Goal: Complete Application Form: Complete application form

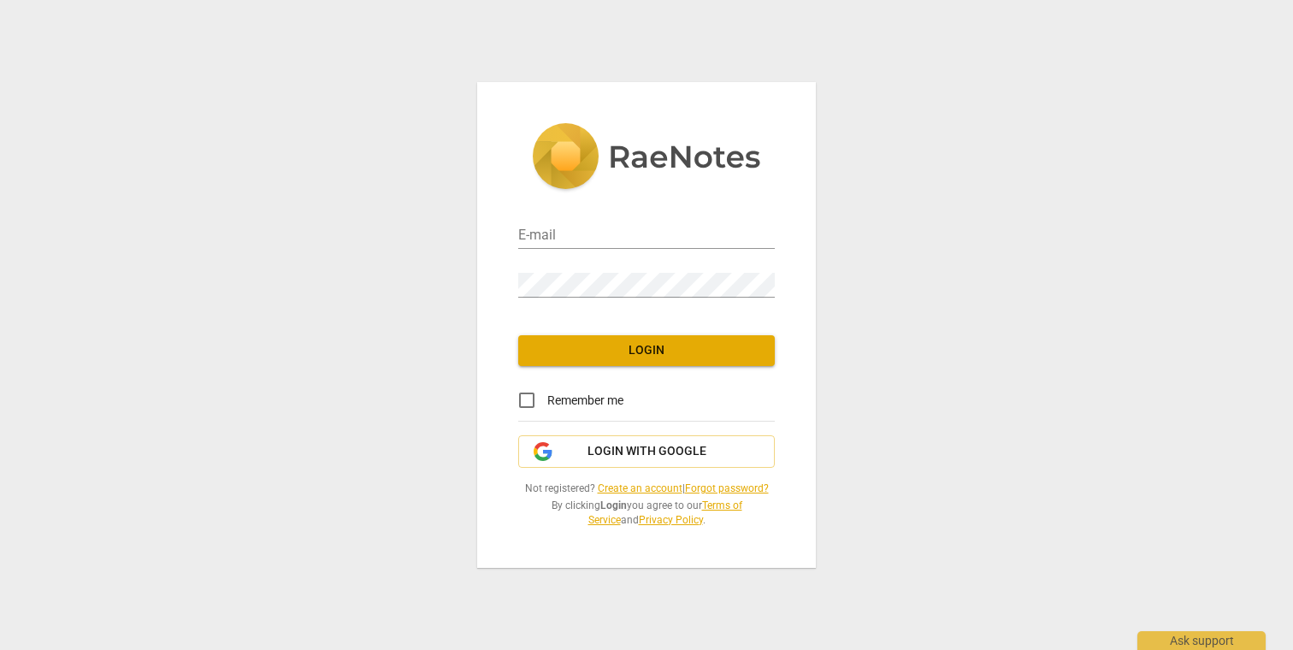
click at [625, 221] on div "E-mail" at bounding box center [646, 229] width 256 height 38
type input "[EMAIL_ADDRESS][PERSON_NAME][DOMAIN_NAME]"
click at [639, 356] on span "Login" at bounding box center [646, 350] width 229 height 17
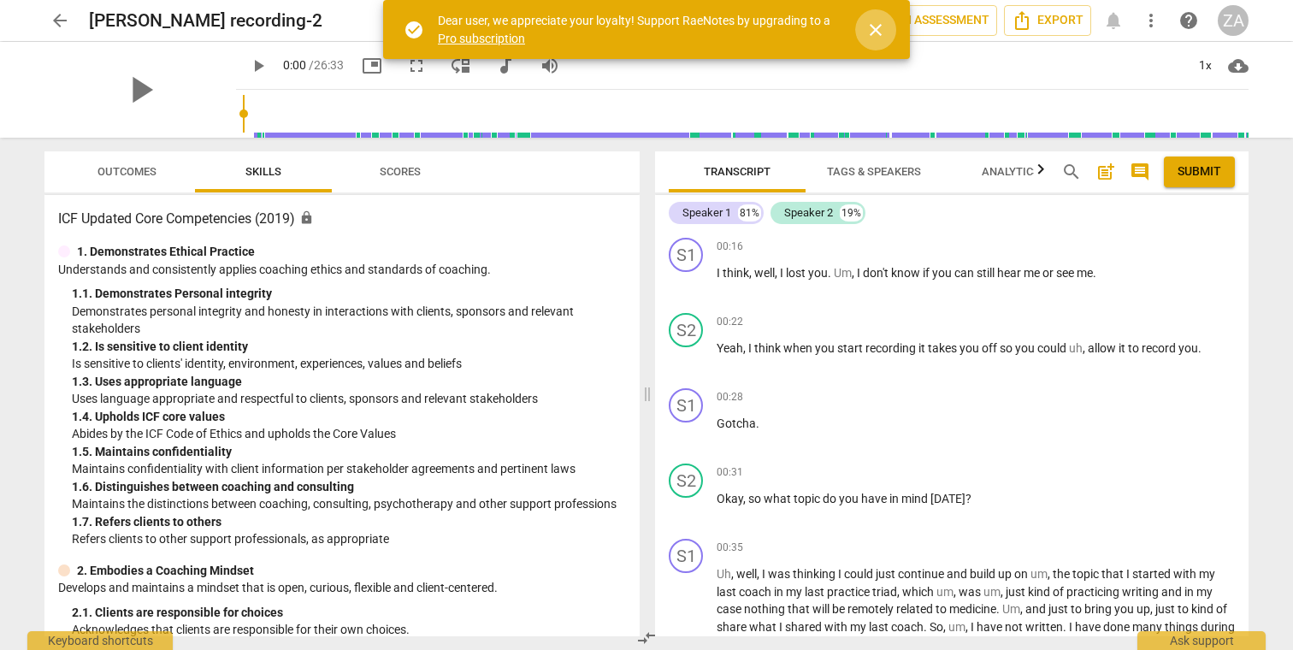
click at [876, 28] on span "close" at bounding box center [875, 30] width 21 height 21
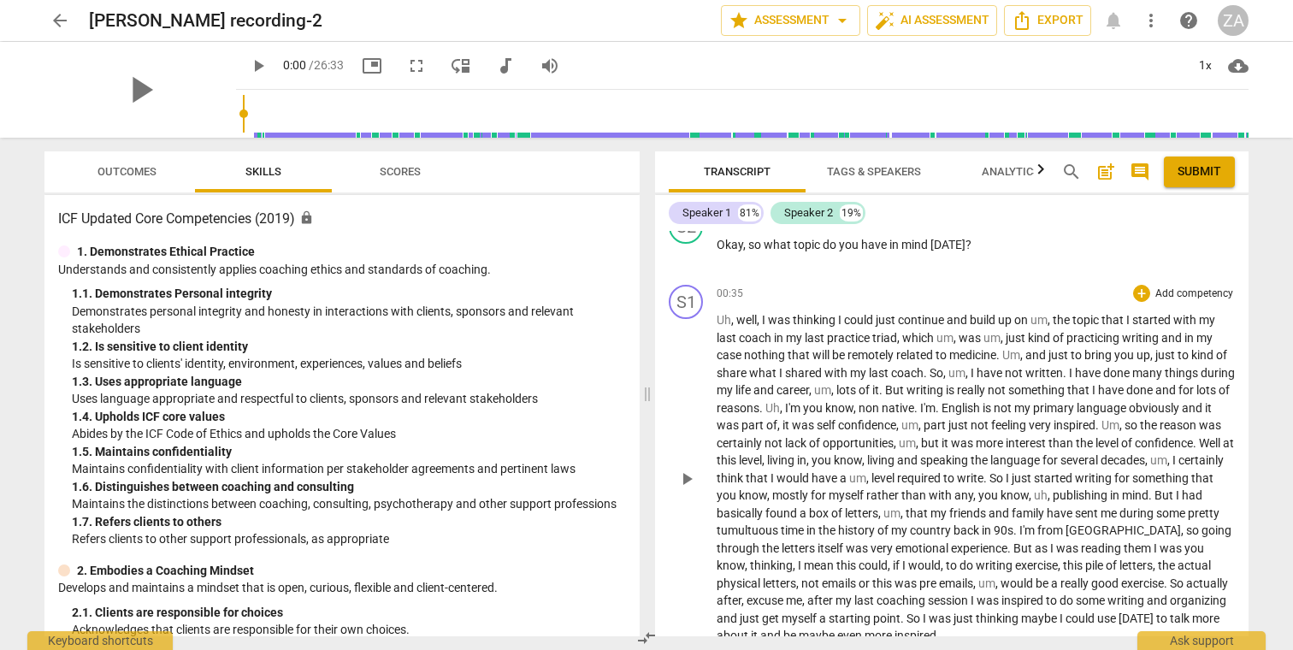
scroll to position [225, 0]
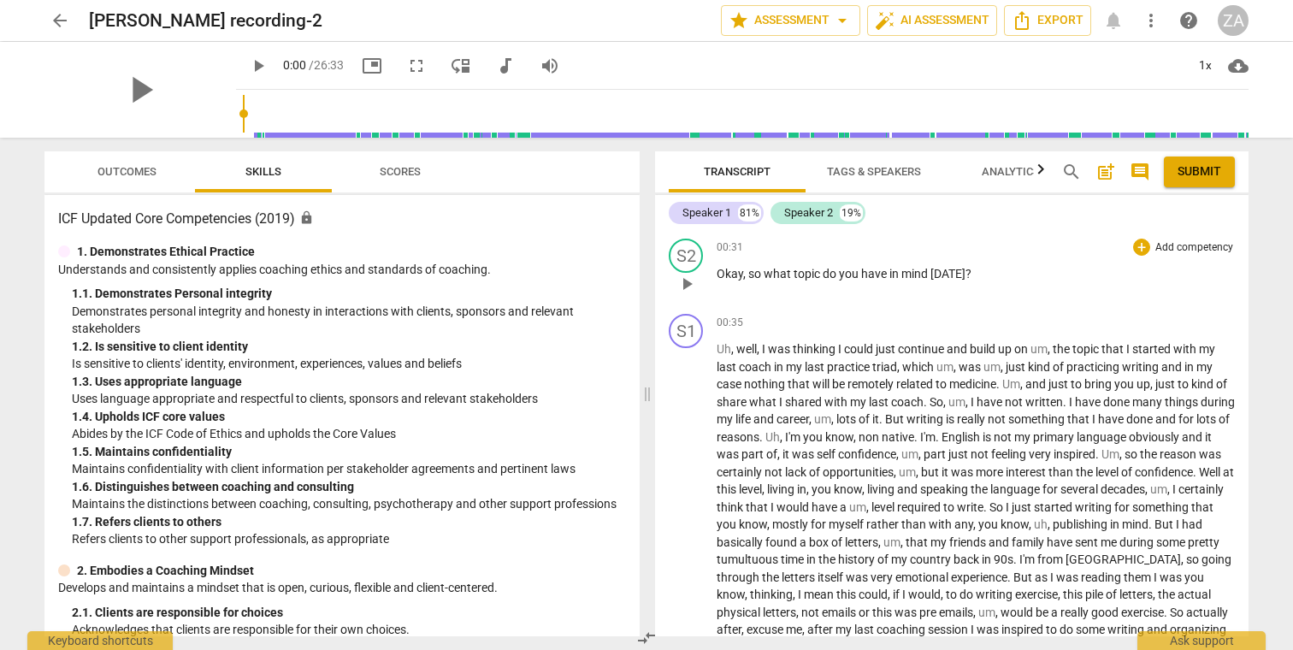
click at [1206, 247] on p "Add competency" at bounding box center [1193, 247] width 81 height 15
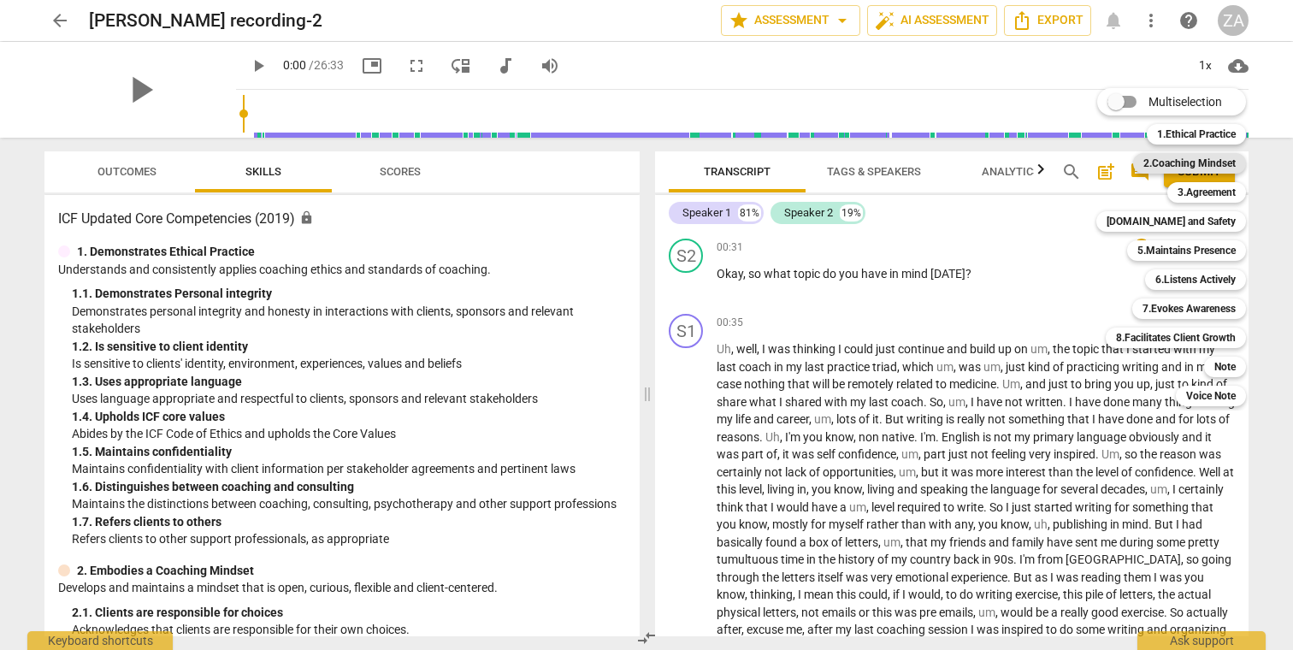
click at [1207, 166] on b "2.Coaching Mindset" at bounding box center [1189, 163] width 92 height 21
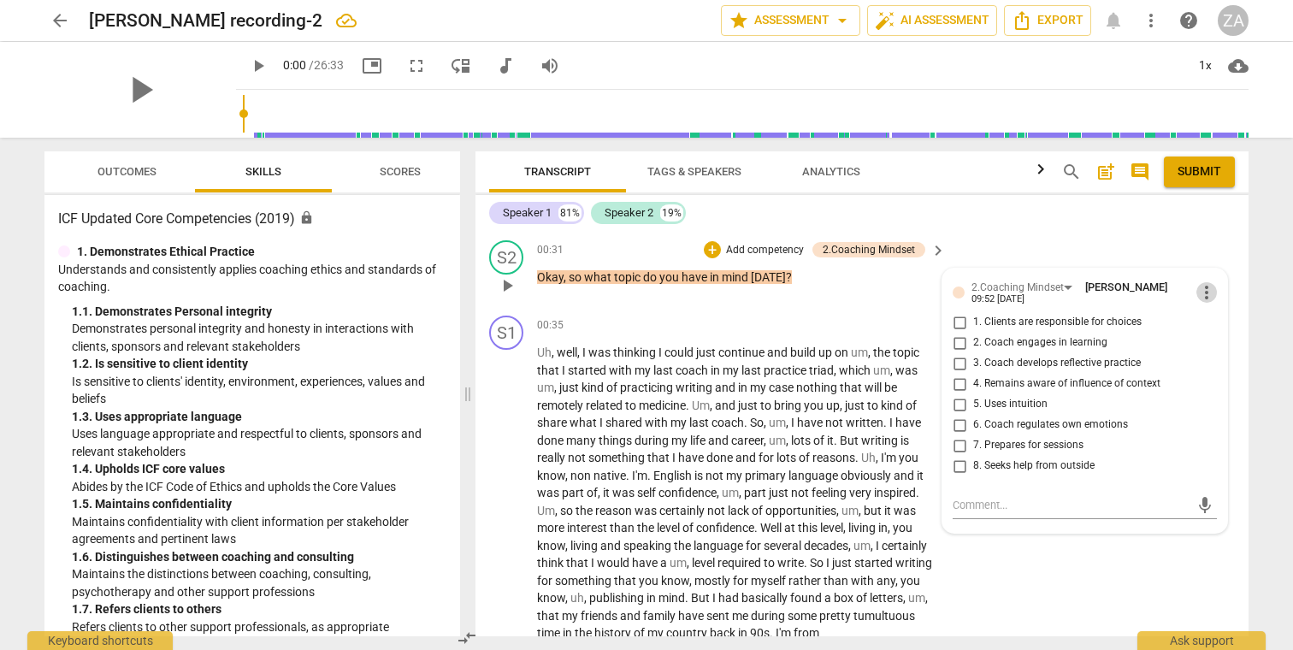
click at [1200, 298] on span "more_vert" at bounding box center [1206, 292] width 21 height 21
click at [1214, 325] on li "Delete" at bounding box center [1219, 323] width 59 height 32
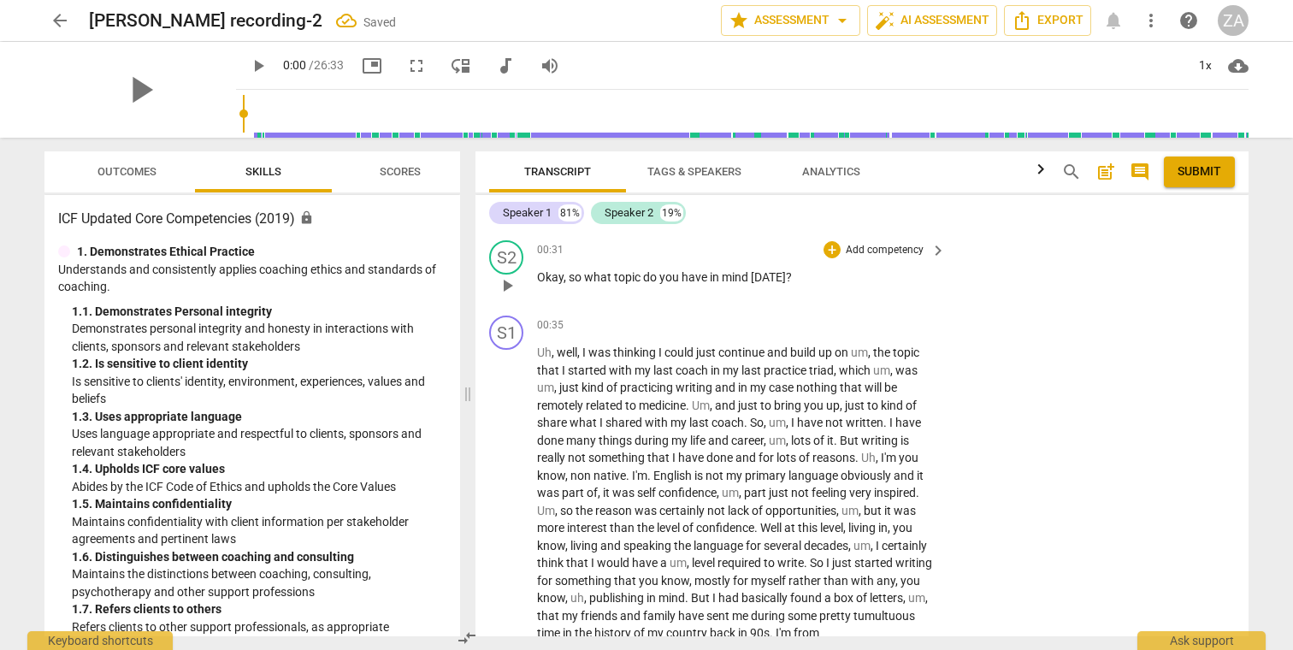
click at [873, 246] on p "Add competency" at bounding box center [884, 250] width 81 height 15
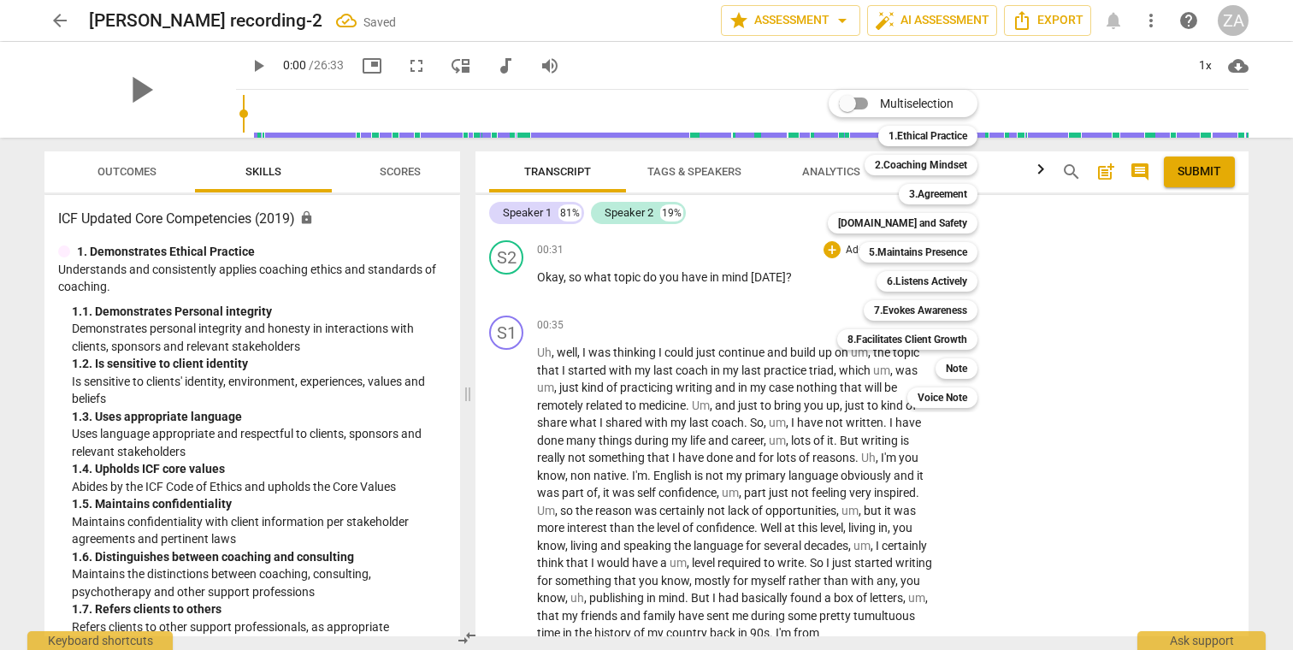
click at [810, 281] on div at bounding box center [646, 325] width 1293 height 650
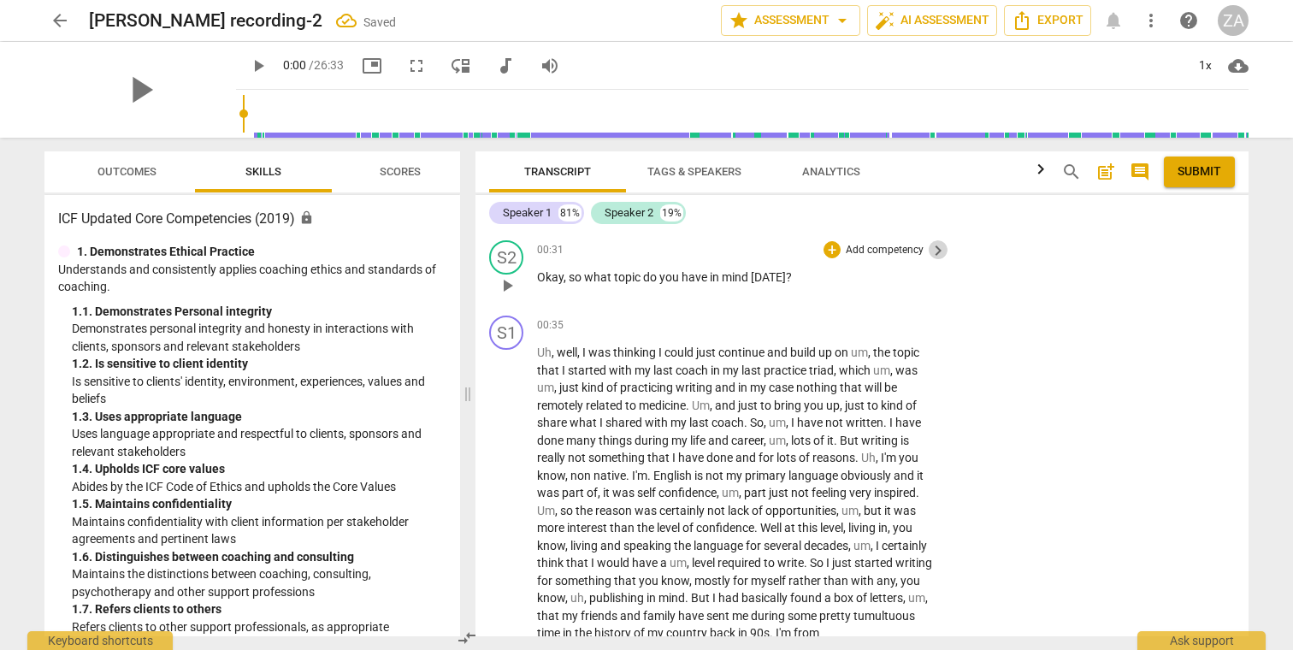
click at [933, 252] on span "keyboard_arrow_right" at bounding box center [938, 250] width 21 height 21
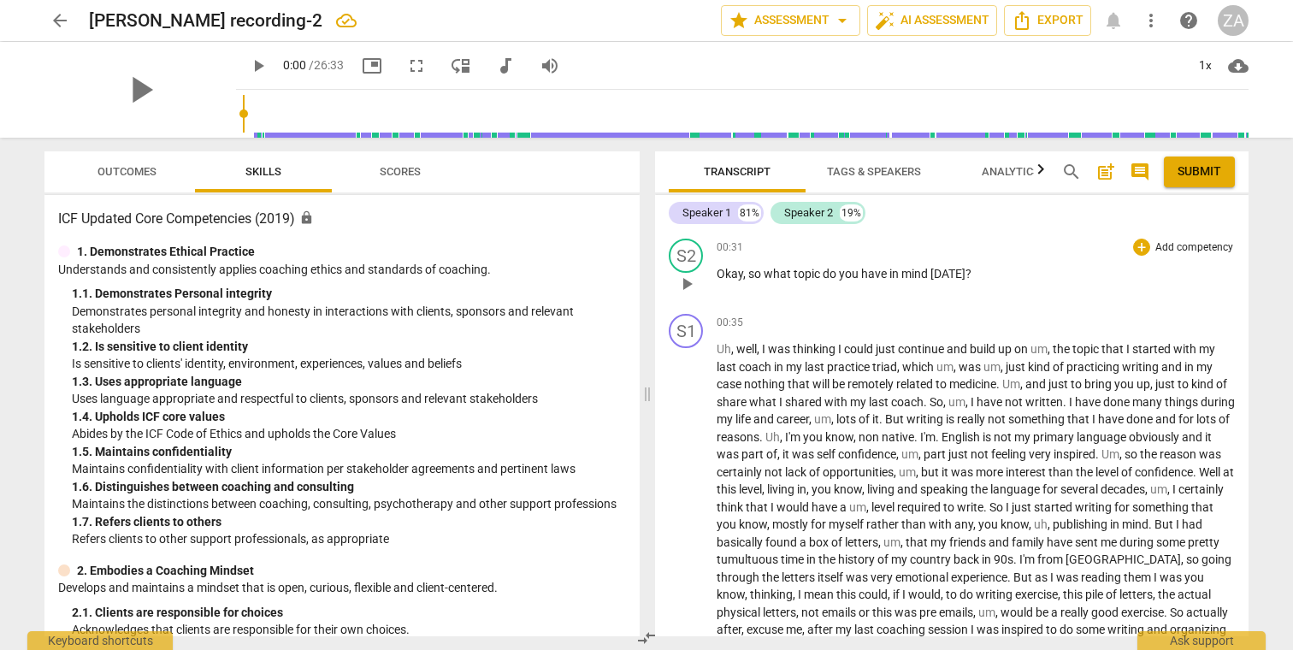
click at [1207, 248] on p "Add competency" at bounding box center [1193, 247] width 81 height 15
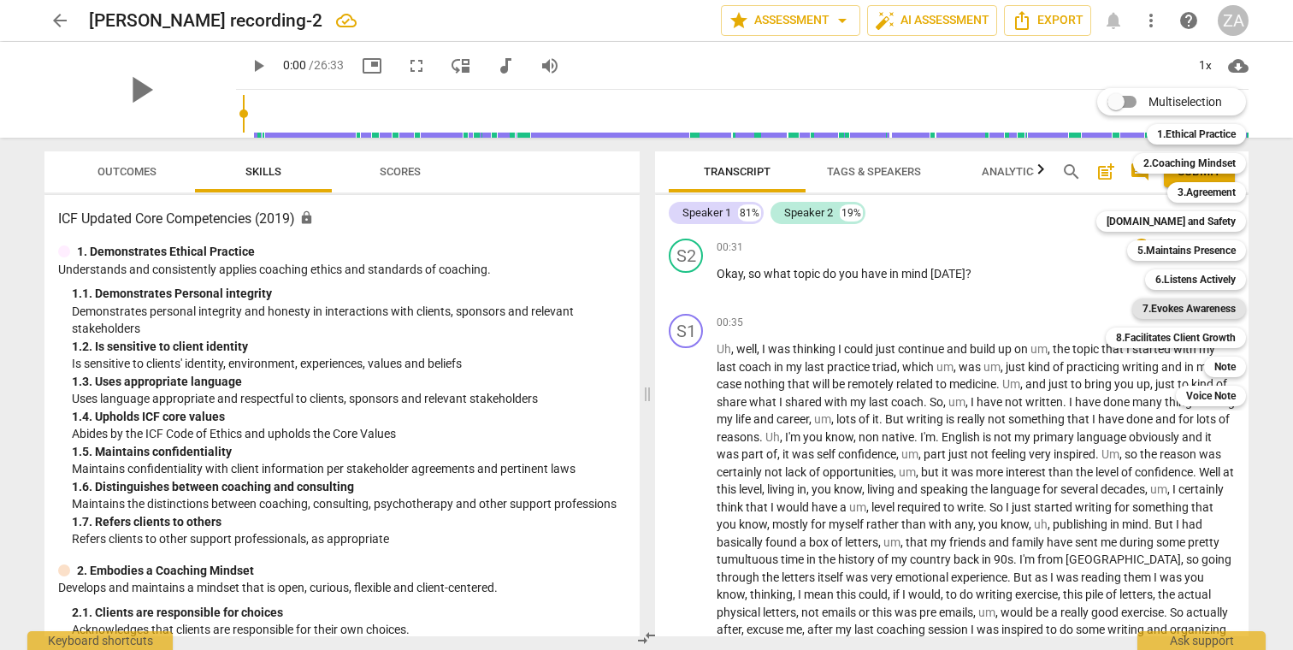
click at [1213, 315] on b "7.Evokes Awareness" at bounding box center [1188, 308] width 93 height 21
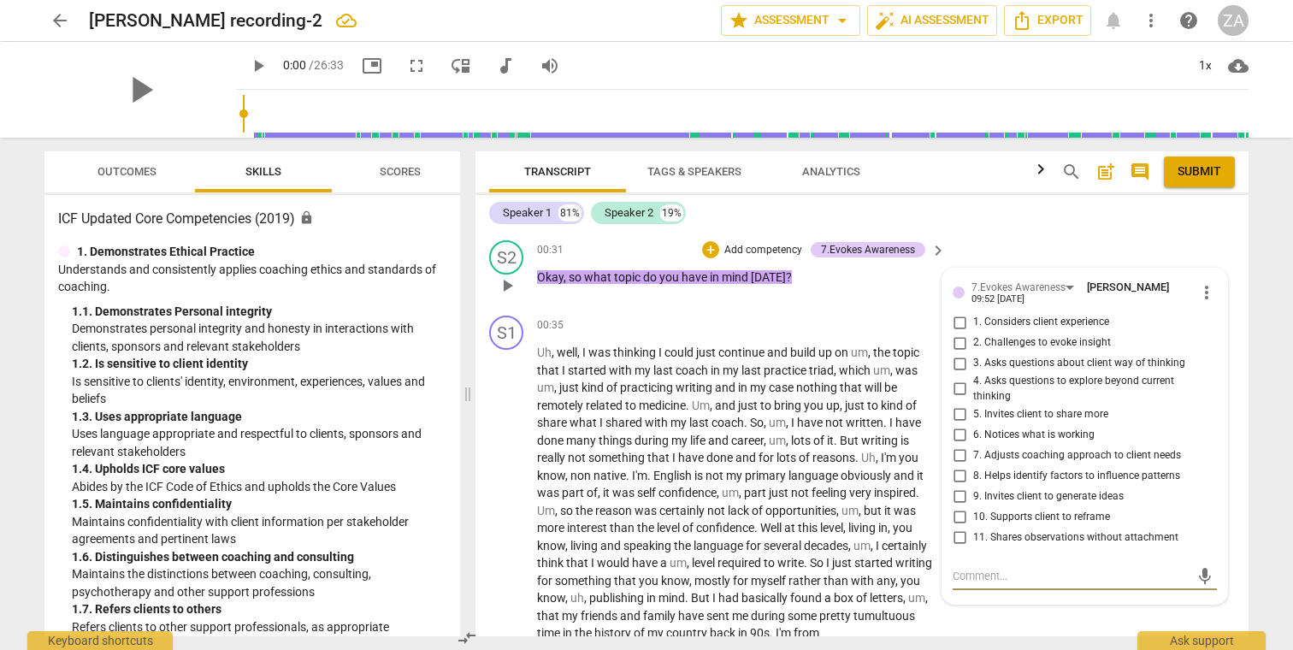
click at [935, 250] on span "keyboard_arrow_right" at bounding box center [938, 250] width 21 height 21
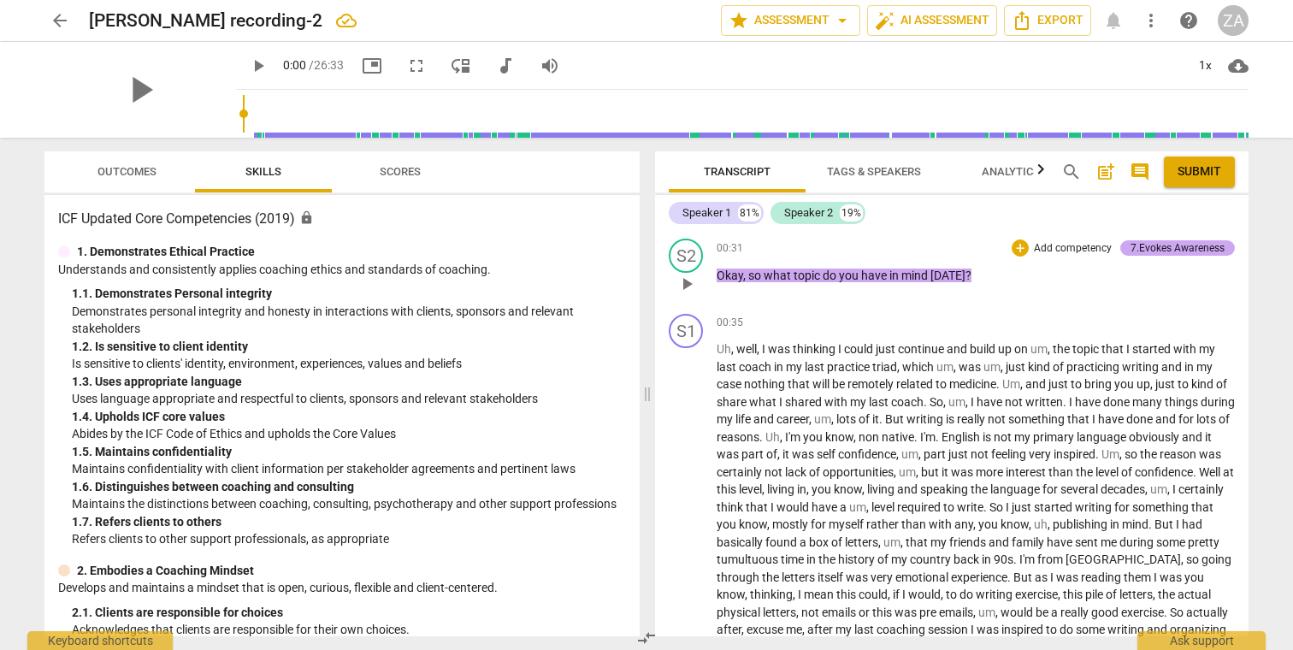
click at [1198, 245] on div "7.Evokes Awareness" at bounding box center [1177, 247] width 94 height 15
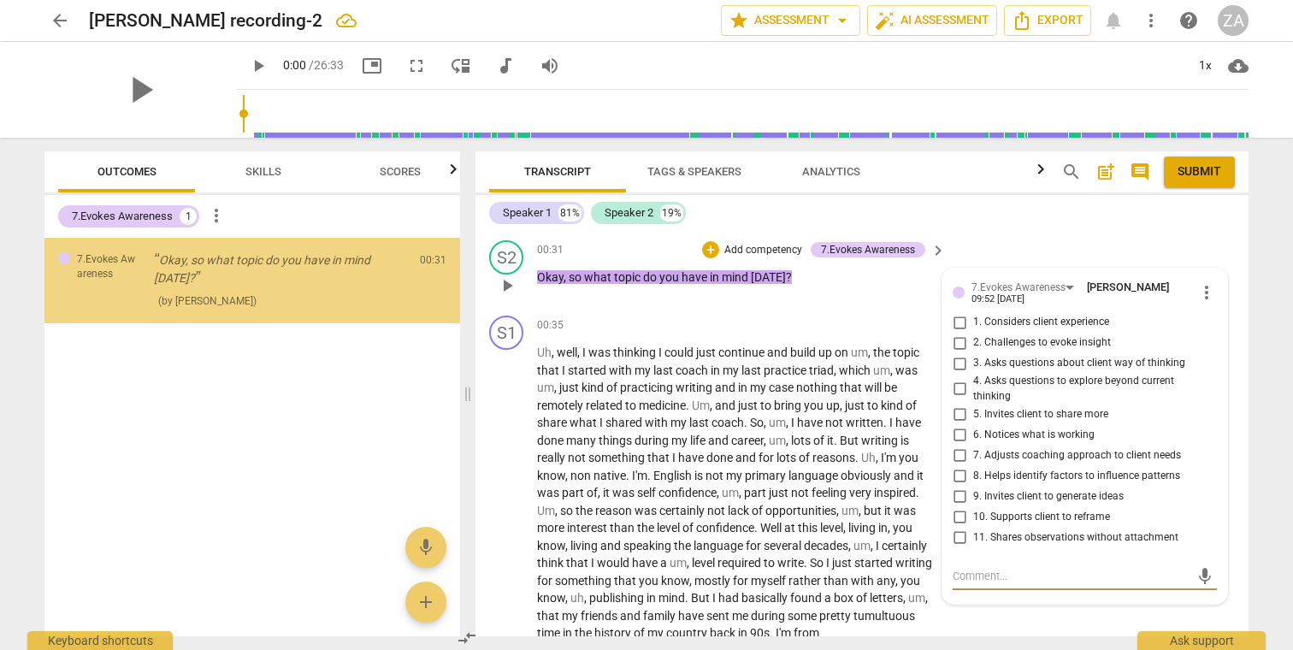
click at [1204, 288] on span "more_vert" at bounding box center [1206, 292] width 21 height 21
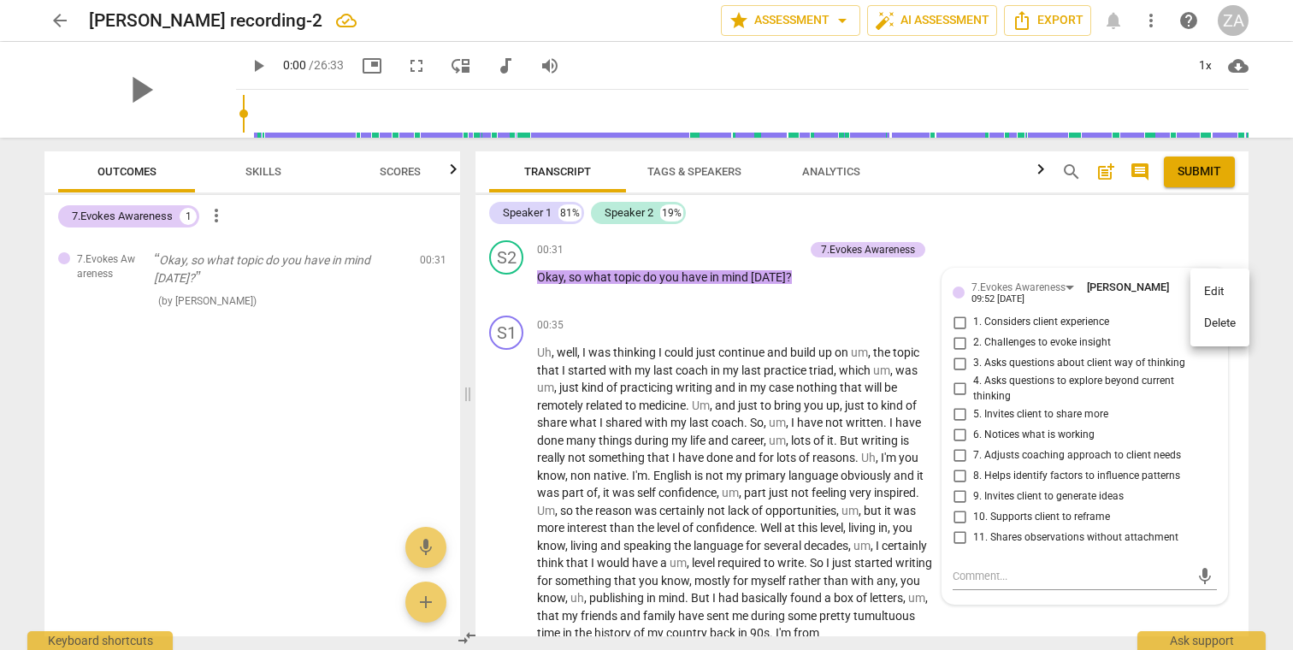
click at [1214, 333] on li "Delete" at bounding box center [1219, 323] width 59 height 32
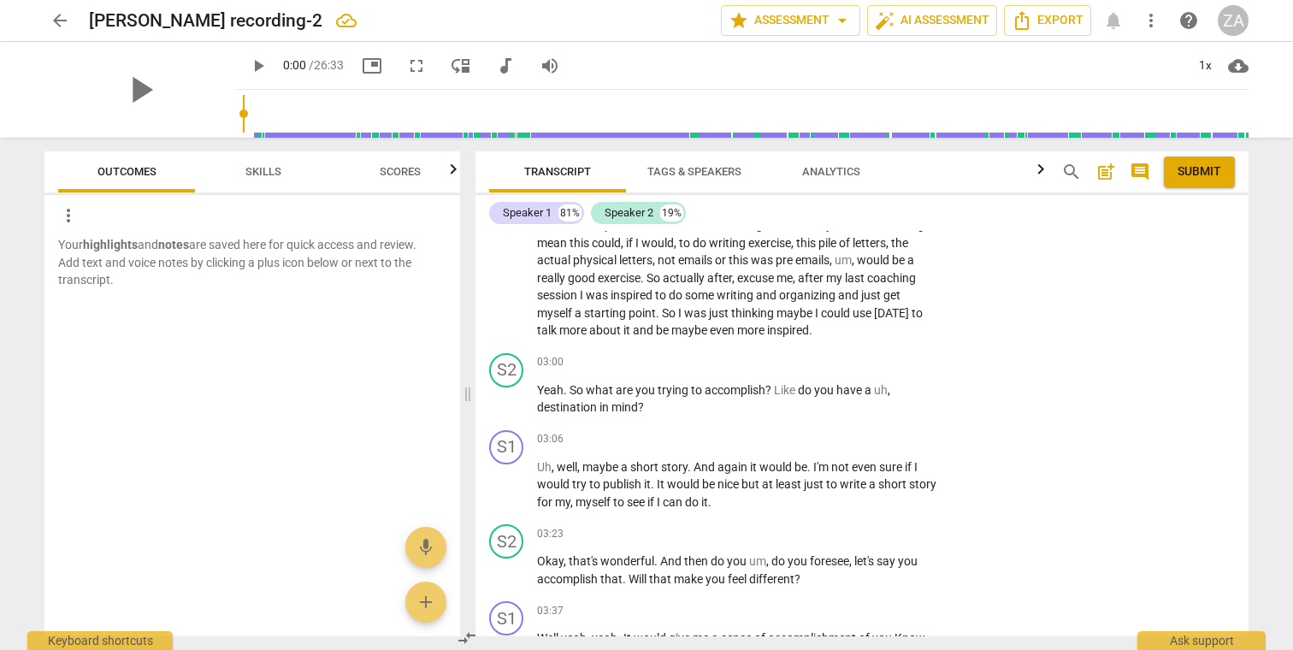
scroll to position [671, 0]
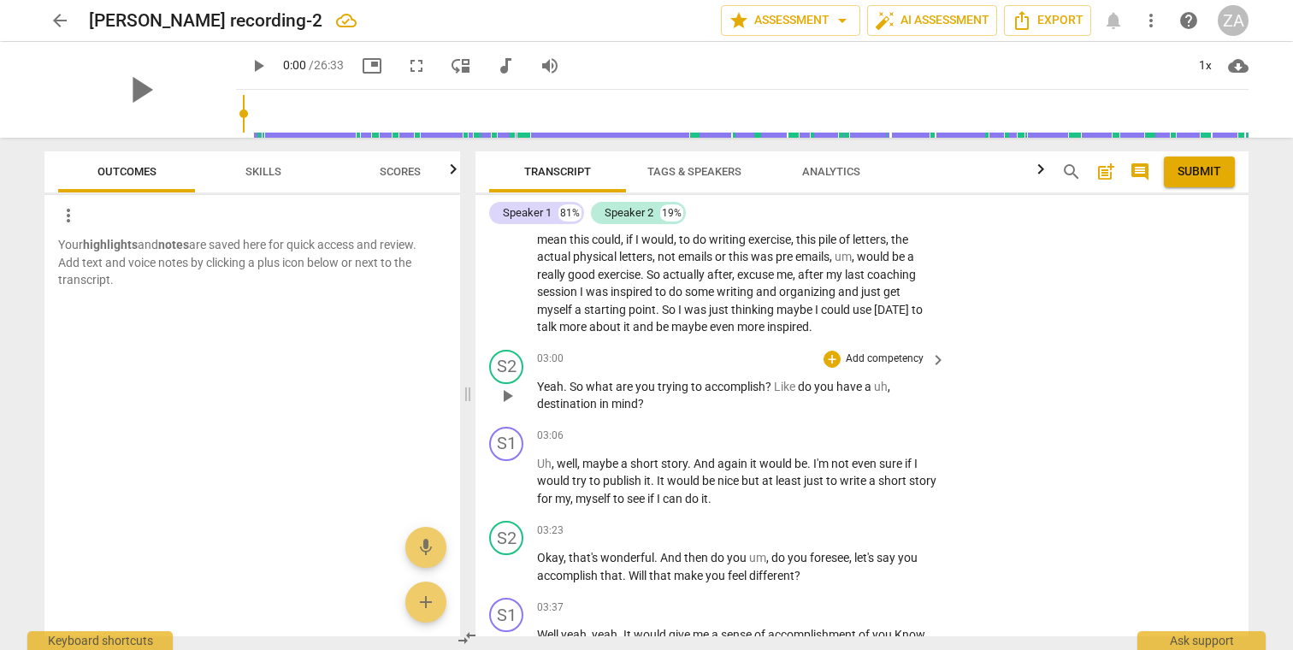
click at [915, 353] on p "Add competency" at bounding box center [884, 358] width 81 height 15
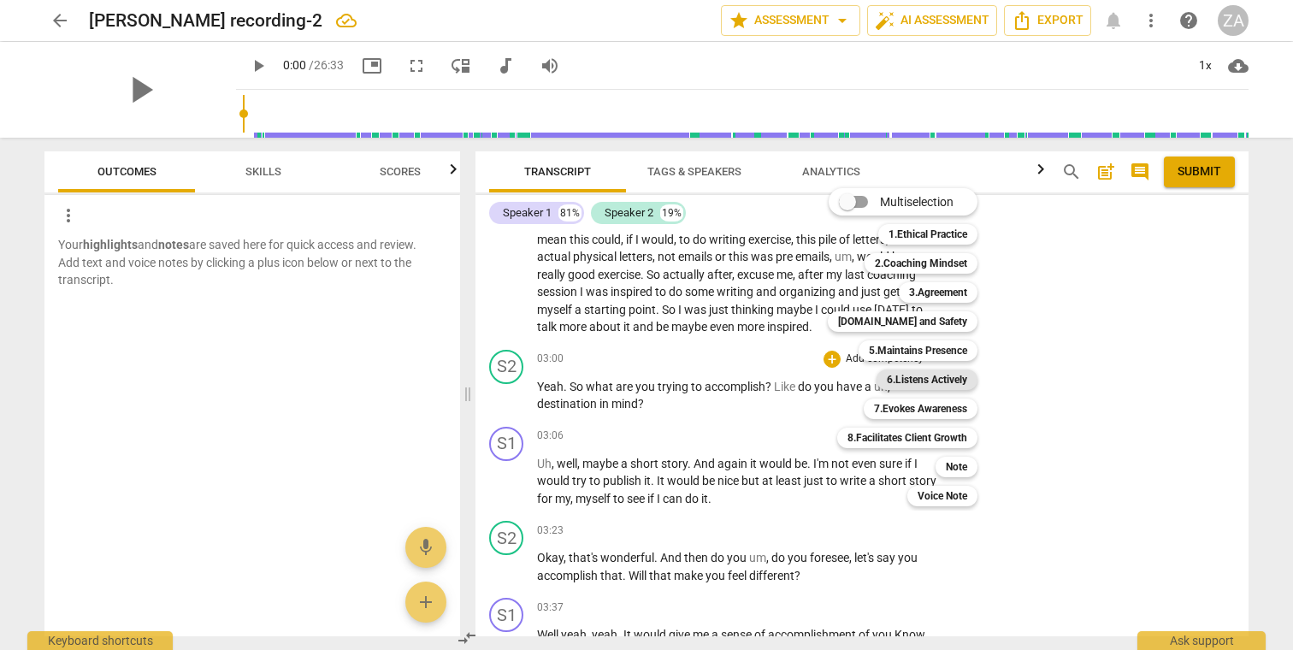
click at [944, 380] on b "6.Listens Actively" at bounding box center [926, 379] width 80 height 21
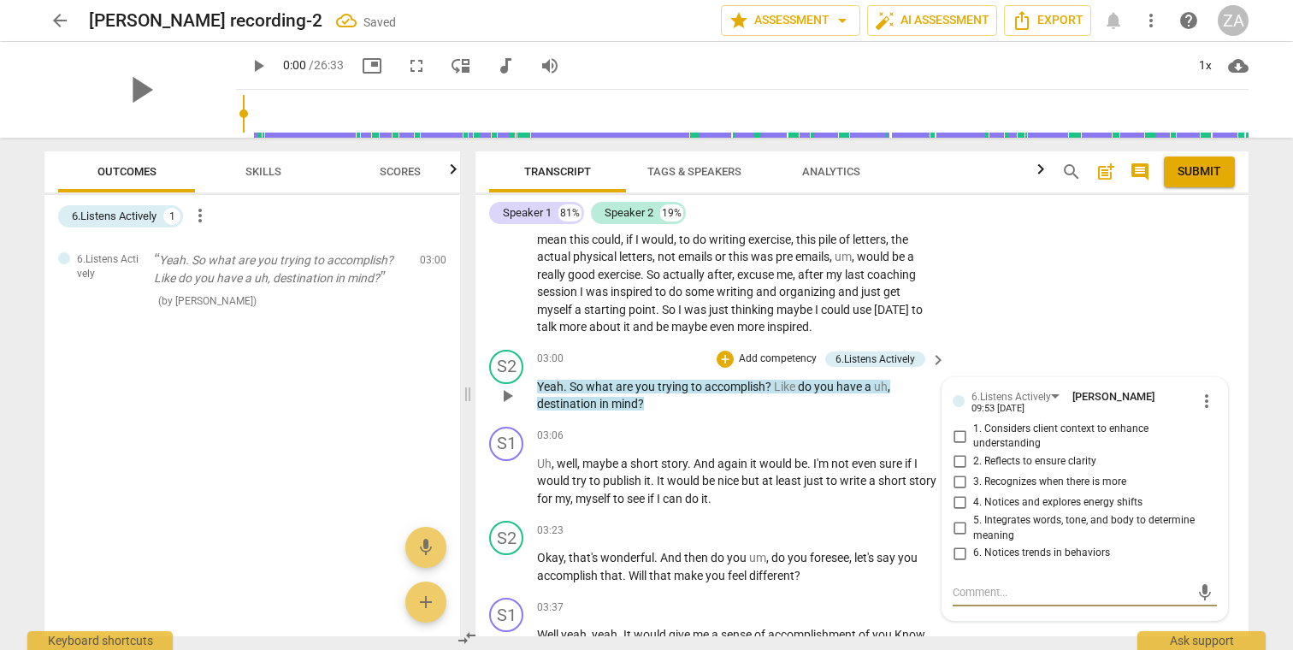
click at [1063, 421] on span "1. Considers client context to enhance understanding" at bounding box center [1091, 436] width 237 height 30
click at [973, 426] on input "1. Considers client context to enhance understanding" at bounding box center [958, 436] width 27 height 21
checkbox input "true"
click at [1066, 454] on span "2. Reflects to ensure clarity" at bounding box center [1034, 461] width 123 height 15
click at [973, 451] on input "2. Reflects to ensure clarity" at bounding box center [958, 461] width 27 height 21
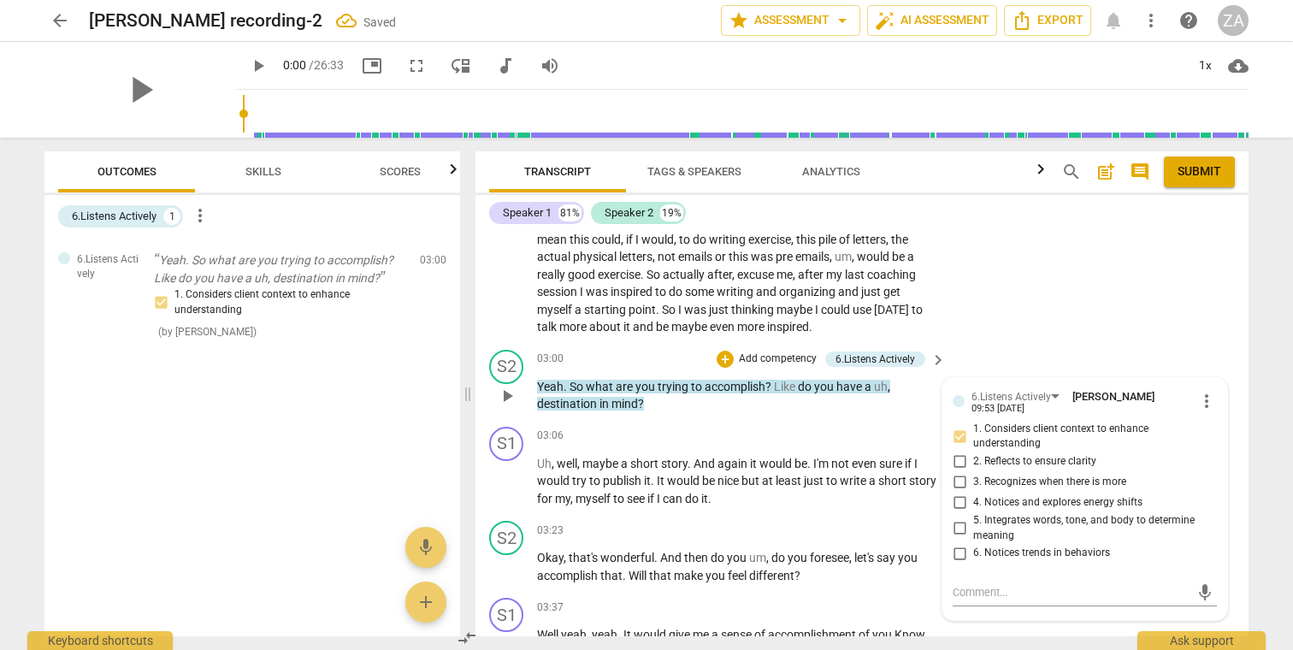
checkbox input "true"
click at [741, 350] on div "+ Add competency" at bounding box center [767, 358] width 102 height 17
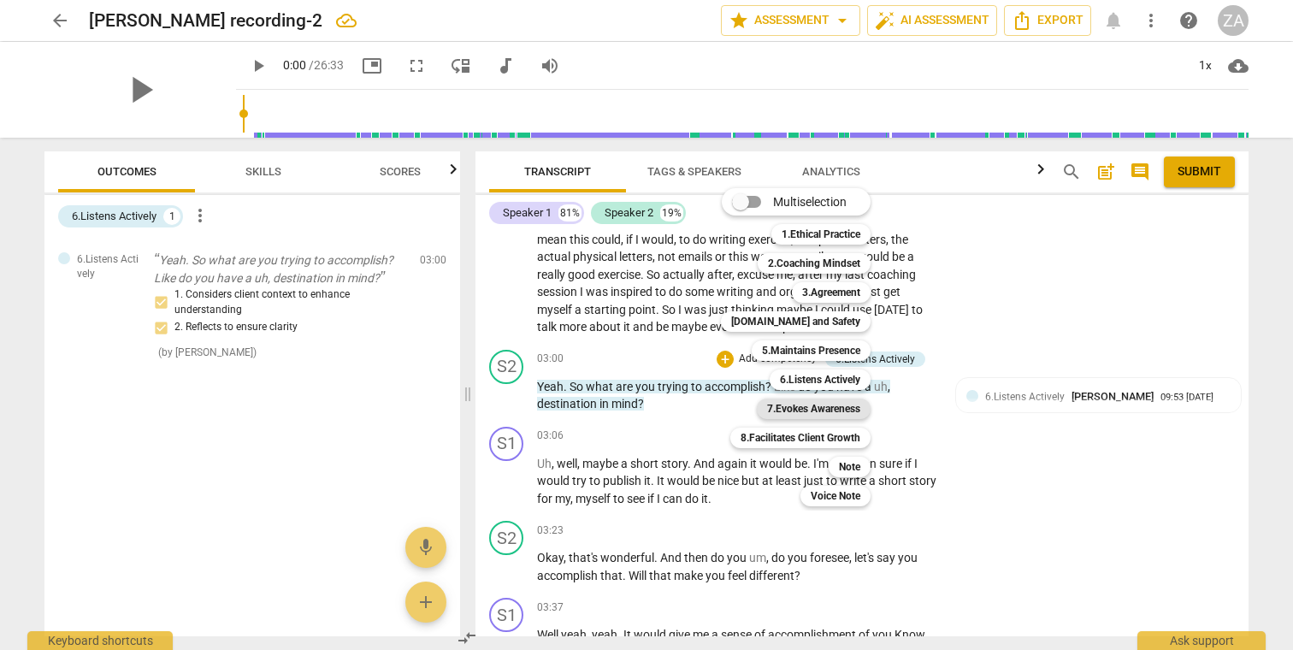
click at [831, 406] on b "7.Evokes Awareness" at bounding box center [813, 408] width 93 height 21
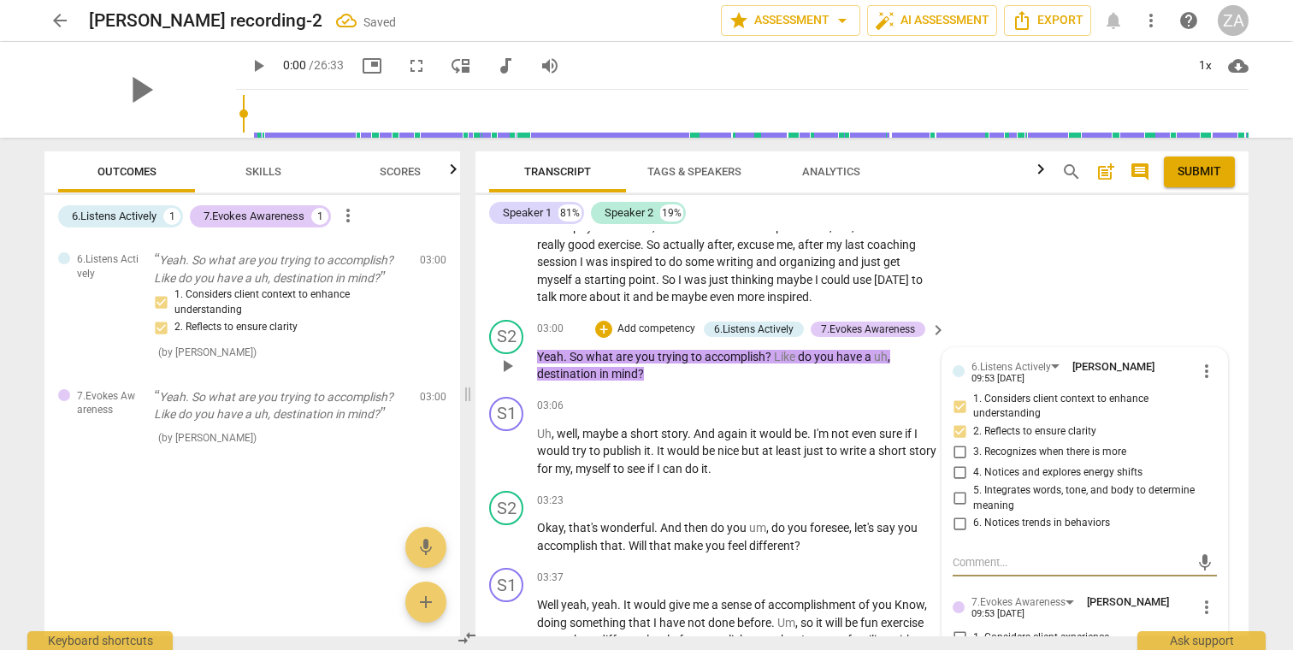
scroll to position [703, 0]
click at [666, 320] on p "Add competency" at bounding box center [656, 327] width 81 height 15
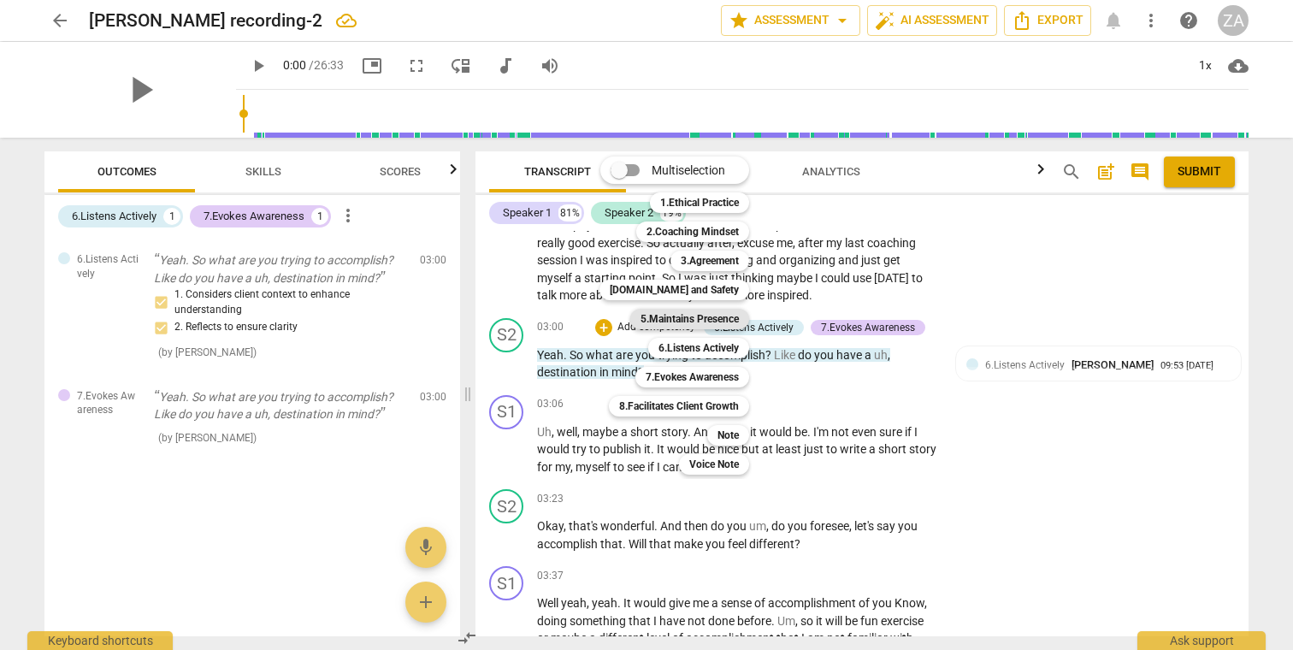
click at [695, 315] on b "5.Maintains Presence" at bounding box center [689, 319] width 98 height 21
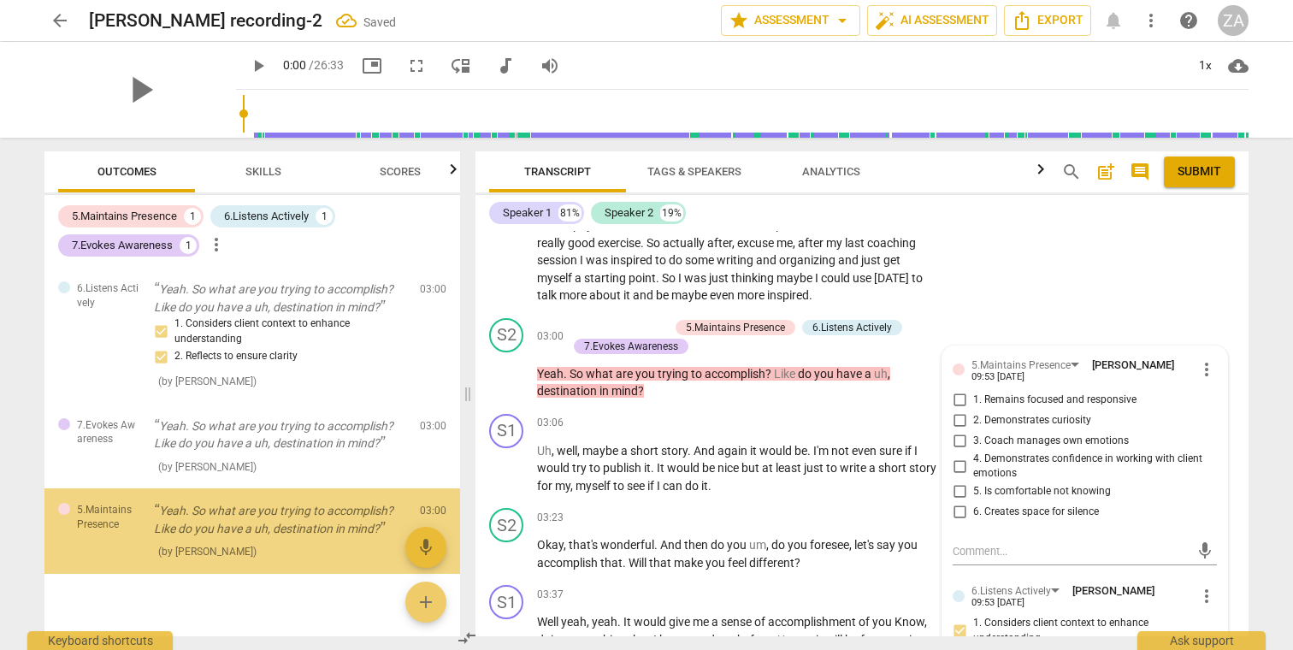
scroll to position [18, 0]
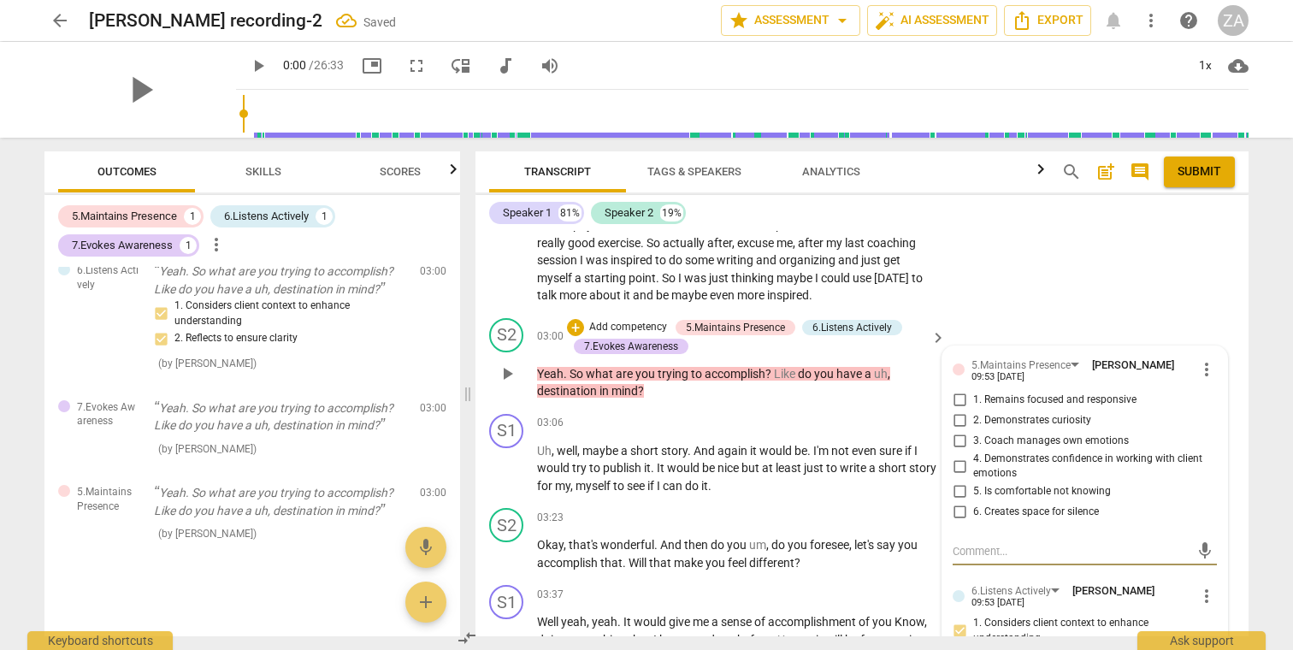
click at [995, 413] on span "2. Demonstrates curiosity" at bounding box center [1032, 420] width 118 height 15
click at [973, 410] on input "2. Demonstrates curiosity" at bounding box center [958, 420] width 27 height 21
checkbox input "true"
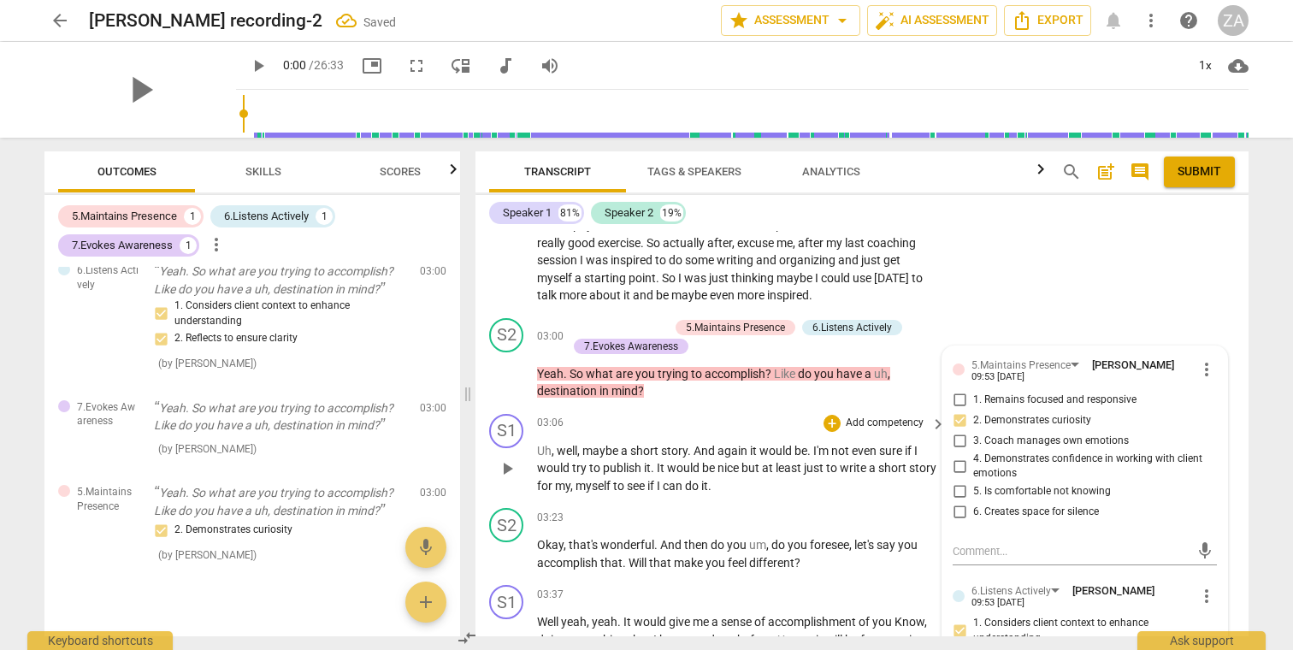
click at [787, 461] on span "least" at bounding box center [789, 468] width 28 height 14
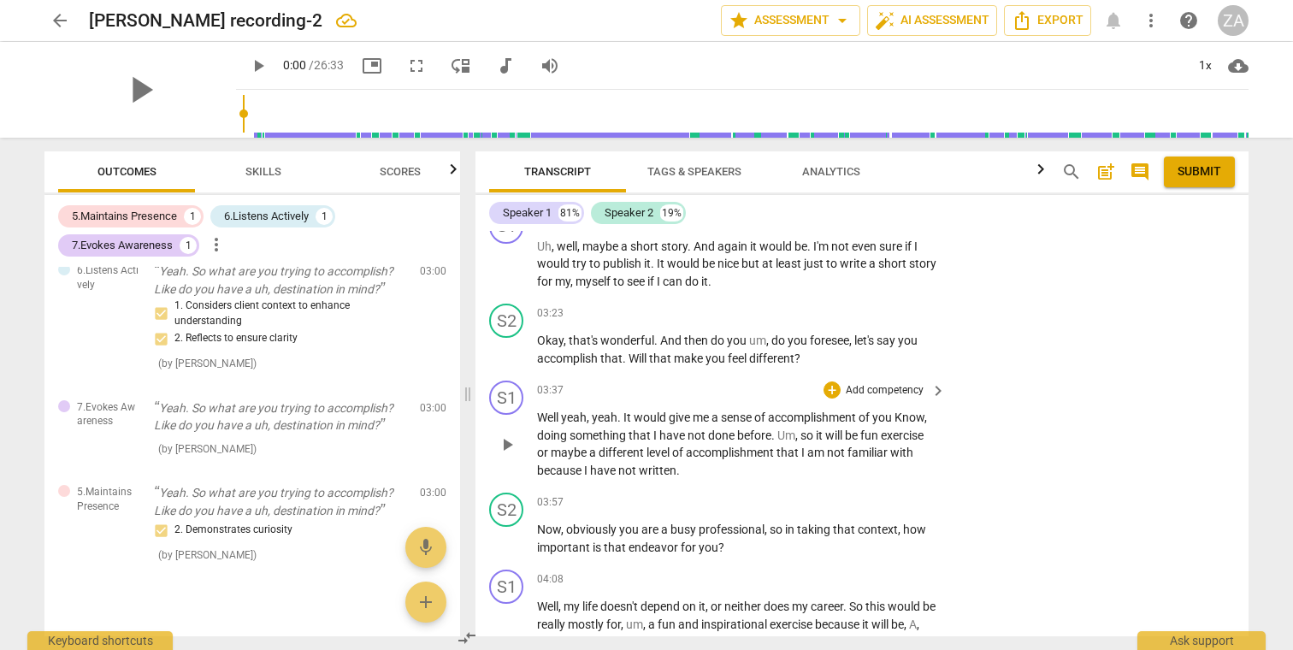
scroll to position [910, 0]
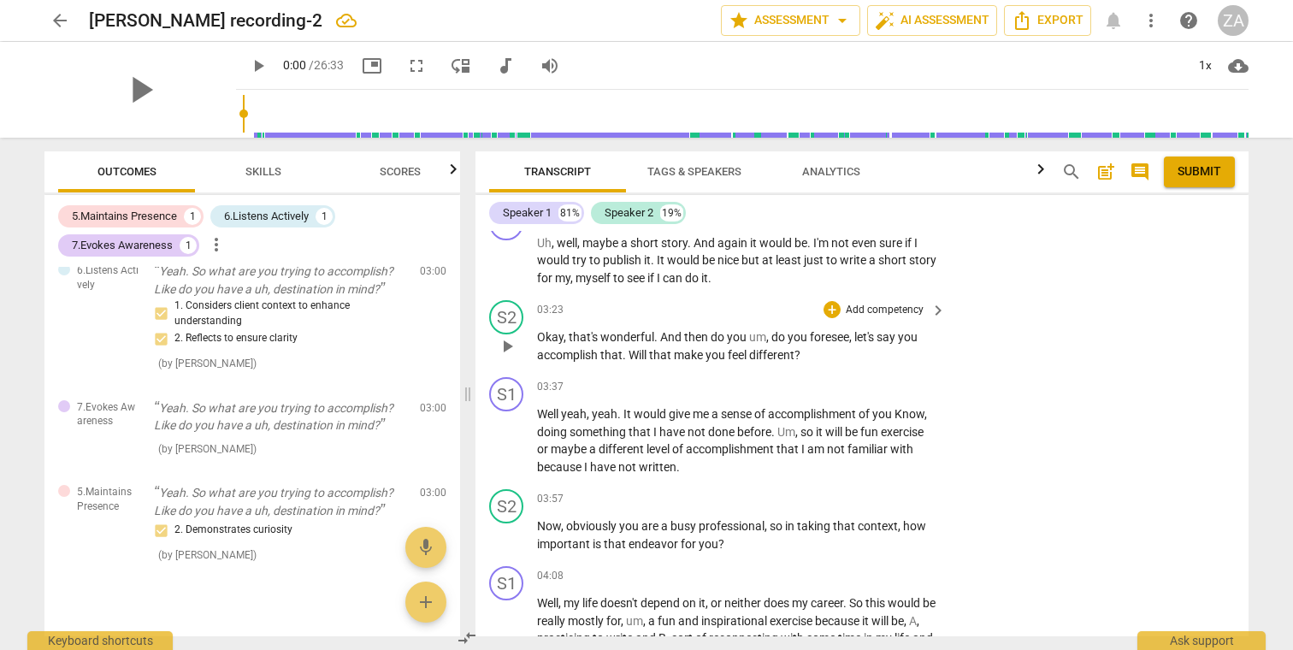
click at [892, 303] on p "Add competency" at bounding box center [884, 310] width 81 height 15
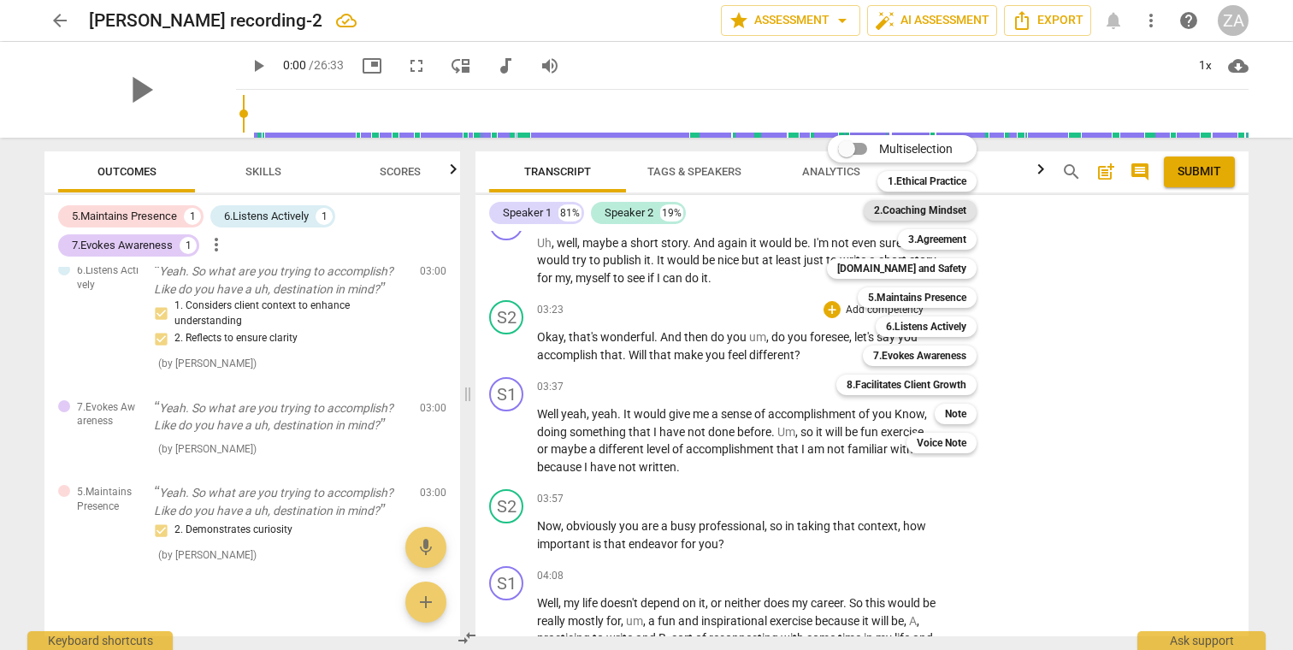
click at [931, 209] on b "2.Coaching Mindset" at bounding box center [920, 210] width 92 height 21
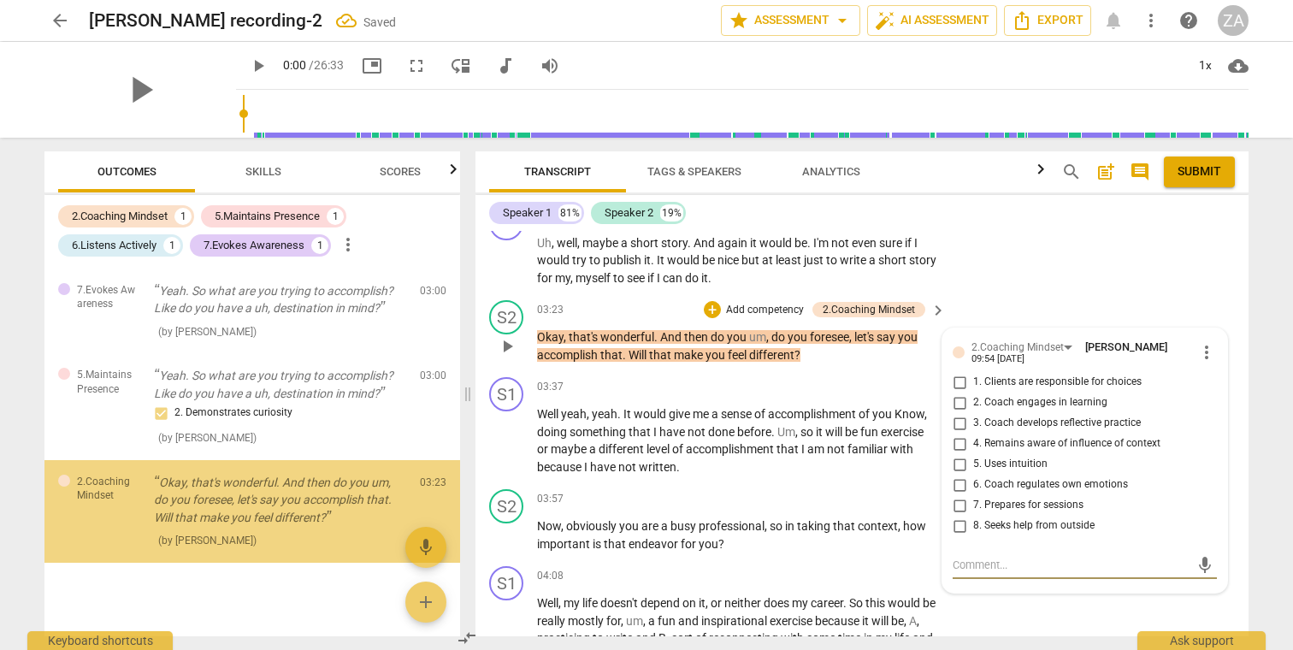
scroll to position [140, 0]
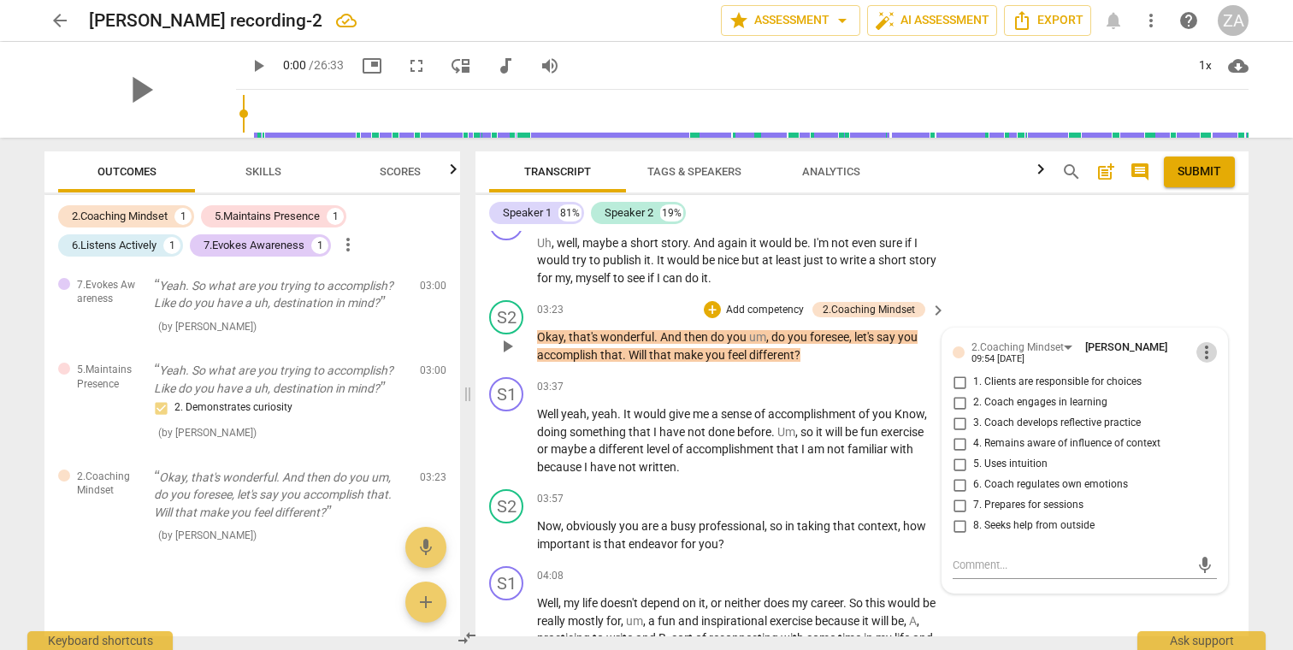
click at [1206, 342] on span "more_vert" at bounding box center [1206, 352] width 21 height 21
click at [1217, 372] on li "Delete" at bounding box center [1219, 370] width 59 height 32
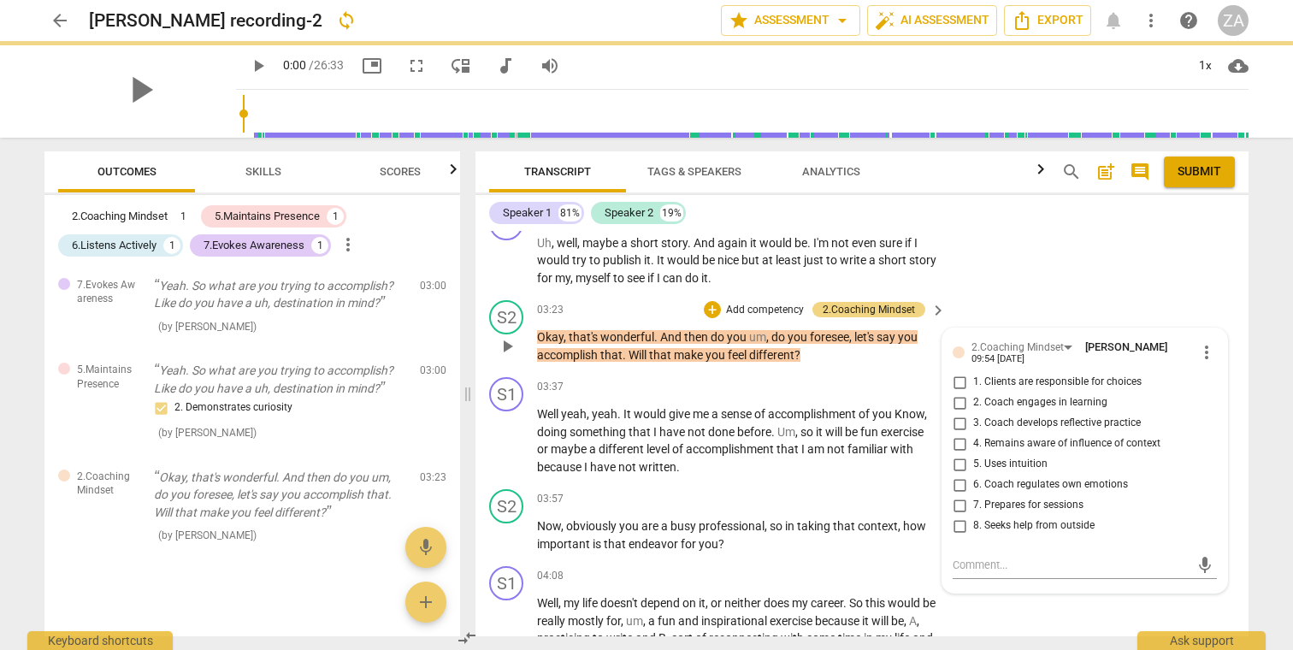
scroll to position [39, 0]
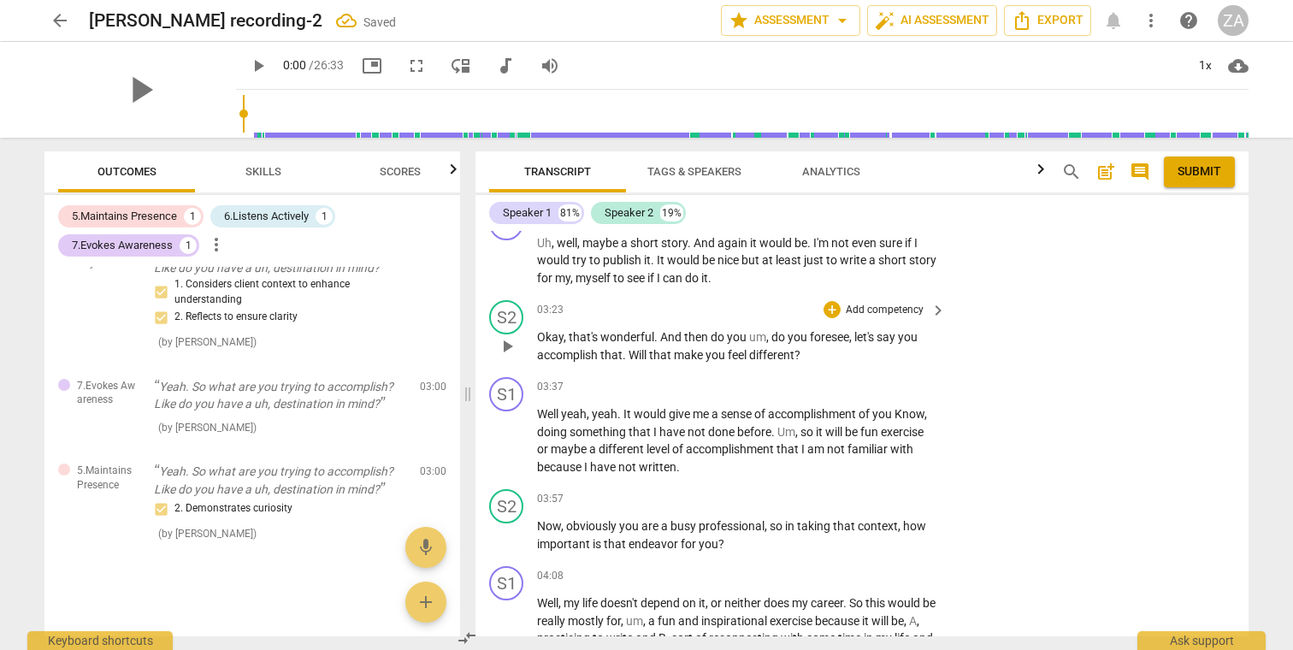
click at [876, 303] on p "Add competency" at bounding box center [884, 310] width 81 height 15
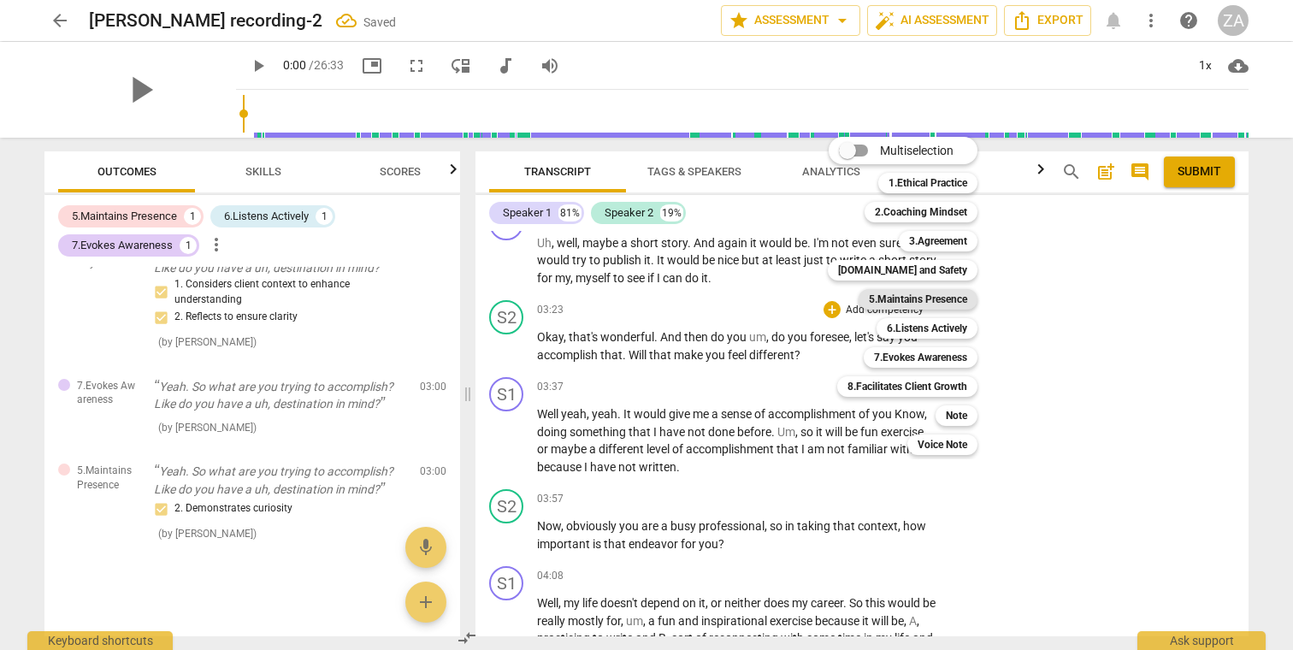
click at [937, 302] on b "5.Maintains Presence" at bounding box center [918, 299] width 98 height 21
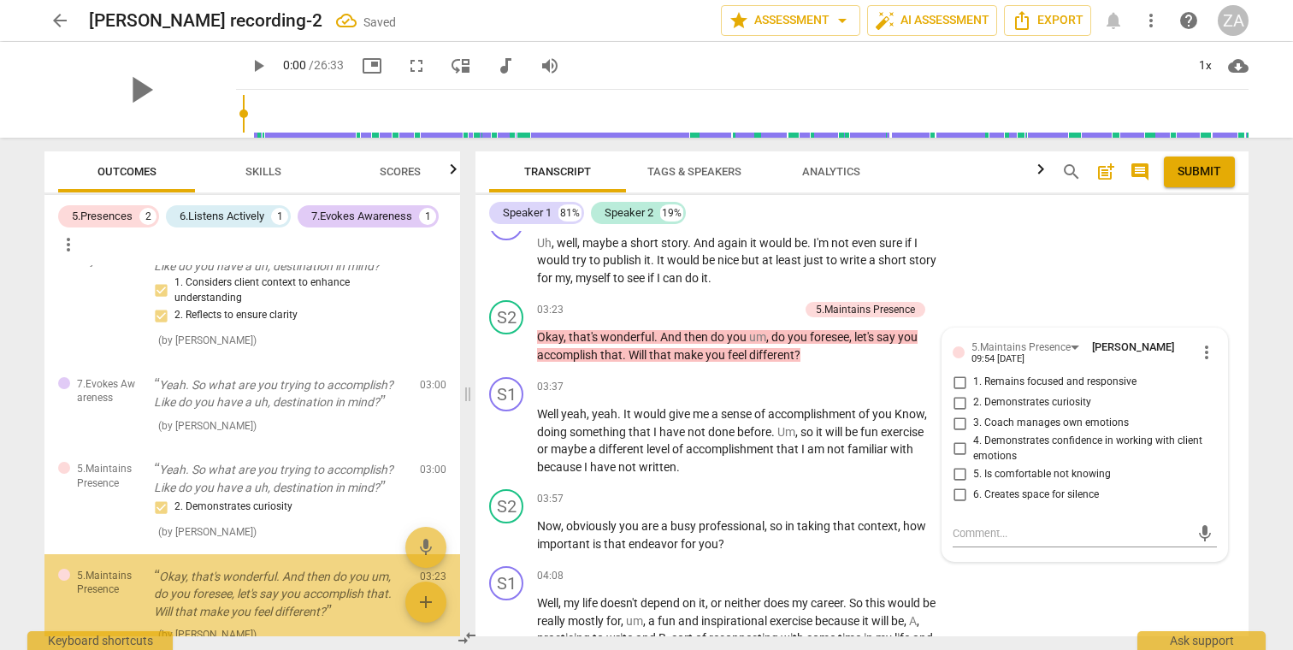
scroll to position [138, 0]
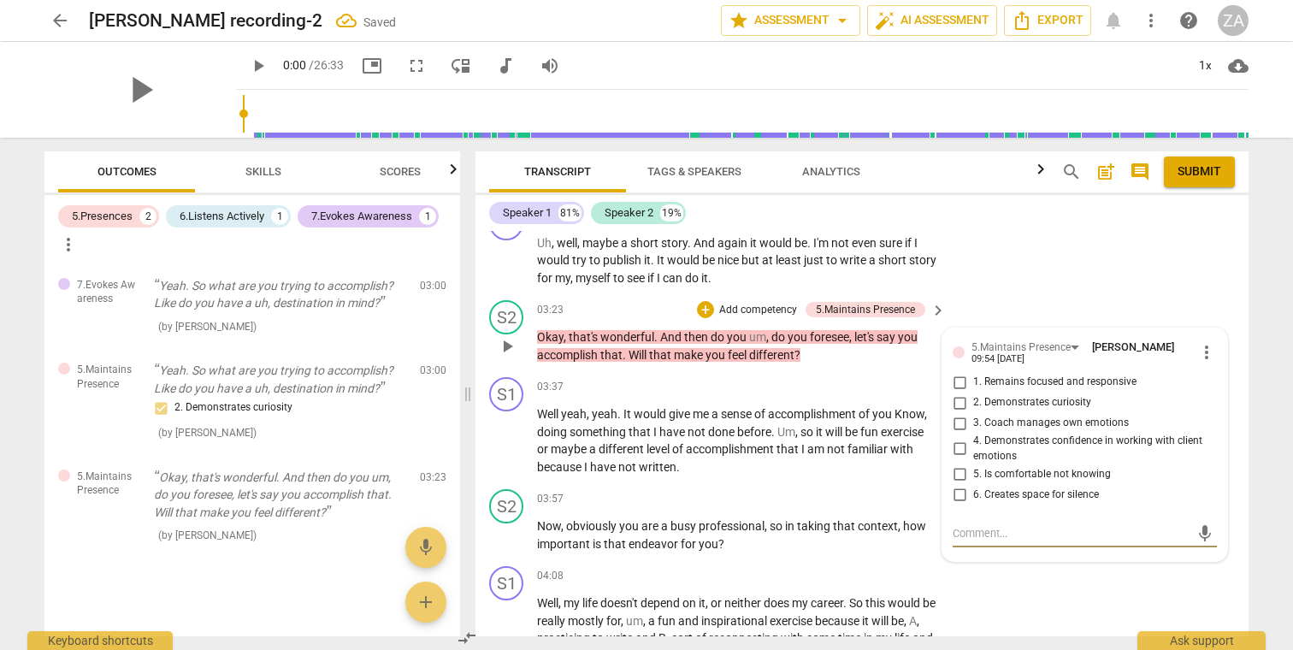
click at [1033, 374] on span "1. Remains focused and responsive" at bounding box center [1054, 381] width 163 height 15
click at [973, 372] on input "1. Remains focused and responsive" at bounding box center [958, 382] width 27 height 21
checkbox input "true"
click at [1048, 395] on span "2. Demonstrates curiosity" at bounding box center [1032, 402] width 118 height 15
click at [973, 392] on input "2. Demonstrates curiosity" at bounding box center [958, 402] width 27 height 21
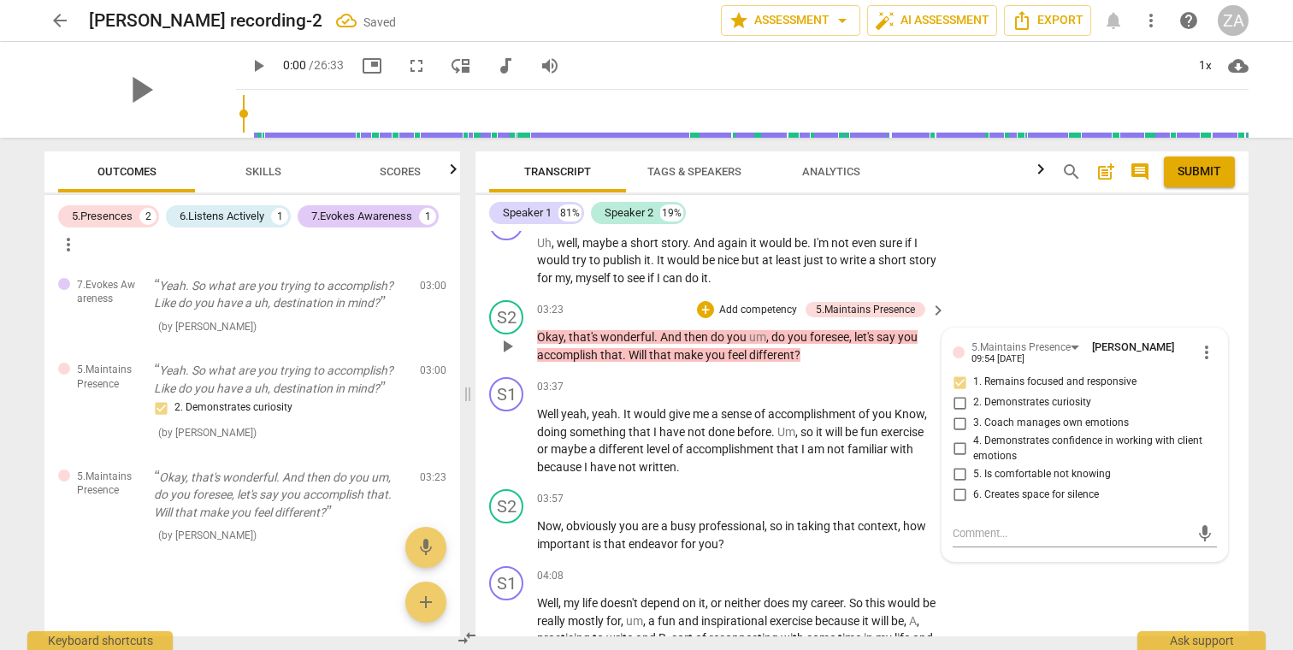
checkbox input "true"
click at [769, 303] on p "Add competency" at bounding box center [757, 310] width 81 height 15
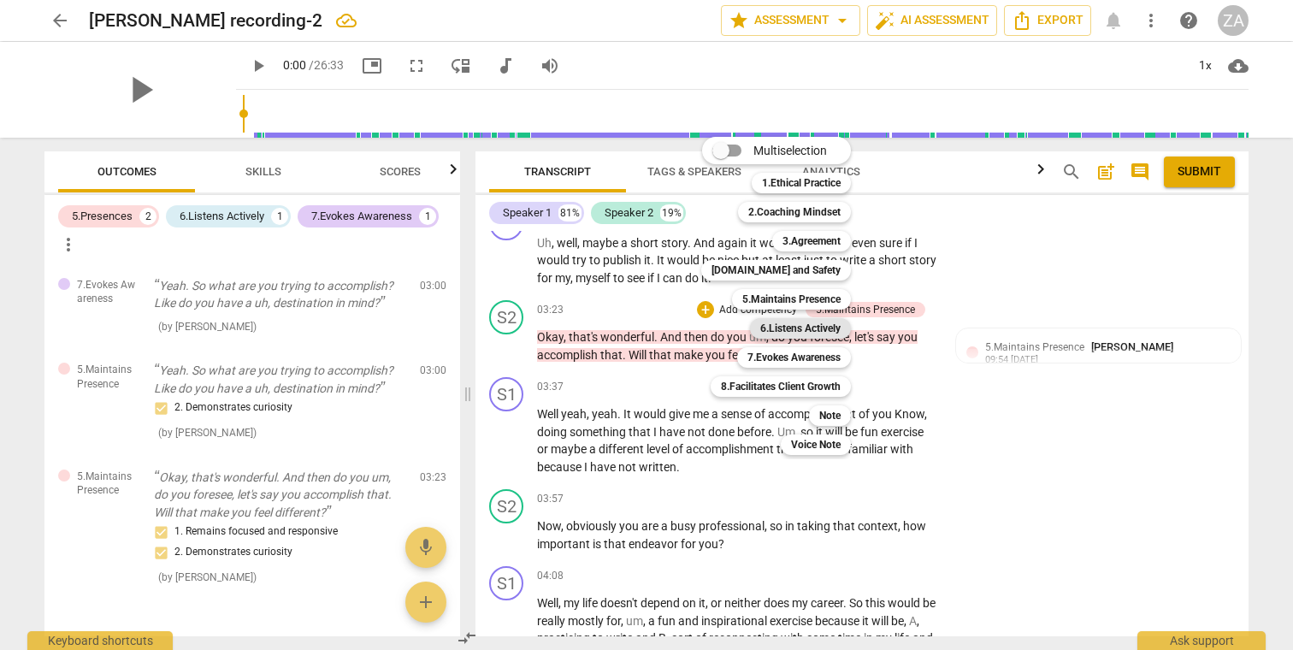
click at [816, 330] on b "6.Listens Actively" at bounding box center [800, 328] width 80 height 21
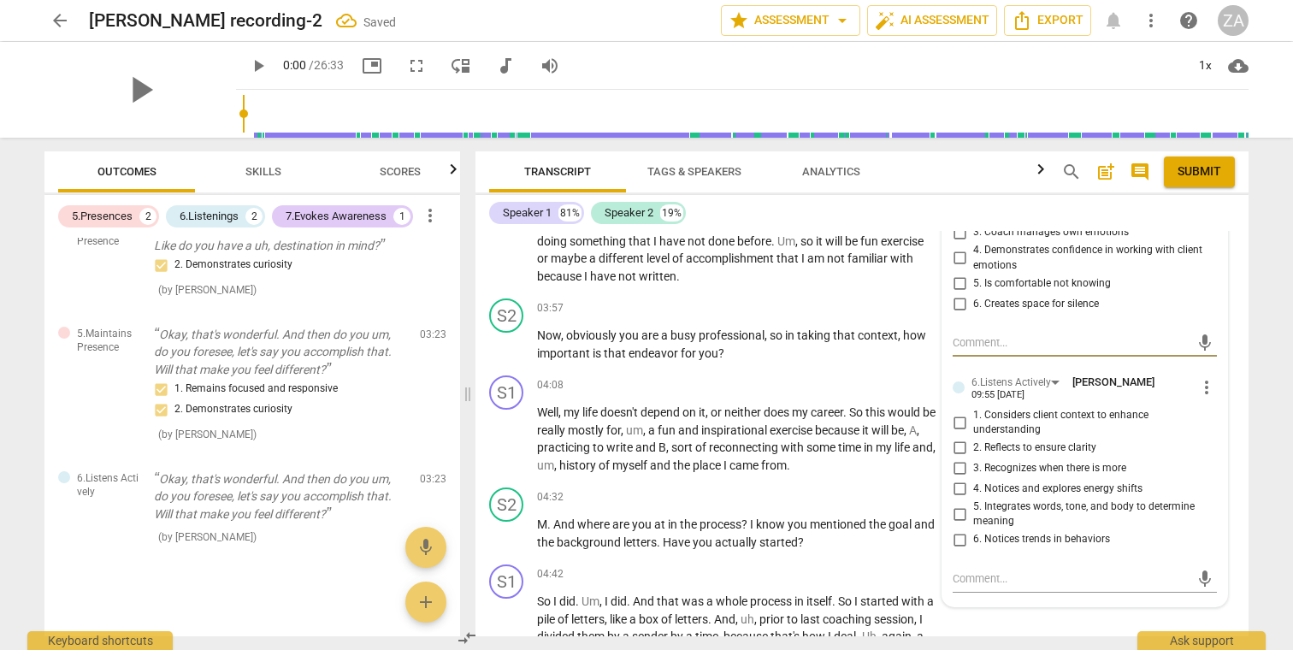
scroll to position [1128, 0]
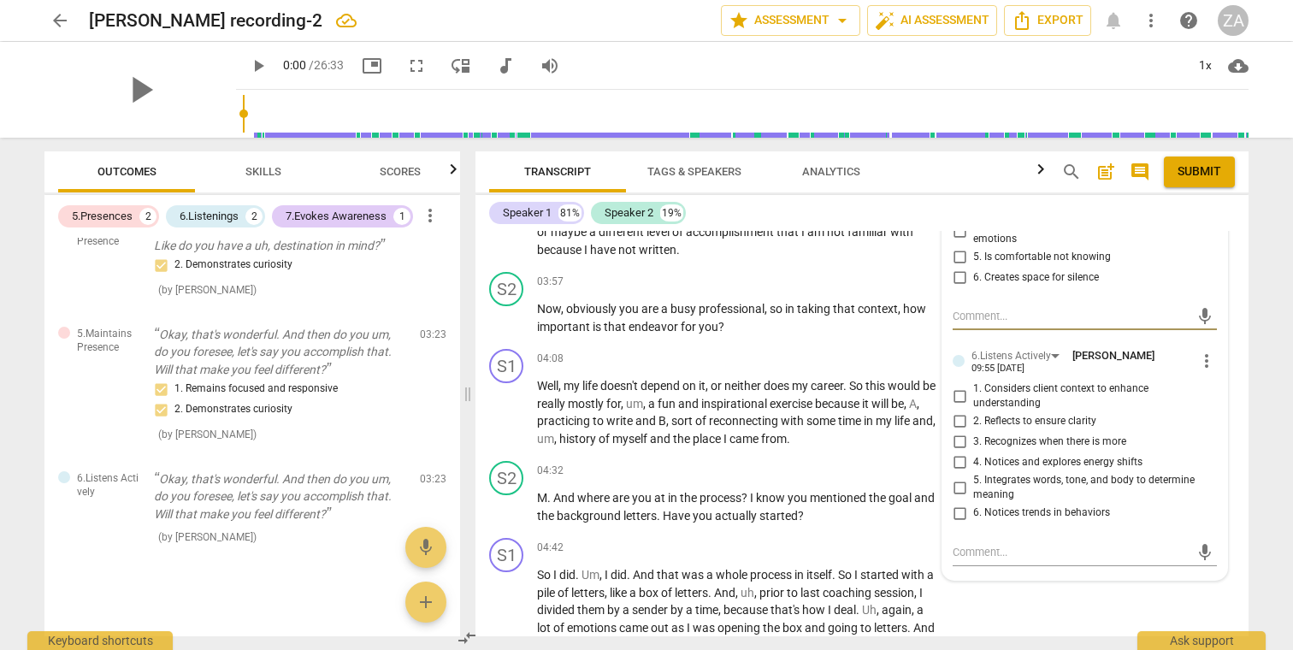
click at [1021, 381] on span "1. Considers client context to enhance understanding" at bounding box center [1091, 396] width 237 height 30
click at [973, 386] on input "1. Considers client context to enhance understanding" at bounding box center [958, 396] width 27 height 21
checkbox input "true"
click at [1067, 414] on span "2. Reflects to ensure clarity" at bounding box center [1034, 421] width 123 height 15
click at [973, 411] on input "2. Reflects to ensure clarity" at bounding box center [958, 421] width 27 height 21
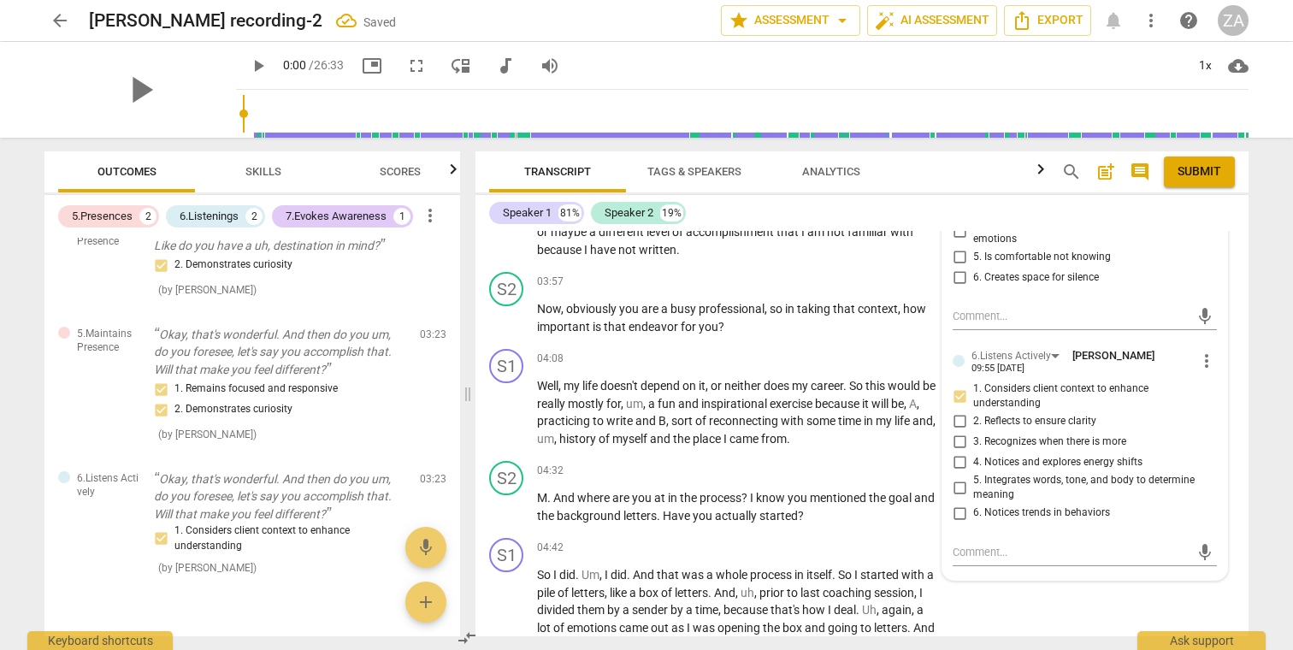
checkbox input "true"
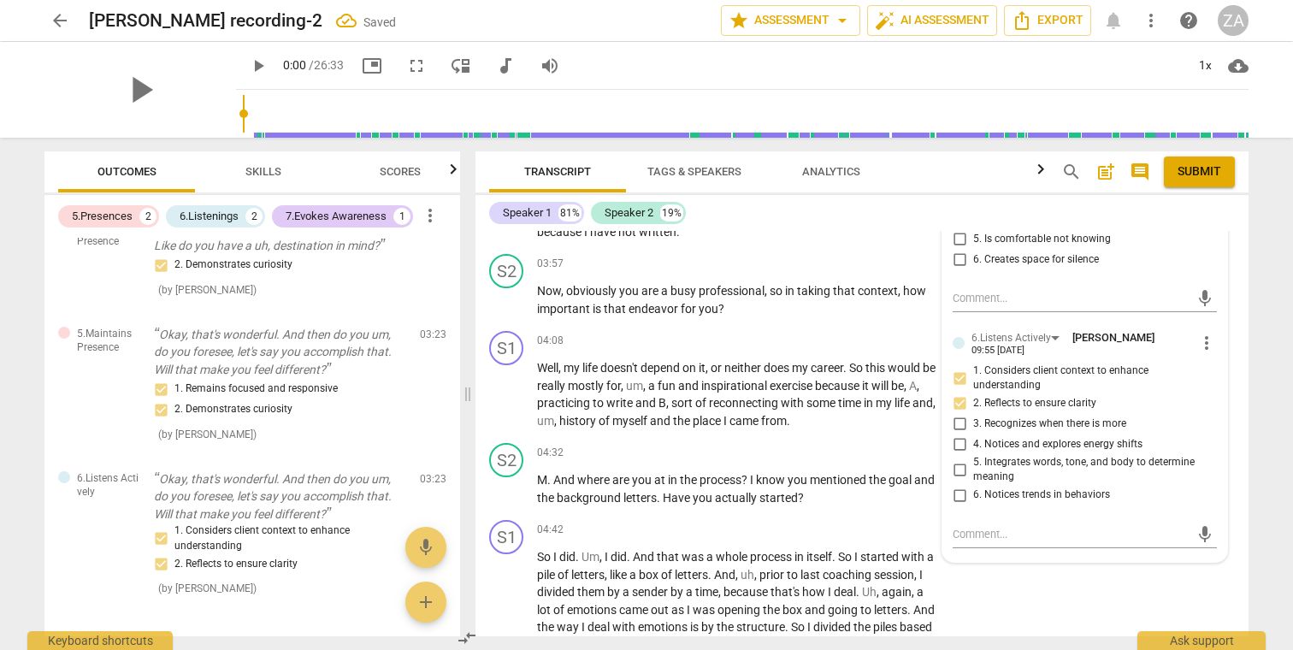
scroll to position [1152, 0]
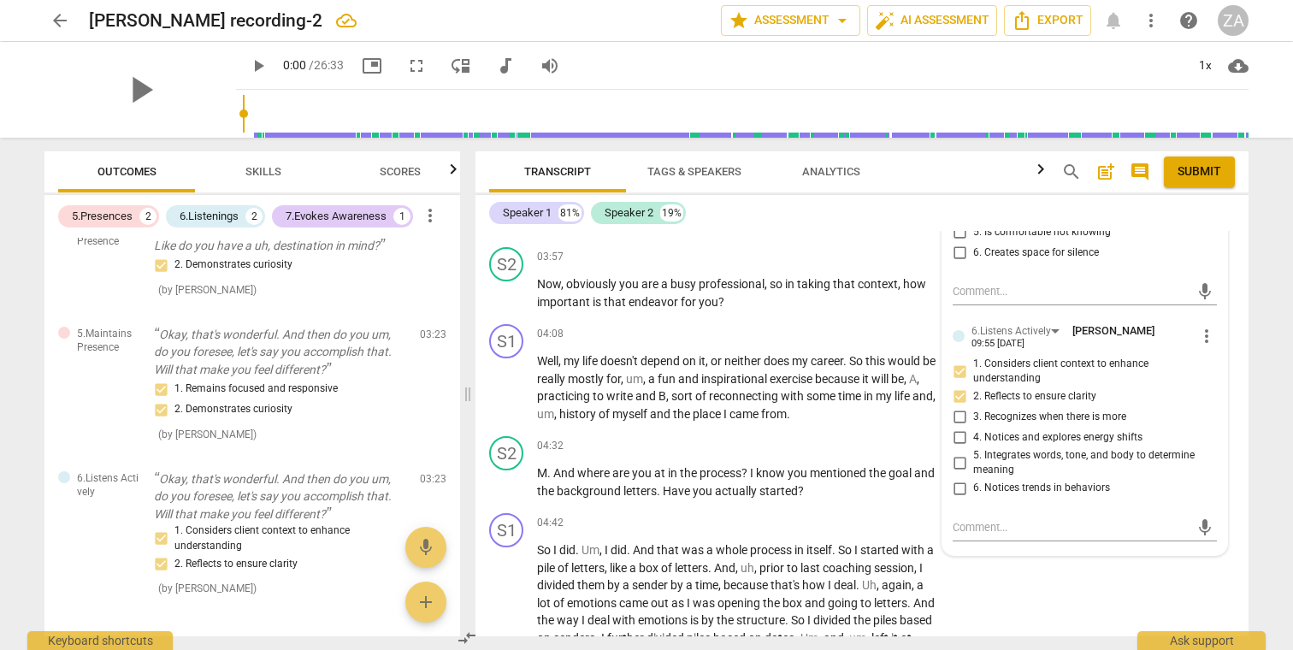
click at [1039, 430] on span "4. Notices and explores energy shifts" at bounding box center [1057, 437] width 169 height 15
click at [973, 427] on input "4. Notices and explores energy shifts" at bounding box center [958, 437] width 27 height 21
checkbox input "true"
click at [780, 277] on p "Now , obviously you are a busy professional , so in taking that context , how i…" at bounding box center [737, 292] width 400 height 35
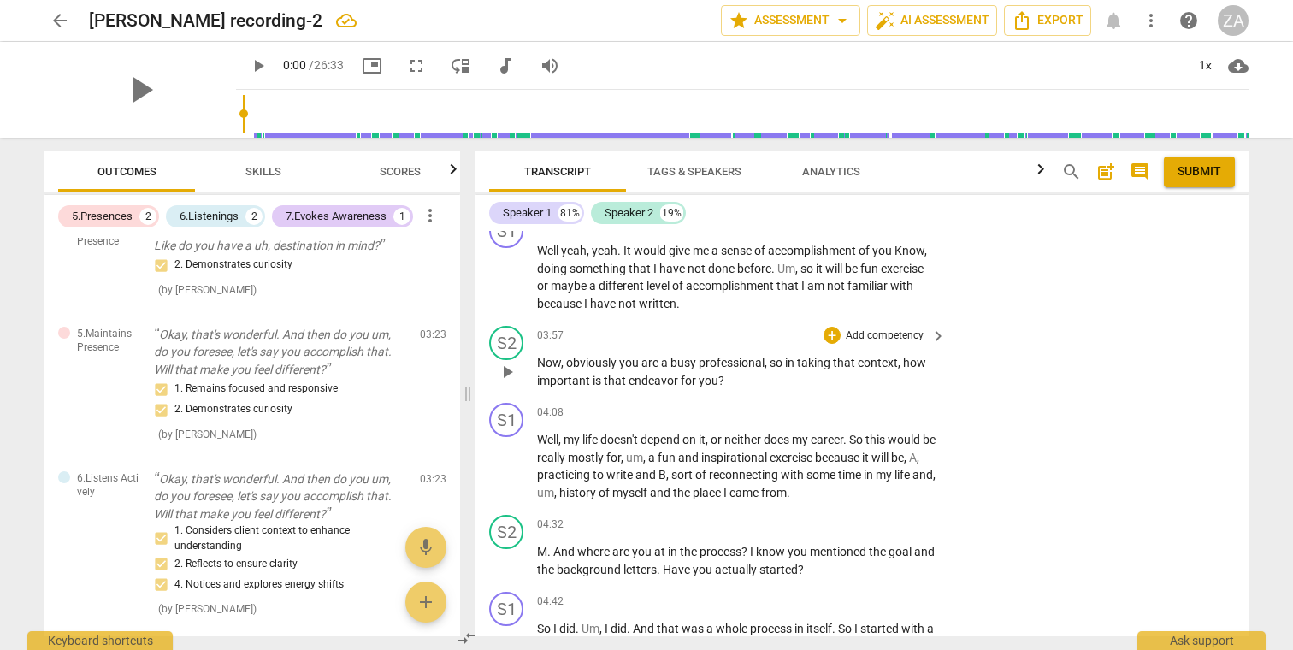
scroll to position [1077, 0]
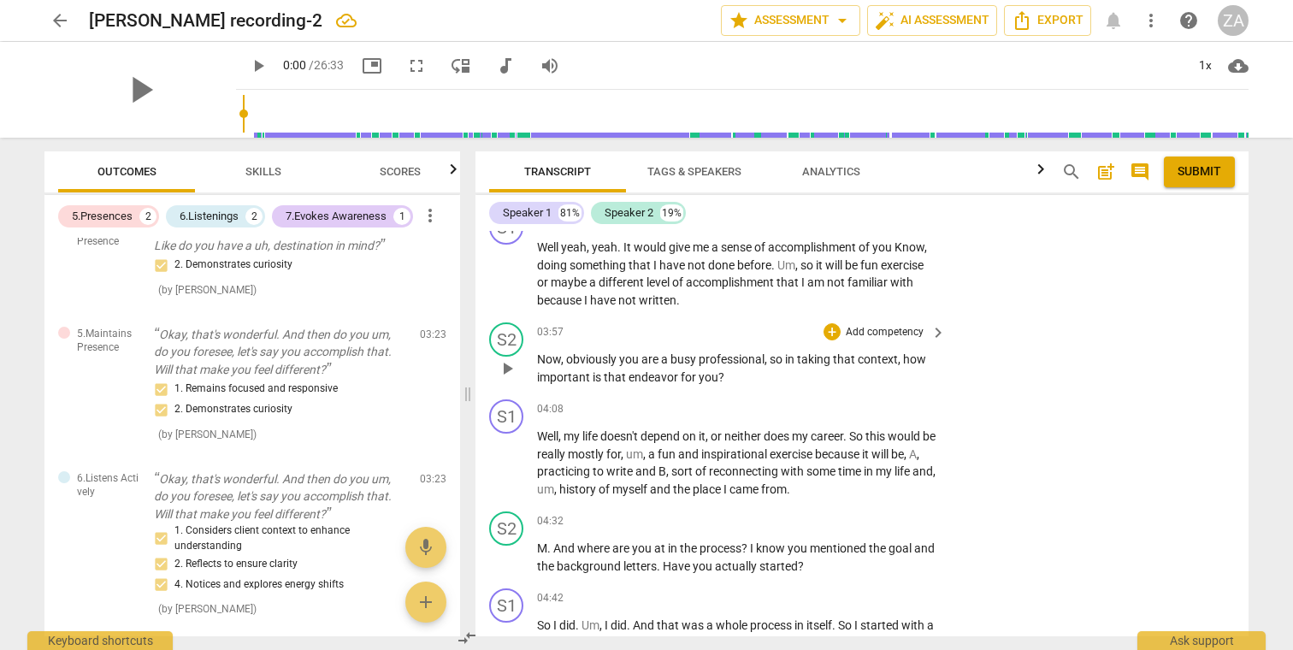
click at [888, 325] on p "Add competency" at bounding box center [884, 332] width 81 height 15
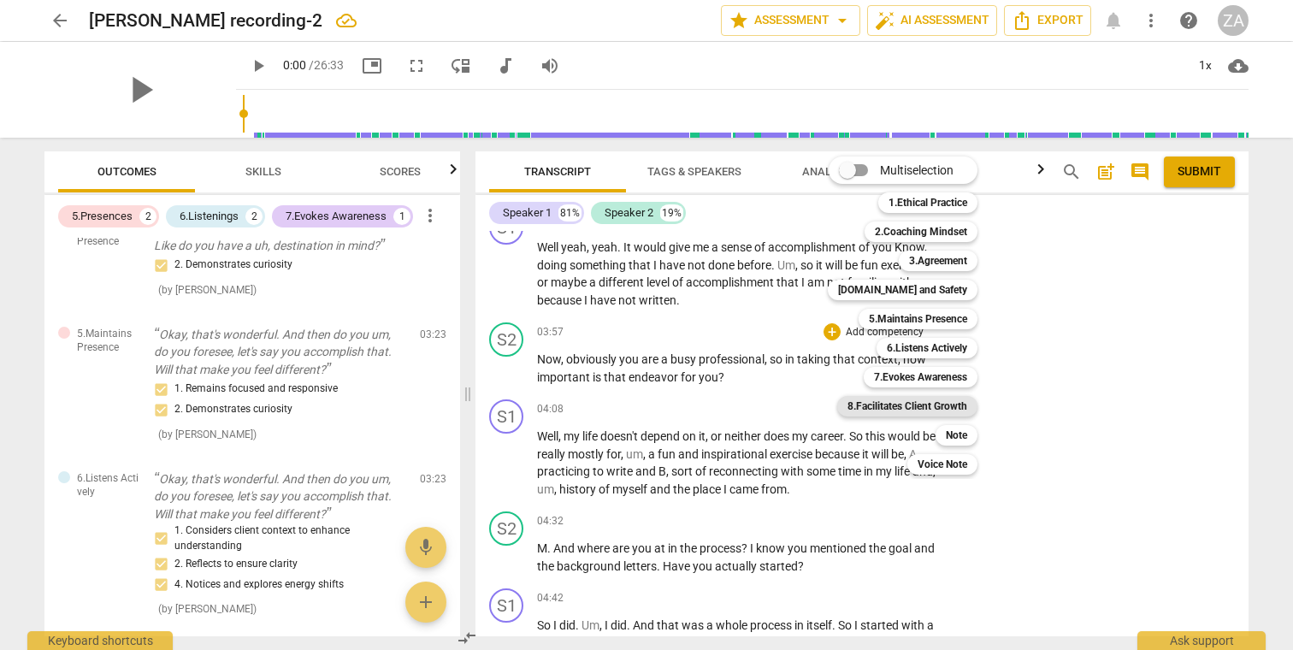
click at [945, 403] on b "8.Facilitates Client Growth" at bounding box center [907, 406] width 120 height 21
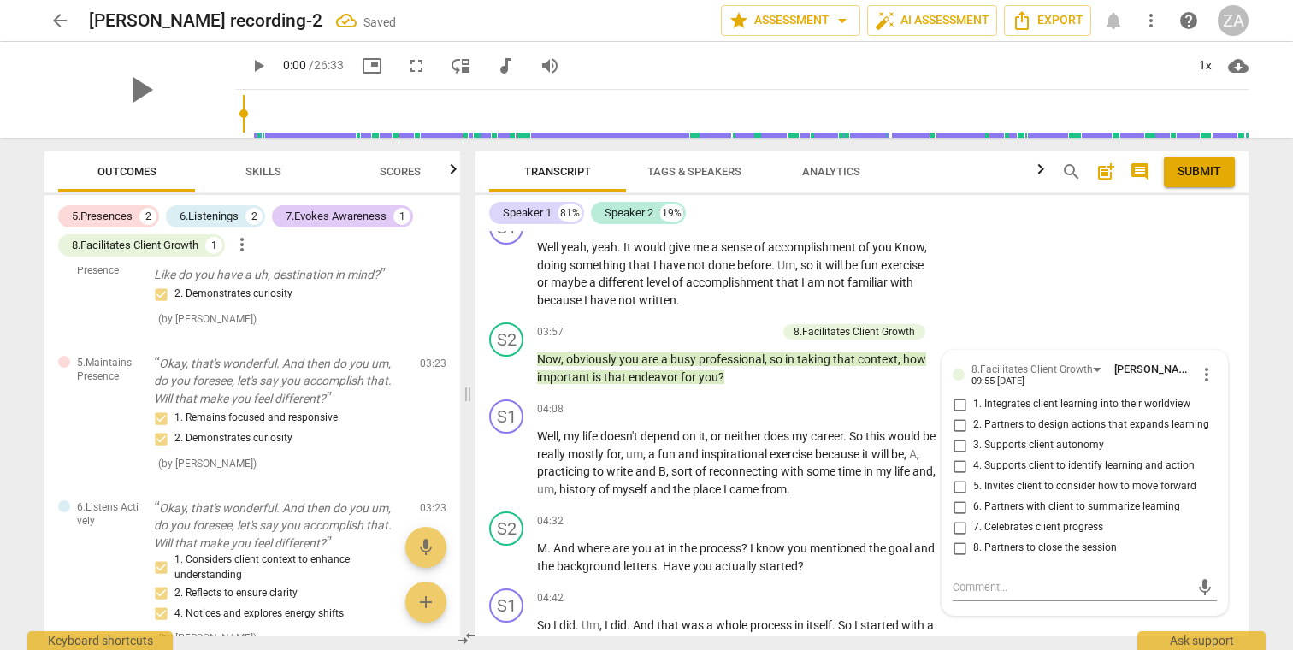
scroll to position [455, 0]
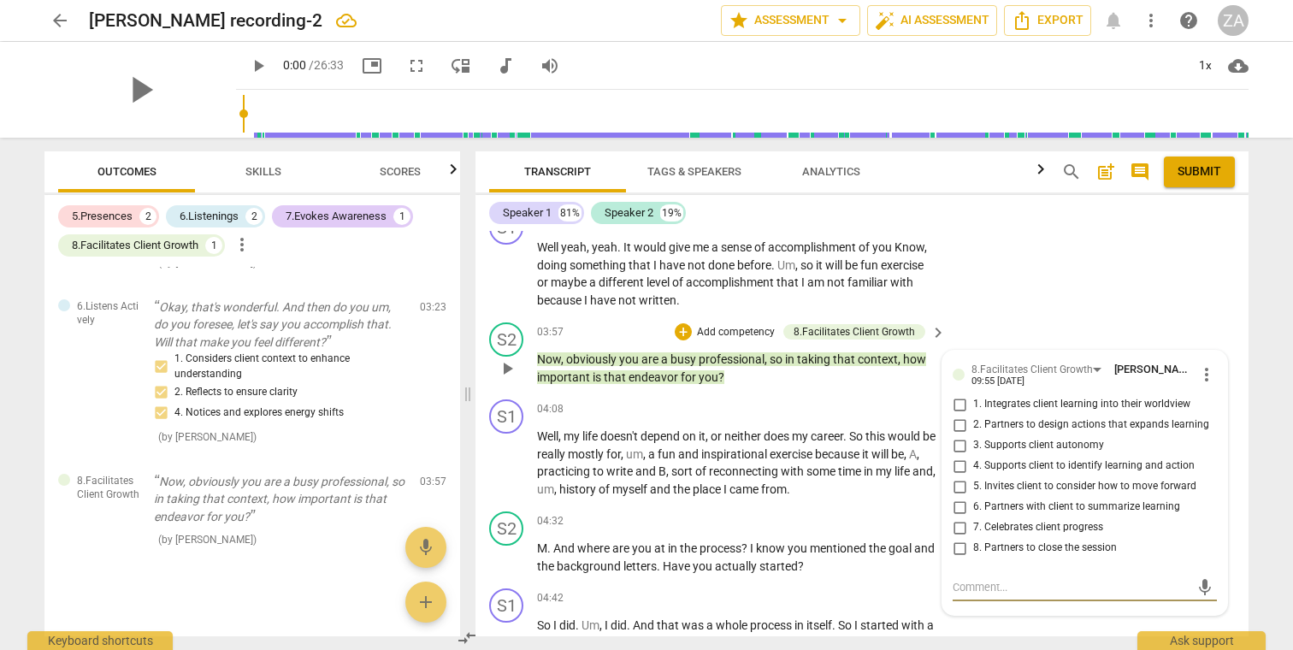
click at [1200, 364] on span "more_vert" at bounding box center [1206, 374] width 21 height 21
click at [1205, 397] on li "Delete" at bounding box center [1219, 390] width 59 height 32
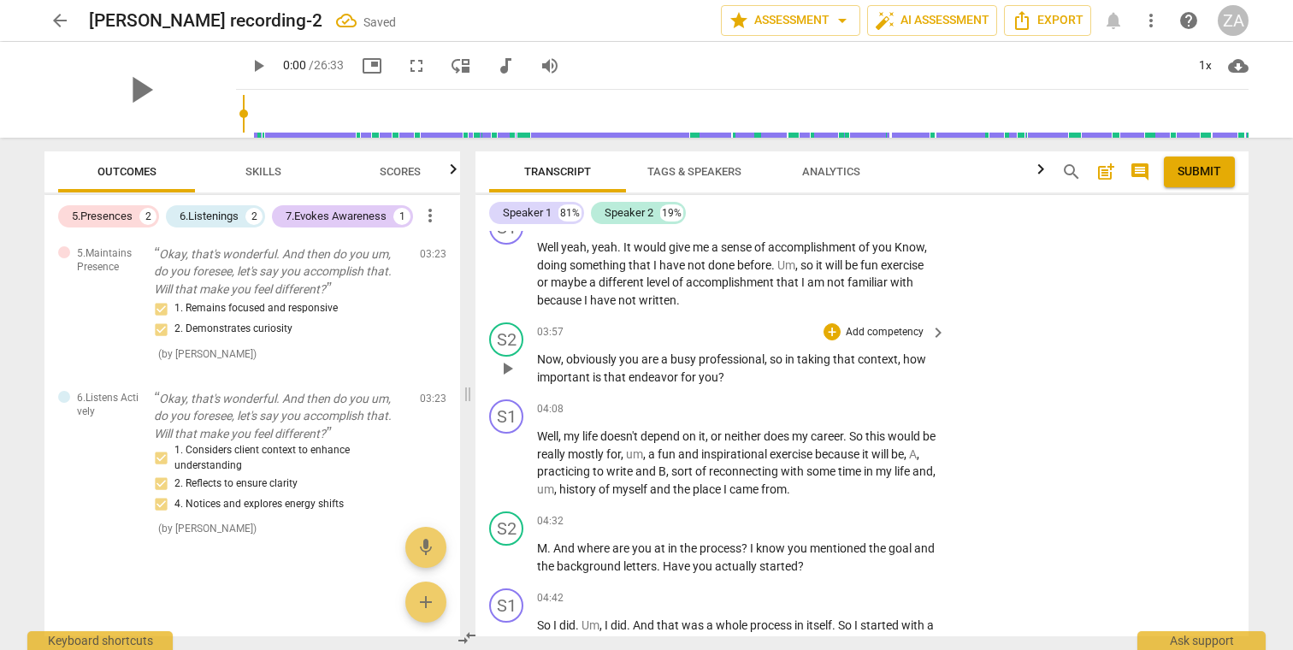
scroll to position [325, 0]
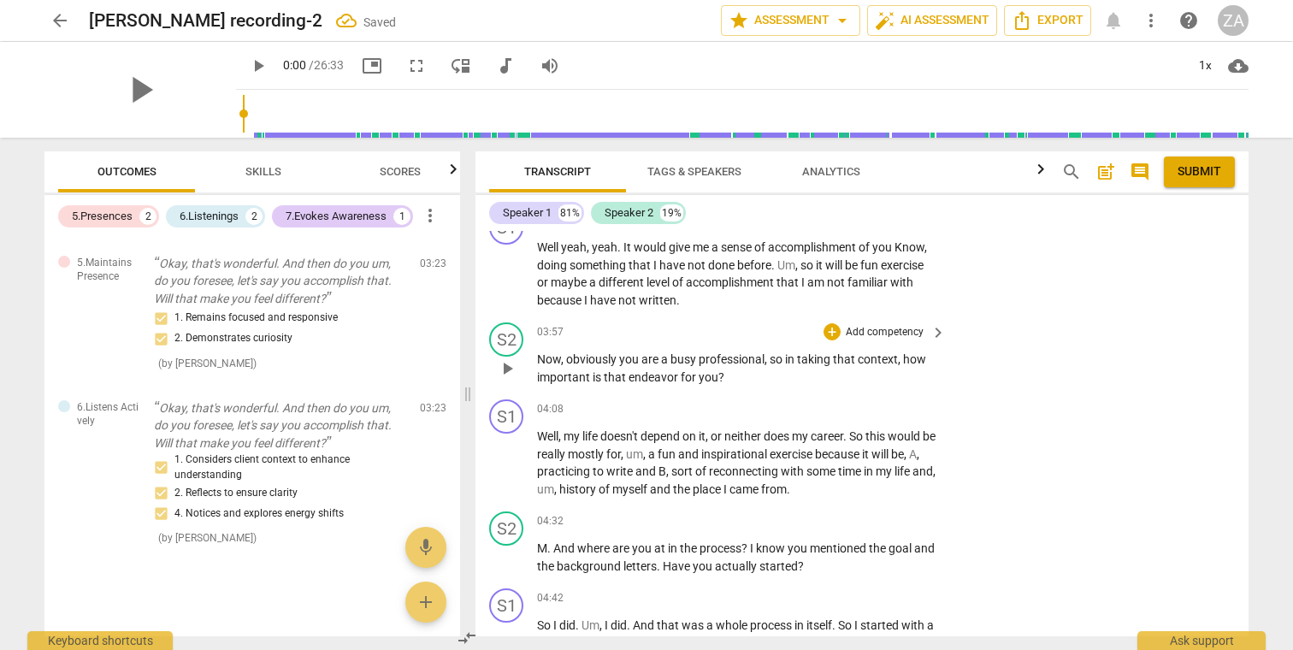
click at [869, 325] on p "Add competency" at bounding box center [884, 332] width 81 height 15
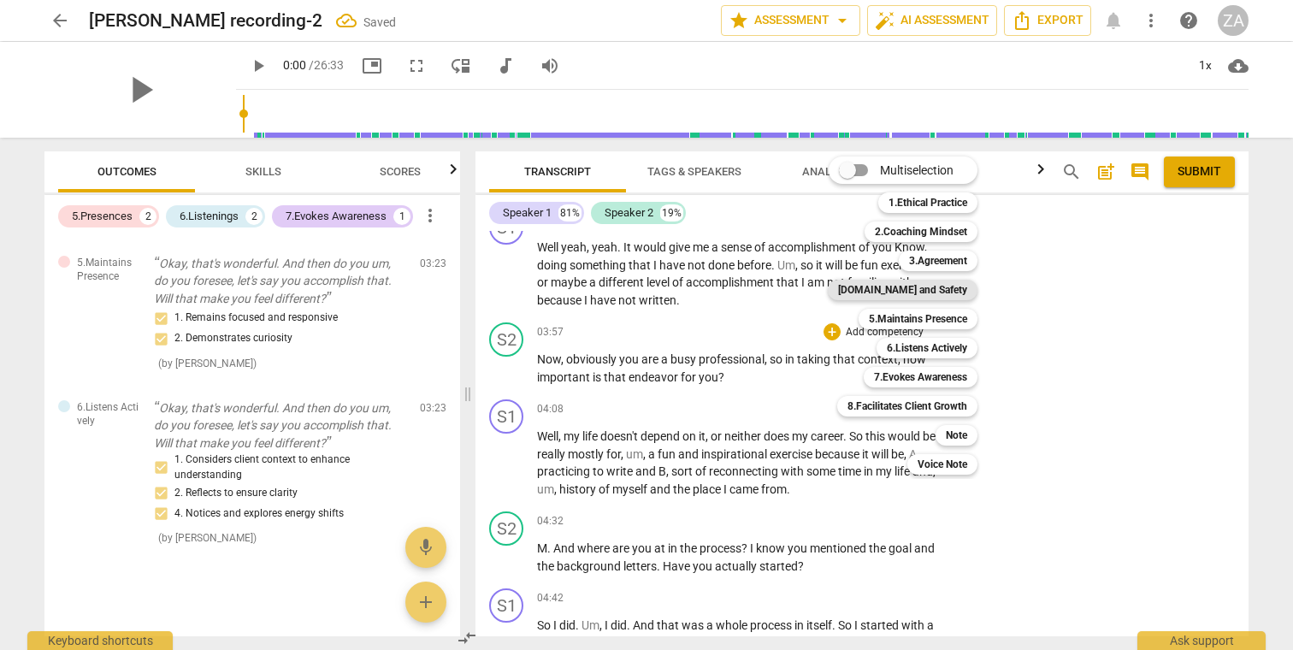
click at [944, 297] on b "[DOMAIN_NAME] and Safety" at bounding box center [902, 290] width 129 height 21
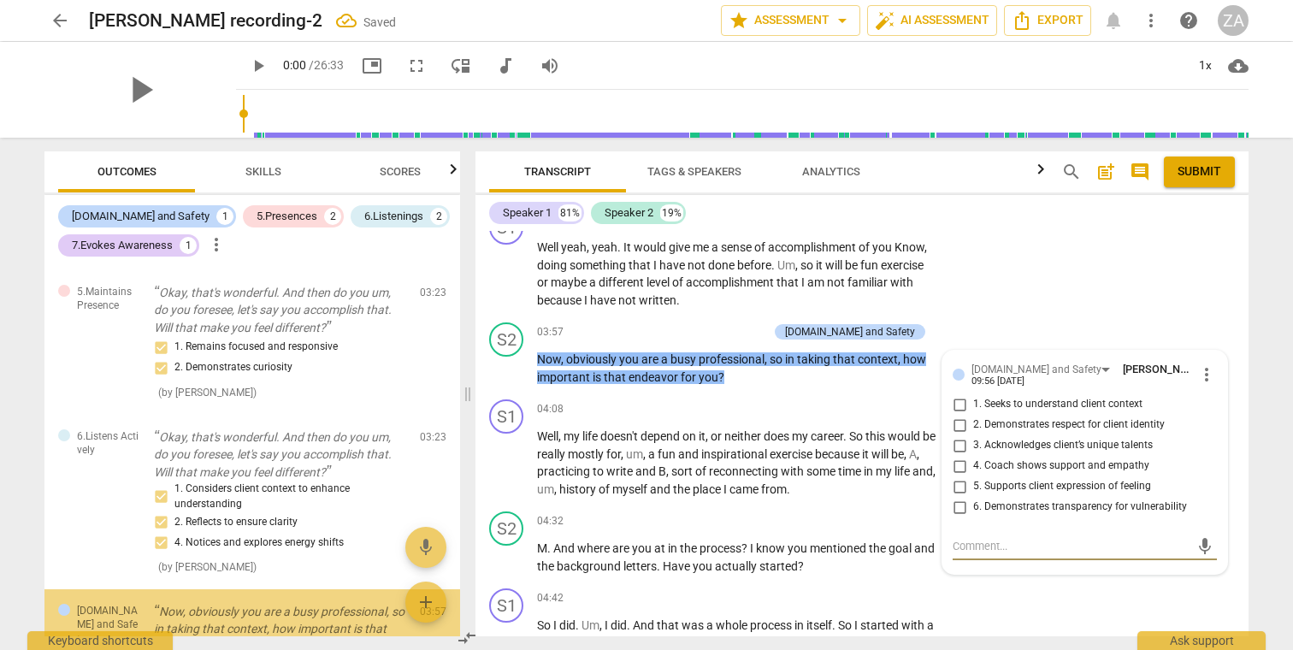
scroll to position [455, 0]
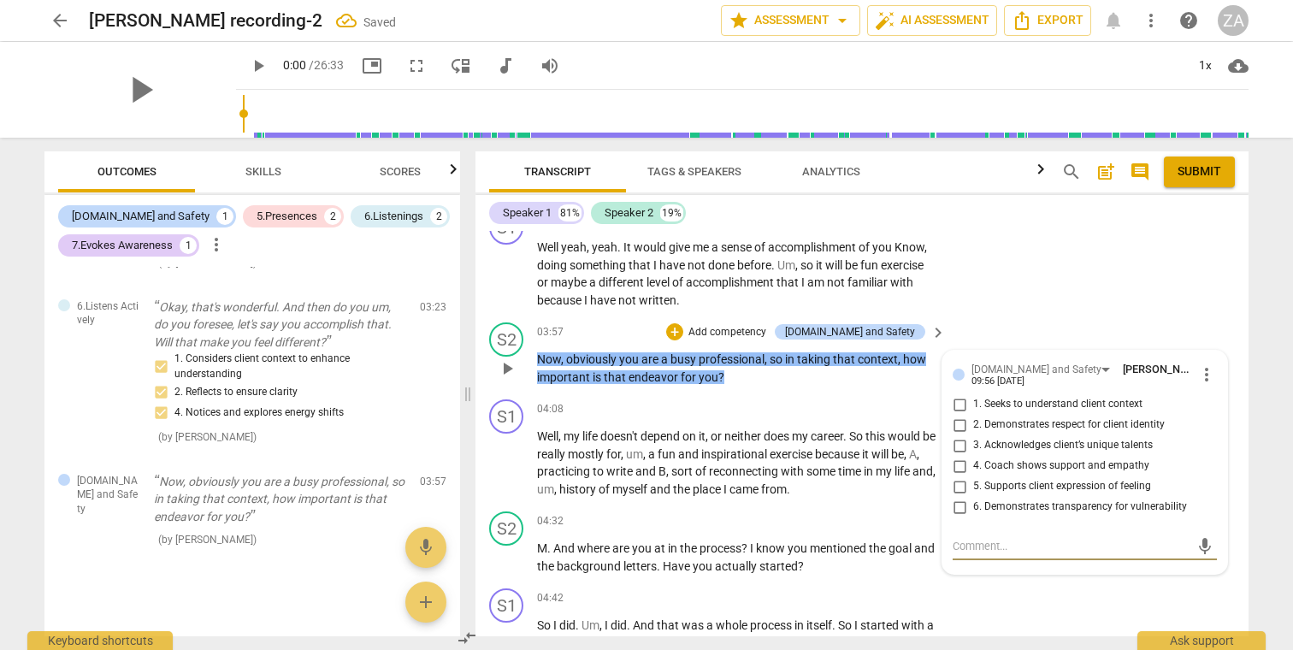
click at [1093, 397] on span "1. Seeks to understand client context" at bounding box center [1057, 404] width 169 height 15
click at [973, 394] on input "1. Seeks to understand client context" at bounding box center [958, 404] width 27 height 21
checkbox input "true"
click at [1095, 438] on span "3. Acknowledges client’s unique talents" at bounding box center [1063, 445] width 180 height 15
click at [973, 435] on input "3. Acknowledges client’s unique talents" at bounding box center [958, 445] width 27 height 21
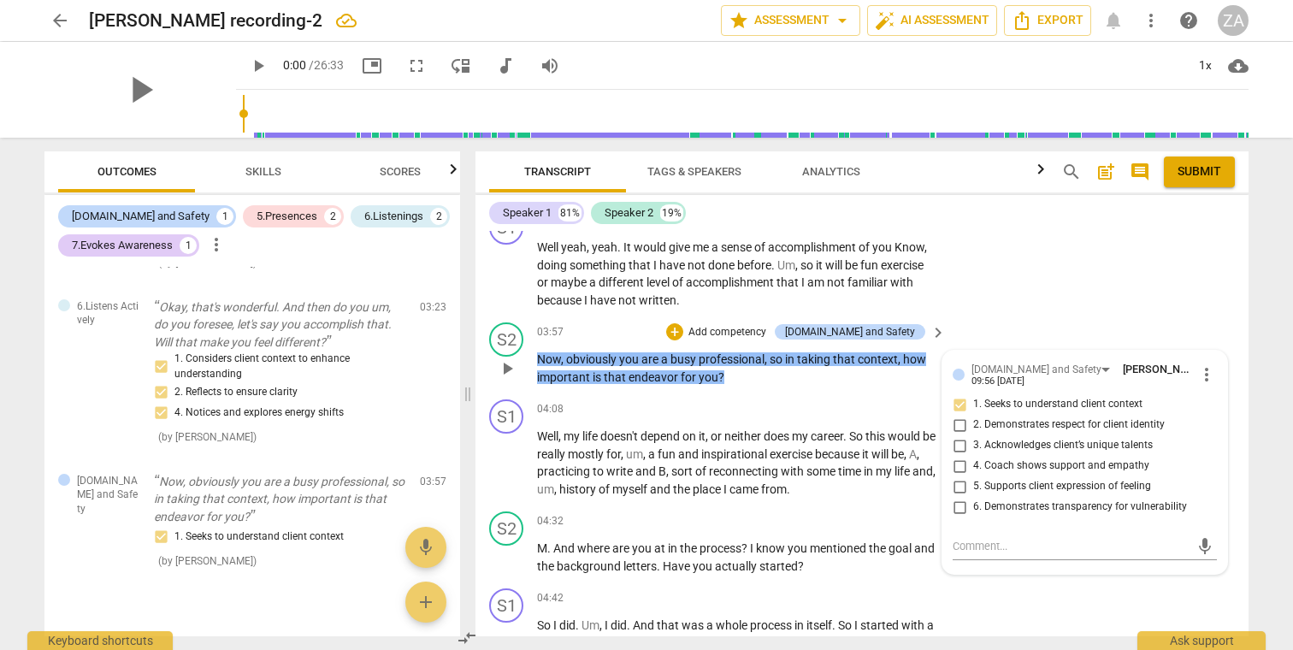
checkbox input "true"
click at [1048, 458] on span "4. Coach shows support and empathy" at bounding box center [1061, 465] width 176 height 15
click at [973, 456] on input "4. Coach shows support and empathy" at bounding box center [958, 466] width 27 height 21
checkbox input "true"
click at [768, 325] on p "Add competency" at bounding box center [726, 332] width 81 height 15
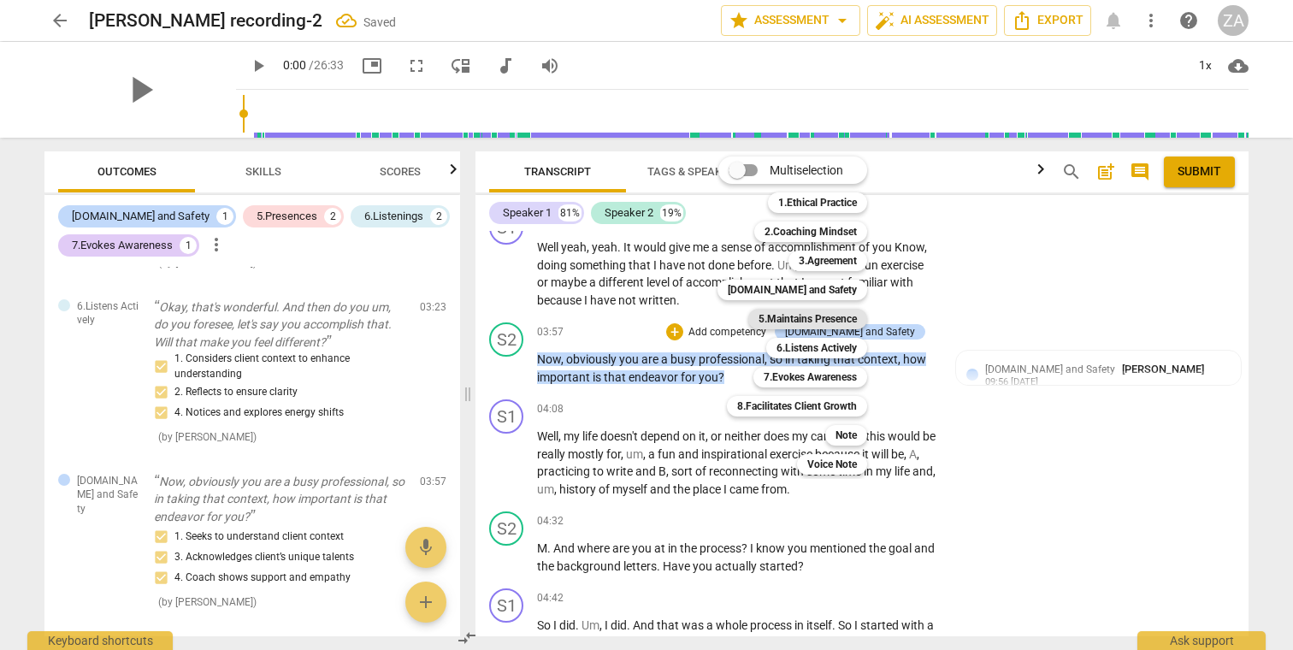
click at [838, 319] on b "5.Maintains Presence" at bounding box center [807, 319] width 98 height 21
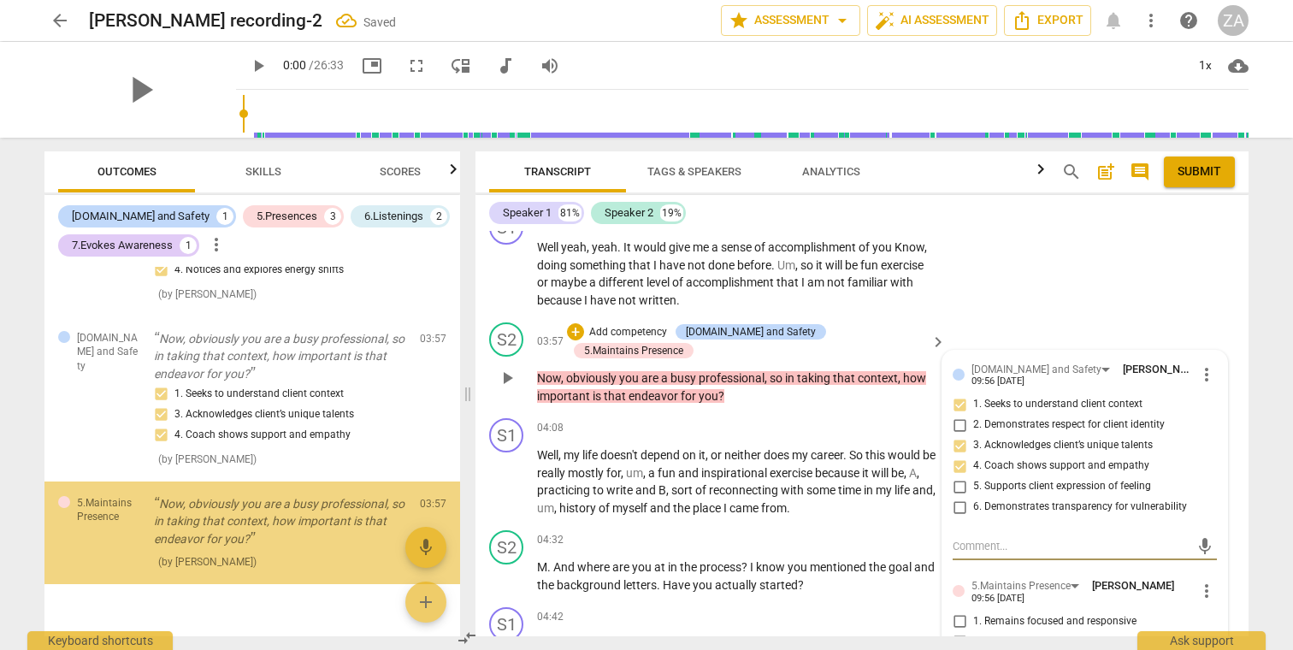
scroll to position [618, 0]
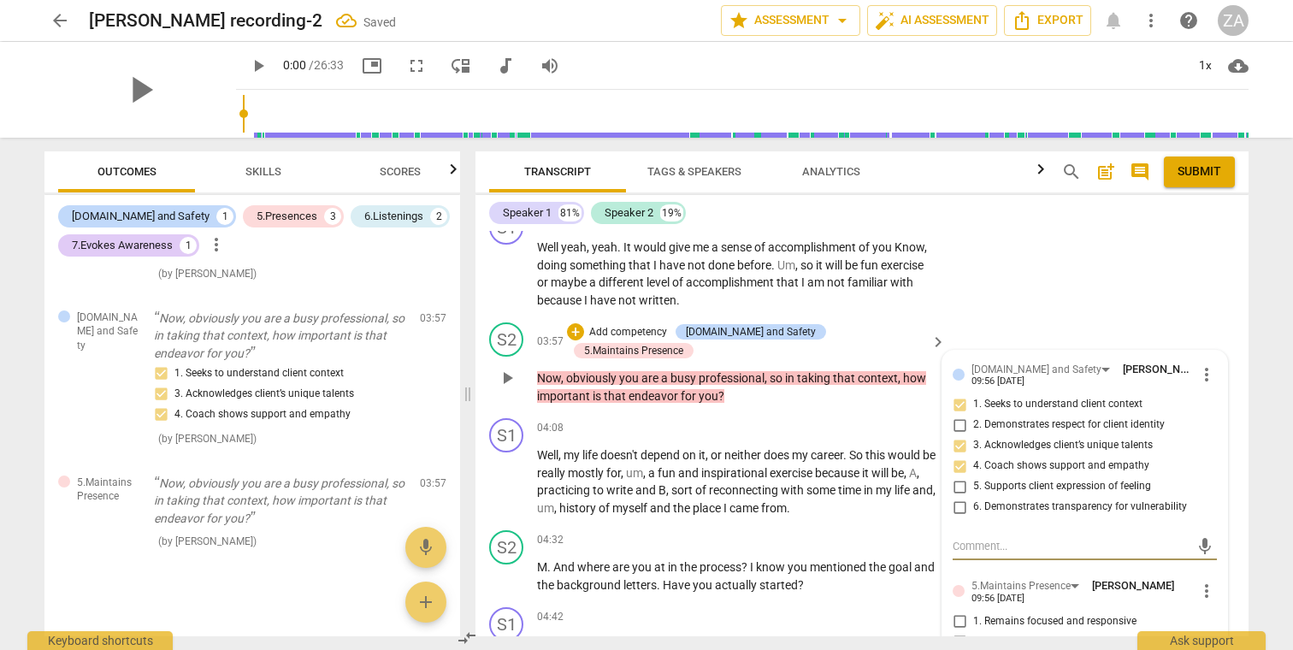
click at [664, 322] on div "+ Add competency [DOMAIN_NAME] and Safety 5.Maintains Presence" at bounding box center [746, 341] width 358 height 38
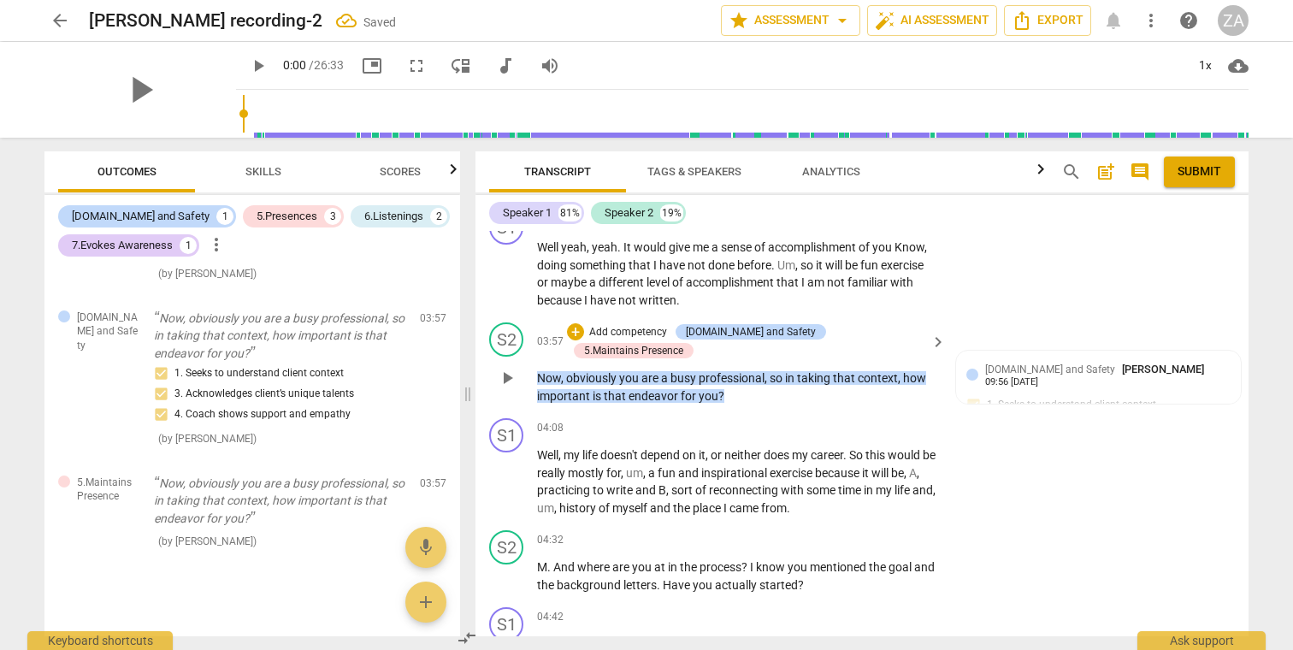
click at [651, 325] on p "Add competency" at bounding box center [627, 332] width 81 height 15
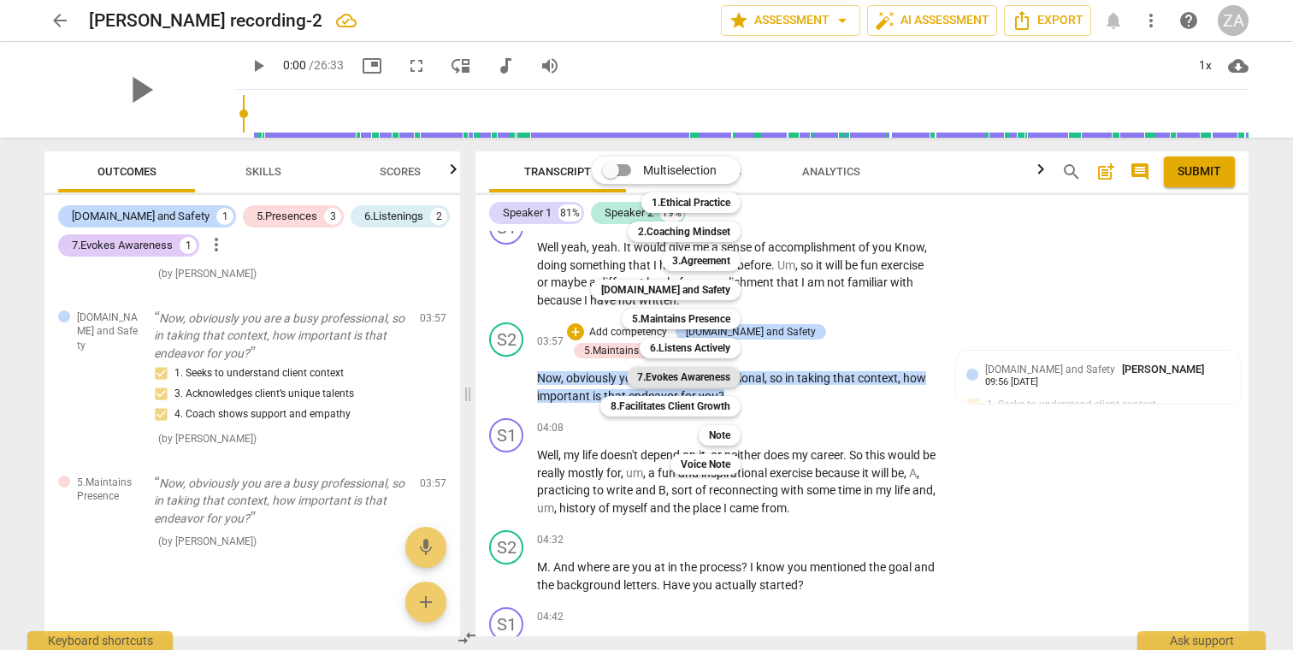
click at [707, 374] on b "7.Evokes Awareness" at bounding box center [683, 377] width 93 height 21
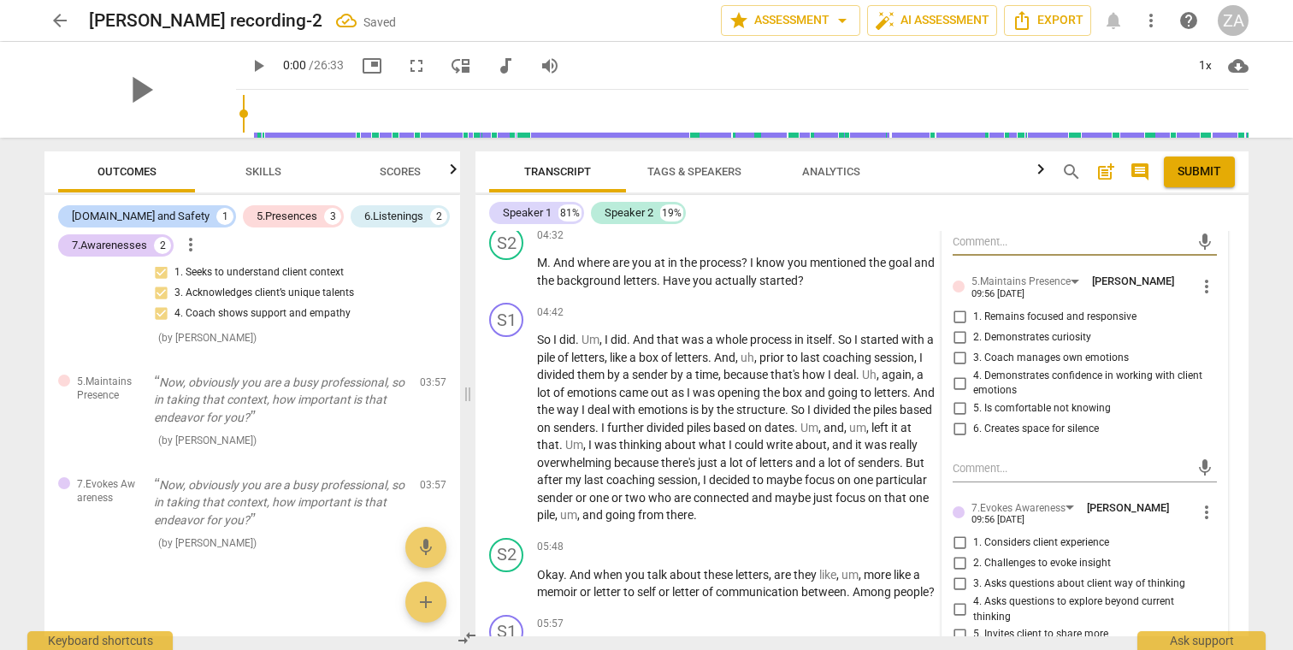
scroll to position [1357, 0]
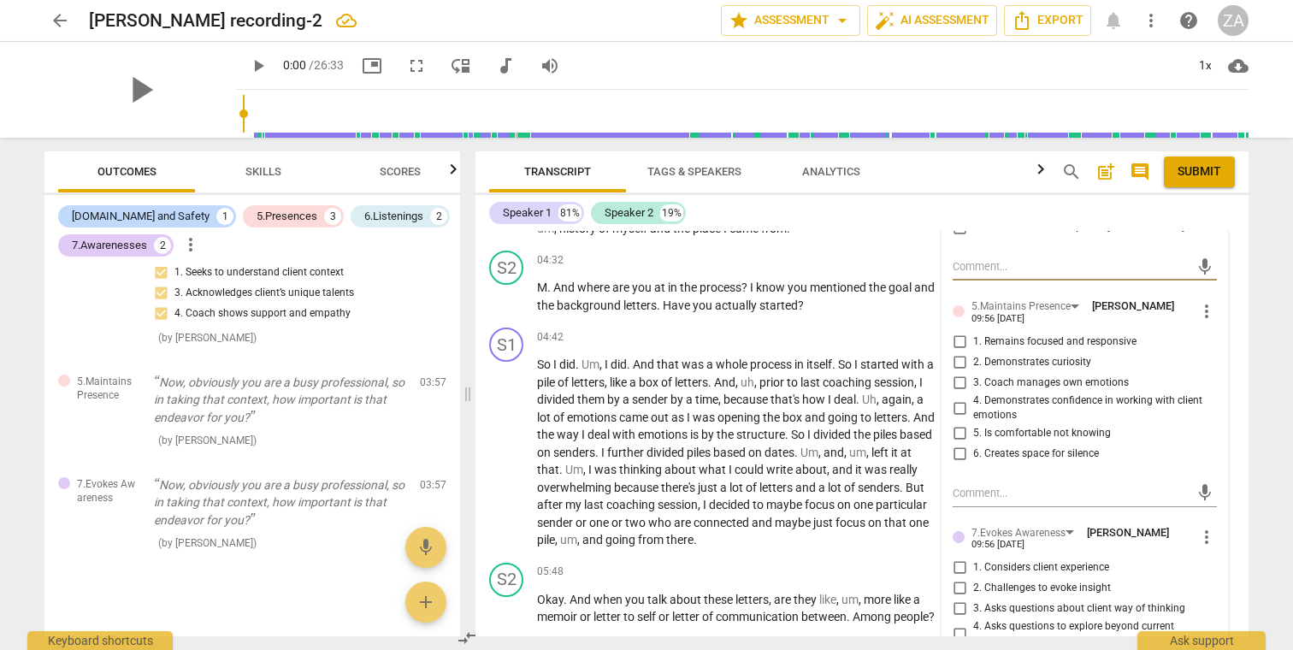
click at [1035, 355] on span "2. Demonstrates curiosity" at bounding box center [1032, 362] width 118 height 15
click at [973, 352] on input "2. Demonstrates curiosity" at bounding box center [958, 362] width 27 height 21
checkbox input "true"
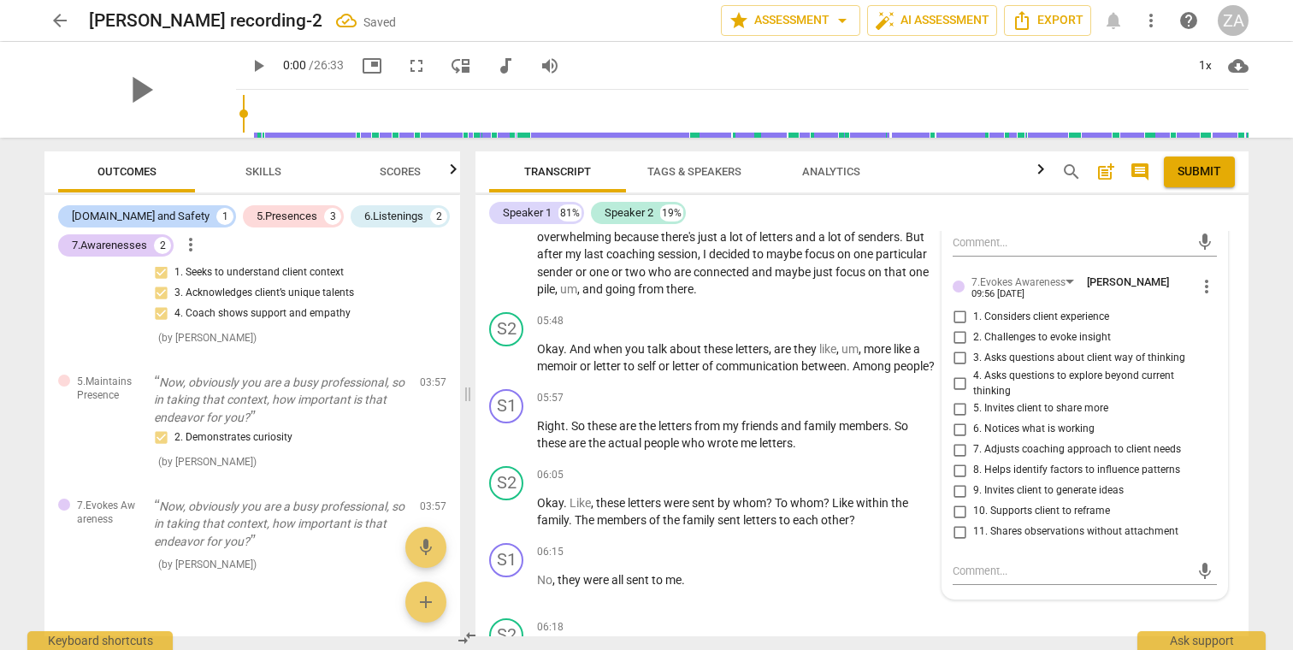
scroll to position [1600, 0]
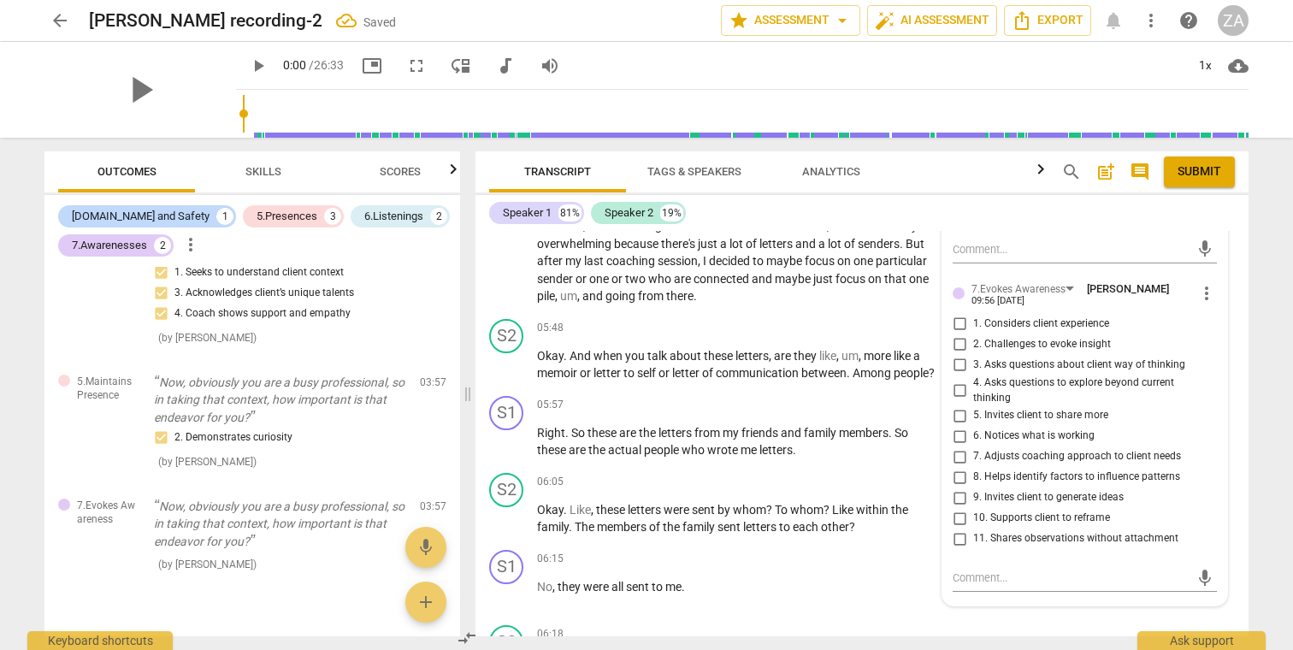
click at [1055, 316] on span "1. Considers client experience" at bounding box center [1041, 323] width 136 height 15
click at [973, 314] on input "1. Considers client experience" at bounding box center [958, 324] width 27 height 21
checkbox input "true"
click at [1062, 337] on span "2. Challenges to evoke insight" at bounding box center [1042, 344] width 138 height 15
click at [973, 334] on input "2. Challenges to evoke insight" at bounding box center [958, 344] width 27 height 21
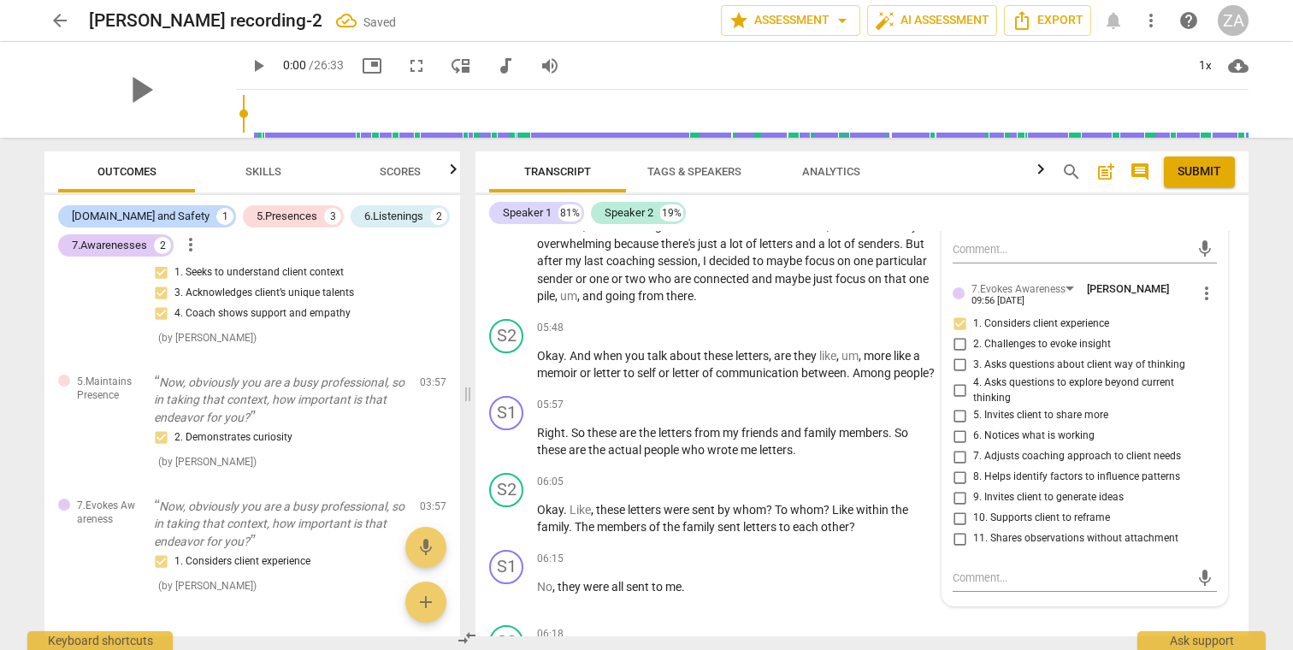
checkbox input "true"
click at [1054, 375] on span "4. Asks questions to explore beyond current thinking" at bounding box center [1091, 390] width 237 height 30
click at [973, 380] on input "4. Asks questions to explore beyond current thinking" at bounding box center [958, 390] width 27 height 21
checkbox input "true"
click at [1051, 408] on span "5. Invites client to share more" at bounding box center [1040, 415] width 135 height 15
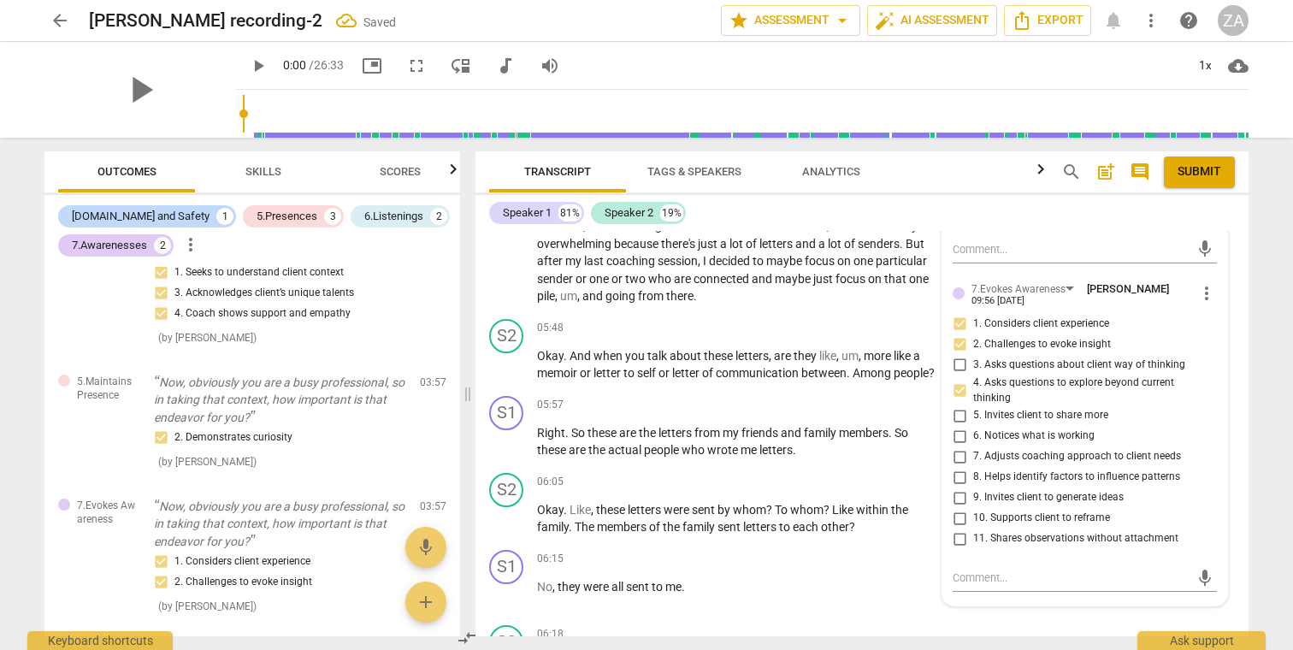
click at [973, 405] on input "5. Invites client to share more" at bounding box center [958, 415] width 27 height 21
checkbox input "true"
click at [1046, 375] on span "4. Asks questions to explore beyond current thinking" at bounding box center [1091, 390] width 237 height 30
click at [973, 380] on input "4. Asks questions to explore beyond current thinking" at bounding box center [958, 390] width 27 height 21
click at [963, 380] on input "4. Asks questions to explore beyond current thinking" at bounding box center [958, 390] width 27 height 21
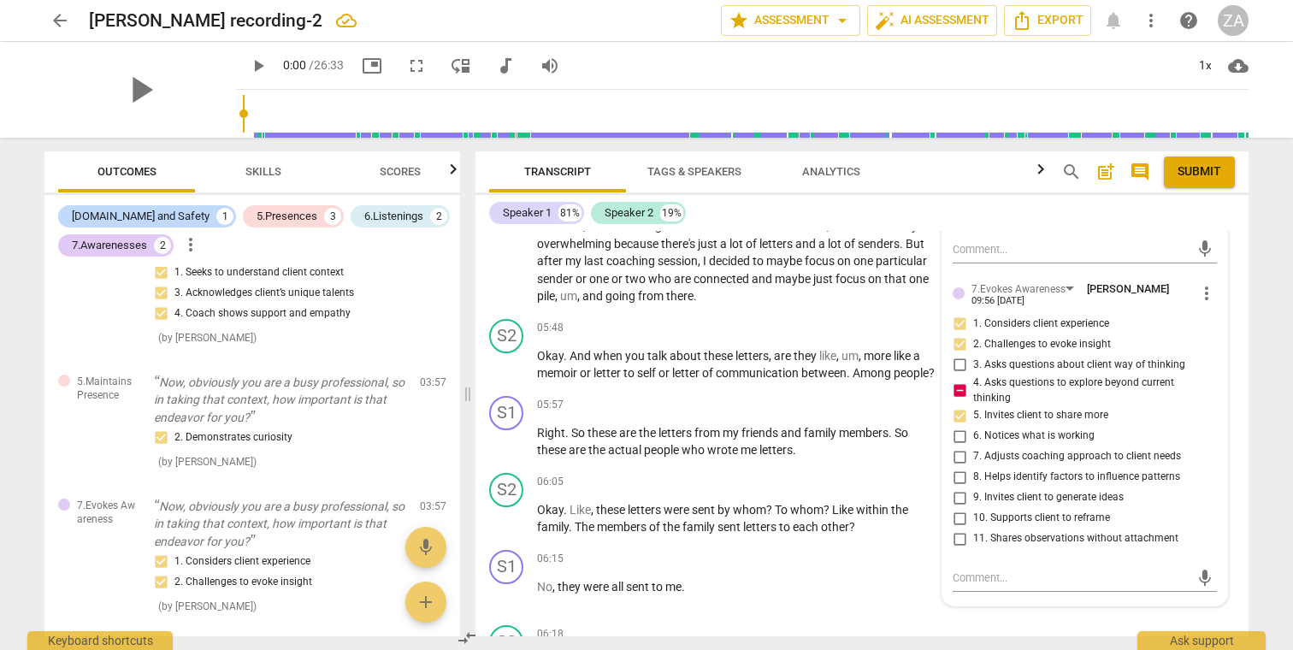
checkbox input "false"
click at [769, 319] on div "05:48 + Add competency keyboard_arrow_right" at bounding box center [742, 328] width 410 height 19
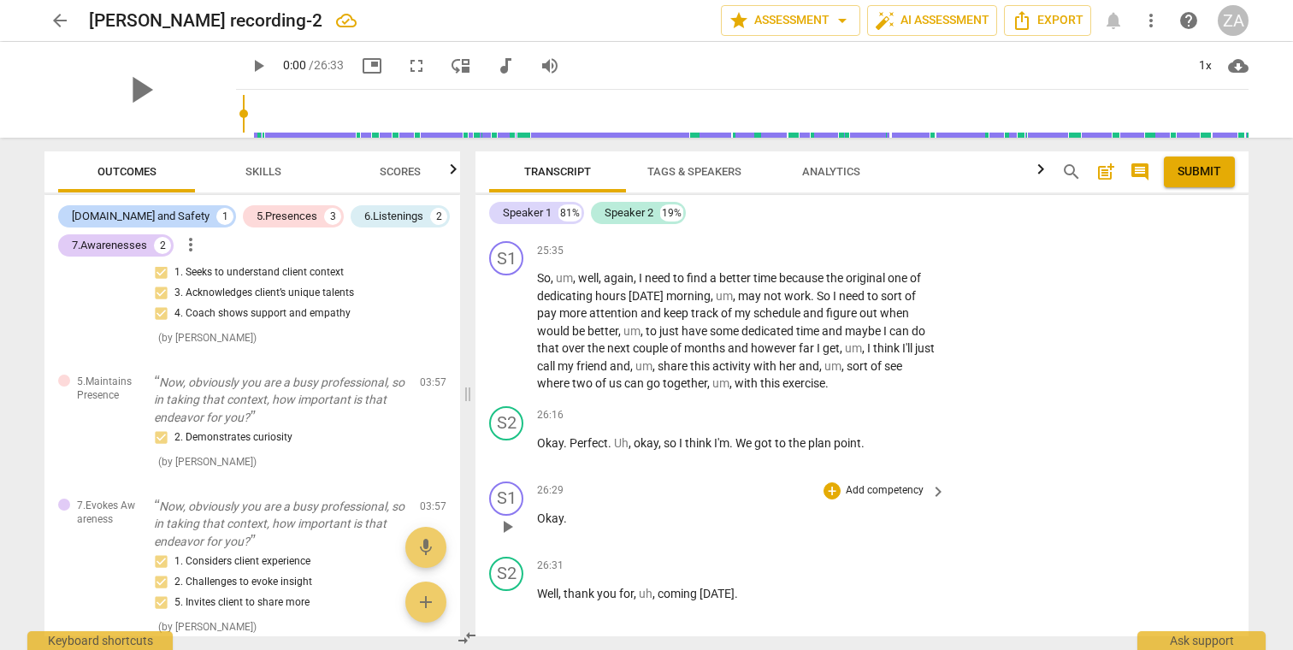
scroll to position [7901, 0]
click at [898, 559] on p "Add competency" at bounding box center [884, 566] width 81 height 15
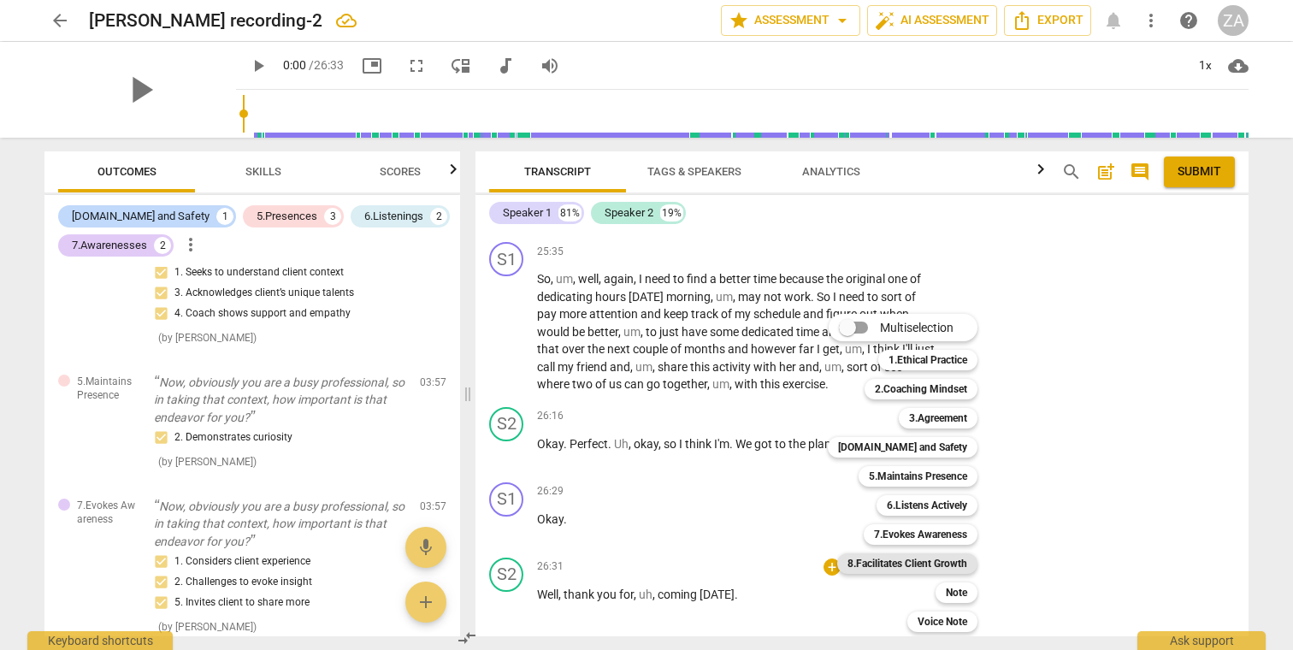
click at [945, 563] on b "8.Facilitates Client Growth" at bounding box center [907, 563] width 120 height 21
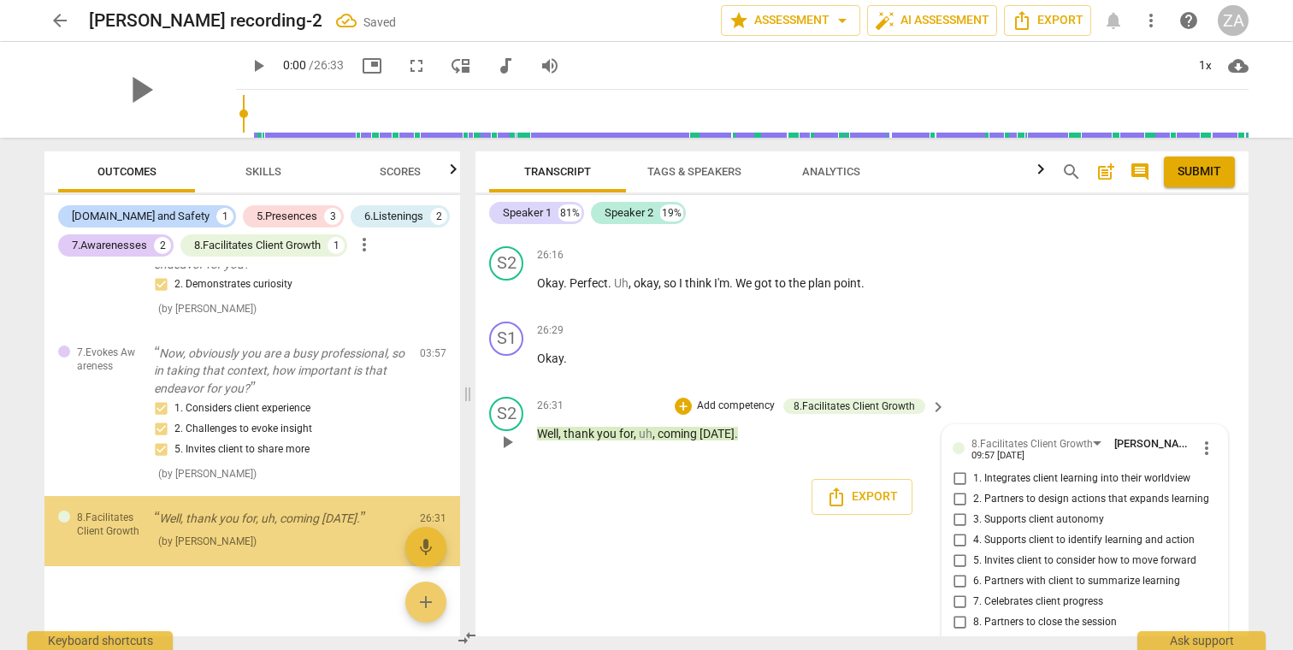
scroll to position [0, 0]
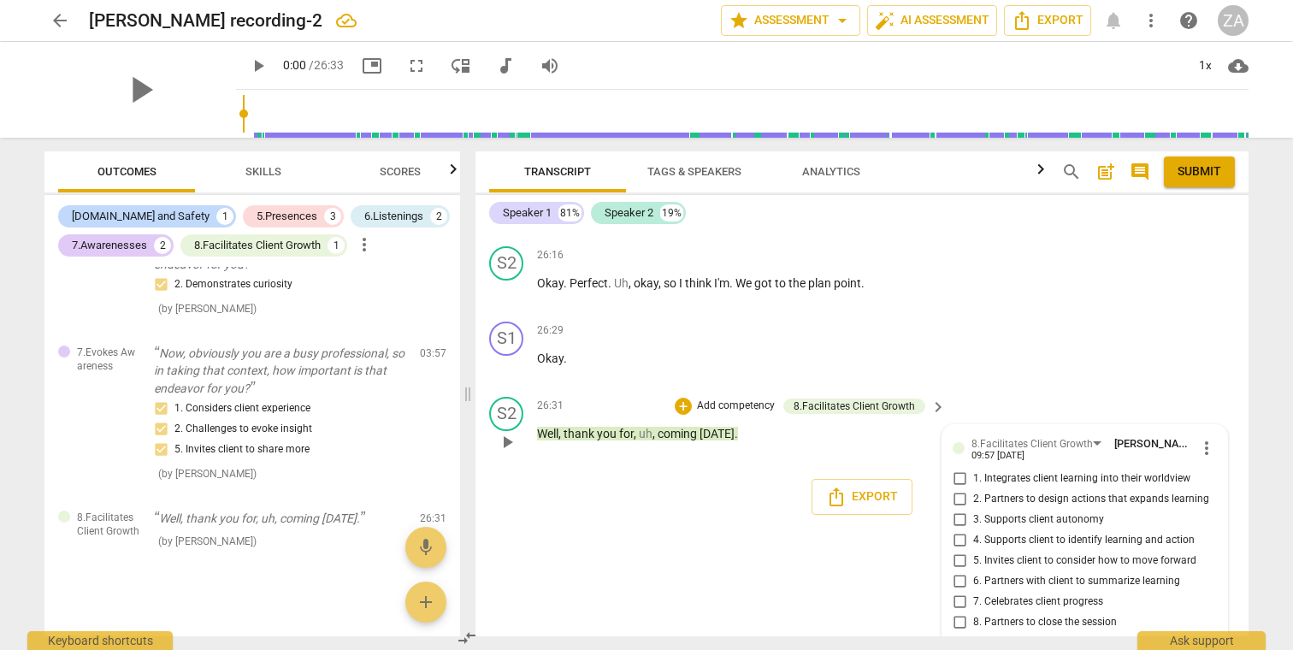
click at [1204, 438] on span "more_vert" at bounding box center [1206, 448] width 21 height 21
click at [1213, 429] on li "Delete" at bounding box center [1219, 427] width 59 height 32
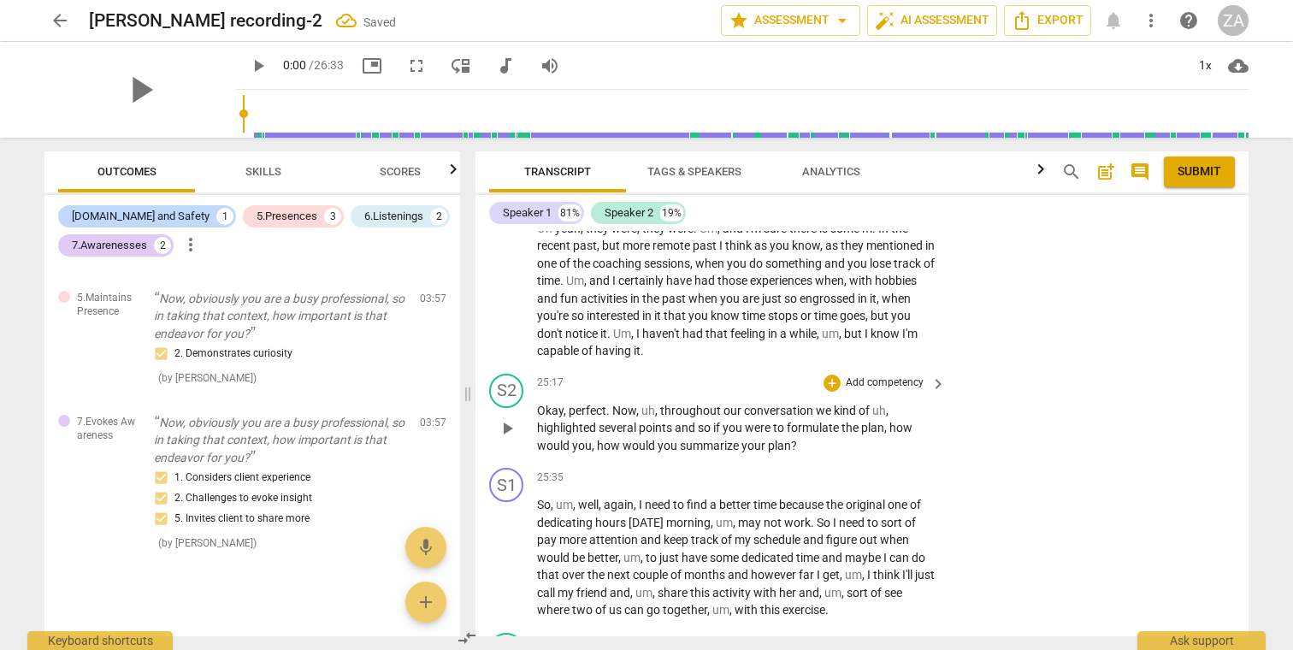
scroll to position [7666, 0]
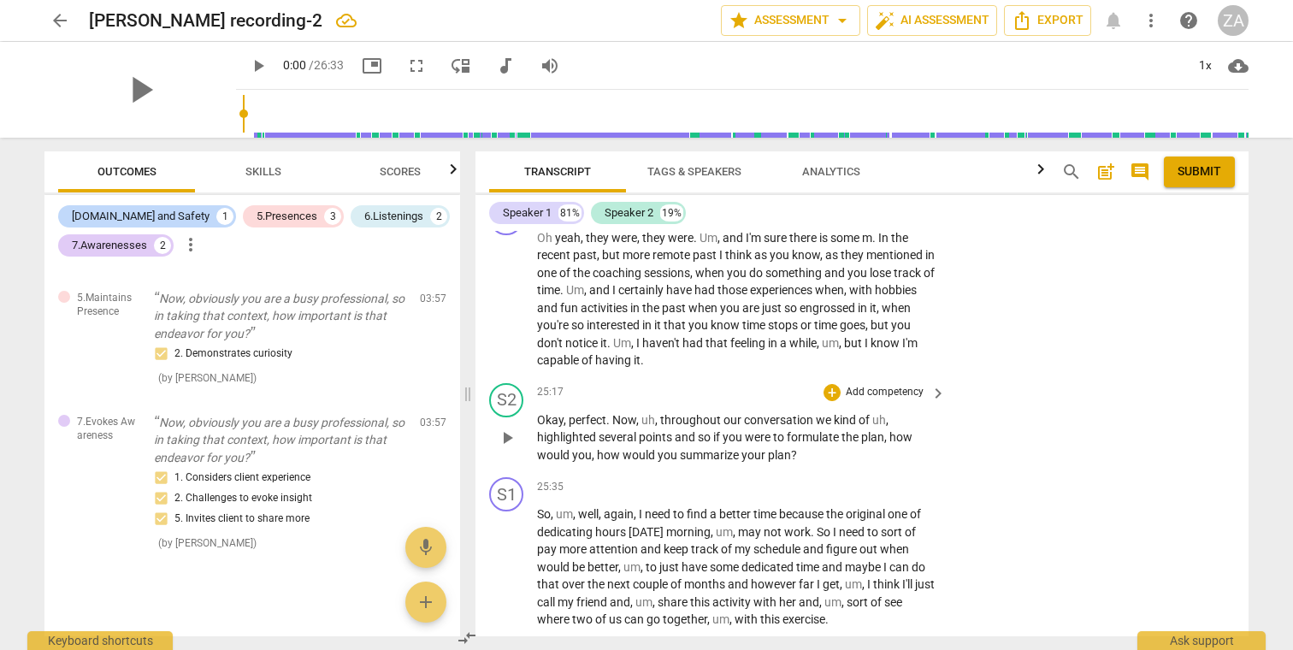
click at [910, 385] on p "Add competency" at bounding box center [884, 392] width 81 height 15
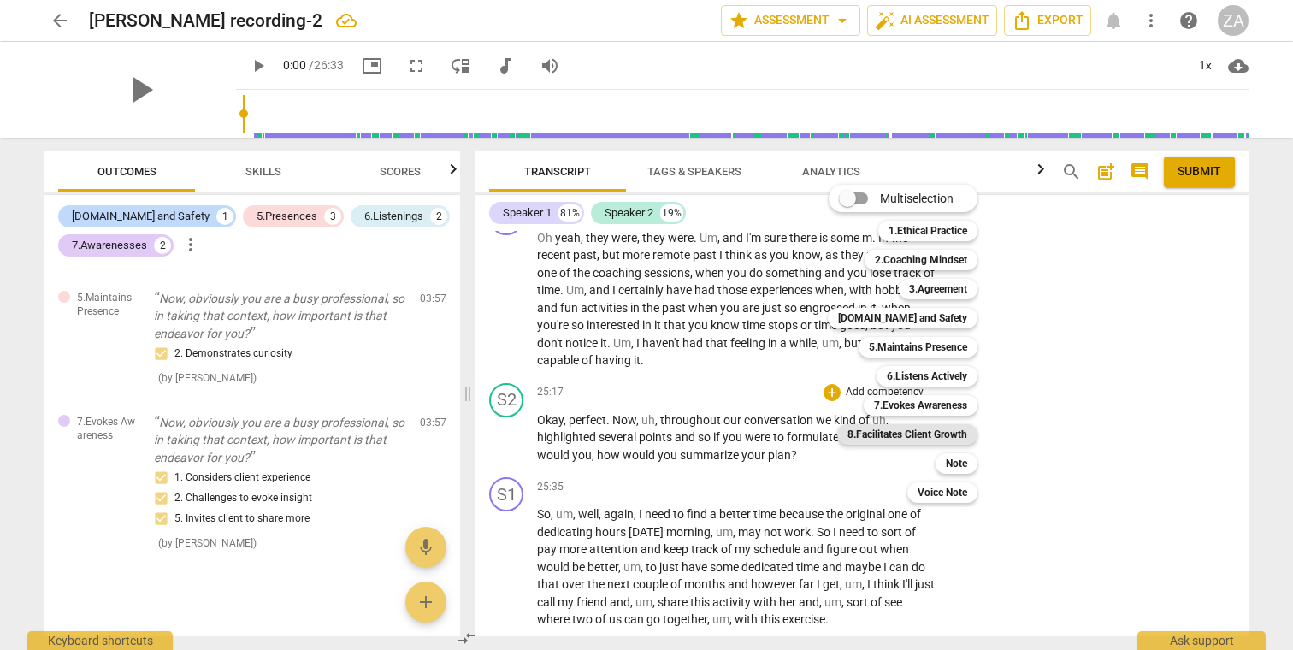
click at [947, 439] on b "8.Facilitates Client Growth" at bounding box center [907, 434] width 120 height 21
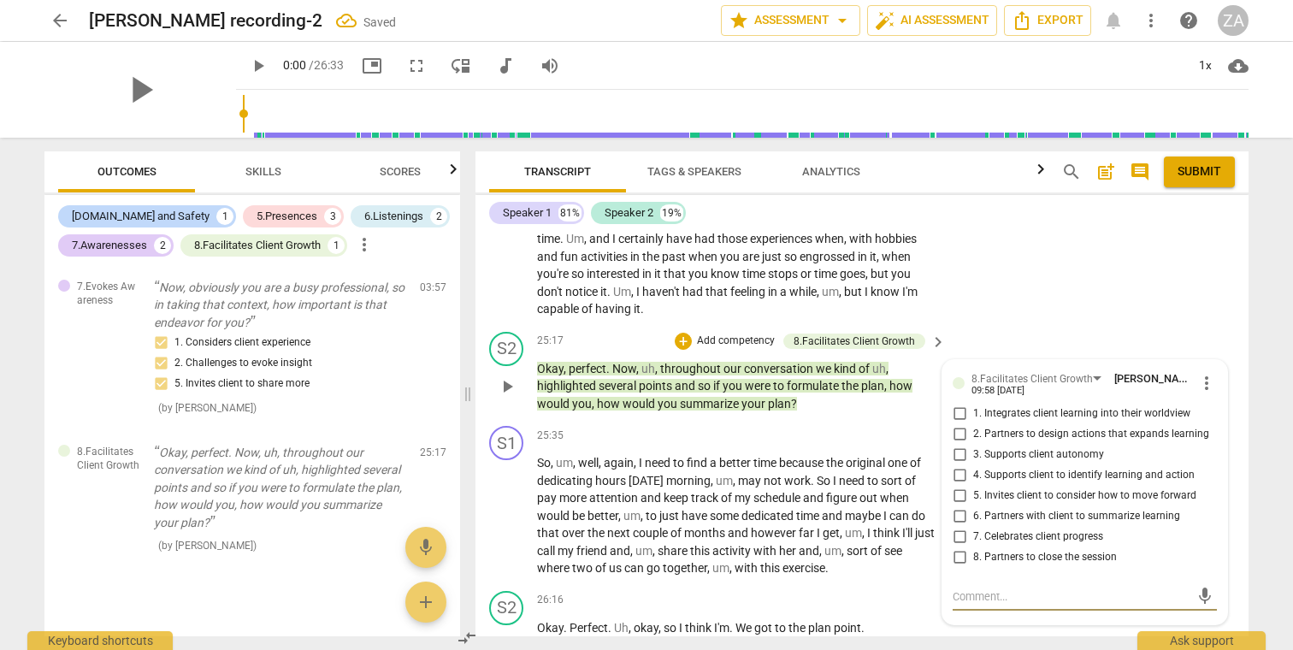
scroll to position [7720, 0]
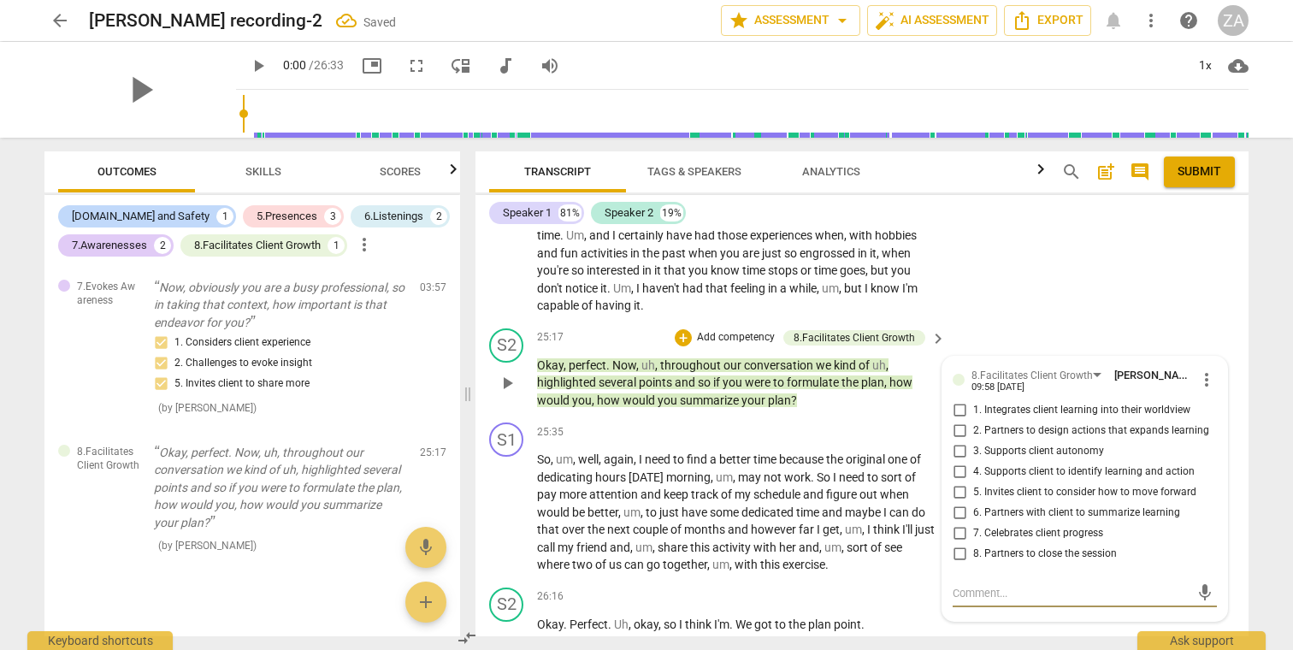
click at [1164, 423] on span "2. Partners to design actions that expands learning" at bounding box center [1091, 430] width 236 height 15
click at [973, 421] on input "2. Partners to design actions that expands learning" at bounding box center [958, 431] width 27 height 21
checkbox input "true"
click at [1069, 444] on span "3. Supports client autonomy" at bounding box center [1038, 451] width 131 height 15
click at [973, 441] on input "3. Supports client autonomy" at bounding box center [958, 451] width 27 height 21
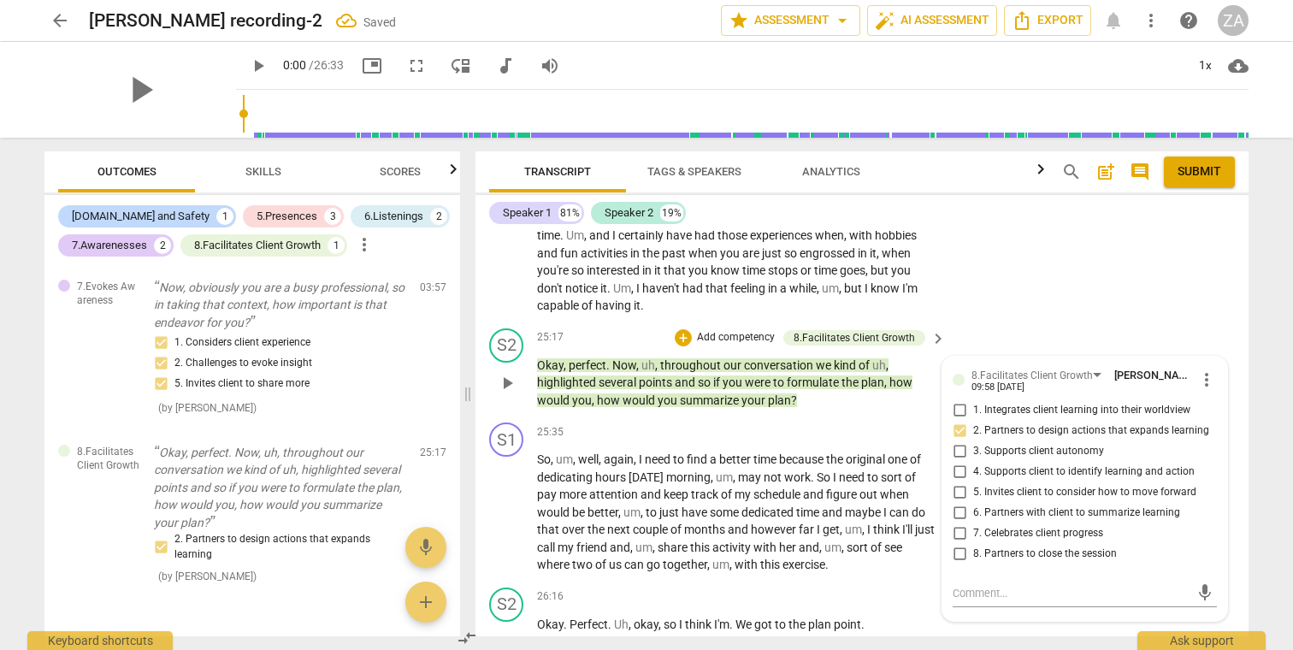
checkbox input "true"
click at [1030, 464] on span "4. Supports client to identify learning and action" at bounding box center [1083, 471] width 221 height 15
click at [973, 462] on input "4. Supports client to identify learning and action" at bounding box center [958, 472] width 27 height 21
checkbox input "true"
click at [1045, 485] on span "5. Invites client to consider how to move forward" at bounding box center [1084, 492] width 223 height 15
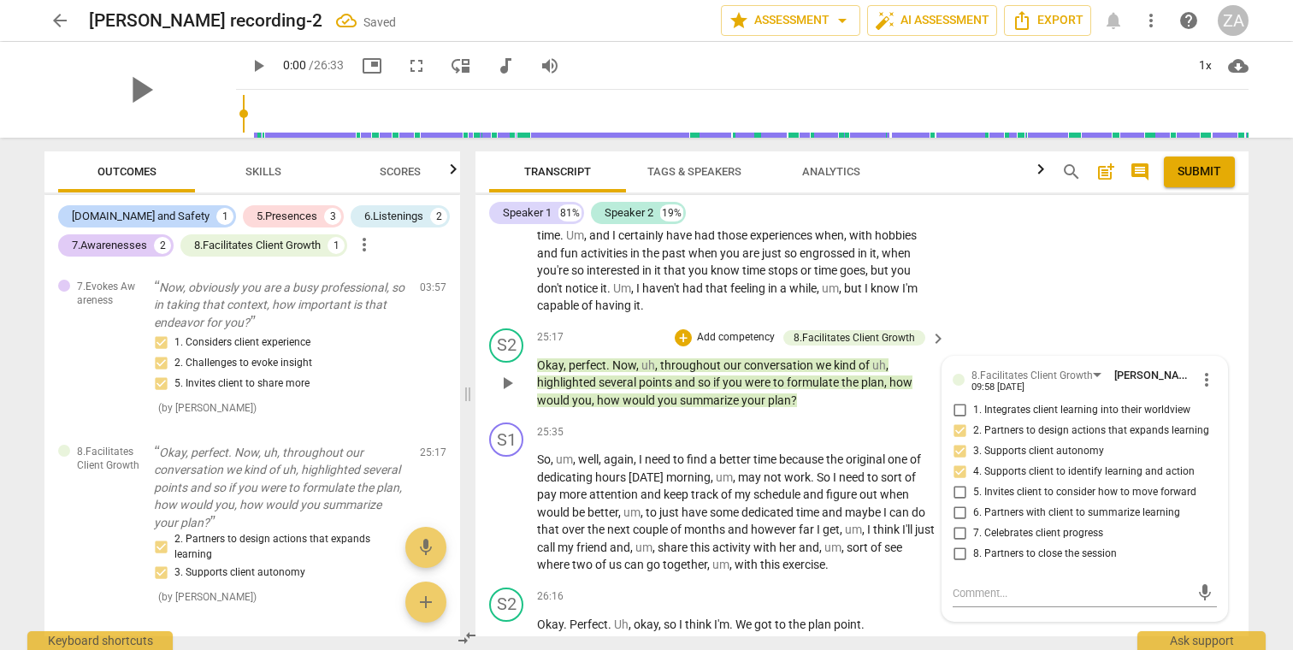
click at [973, 482] on input "5. Invites client to consider how to move forward" at bounding box center [958, 492] width 27 height 21
checkbox input "true"
click at [1089, 505] on span "6. Partners with client to summarize learning" at bounding box center [1076, 512] width 207 height 15
click at [973, 503] on input "6. Partners with client to summarize learning" at bounding box center [958, 513] width 27 height 21
checkbox input "true"
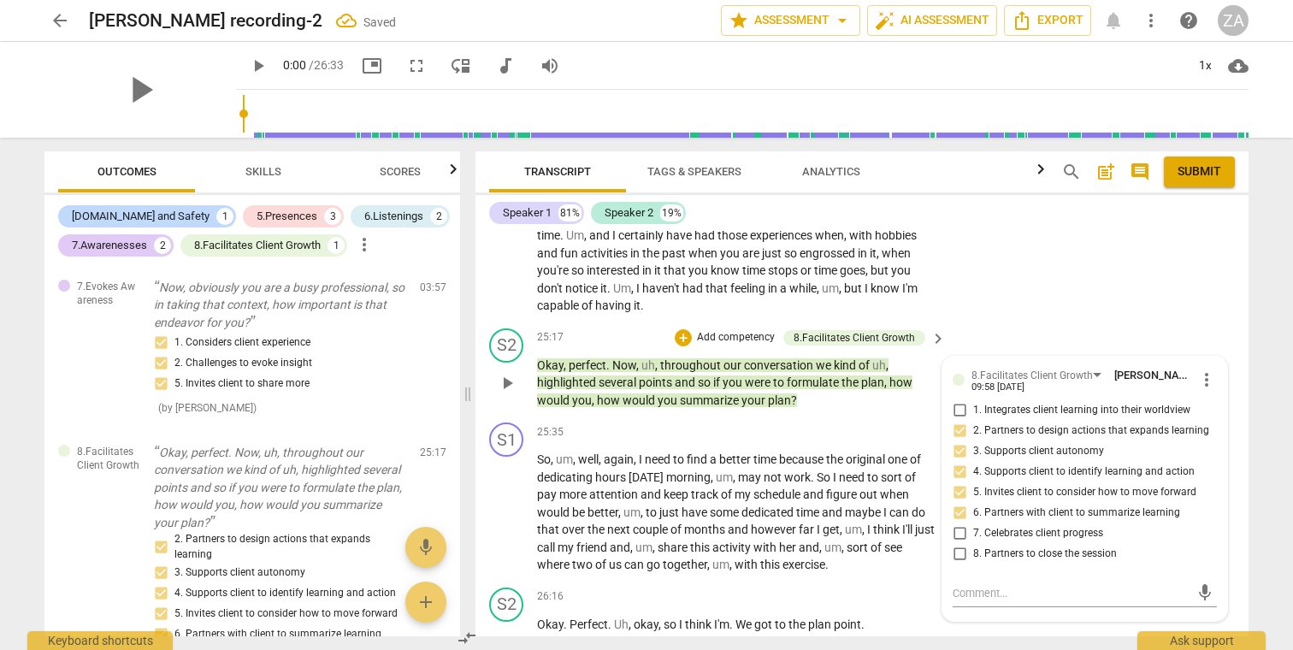
click at [961, 523] on input "7. Celebrates client progress" at bounding box center [958, 533] width 27 height 21
checkbox input "true"
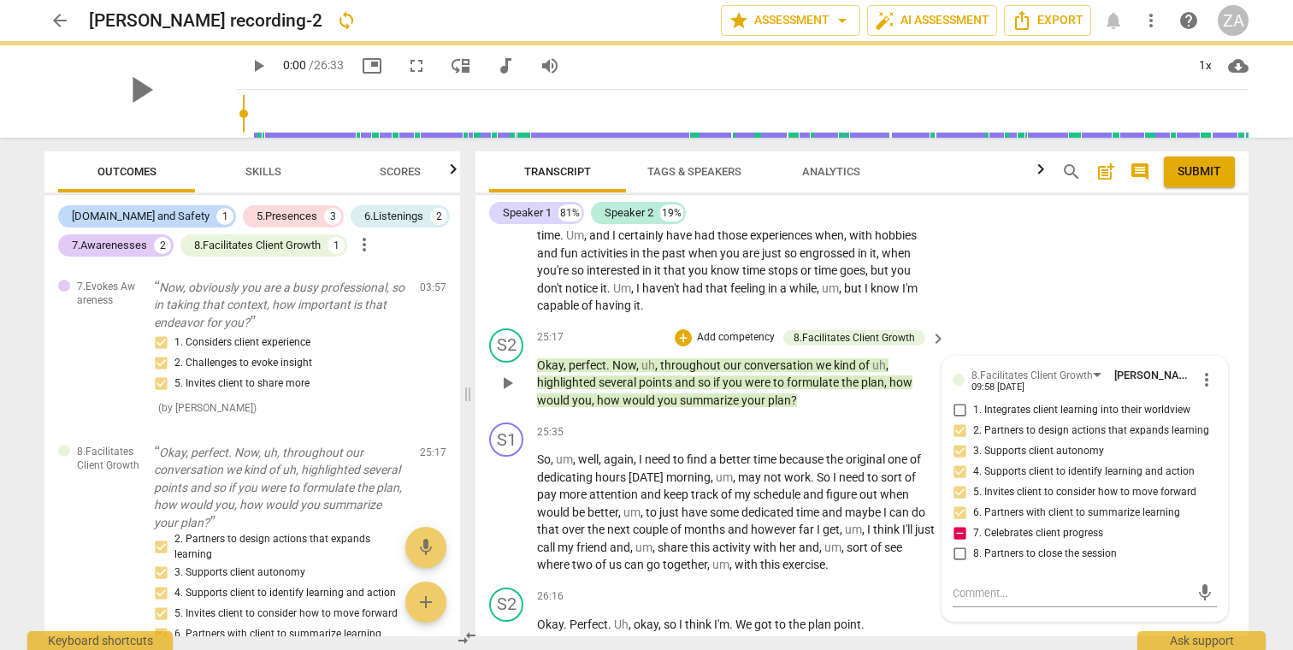
click at [962, 544] on input "8. Partners to close the session" at bounding box center [958, 554] width 27 height 21
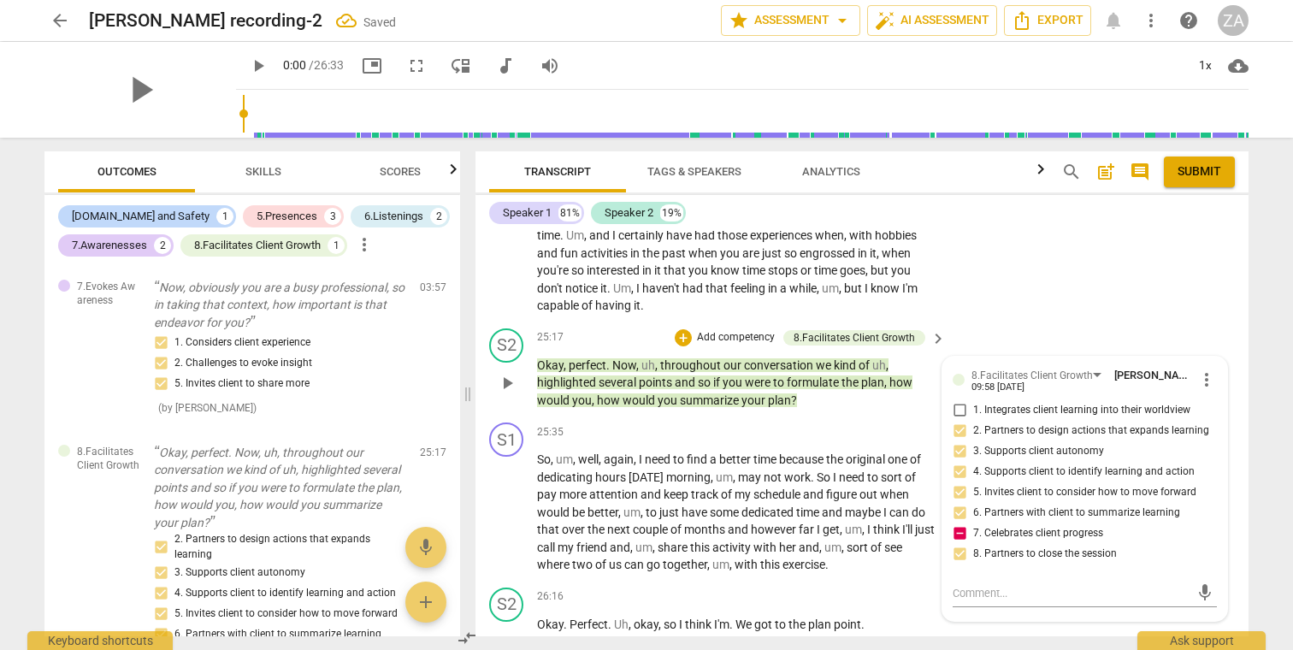
click at [962, 544] on input "8. Partners to close the session" at bounding box center [958, 554] width 27 height 21
checkbox input "true"
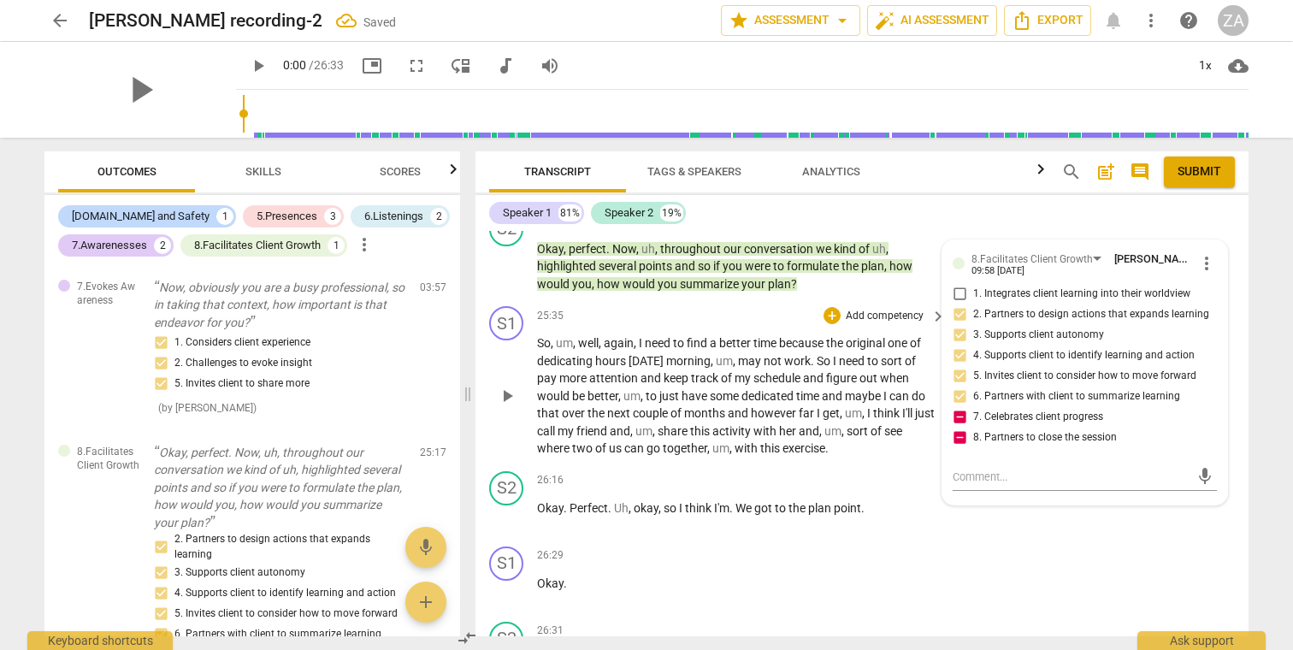
scroll to position [7843, 0]
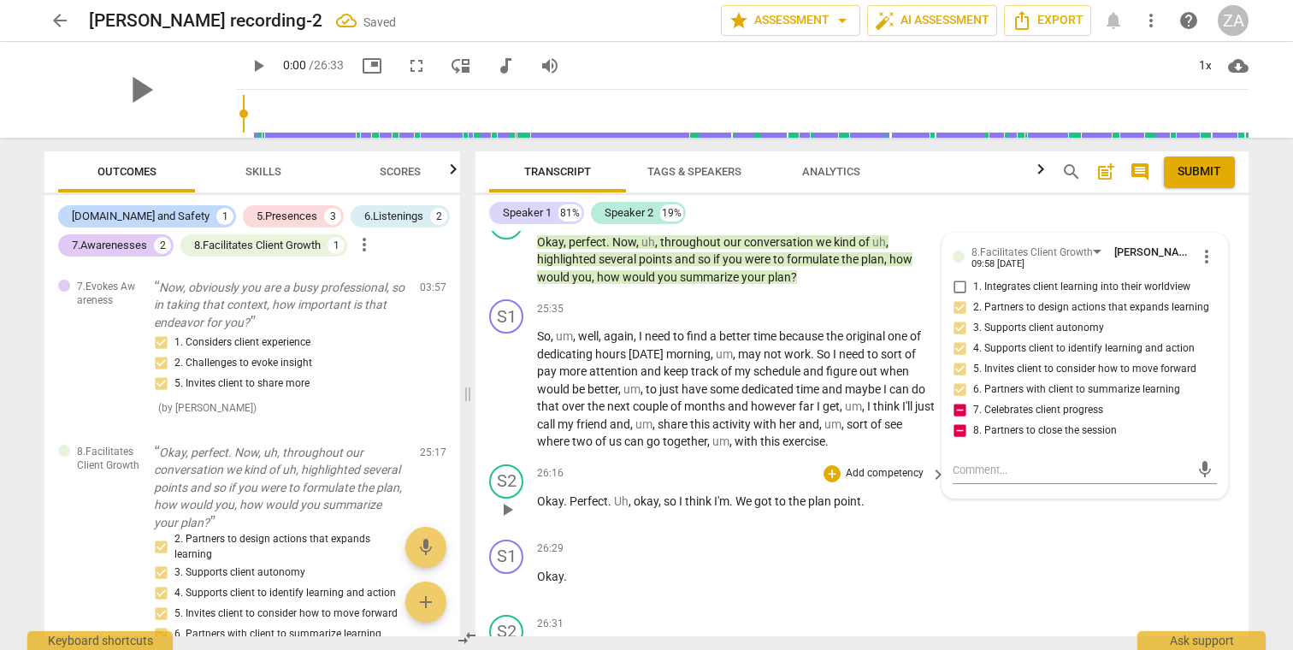
click at [886, 466] on p "Add competency" at bounding box center [884, 473] width 81 height 15
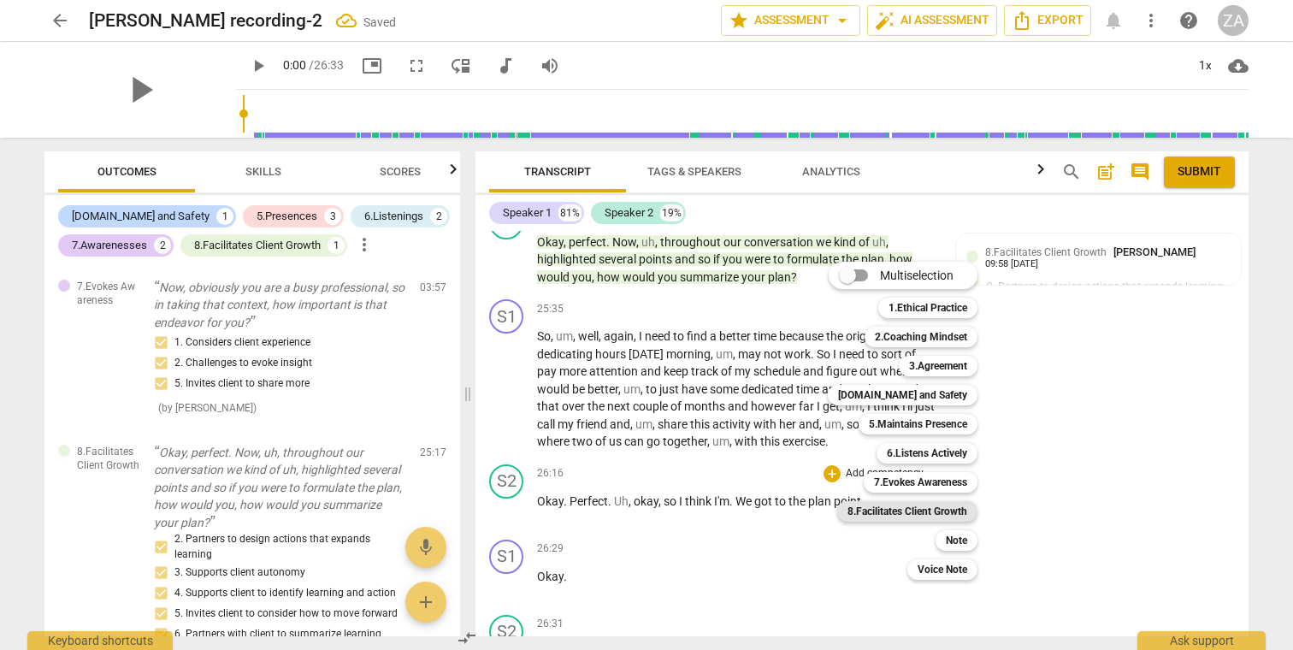
click at [938, 510] on b "8.Facilitates Client Growth" at bounding box center [907, 511] width 120 height 21
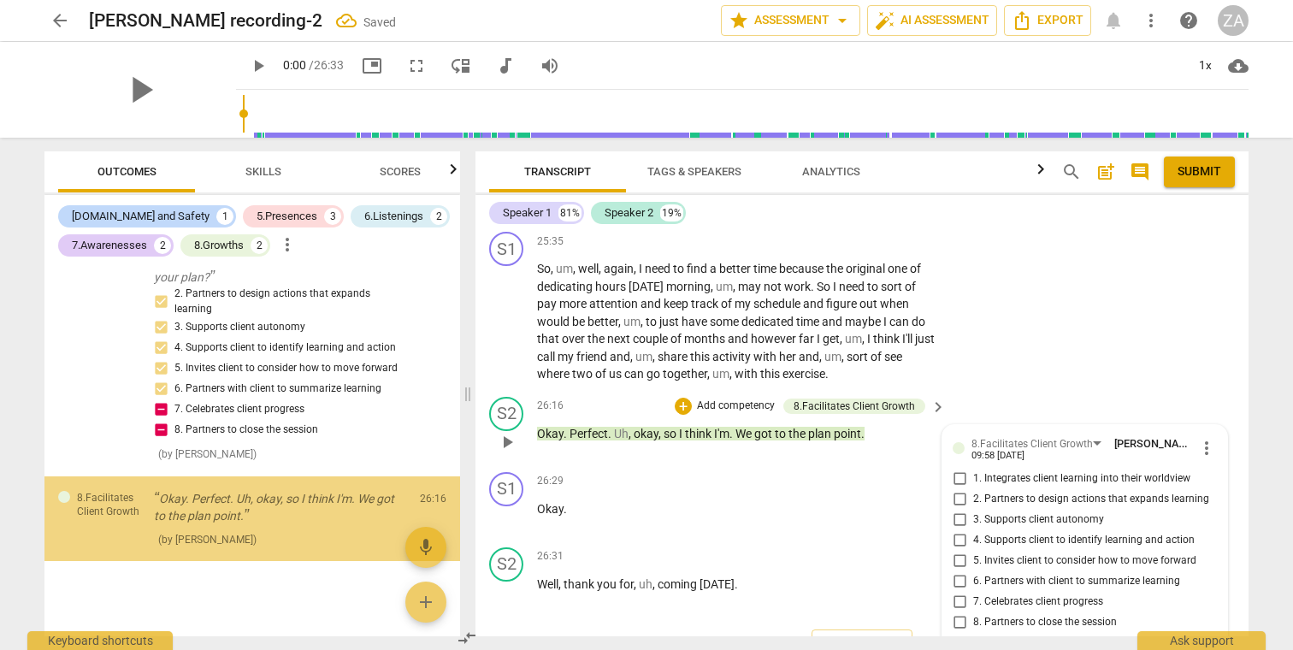
scroll to position [0, 0]
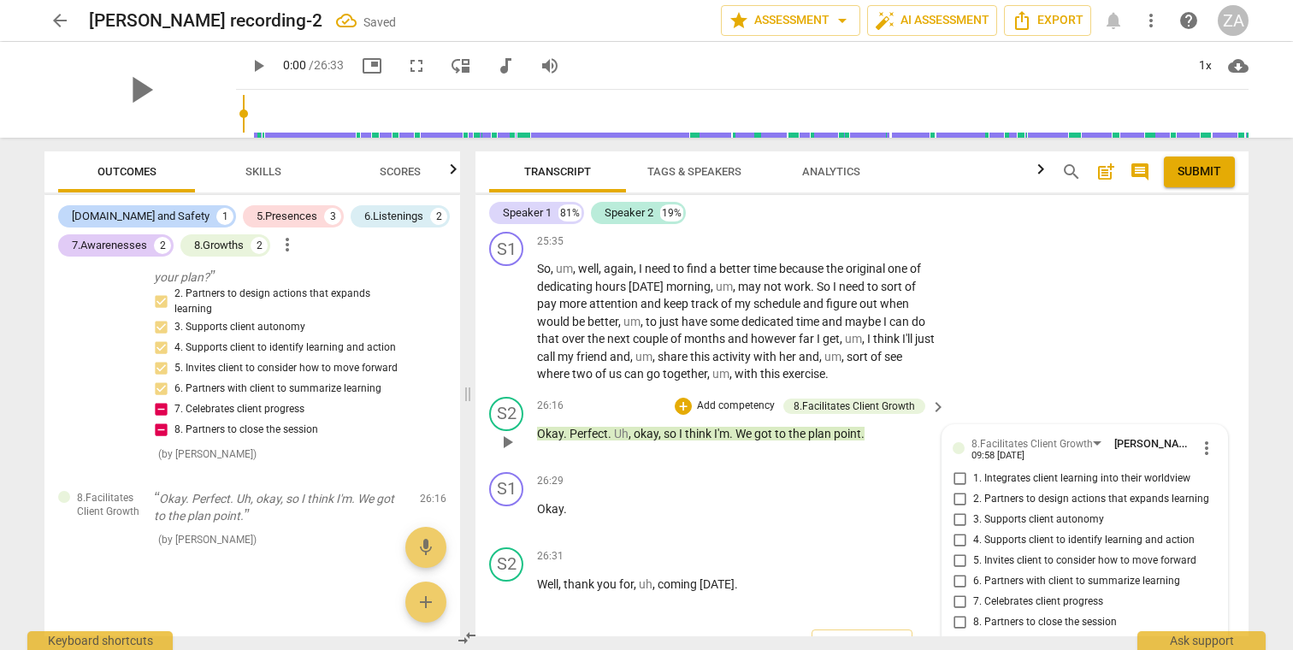
click at [959, 612] on input "8. Partners to close the session" at bounding box center [958, 622] width 27 height 21
checkbox input "true"
click at [956, 592] on input "7. Celebrates client progress" at bounding box center [958, 602] width 27 height 21
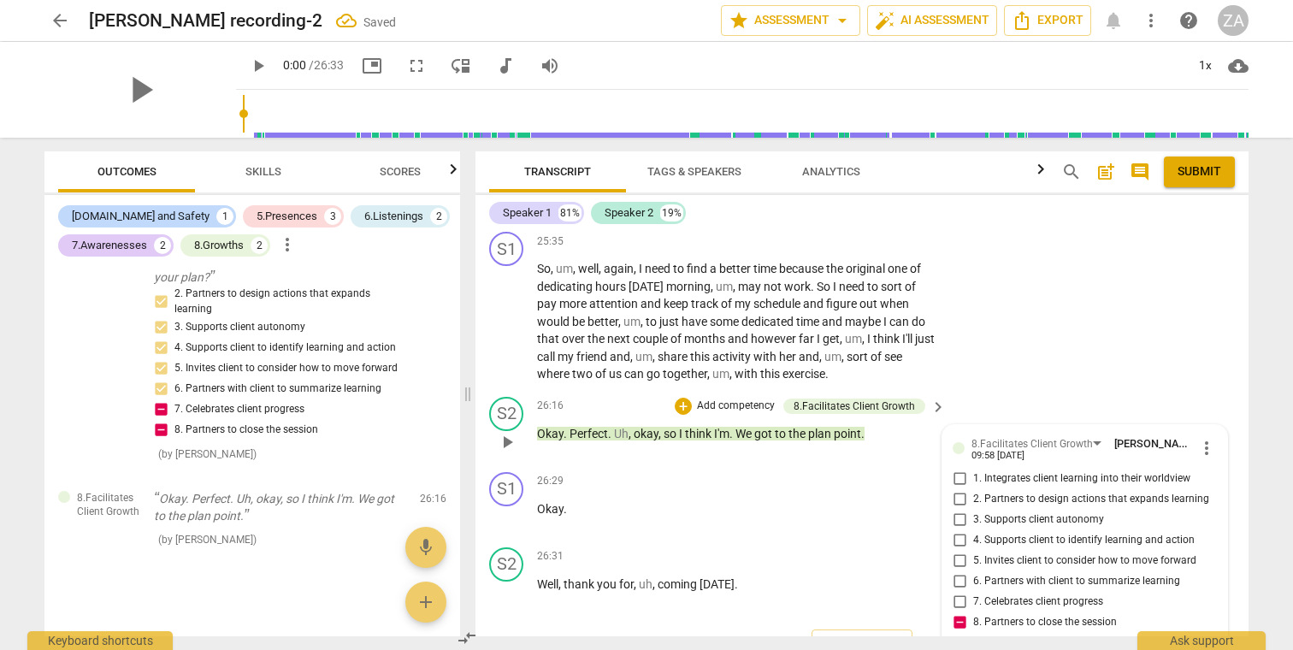
checkbox input "true"
click at [953, 571] on input "6. Partners with client to summarize learning" at bounding box center [958, 581] width 27 height 21
click at [954, 571] on input "6. Partners with client to summarize learning" at bounding box center [958, 581] width 27 height 21
checkbox input "false"
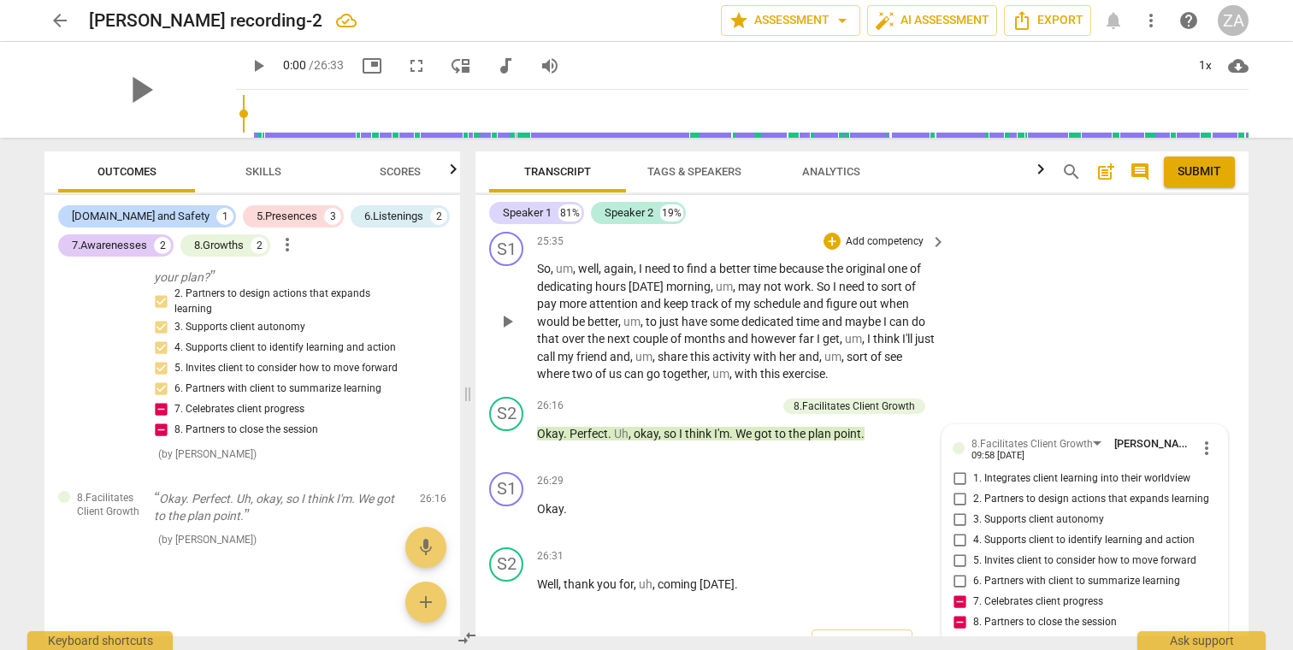
click at [698, 332] on span "months" at bounding box center [706, 339] width 44 height 14
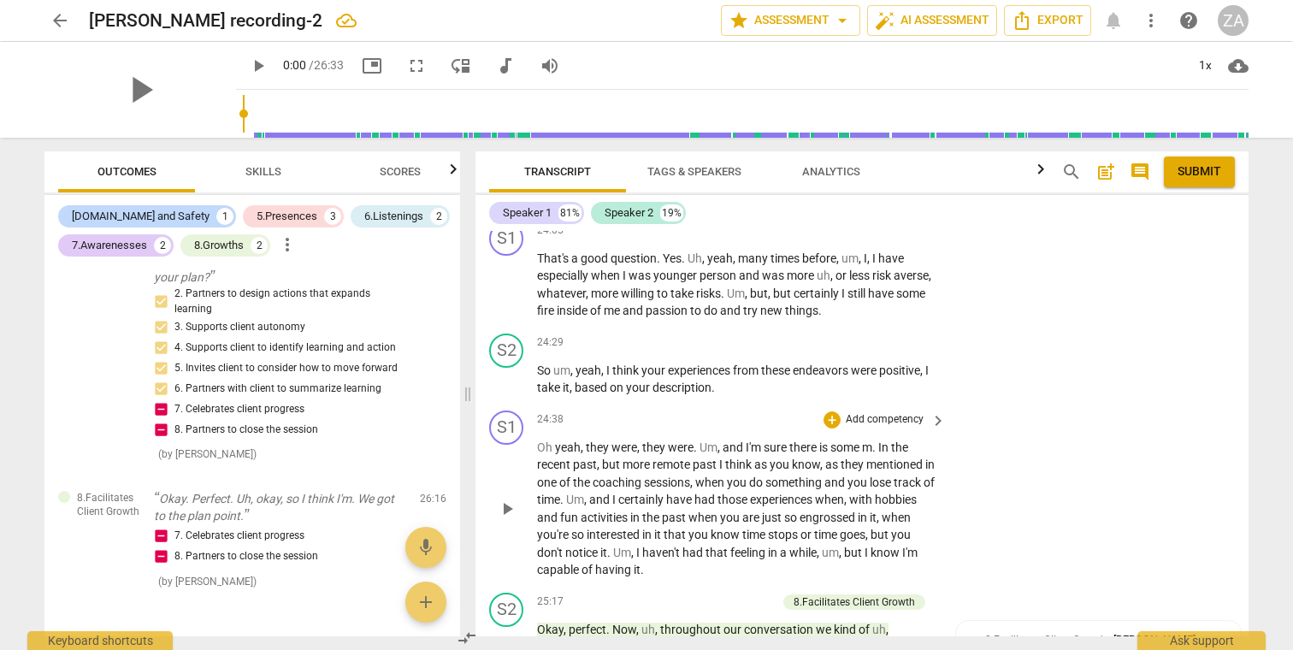
scroll to position [7429, 0]
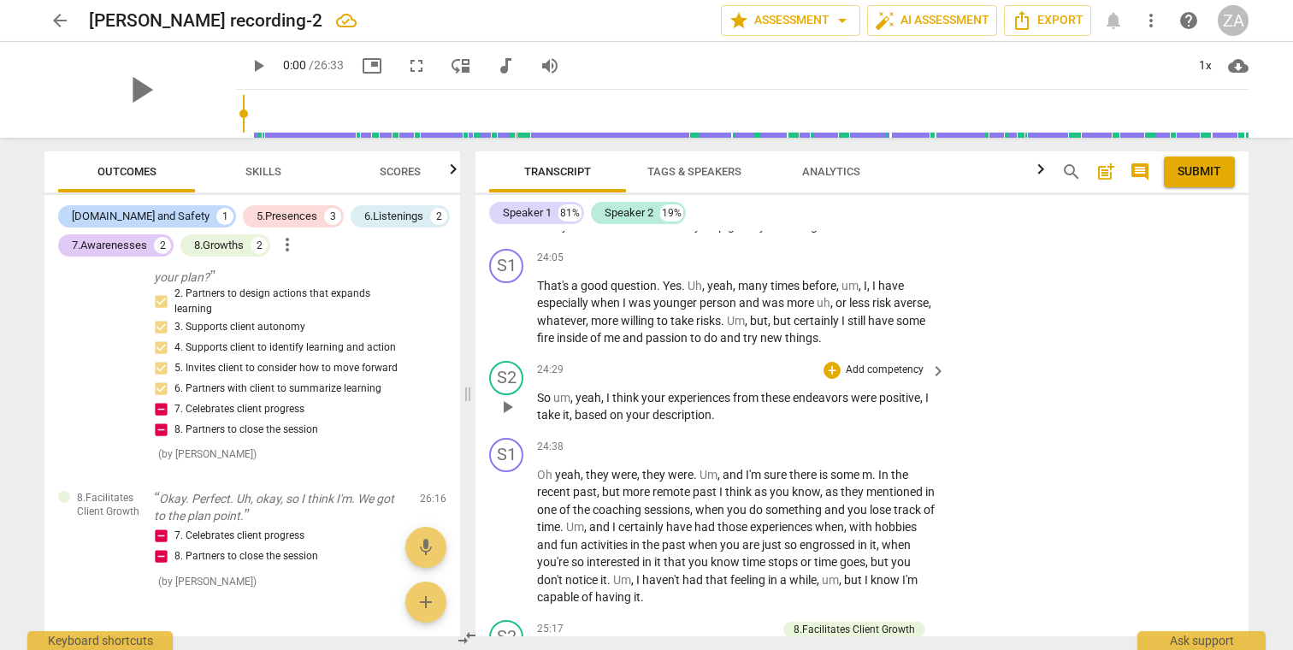
click at [901, 362] on p "Add competency" at bounding box center [884, 369] width 81 height 15
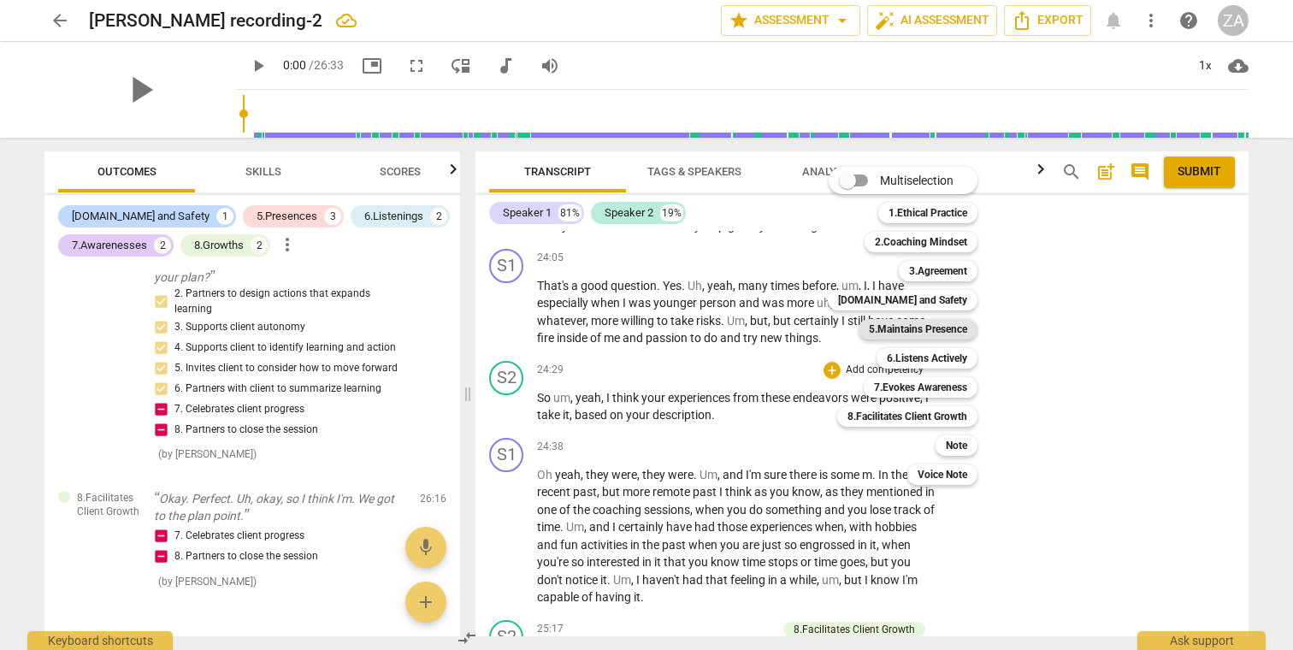
click at [942, 323] on b "5.Maintains Presence" at bounding box center [918, 329] width 98 height 21
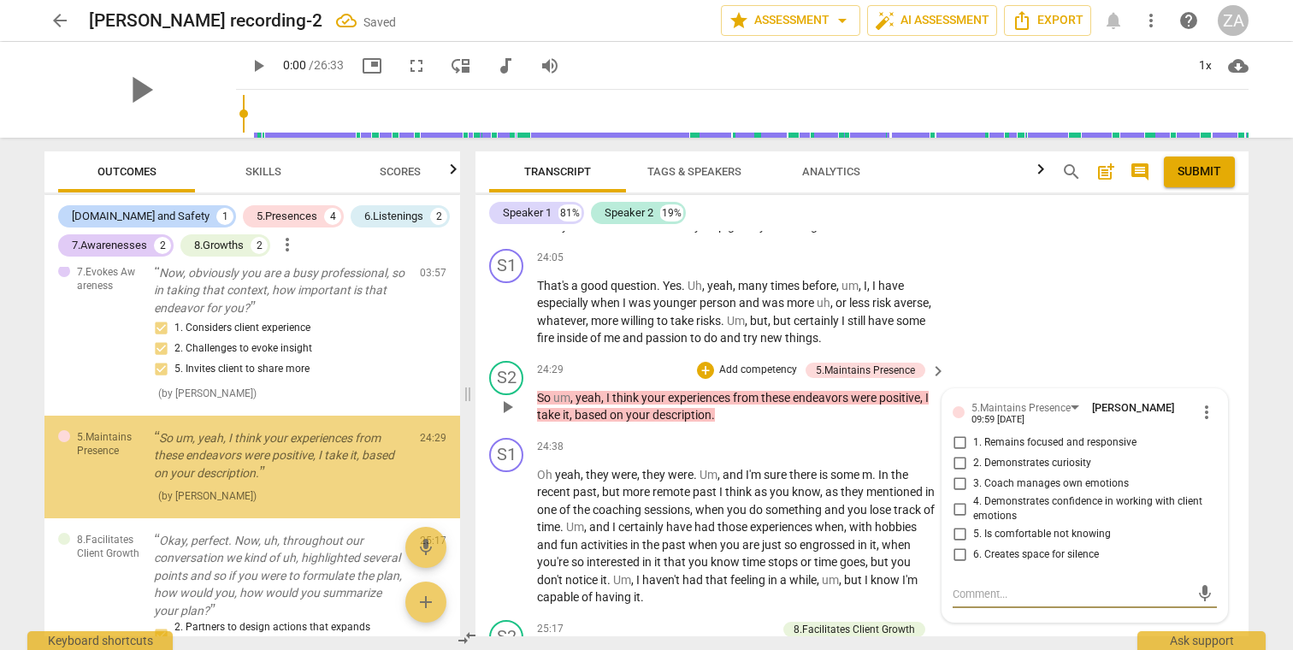
scroll to position [7436, 0]
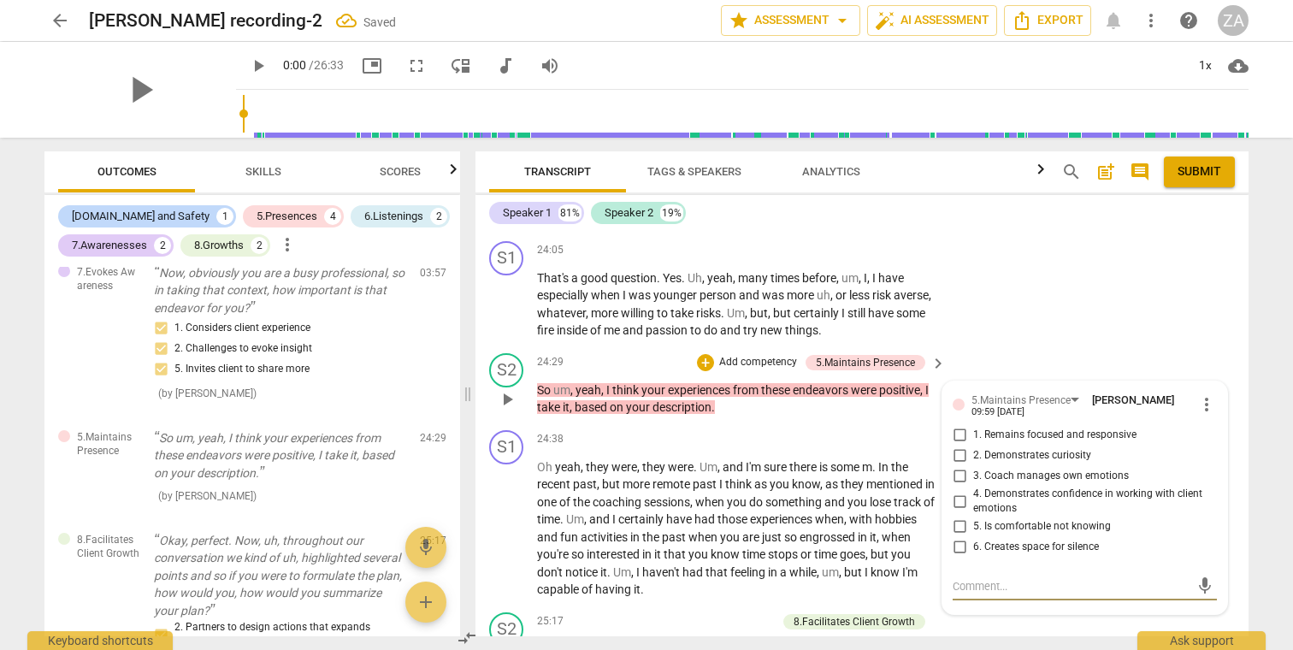
click at [766, 355] on p "Add competency" at bounding box center [757, 362] width 81 height 15
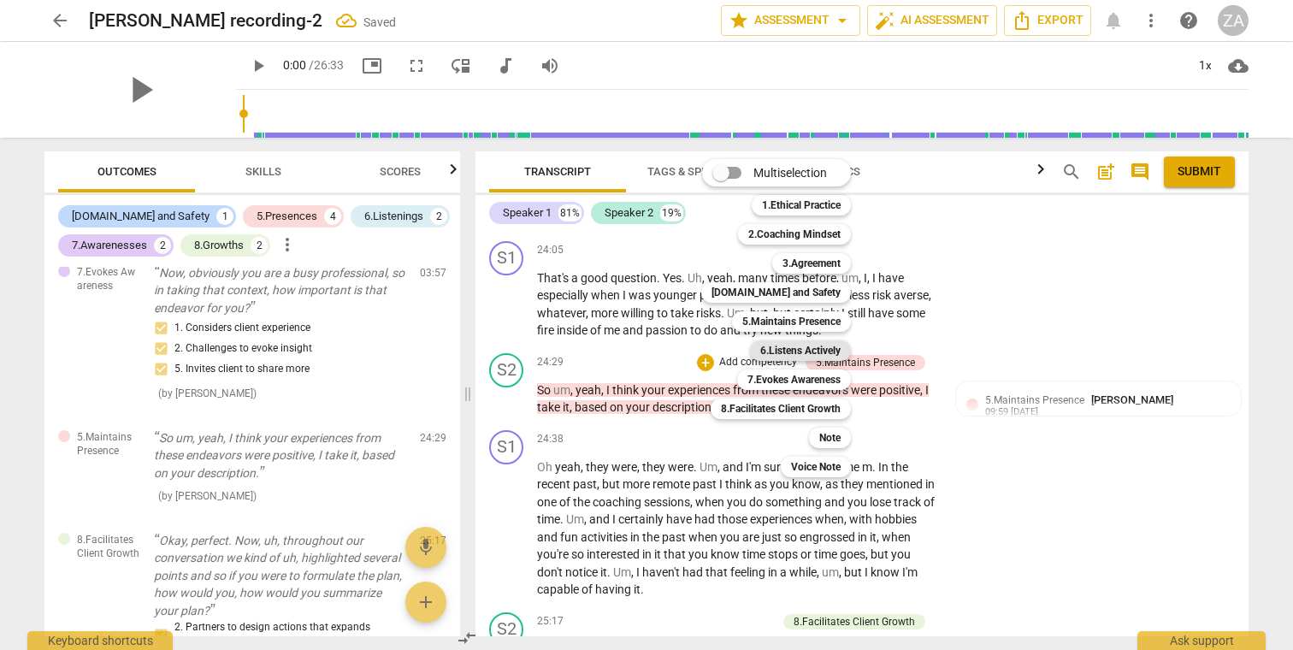
click at [800, 348] on b "6.Listens Actively" at bounding box center [800, 350] width 80 height 21
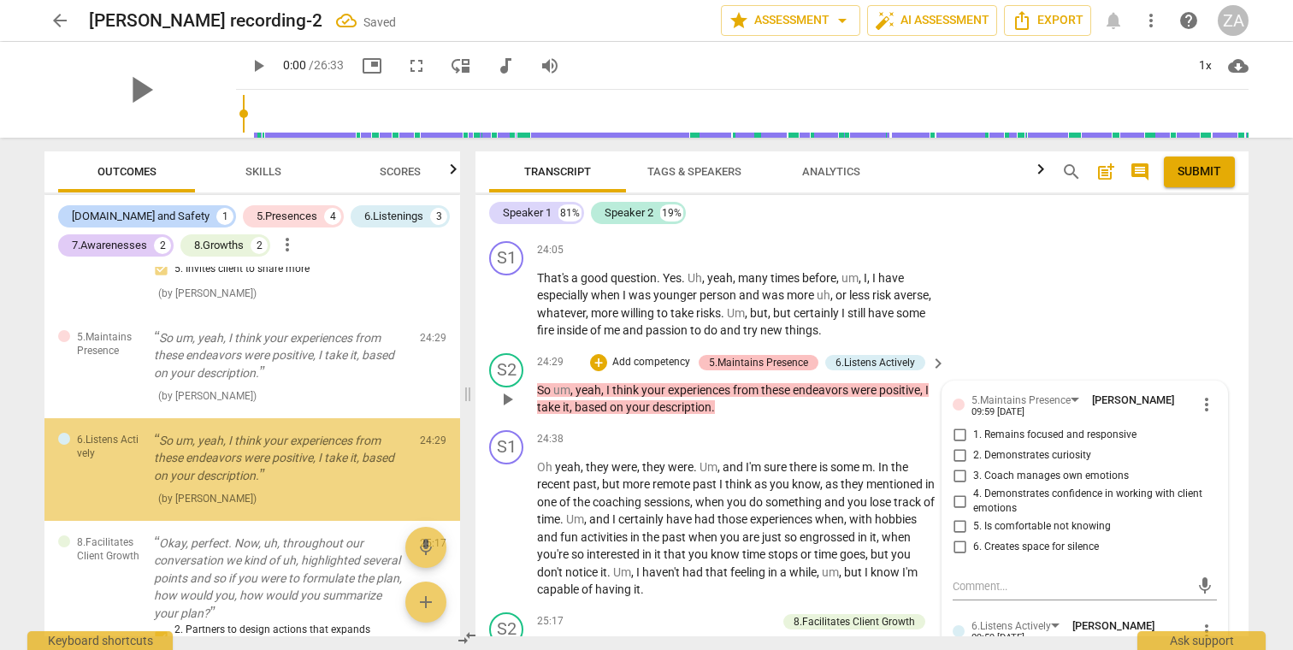
scroll to position [1053, 0]
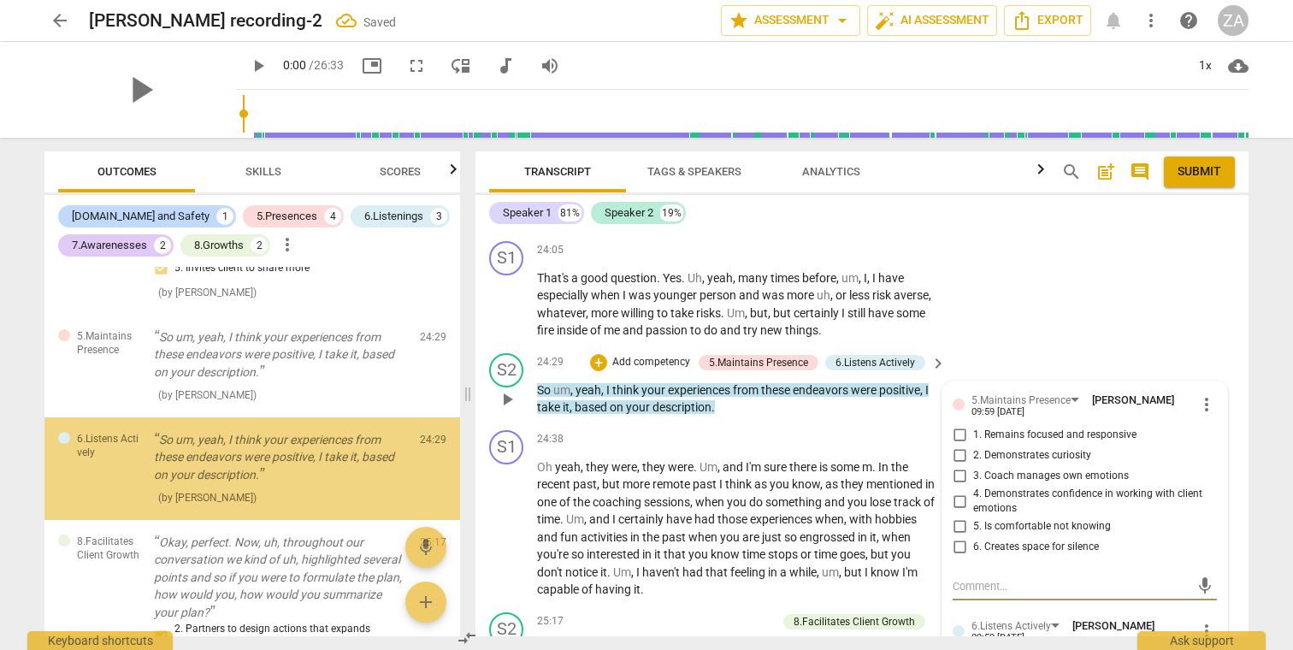
click at [645, 355] on p "Add competency" at bounding box center [650, 362] width 81 height 15
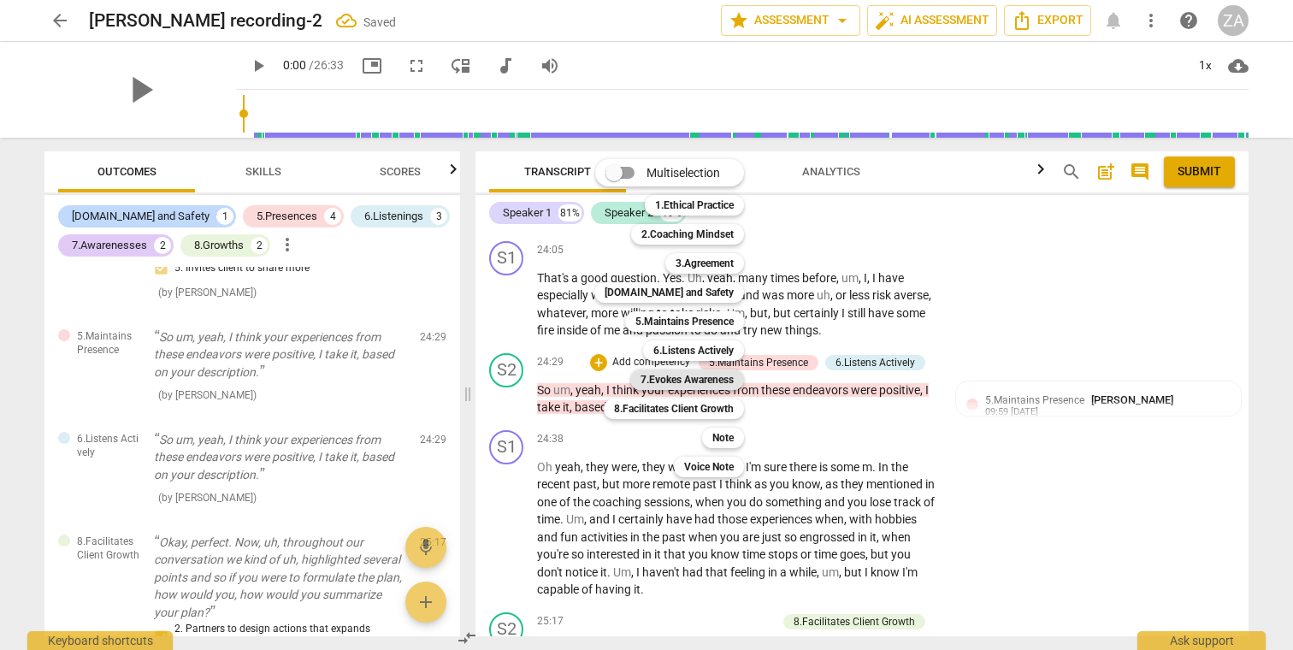
click at [707, 380] on b "7.Evokes Awareness" at bounding box center [686, 379] width 93 height 21
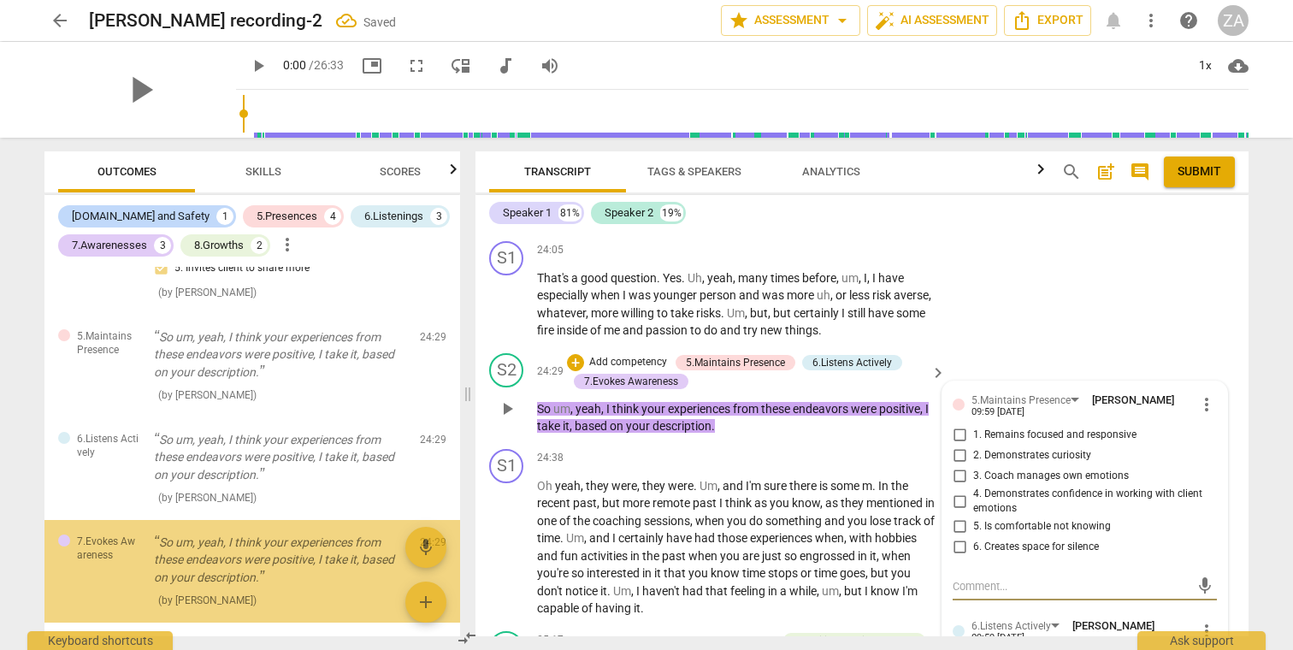
scroll to position [1154, 0]
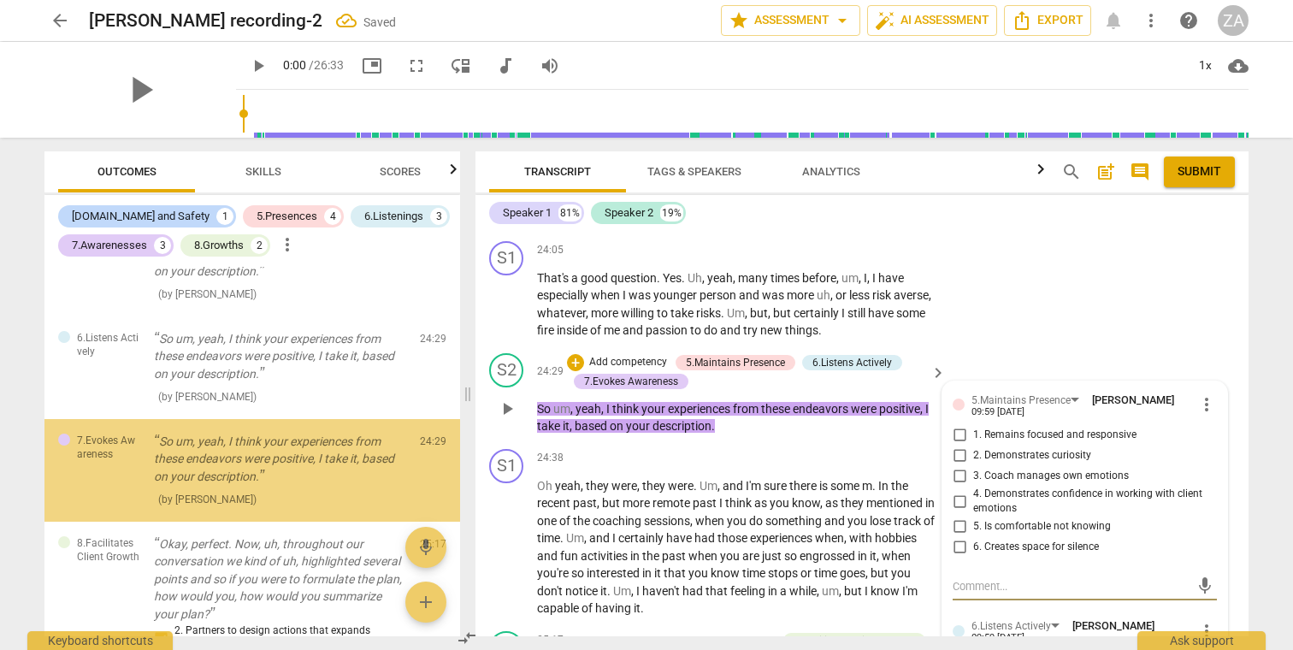
click at [648, 355] on p "Add competency" at bounding box center [627, 362] width 81 height 15
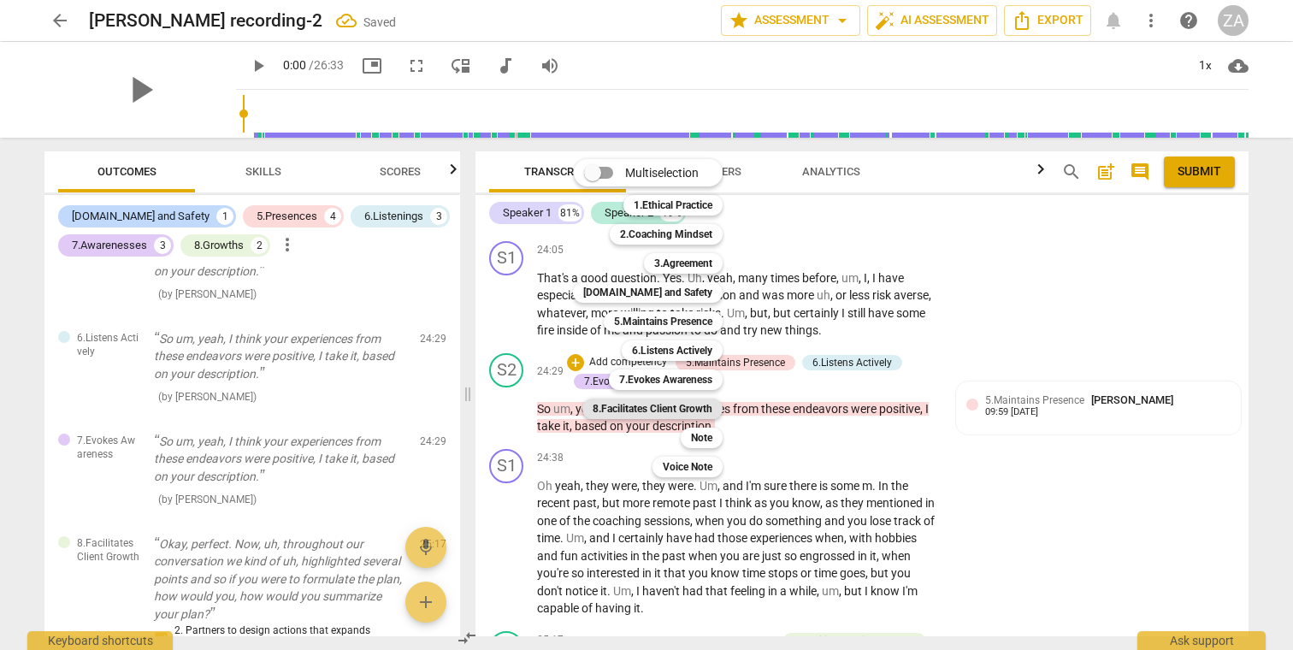
click at [704, 411] on b "8.Facilitates Client Growth" at bounding box center [652, 408] width 120 height 21
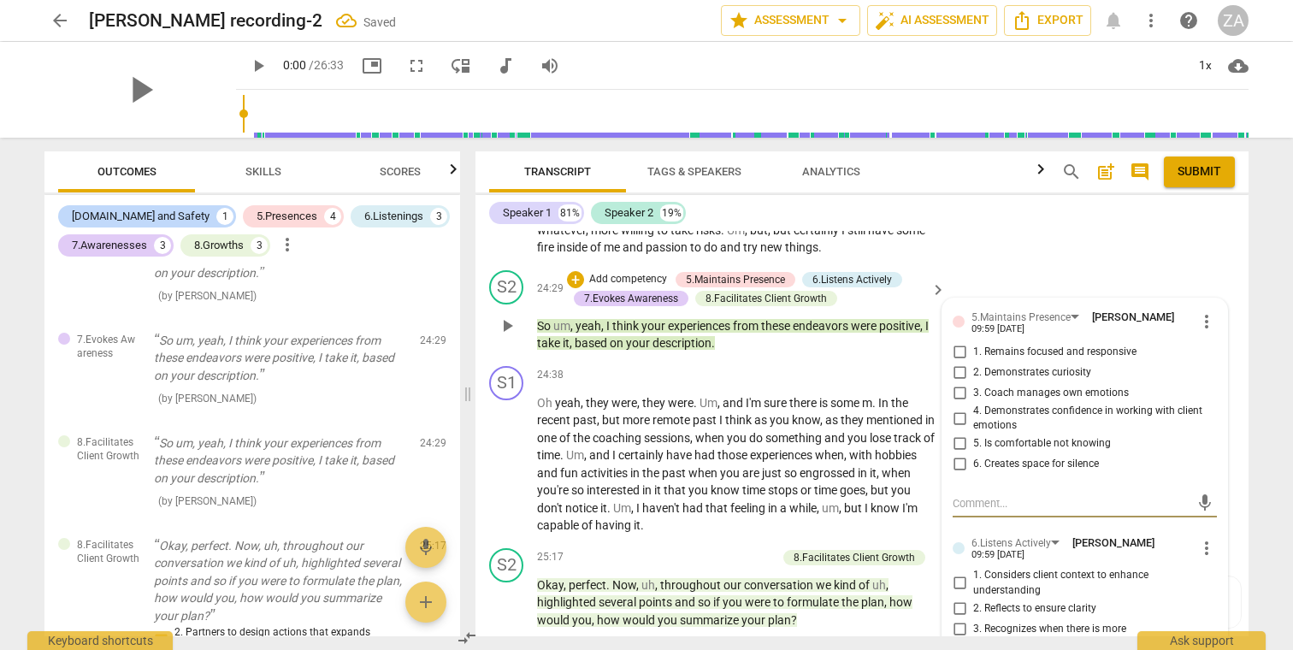
scroll to position [7533, 0]
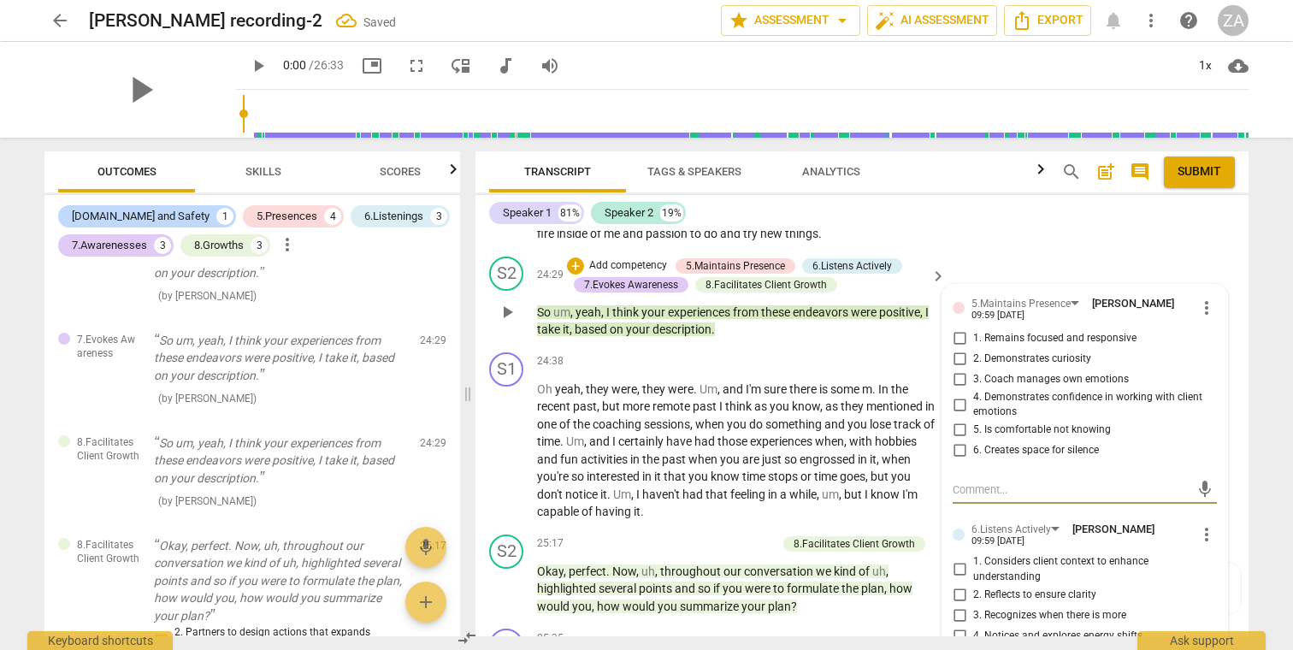
click at [1040, 331] on span "1. Remains focused and responsive" at bounding box center [1054, 338] width 163 height 15
click at [973, 328] on input "1. Remains focused and responsive" at bounding box center [958, 338] width 27 height 21
checkbox input "true"
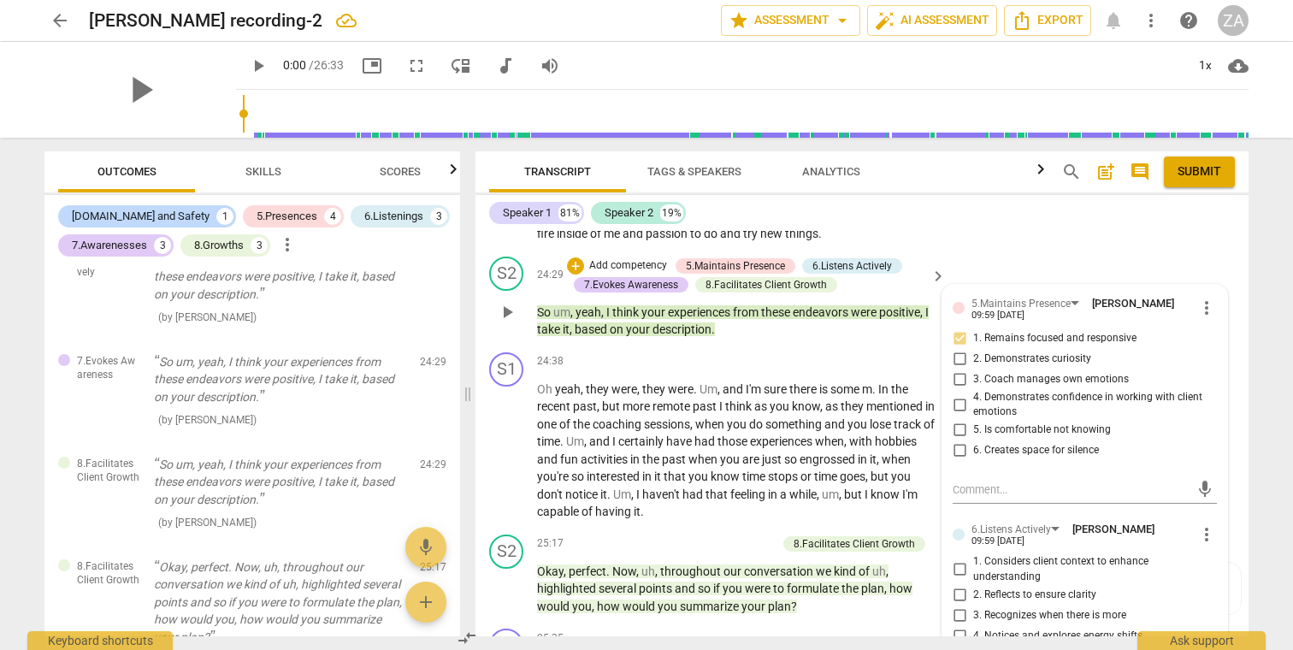
click at [1024, 390] on span "4. Demonstrates confidence in working with client emotions" at bounding box center [1091, 405] width 237 height 30
click at [973, 394] on input "4. Demonstrates confidence in working with client emotions" at bounding box center [958, 404] width 27 height 21
checkbox input "true"
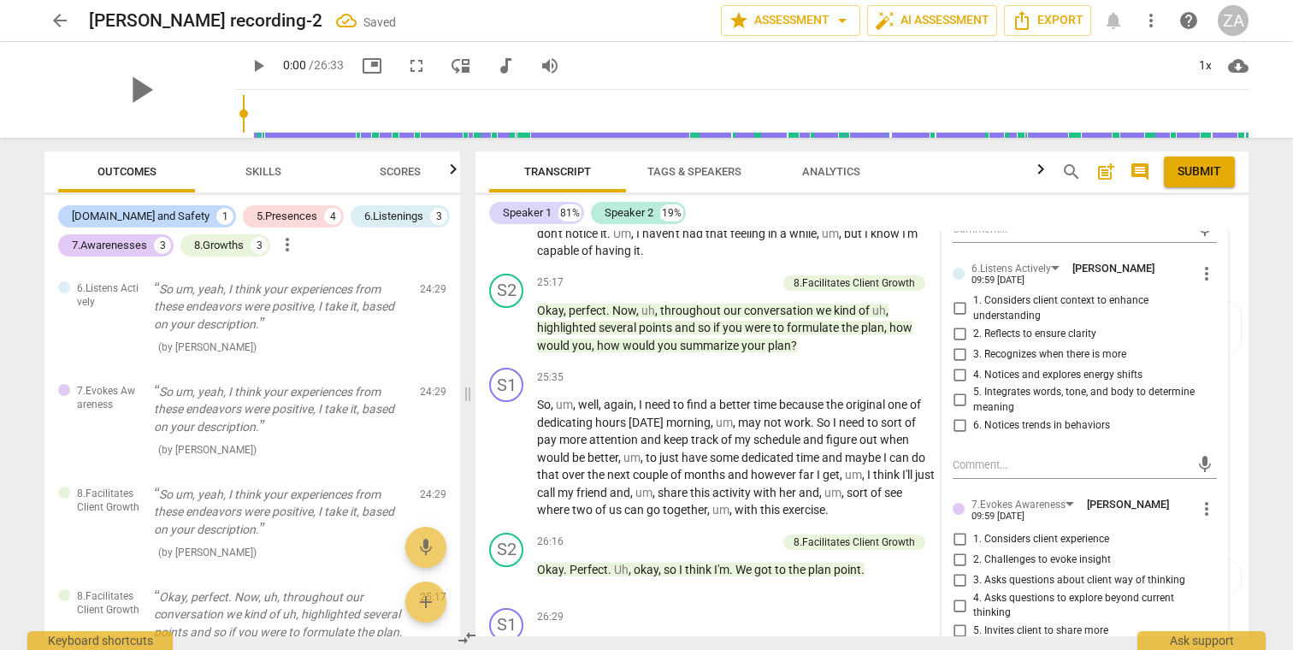
scroll to position [7799, 0]
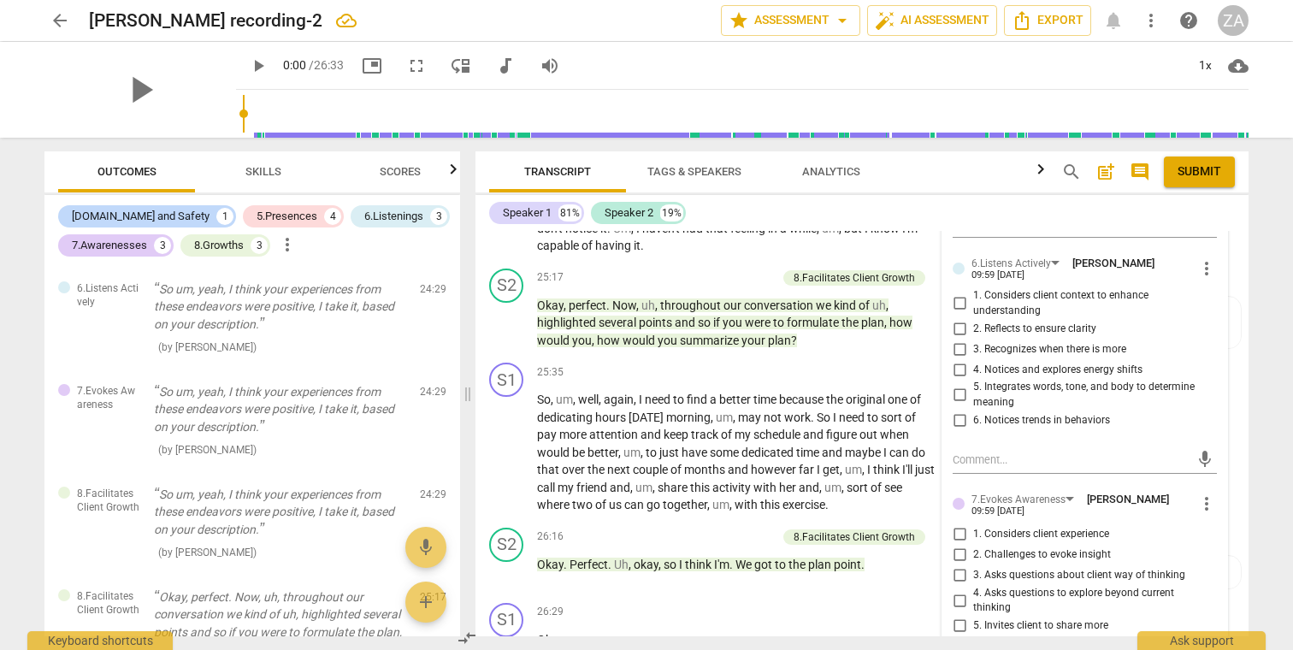
click at [1020, 362] on span "4. Notices and explores energy shifts" at bounding box center [1057, 369] width 169 height 15
click at [973, 359] on input "4. Notices and explores energy shifts" at bounding box center [958, 369] width 27 height 21
checkbox input "true"
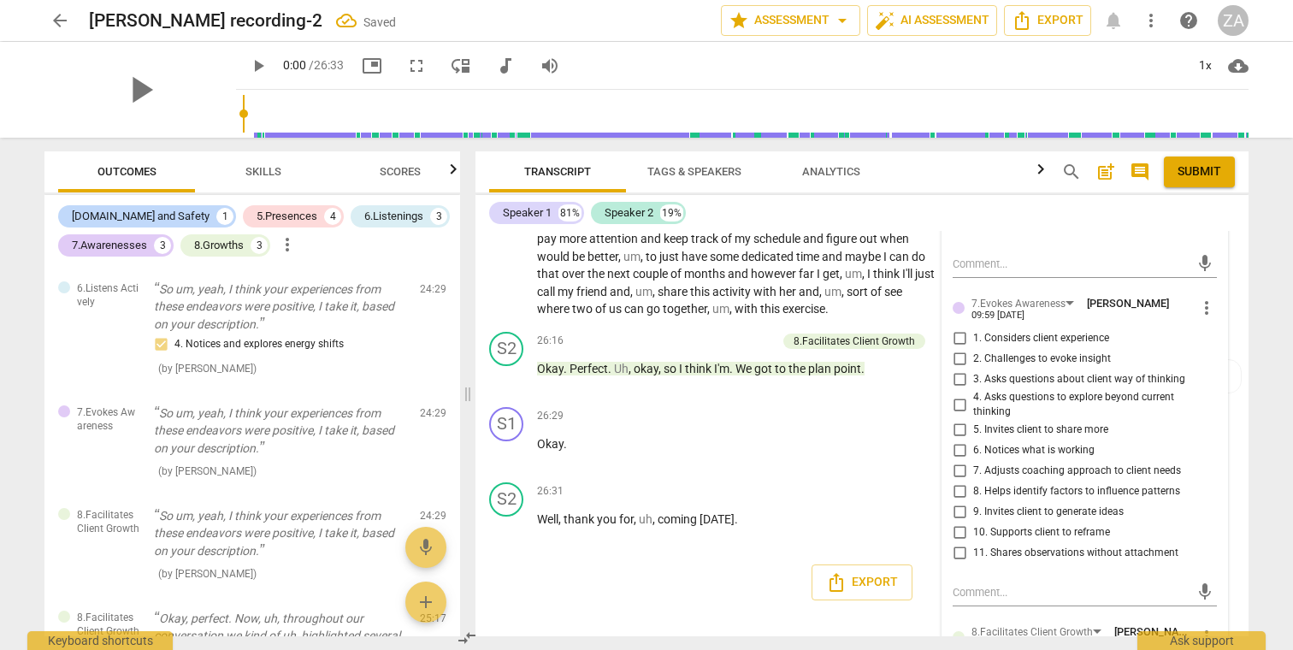
scroll to position [8001, 0]
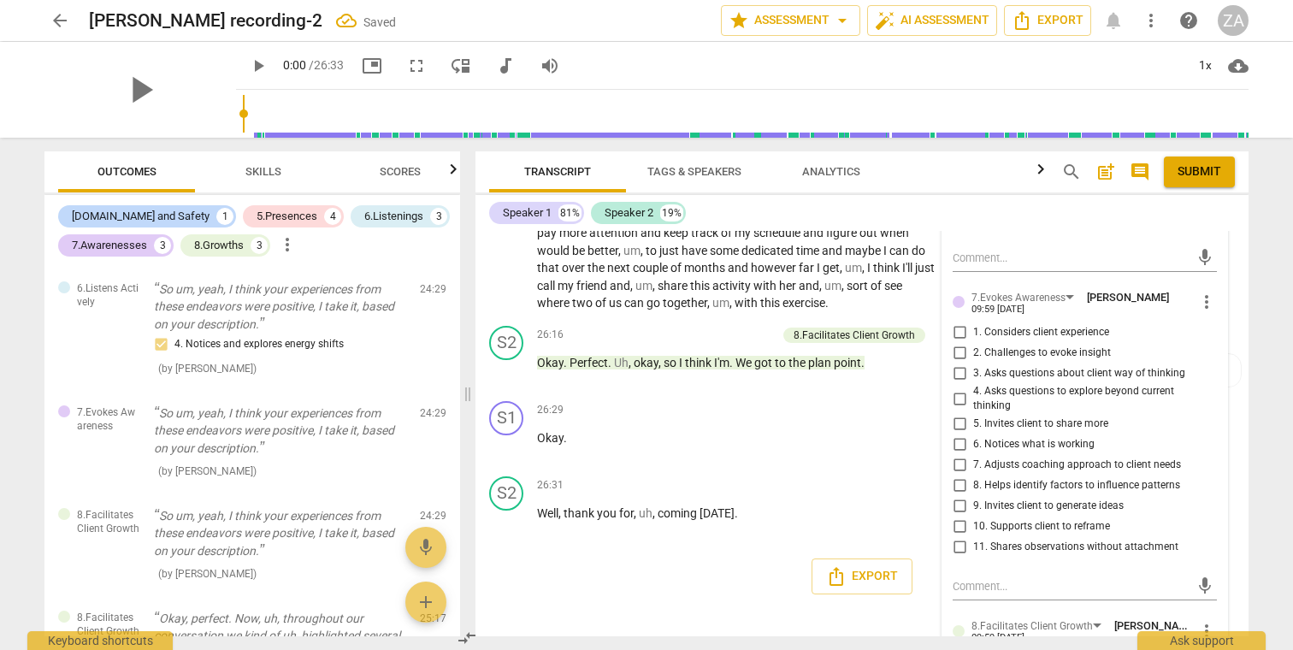
click at [1052, 325] on span "1. Considers client experience" at bounding box center [1041, 332] width 136 height 15
click at [973, 322] on input "1. Considers client experience" at bounding box center [958, 332] width 27 height 21
checkbox input "true"
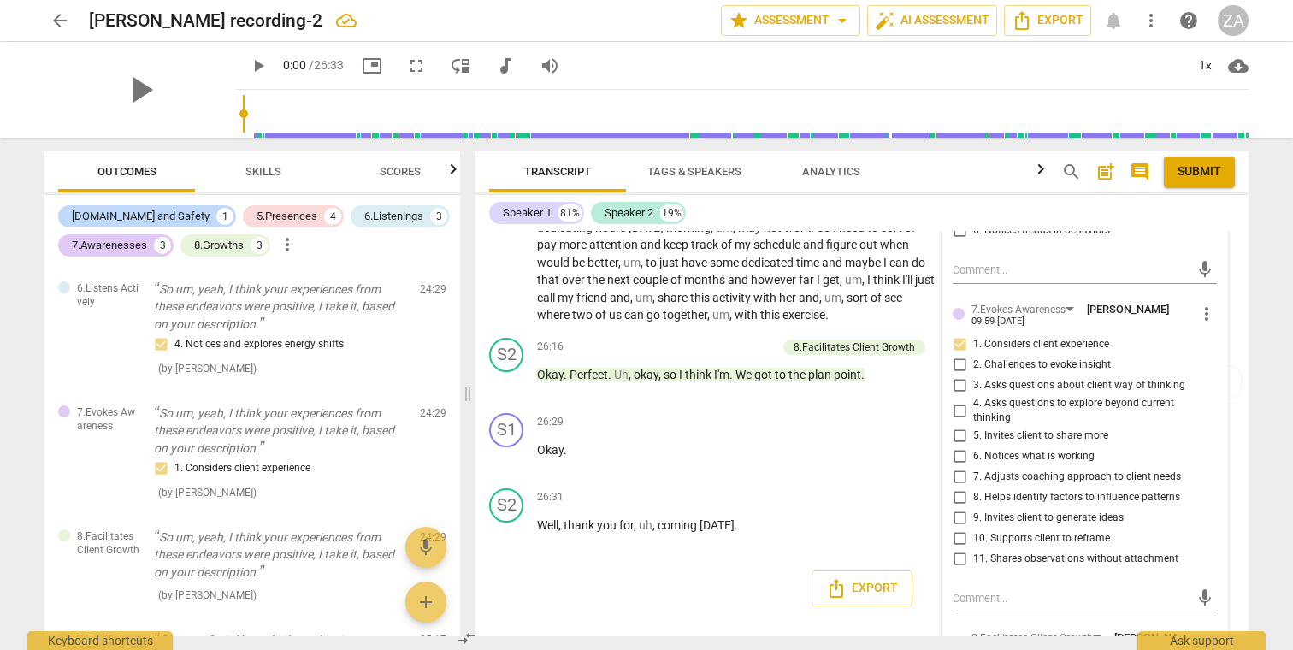
scroll to position [7990, 0]
click at [1068, 427] on span "5. Invites client to share more" at bounding box center [1040, 434] width 135 height 15
click at [973, 425] on input "5. Invites client to share more" at bounding box center [958, 435] width 27 height 21
checkbox input "true"
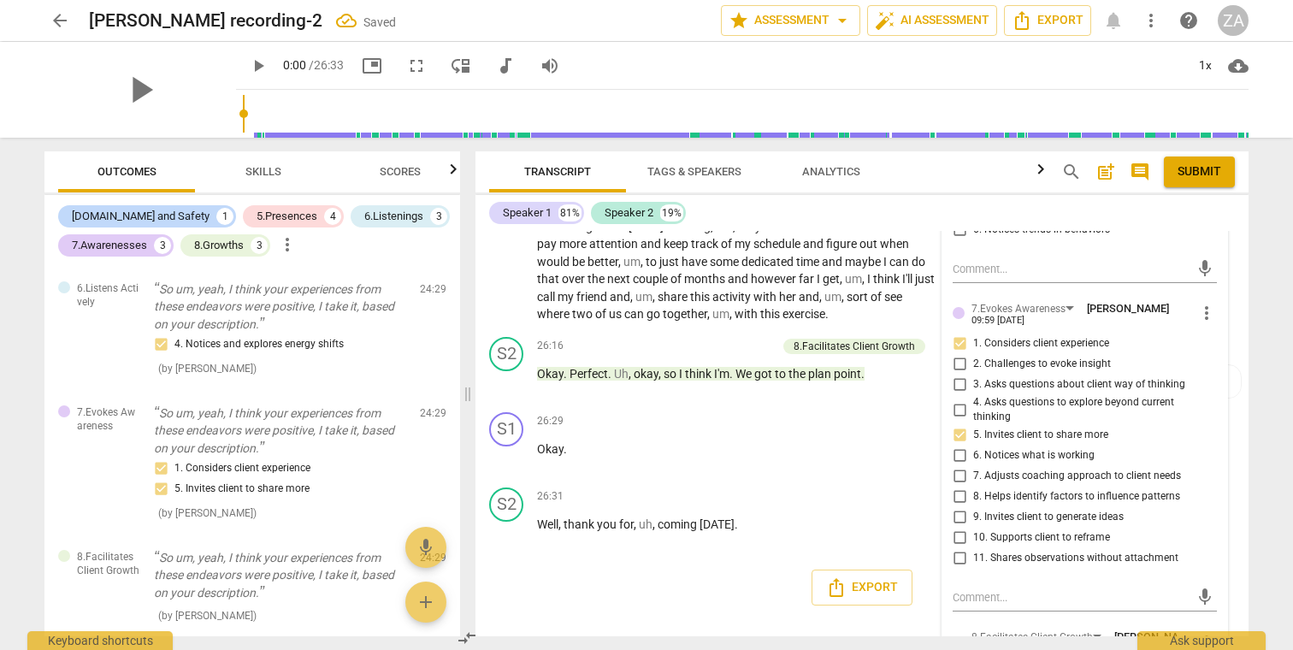
click at [1077, 510] on span "9. Invites client to generate ideas" at bounding box center [1048, 517] width 150 height 15
click at [973, 507] on input "9. Invites client to generate ideas" at bounding box center [958, 517] width 27 height 21
checkbox input "true"
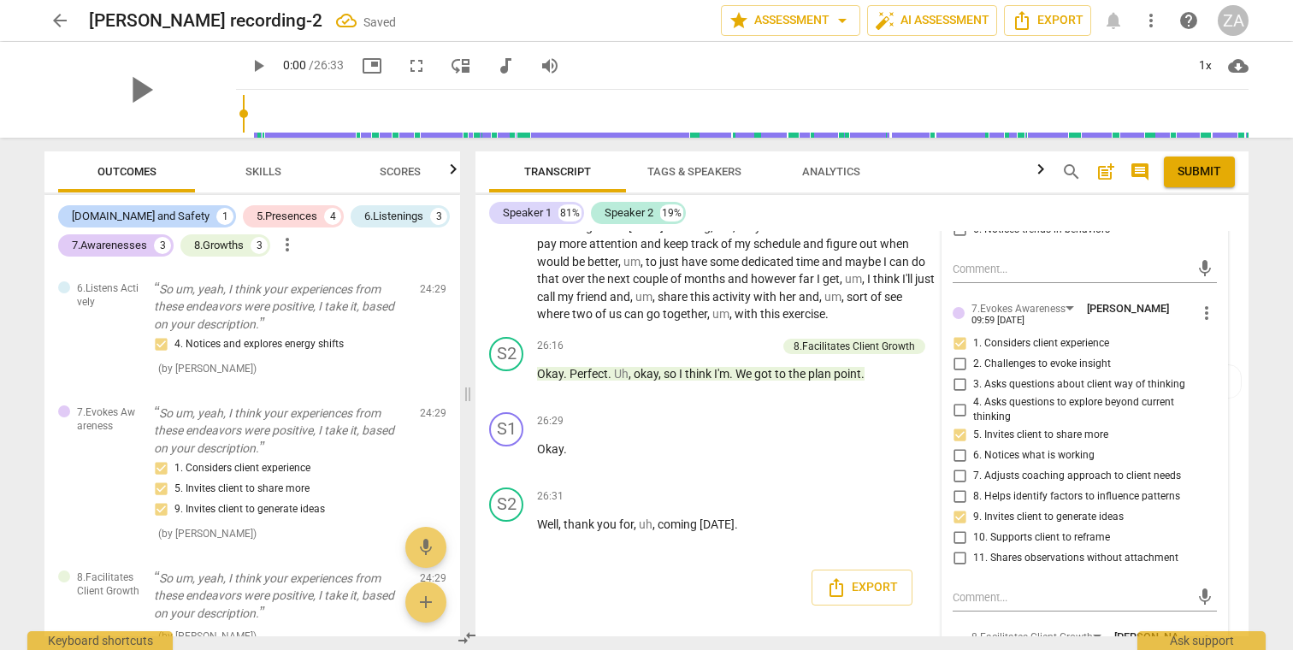
click at [1084, 551] on span "11. Shares observations without attachment" at bounding box center [1075, 558] width 205 height 15
click at [973, 548] on input "11. Shares observations without attachment" at bounding box center [958, 558] width 27 height 21
checkbox input "true"
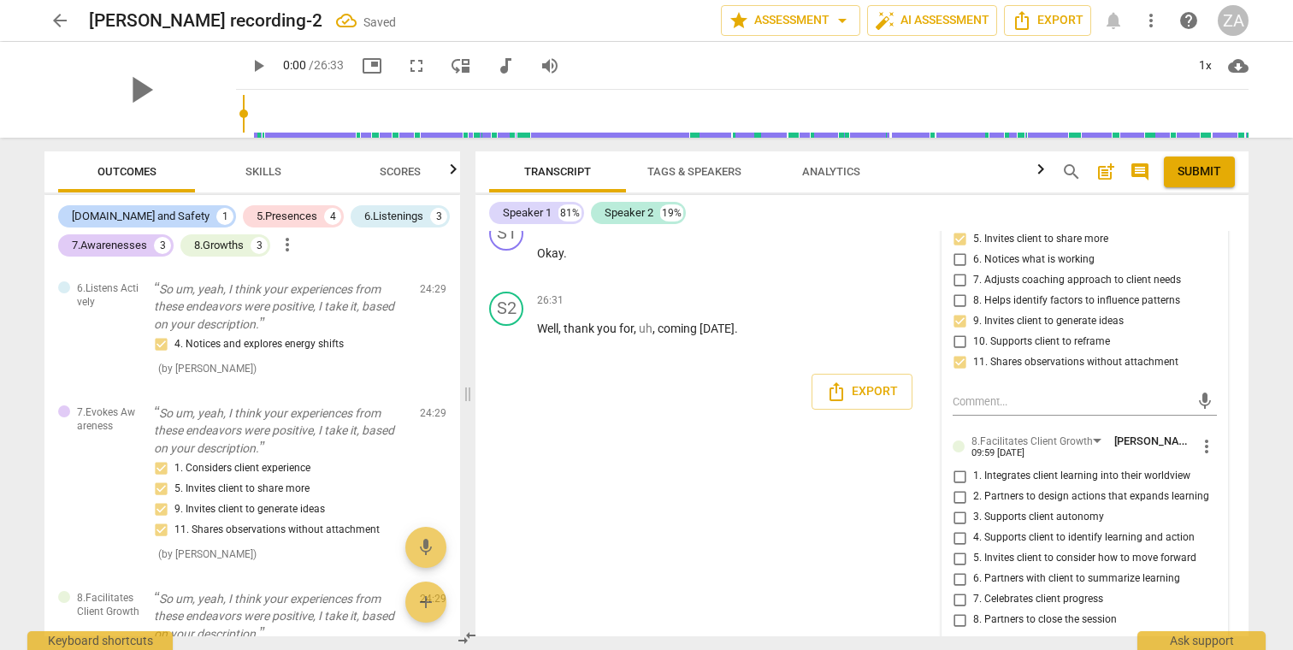
scroll to position [8184, 0]
click at [1078, 592] on span "7. Celebrates client progress" at bounding box center [1038, 599] width 130 height 15
click at [973, 590] on input "7. Celebrates client progress" at bounding box center [958, 600] width 27 height 21
checkbox input "true"
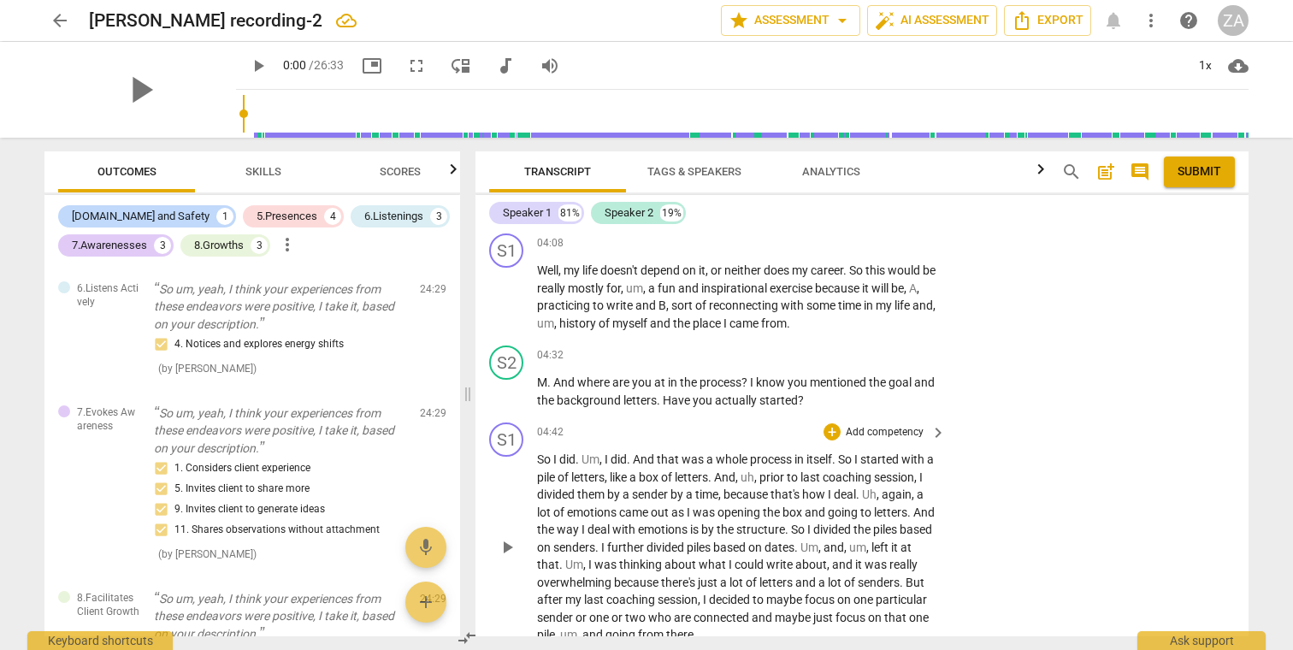
scroll to position [1283, 0]
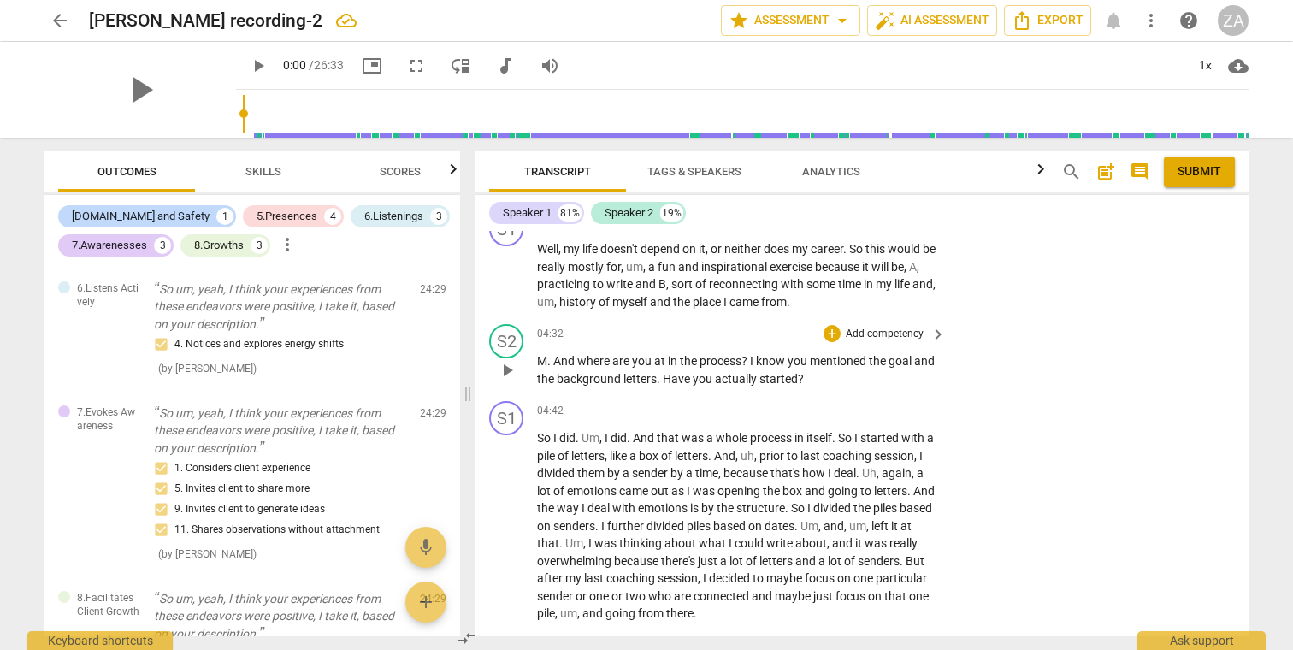
click at [879, 327] on p "Add competency" at bounding box center [884, 334] width 81 height 15
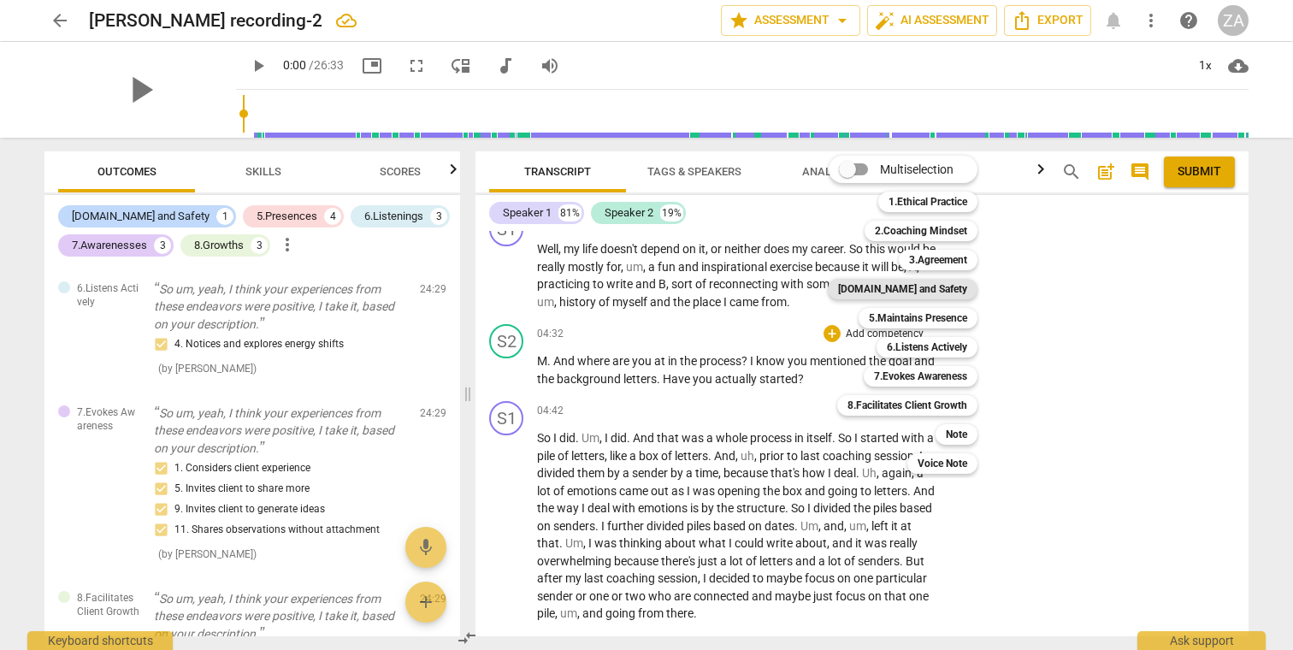
click at [943, 294] on b "[DOMAIN_NAME] and Safety" at bounding box center [902, 289] width 129 height 21
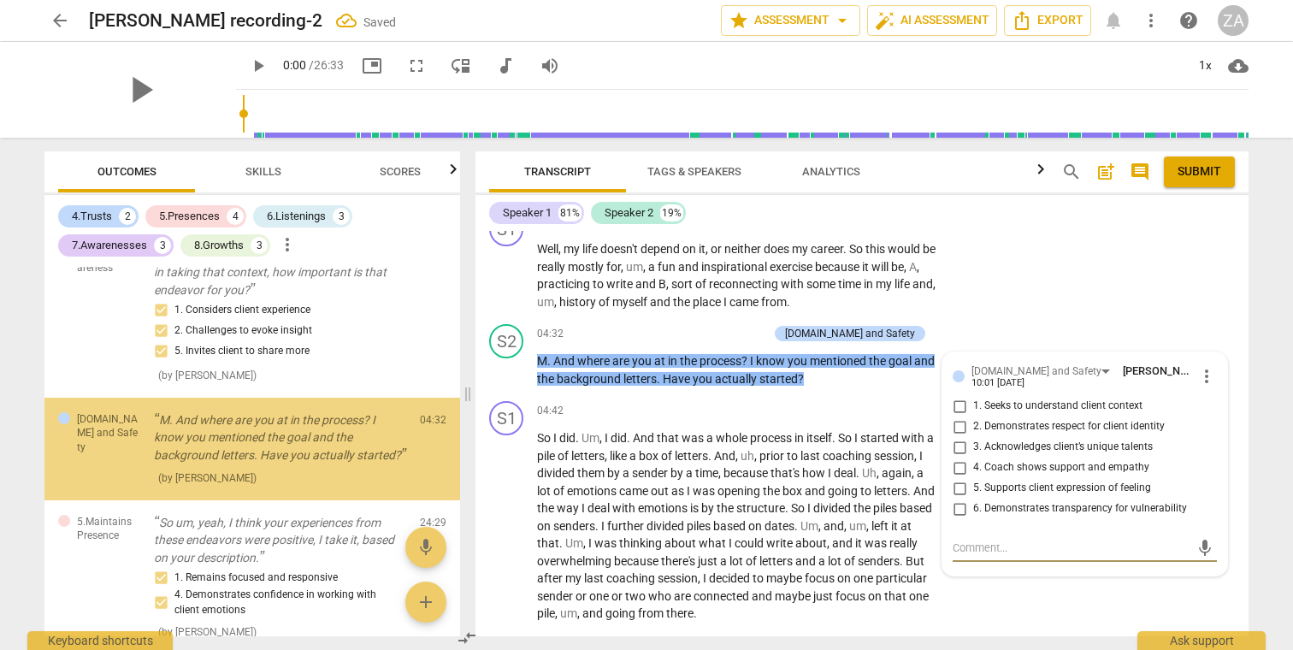
scroll to position [961, 0]
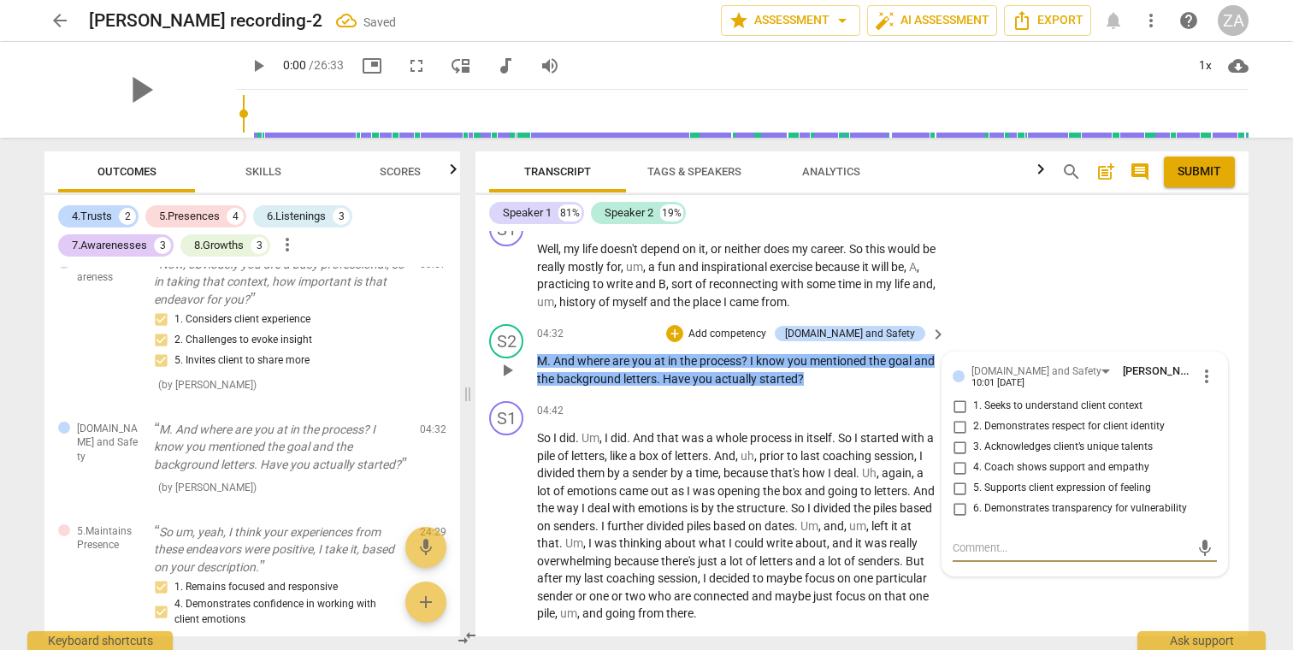
click at [1087, 398] on span "1. Seeks to understand client context" at bounding box center [1057, 405] width 169 height 15
click at [973, 396] on input "1. Seeks to understand client context" at bounding box center [958, 406] width 27 height 21
checkbox input "true"
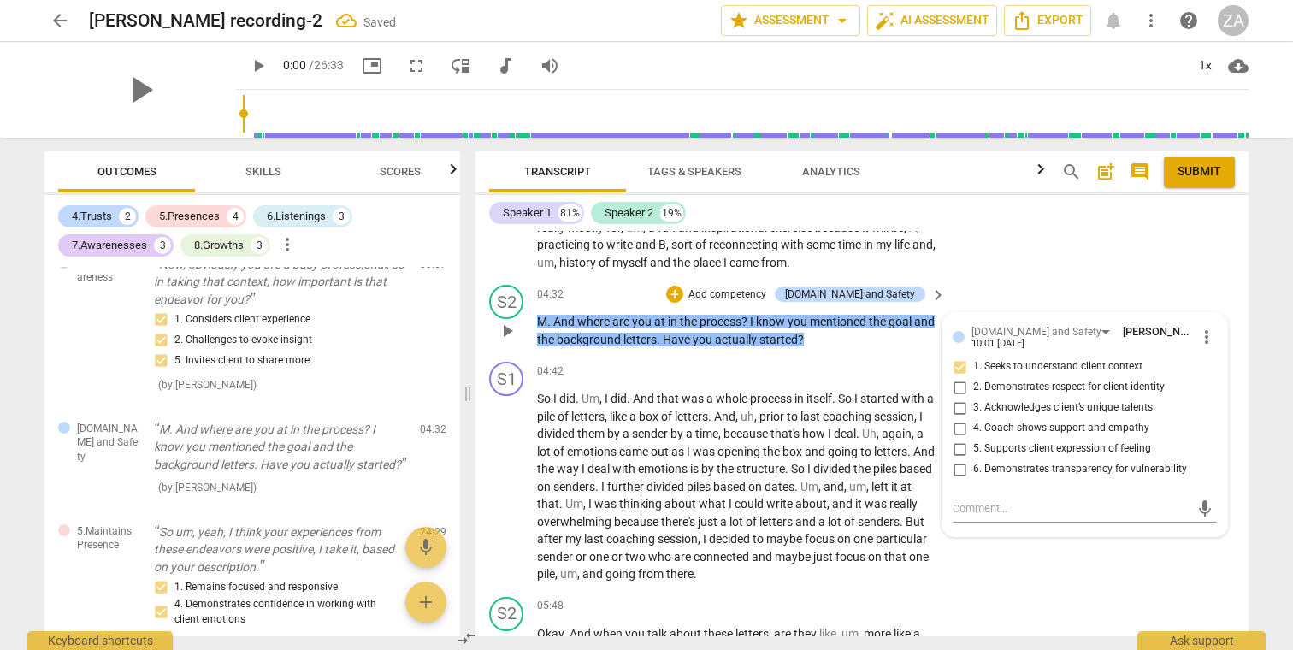
scroll to position [1346, 0]
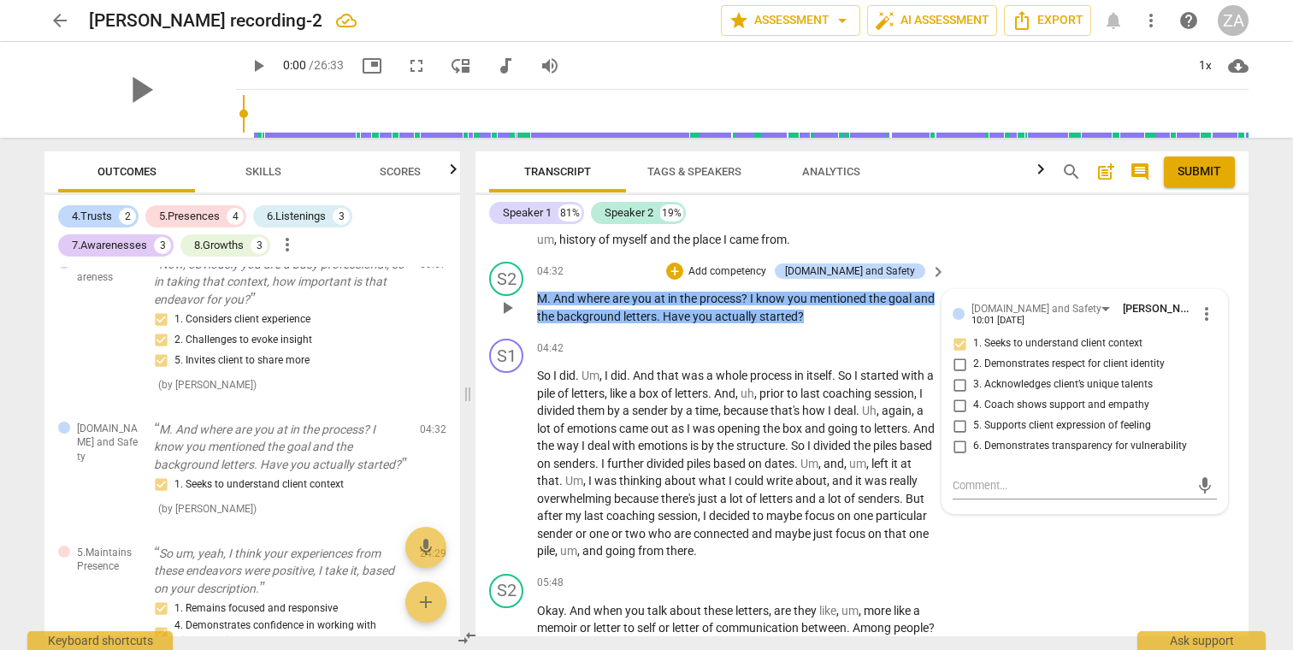
click at [1094, 377] on span "3. Acknowledges client’s unique talents" at bounding box center [1063, 384] width 180 height 15
click at [973, 374] on input "3. Acknowledges client’s unique talents" at bounding box center [958, 384] width 27 height 21
checkbox input "true"
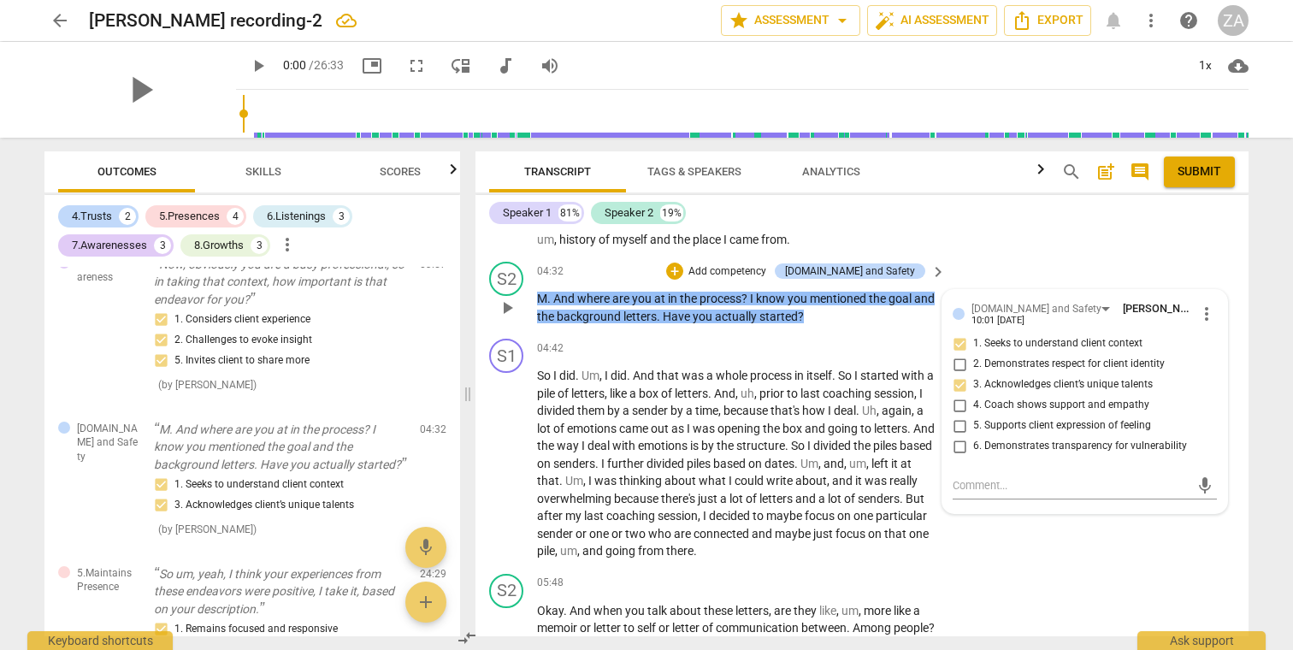
click at [768, 264] on p "Add competency" at bounding box center [726, 271] width 81 height 15
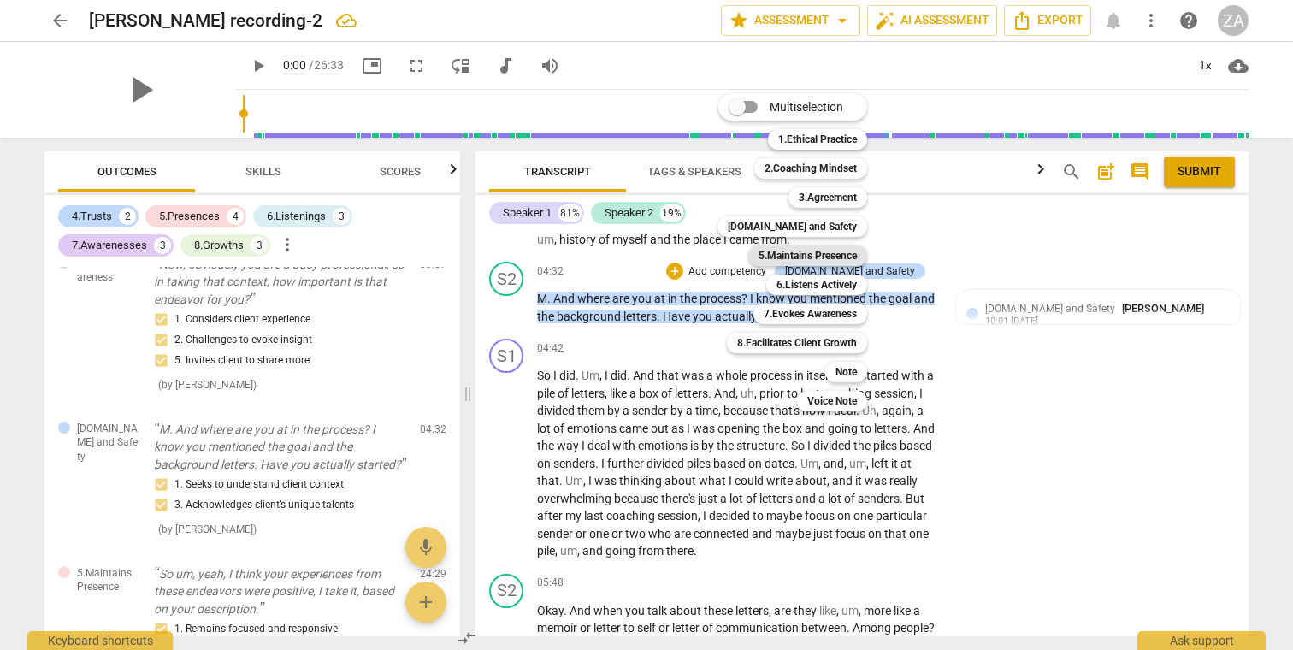
click at [838, 254] on b "5.Maintains Presence" at bounding box center [807, 255] width 98 height 21
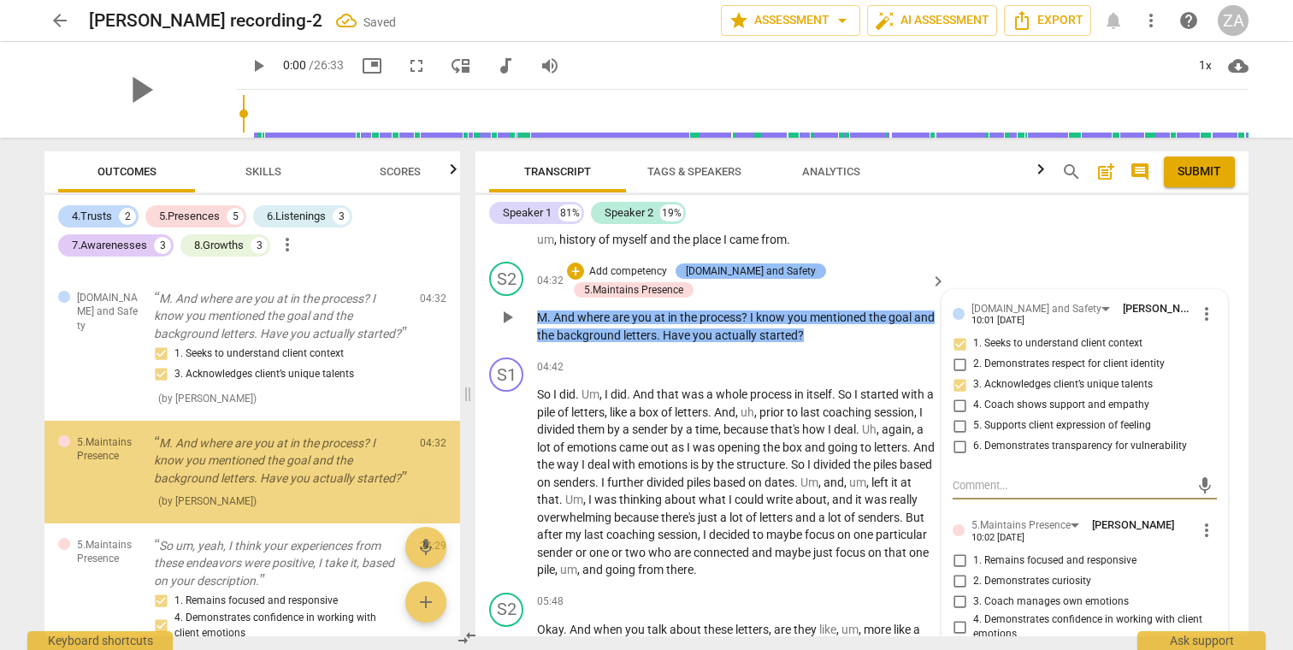
scroll to position [1121, 0]
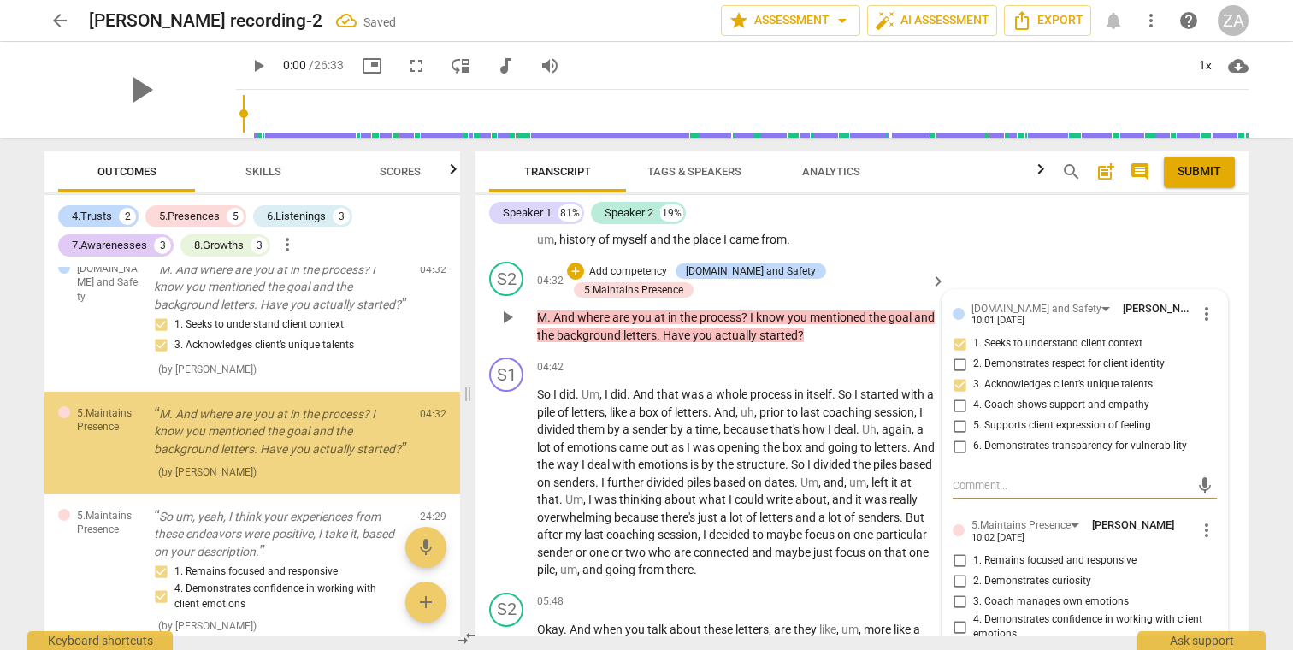
click at [657, 264] on p "Add competency" at bounding box center [627, 271] width 81 height 15
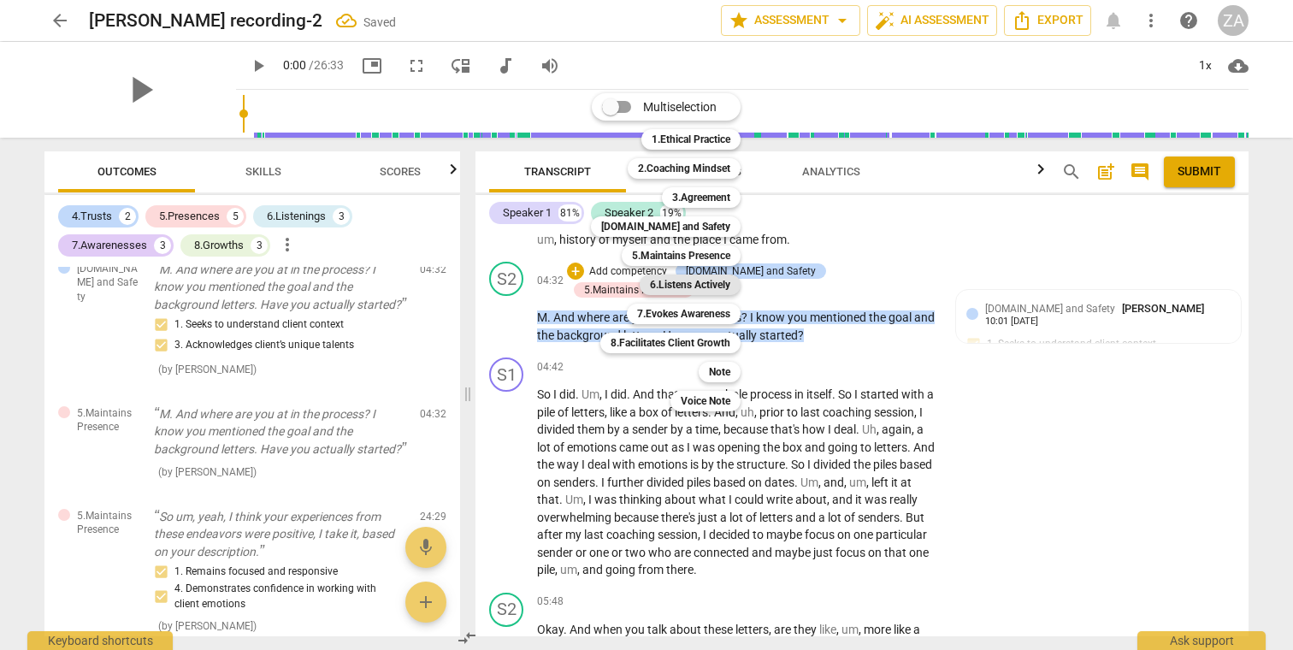
click at [710, 287] on b "6.Listens Actively" at bounding box center [690, 284] width 80 height 21
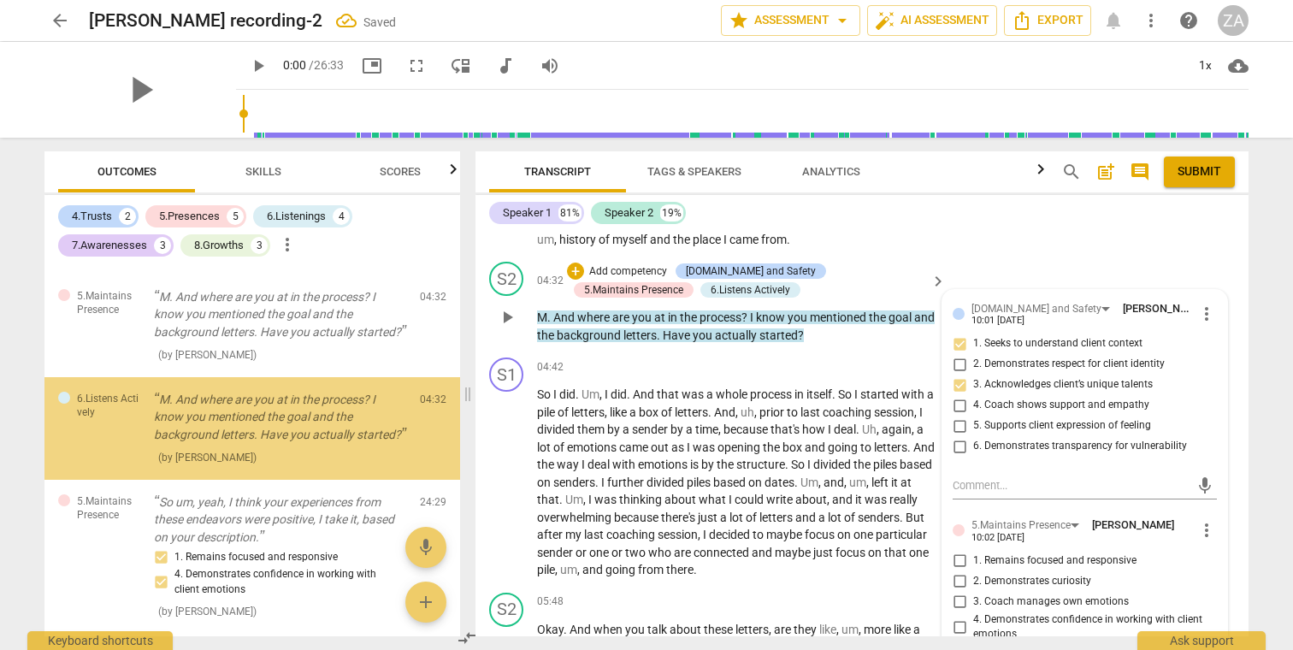
scroll to position [1239, 0]
click at [633, 264] on p "Add competency" at bounding box center [627, 271] width 81 height 15
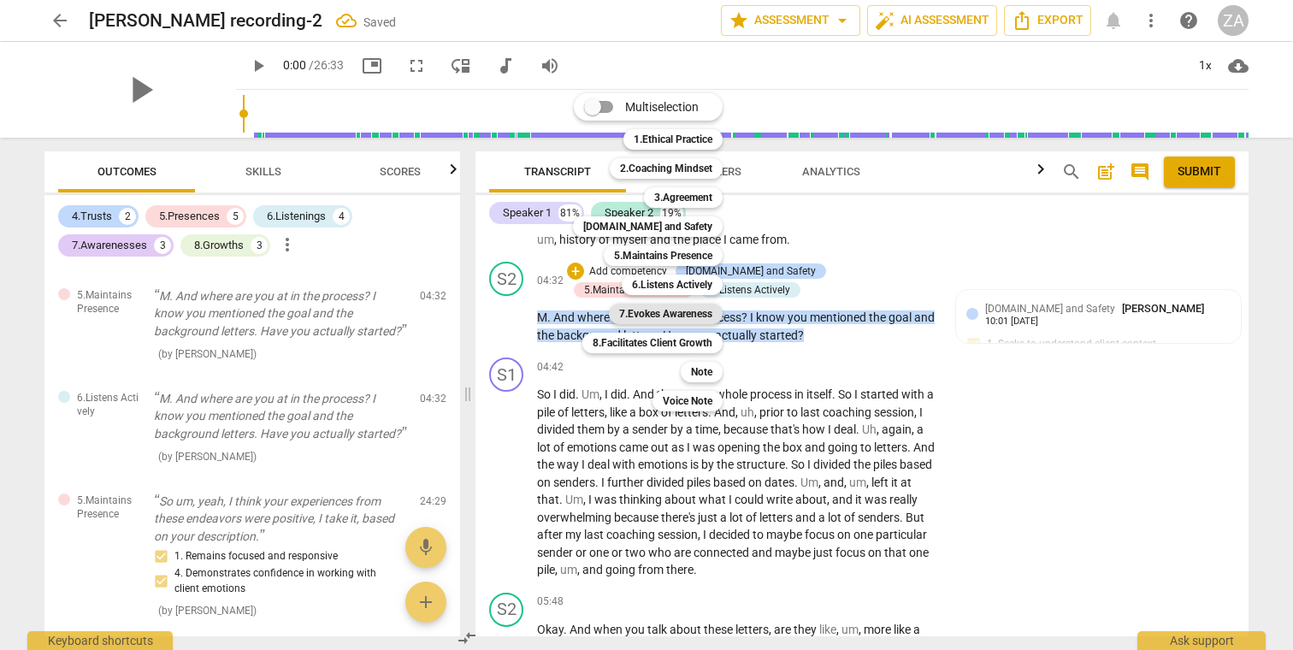
click at [676, 315] on b "7.Evokes Awareness" at bounding box center [665, 313] width 93 height 21
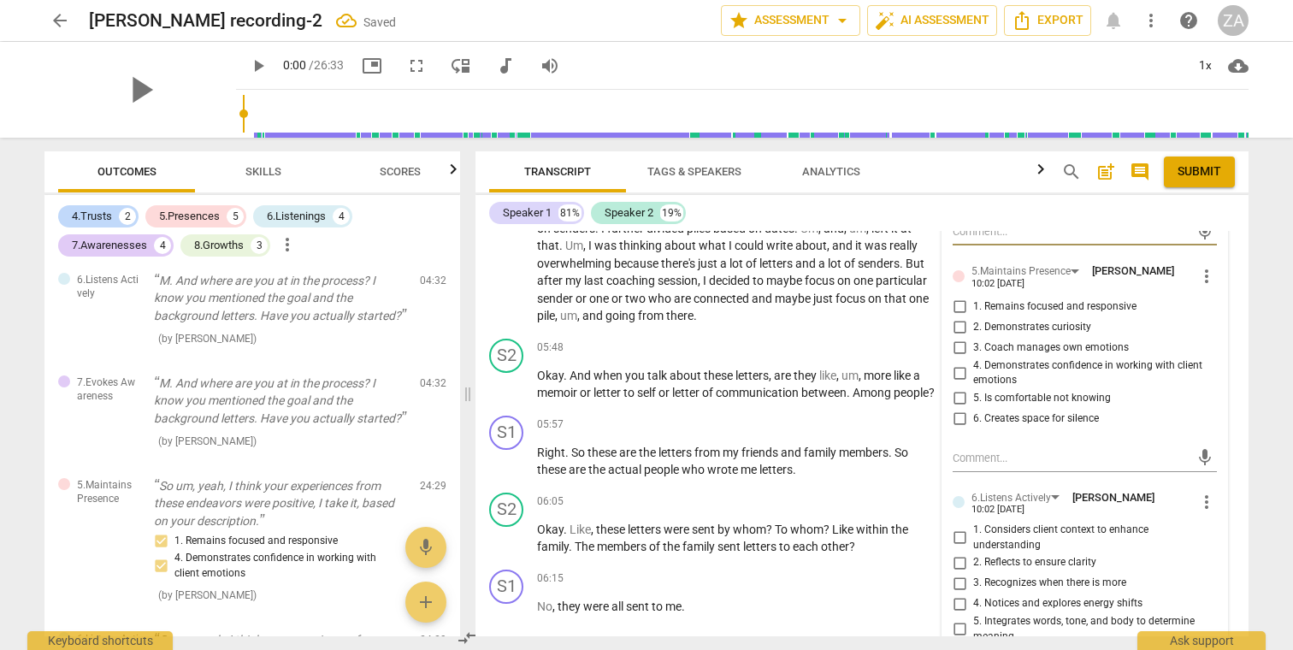
scroll to position [1614, 0]
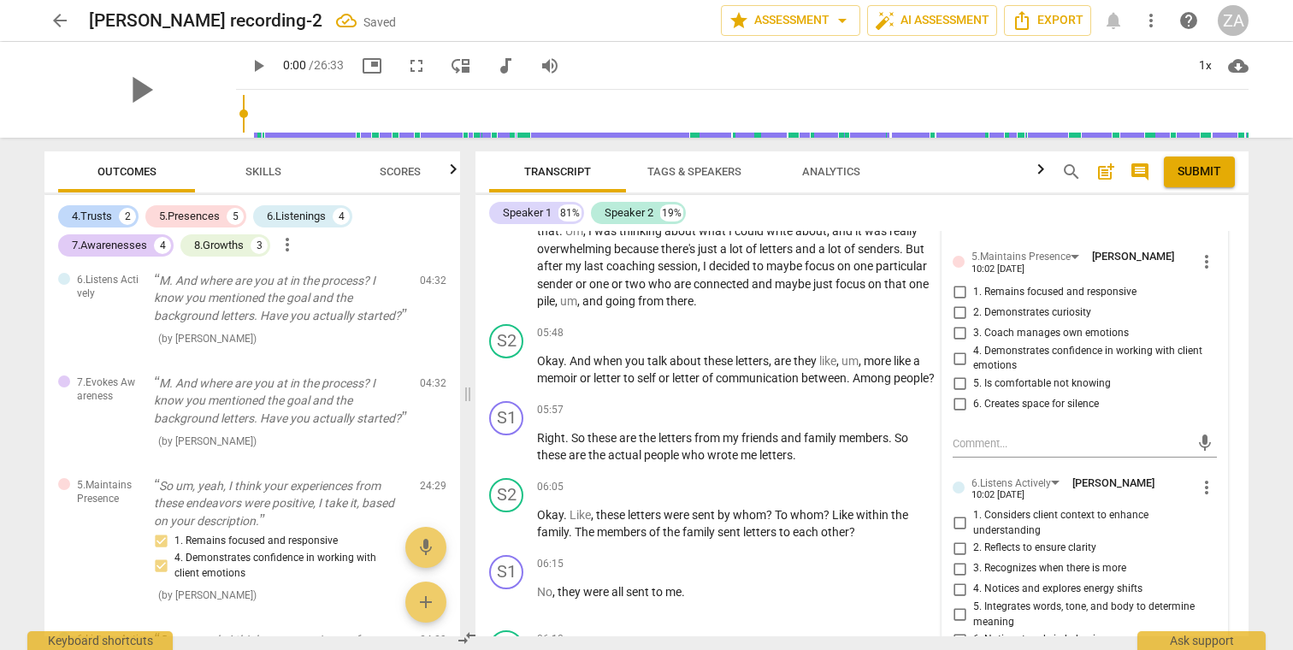
click at [1049, 285] on span "1. Remains focused and responsive" at bounding box center [1054, 292] width 163 height 15
click at [973, 282] on input "1. Remains focused and responsive" at bounding box center [958, 292] width 27 height 21
checkbox input "true"
click at [1057, 305] on span "2. Demonstrates curiosity" at bounding box center [1032, 312] width 118 height 15
click at [973, 303] on input "2. Demonstrates curiosity" at bounding box center [958, 313] width 27 height 21
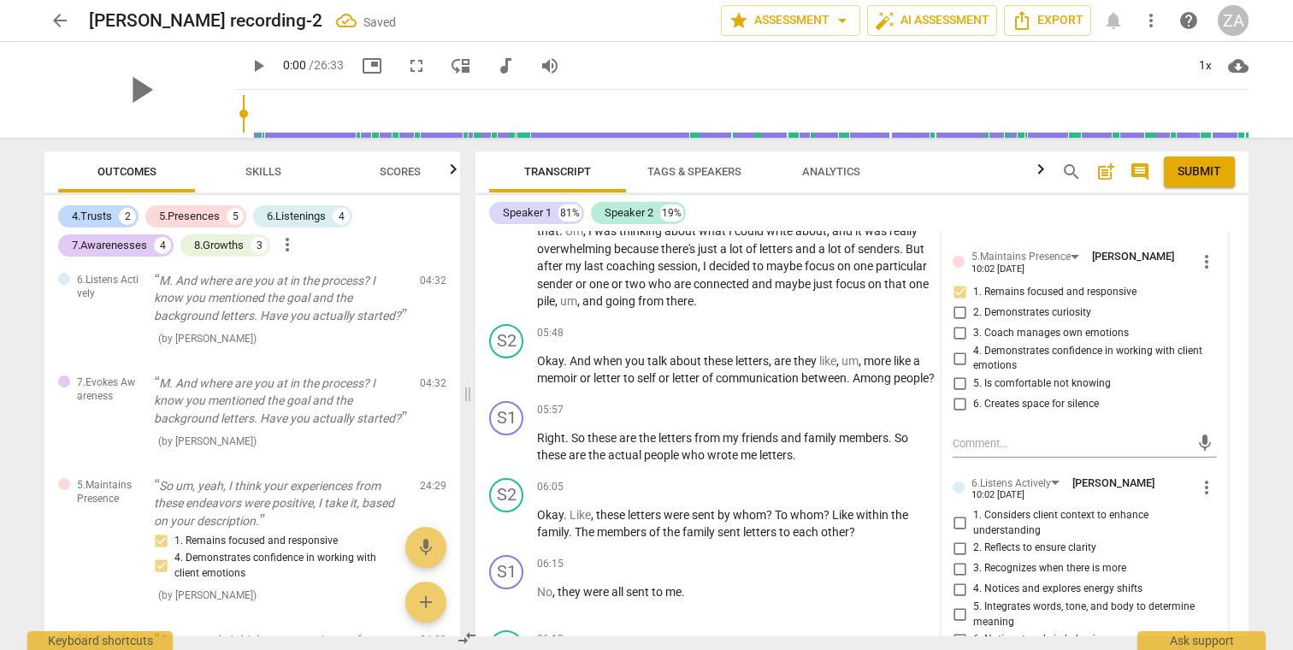
checkbox input "true"
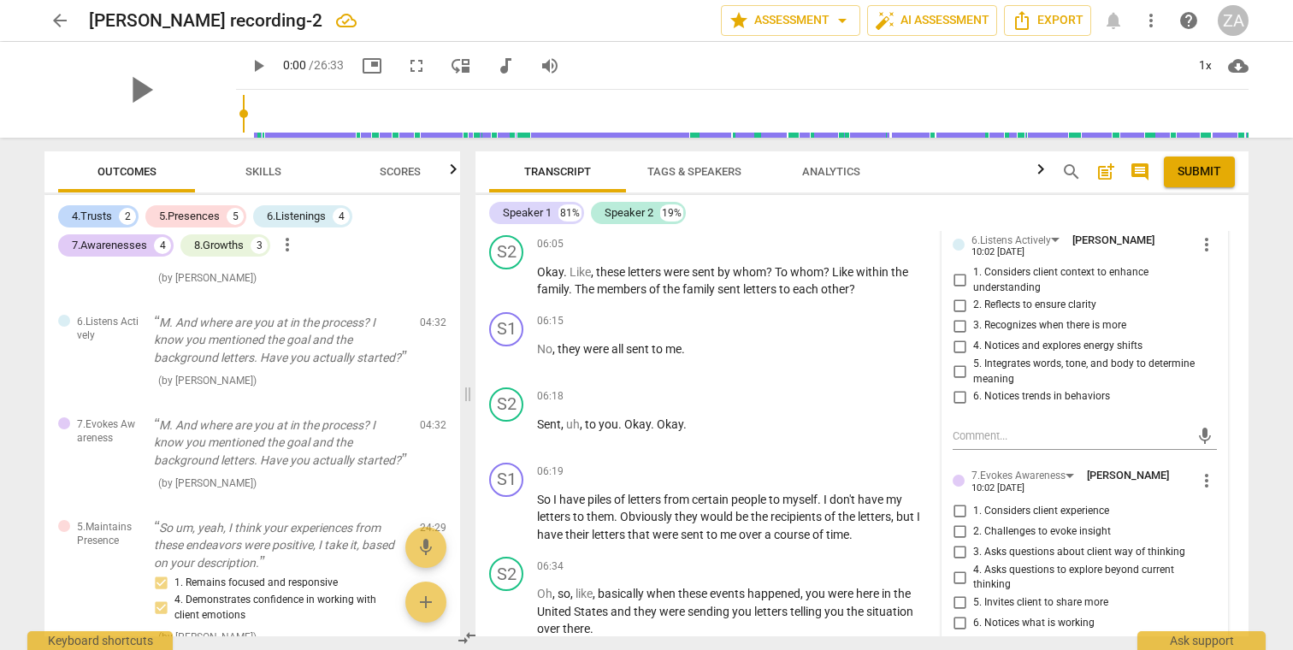
scroll to position [1831, 0]
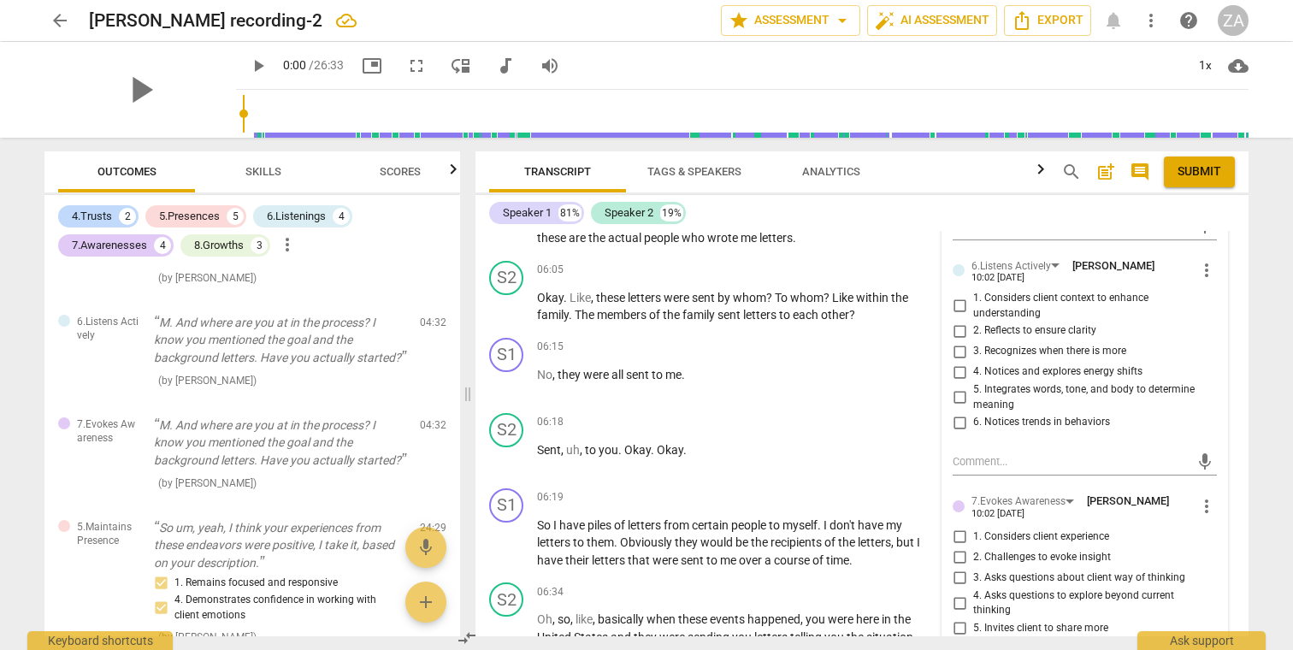
click at [1067, 344] on span "3. Recognizes when there is more" at bounding box center [1049, 351] width 153 height 15
click at [973, 341] on input "3. Recognizes when there is more" at bounding box center [958, 351] width 27 height 21
checkbox input "true"
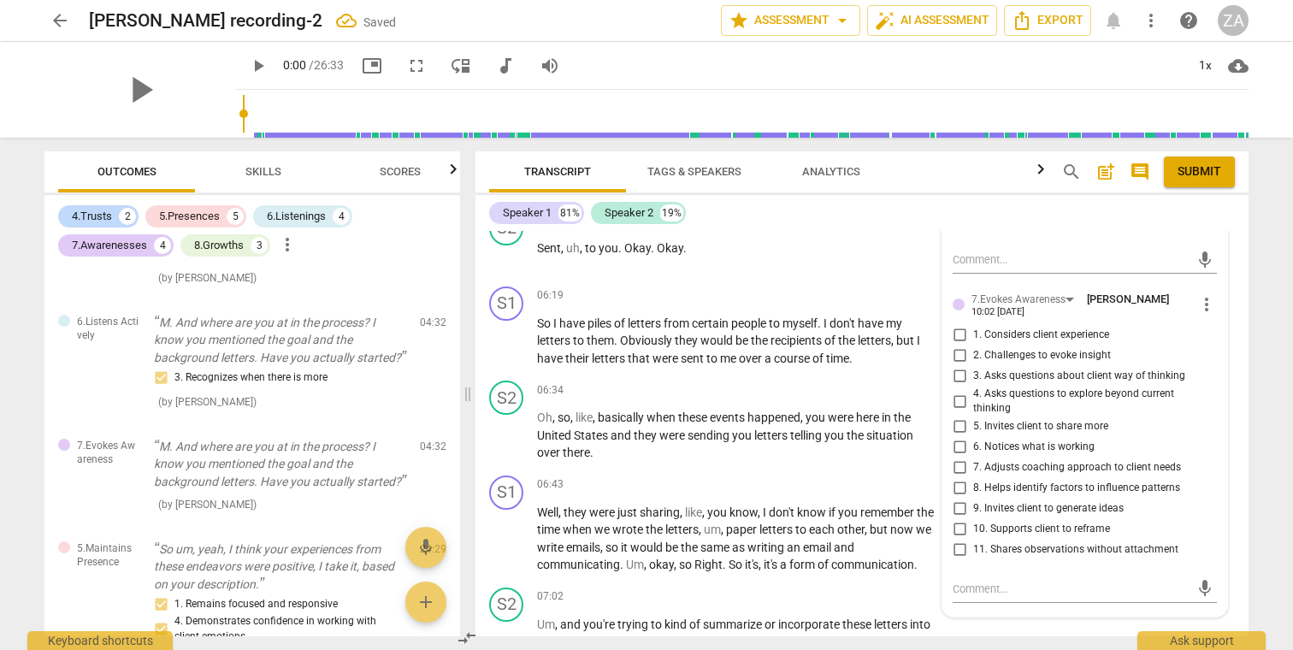
scroll to position [2034, 0]
click at [1040, 347] on span "2. Challenges to evoke insight" at bounding box center [1042, 354] width 138 height 15
click at [973, 345] on input "2. Challenges to evoke insight" at bounding box center [958, 355] width 27 height 21
checkbox input "true"
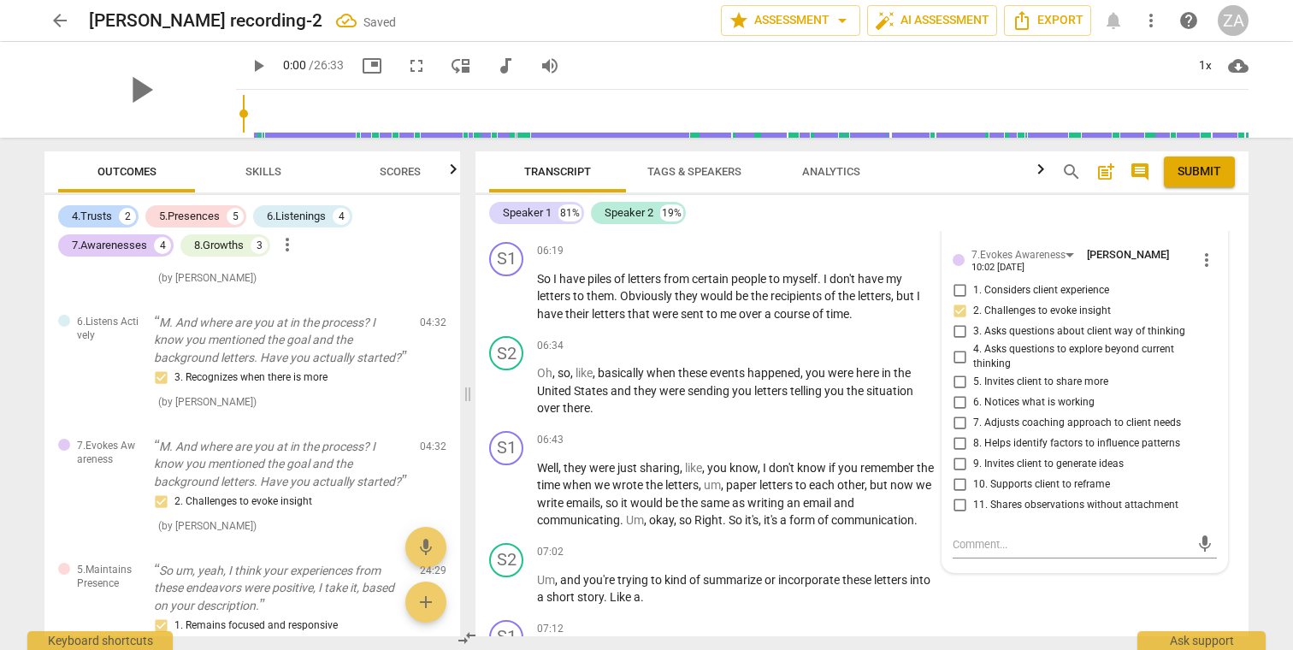
scroll to position [2104, 0]
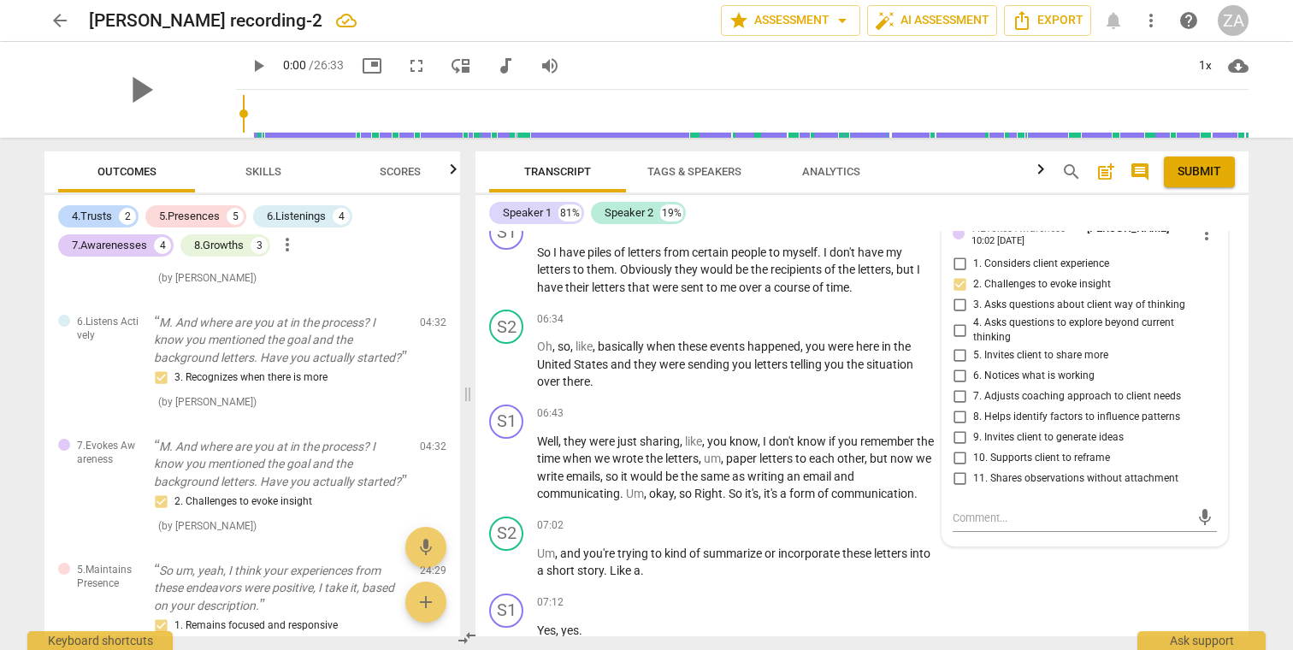
click at [1094, 348] on span "5. Invites client to share more" at bounding box center [1040, 355] width 135 height 15
click at [973, 345] on input "5. Invites client to share more" at bounding box center [958, 355] width 27 height 21
checkbox input "true"
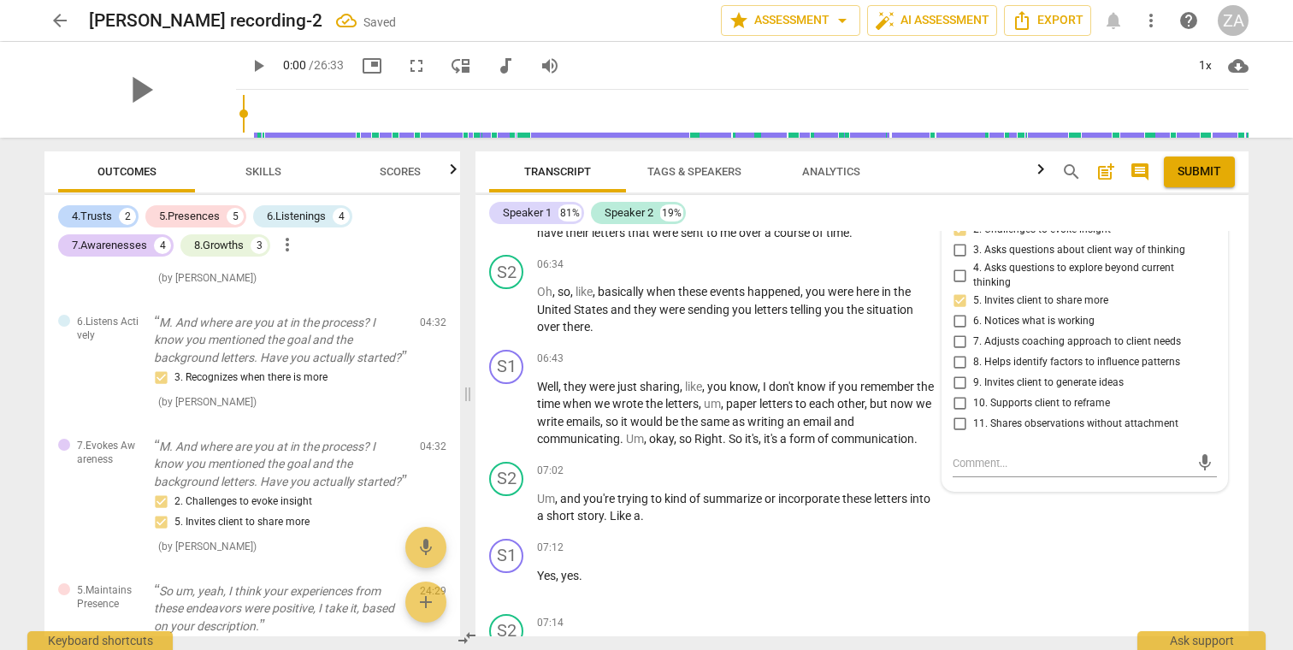
scroll to position [2161, 0]
click at [1066, 373] on span "9. Invites client to generate ideas" at bounding box center [1048, 380] width 150 height 15
click at [973, 370] on input "9. Invites client to generate ideas" at bounding box center [958, 380] width 27 height 21
checkbox input "true"
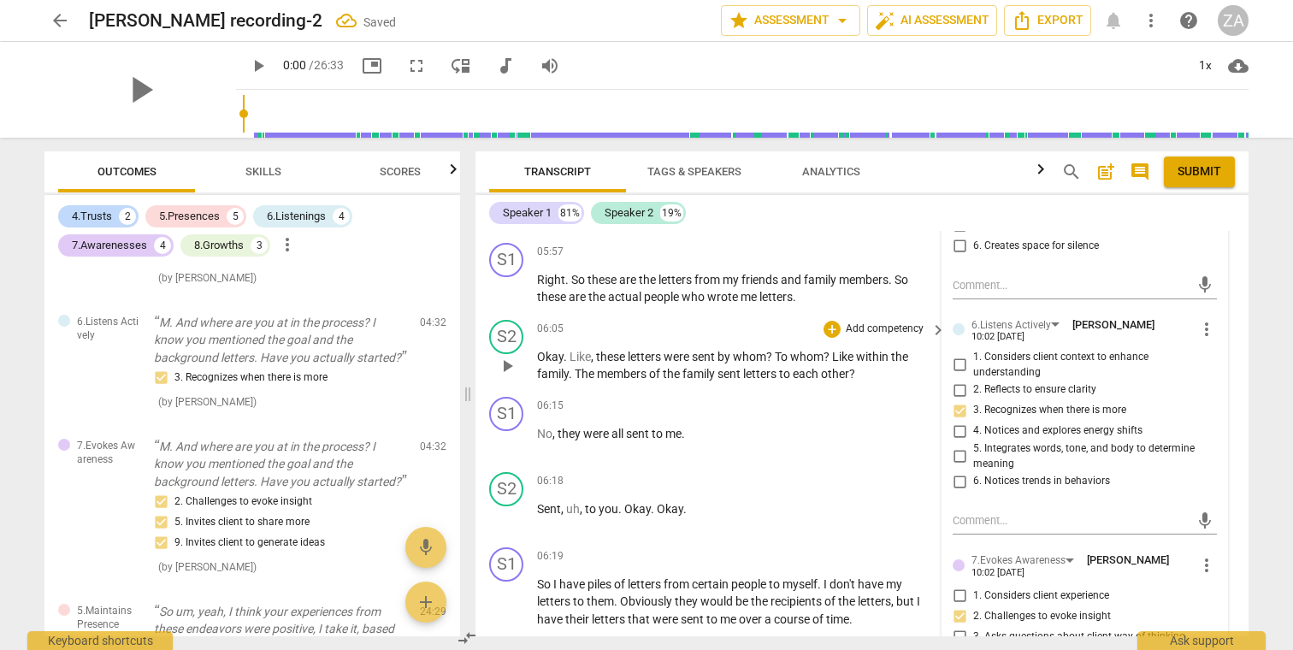
scroll to position [1775, 0]
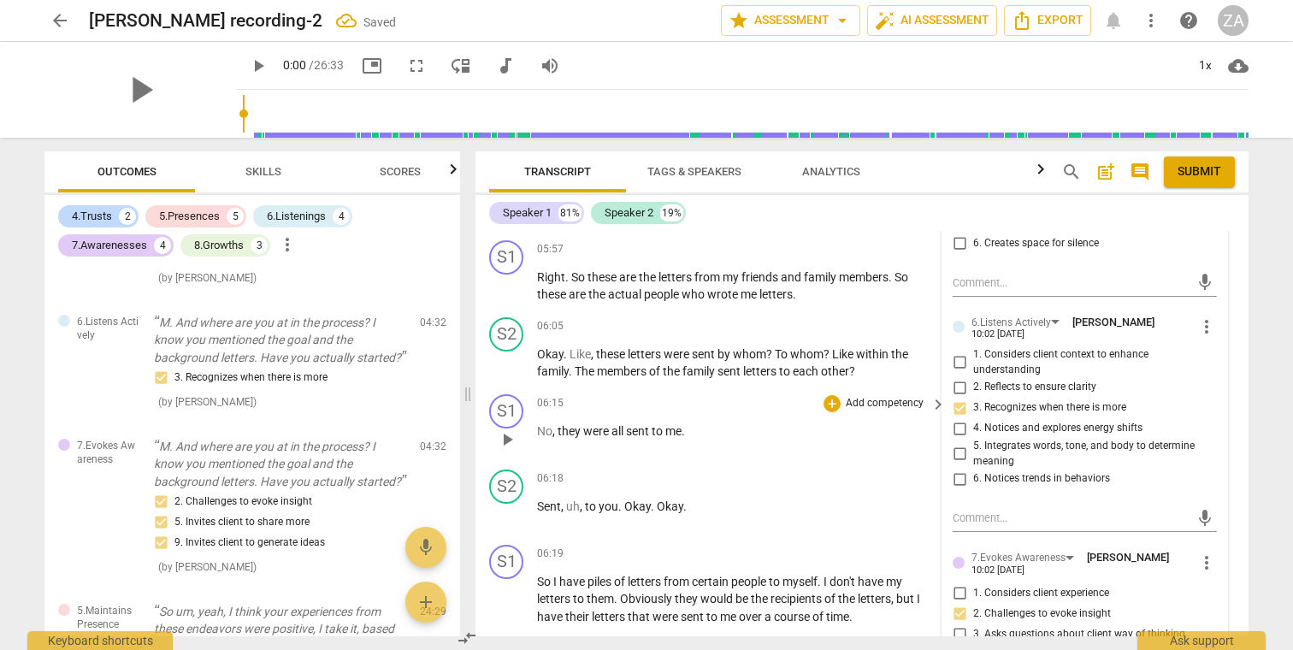
click at [739, 422] on p "No , they were all sent to me ." at bounding box center [737, 431] width 400 height 18
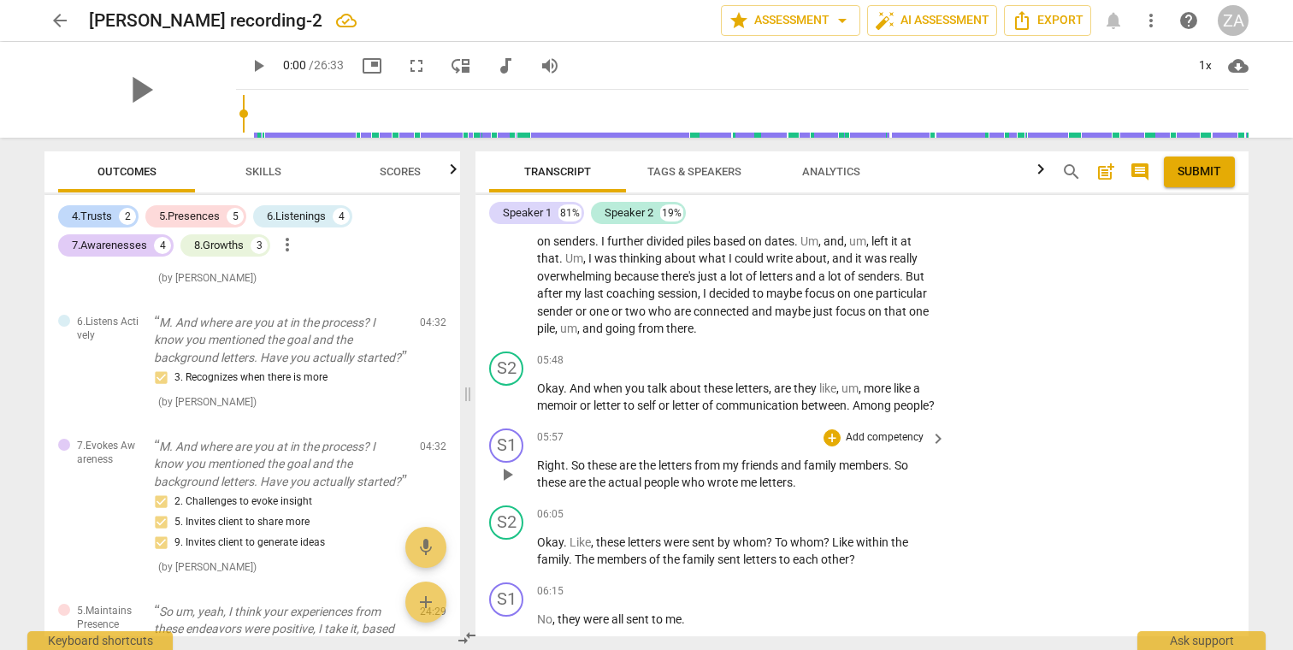
scroll to position [1593, 0]
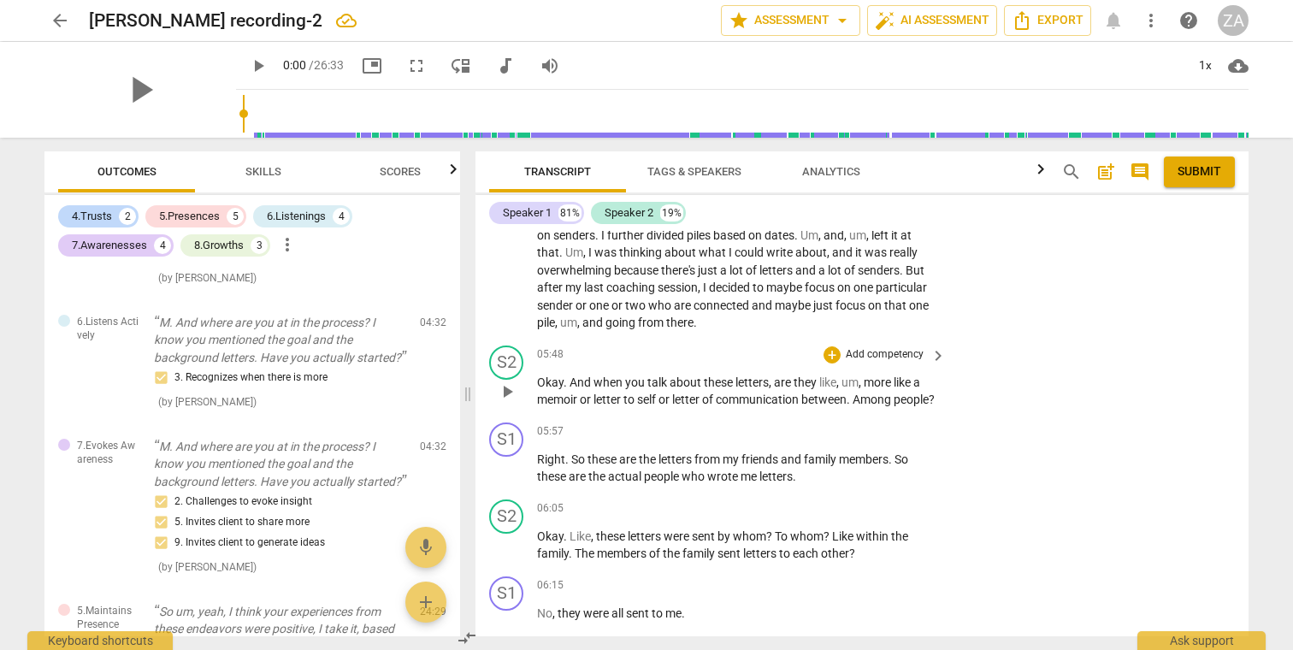
click at [879, 347] on p "Add competency" at bounding box center [884, 354] width 81 height 15
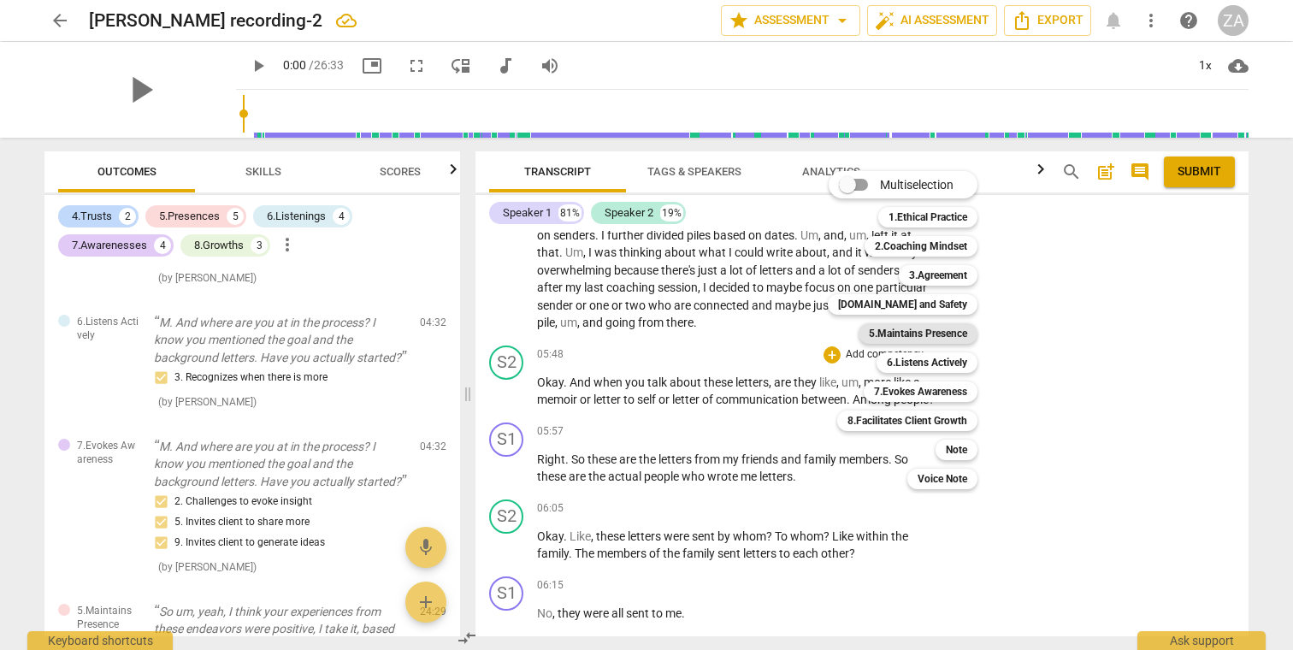
click at [946, 333] on b "5.Maintains Presence" at bounding box center [918, 333] width 98 height 21
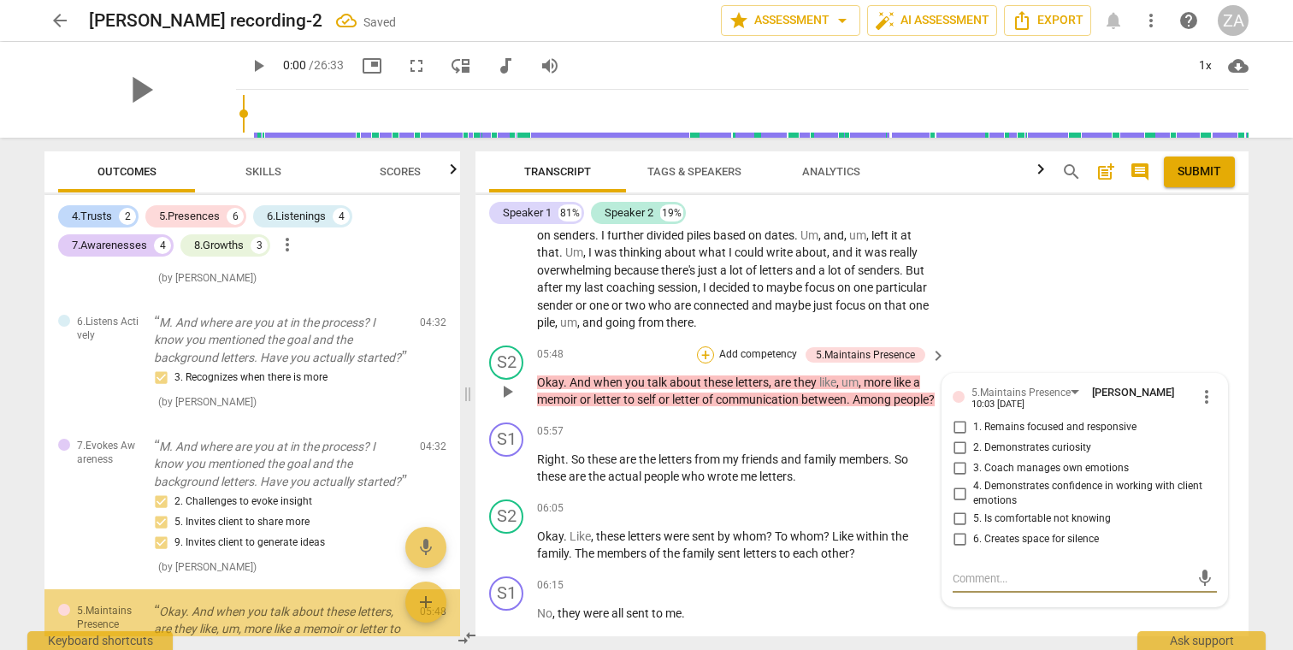
scroll to position [1600, 0]
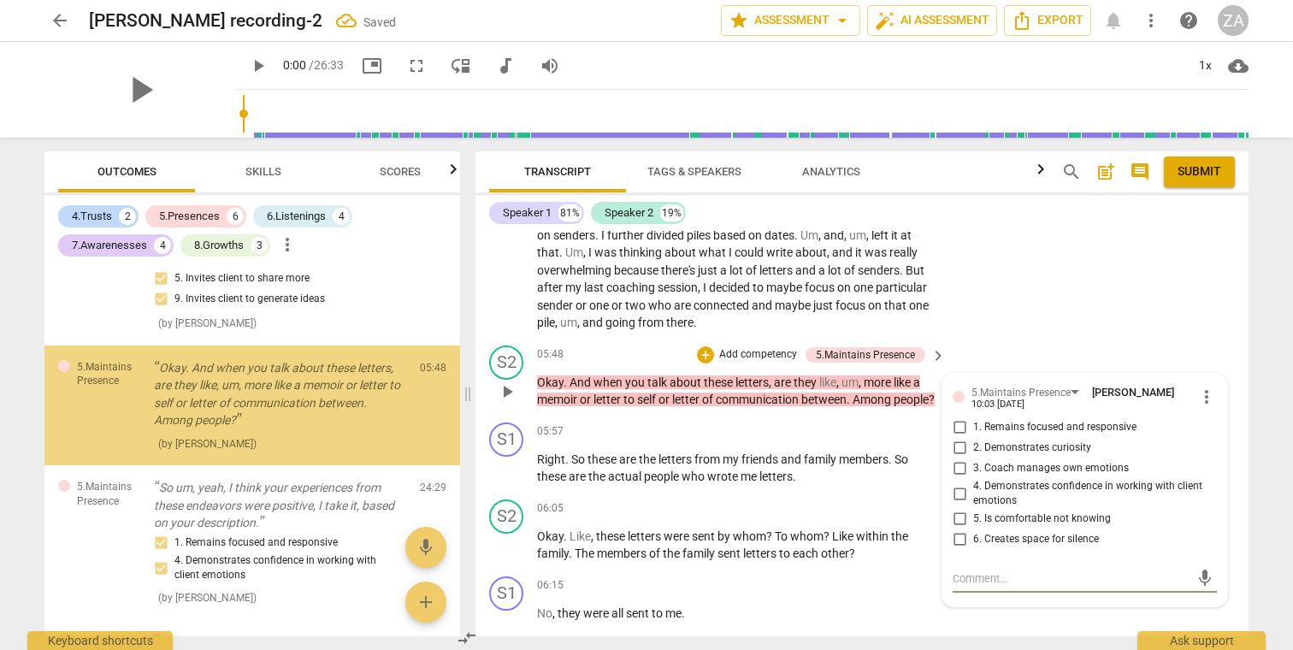
click at [739, 347] on p "Add competency" at bounding box center [757, 354] width 81 height 15
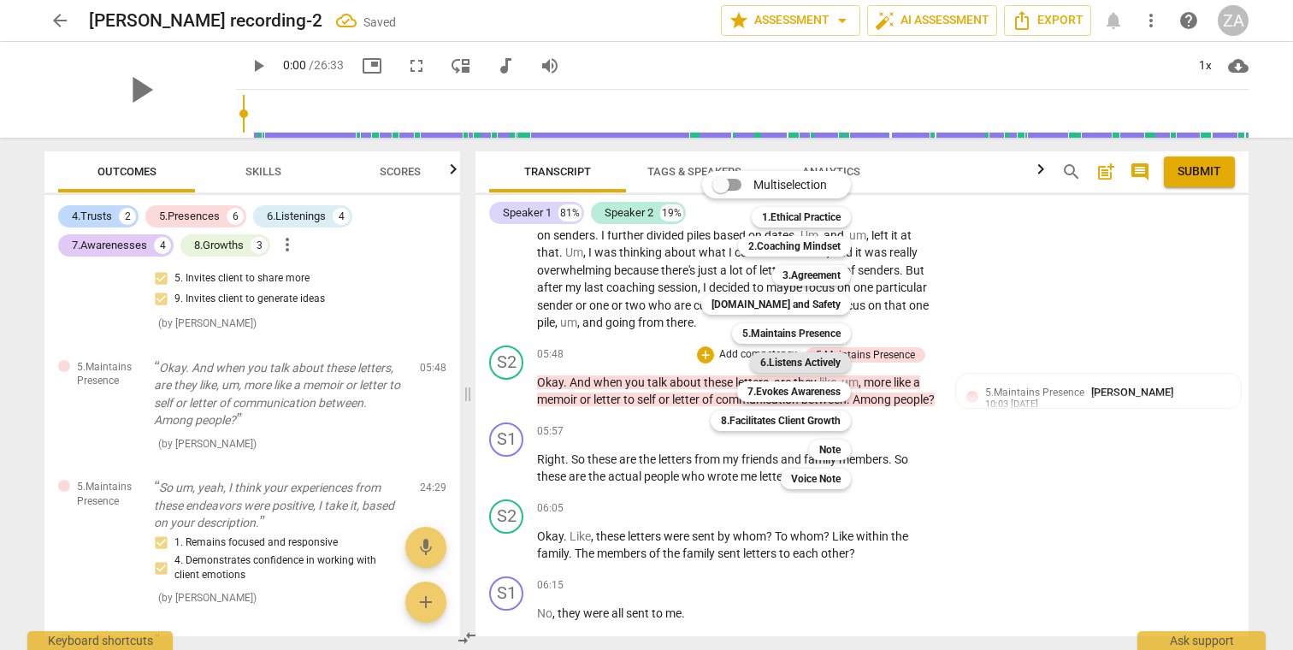
click at [828, 368] on b "6.Listens Actively" at bounding box center [800, 362] width 80 height 21
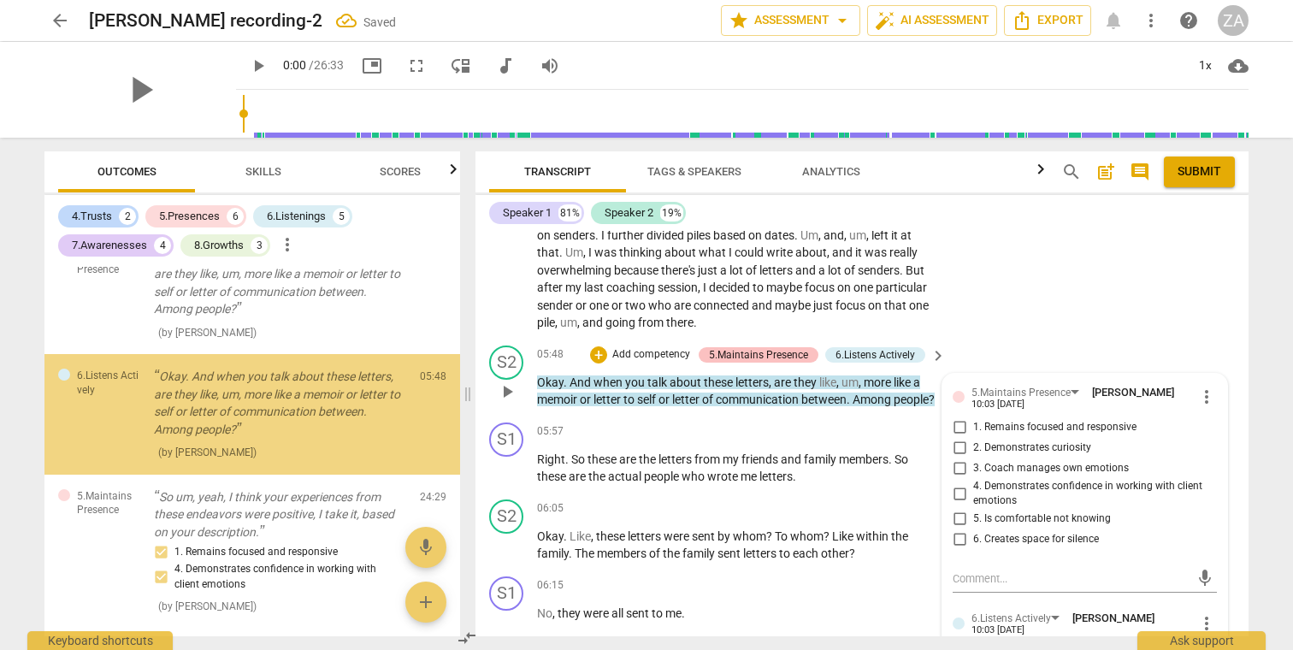
scroll to position [1718, 0]
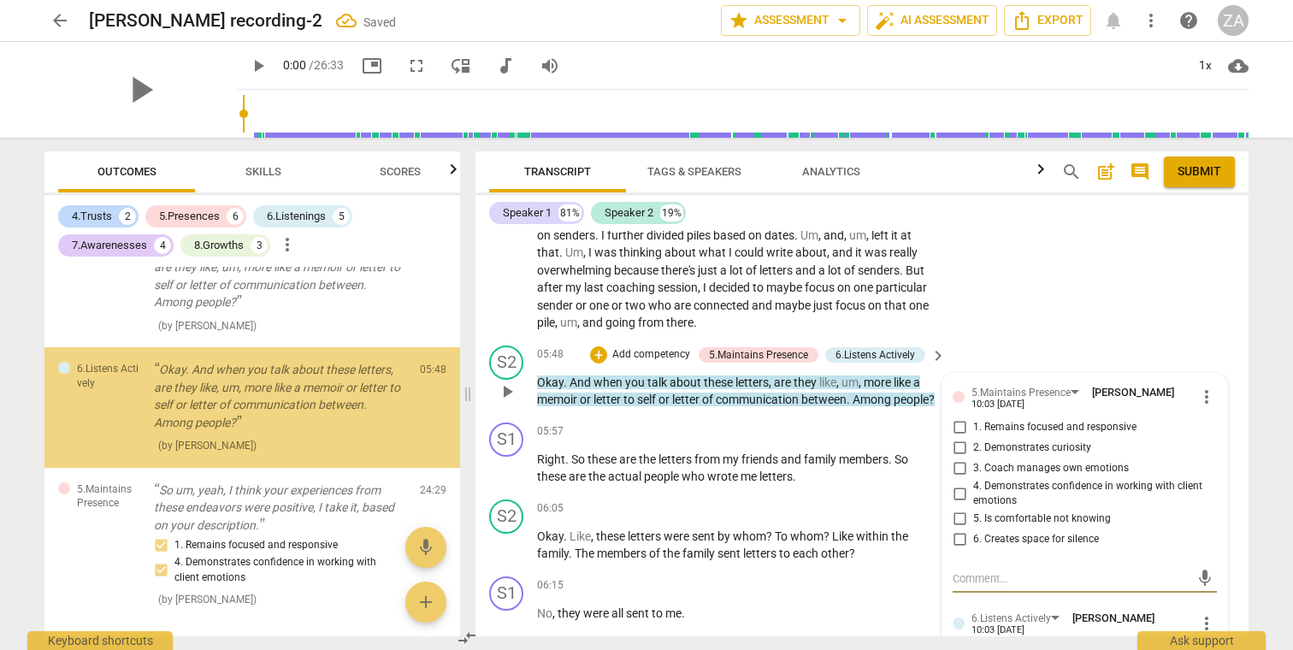
click at [662, 347] on p "Add competency" at bounding box center [650, 354] width 81 height 15
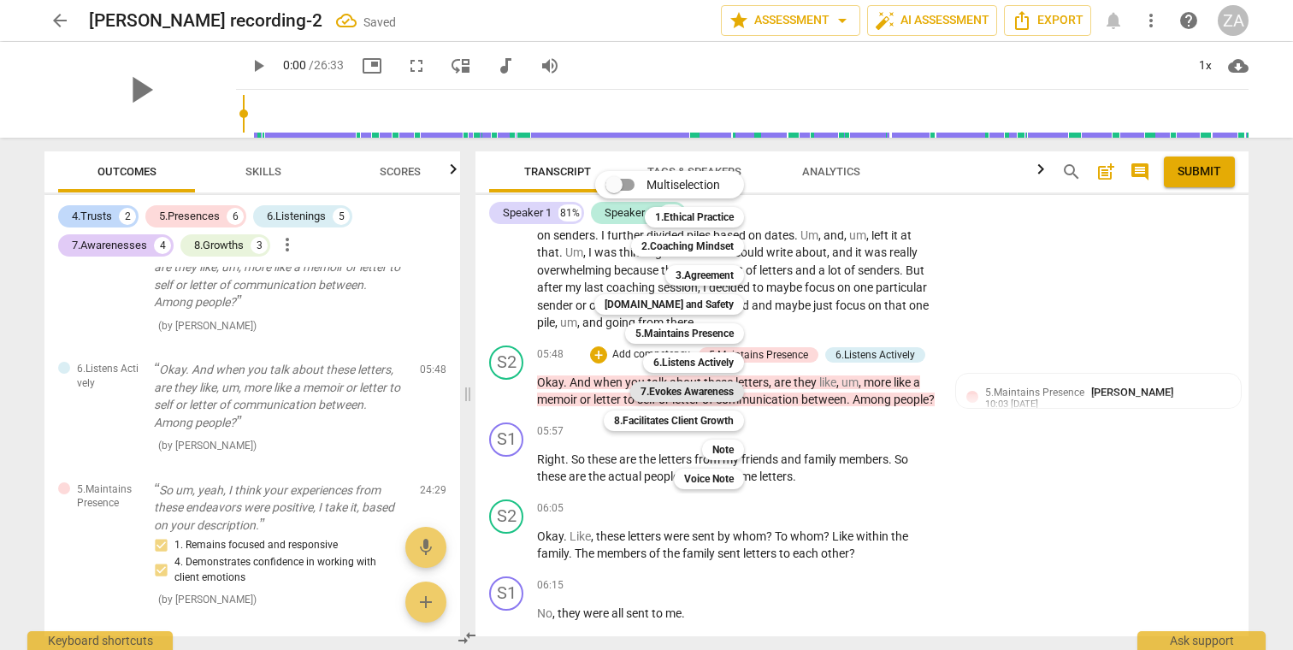
click at [727, 392] on b "7.Evokes Awareness" at bounding box center [686, 391] width 93 height 21
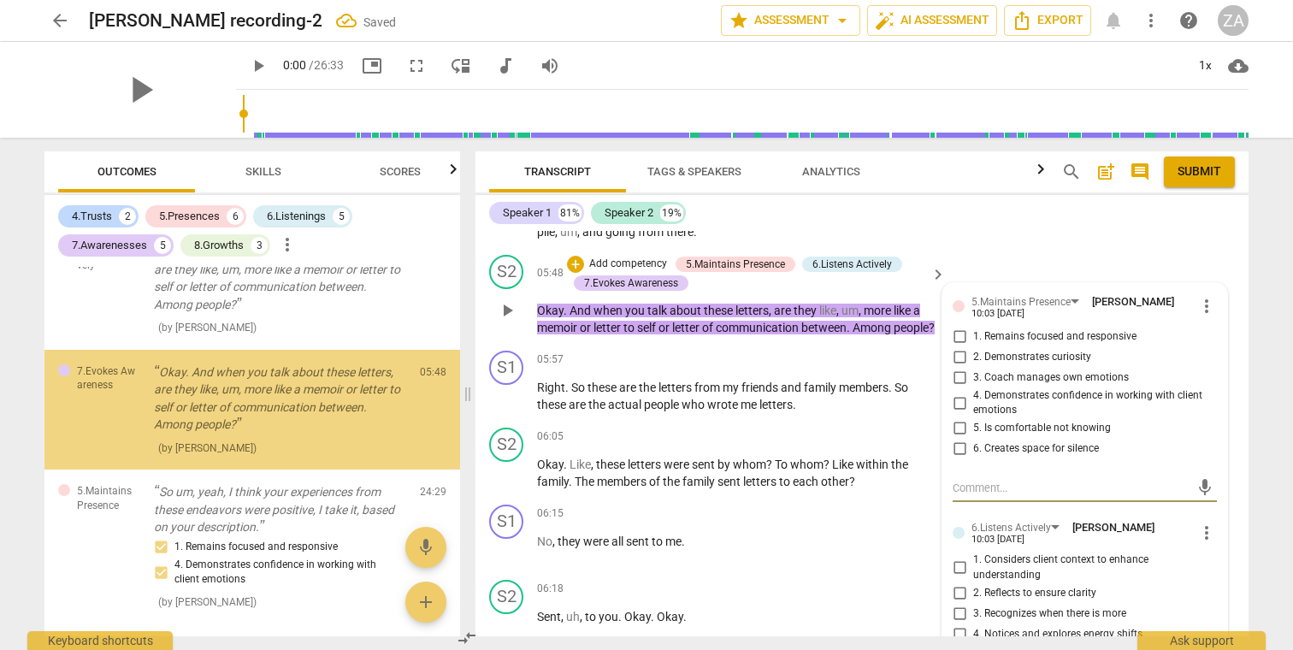
scroll to position [1685, 0]
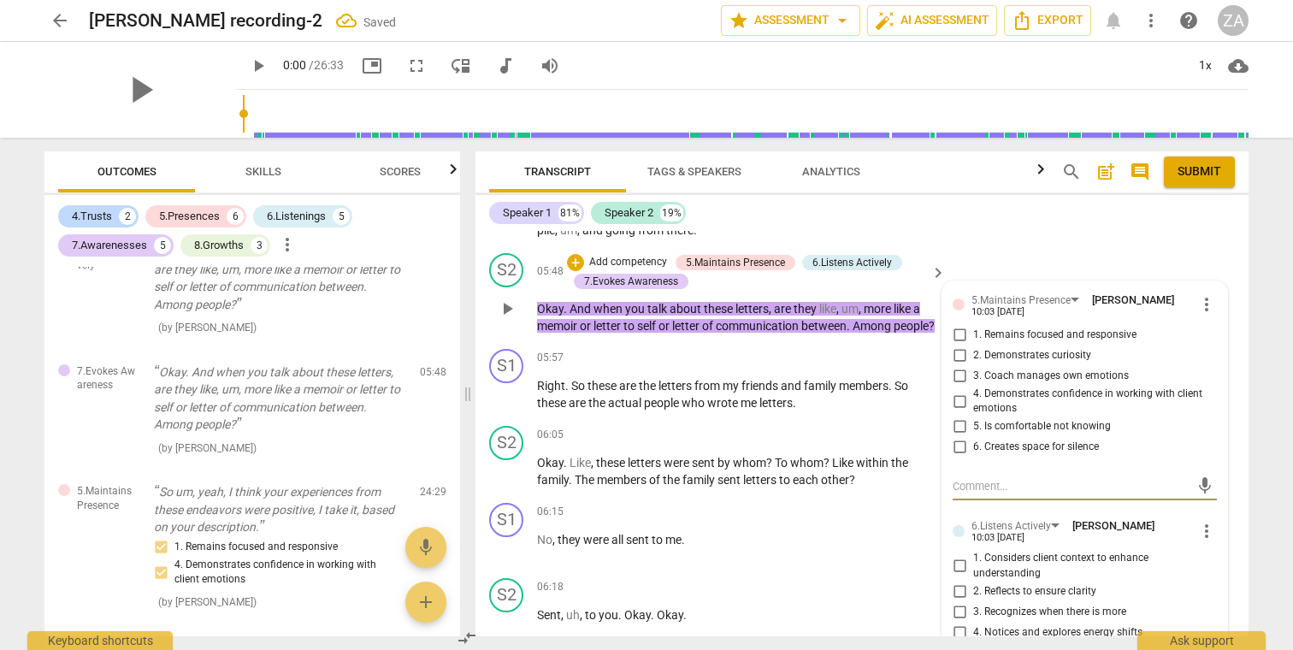
click at [1029, 327] on span "1. Remains focused and responsive" at bounding box center [1054, 334] width 163 height 15
click at [973, 325] on input "1. Remains focused and responsive" at bounding box center [958, 335] width 27 height 21
checkbox input "true"
click at [1037, 348] on span "2. Demonstrates curiosity" at bounding box center [1032, 355] width 118 height 15
click at [973, 345] on input "2. Demonstrates curiosity" at bounding box center [958, 355] width 27 height 21
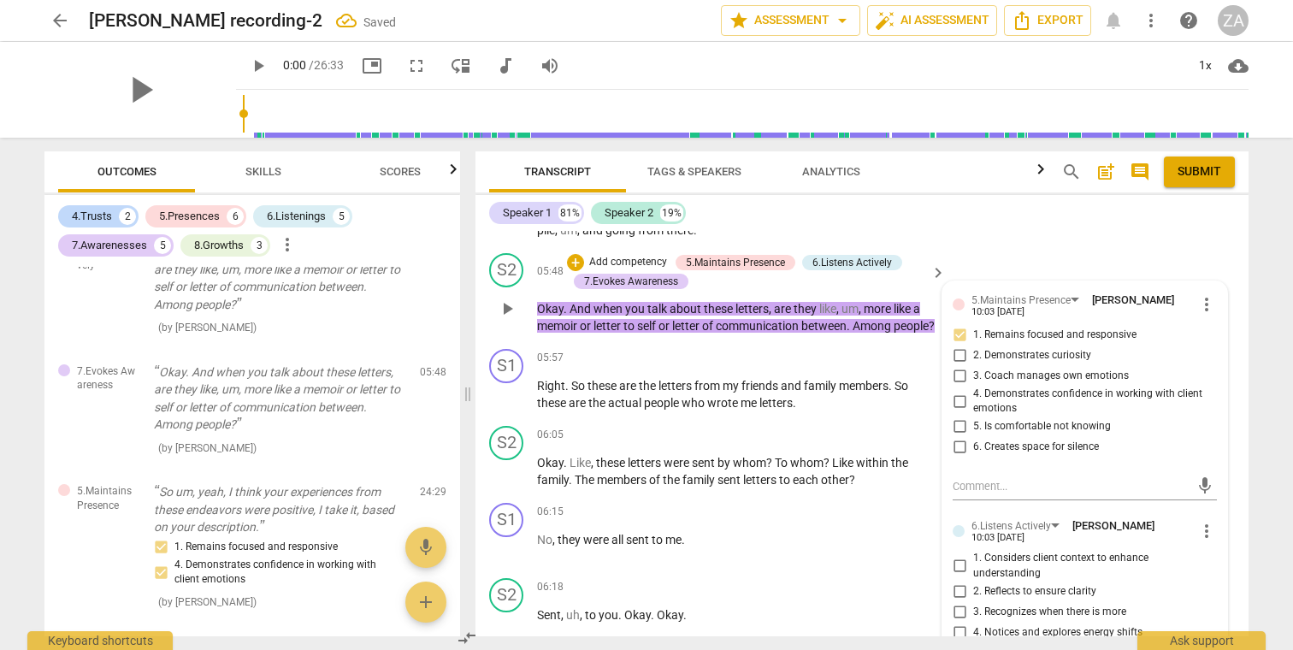
checkbox input "true"
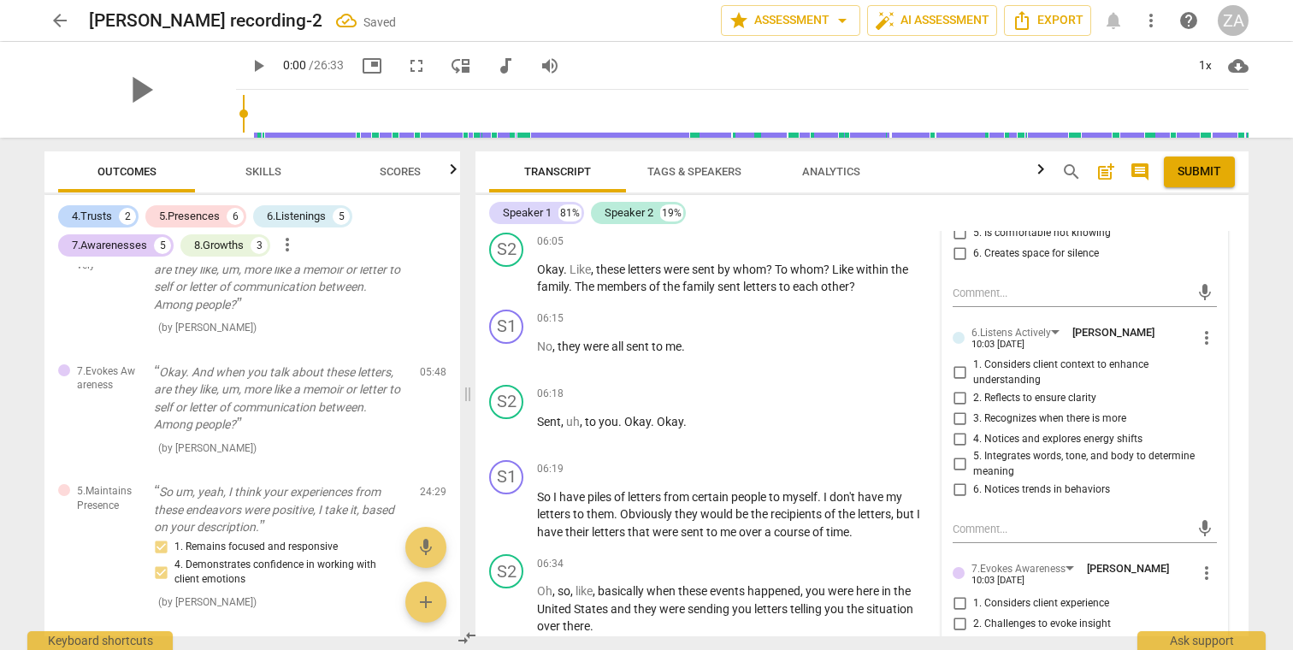
scroll to position [1881, 0]
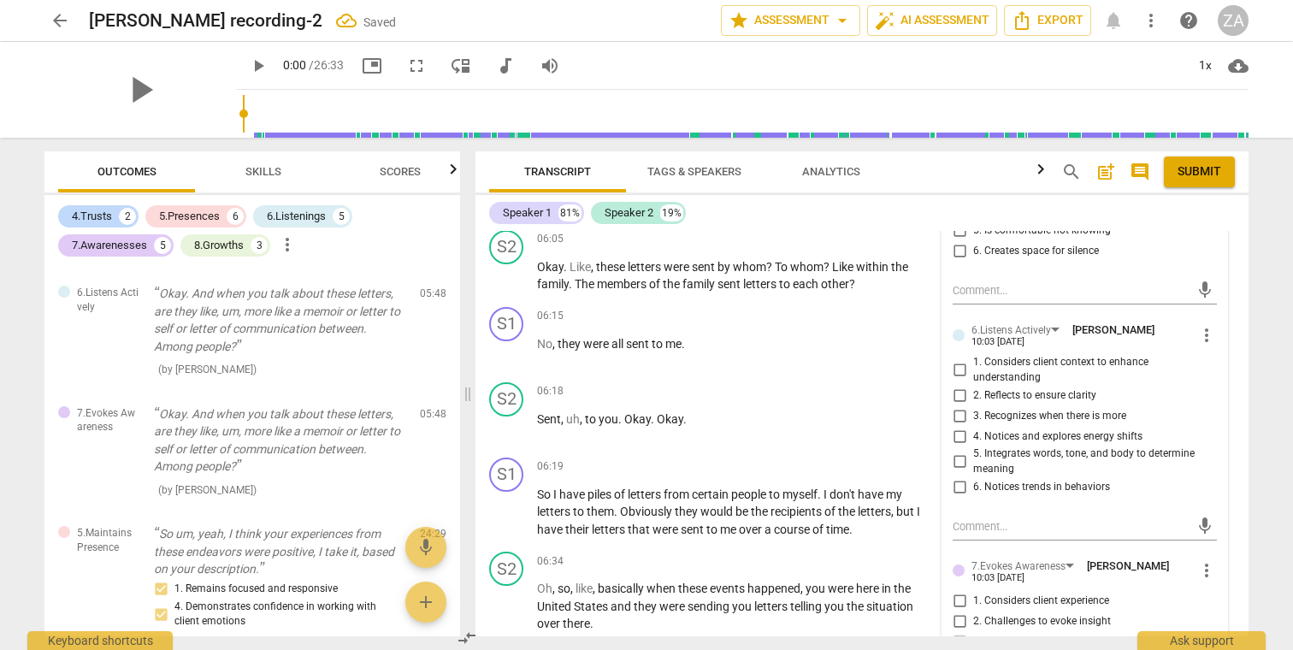
click at [1013, 355] on span "1. Considers client context to enhance understanding" at bounding box center [1091, 370] width 237 height 30
click at [973, 360] on input "1. Considers client context to enhance understanding" at bounding box center [958, 370] width 27 height 21
checkbox input "true"
click at [1051, 388] on span "2. Reflects to ensure clarity" at bounding box center [1034, 395] width 123 height 15
click at [973, 385] on input "2. Reflects to ensure clarity" at bounding box center [958, 395] width 27 height 21
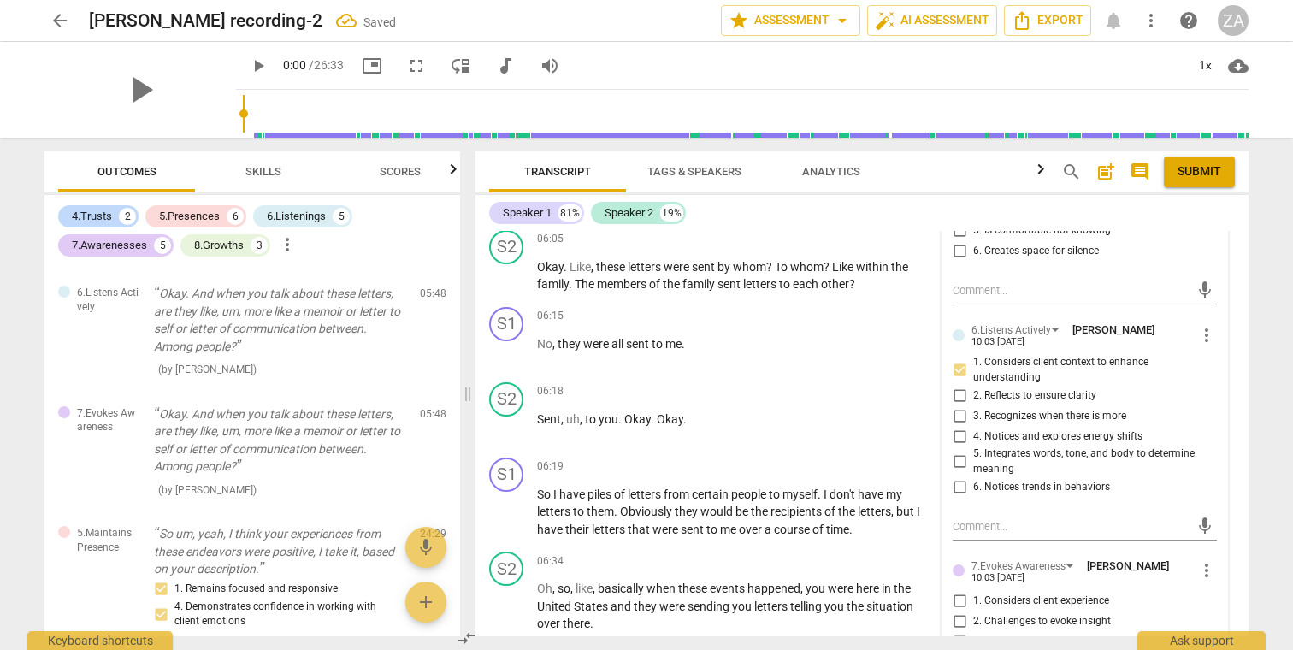
checkbox input "true"
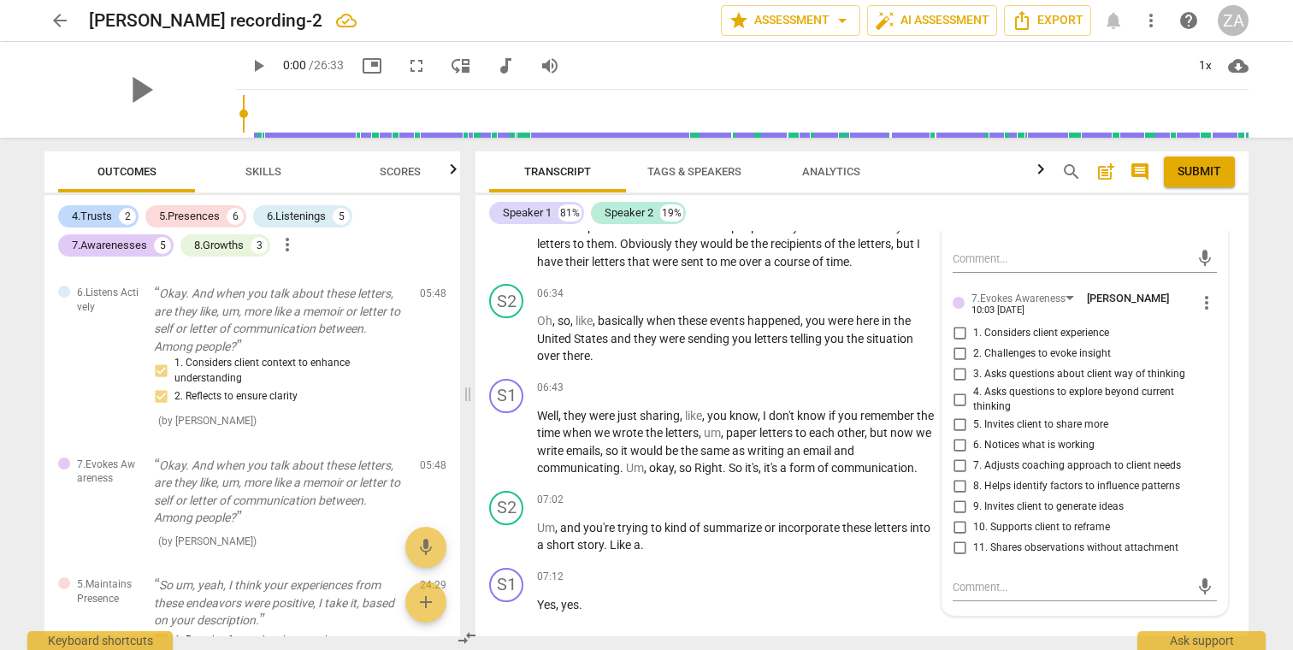
scroll to position [2152, 0]
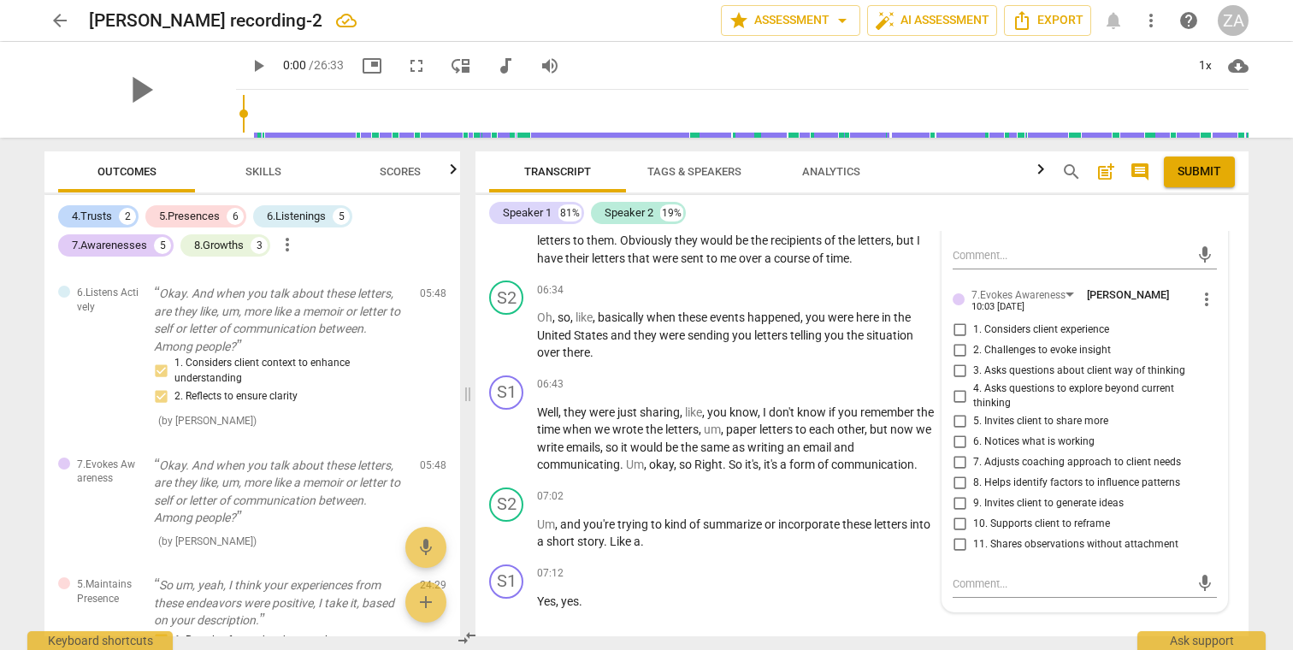
click at [1078, 414] on span "5. Invites client to share more" at bounding box center [1040, 421] width 135 height 15
click at [973, 411] on input "5. Invites client to share more" at bounding box center [958, 421] width 27 height 21
checkbox input "true"
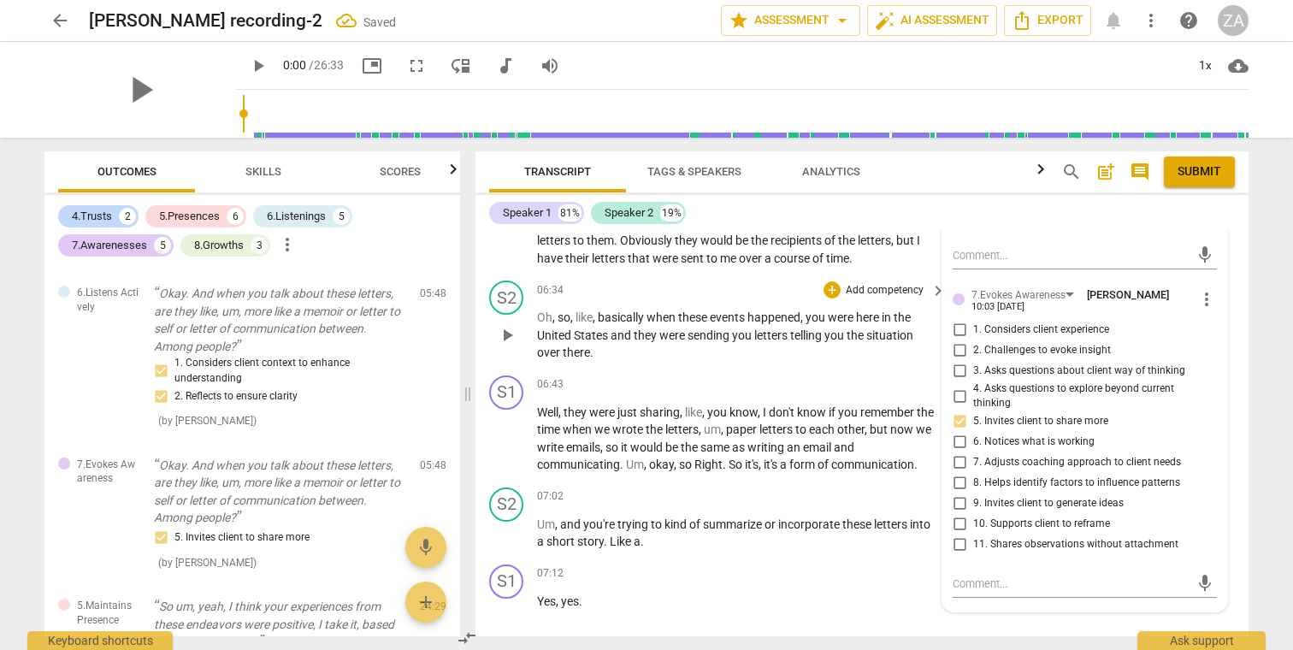
click at [680, 280] on div "06:34 + Add competency keyboard_arrow_right" at bounding box center [742, 289] width 410 height 19
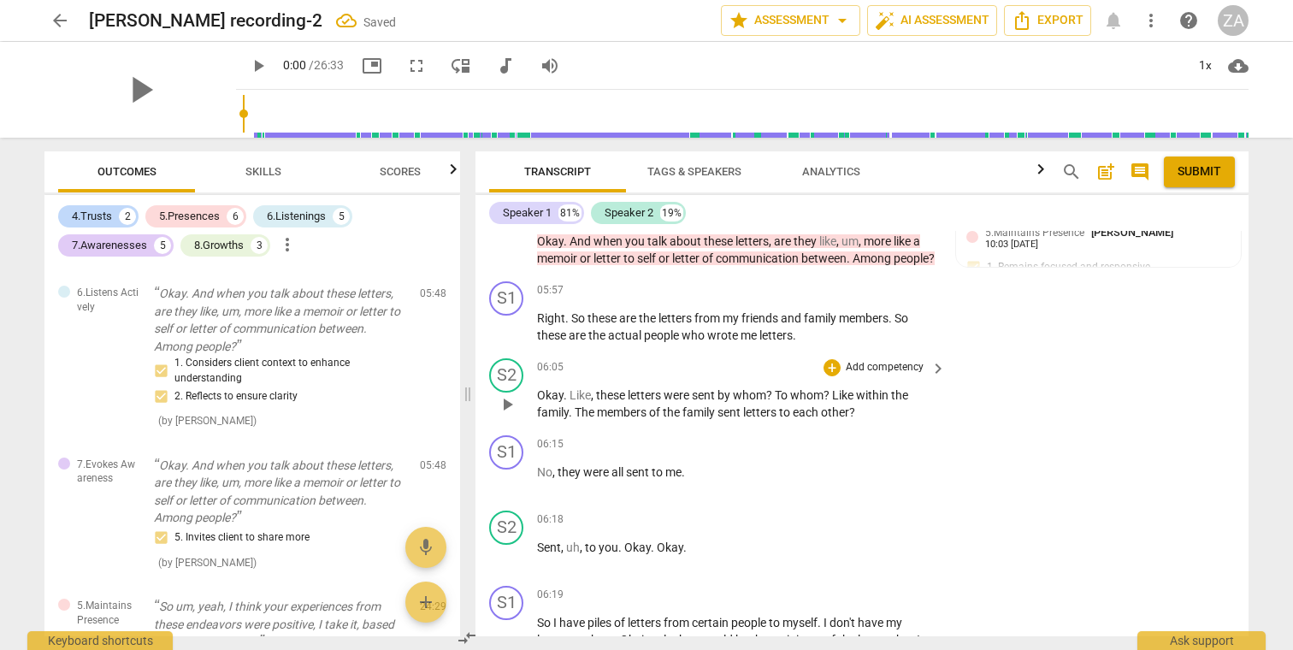
scroll to position [1757, 0]
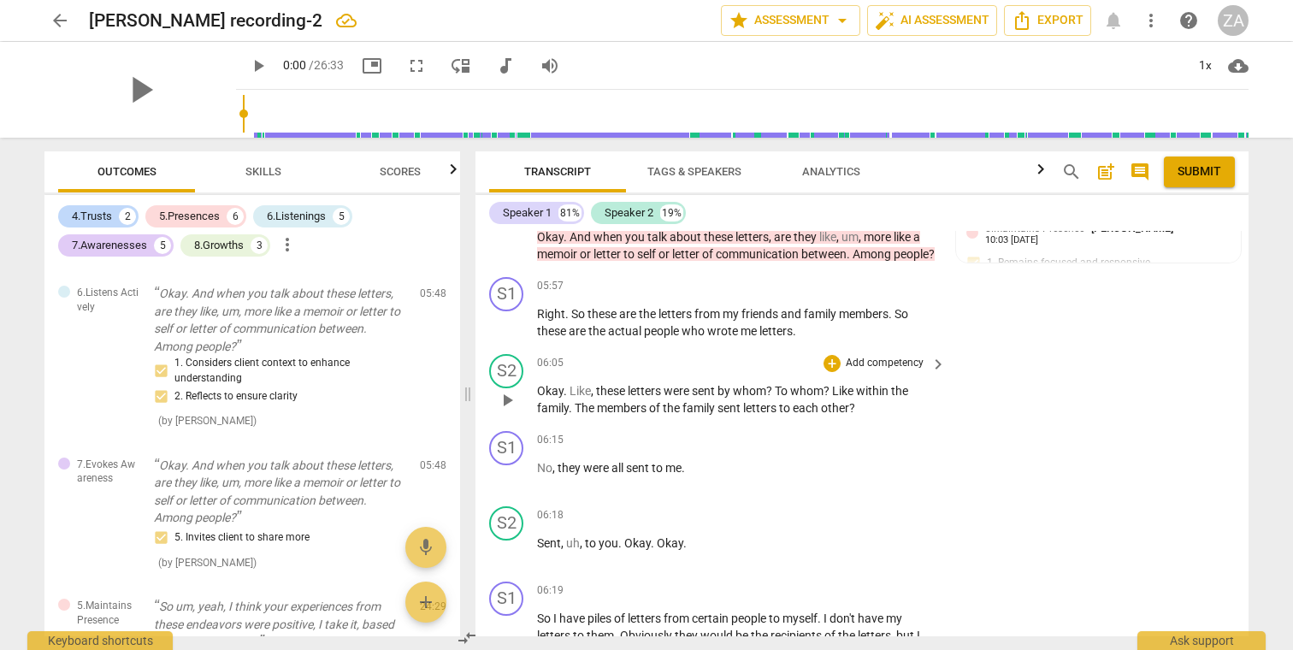
click at [886, 356] on p "Add competency" at bounding box center [884, 363] width 81 height 15
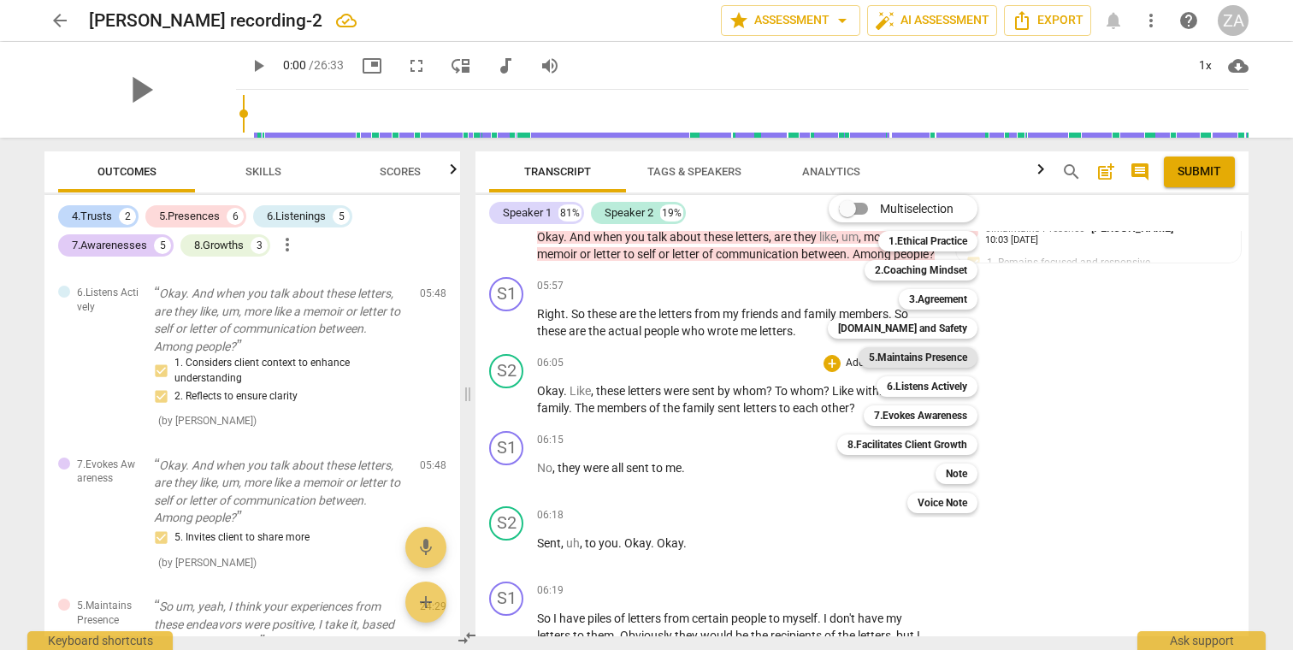
click at [936, 359] on b "5.Maintains Presence" at bounding box center [918, 357] width 98 height 21
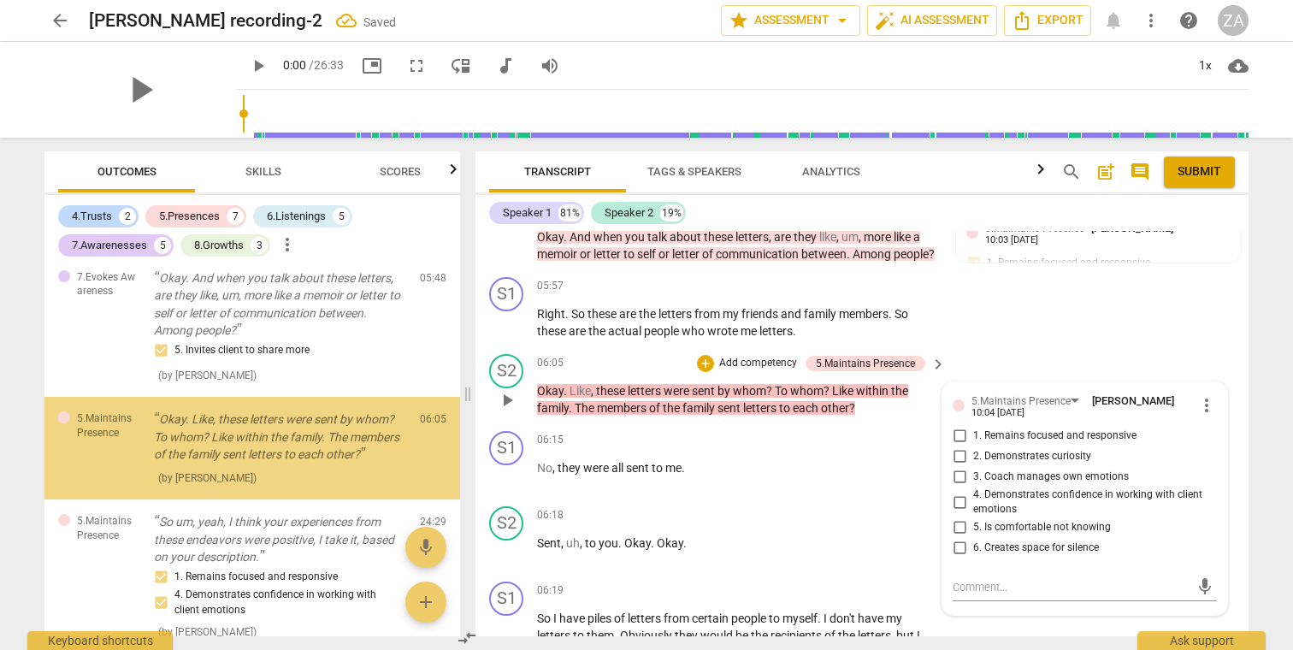
scroll to position [2068, 0]
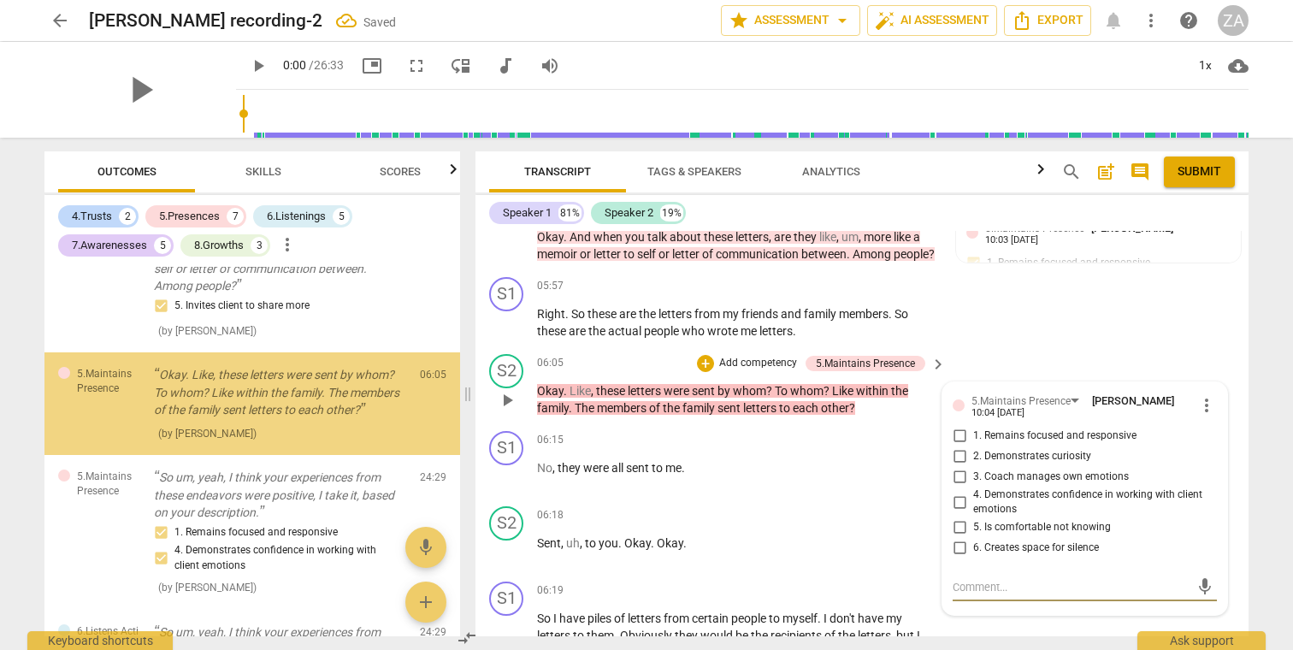
click at [753, 356] on p "Add competency" at bounding box center [757, 363] width 81 height 15
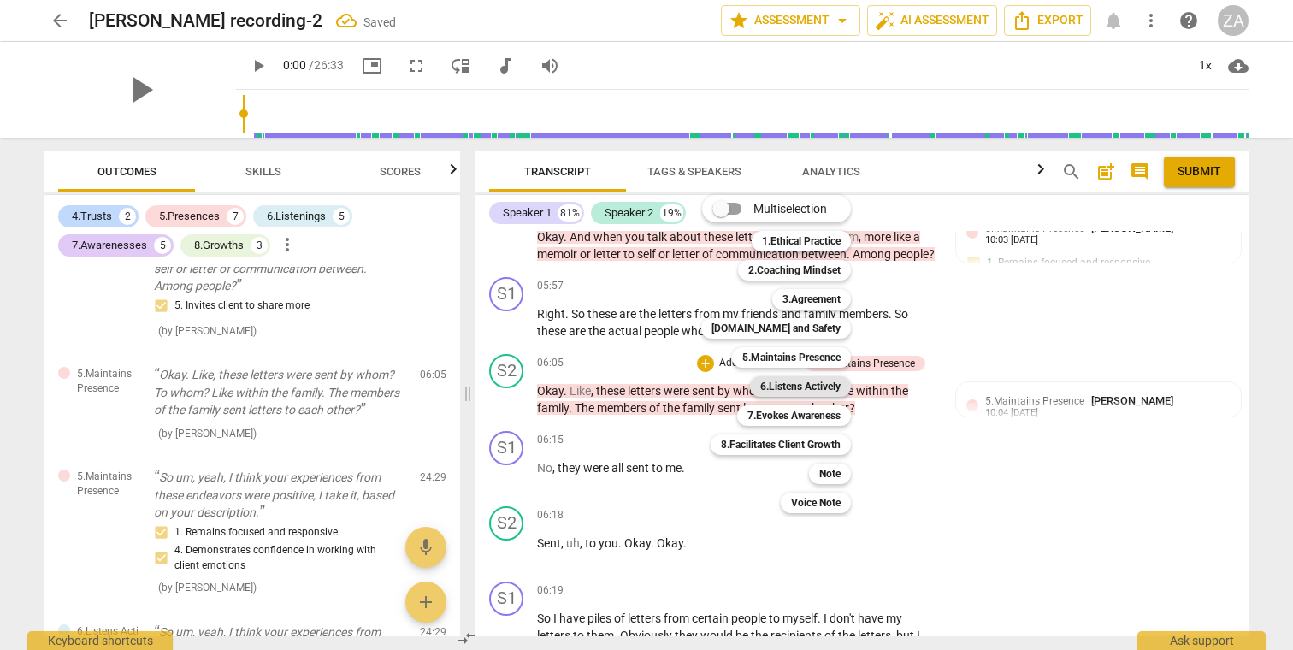
click at [817, 390] on b "6.Listens Actively" at bounding box center [800, 386] width 80 height 21
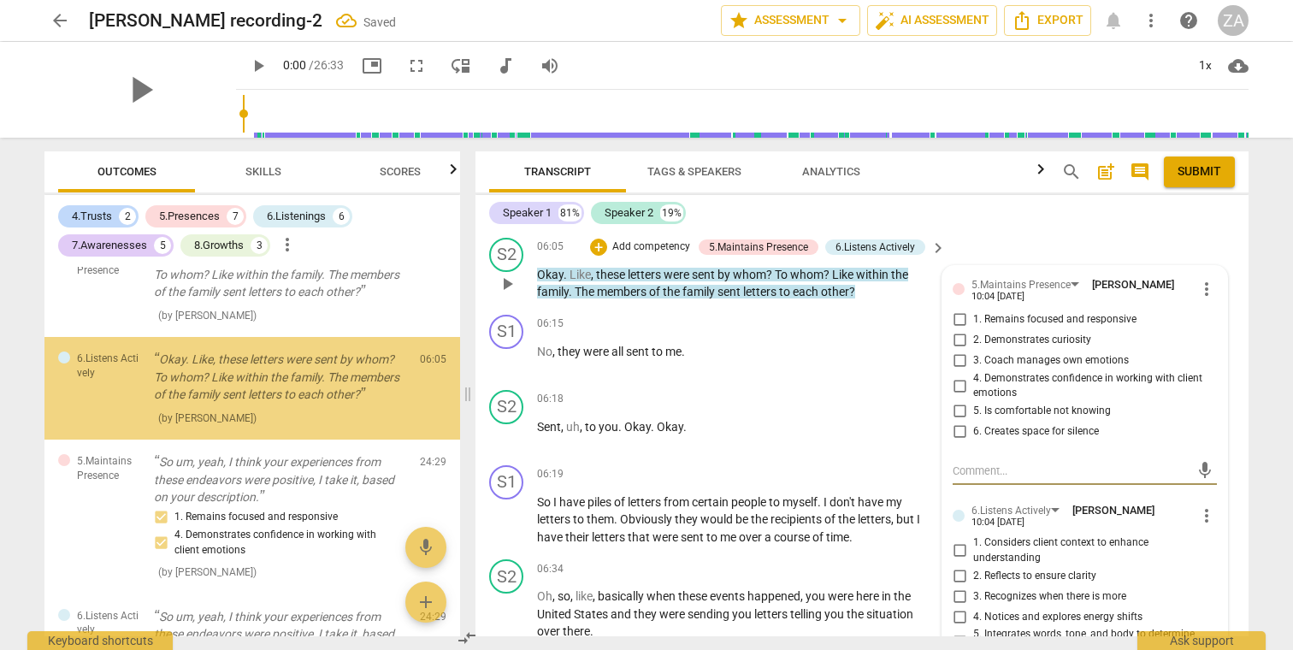
scroll to position [1888, 0]
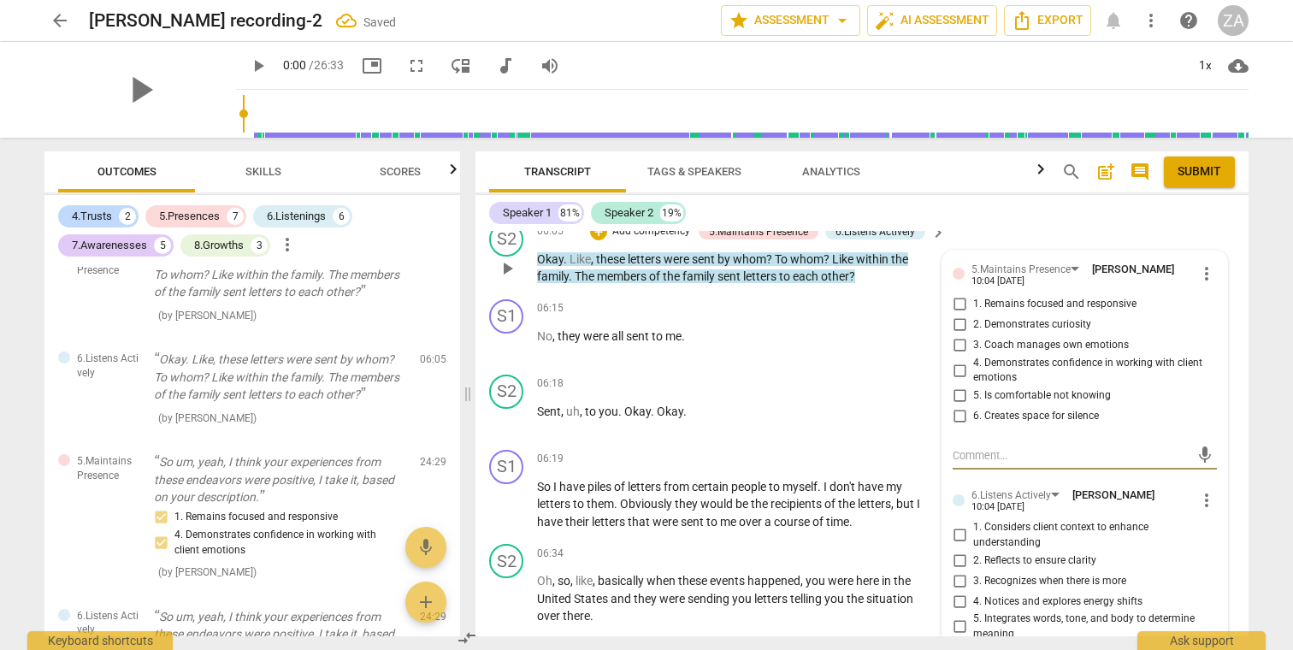
click at [1046, 297] on span "1. Remains focused and responsive" at bounding box center [1054, 304] width 163 height 15
click at [973, 294] on input "1. Remains focused and responsive" at bounding box center [958, 304] width 27 height 21
checkbox input "true"
click at [1046, 317] on span "2. Demonstrates curiosity" at bounding box center [1032, 324] width 118 height 15
click at [973, 315] on input "2. Demonstrates curiosity" at bounding box center [958, 325] width 27 height 21
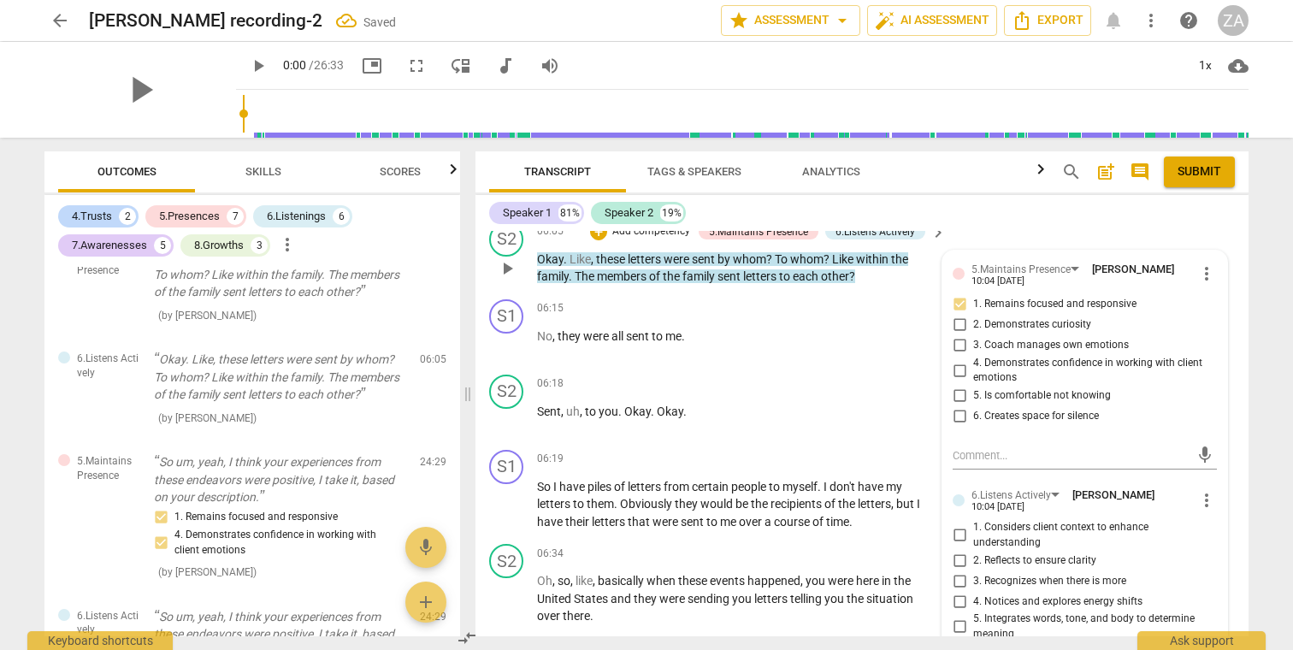
checkbox input "true"
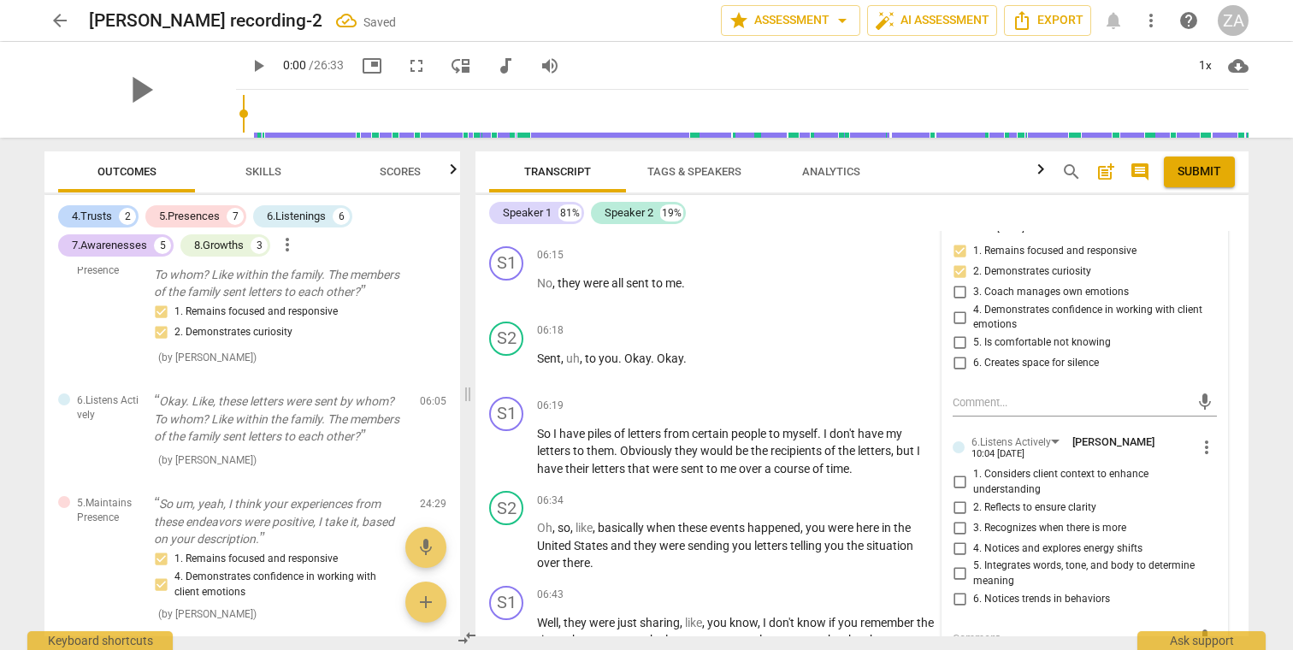
scroll to position [1944, 0]
click at [1207, 434] on span "more_vert" at bounding box center [1206, 444] width 21 height 21
click at [1216, 473] on li "Delete" at bounding box center [1219, 465] width 59 height 32
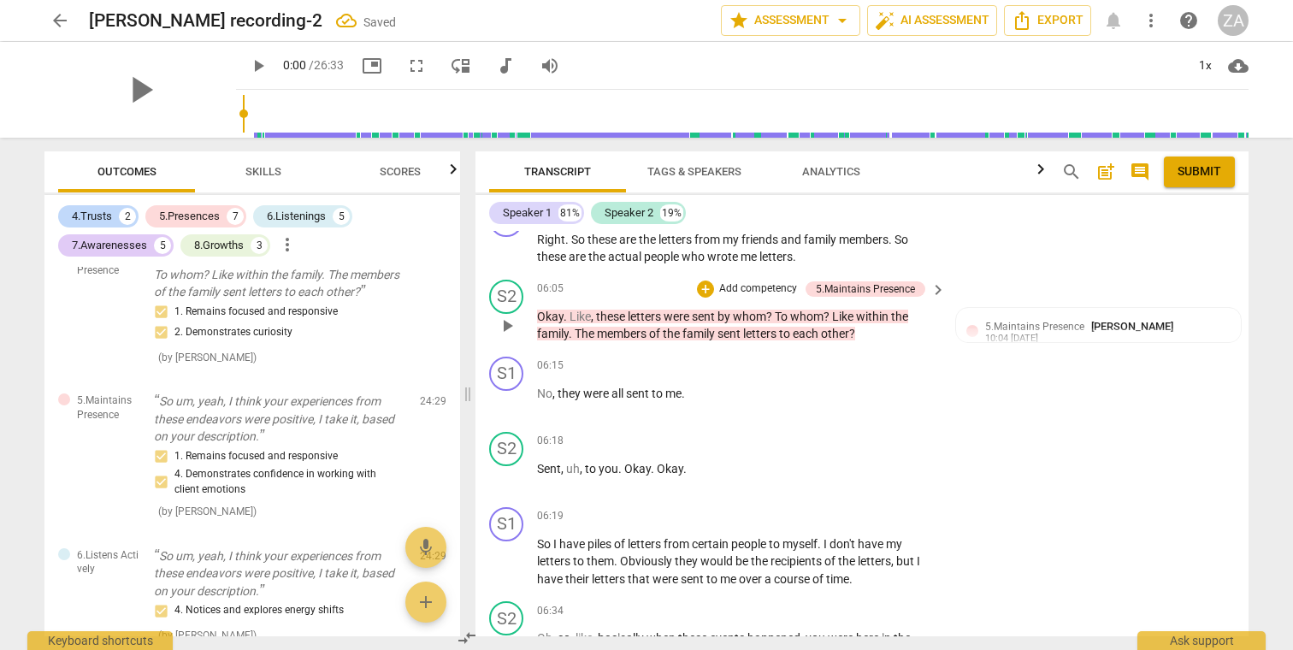
scroll to position [1823, 0]
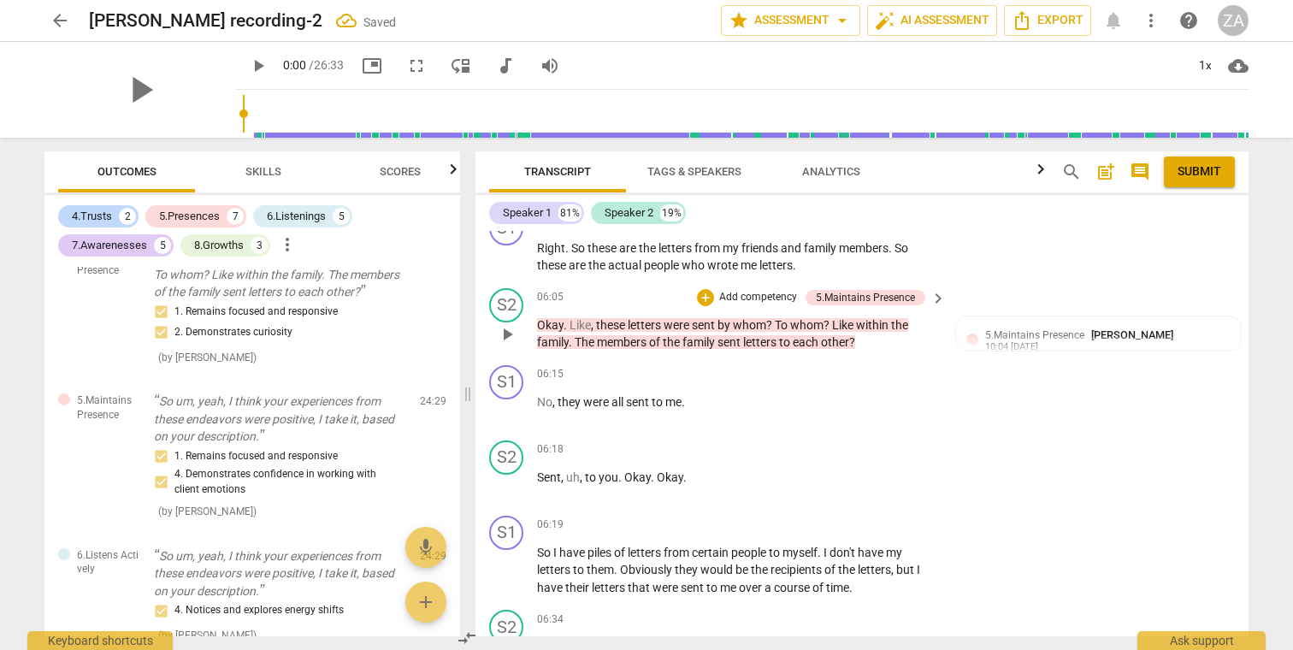
click at [771, 290] on p "Add competency" at bounding box center [757, 297] width 81 height 15
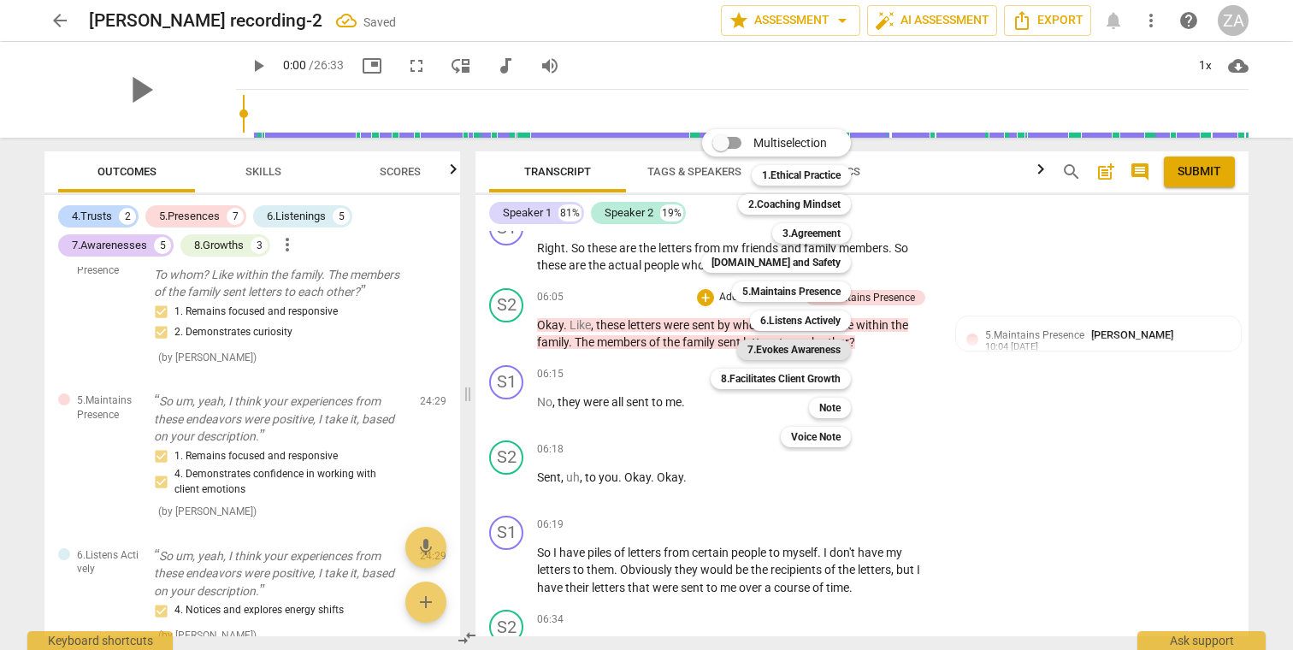
click at [799, 349] on b "7.Evokes Awareness" at bounding box center [793, 349] width 93 height 21
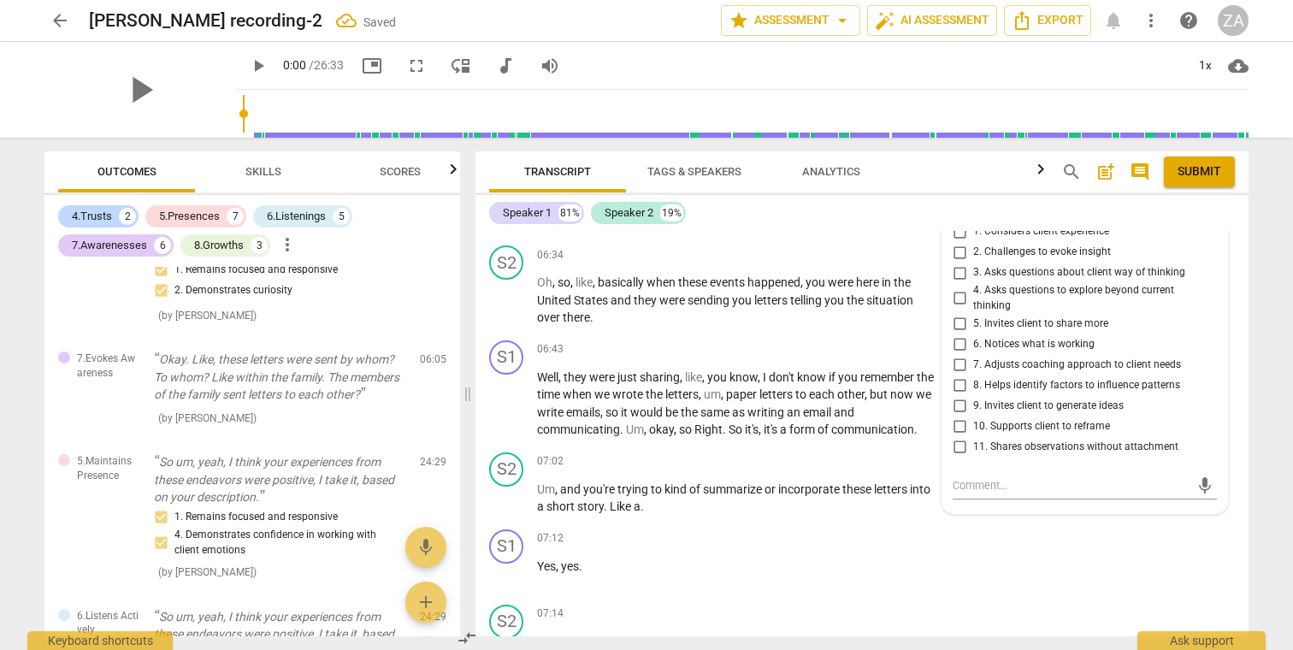
scroll to position [2188, 0]
click at [1027, 315] on span "5. Invites client to share more" at bounding box center [1040, 322] width 135 height 15
click at [973, 311] on input "5. Invites client to share more" at bounding box center [958, 321] width 27 height 21
checkbox input "true"
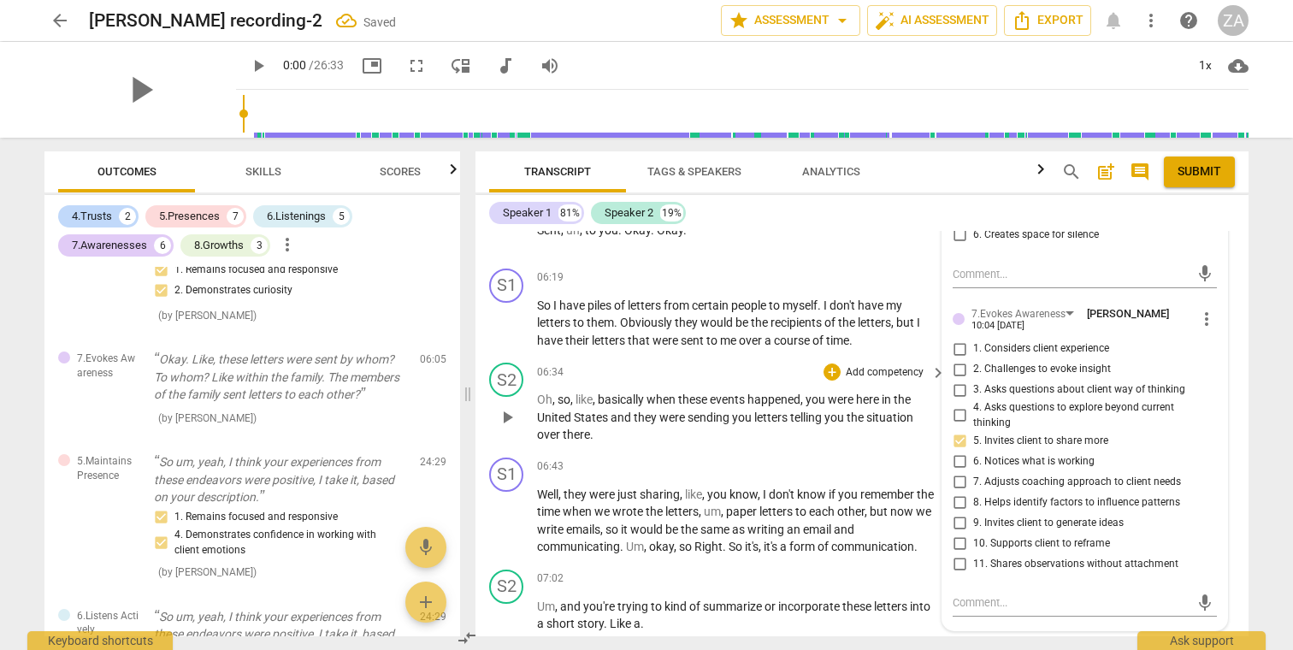
click at [733, 362] on div "06:34 + Add competency keyboard_arrow_right" at bounding box center [742, 371] width 410 height 19
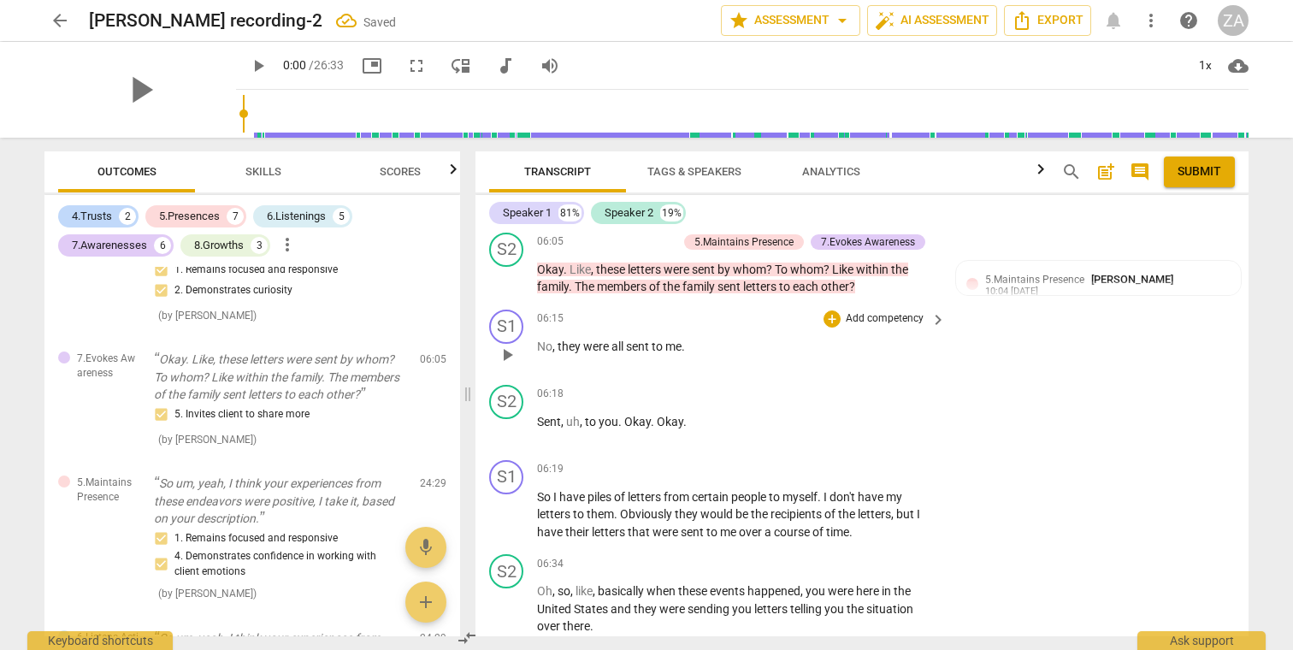
scroll to position [1879, 0]
click at [881, 386] on p "Add competency" at bounding box center [884, 393] width 81 height 15
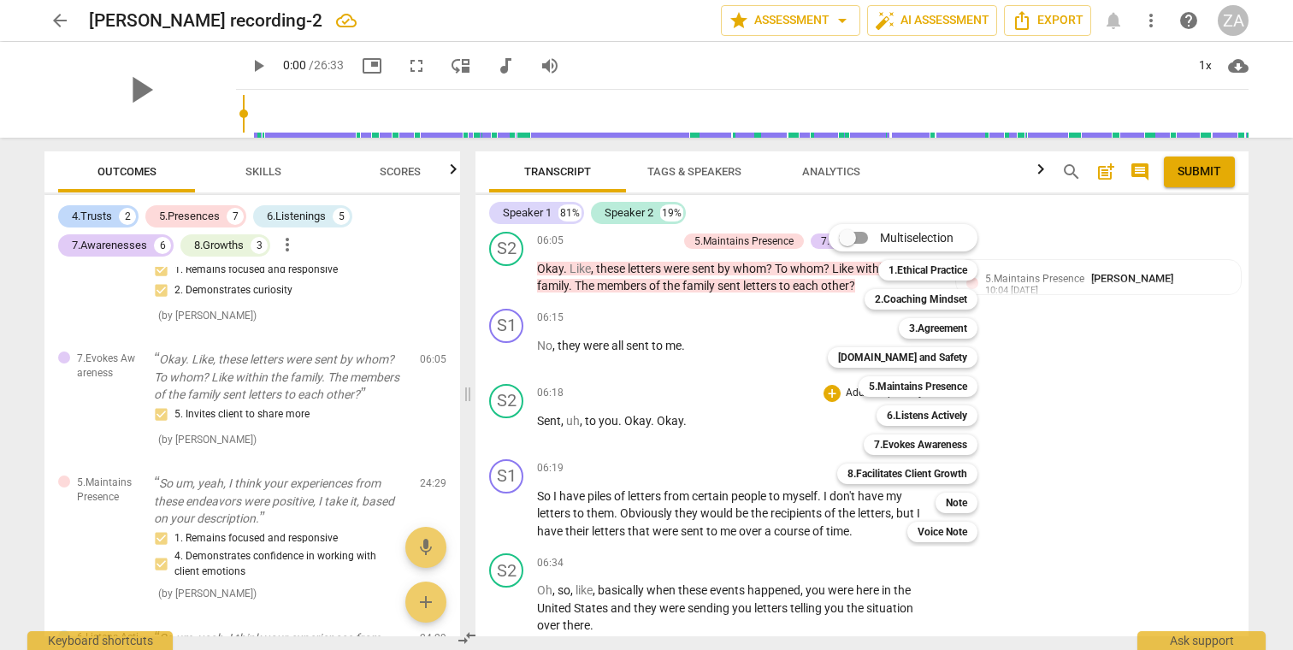
click at [692, 502] on div at bounding box center [646, 325] width 1293 height 650
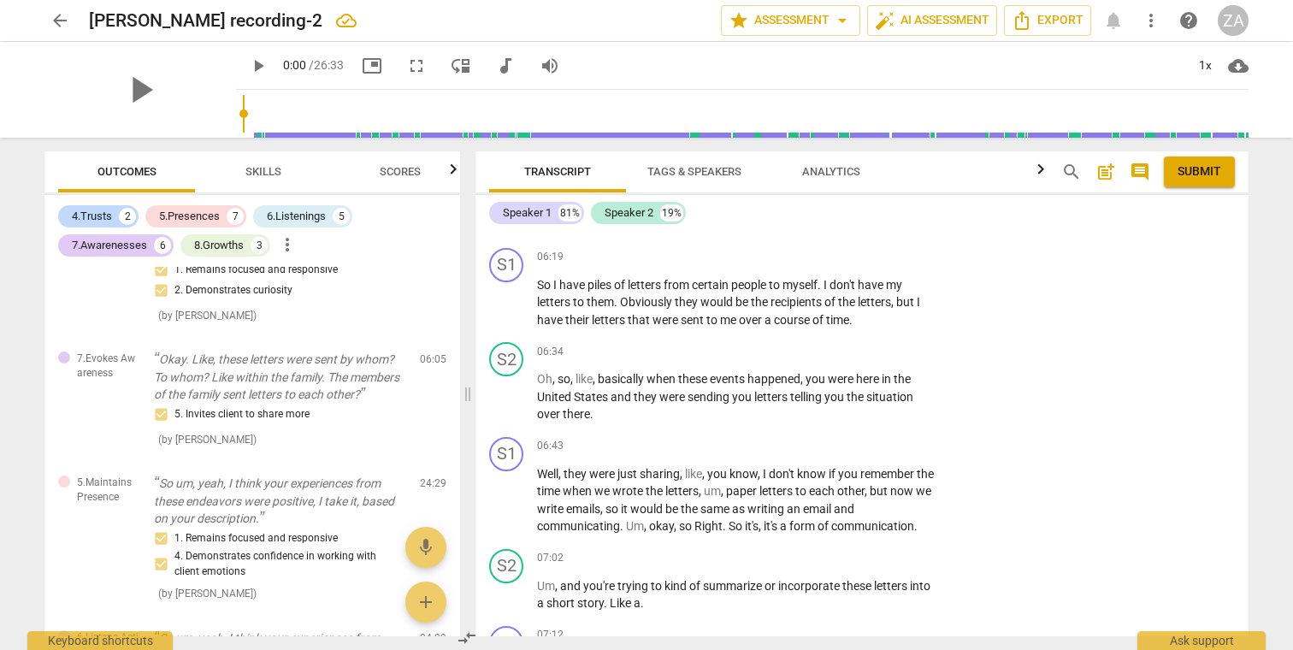
scroll to position [2092, 0]
click at [886, 343] on p "Add competency" at bounding box center [884, 350] width 81 height 15
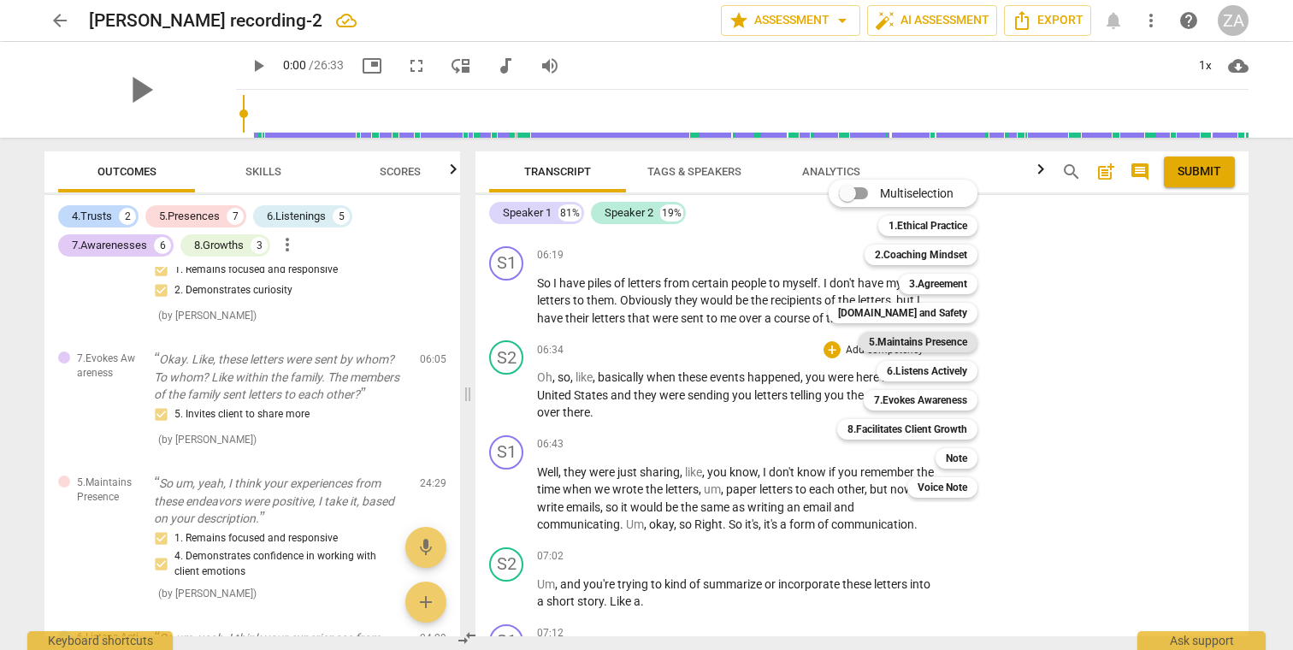
click at [929, 343] on b "5.Maintains Presence" at bounding box center [918, 342] width 98 height 21
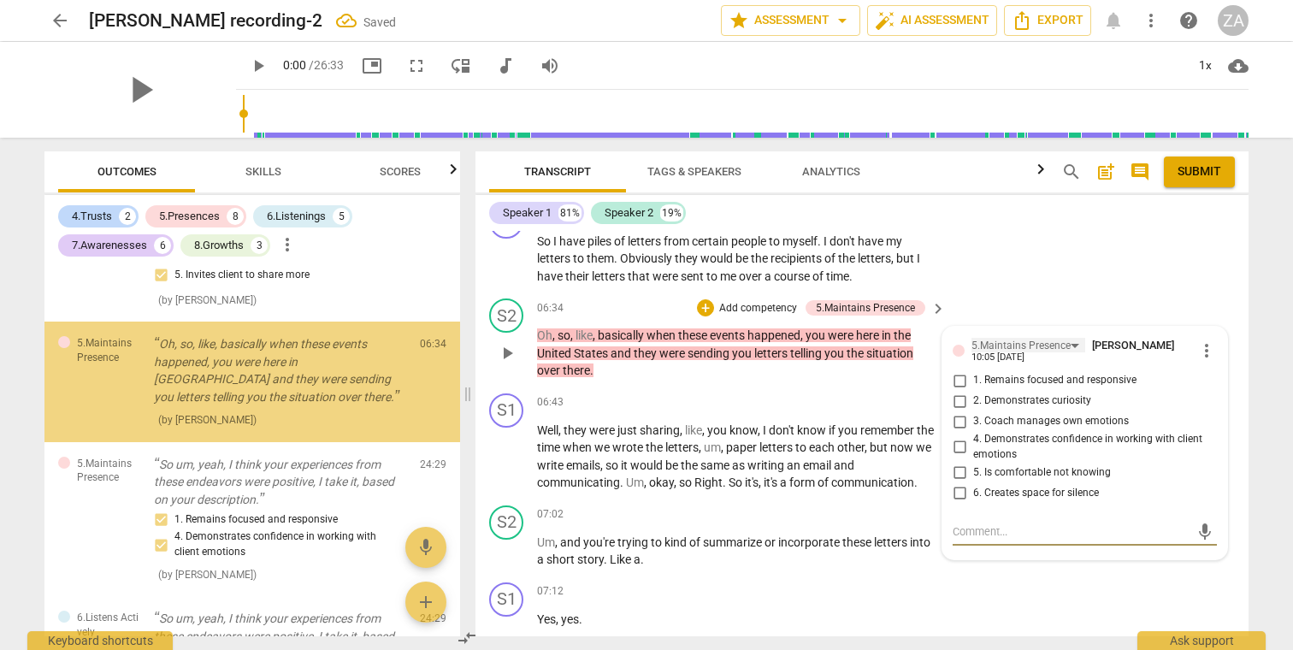
scroll to position [2163, 0]
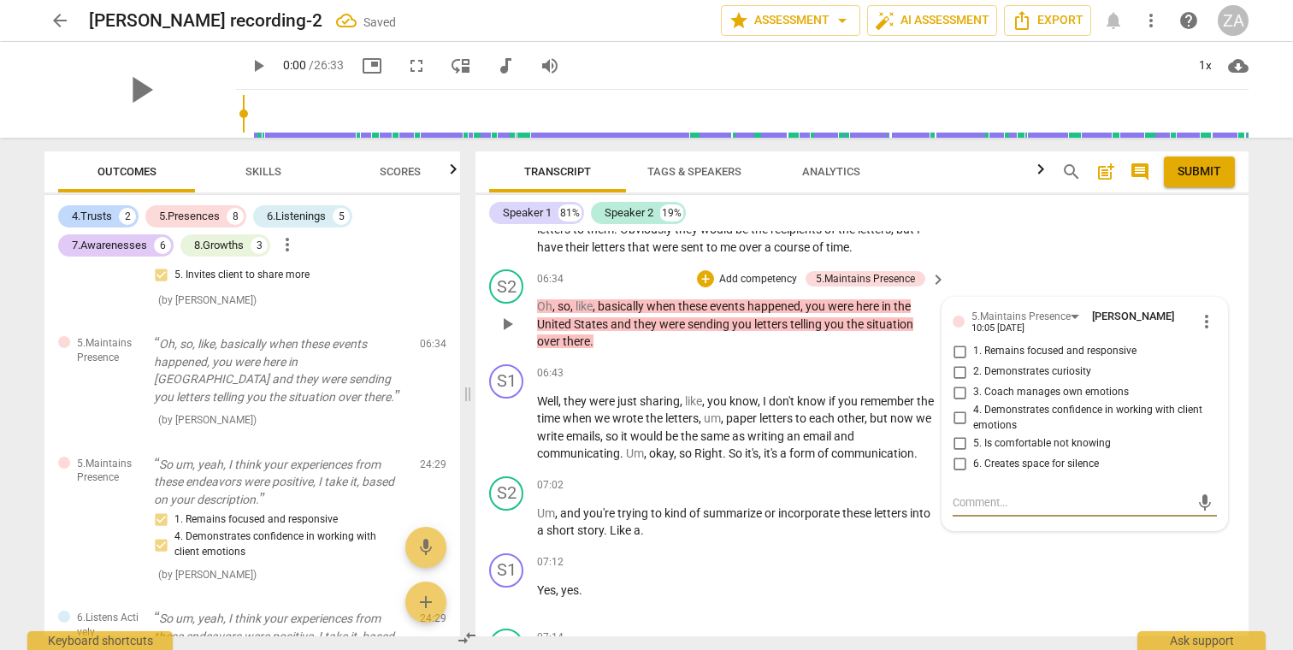
click at [1046, 364] on span "2. Demonstrates curiosity" at bounding box center [1032, 371] width 118 height 15
click at [973, 362] on input "2. Demonstrates curiosity" at bounding box center [958, 372] width 27 height 21
checkbox input "true"
click at [1044, 344] on span "1. Remains focused and responsive" at bounding box center [1054, 351] width 163 height 15
click at [973, 341] on input "1. Remains focused and responsive" at bounding box center [958, 351] width 27 height 21
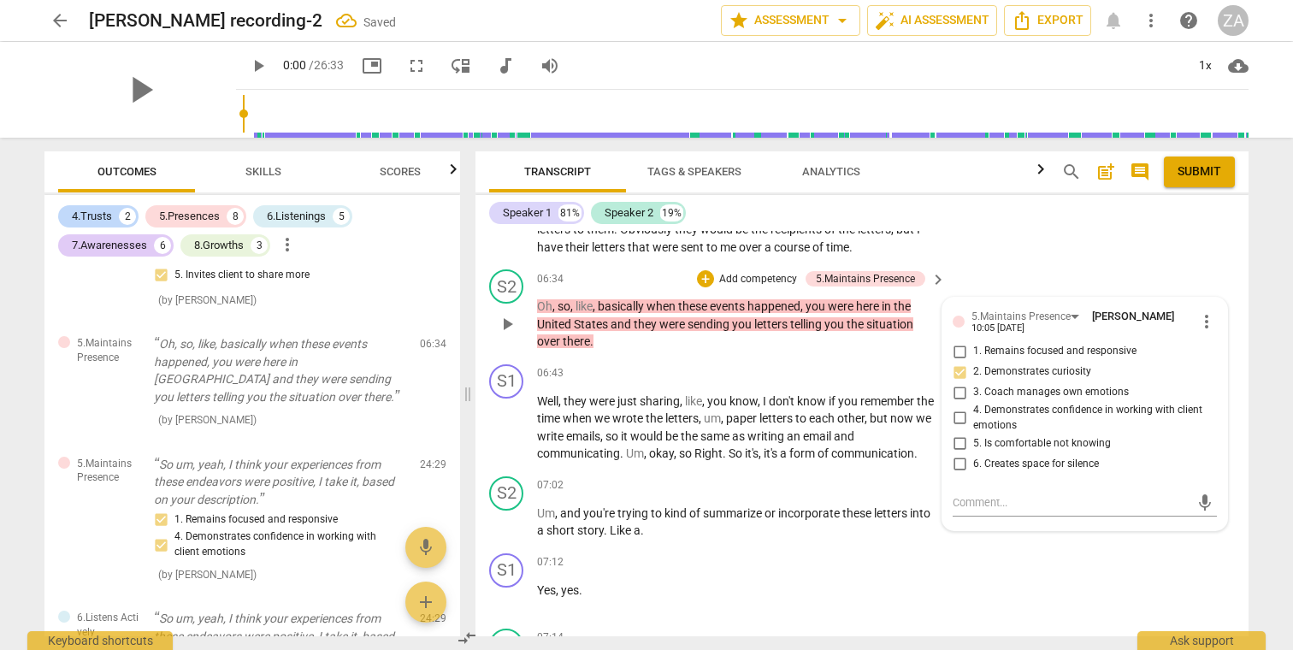
checkbox input "true"
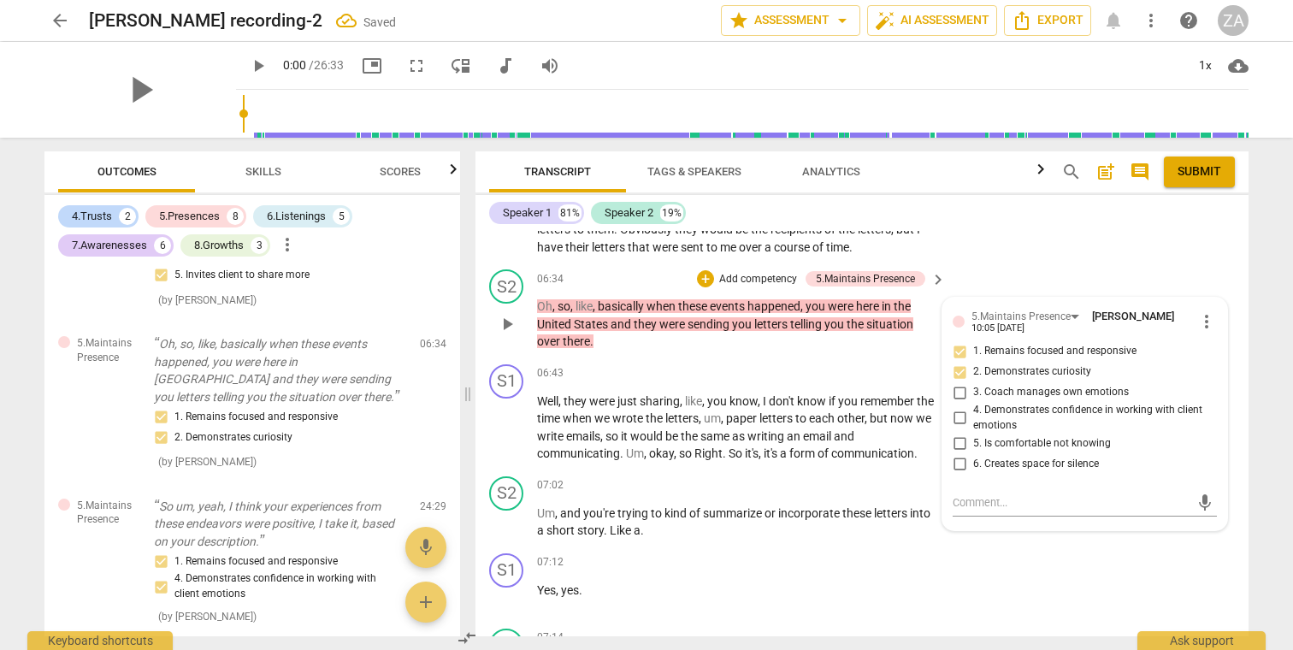
click at [1076, 436] on span "5. Is comfortable not knowing" at bounding box center [1042, 443] width 138 height 15
click at [973, 433] on input "5. Is comfortable not knowing" at bounding box center [958, 443] width 27 height 21
checkbox input "true"
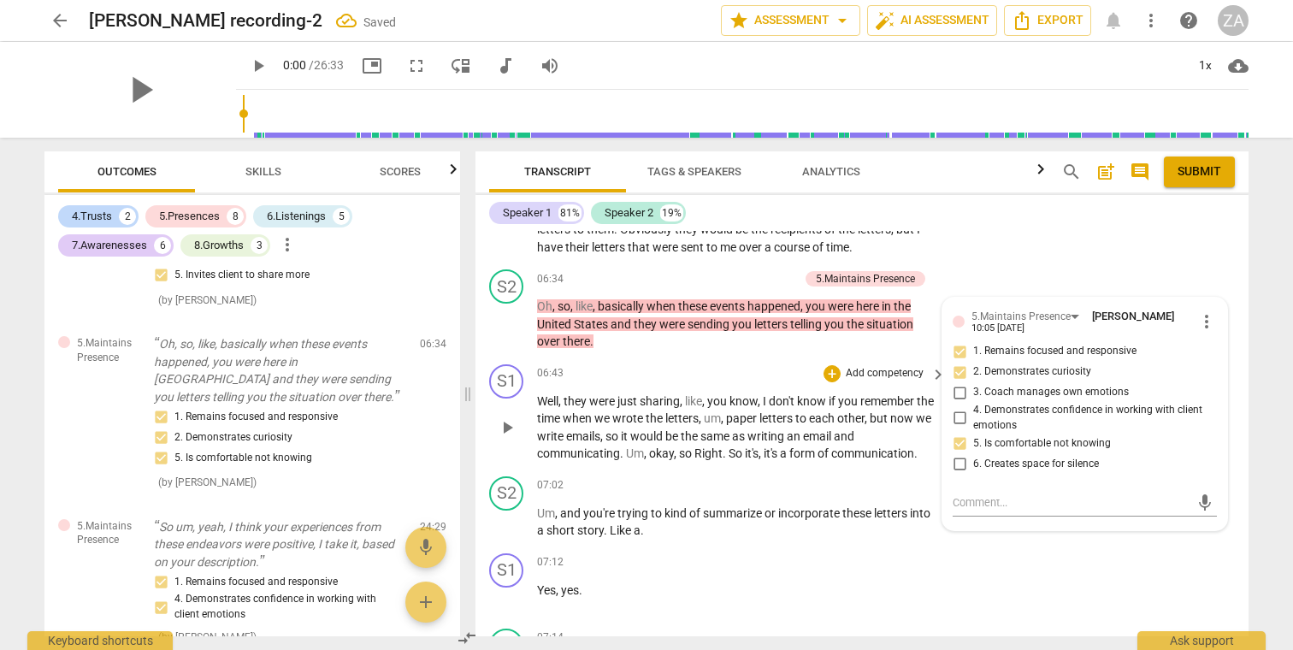
click at [717, 397] on p "Well , they were just sharing , like , you know , I don't know if you remember …" at bounding box center [737, 427] width 400 height 70
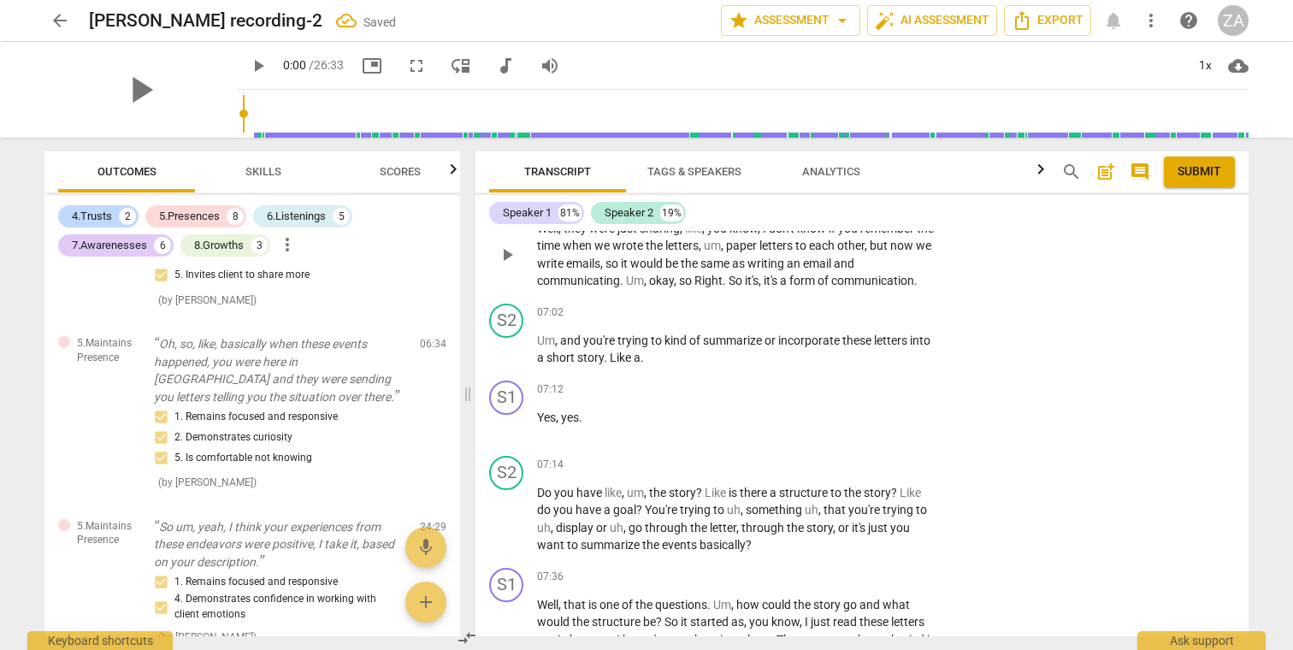
scroll to position [2358, 0]
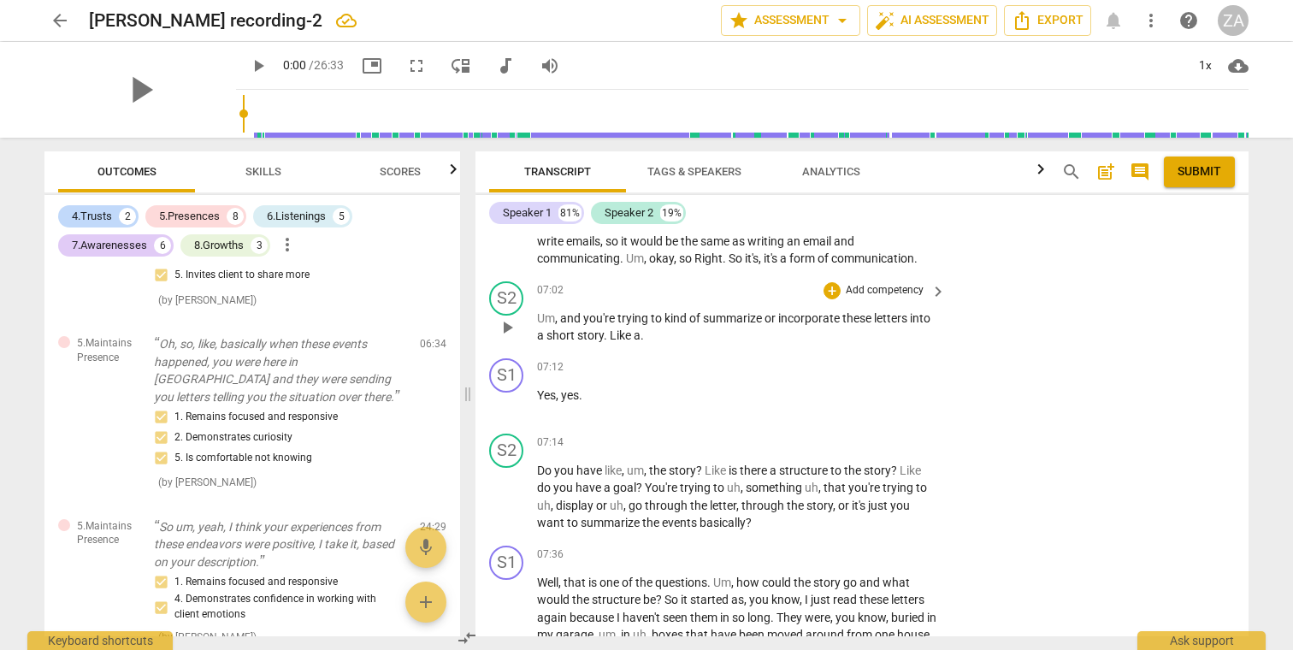
click at [885, 283] on p "Add competency" at bounding box center [884, 290] width 81 height 15
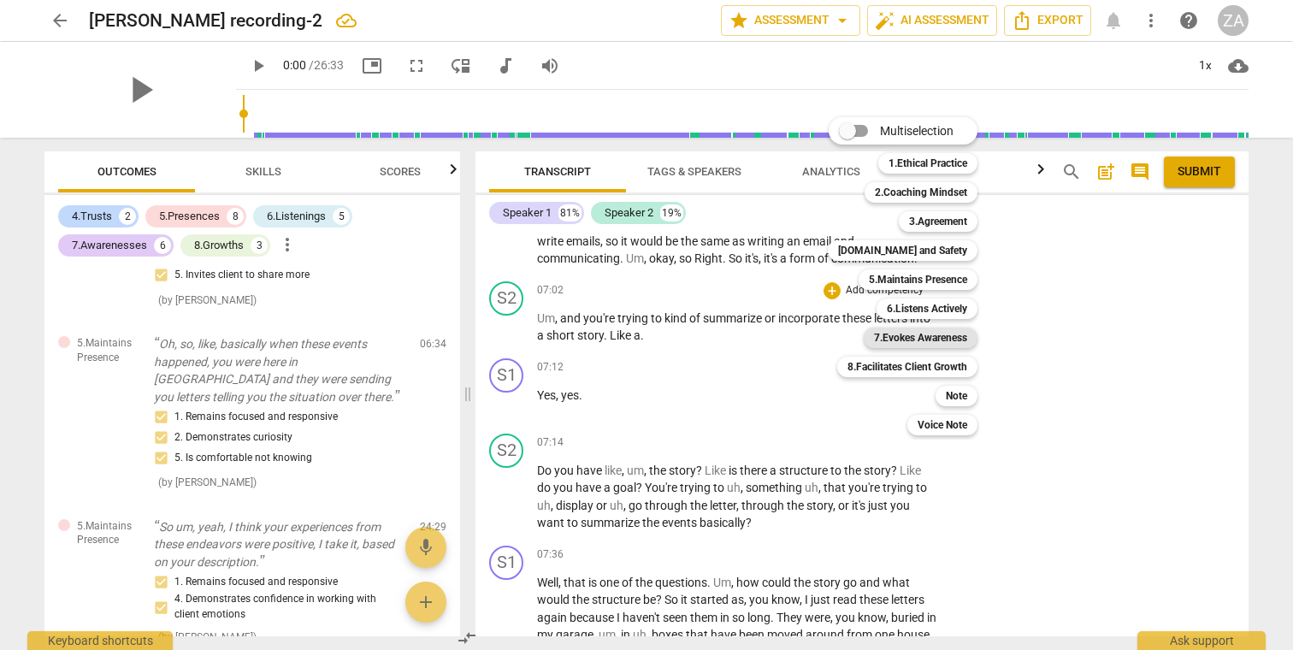
click at [923, 336] on b "7.Evokes Awareness" at bounding box center [920, 337] width 93 height 21
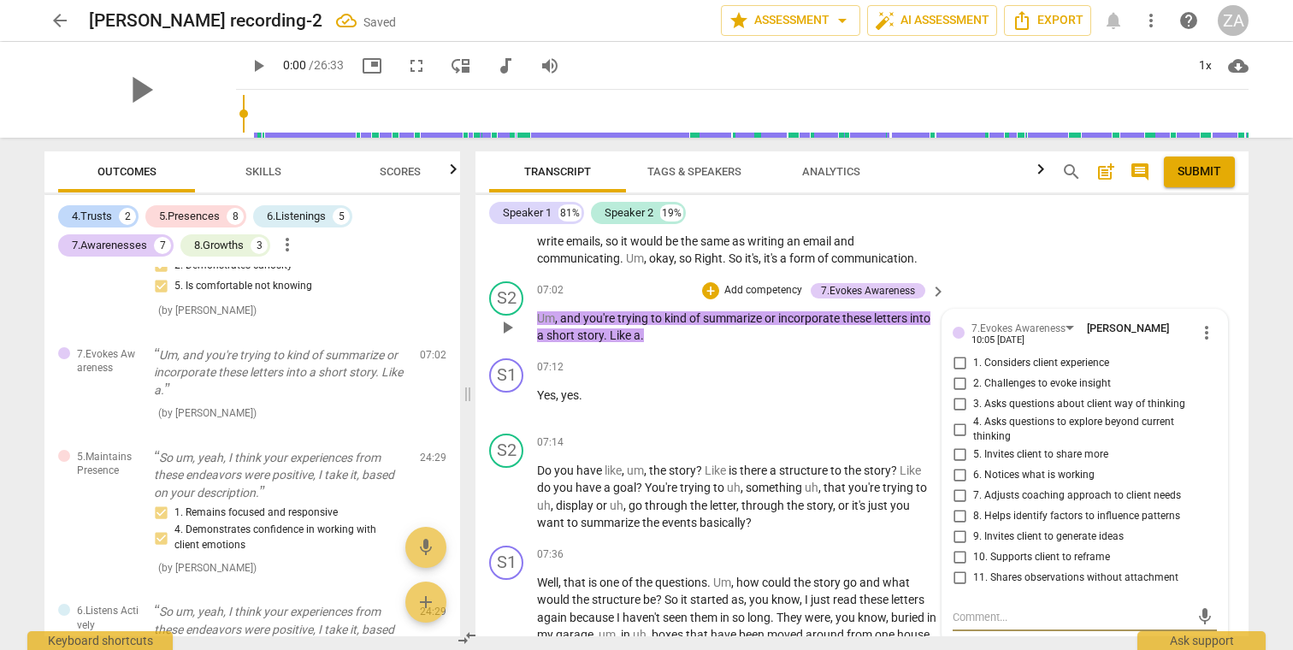
scroll to position [2367, 0]
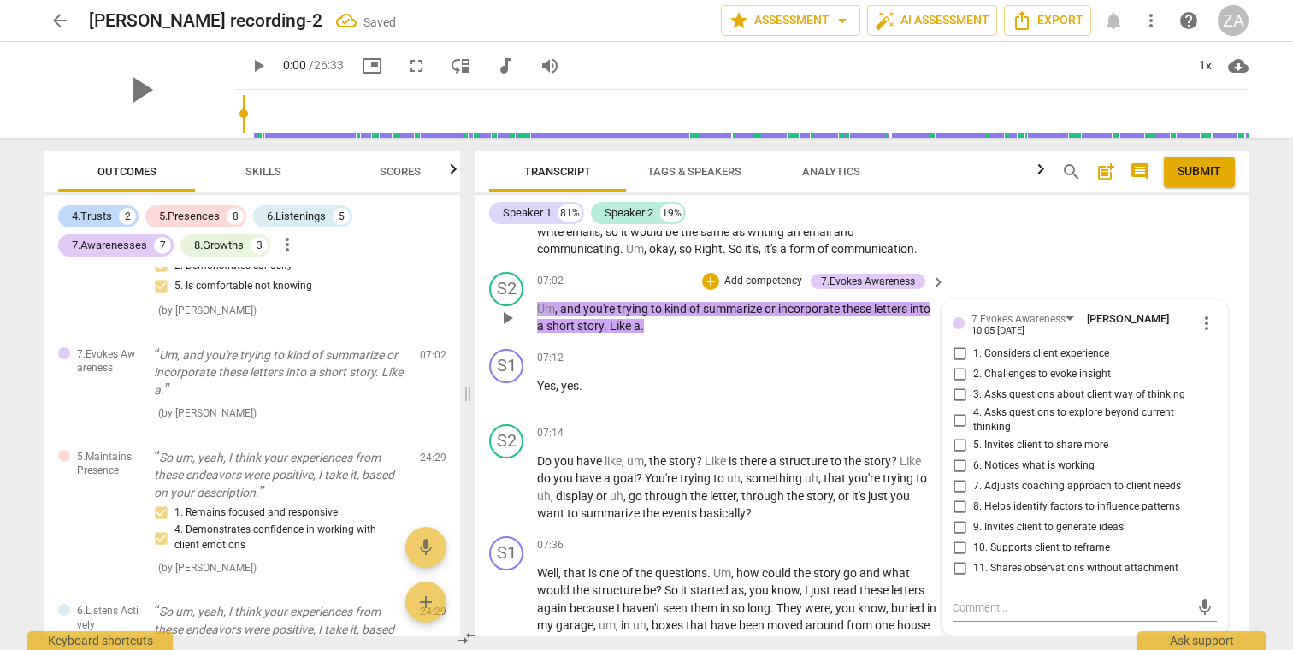
click at [1063, 540] on span "10. Supports client to reframe" at bounding box center [1041, 547] width 137 height 15
click at [973, 538] on input "10. Supports client to reframe" at bounding box center [958, 548] width 27 height 21
checkbox input "true"
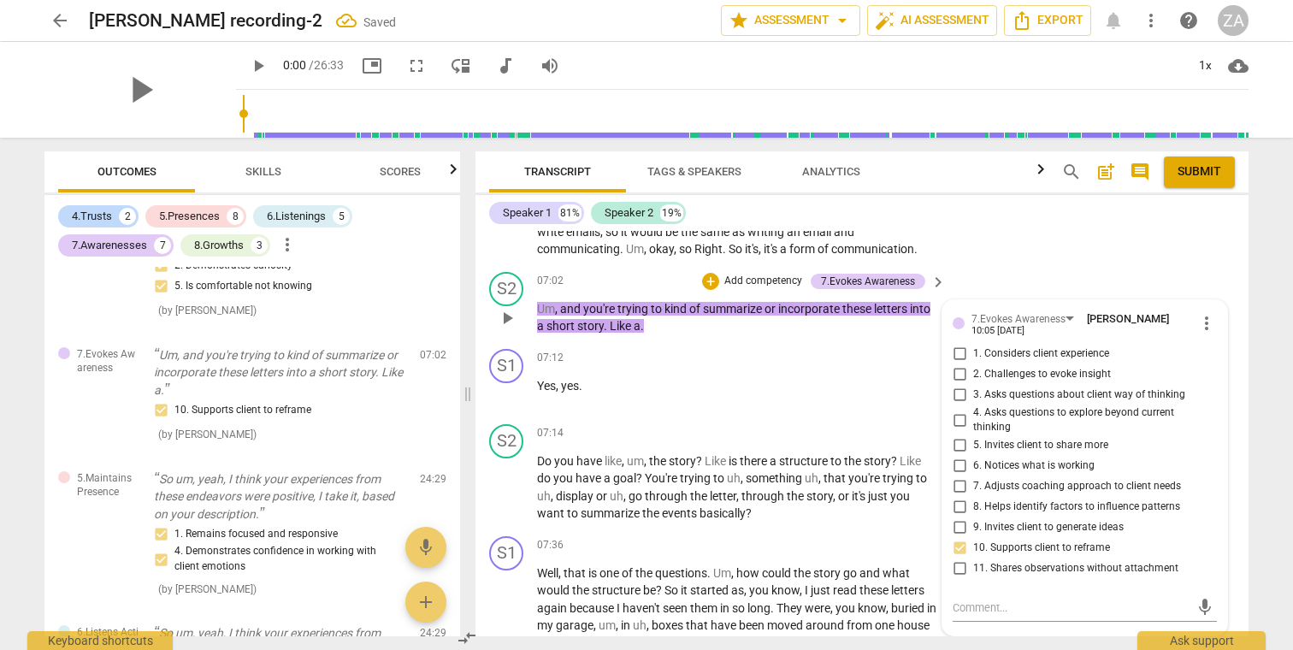
click at [1126, 405] on span "4. Asks questions to explore beyond current thinking" at bounding box center [1091, 420] width 237 height 30
click at [973, 409] on input "4. Asks questions to explore beyond current thinking" at bounding box center [958, 419] width 27 height 21
checkbox input "true"
click at [1122, 385] on label "3. Asks questions about client way of thinking" at bounding box center [1077, 395] width 264 height 21
click at [973, 385] on input "3. Asks questions about client way of thinking" at bounding box center [958, 395] width 27 height 21
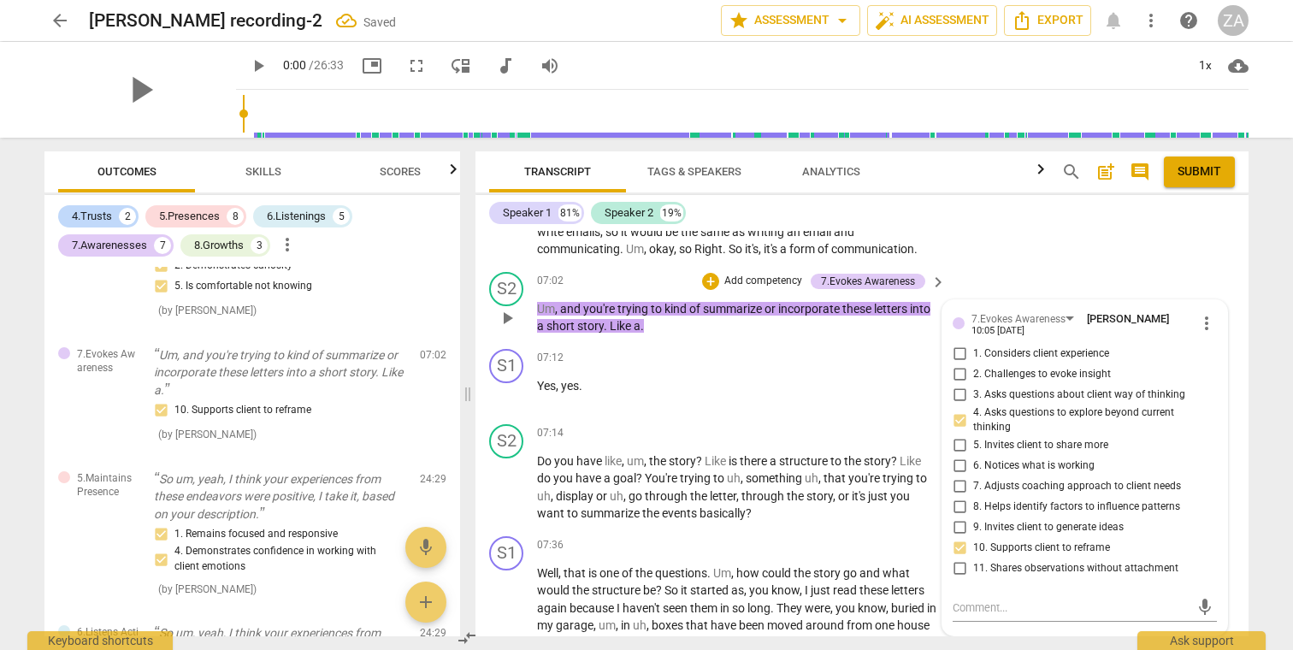
checkbox input "true"
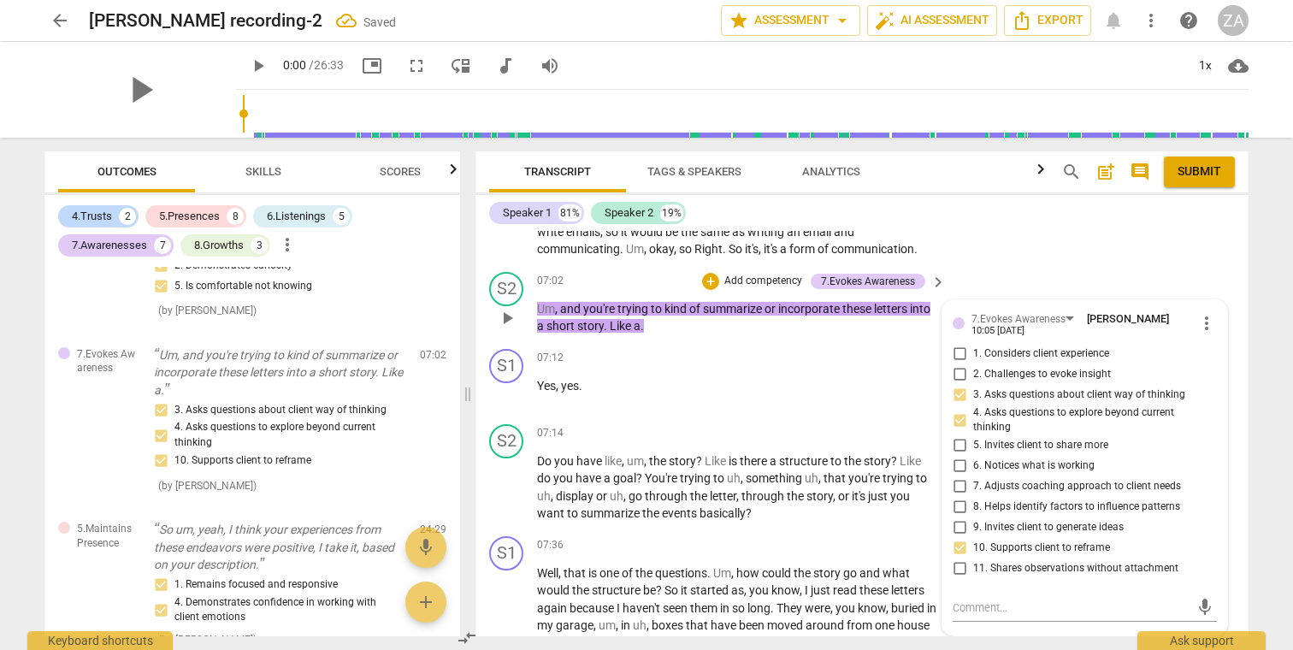
click at [1086, 367] on span "2. Challenges to evoke insight" at bounding box center [1042, 374] width 138 height 15
click at [973, 364] on input "2. Challenges to evoke insight" at bounding box center [958, 374] width 27 height 21
checkbox input "true"
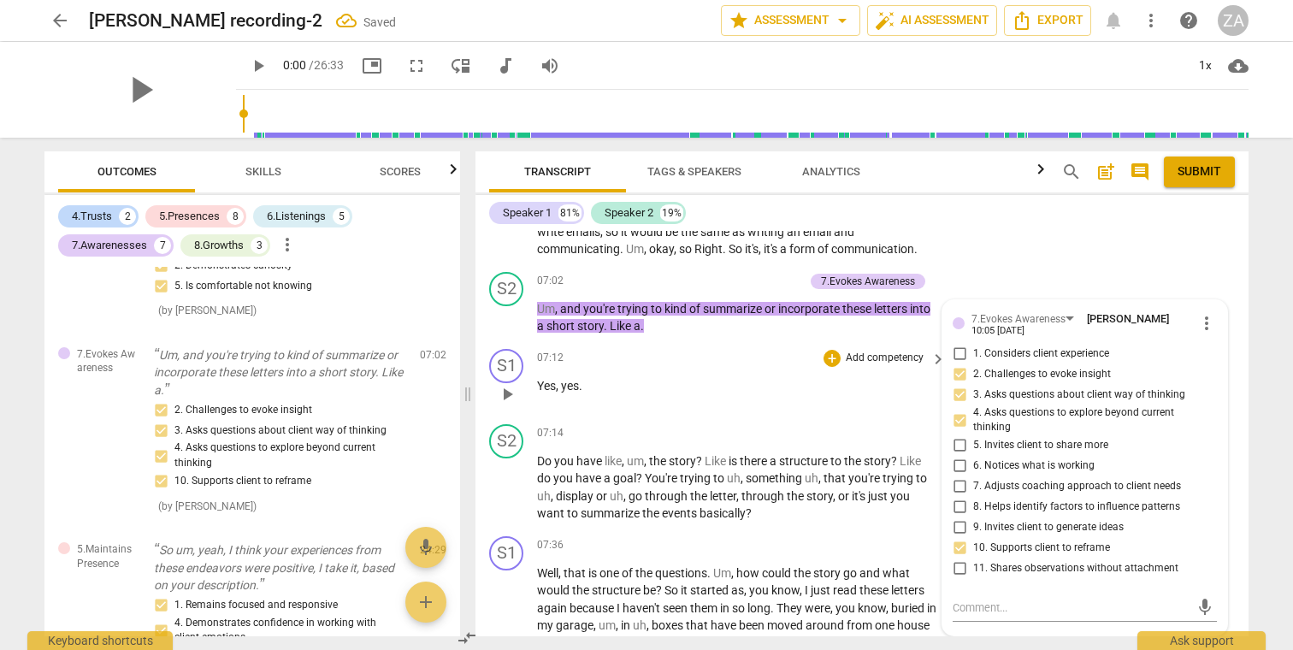
click at [758, 400] on div "S1 play_arrow pause 07:12 + Add competency keyboard_arrow_right Yes , yes ." at bounding box center [861, 379] width 773 height 75
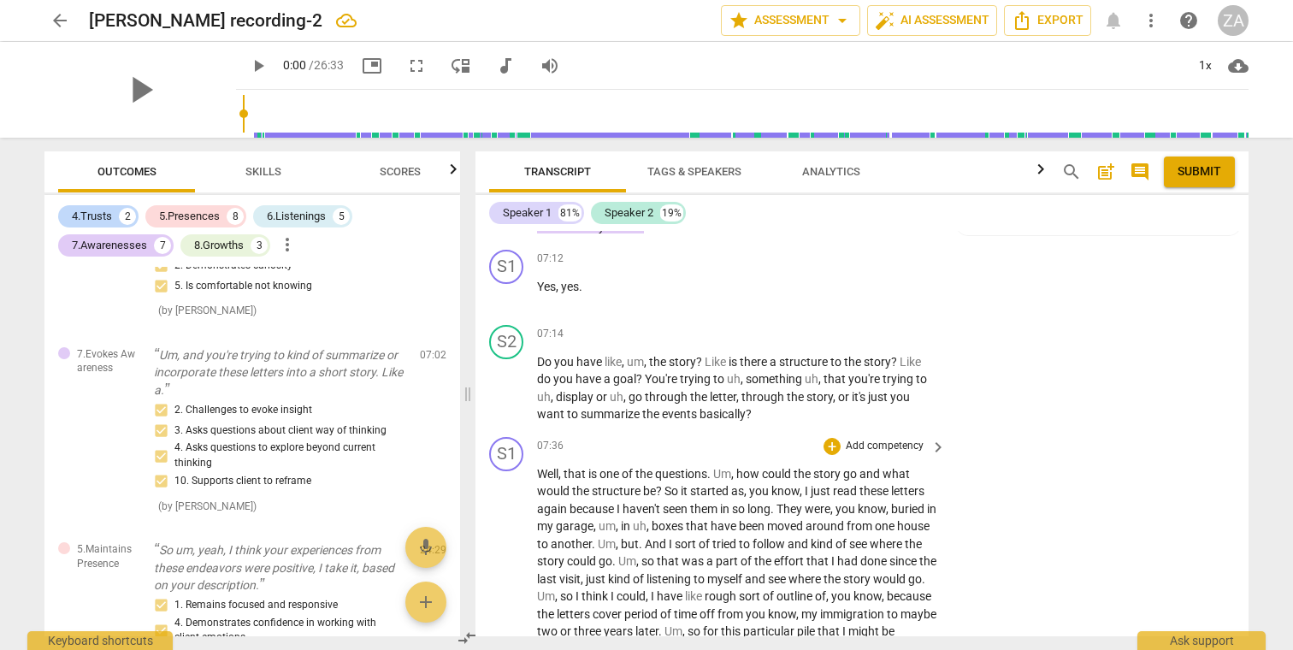
scroll to position [2424, 0]
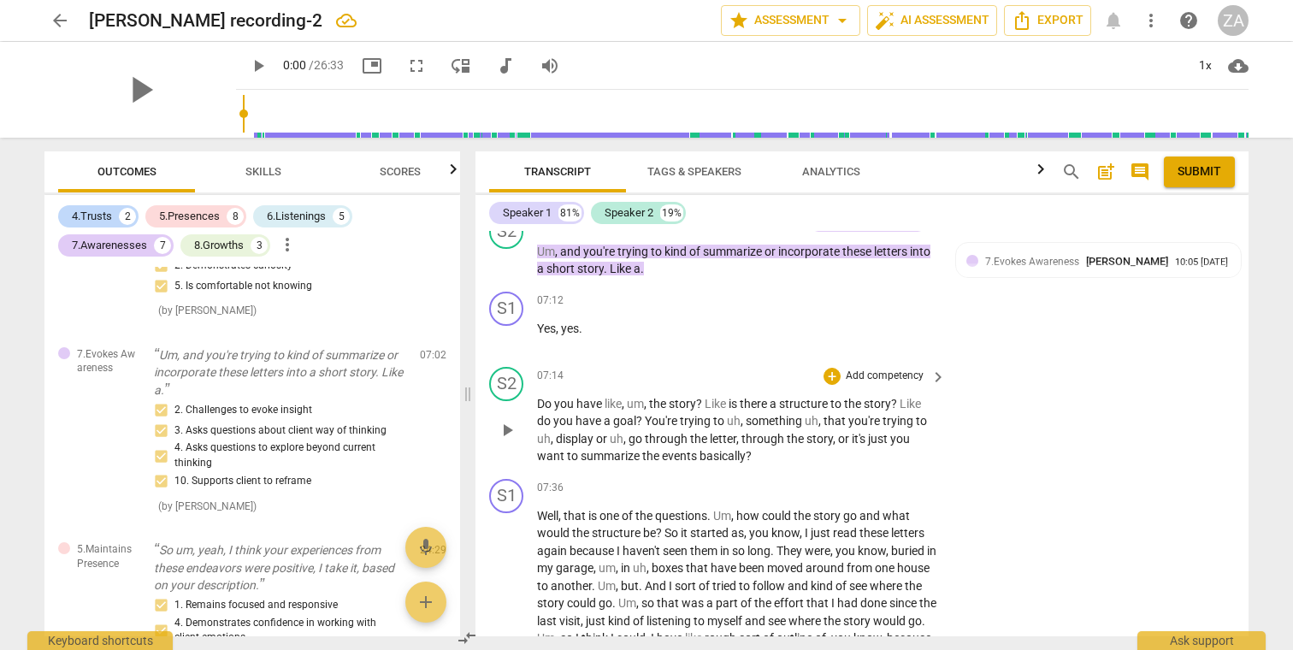
click at [861, 368] on p "Add competency" at bounding box center [884, 375] width 81 height 15
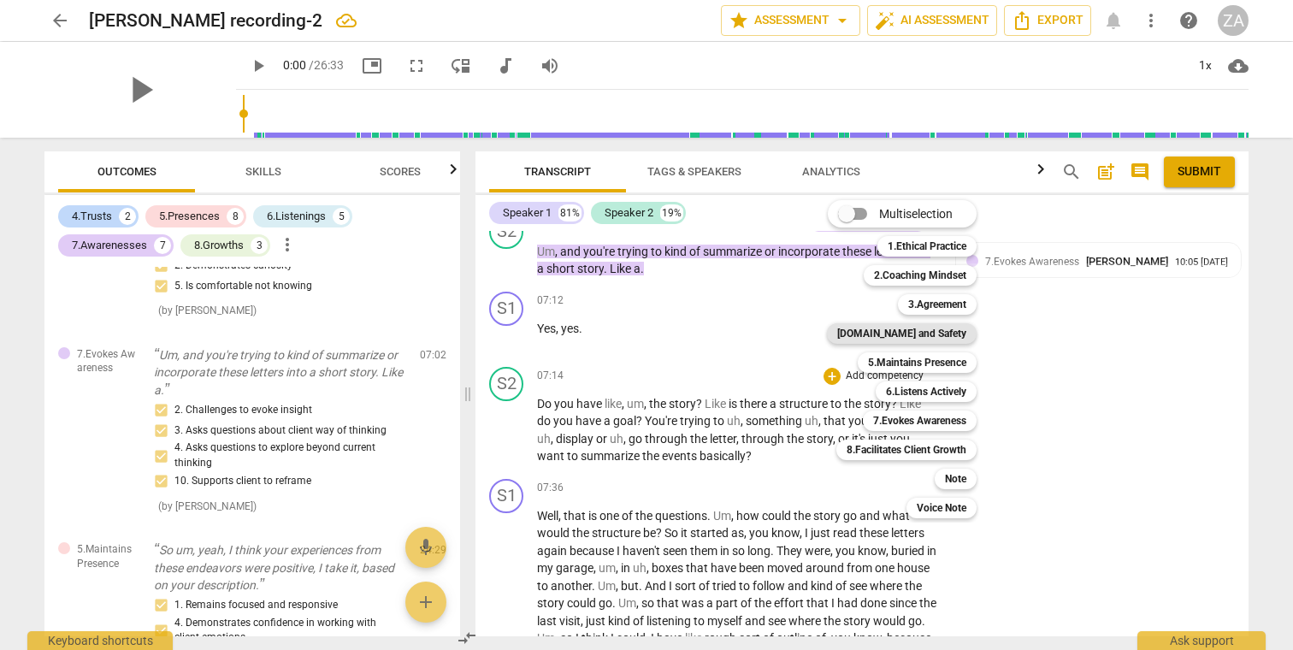
click at [926, 333] on b "[DOMAIN_NAME] and Safety" at bounding box center [901, 333] width 129 height 21
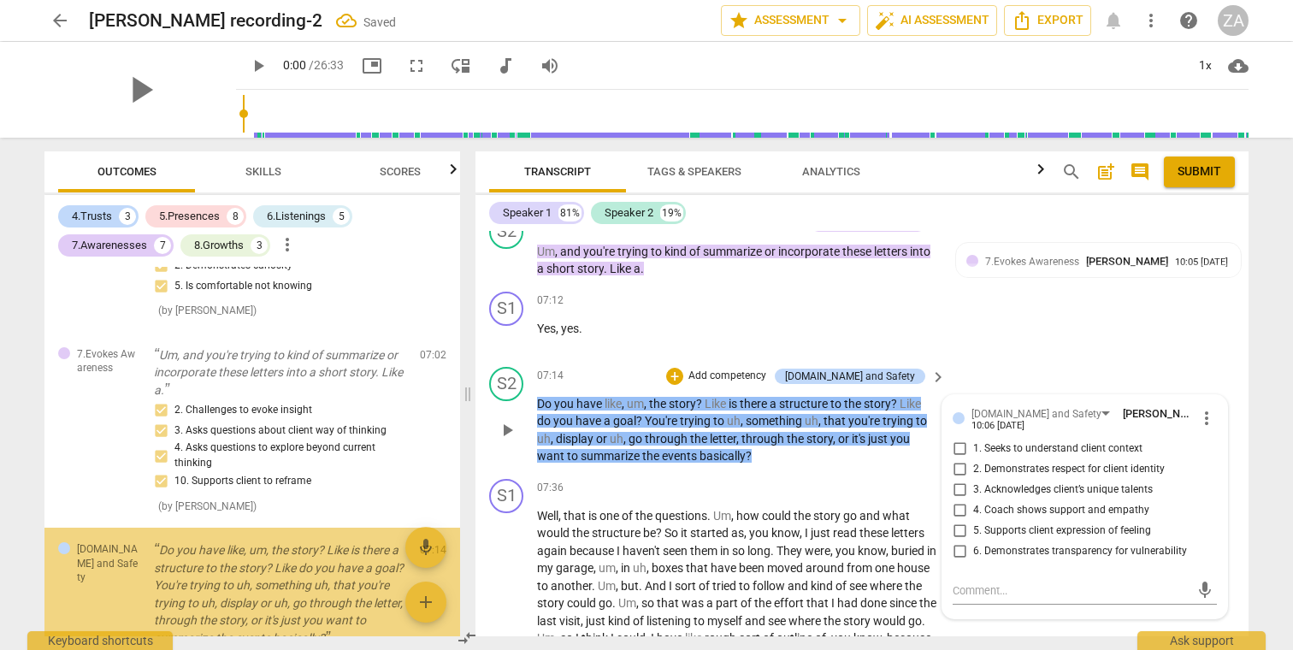
scroll to position [2757, 0]
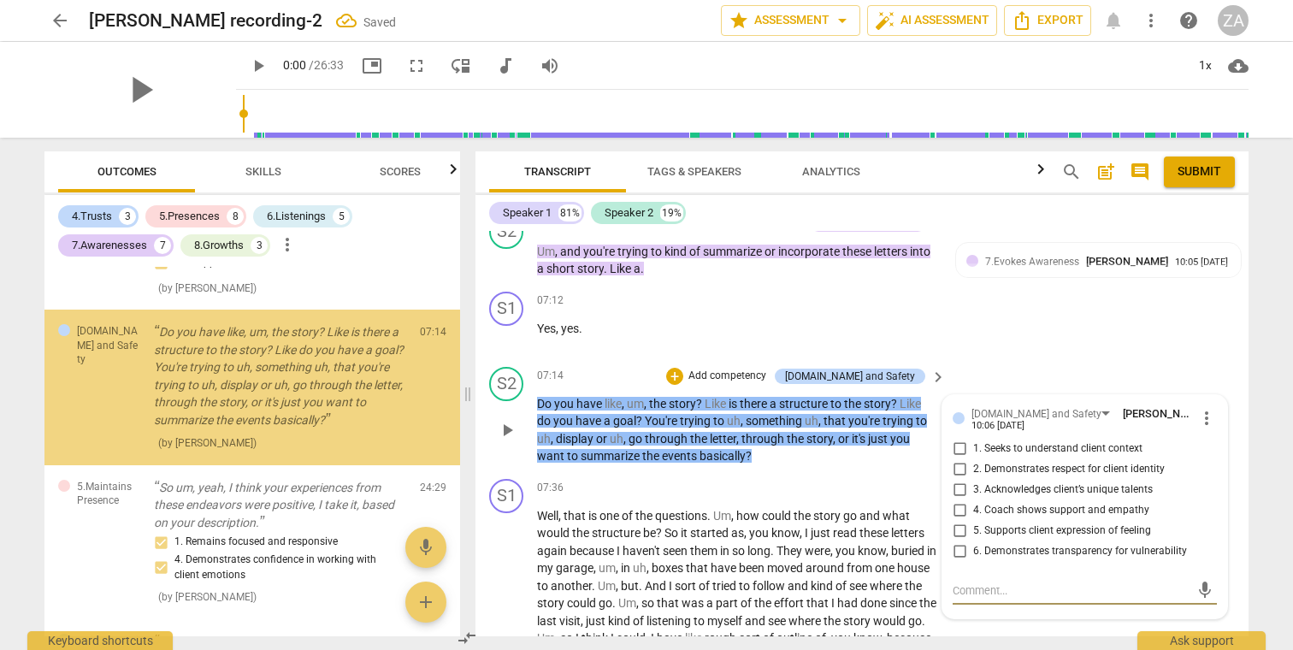
click at [768, 368] on p "Add competency" at bounding box center [726, 375] width 81 height 15
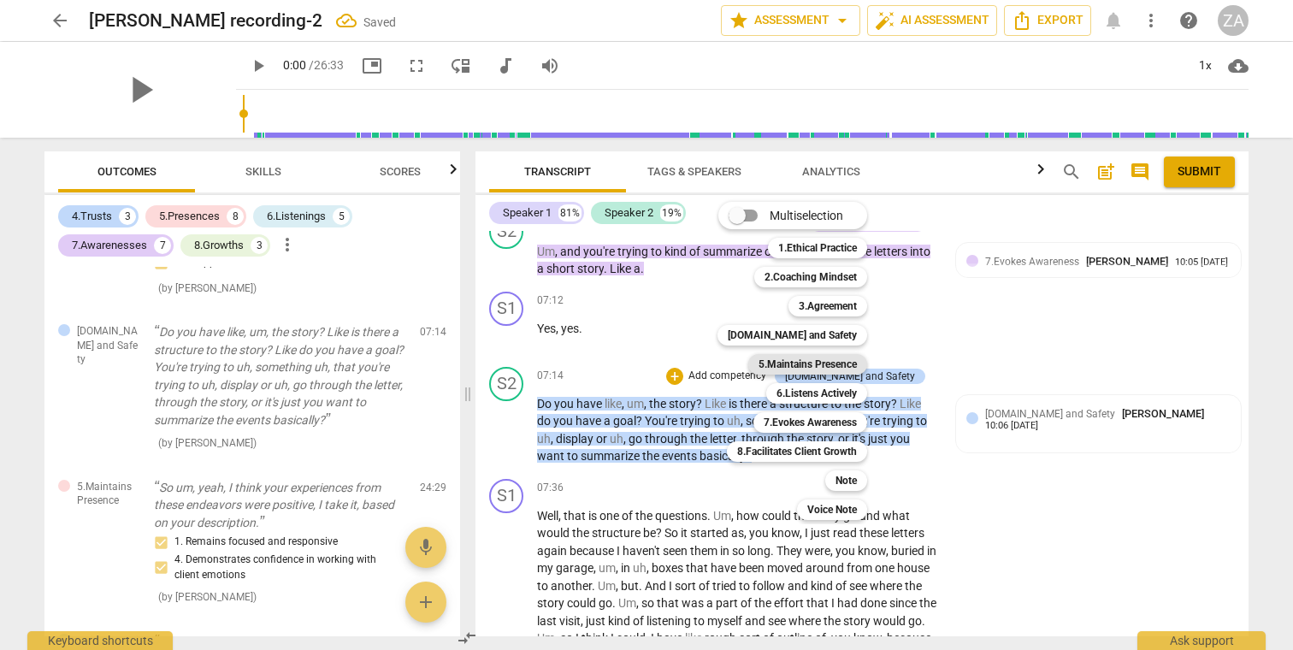
click at [851, 367] on b "5.Maintains Presence" at bounding box center [807, 364] width 98 height 21
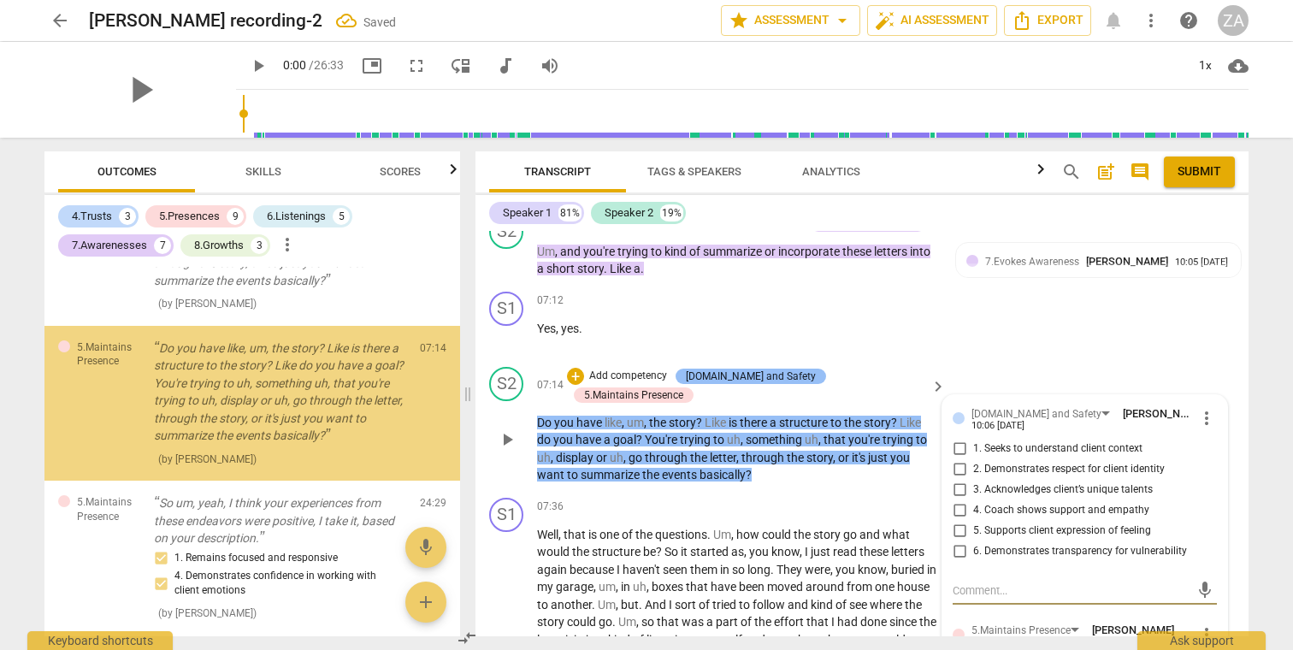
scroll to position [2909, 0]
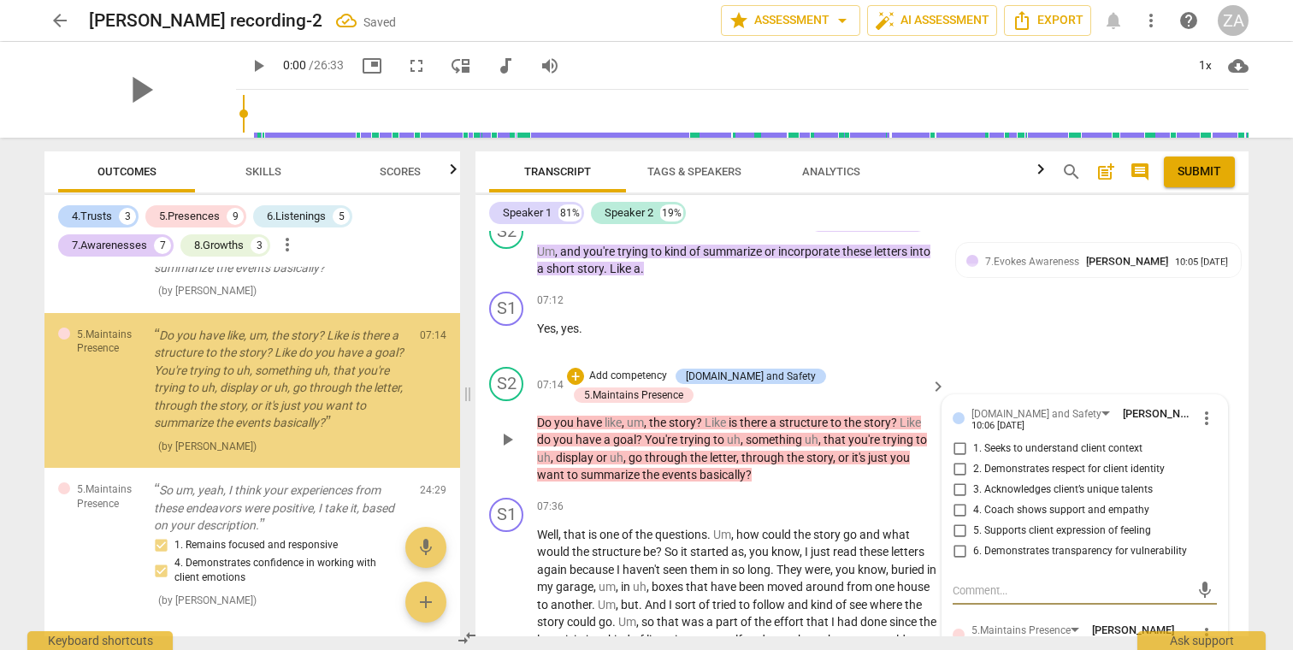
click at [669, 368] on p "Add competency" at bounding box center [627, 375] width 81 height 15
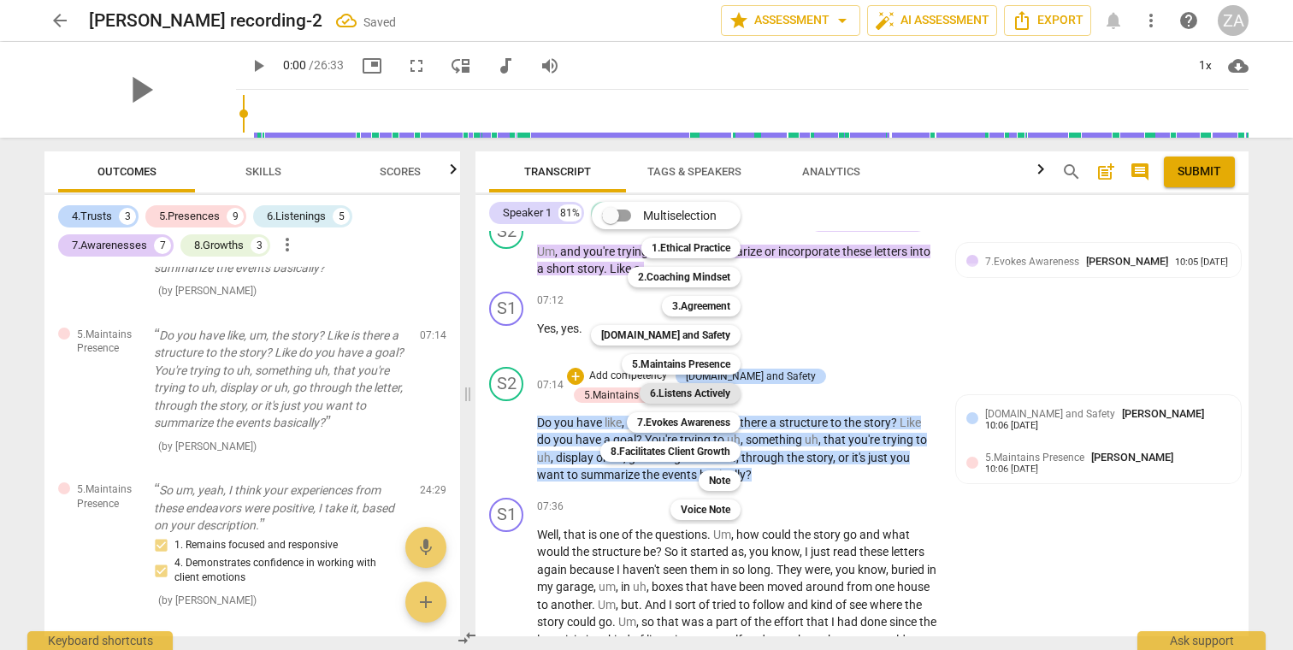
click at [730, 391] on b "6.Listens Actively" at bounding box center [690, 393] width 80 height 21
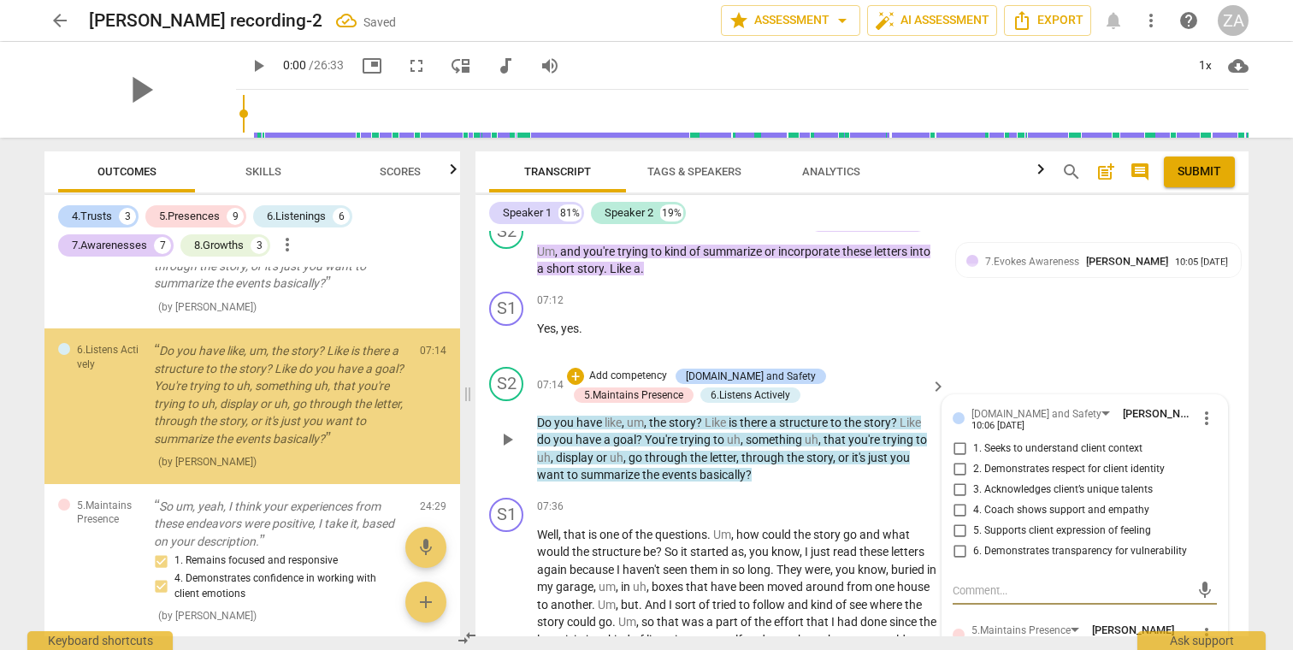
click at [645, 368] on p "Add competency" at bounding box center [627, 375] width 81 height 15
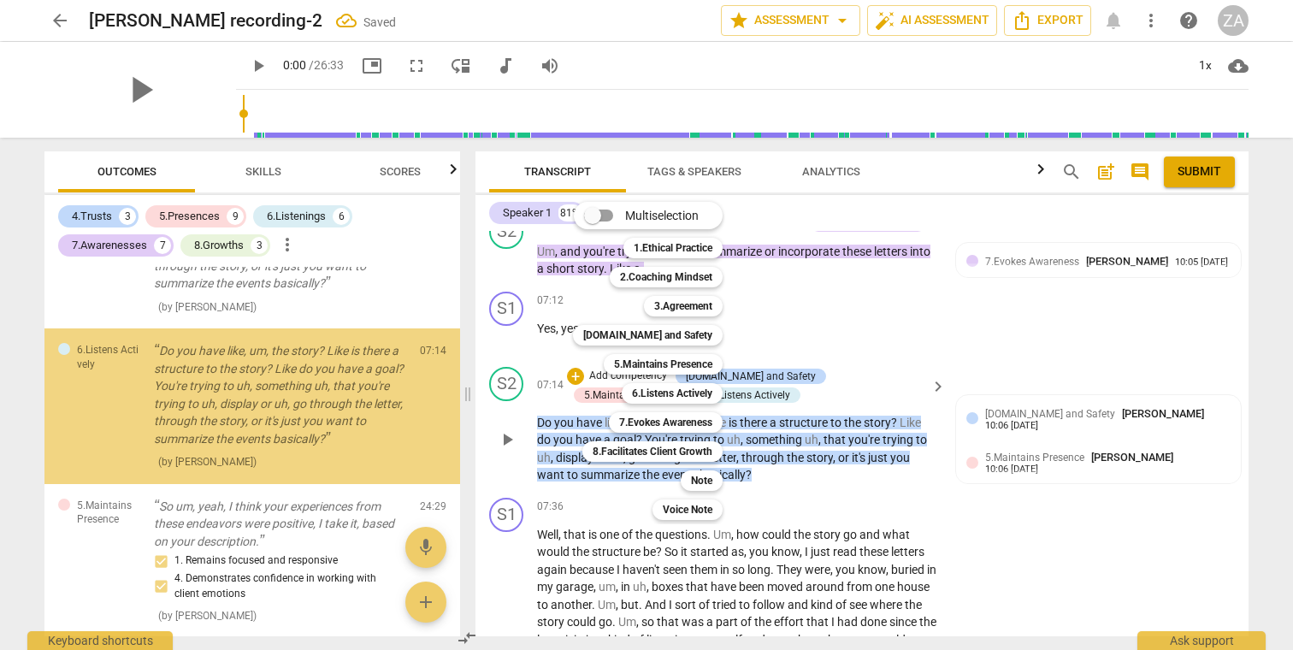
scroll to position [3061, 0]
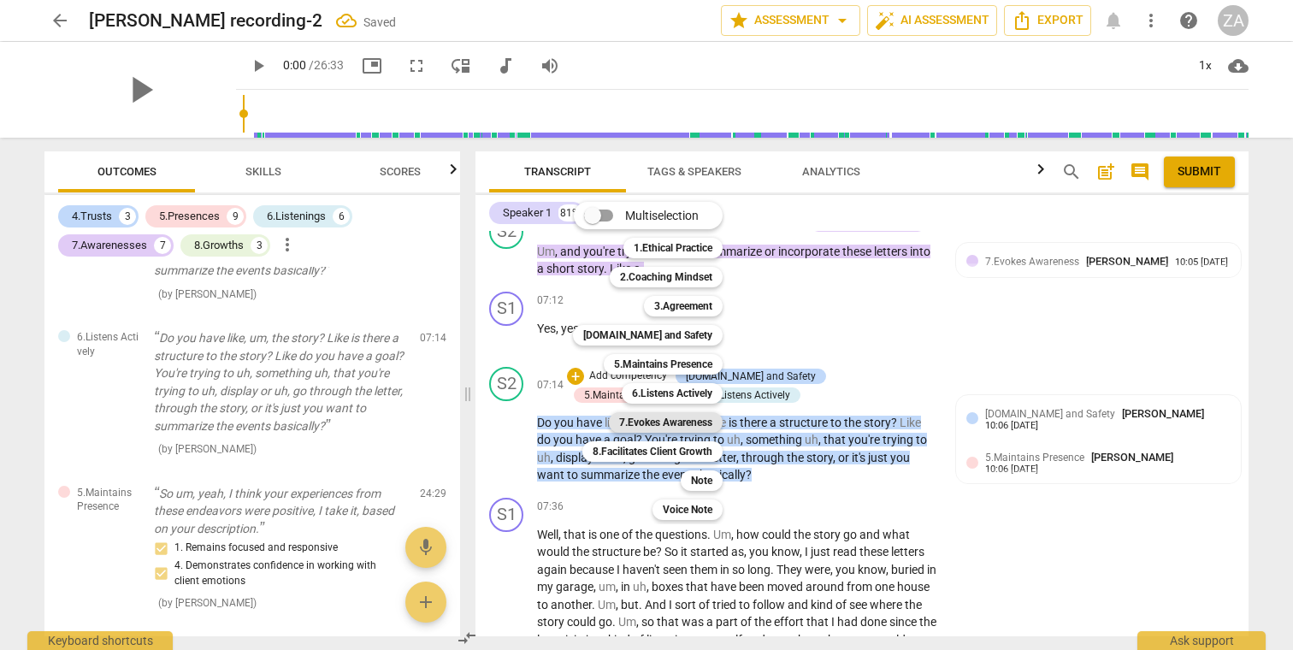
click at [679, 420] on b "7.Evokes Awareness" at bounding box center [665, 422] width 93 height 21
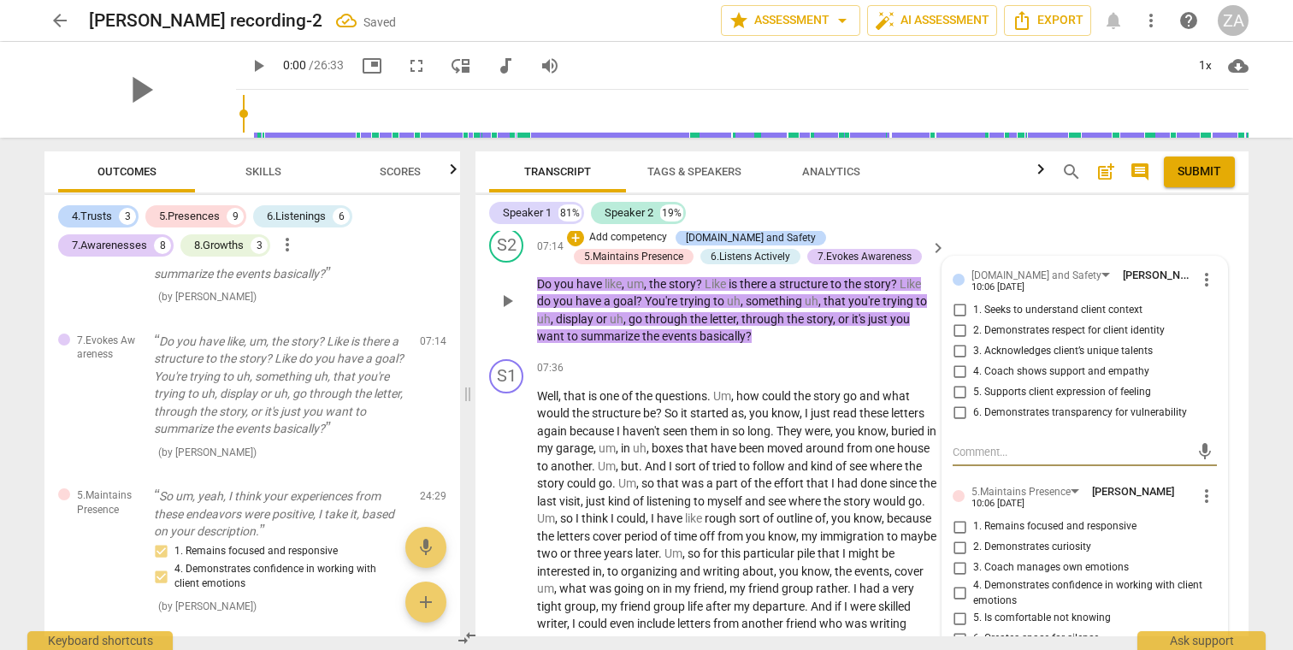
scroll to position [2533, 0]
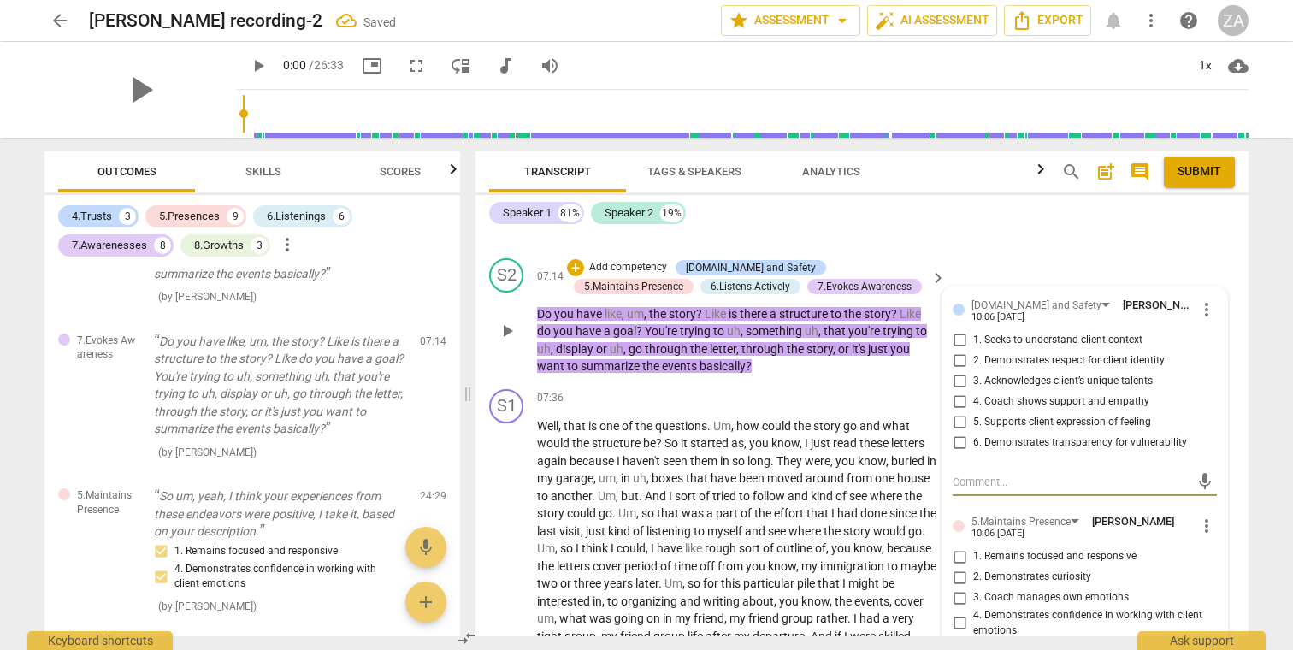
click at [1069, 333] on span "1. Seeks to understand client context" at bounding box center [1057, 340] width 169 height 15
click at [973, 330] on input "1. Seeks to understand client context" at bounding box center [958, 340] width 27 height 21
checkbox input "true"
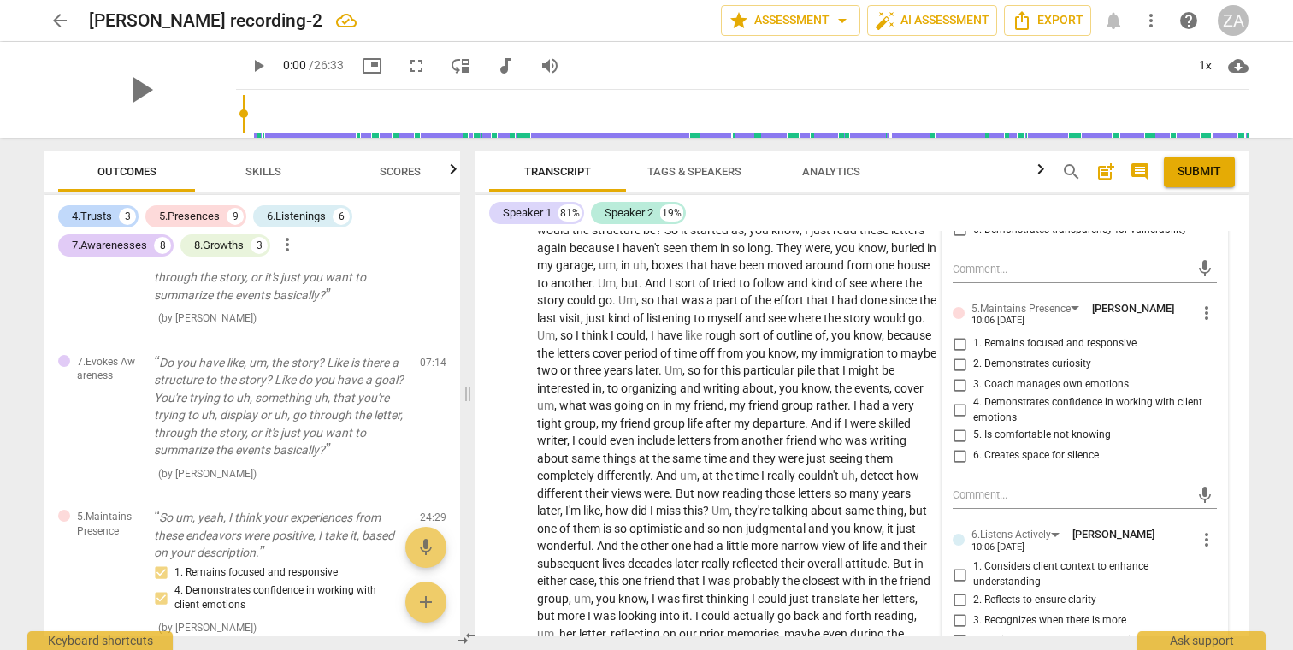
scroll to position [2747, 0]
click at [1027, 335] on span "1. Remains focused and responsive" at bounding box center [1054, 342] width 163 height 15
click at [973, 333] on input "1. Remains focused and responsive" at bounding box center [958, 343] width 27 height 21
checkbox input "true"
click at [1027, 356] on span "2. Demonstrates curiosity" at bounding box center [1032, 363] width 118 height 15
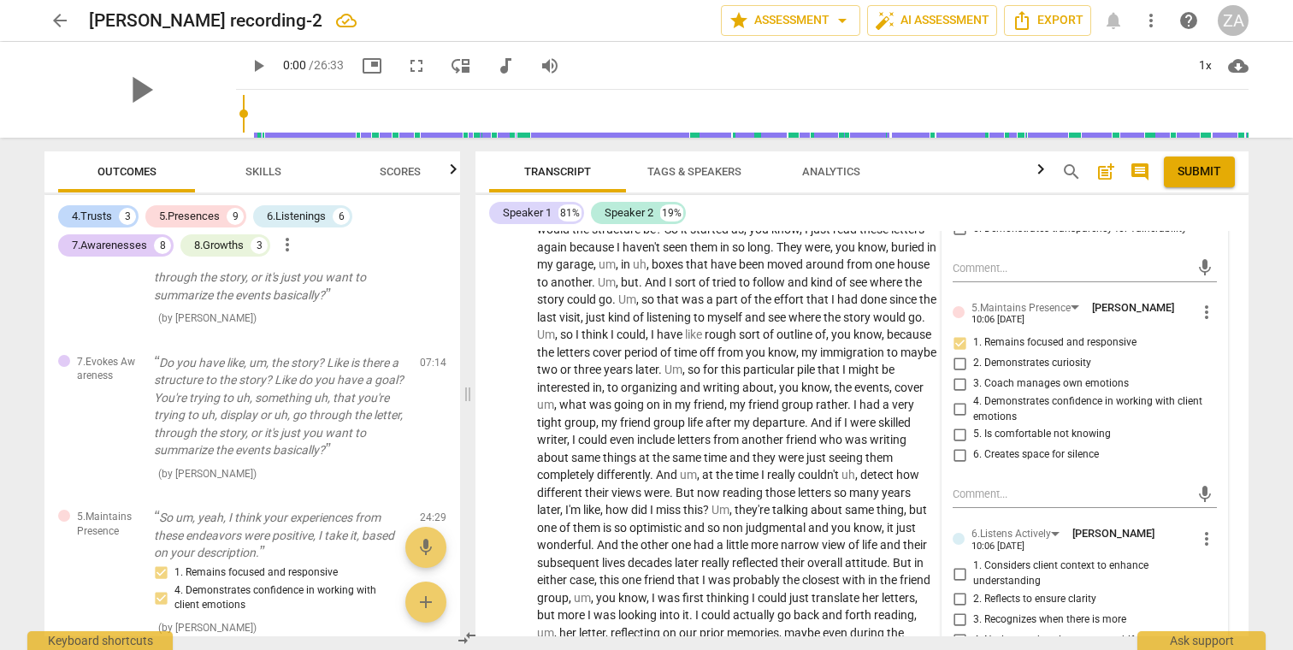
click at [973, 353] on input "2. Demonstrates curiosity" at bounding box center [958, 363] width 27 height 21
checkbox input "true"
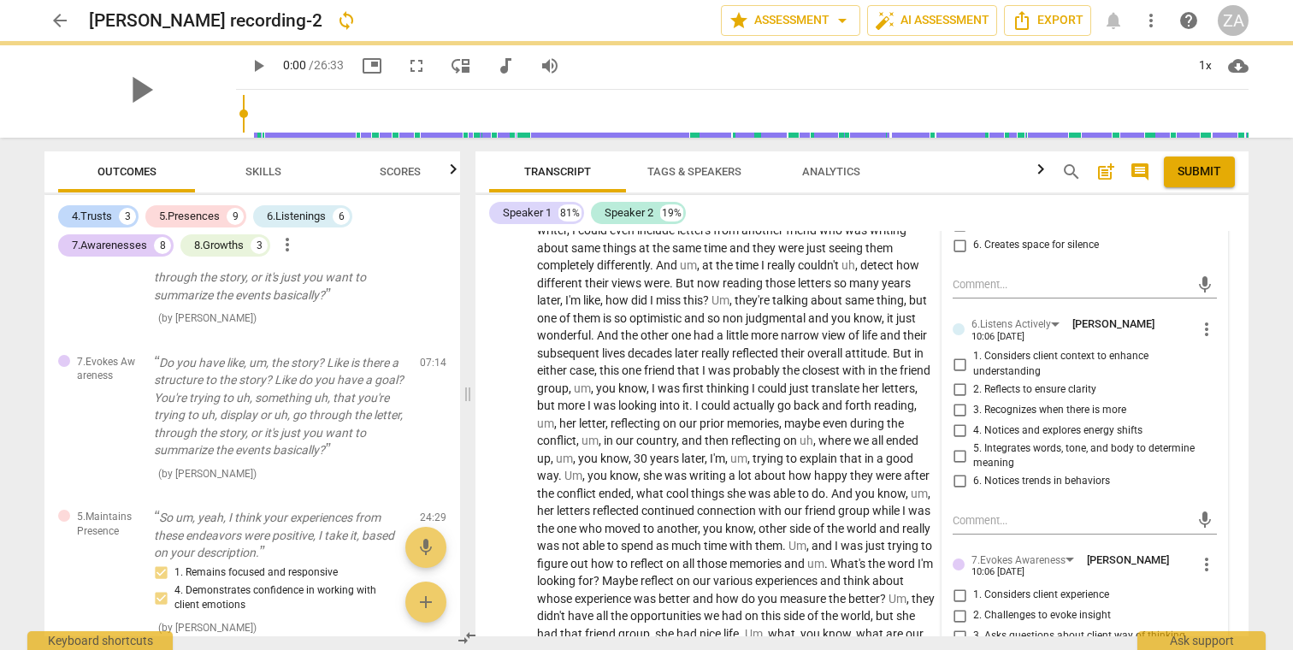
scroll to position [2960, 0]
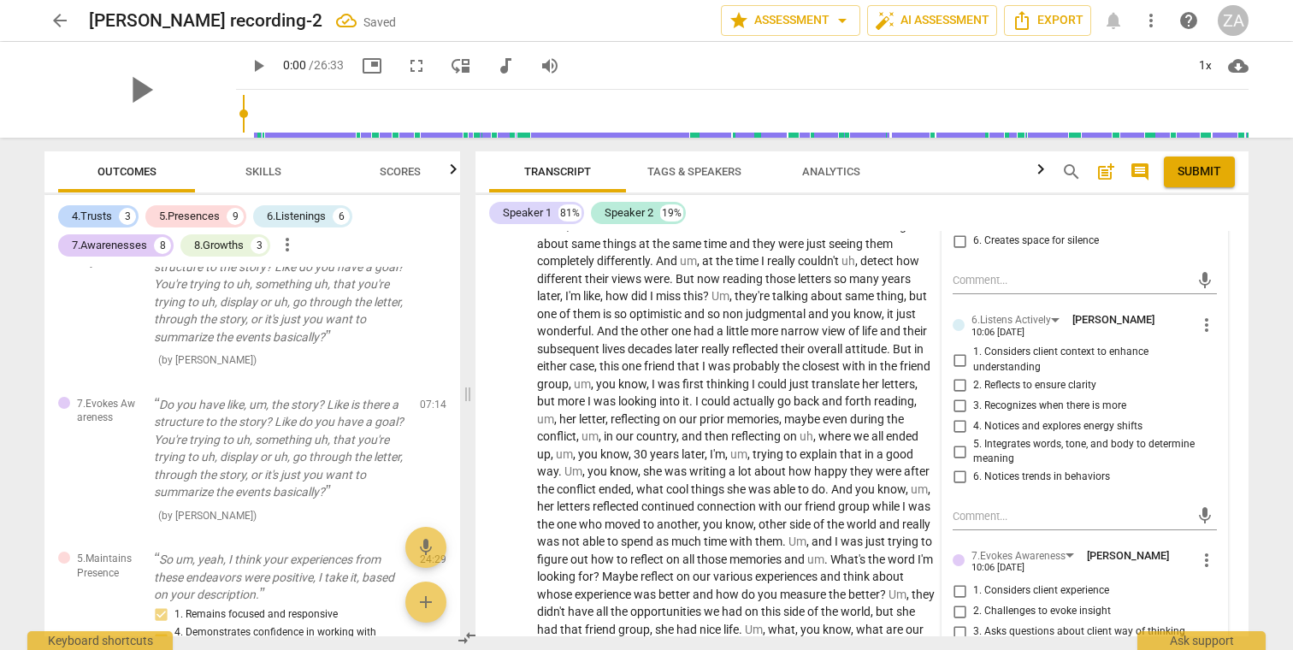
click at [1019, 345] on span "1. Considers client context to enhance understanding" at bounding box center [1091, 360] width 237 height 30
click at [973, 350] on input "1. Considers client context to enhance understanding" at bounding box center [958, 360] width 27 height 21
checkbox input "true"
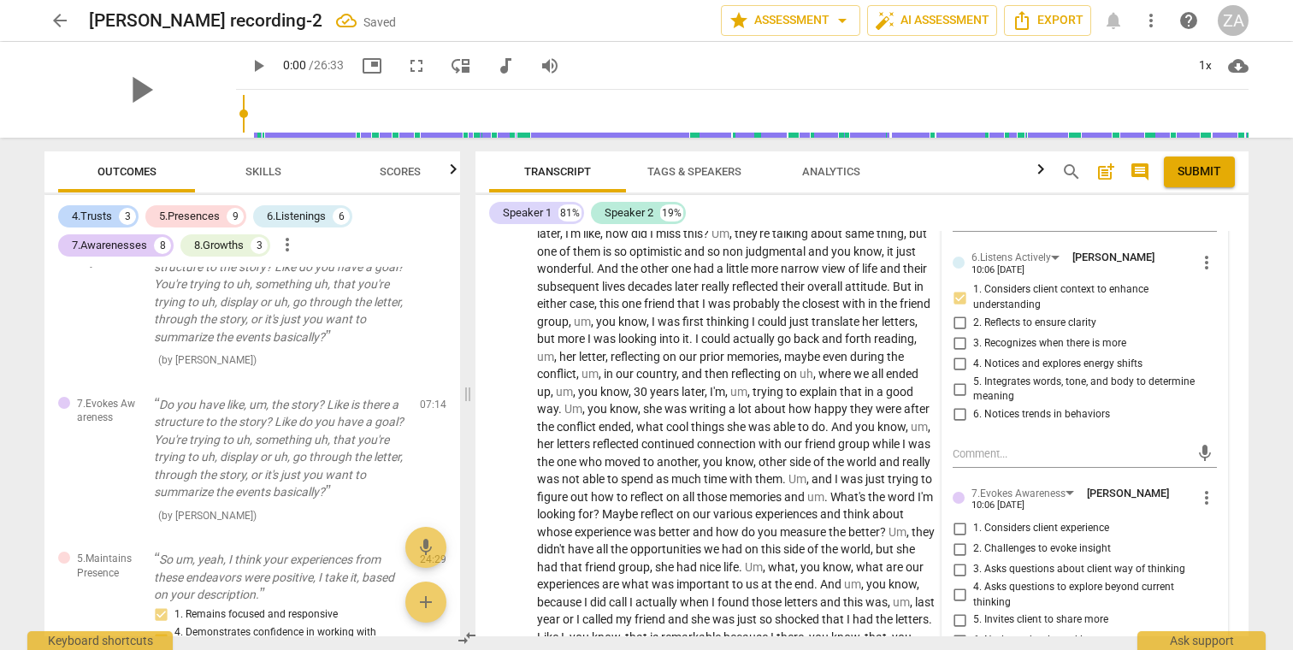
scroll to position [3026, 0]
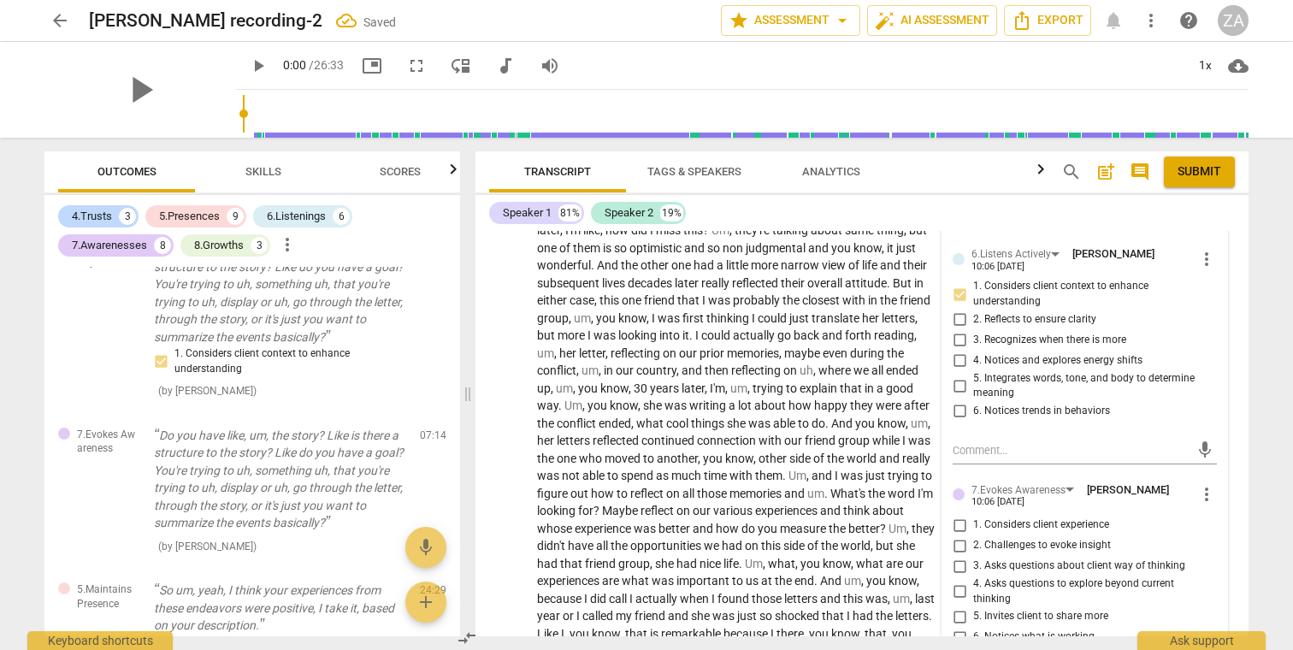
click at [1073, 333] on span "3. Recognizes when there is more" at bounding box center [1049, 340] width 153 height 15
click at [973, 330] on input "3. Recognizes when there is more" at bounding box center [958, 340] width 27 height 21
checkbox input "true"
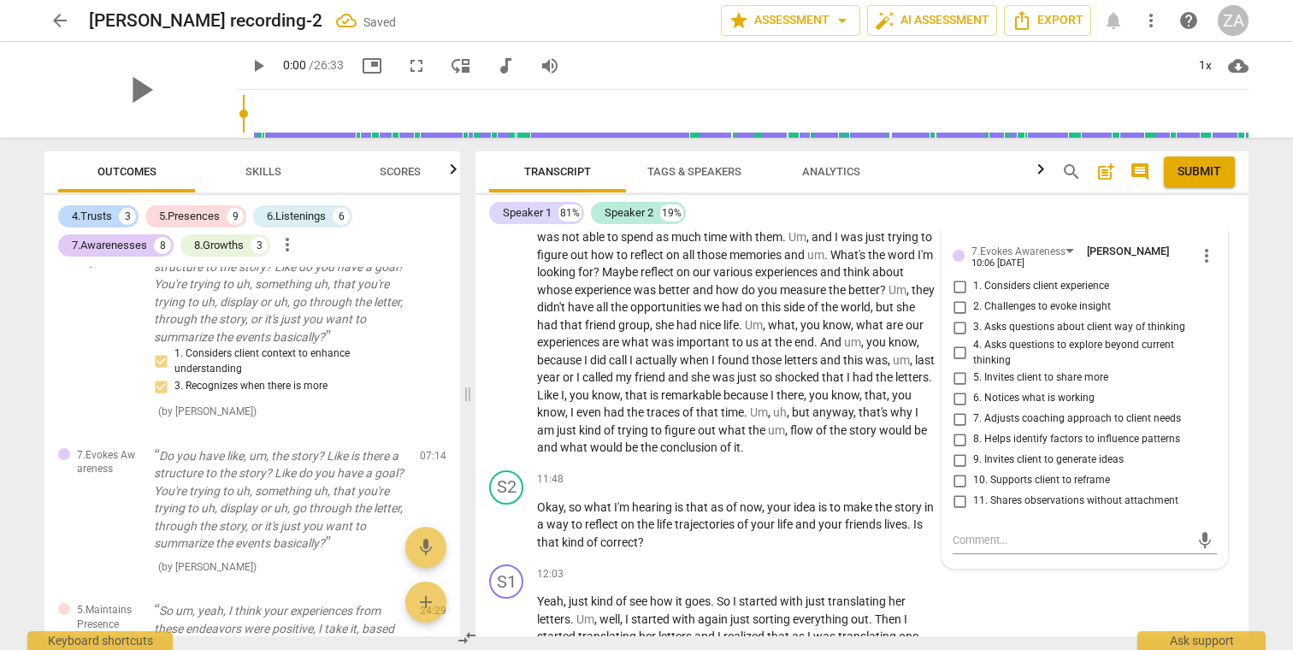
scroll to position [3280, 0]
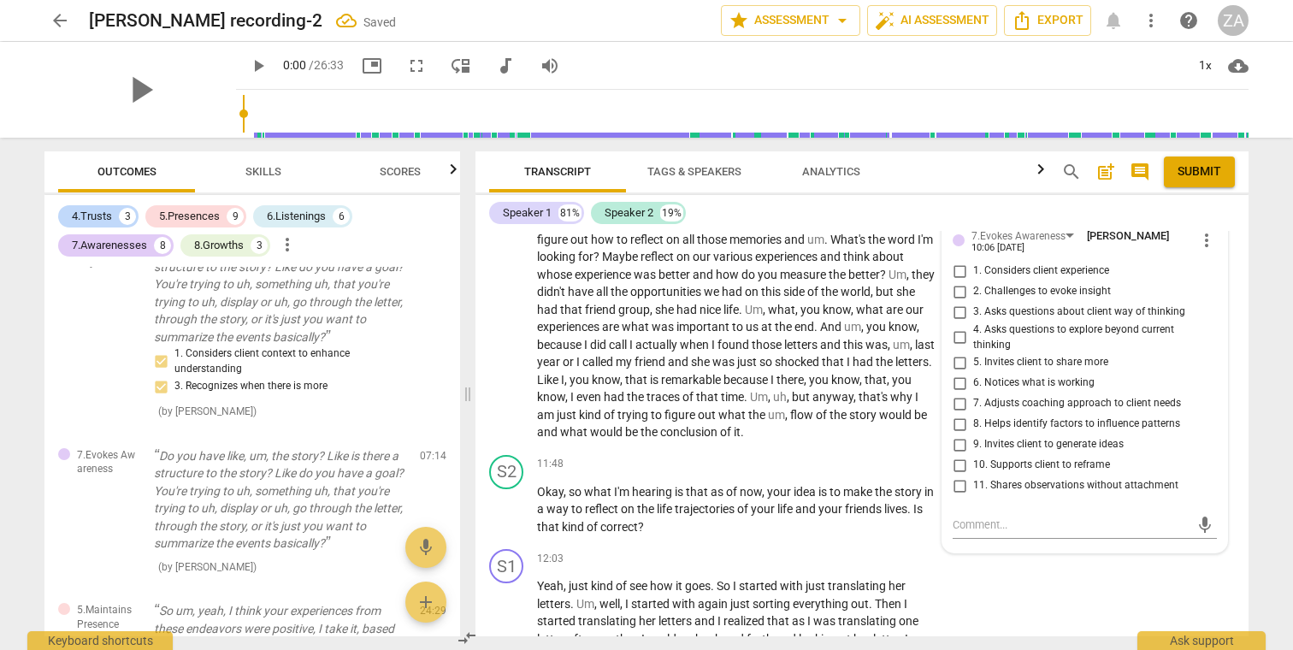
click at [1069, 284] on span "2. Challenges to evoke insight" at bounding box center [1042, 291] width 138 height 15
click at [973, 281] on input "2. Challenges to evoke insight" at bounding box center [958, 291] width 27 height 21
click at [1075, 284] on span "2. Challenges to evoke insight" at bounding box center [1042, 291] width 138 height 15
click at [973, 281] on input "2. Challenges to evoke insight" at bounding box center [958, 291] width 27 height 21
click at [1058, 284] on span "2. Challenges to evoke insight" at bounding box center [1042, 291] width 138 height 15
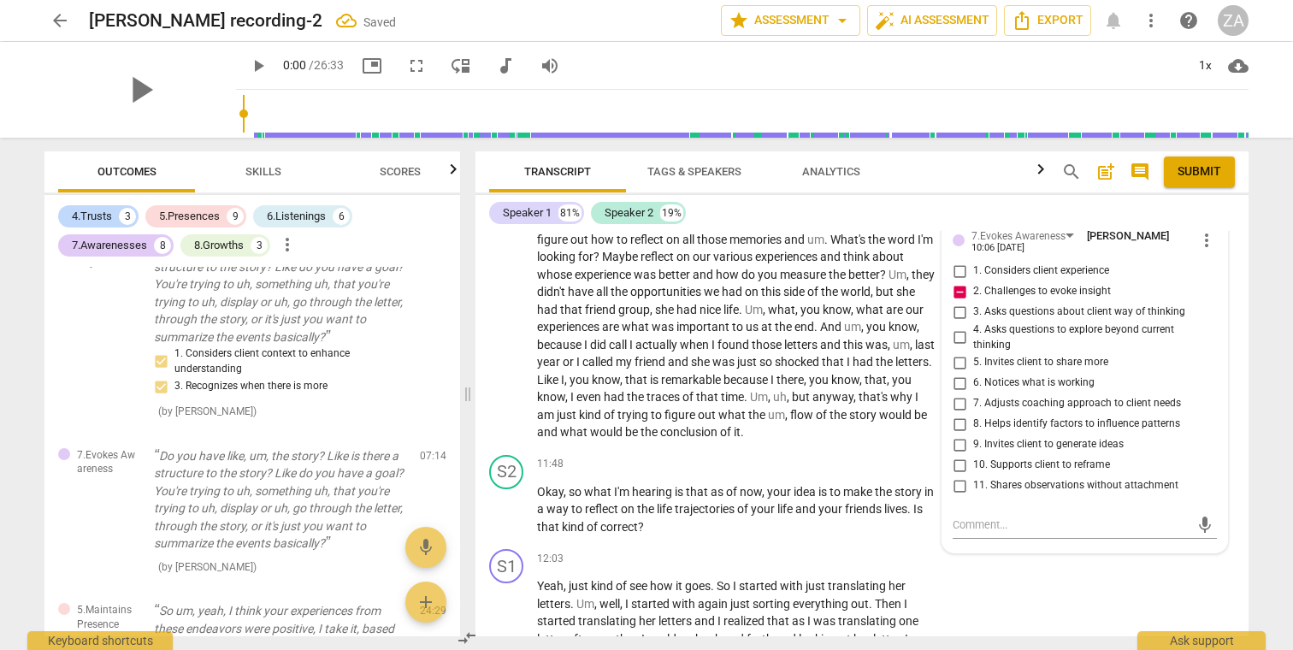
click at [973, 281] on input "2. Challenges to evoke insight" at bounding box center [958, 291] width 27 height 21
checkbox input "false"
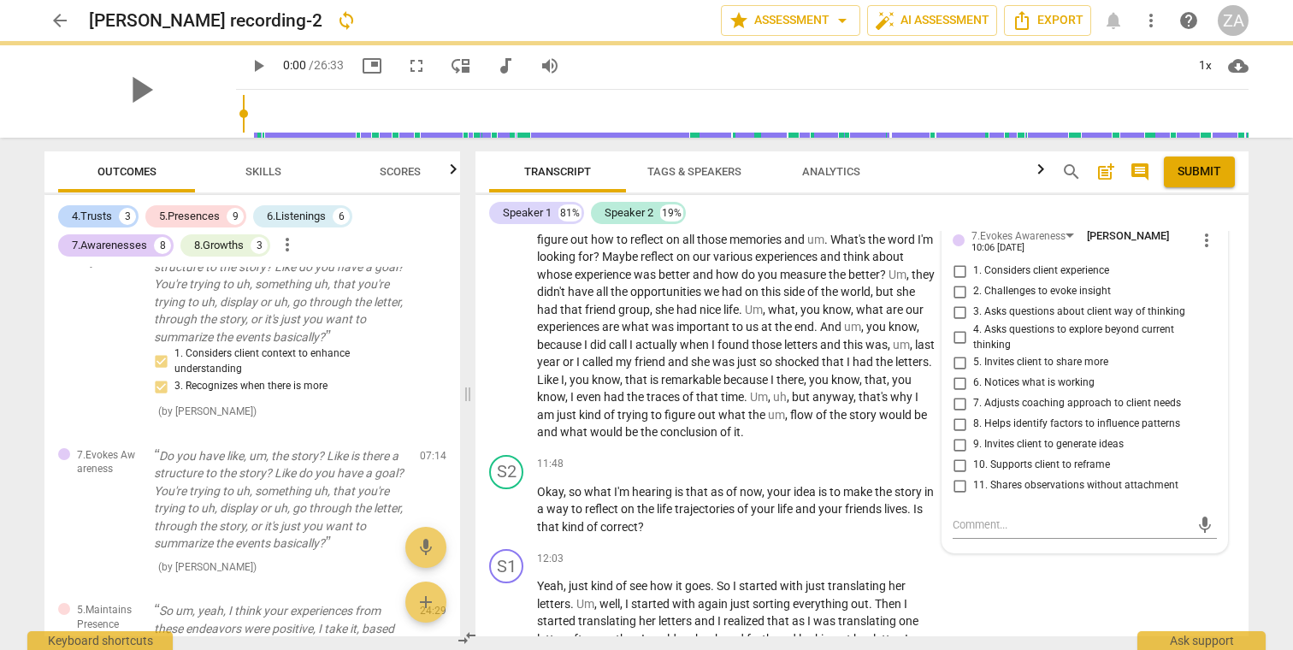
click at [1081, 355] on span "5. Invites client to share more" at bounding box center [1040, 362] width 135 height 15
click at [973, 352] on input "5. Invites client to share more" at bounding box center [958, 362] width 27 height 21
checkbox input "true"
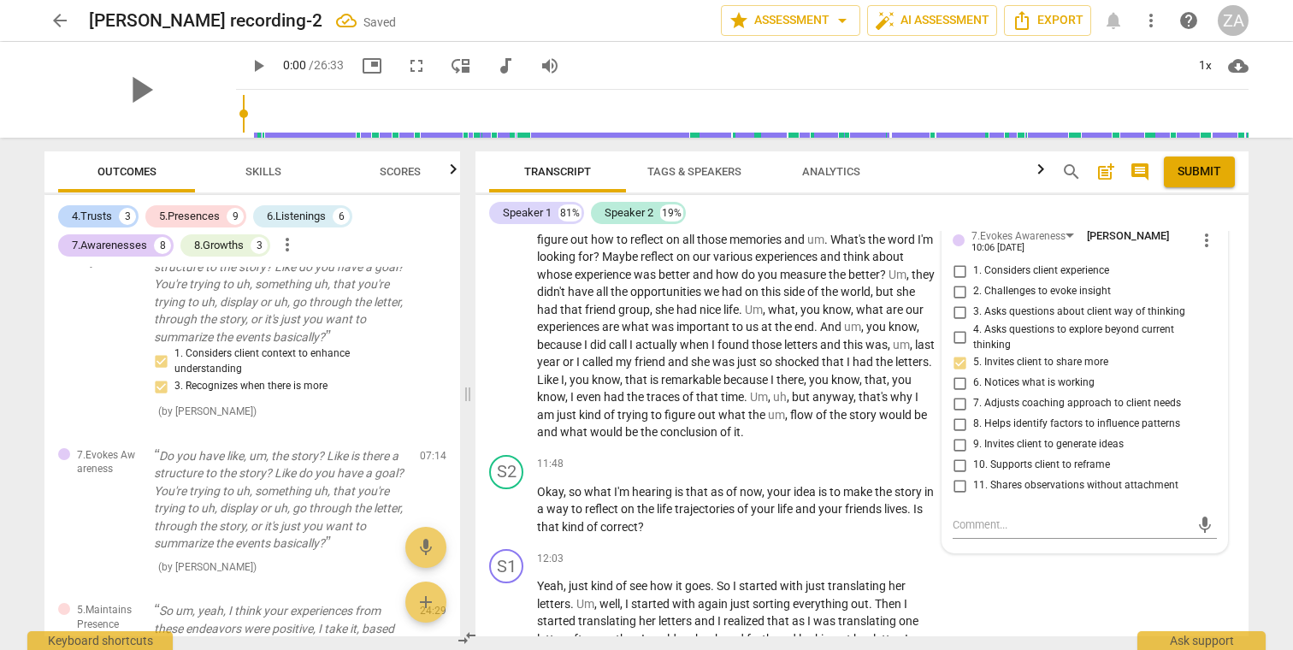
click at [1094, 322] on span "4. Asks questions to explore beyond current thinking" at bounding box center [1091, 337] width 237 height 30
click at [973, 327] on input "4. Asks questions to explore beyond current thinking" at bounding box center [958, 337] width 27 height 21
click at [956, 327] on input "4. Asks questions to explore beyond current thinking" at bounding box center [958, 337] width 27 height 21
checkbox input "false"
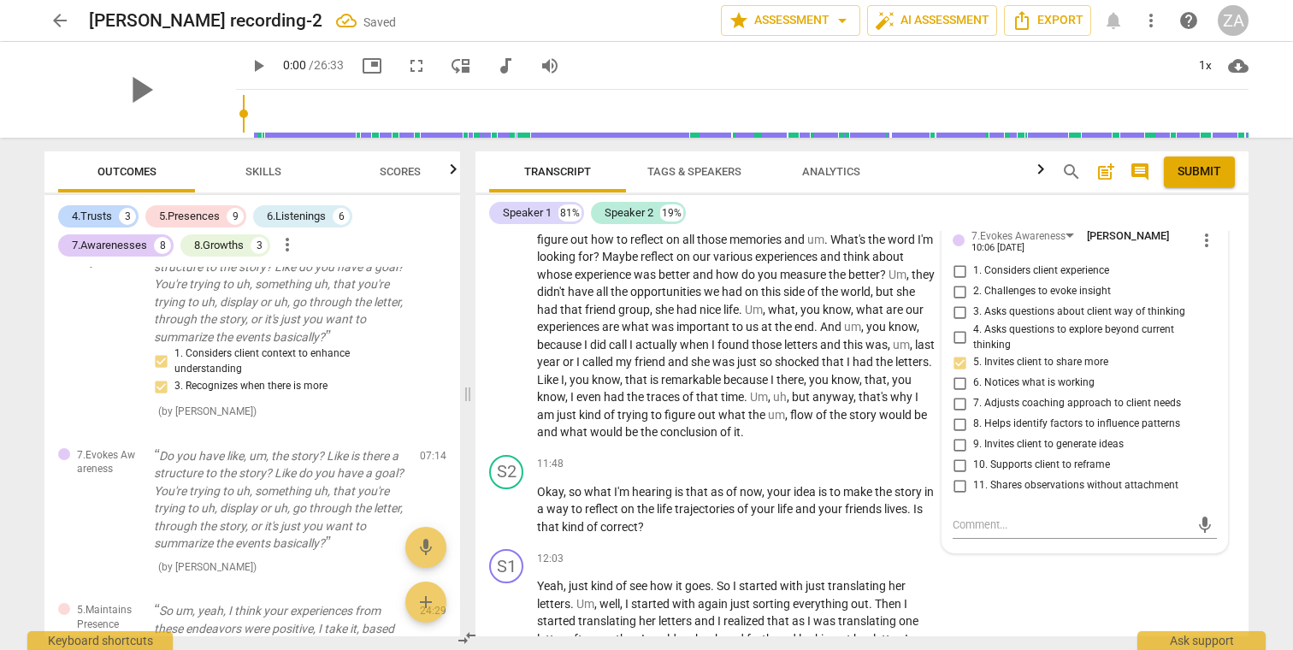
click at [1019, 304] on span "3. Asks questions about client way of thinking" at bounding box center [1079, 311] width 212 height 15
click at [973, 302] on input "3. Asks questions about client way of thinking" at bounding box center [958, 312] width 27 height 21
checkbox input "true"
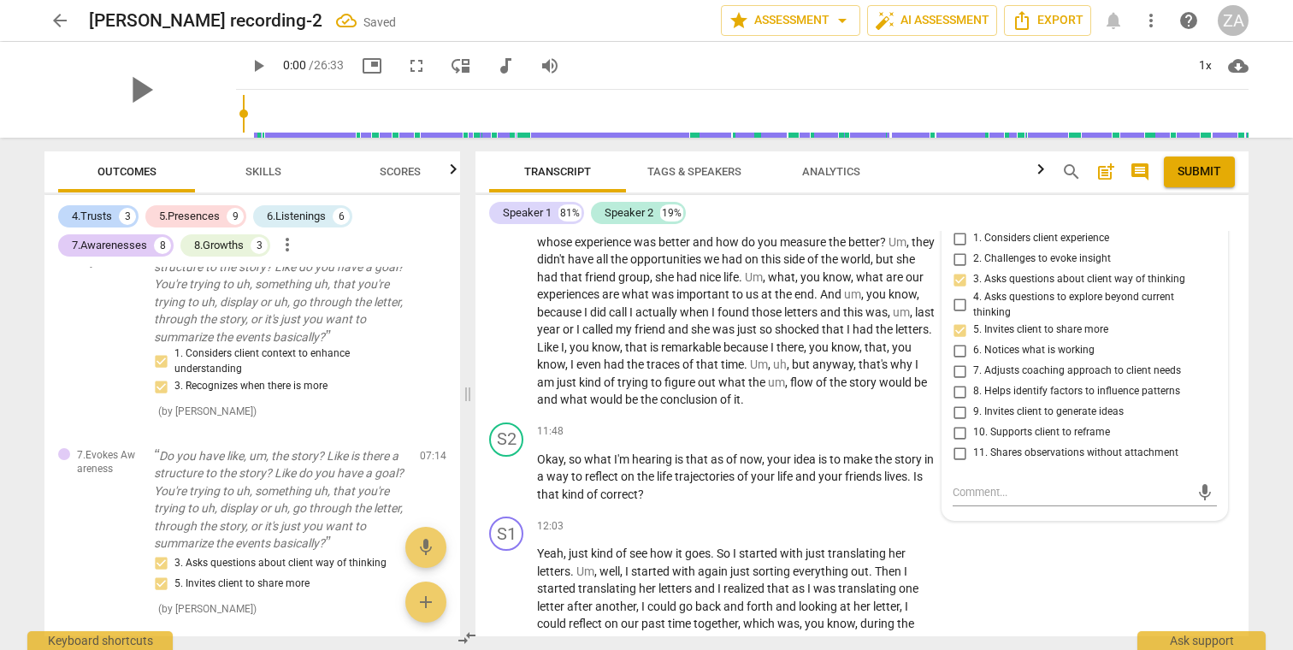
scroll to position [3322, 0]
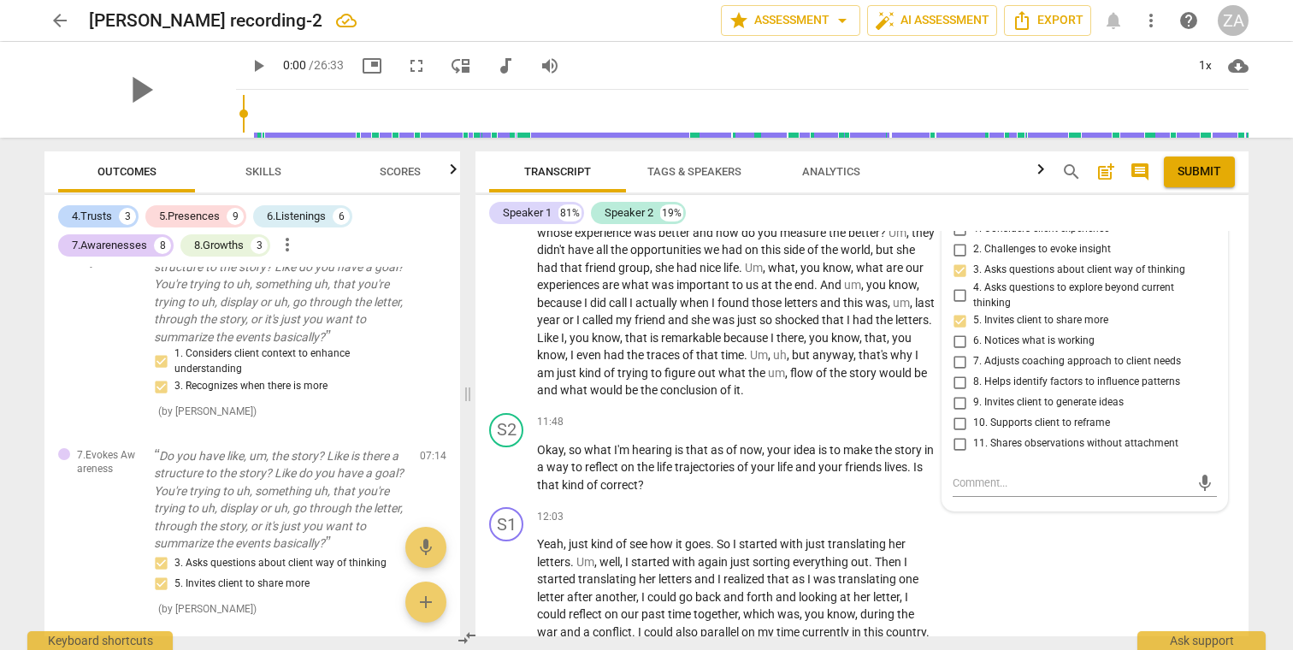
click at [1072, 395] on span "9. Invites client to generate ideas" at bounding box center [1048, 402] width 150 height 15
click at [973, 392] on input "9. Invites client to generate ideas" at bounding box center [958, 402] width 27 height 21
checkbox input "true"
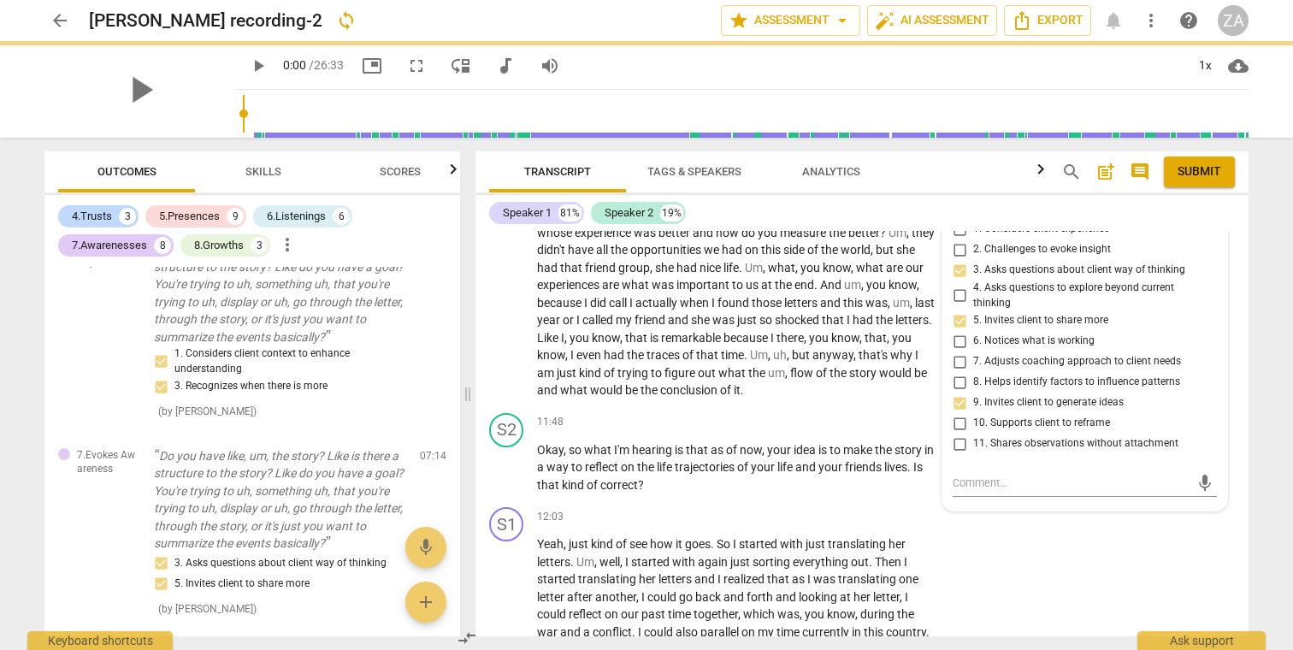
click at [604, 348] on span "even" at bounding box center [589, 355] width 27 height 14
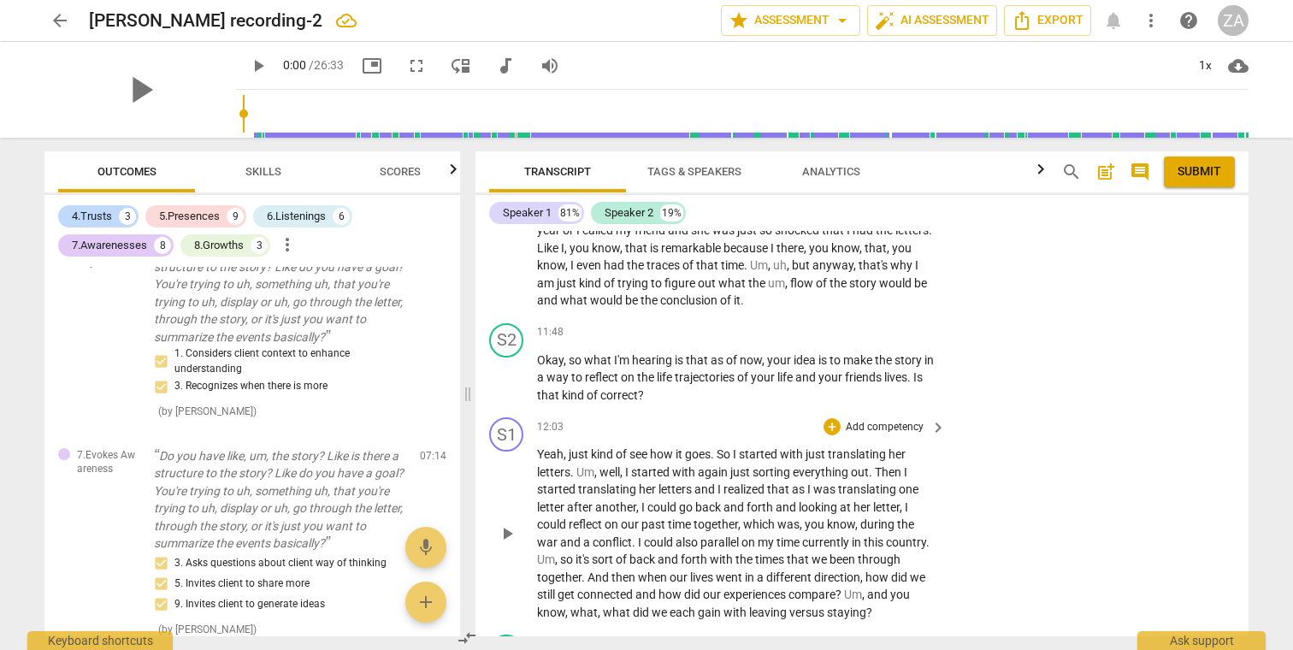
scroll to position [3430, 0]
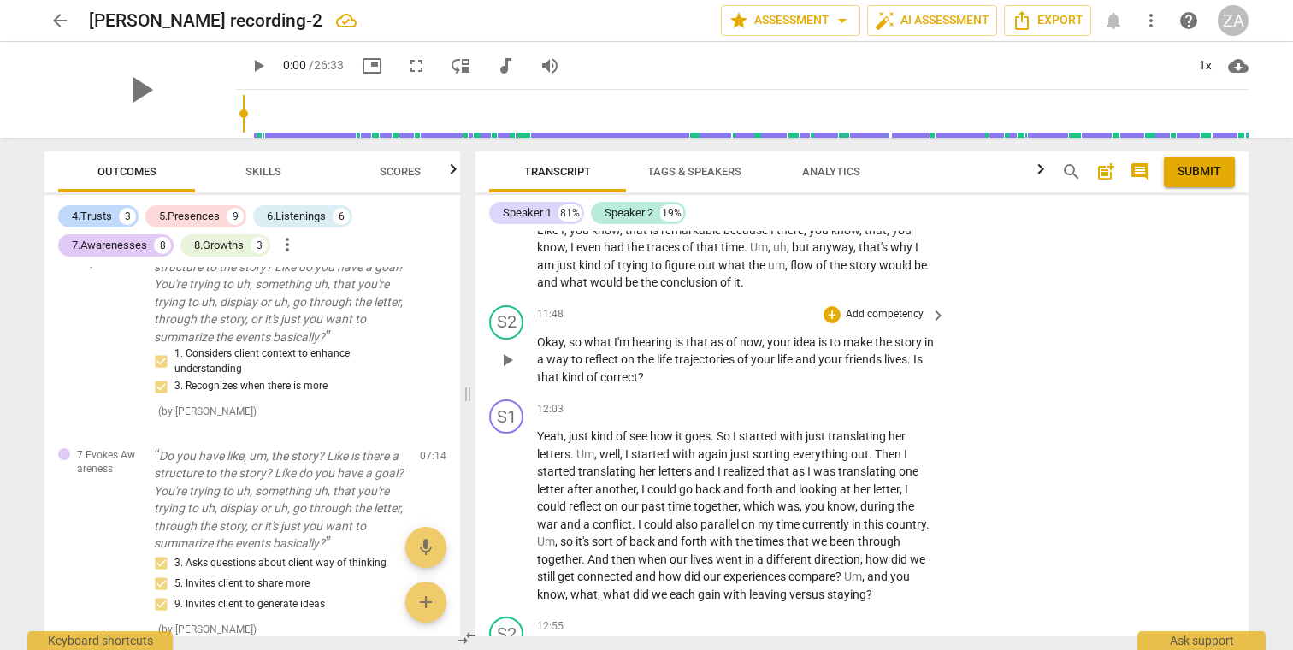
click at [892, 307] on p "Add competency" at bounding box center [884, 314] width 81 height 15
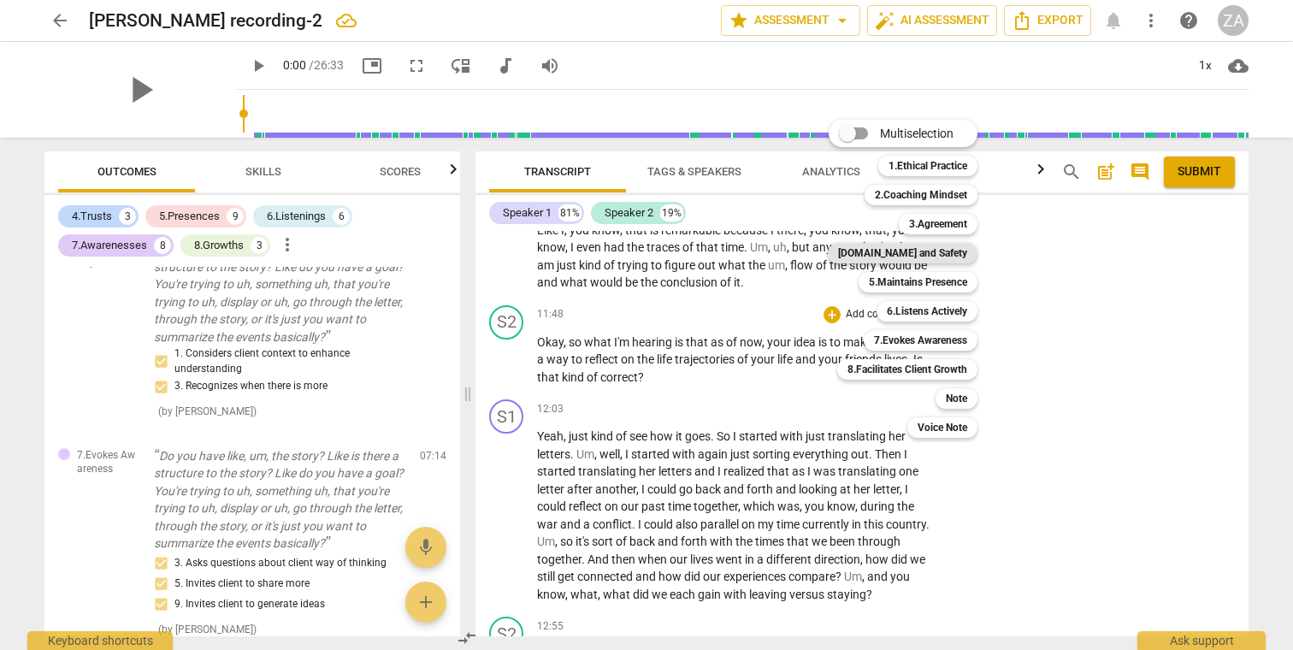
click at [950, 251] on b "[DOMAIN_NAME] and Safety" at bounding box center [902, 253] width 129 height 21
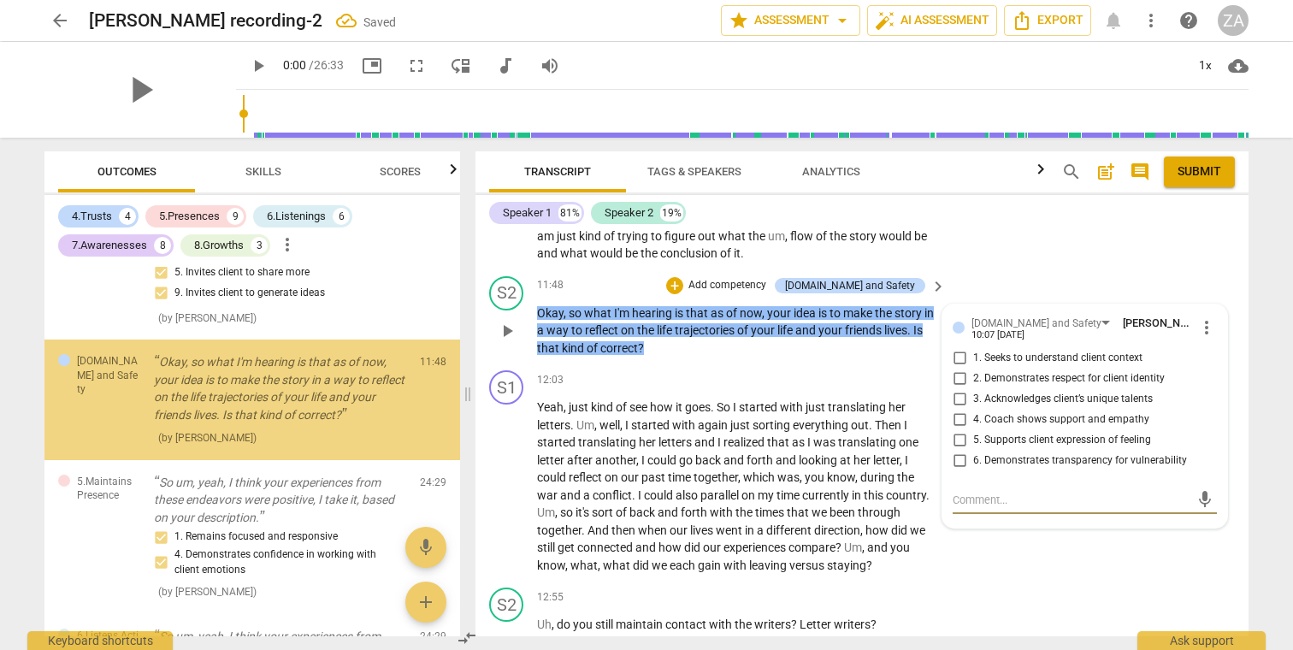
scroll to position [3462, 0]
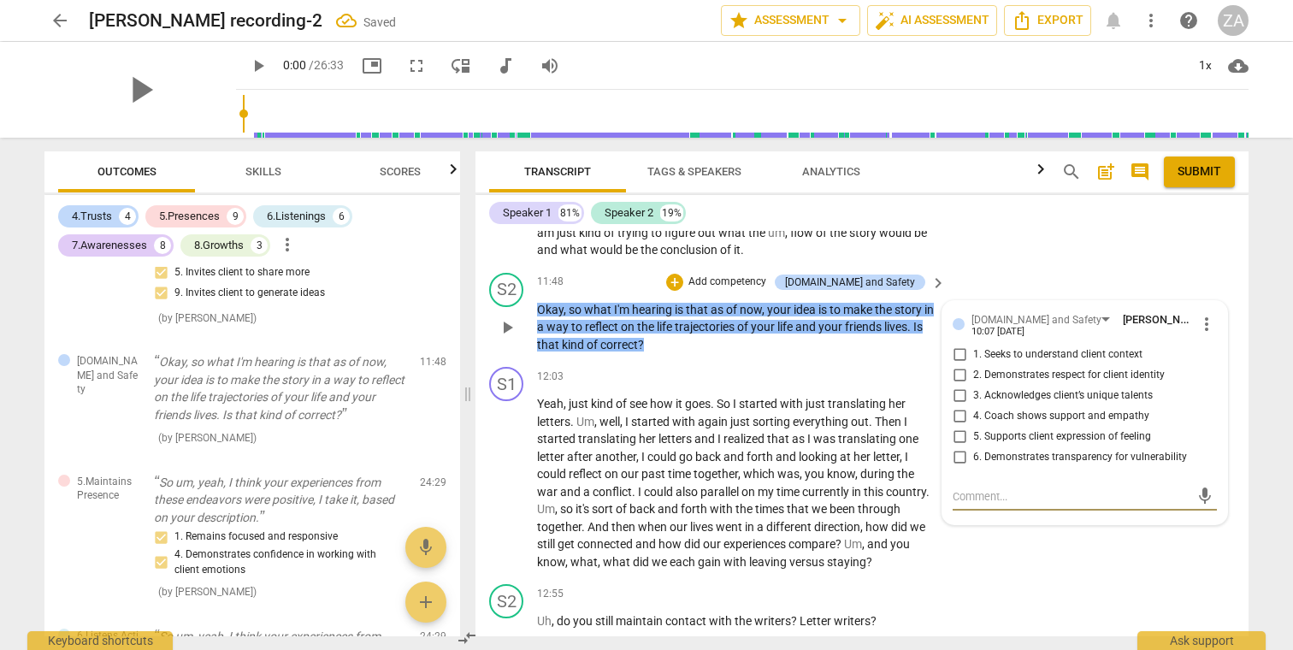
click at [1051, 347] on span "1. Seeks to understand client context" at bounding box center [1057, 354] width 169 height 15
click at [973, 345] on input "1. Seeks to understand client context" at bounding box center [958, 355] width 27 height 21
checkbox input "true"
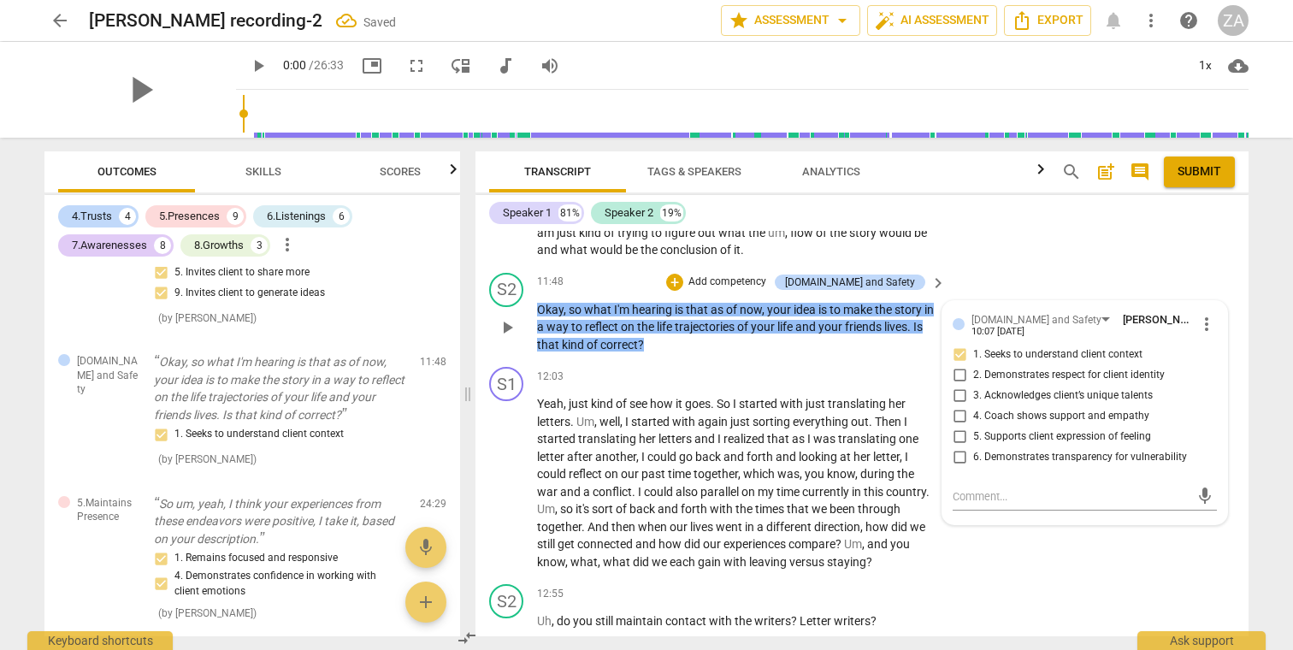
click at [768, 274] on p "Add competency" at bounding box center [726, 281] width 81 height 15
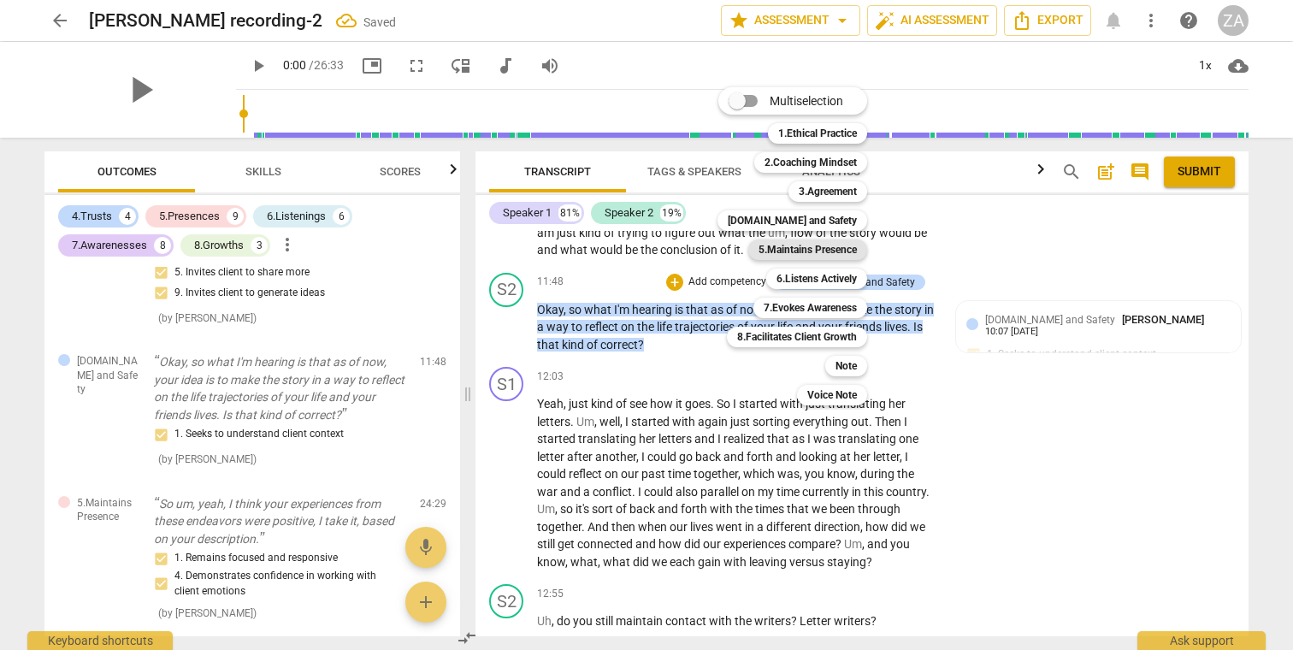
click at [828, 248] on b "5.Maintains Presence" at bounding box center [807, 249] width 98 height 21
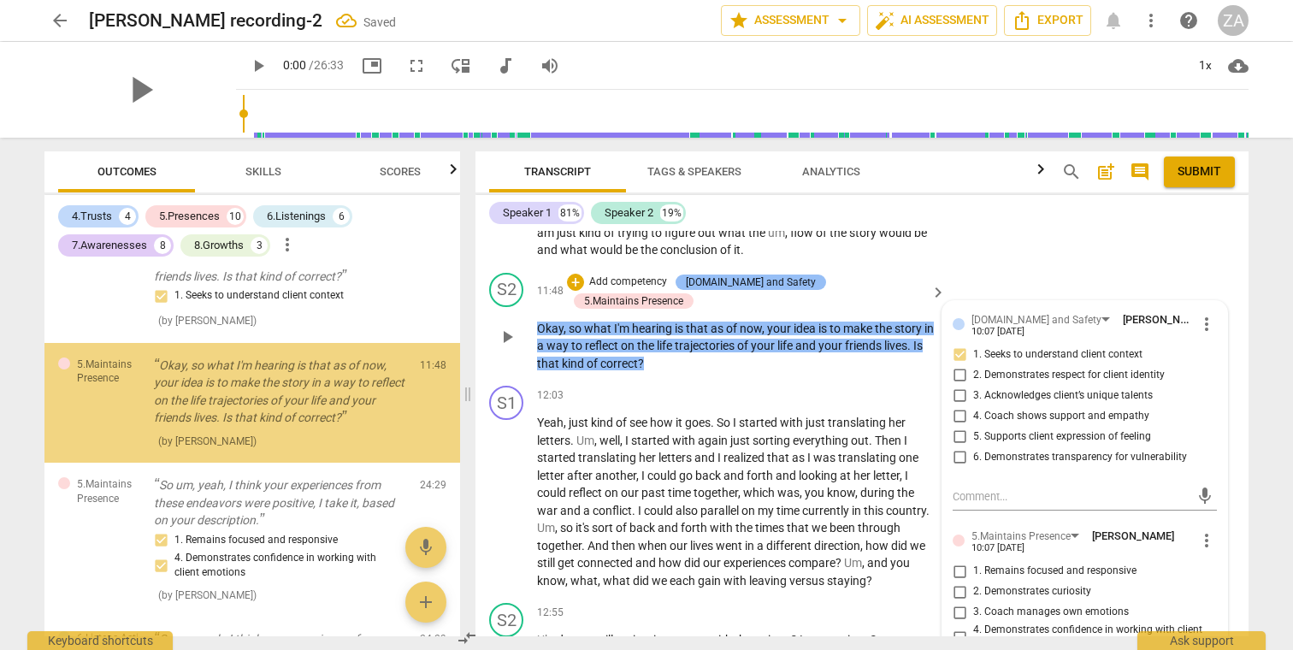
scroll to position [3664, 0]
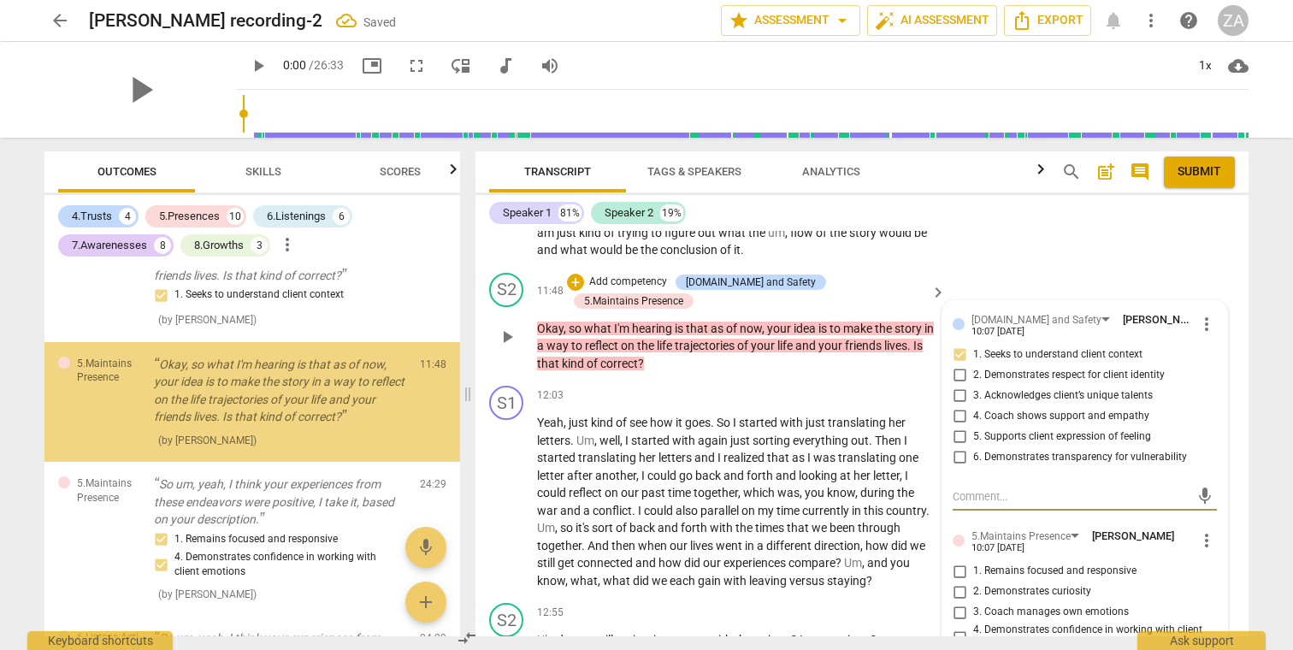
click at [664, 274] on p "Add competency" at bounding box center [627, 281] width 81 height 15
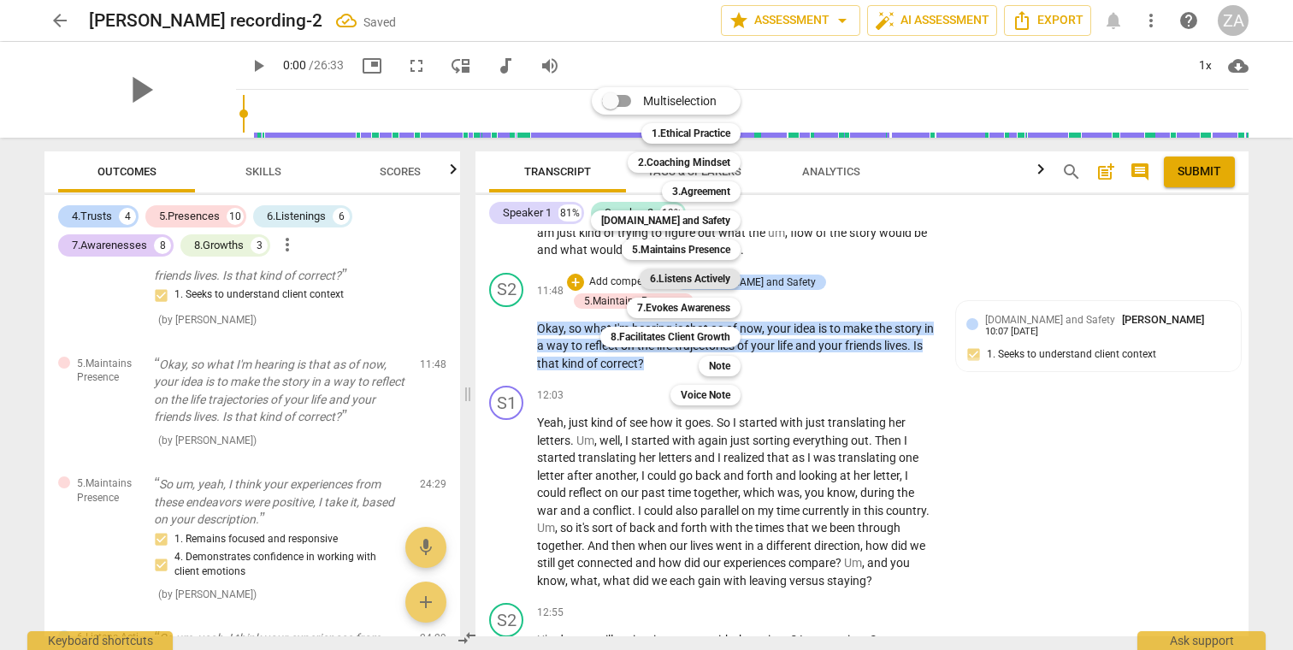
click at [706, 280] on b "6.Listens Actively" at bounding box center [690, 278] width 80 height 21
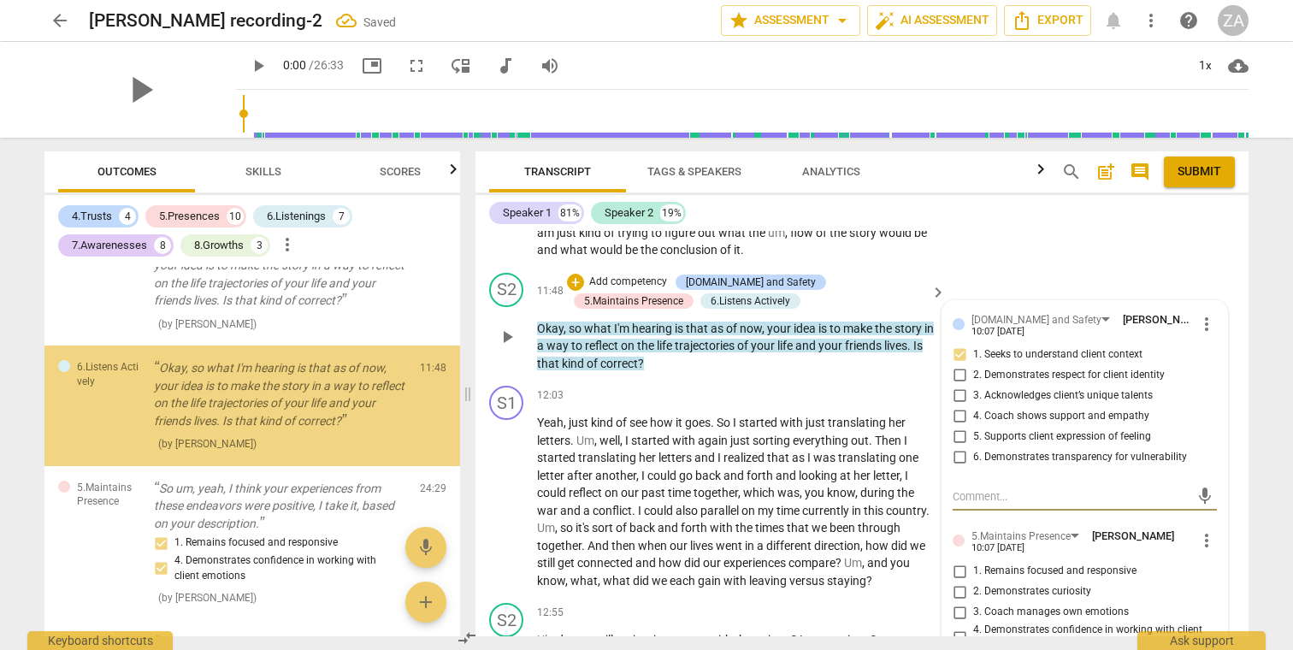
scroll to position [3782, 0]
click at [617, 274] on p "Add competency" at bounding box center [627, 281] width 81 height 15
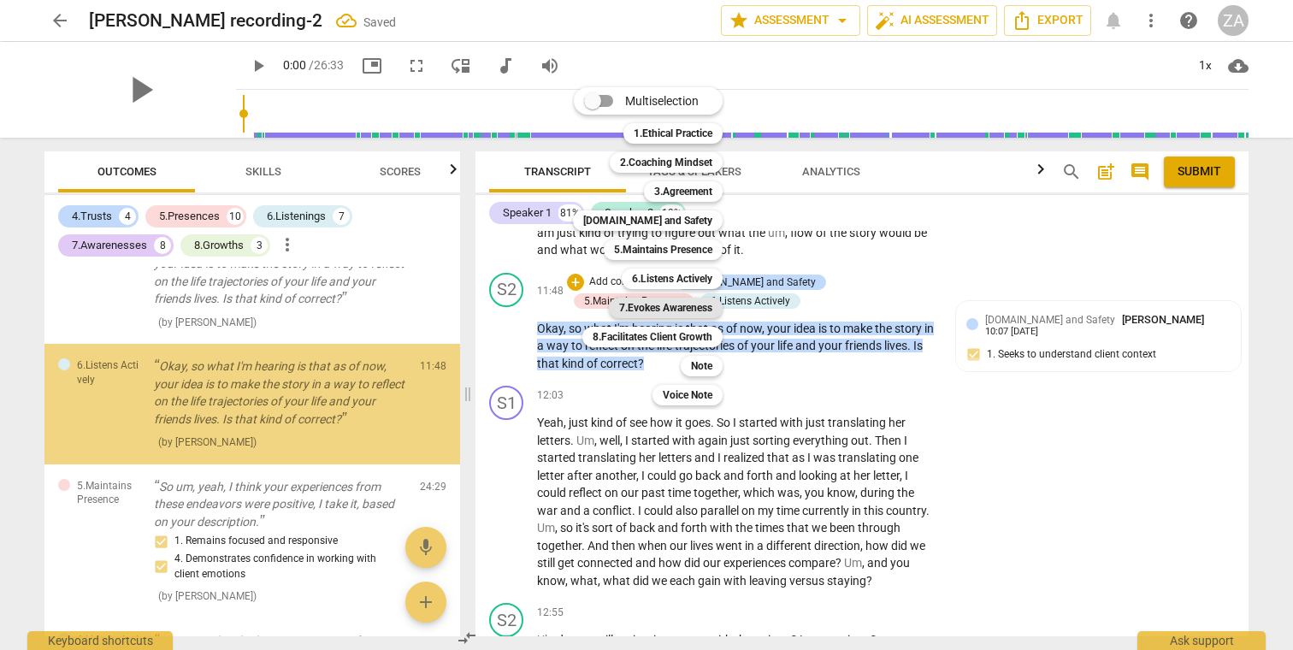
click at [646, 304] on b "7.Evokes Awareness" at bounding box center [665, 307] width 93 height 21
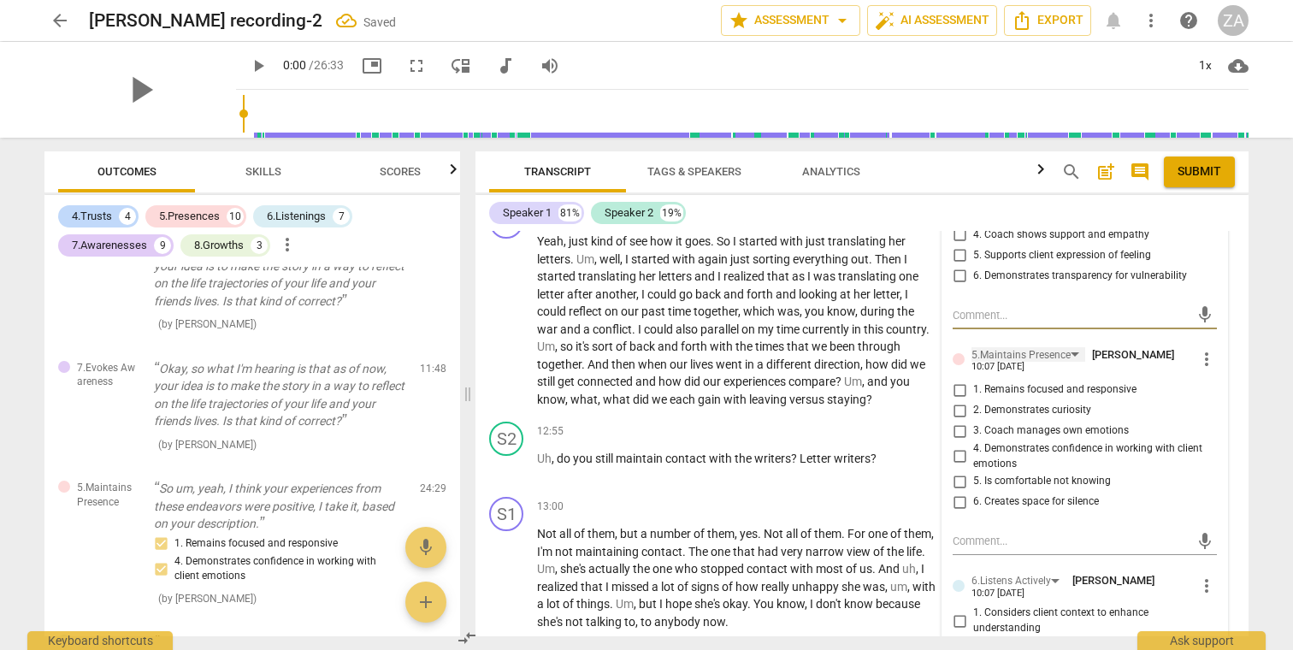
scroll to position [3656, 0]
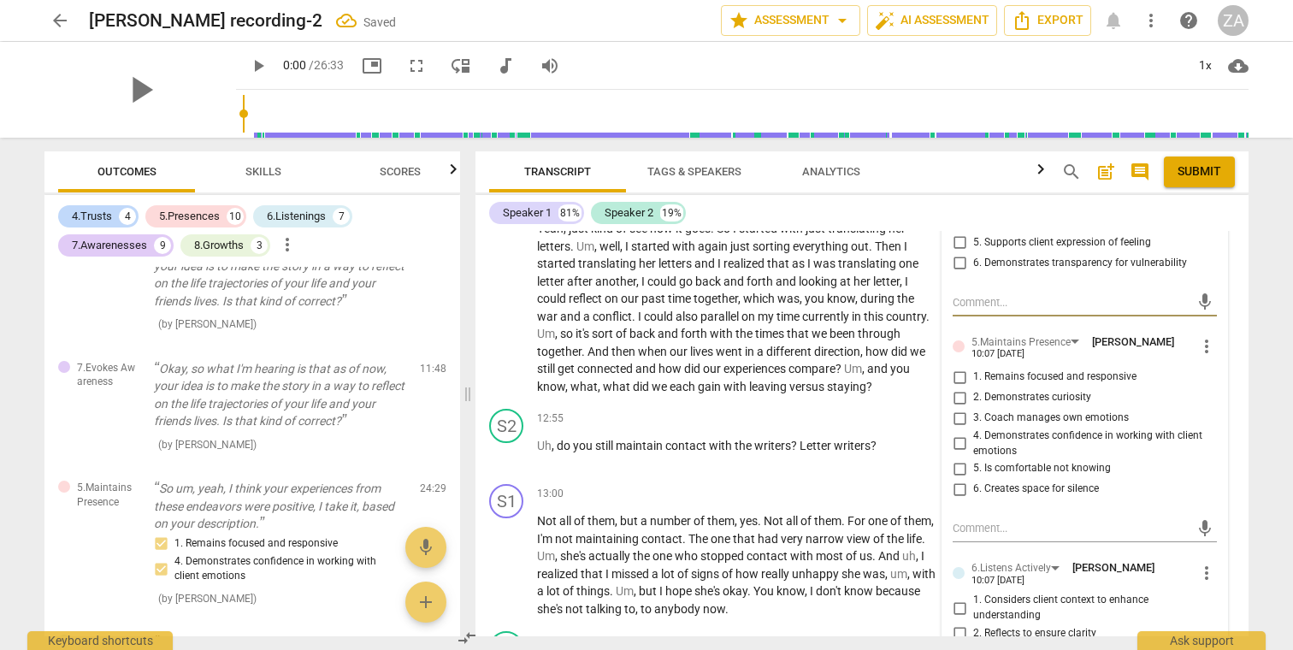
click at [1053, 390] on span "2. Demonstrates curiosity" at bounding box center [1032, 397] width 118 height 15
click at [973, 387] on input "2. Demonstrates curiosity" at bounding box center [958, 397] width 27 height 21
checkbox input "true"
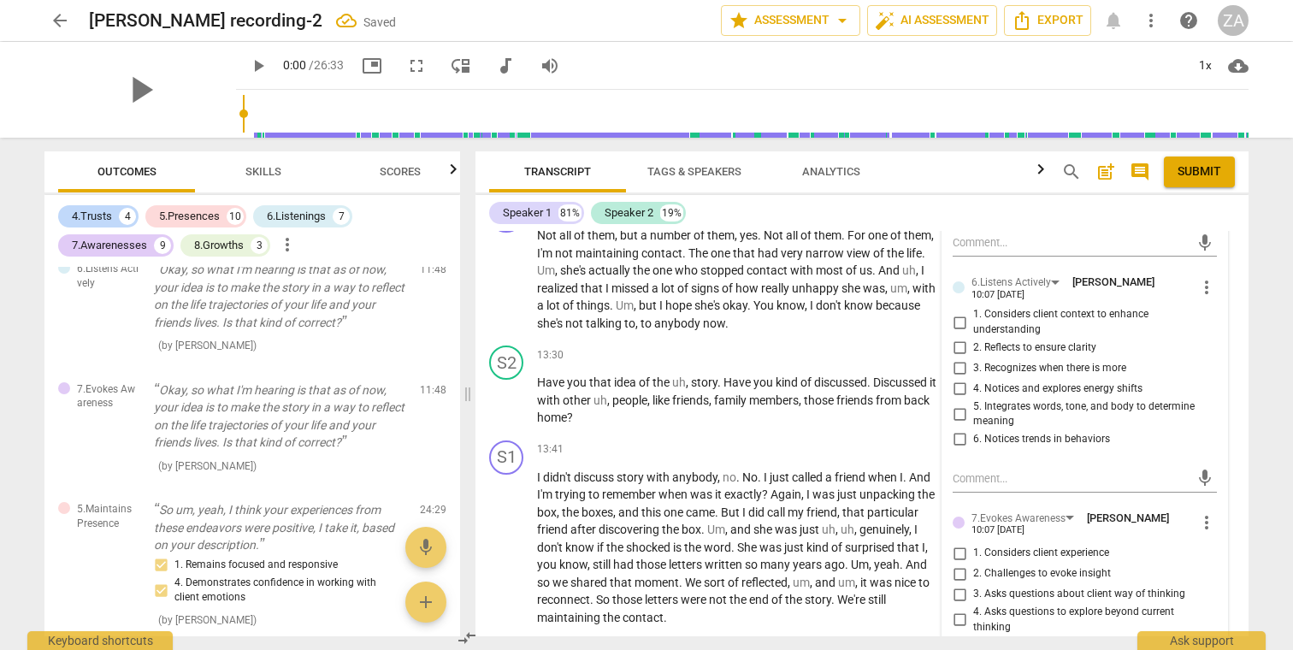
scroll to position [4065, 0]
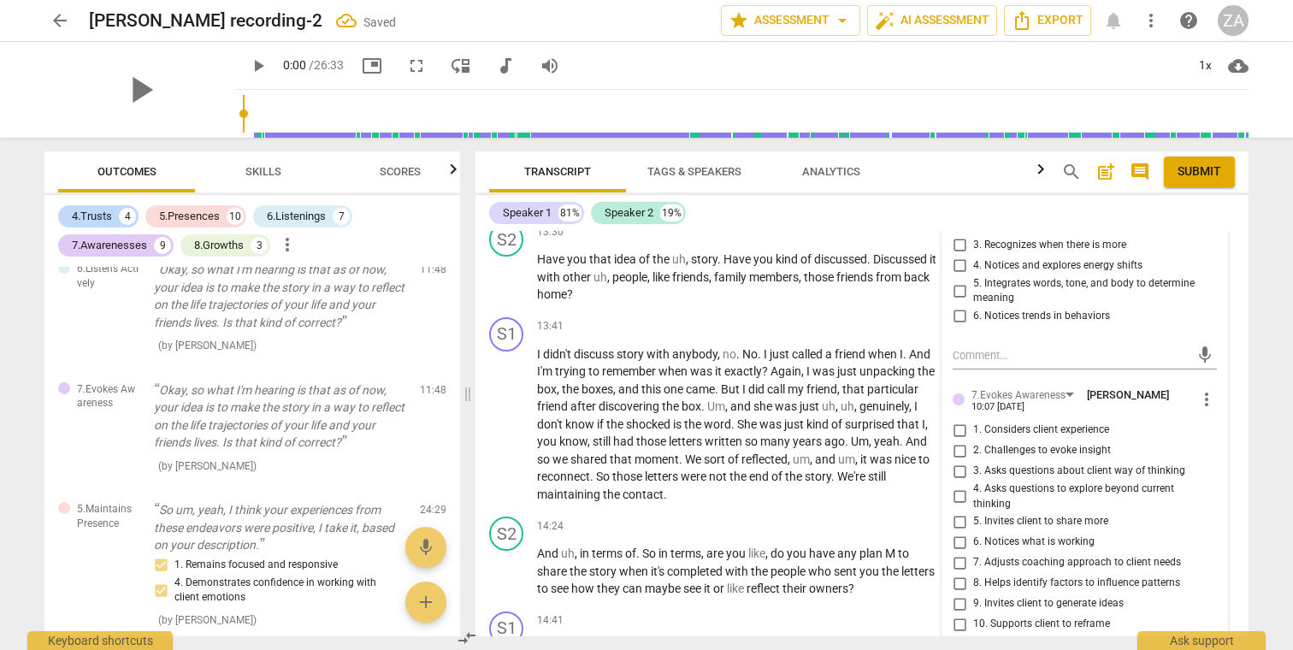
click at [1072, 463] on span "3. Asks questions about client way of thinking" at bounding box center [1079, 470] width 212 height 15
click at [973, 461] on input "3. Asks questions about client way of thinking" at bounding box center [958, 471] width 27 height 21
checkbox input "true"
click at [1075, 481] on span "4. Asks questions to explore beyond current thinking" at bounding box center [1091, 496] width 237 height 30
click at [973, 486] on input "4. Asks questions to explore beyond current thinking" at bounding box center [958, 496] width 27 height 21
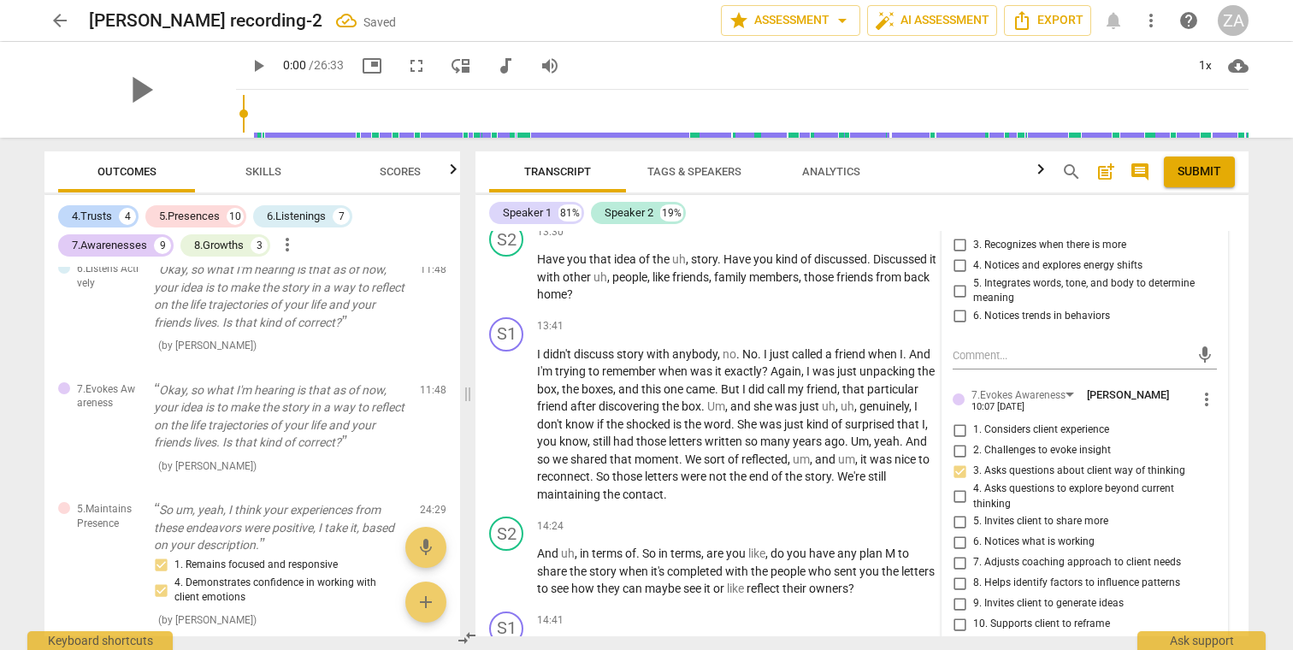
checkbox input "true"
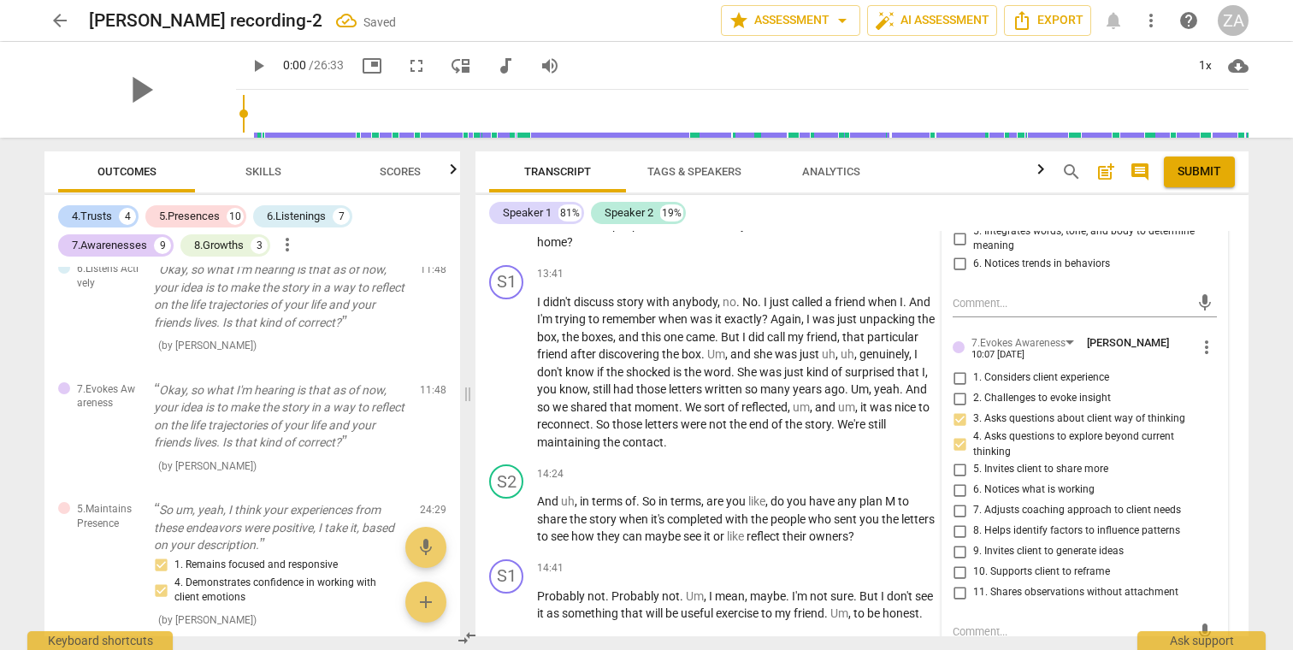
scroll to position [4118, 0]
click at [1051, 461] on span "5. Invites client to share more" at bounding box center [1040, 468] width 135 height 15
click at [973, 458] on input "5. Invites client to share more" at bounding box center [958, 468] width 27 height 21
checkbox input "true"
click at [1058, 543] on span "9. Invites client to generate ideas" at bounding box center [1048, 550] width 150 height 15
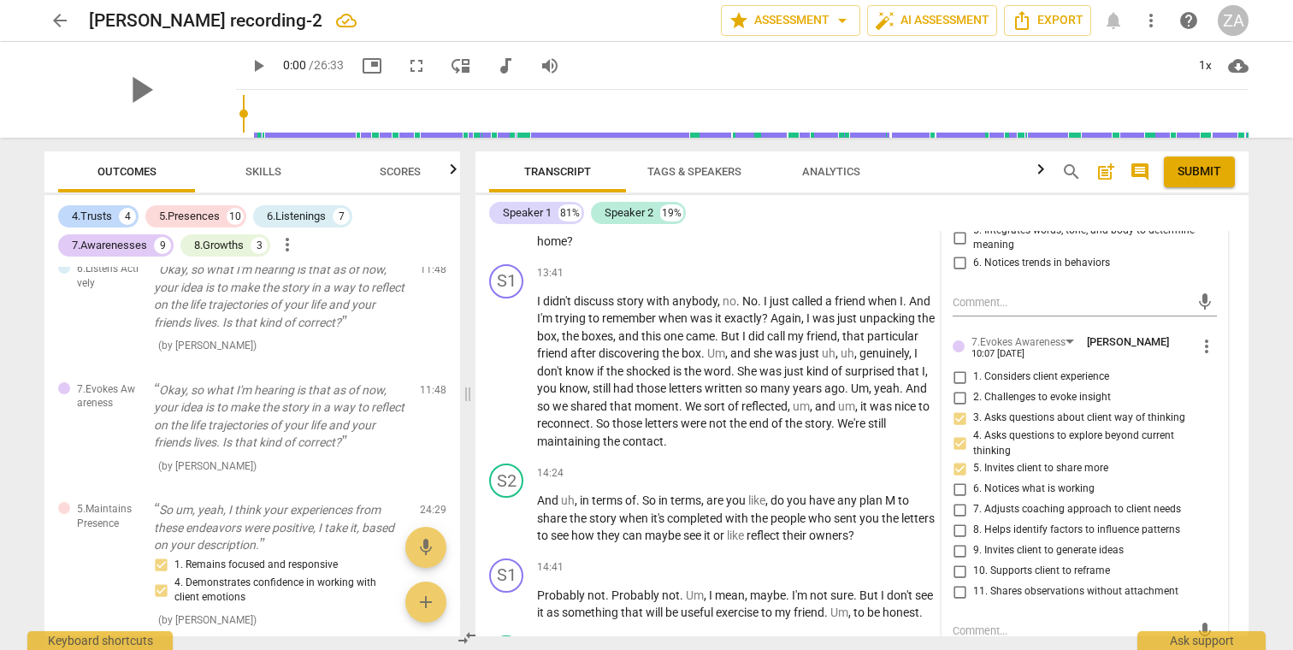
click at [973, 540] on input "9. Invites client to generate ideas" at bounding box center [958, 550] width 27 height 21
checkbox input "true"
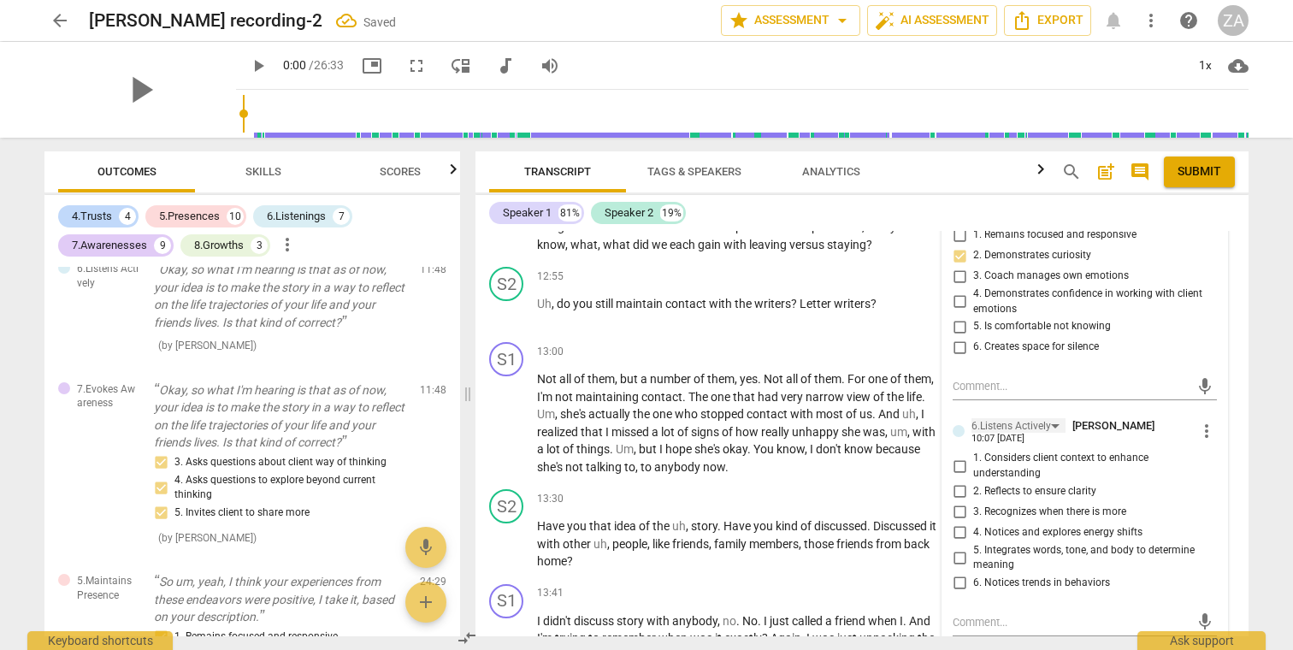
scroll to position [3833, 0]
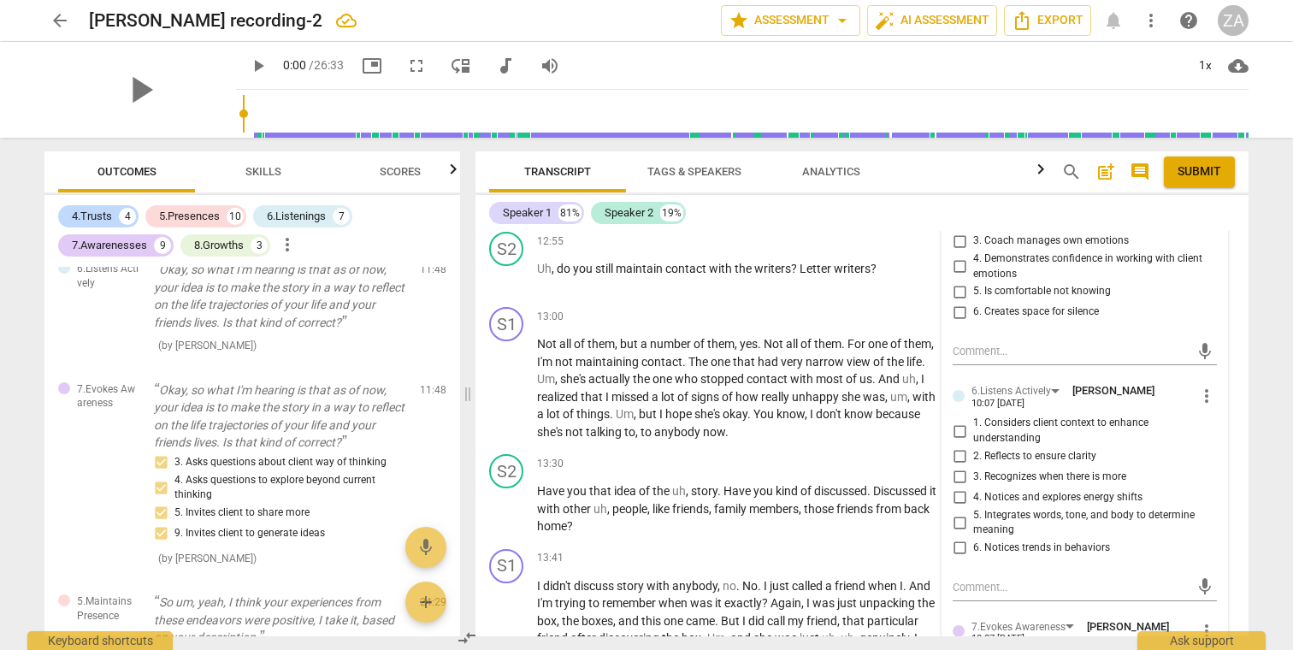
click at [1000, 415] on span "1. Considers client context to enhance understanding" at bounding box center [1091, 430] width 237 height 30
click at [973, 421] on input "1. Considers client context to enhance understanding" at bounding box center [958, 431] width 27 height 21
checkbox input "true"
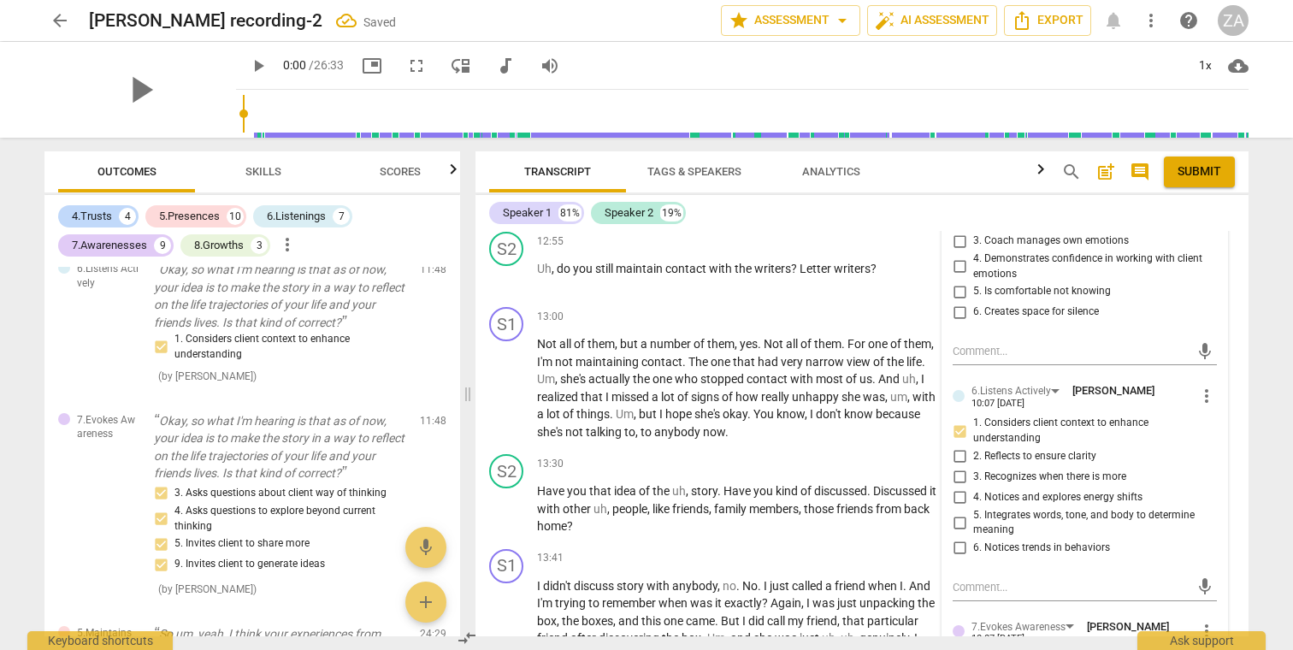
click at [1026, 469] on span "3. Recognizes when there is more" at bounding box center [1049, 476] width 153 height 15
click at [973, 467] on input "3. Recognizes when there is more" at bounding box center [958, 477] width 27 height 21
checkbox input "true"
click at [610, 407] on span "things" at bounding box center [592, 414] width 33 height 14
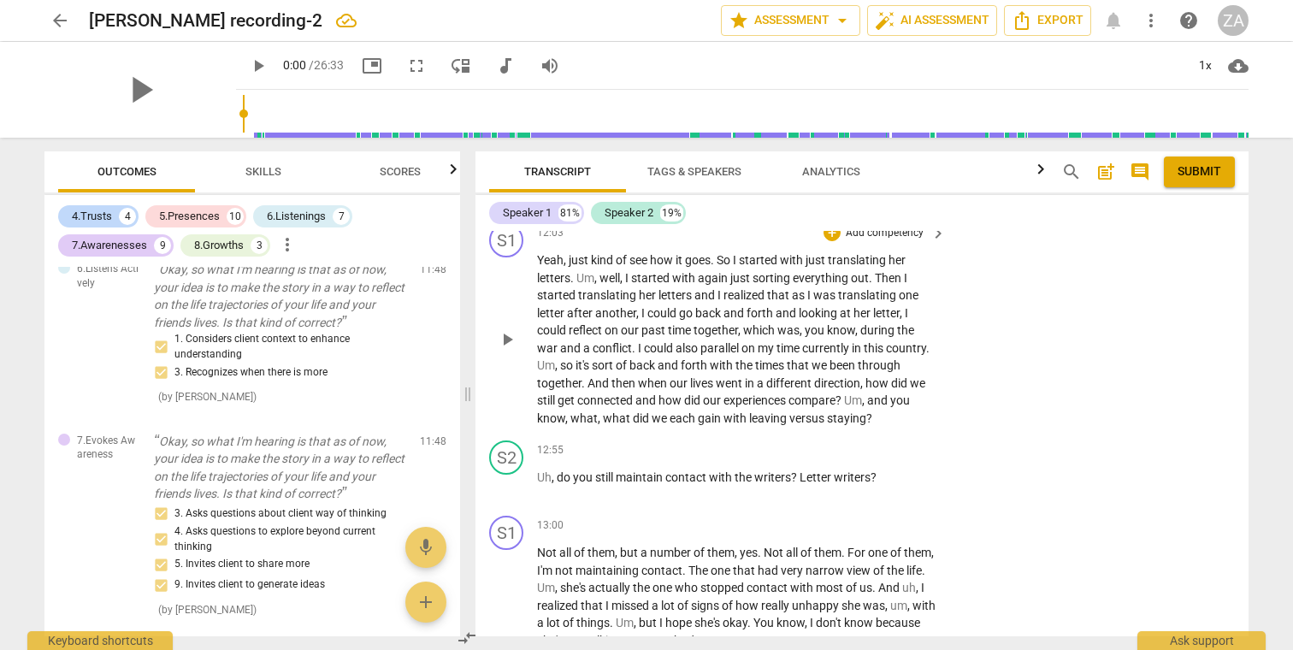
scroll to position [3673, 0]
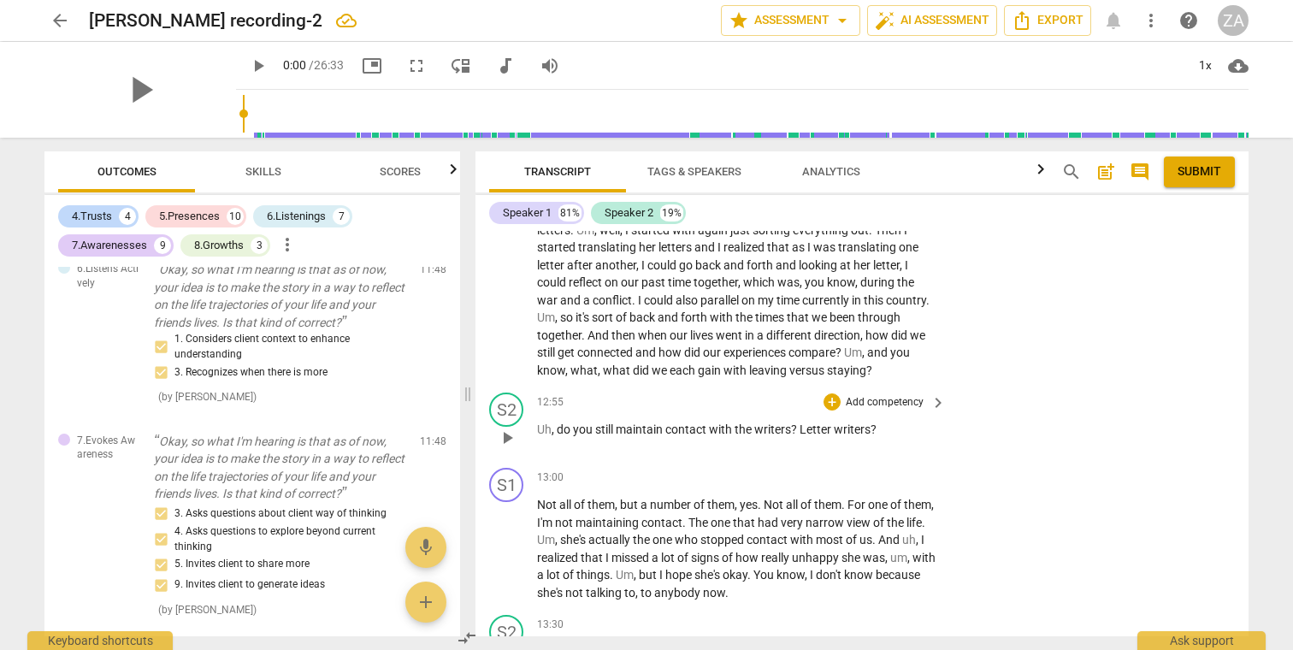
click at [878, 395] on p "Add competency" at bounding box center [884, 402] width 81 height 15
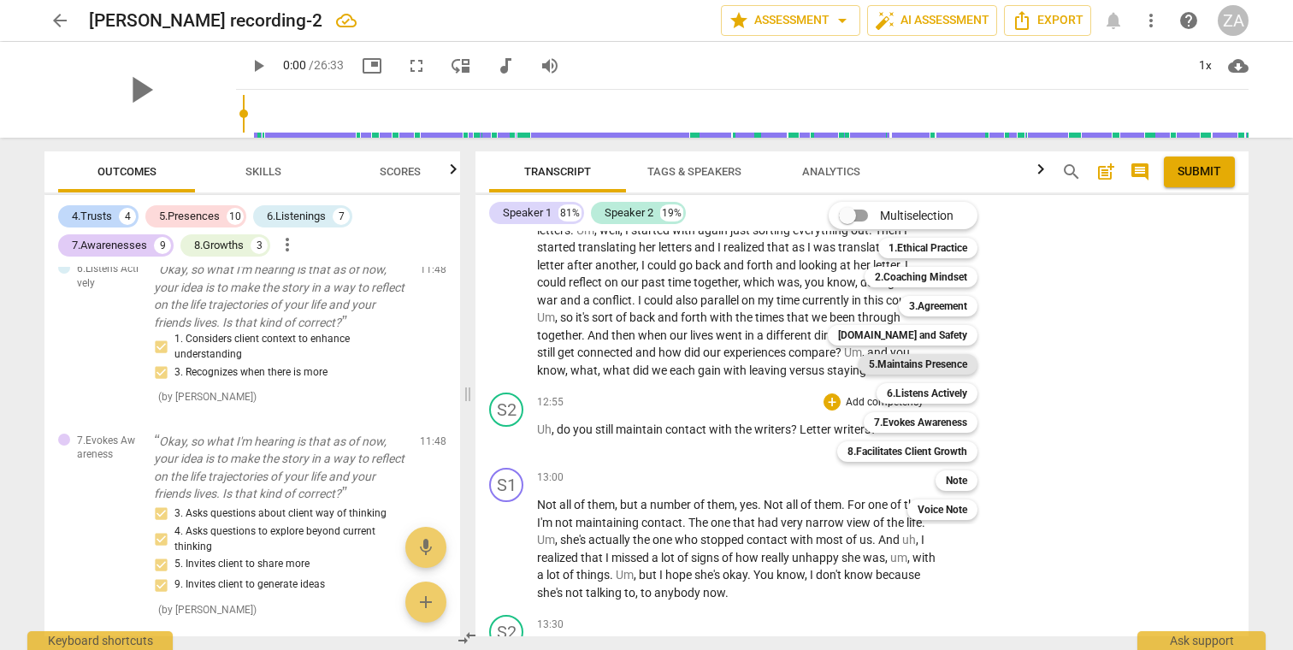
click at [942, 365] on b "5.Maintains Presence" at bounding box center [918, 364] width 98 height 21
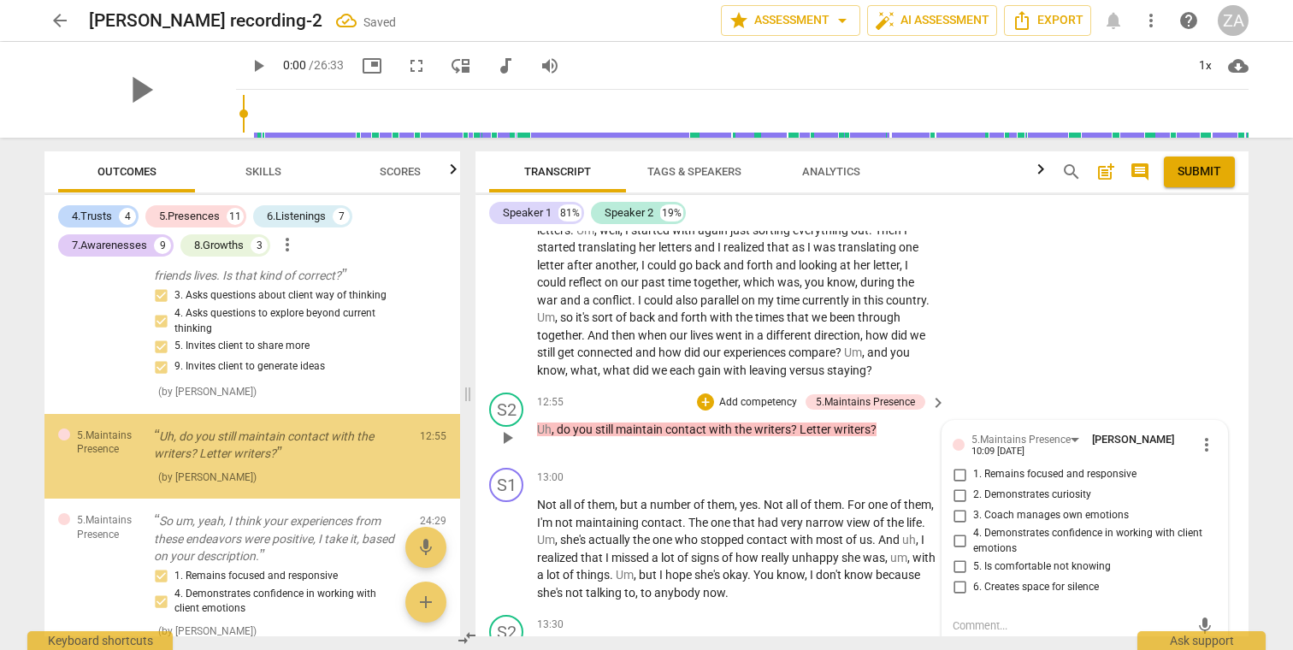
scroll to position [4164, 0]
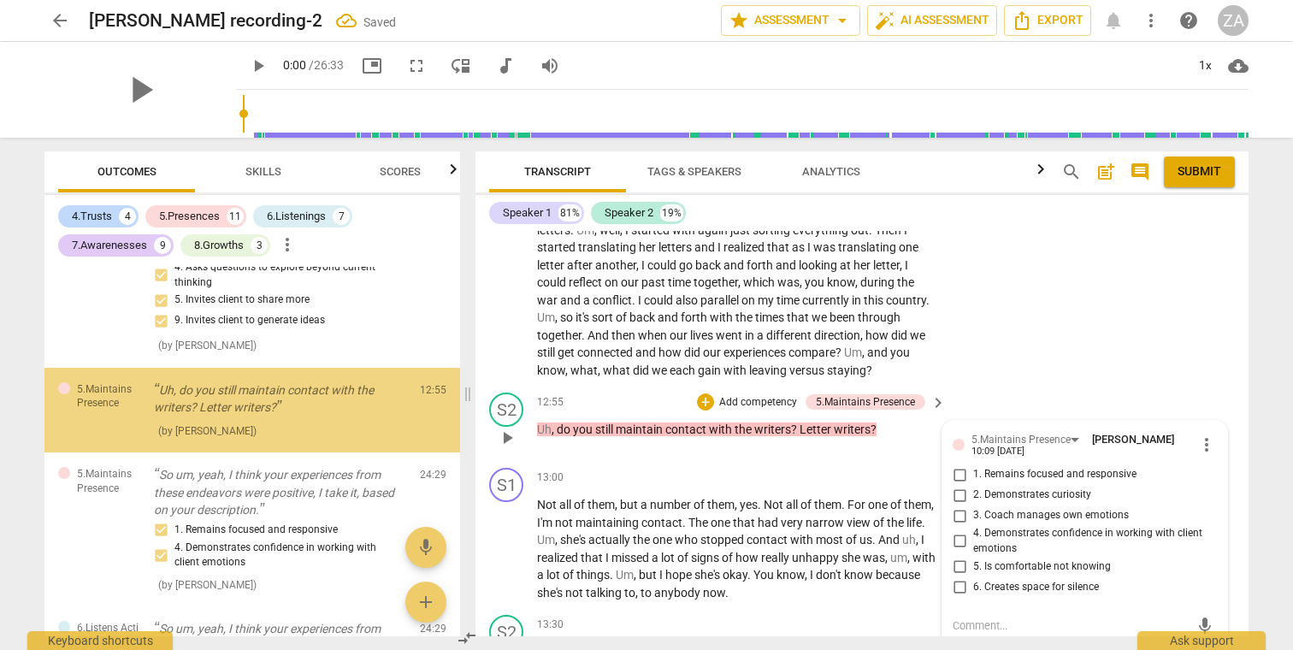
click at [765, 395] on p "Add competency" at bounding box center [757, 402] width 81 height 15
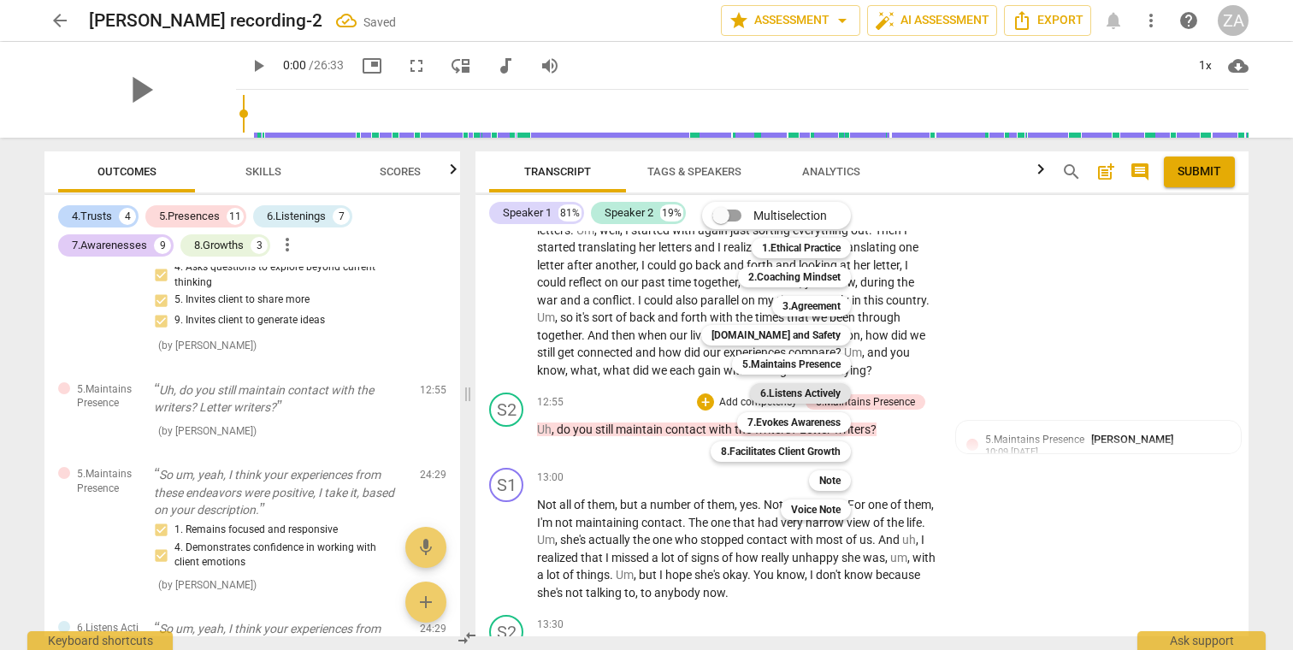
click at [824, 392] on b "6.Listens Actively" at bounding box center [800, 393] width 80 height 21
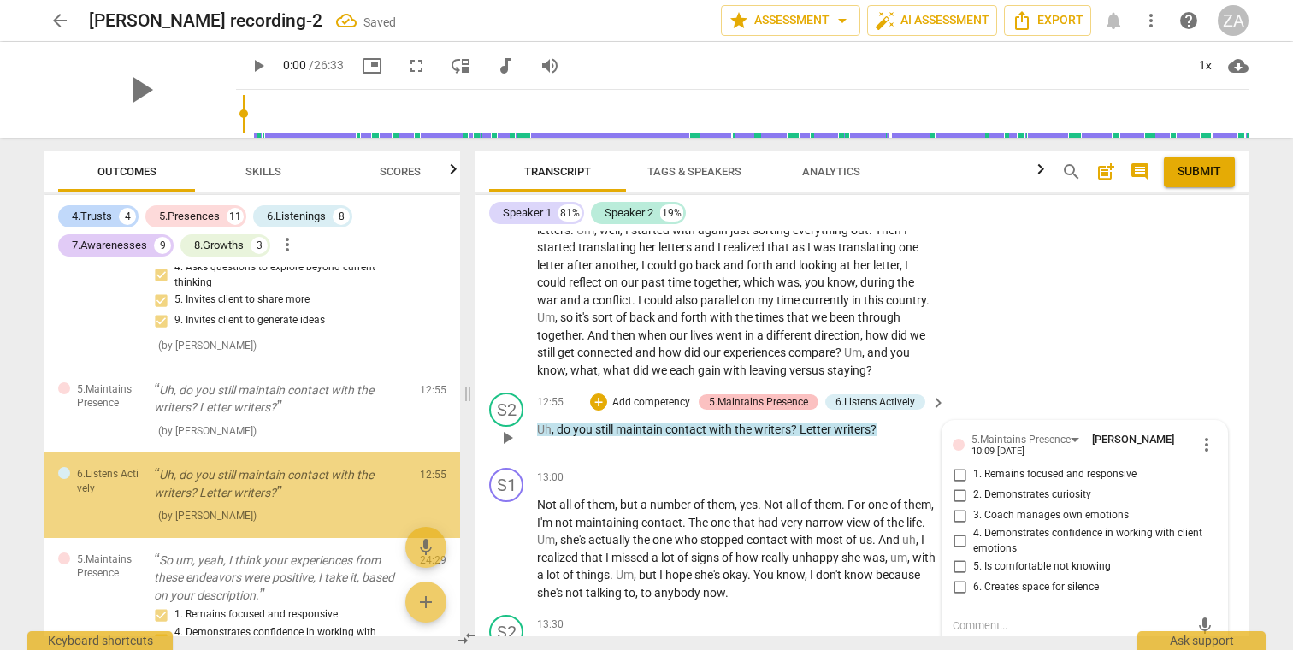
scroll to position [4248, 0]
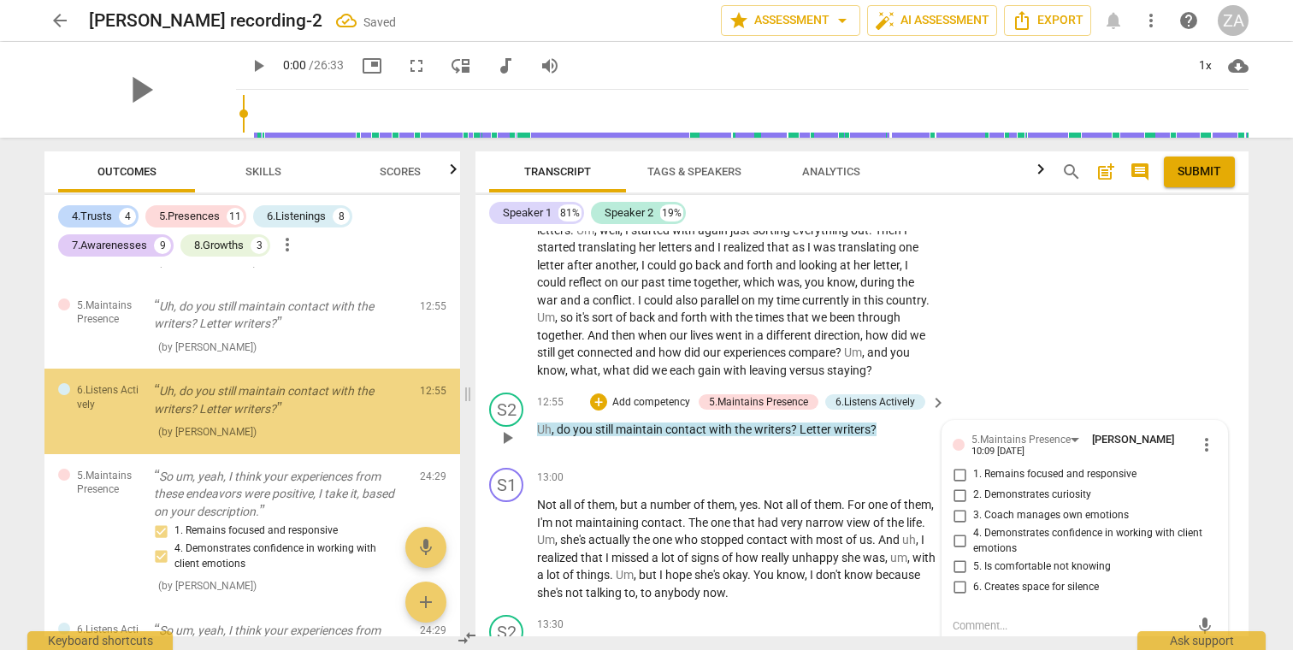
click at [661, 395] on p "Add competency" at bounding box center [650, 402] width 81 height 15
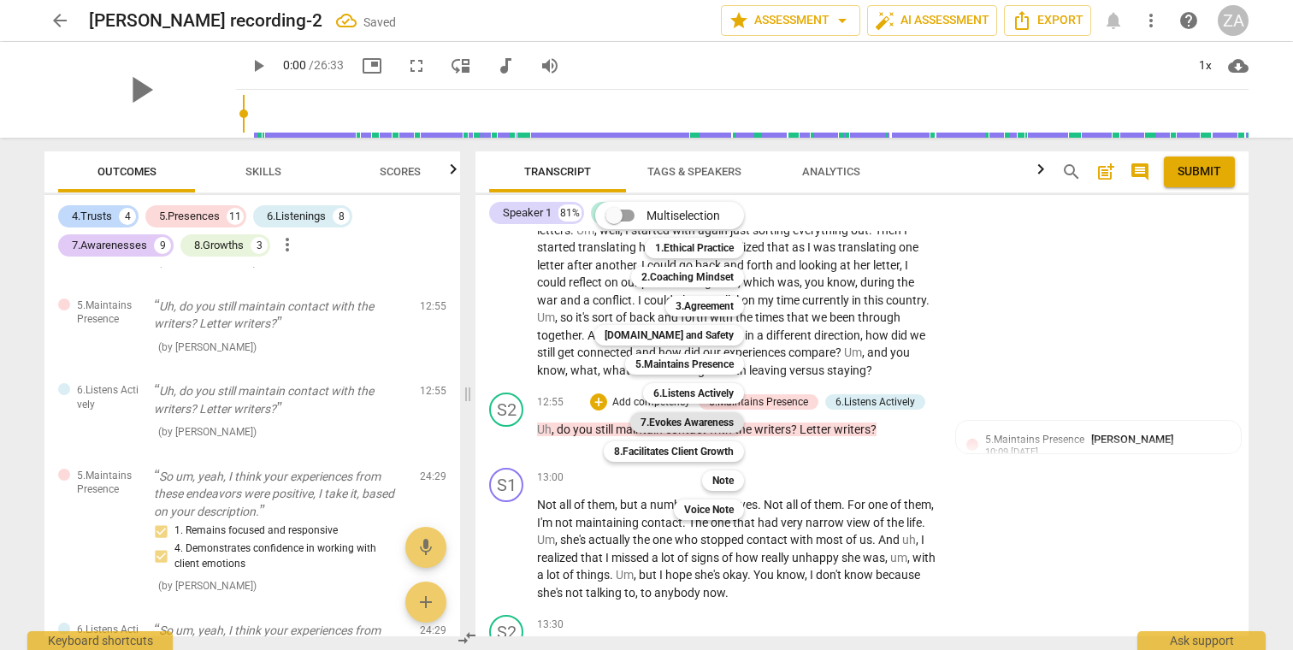
click at [724, 421] on b "7.Evokes Awareness" at bounding box center [686, 422] width 93 height 21
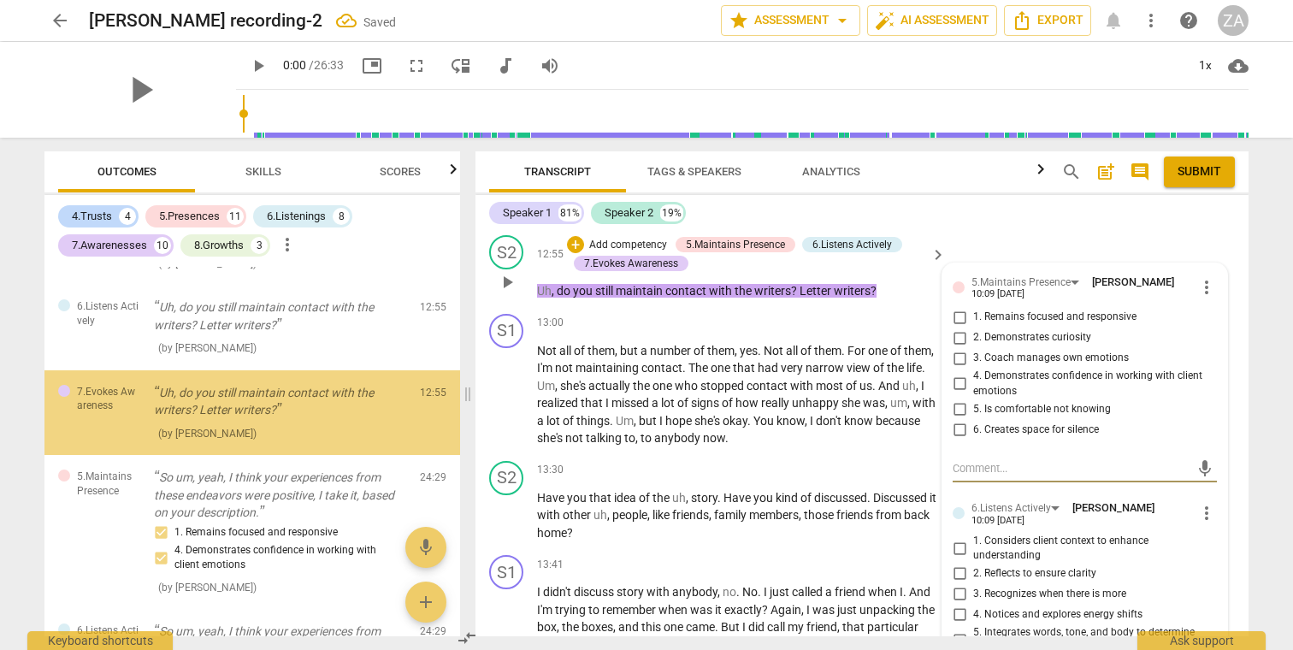
scroll to position [3856, 0]
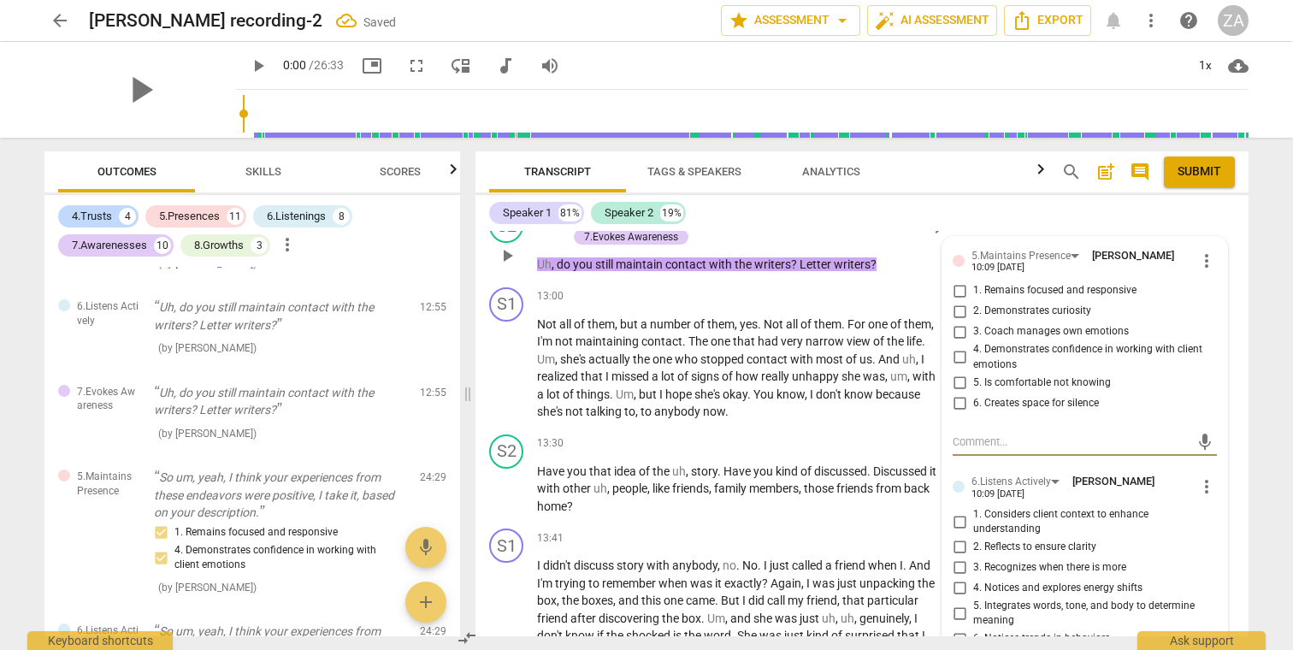
click at [1053, 283] on span "1. Remains focused and responsive" at bounding box center [1054, 290] width 163 height 15
click at [973, 280] on input "1. Remains focused and responsive" at bounding box center [958, 290] width 27 height 21
checkbox input "true"
click at [1053, 303] on span "2. Demonstrates curiosity" at bounding box center [1032, 310] width 118 height 15
click at [973, 301] on input "2. Demonstrates curiosity" at bounding box center [958, 311] width 27 height 21
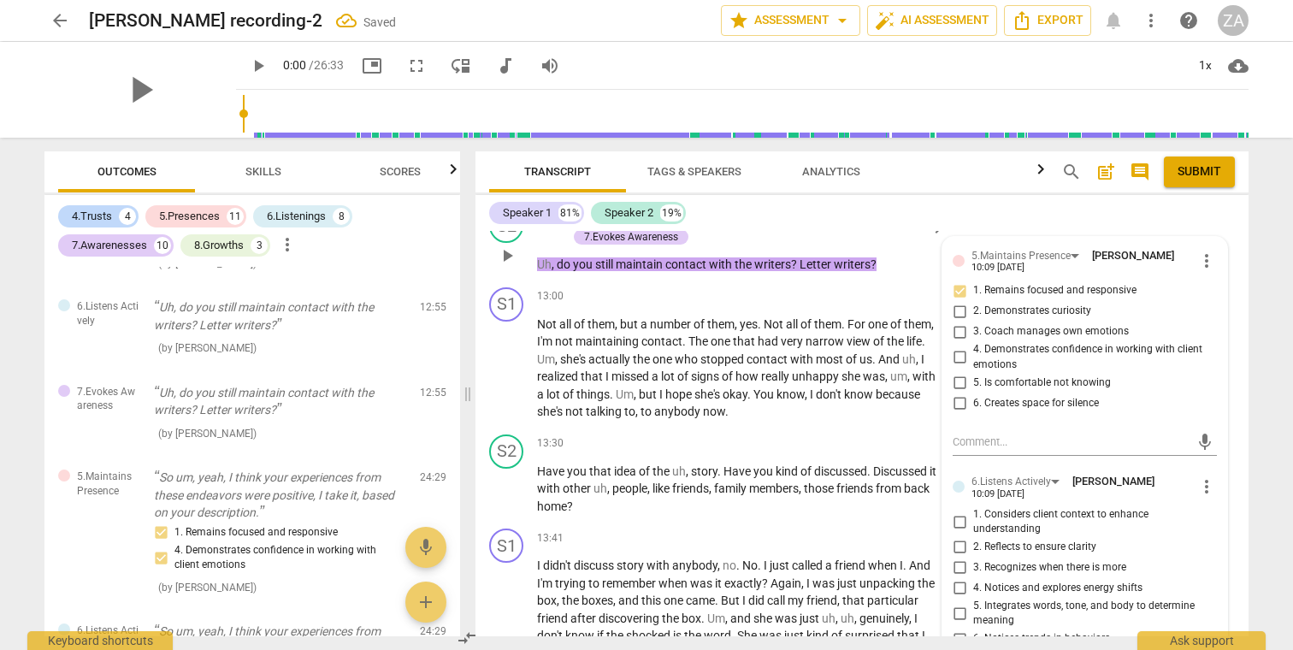
checkbox input "true"
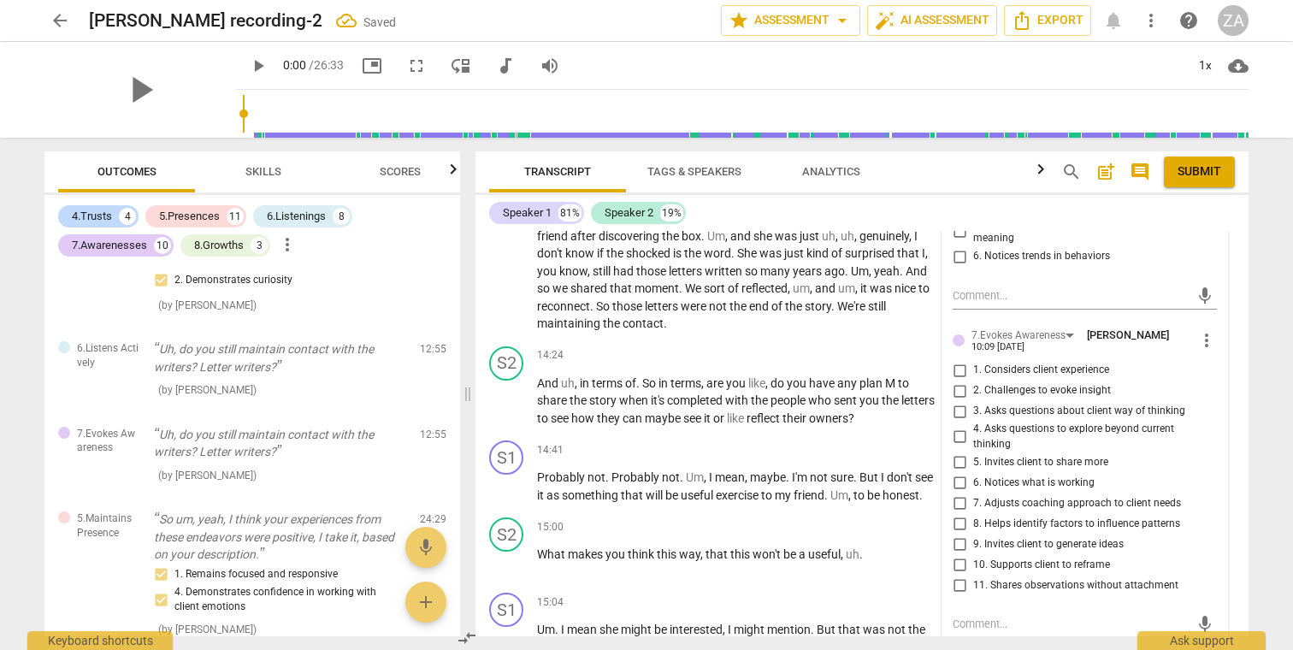
scroll to position [4263, 0]
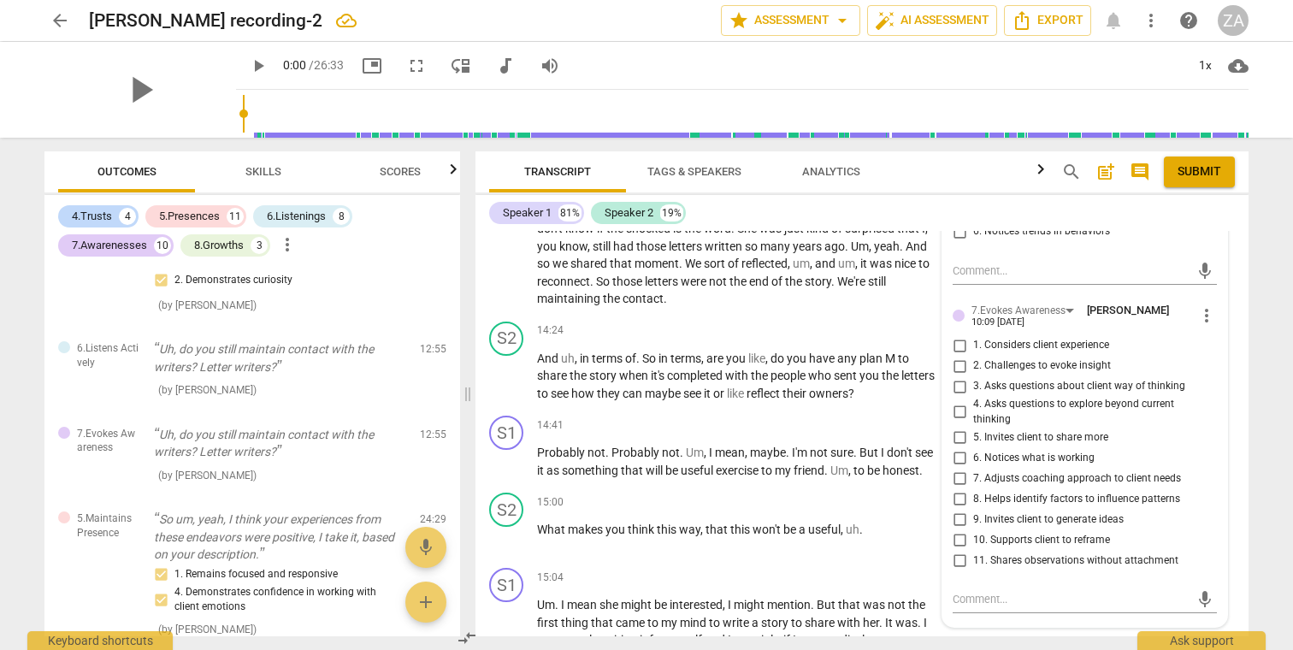
click at [1064, 379] on span "3. Asks questions about client way of thinking" at bounding box center [1079, 386] width 212 height 15
click at [973, 376] on input "3. Asks questions about client way of thinking" at bounding box center [958, 386] width 27 height 21
checkbox input "true"
click at [1088, 430] on span "5. Invites client to share more" at bounding box center [1040, 437] width 135 height 15
click at [973, 427] on input "5. Invites client to share more" at bounding box center [958, 437] width 27 height 21
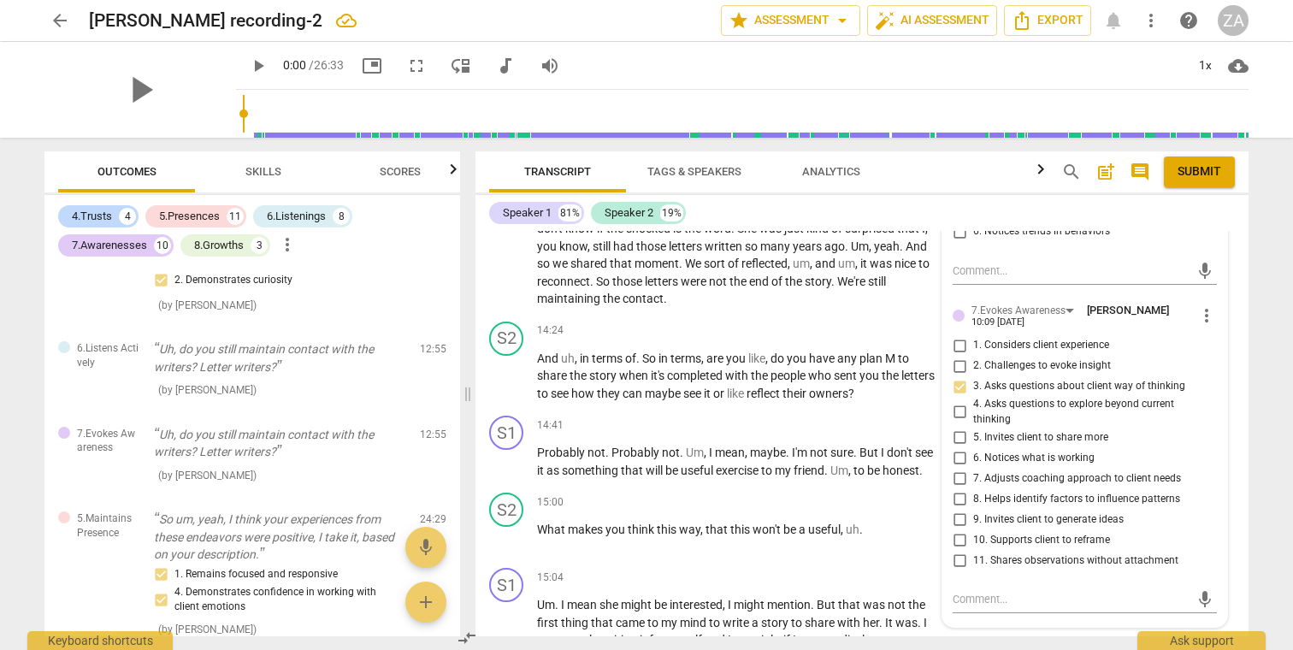
checkbox input "true"
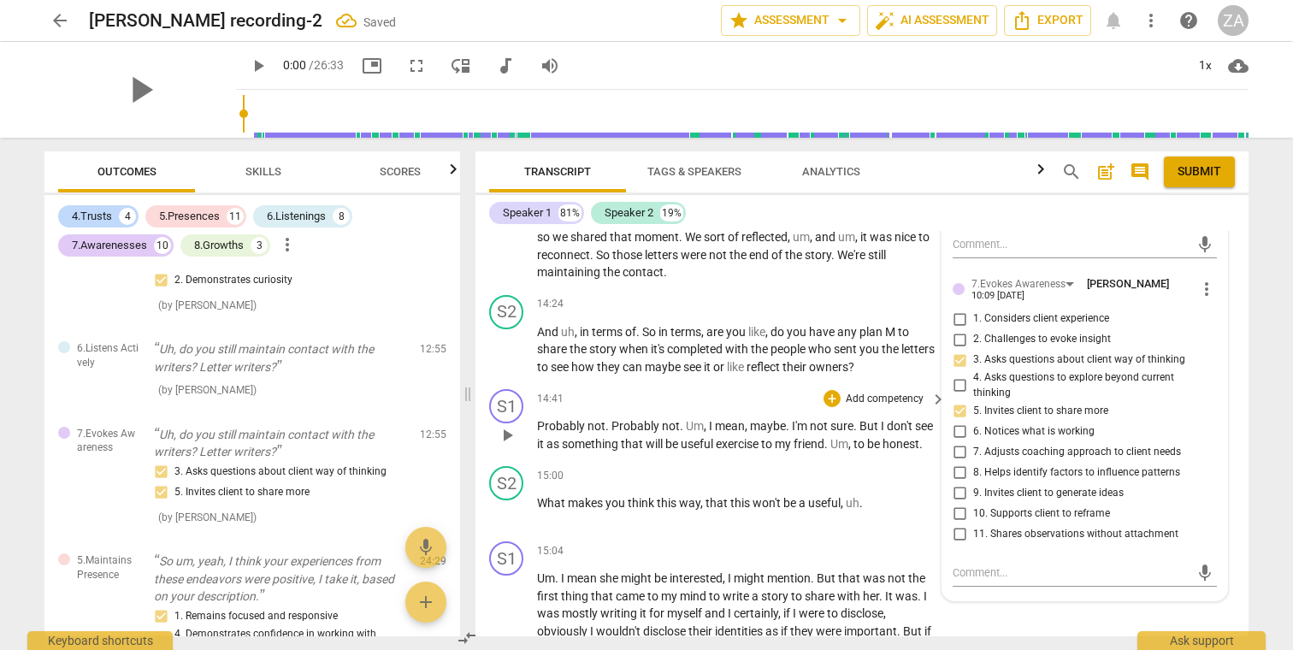
click at [753, 389] on div "14:41 + Add competency keyboard_arrow_right" at bounding box center [742, 398] width 410 height 19
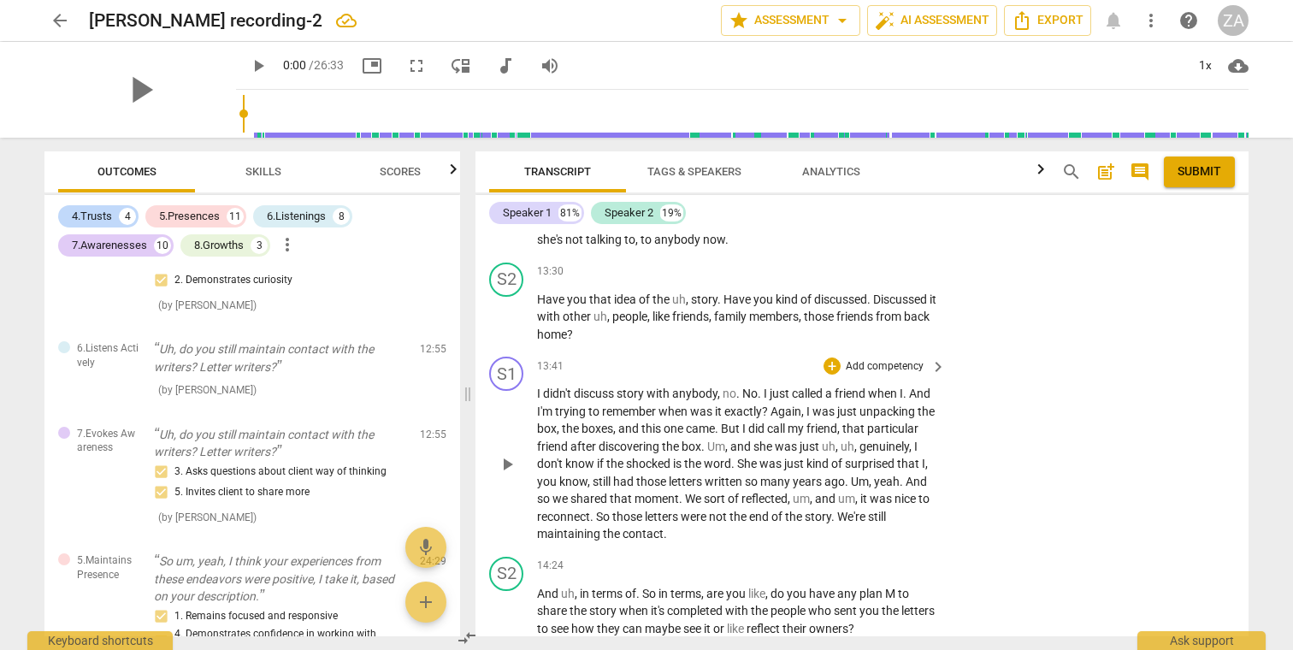
scroll to position [4001, 0]
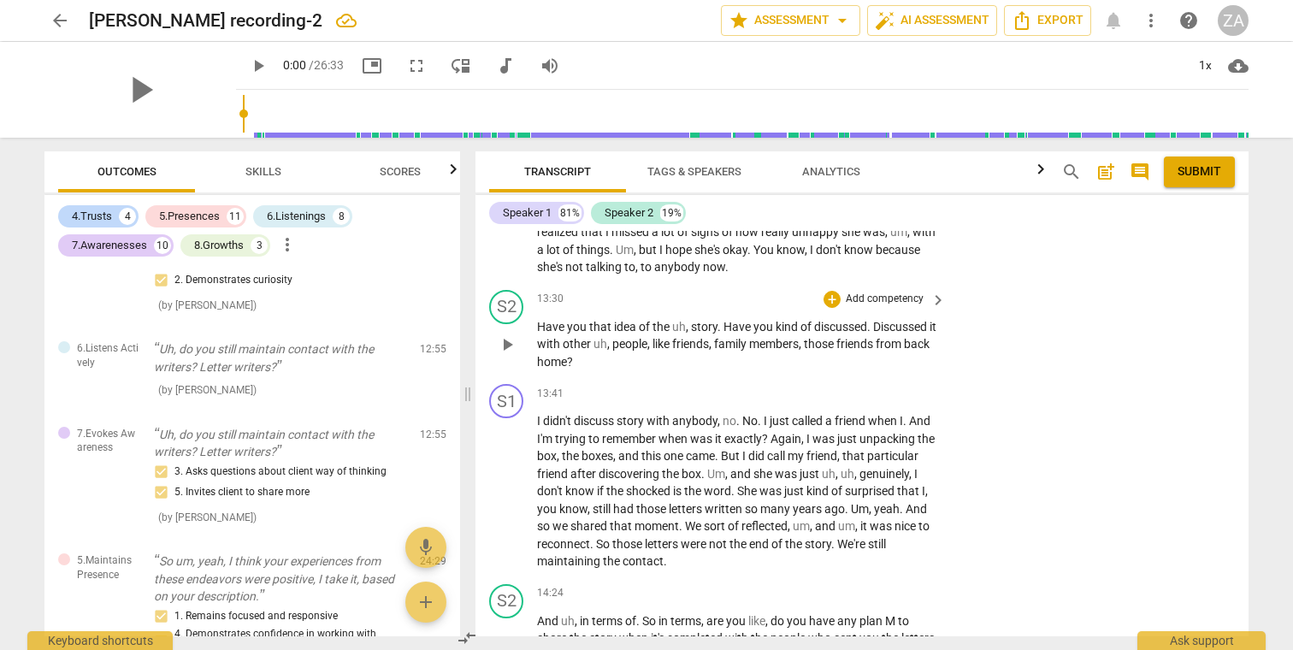
click at [902, 292] on p "Add competency" at bounding box center [884, 299] width 81 height 15
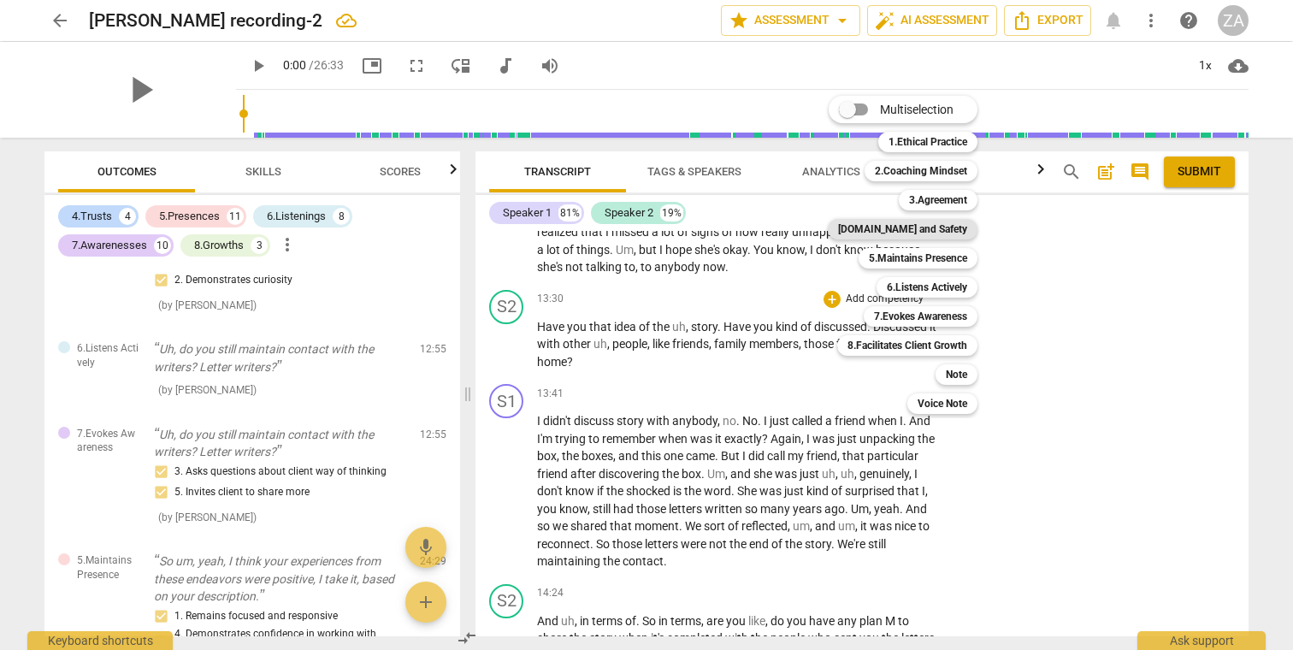
click at [951, 233] on b "[DOMAIN_NAME] and Safety" at bounding box center [902, 229] width 129 height 21
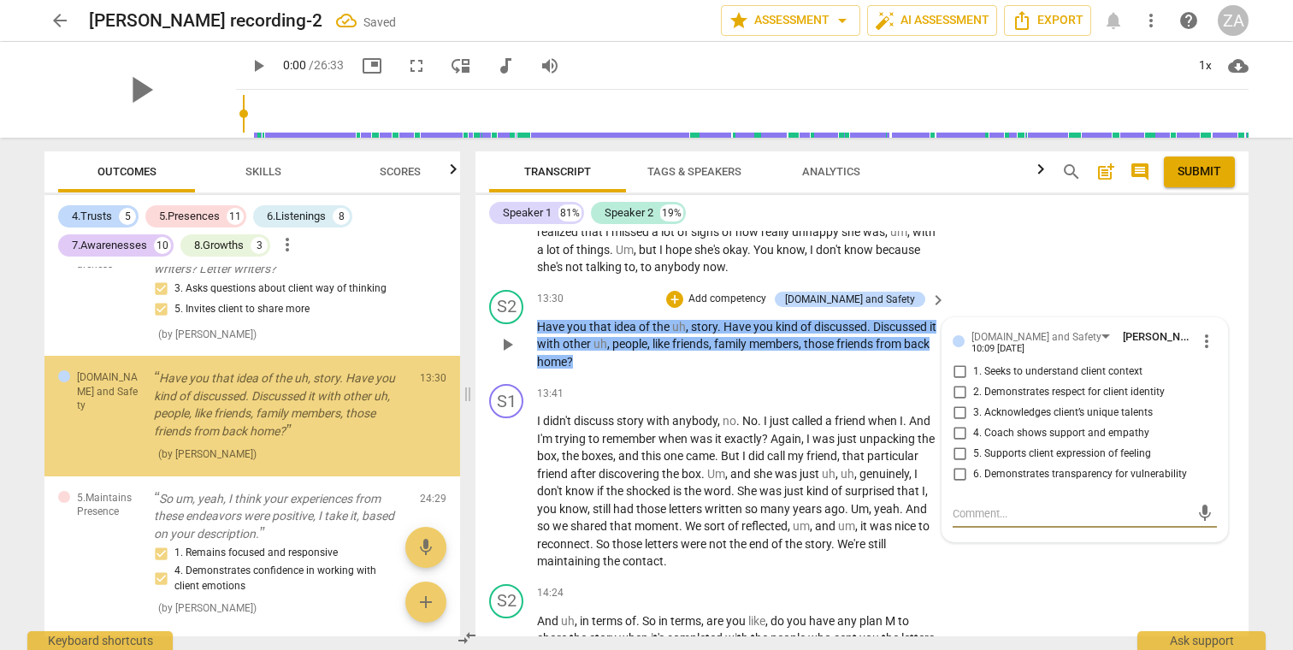
scroll to position [4516, 0]
click at [768, 292] on p "Add competency" at bounding box center [726, 299] width 81 height 15
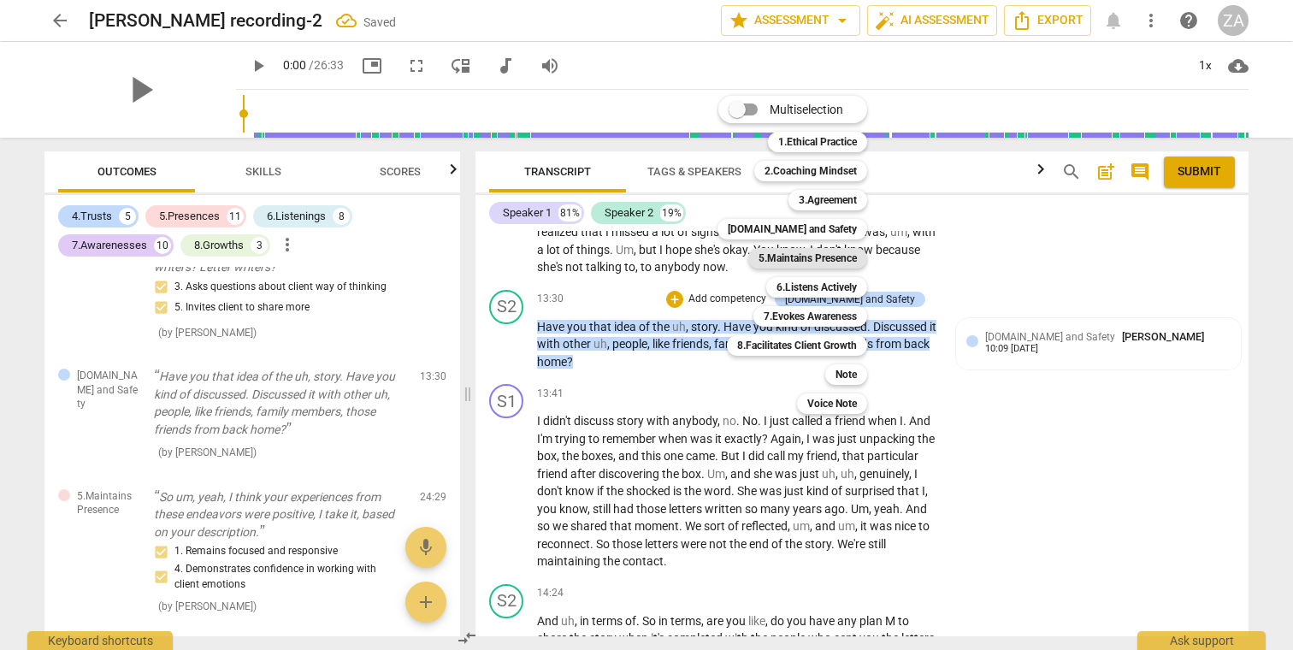
click at [807, 260] on b "5.Maintains Presence" at bounding box center [807, 258] width 98 height 21
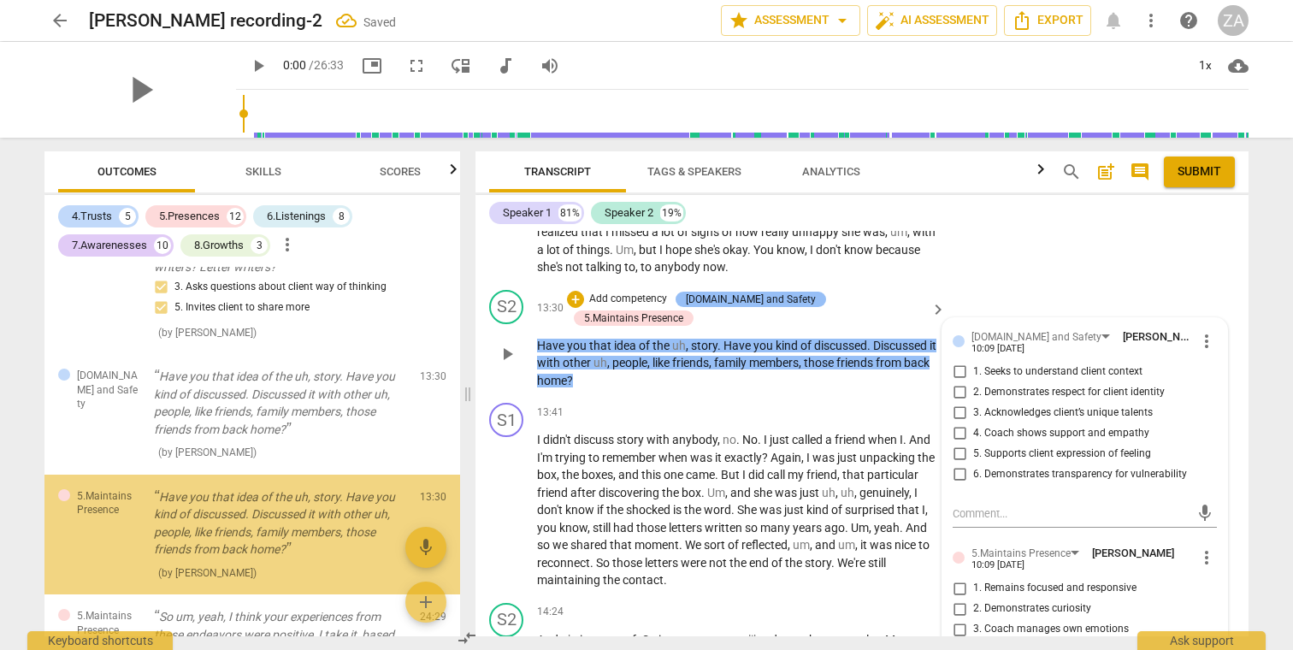
scroll to position [4634, 0]
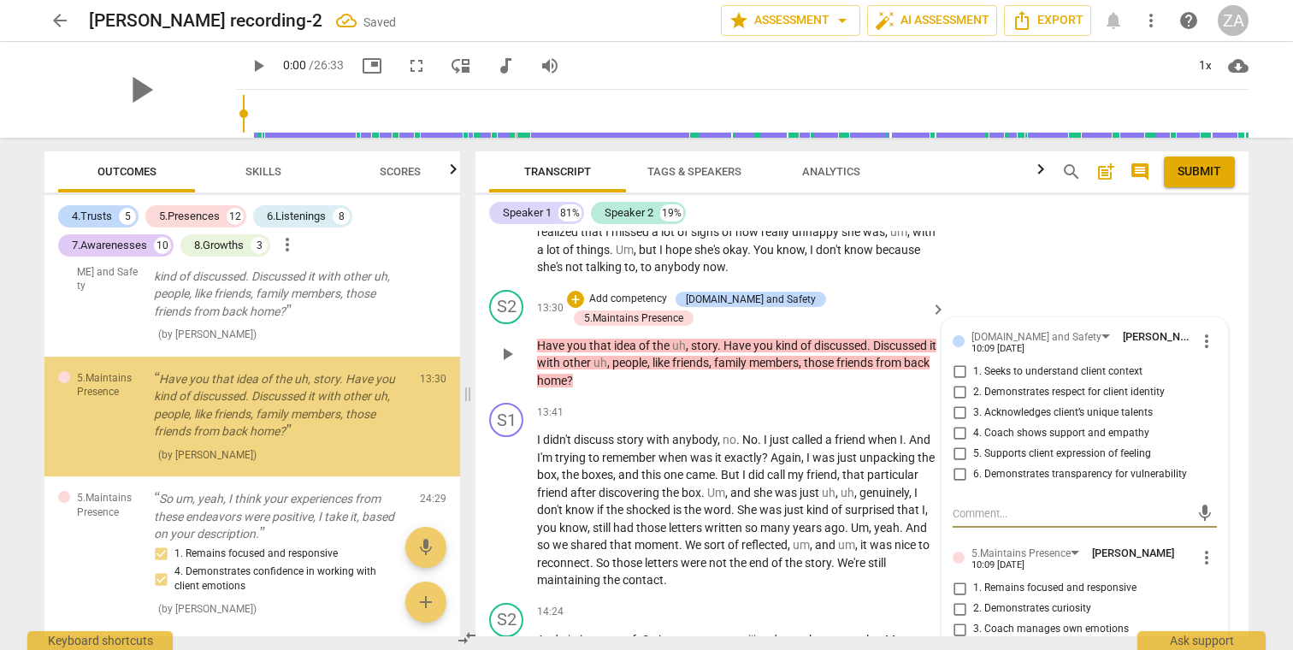
click at [664, 292] on p "Add competency" at bounding box center [627, 299] width 81 height 15
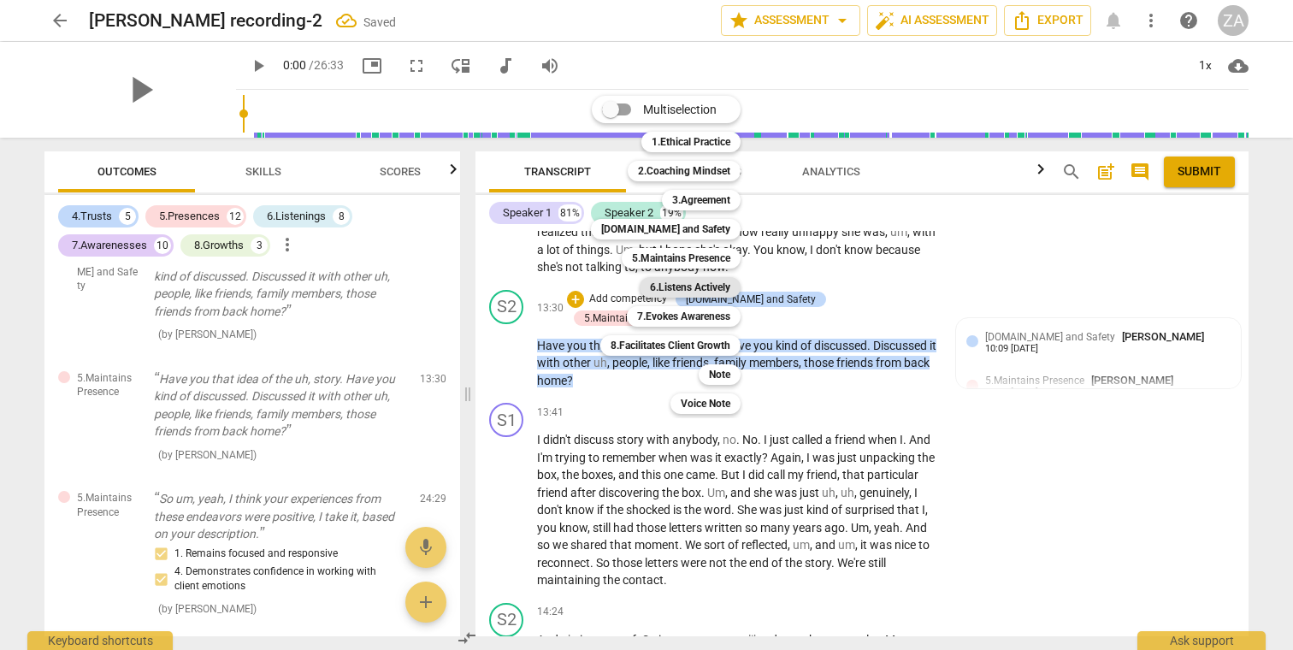
click at [707, 286] on b "6.Listens Actively" at bounding box center [690, 287] width 80 height 21
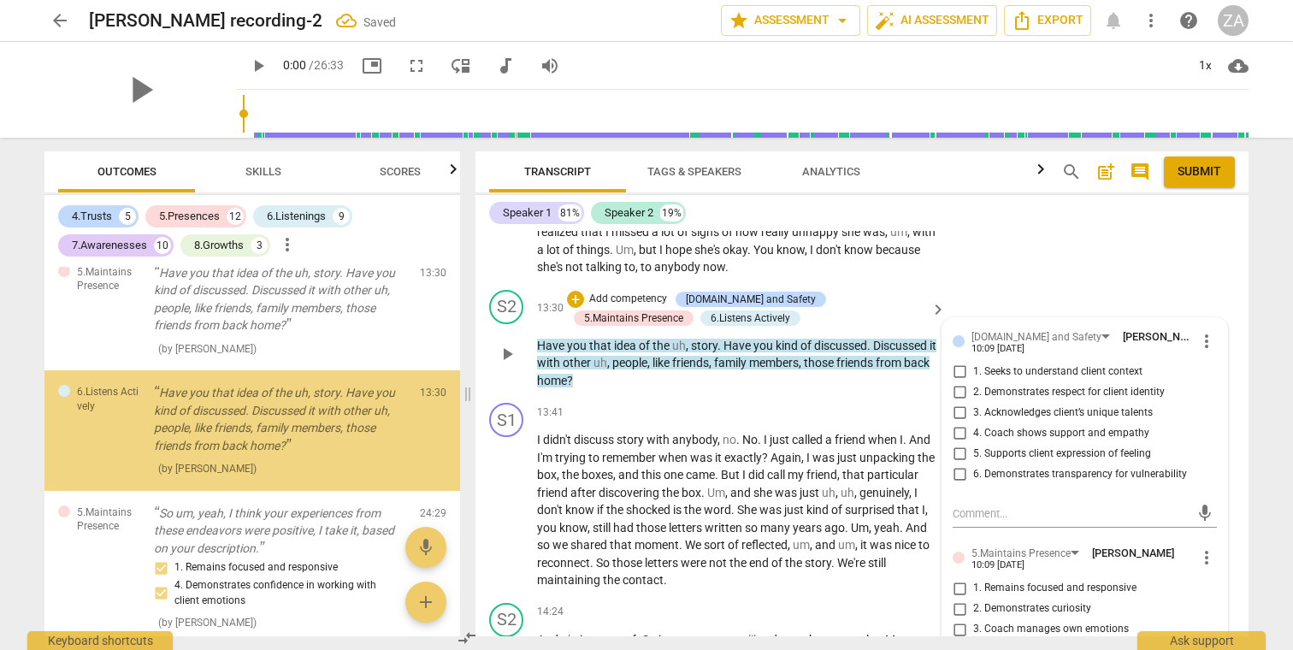
scroll to position [4752, 0]
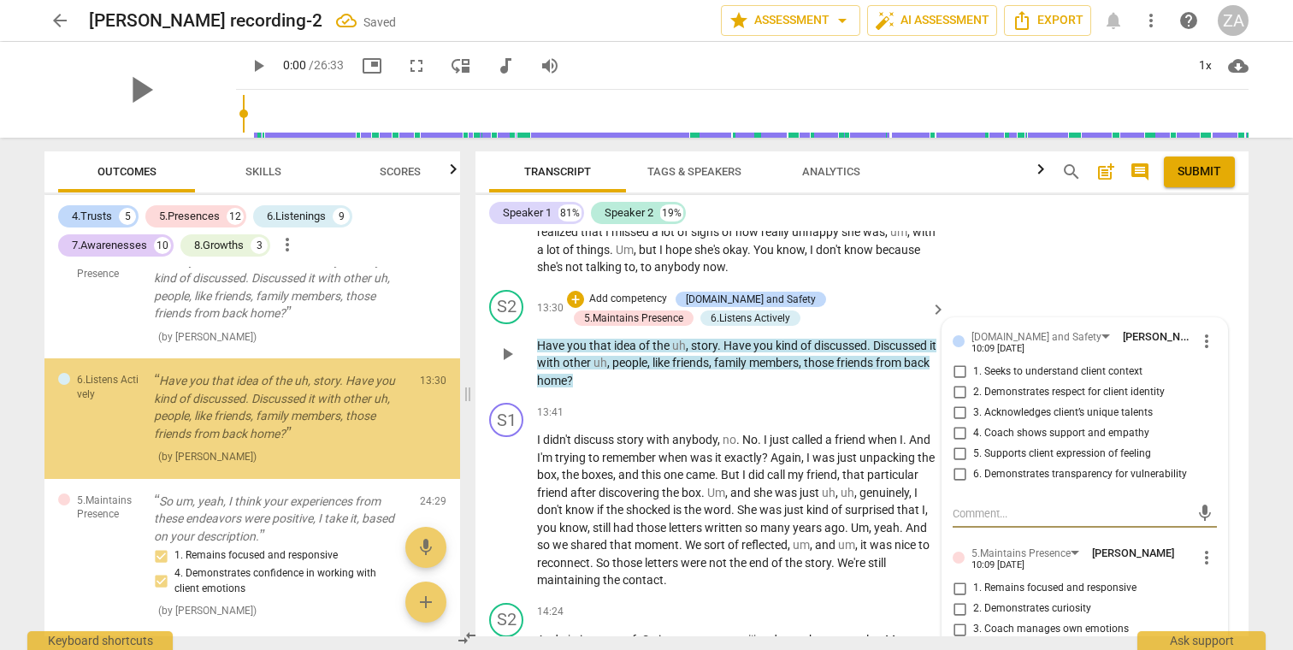
click at [622, 292] on p "Add competency" at bounding box center [627, 299] width 81 height 15
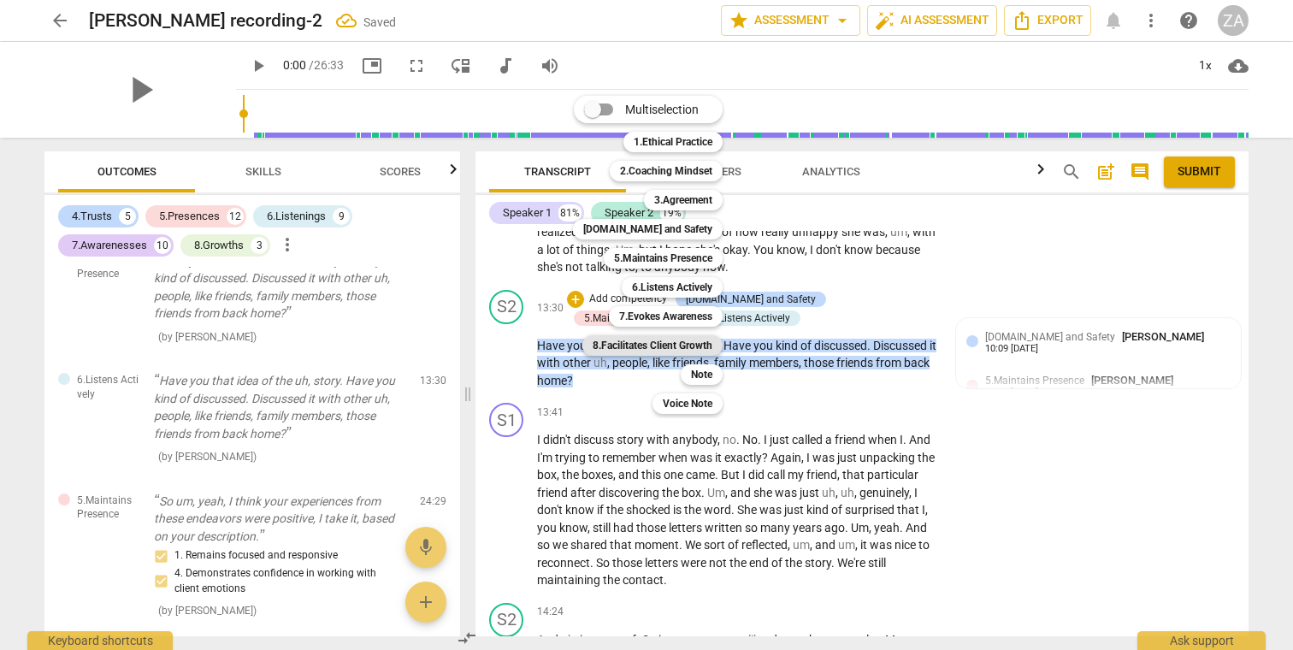
click at [677, 343] on b "8.Facilitates Client Growth" at bounding box center [652, 345] width 120 height 21
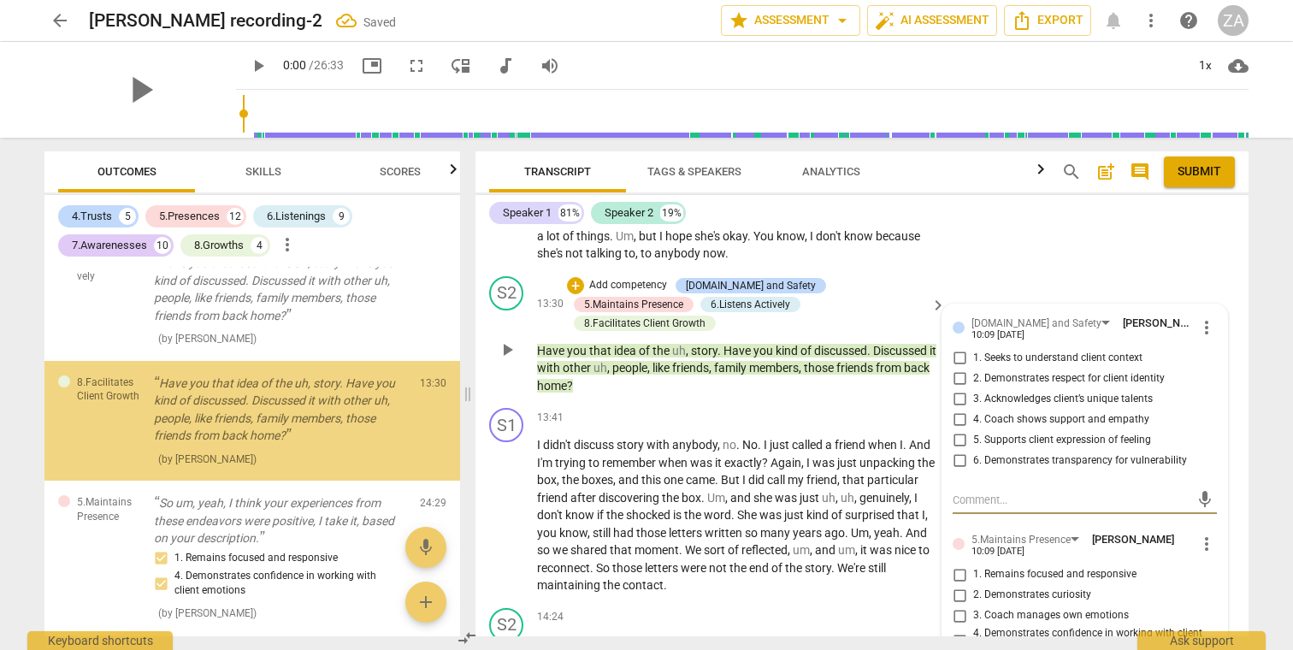
scroll to position [4023, 0]
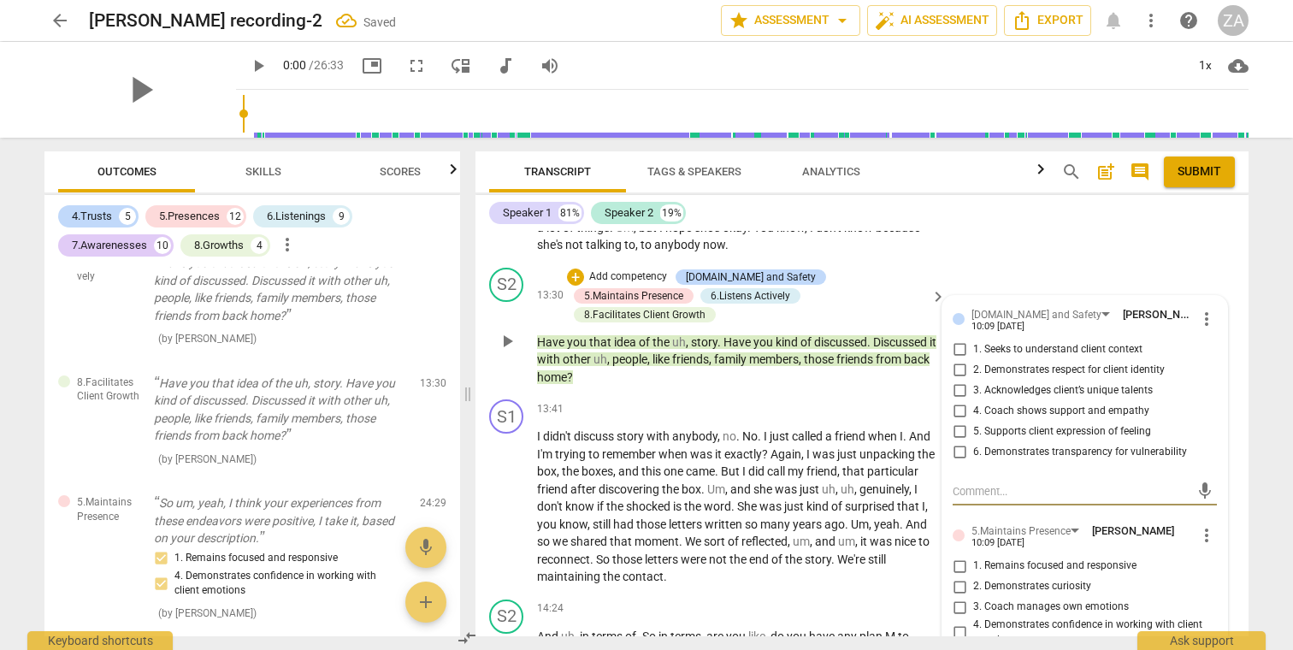
click at [1051, 342] on span "1. Seeks to understand client context" at bounding box center [1057, 349] width 169 height 15
click at [973, 339] on input "1. Seeks to understand client context" at bounding box center [958, 349] width 27 height 21
checkbox input "true"
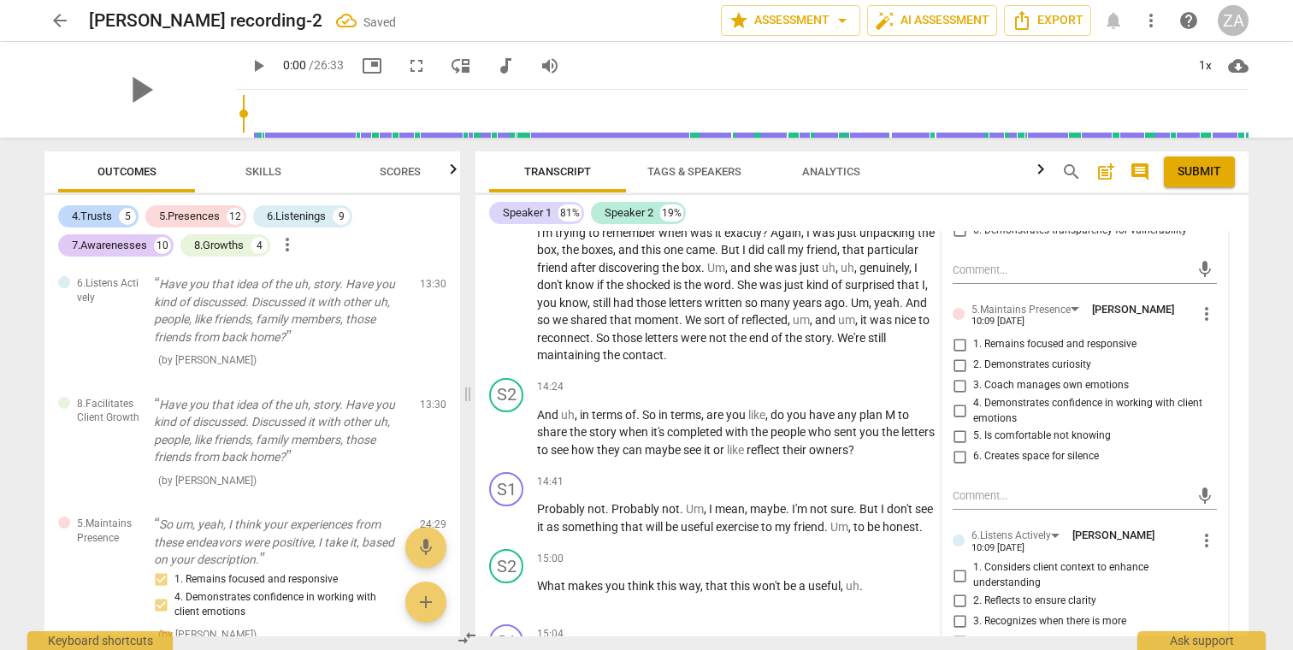
scroll to position [4245, 0]
click at [1083, 336] on span "1. Remains focused and responsive" at bounding box center [1054, 343] width 163 height 15
click at [973, 333] on input "1. Remains focused and responsive" at bounding box center [958, 343] width 27 height 21
checkbox input "true"
click at [1054, 356] on span "2. Demonstrates curiosity" at bounding box center [1032, 363] width 118 height 15
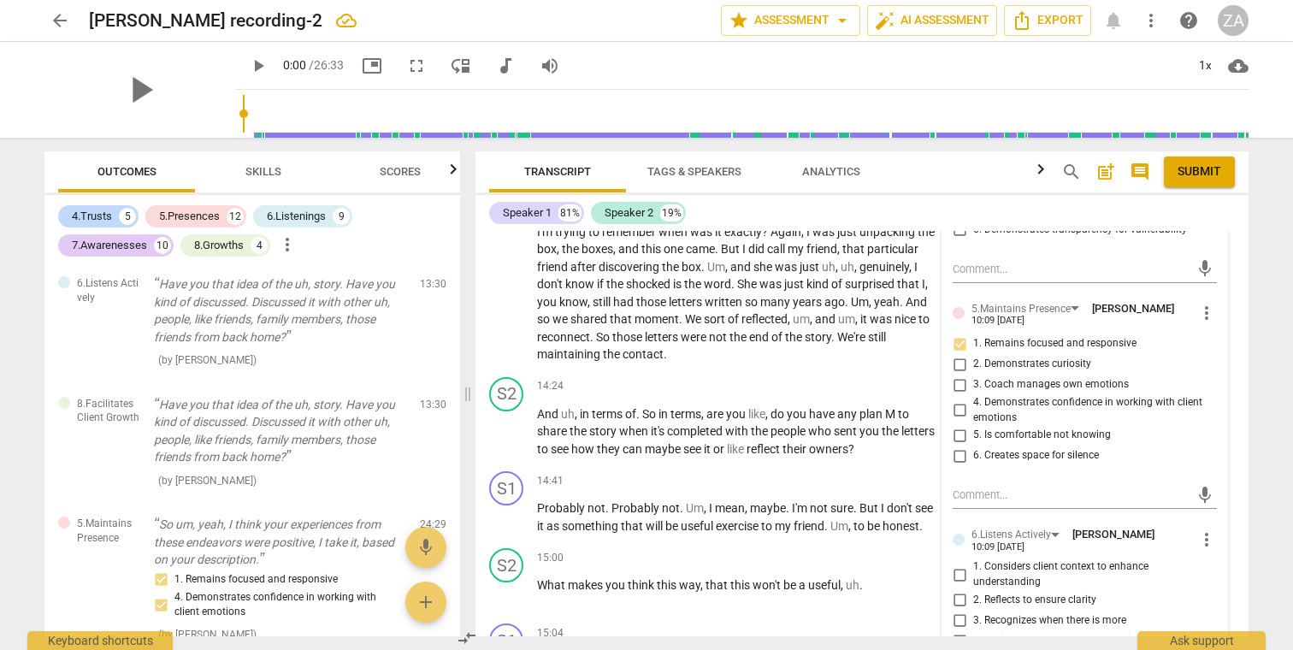
click at [973, 354] on input "2. Demonstrates curiosity" at bounding box center [958, 364] width 27 height 21
checkbox input "true"
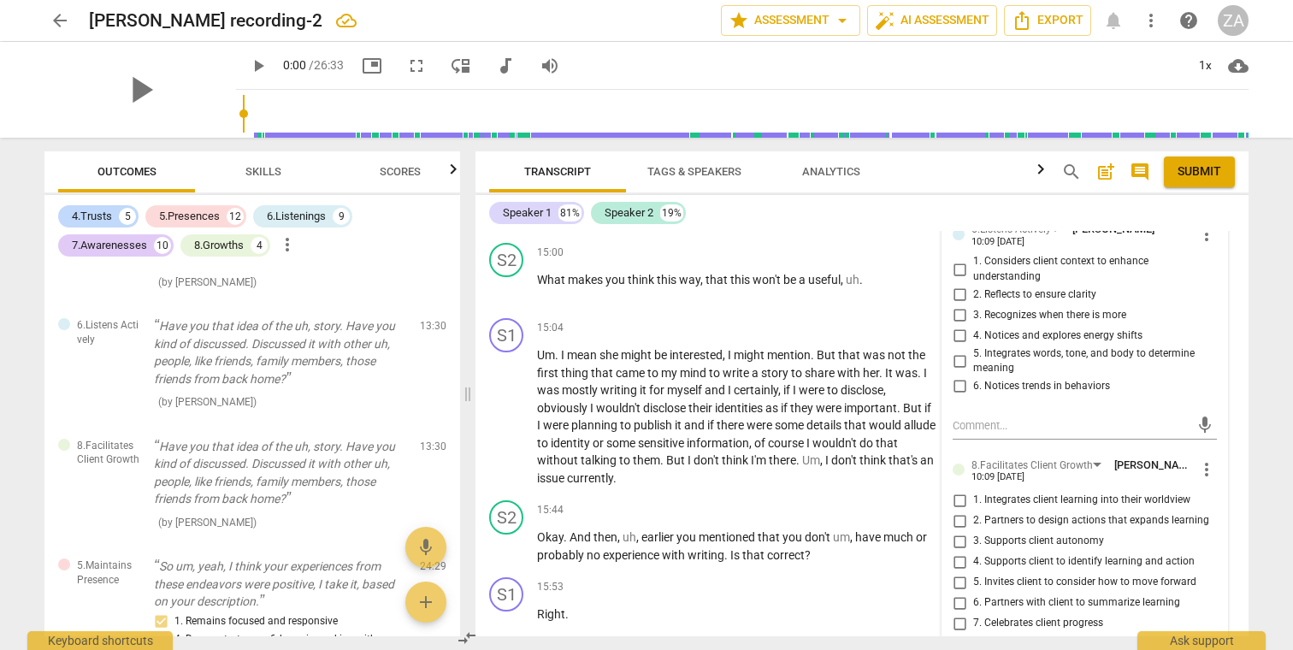
scroll to position [4553, 0]
click at [1066, 305] on span "3. Recognizes when there is more" at bounding box center [1049, 312] width 153 height 15
click at [973, 303] on input "3. Recognizes when there is more" at bounding box center [958, 313] width 27 height 21
click at [1065, 305] on span "3. Recognizes when there is more" at bounding box center [1049, 312] width 153 height 15
click at [973, 303] on input "3. Recognizes when there is more" at bounding box center [958, 313] width 27 height 21
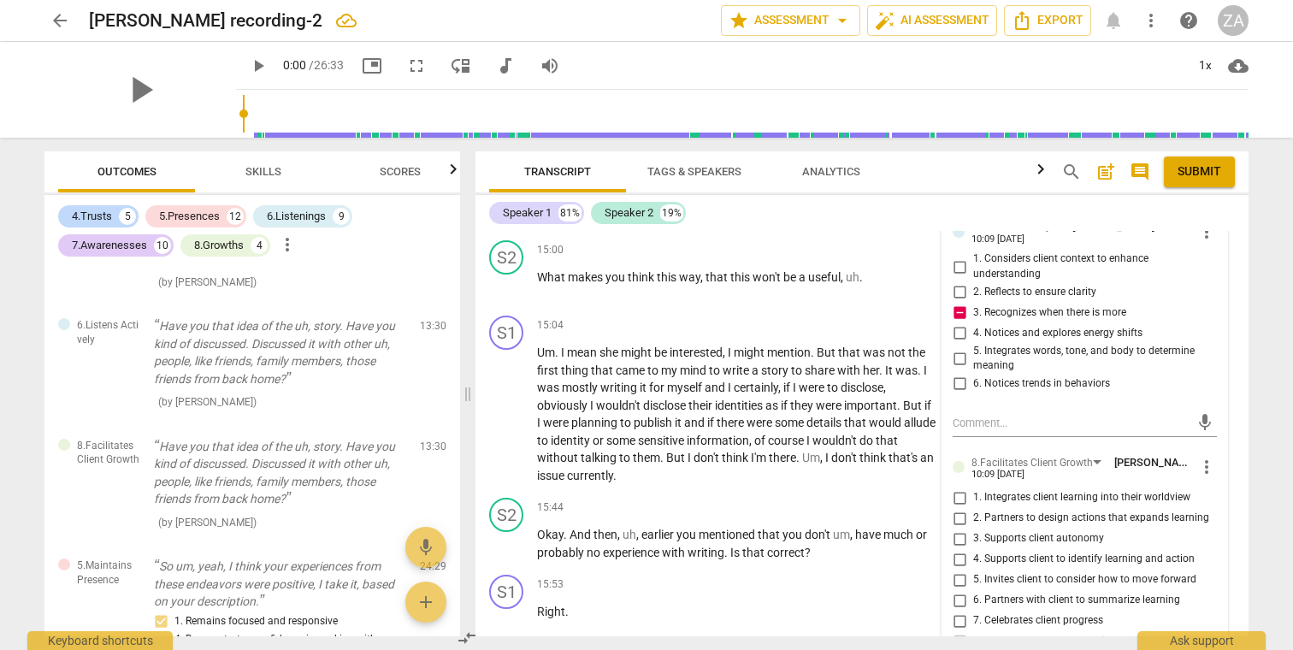
click at [1065, 305] on span "3. Recognizes when there is more" at bounding box center [1049, 312] width 153 height 15
click at [973, 303] on input "3. Recognizes when there is more" at bounding box center [958, 313] width 27 height 21
checkbox input "false"
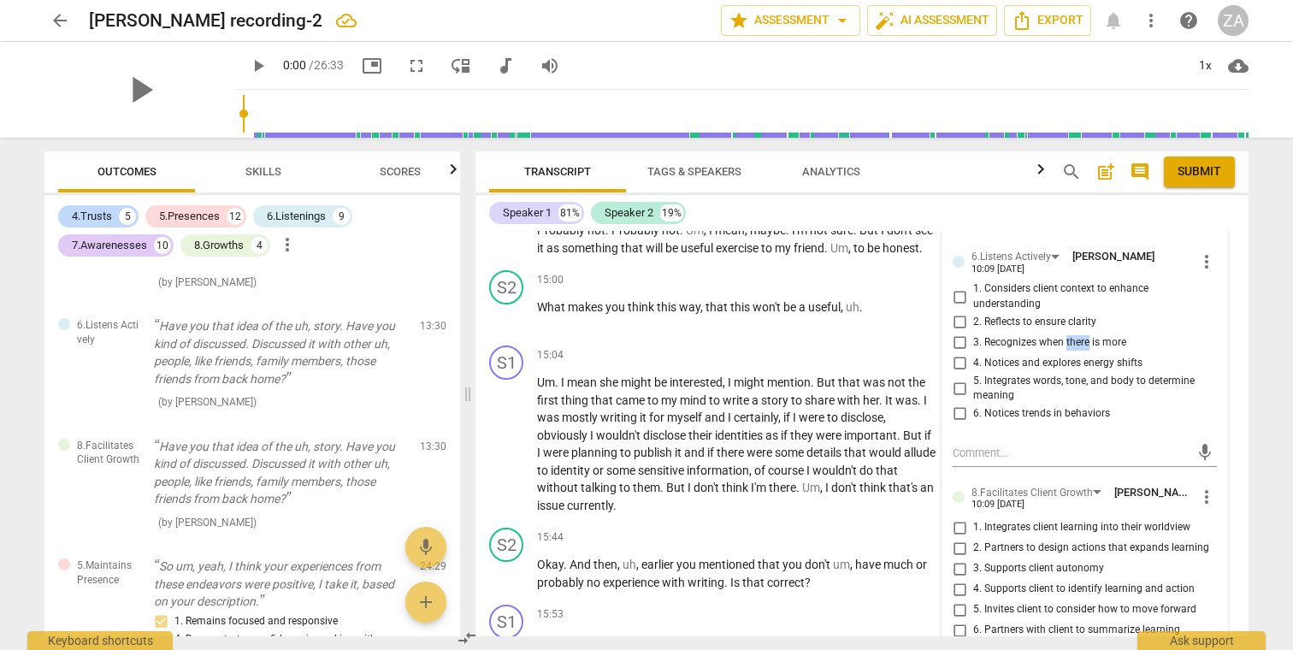
scroll to position [4509, 0]
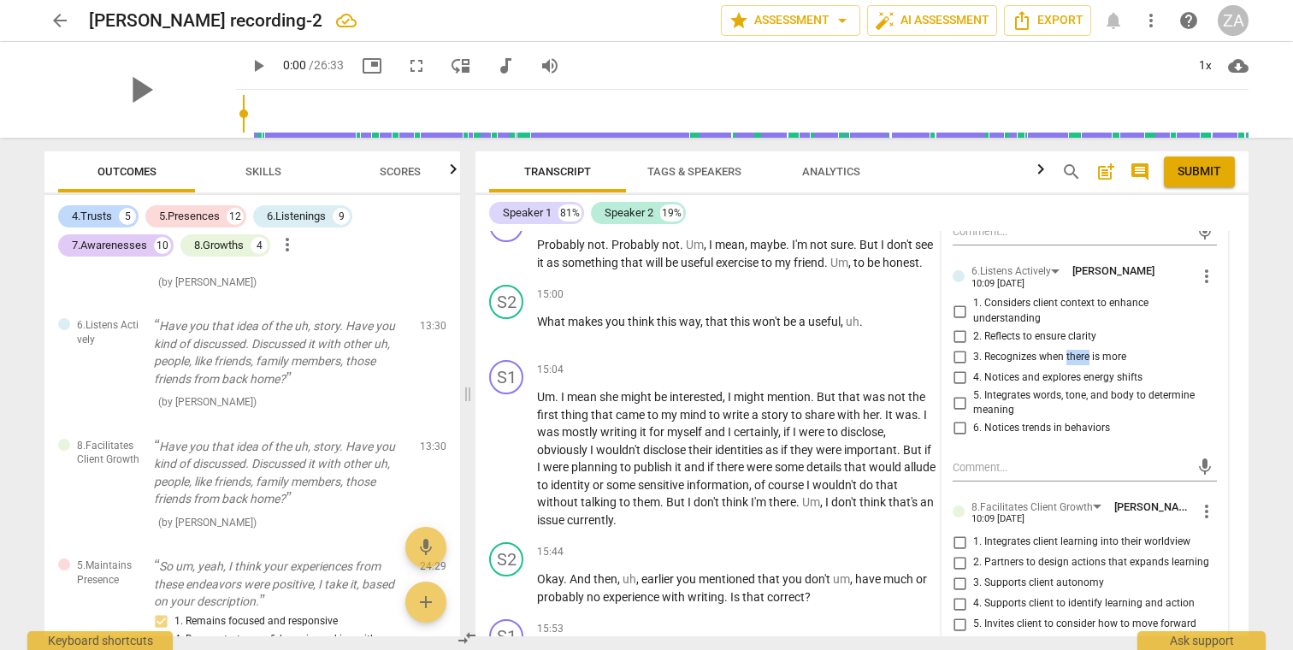
click at [1046, 329] on span "2. Reflects to ensure clarity" at bounding box center [1034, 336] width 123 height 15
click at [973, 327] on input "2. Reflects to ensure clarity" at bounding box center [958, 337] width 27 height 21
checkbox input "true"
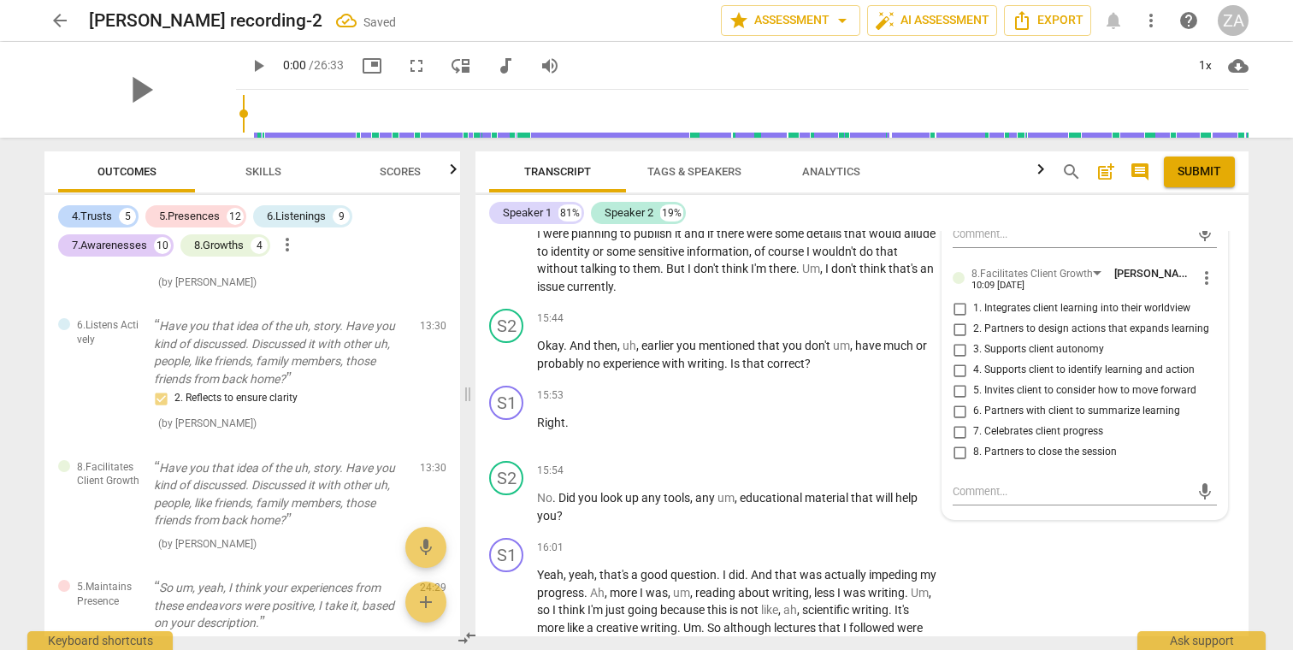
scroll to position [4730, 0]
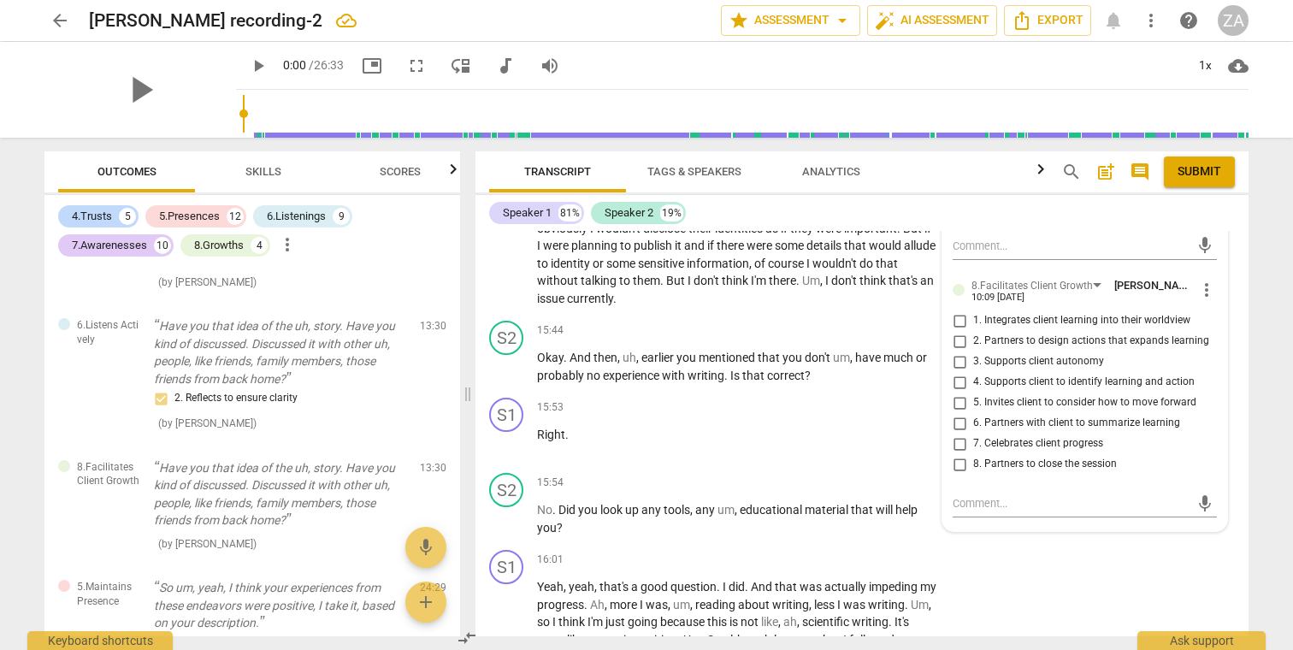
click at [1040, 395] on span "5. Invites client to consider how to move forward" at bounding box center [1084, 402] width 223 height 15
click at [973, 392] on input "5. Invites client to consider how to move forward" at bounding box center [958, 402] width 27 height 21
checkbox input "true"
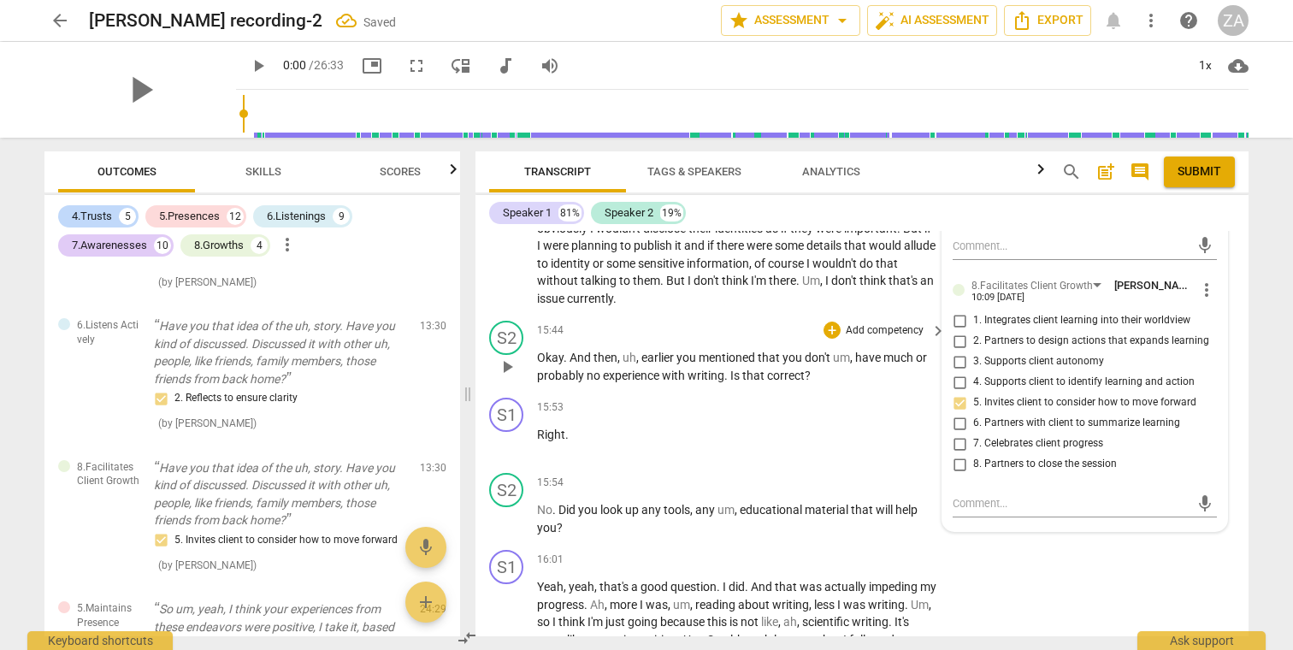
click at [733, 321] on div "15:44 + Add competency keyboard_arrow_right" at bounding box center [742, 330] width 410 height 19
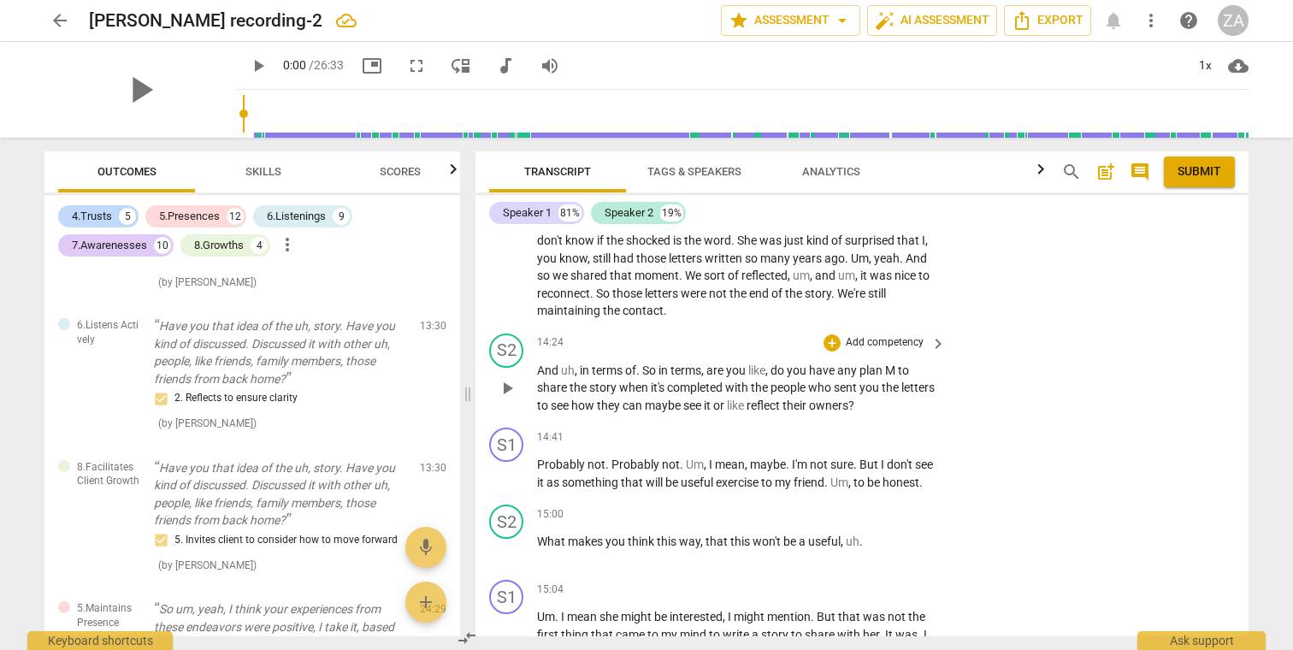
scroll to position [4291, 0]
click at [877, 333] on p "Add competency" at bounding box center [884, 340] width 81 height 15
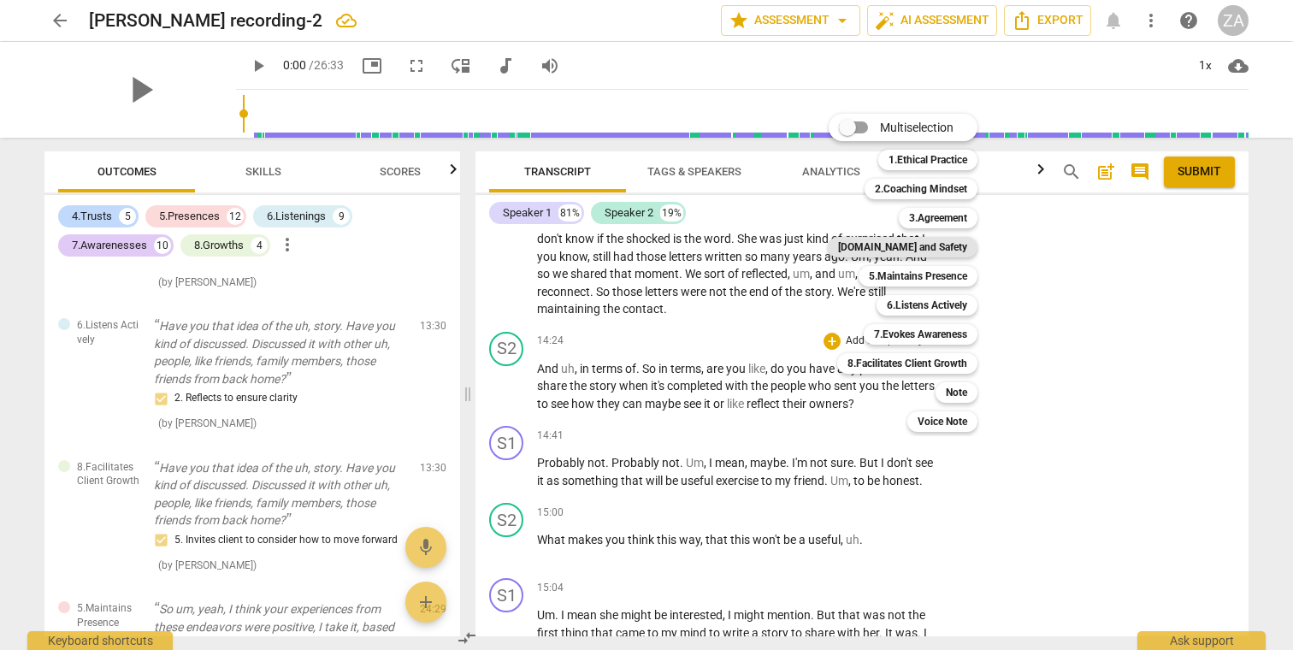
click at [912, 248] on b "[DOMAIN_NAME] and Safety" at bounding box center [902, 247] width 129 height 21
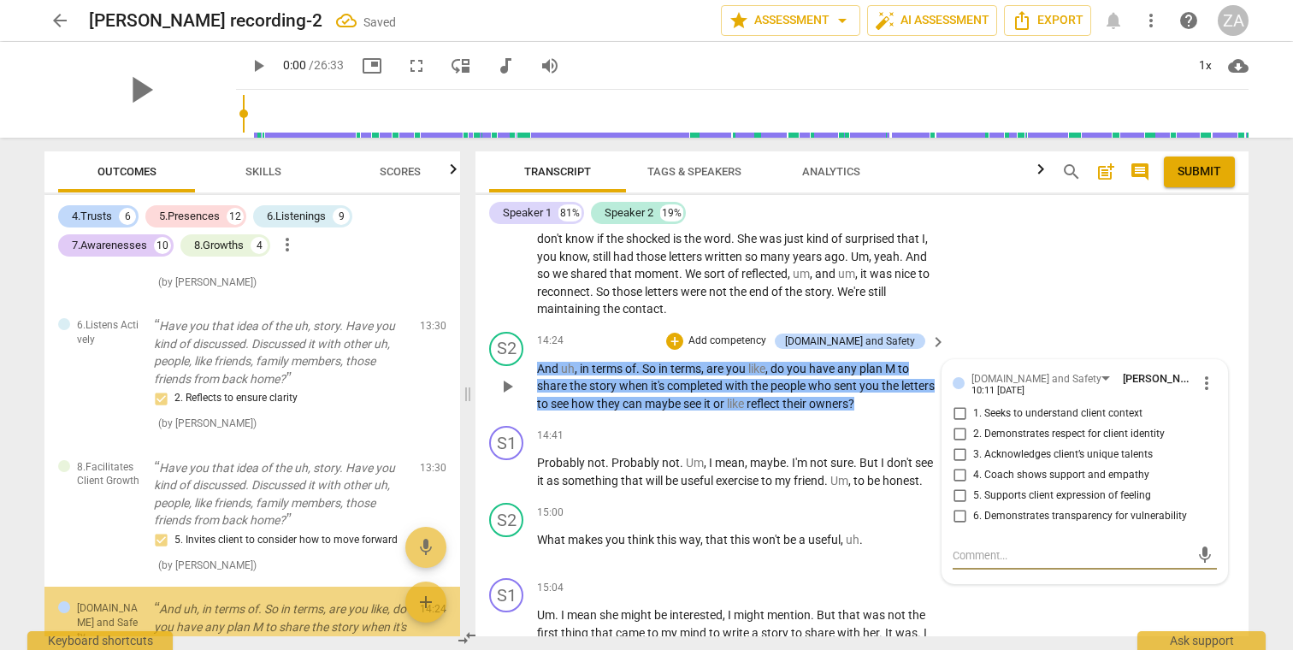
scroll to position [5111, 0]
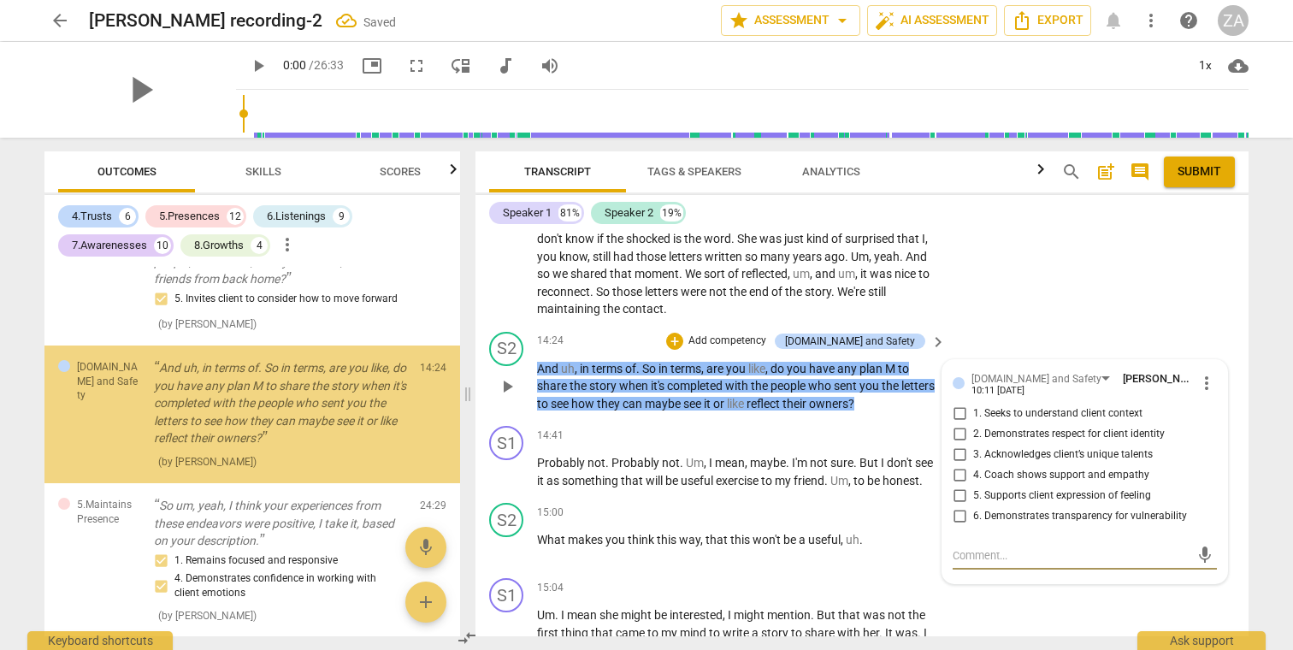
click at [748, 333] on p "Add competency" at bounding box center [726, 340] width 81 height 15
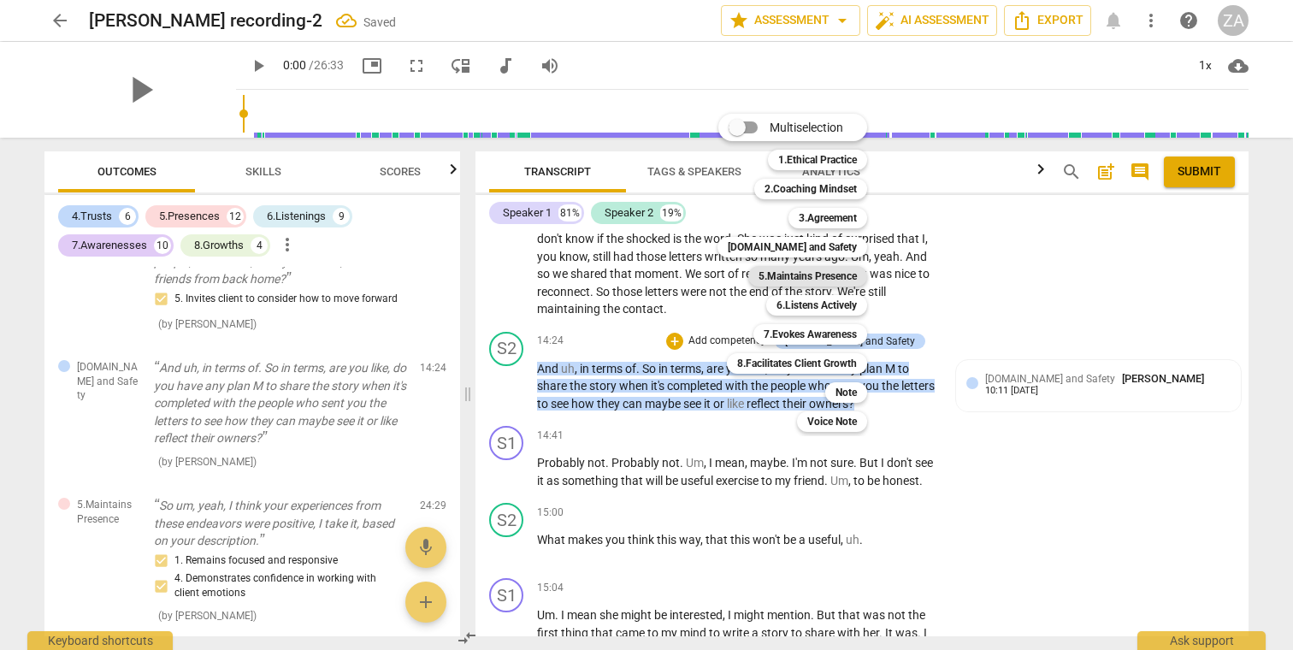
click at [791, 278] on b "5.Maintains Presence" at bounding box center [807, 276] width 98 height 21
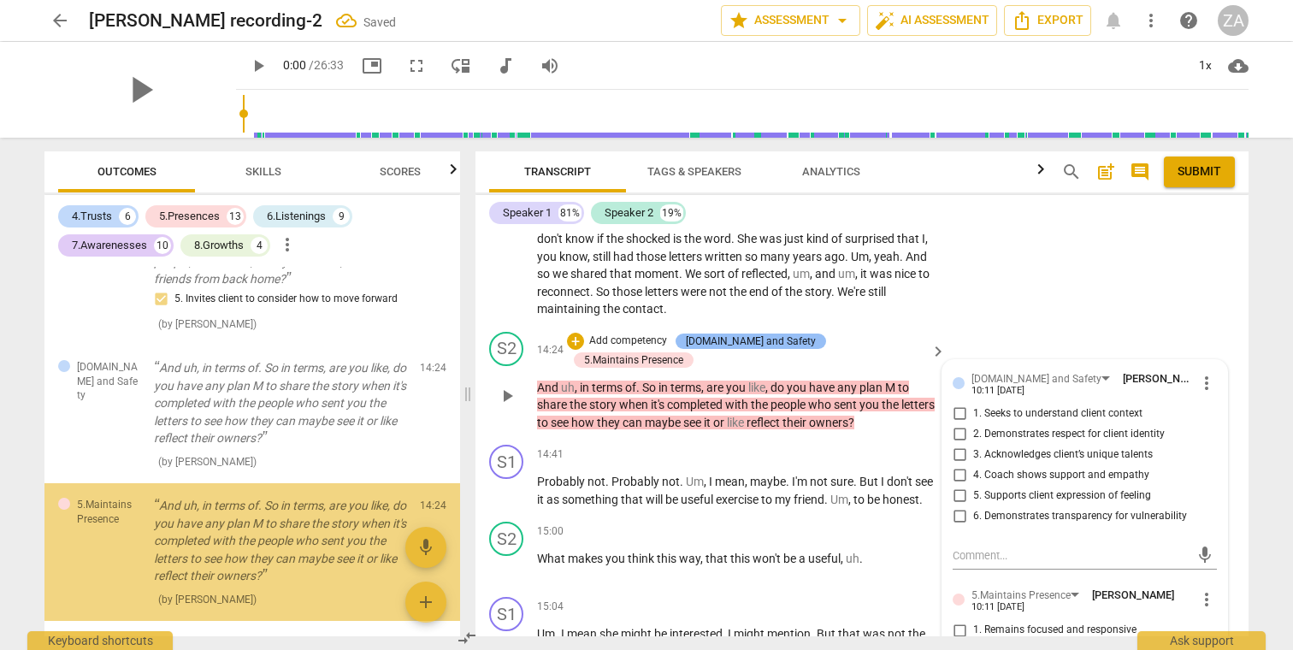
scroll to position [5246, 0]
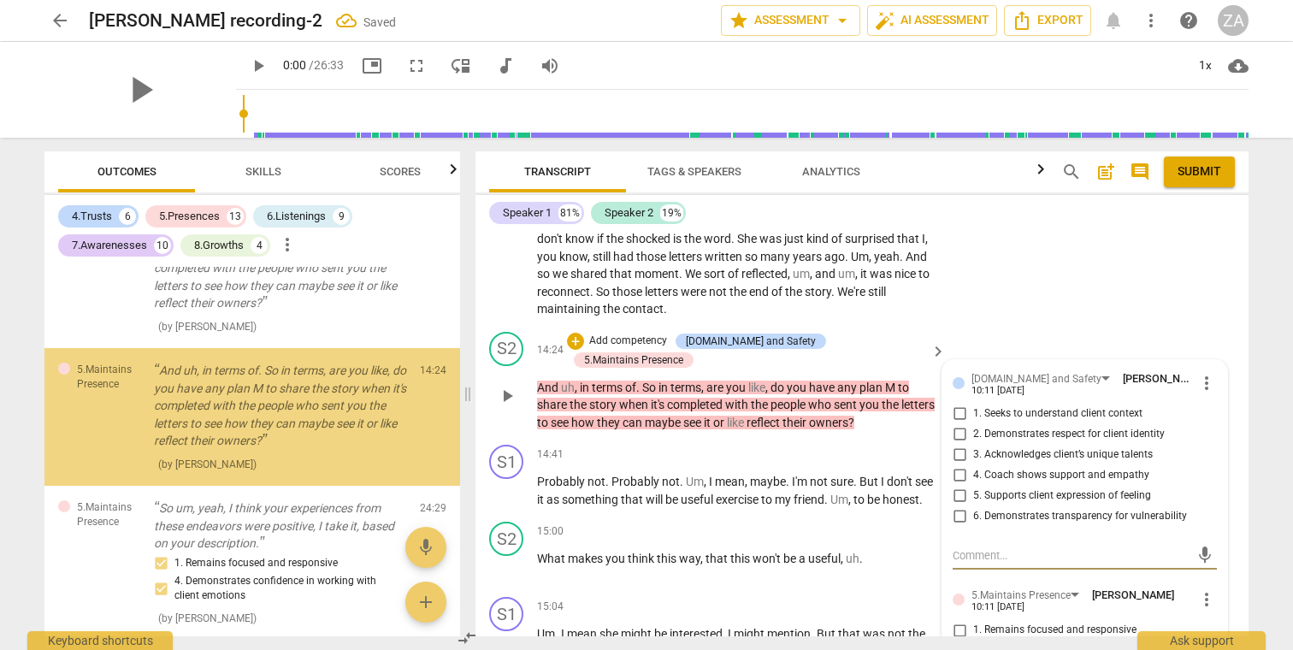
click at [660, 333] on p "Add competency" at bounding box center [627, 340] width 81 height 15
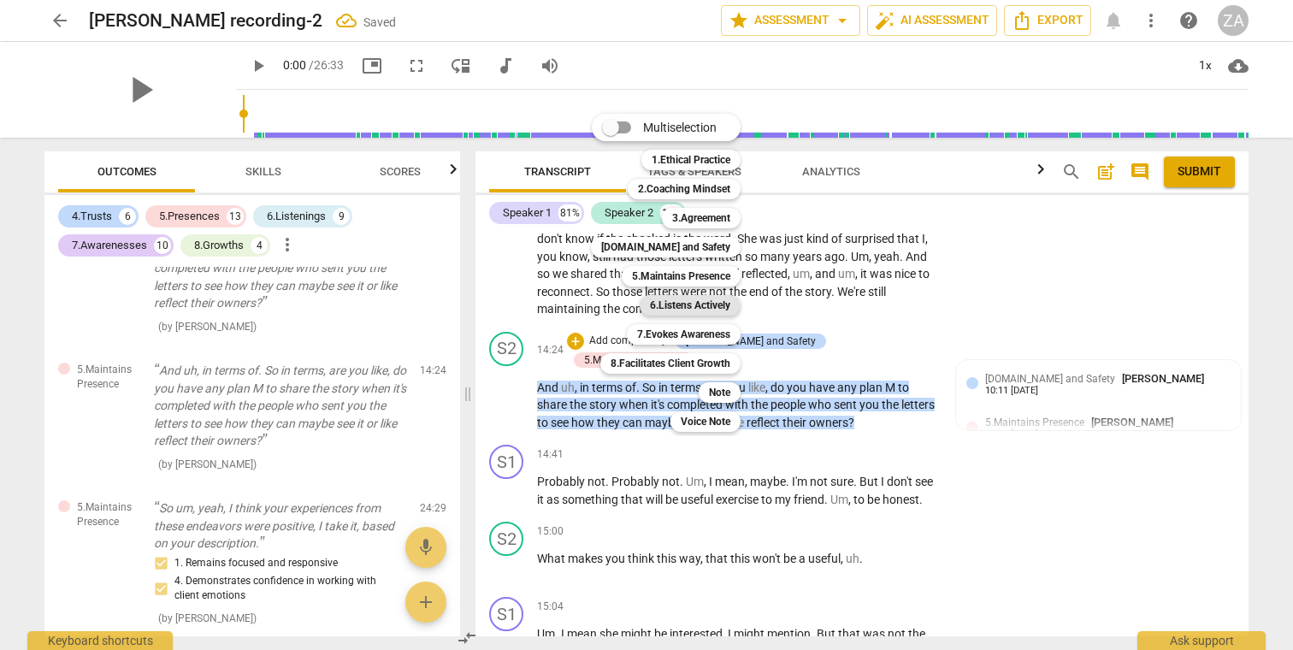
click at [716, 307] on b "6.Listens Actively" at bounding box center [690, 305] width 80 height 21
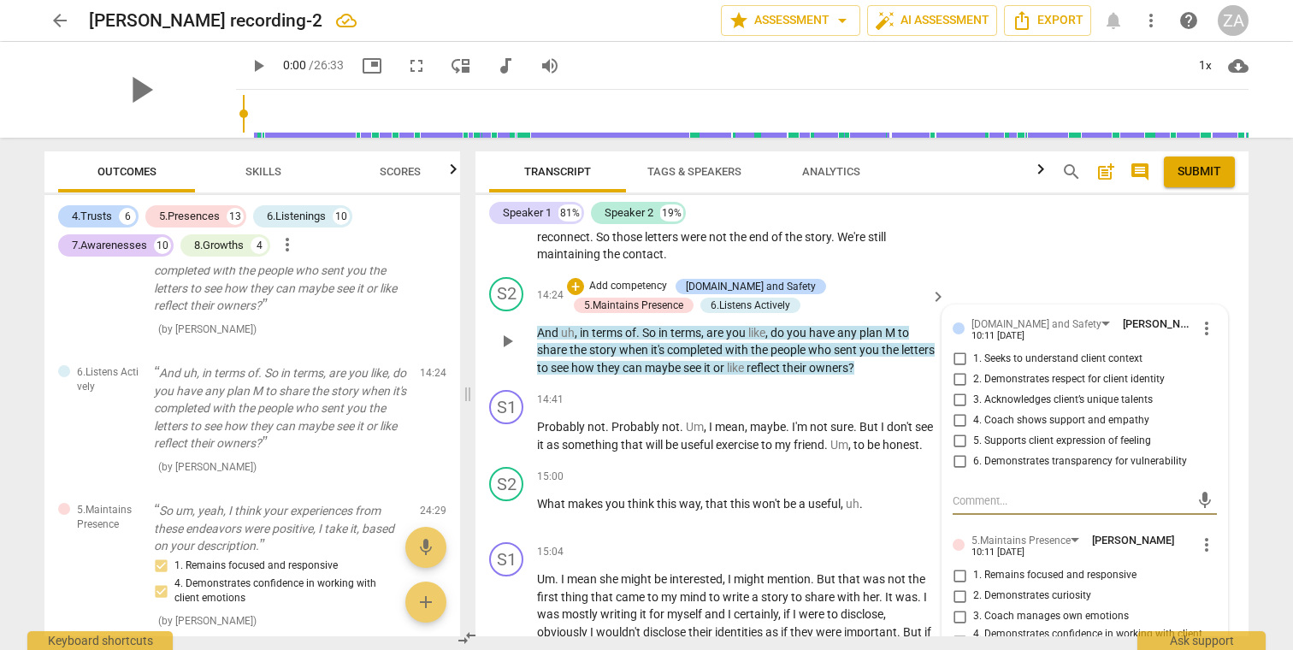
scroll to position [4346, 0]
click at [1069, 350] on span "1. Seeks to understand client context" at bounding box center [1057, 357] width 169 height 15
click at [973, 348] on input "1. Seeks to understand client context" at bounding box center [958, 358] width 27 height 21
checkbox input "true"
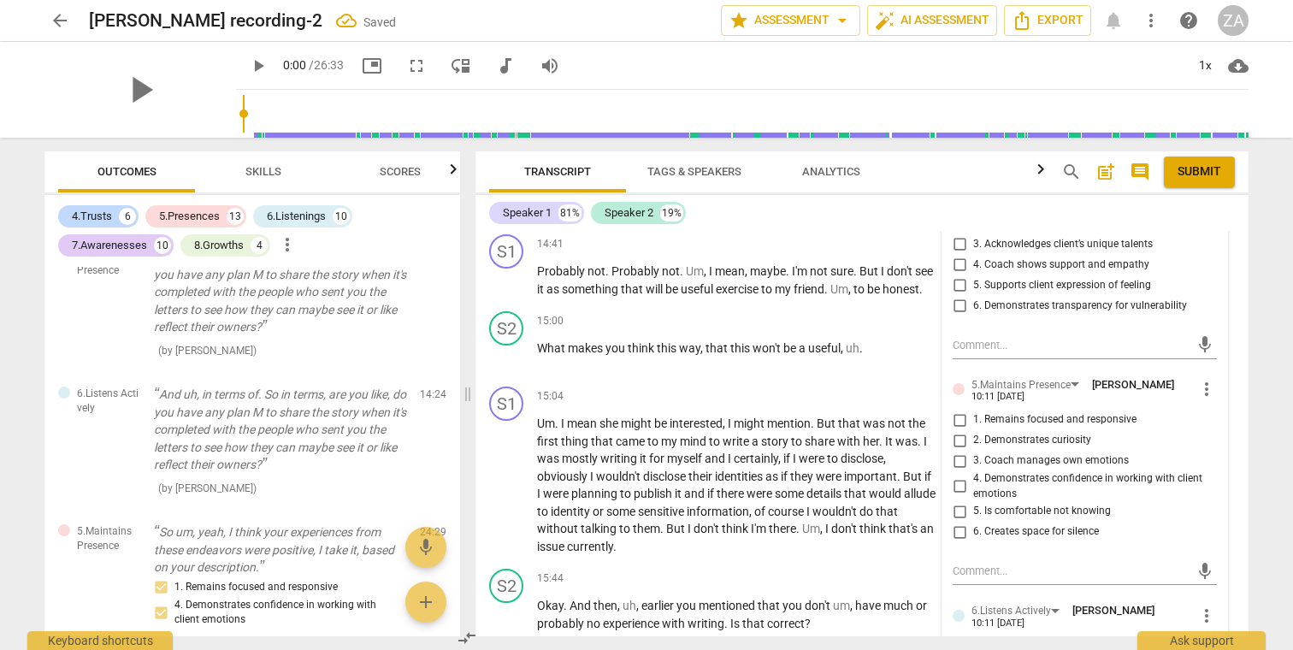
scroll to position [4502, 0]
click at [1073, 411] on span "1. Remains focused and responsive" at bounding box center [1054, 418] width 163 height 15
click at [973, 409] on input "1. Remains focused and responsive" at bounding box center [958, 419] width 27 height 21
checkbox input "true"
click at [1050, 432] on span "2. Demonstrates curiosity" at bounding box center [1032, 439] width 118 height 15
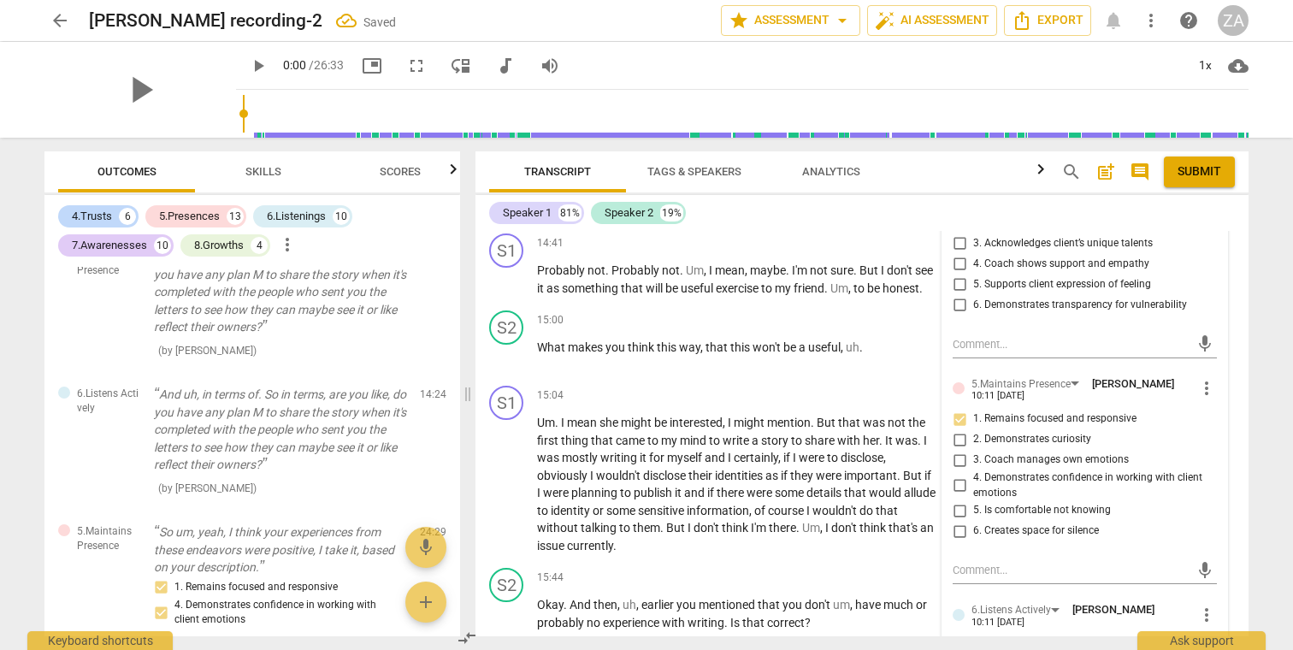
click at [973, 429] on input "2. Demonstrates curiosity" at bounding box center [958, 439] width 27 height 21
checkbox input "true"
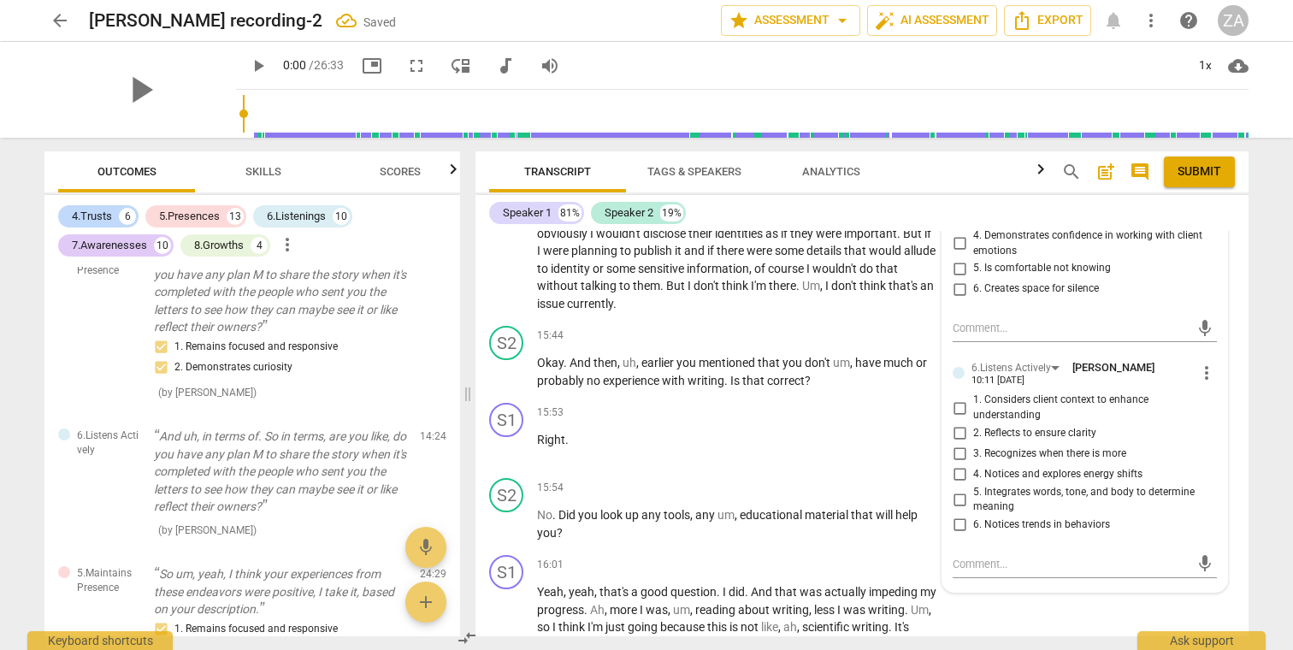
scroll to position [4748, 0]
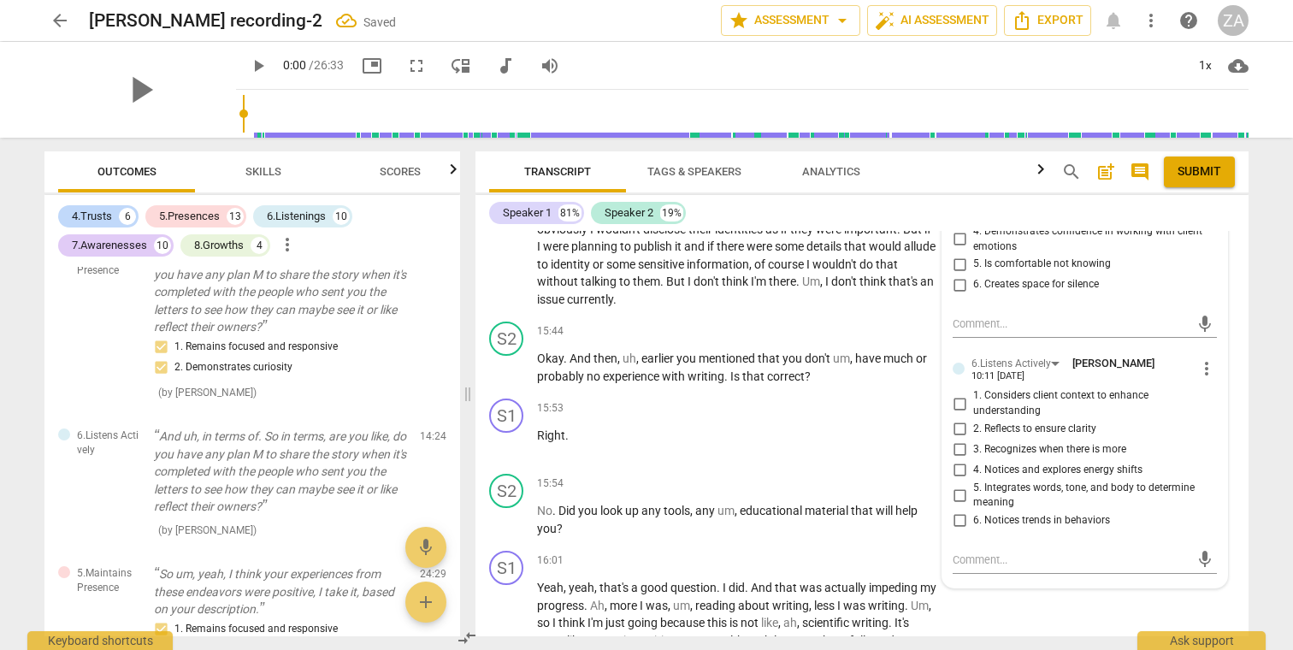
click at [992, 388] on span "1. Considers client context to enhance understanding" at bounding box center [1091, 403] width 237 height 30
click at [973, 393] on input "1. Considers client context to enhance understanding" at bounding box center [958, 403] width 27 height 21
checkbox input "true"
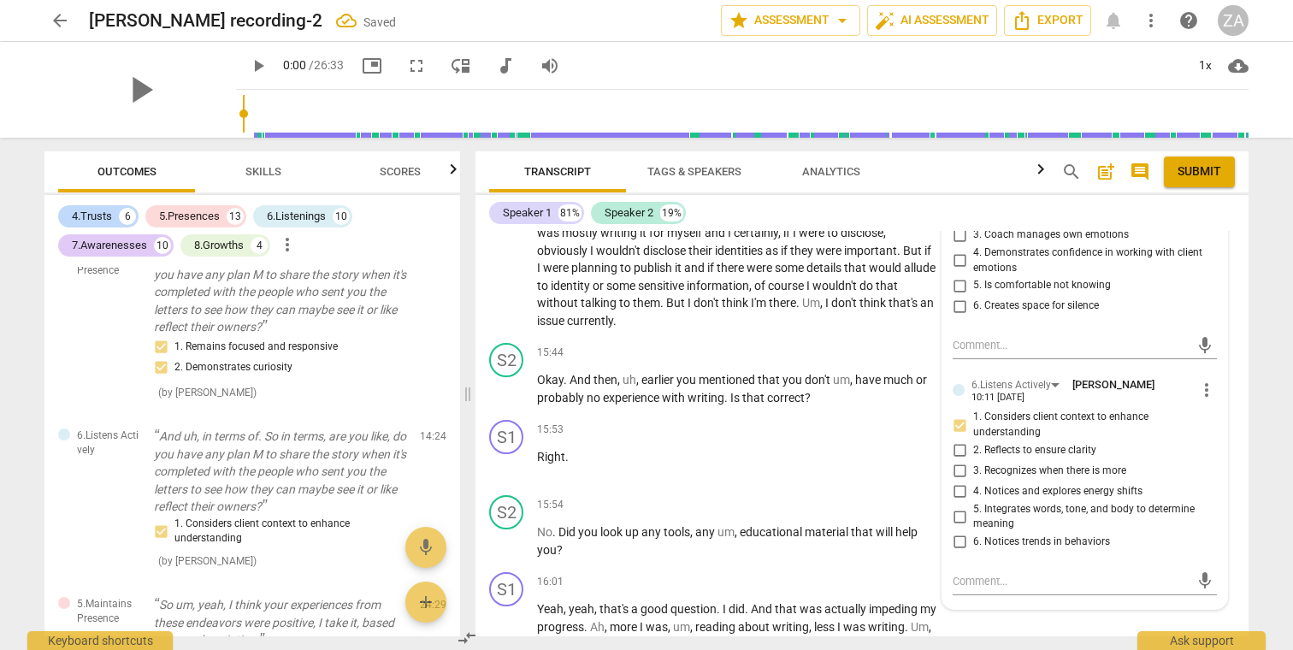
scroll to position [4726, 0]
click at [1063, 464] on span "3. Recognizes when there is more" at bounding box center [1049, 471] width 153 height 15
click at [973, 462] on input "3. Recognizes when there is more" at bounding box center [958, 472] width 27 height 21
click at [1032, 464] on span "3. Recognizes when there is more" at bounding box center [1049, 471] width 153 height 15
click at [973, 462] on input "3. Recognizes when there is more" at bounding box center [958, 472] width 27 height 21
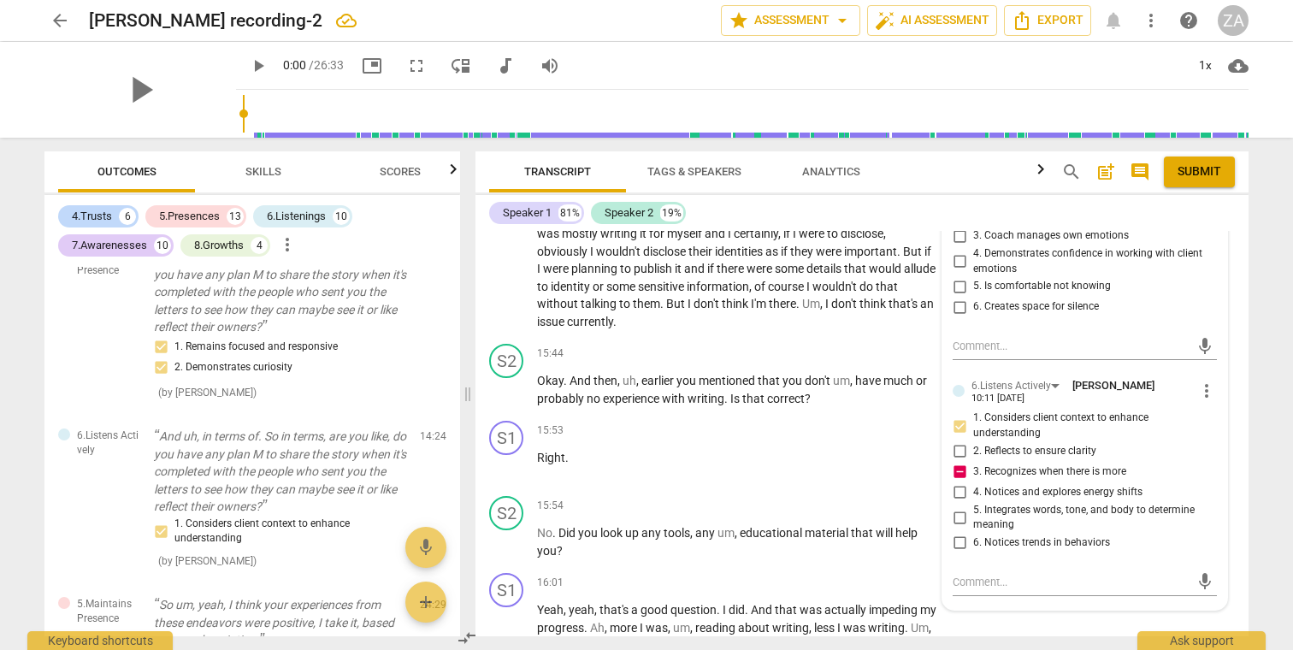
click at [1032, 464] on span "3. Recognizes when there is more" at bounding box center [1049, 471] width 153 height 15
click at [973, 462] on input "3. Recognizes when there is more" at bounding box center [958, 472] width 27 height 21
click at [1003, 464] on span "3. Recognizes when there is more" at bounding box center [1049, 471] width 153 height 15
click at [973, 462] on input "3. Recognizes when there is more" at bounding box center [958, 472] width 27 height 21
checkbox input "true"
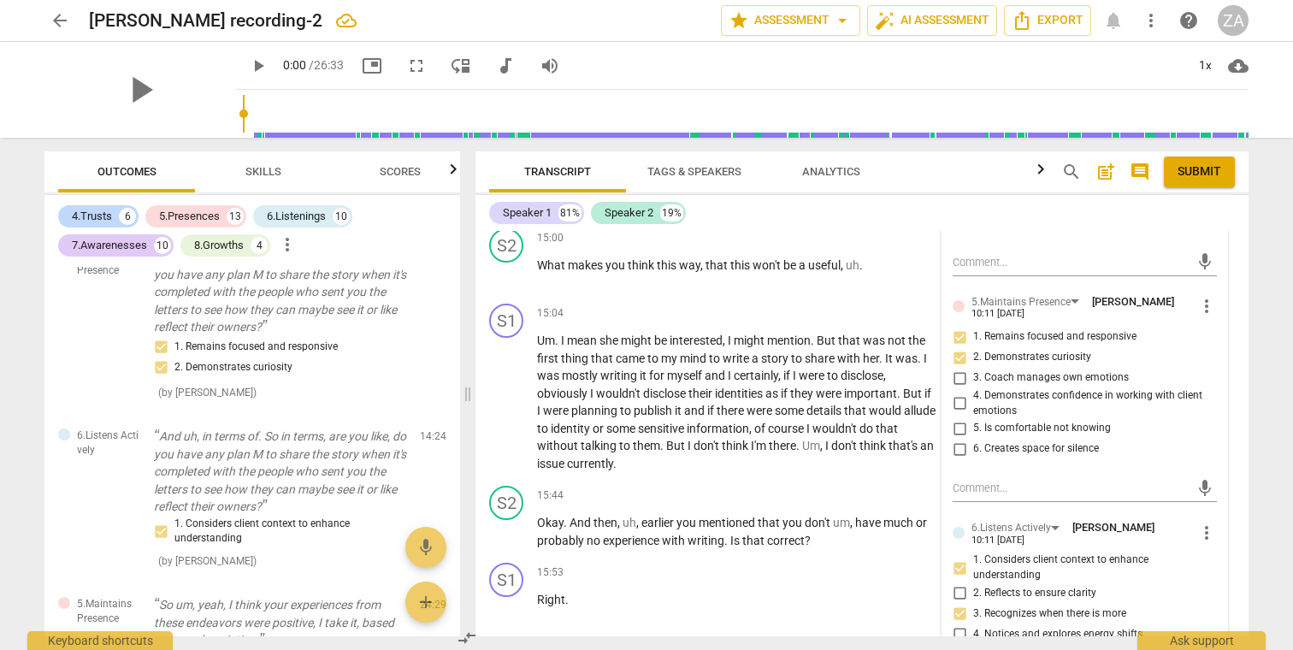
scroll to position [4577, 0]
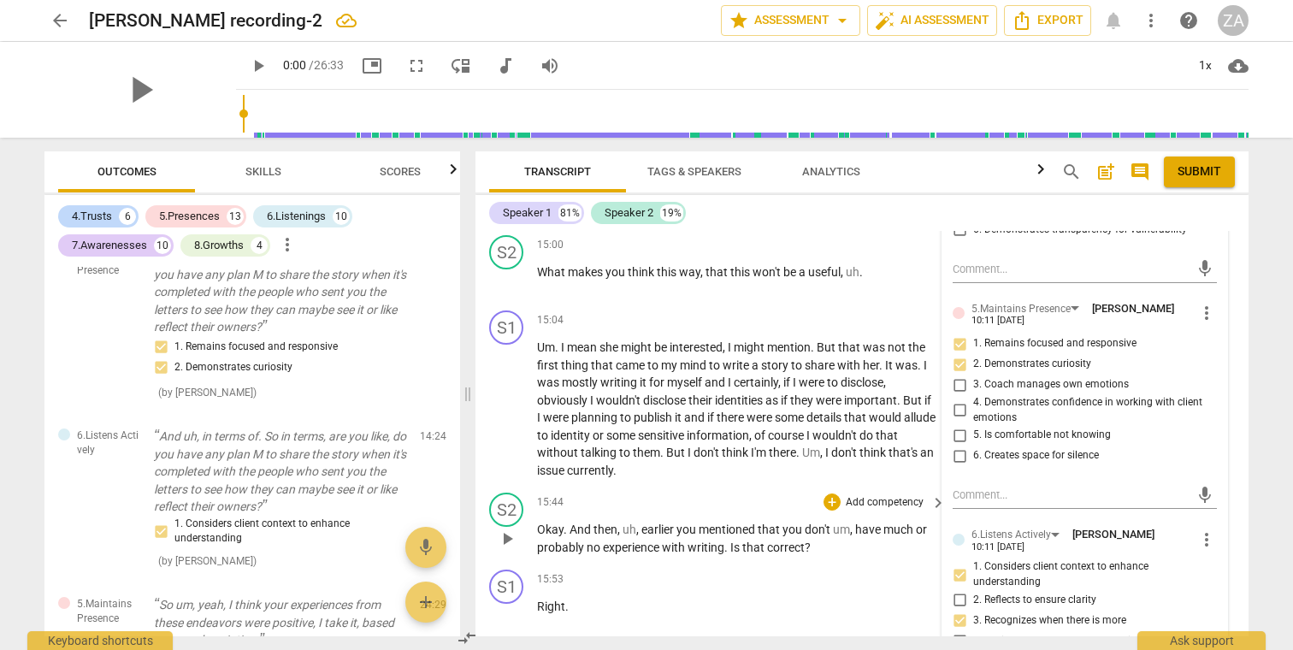
click at [806, 492] on div "15:44 + Add competency keyboard_arrow_right" at bounding box center [742, 501] width 410 height 19
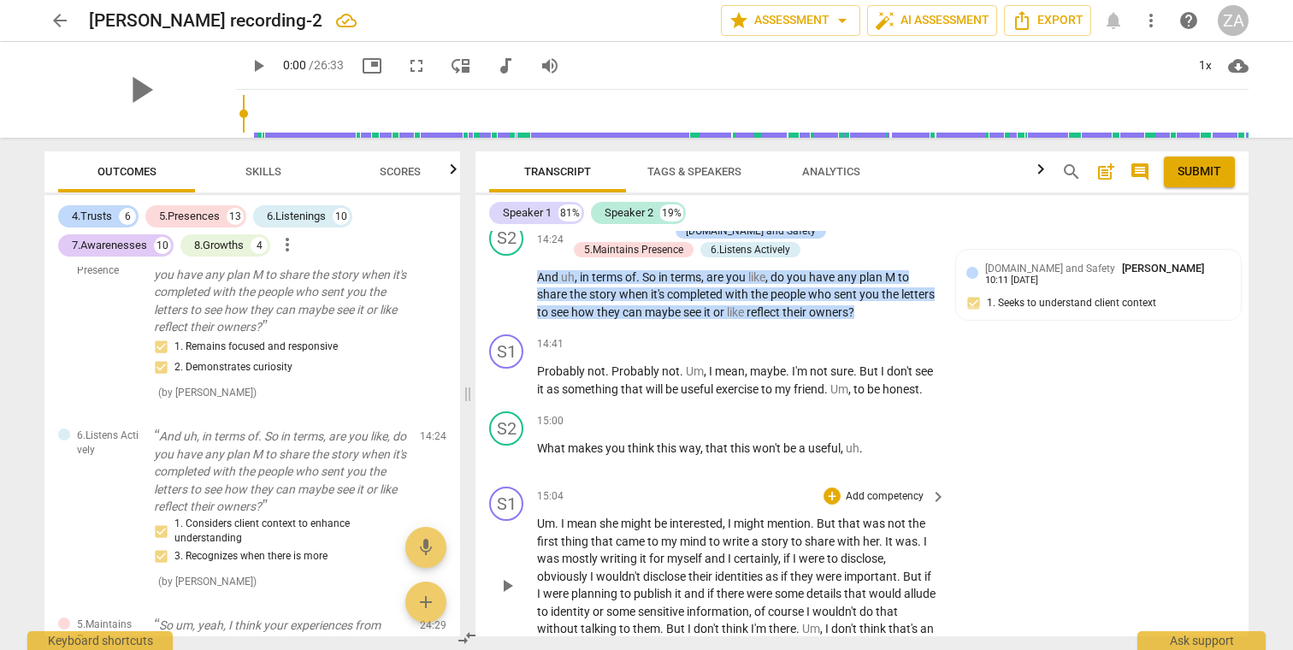
scroll to position [4428, 0]
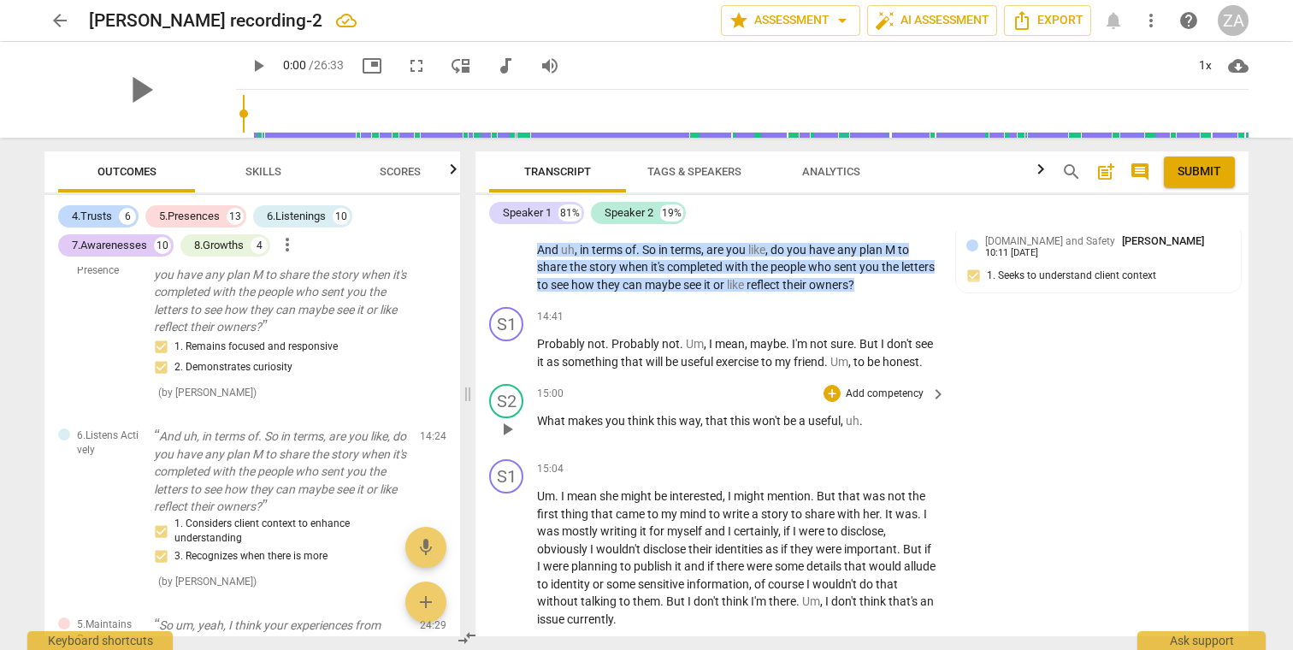
click at [885, 385] on div "+ Add competency" at bounding box center [874, 393] width 102 height 17
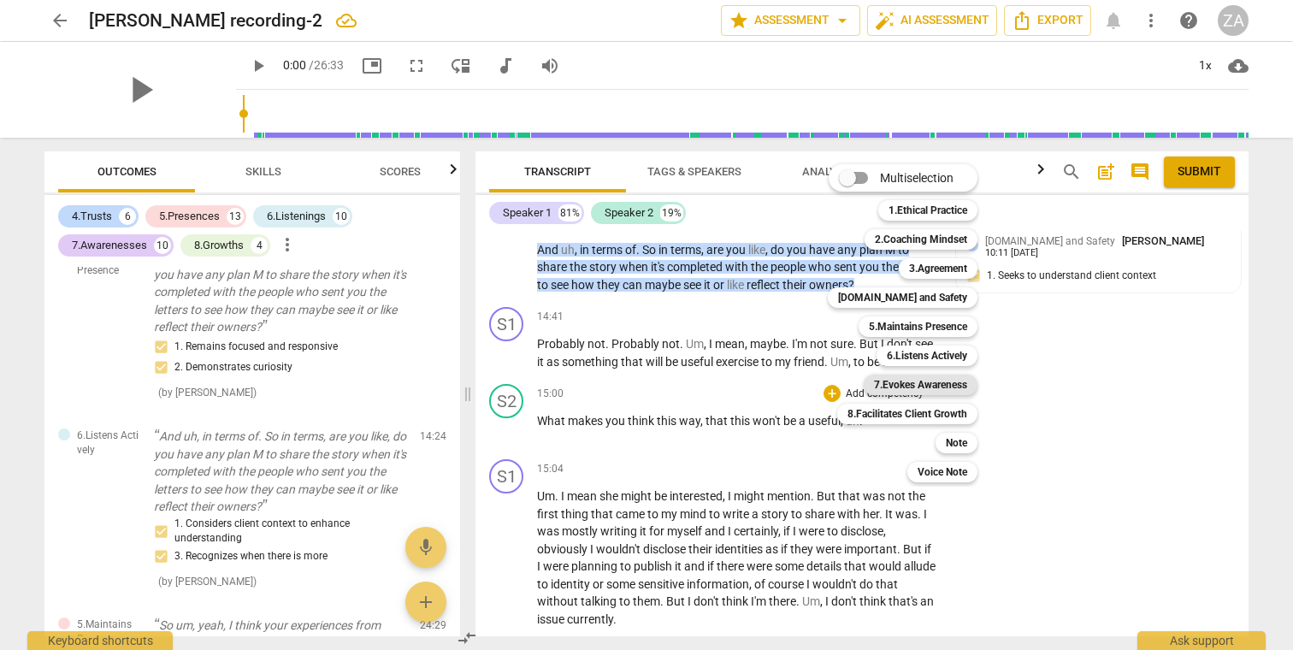
click at [927, 377] on b "7.Evokes Awareness" at bounding box center [920, 384] width 93 height 21
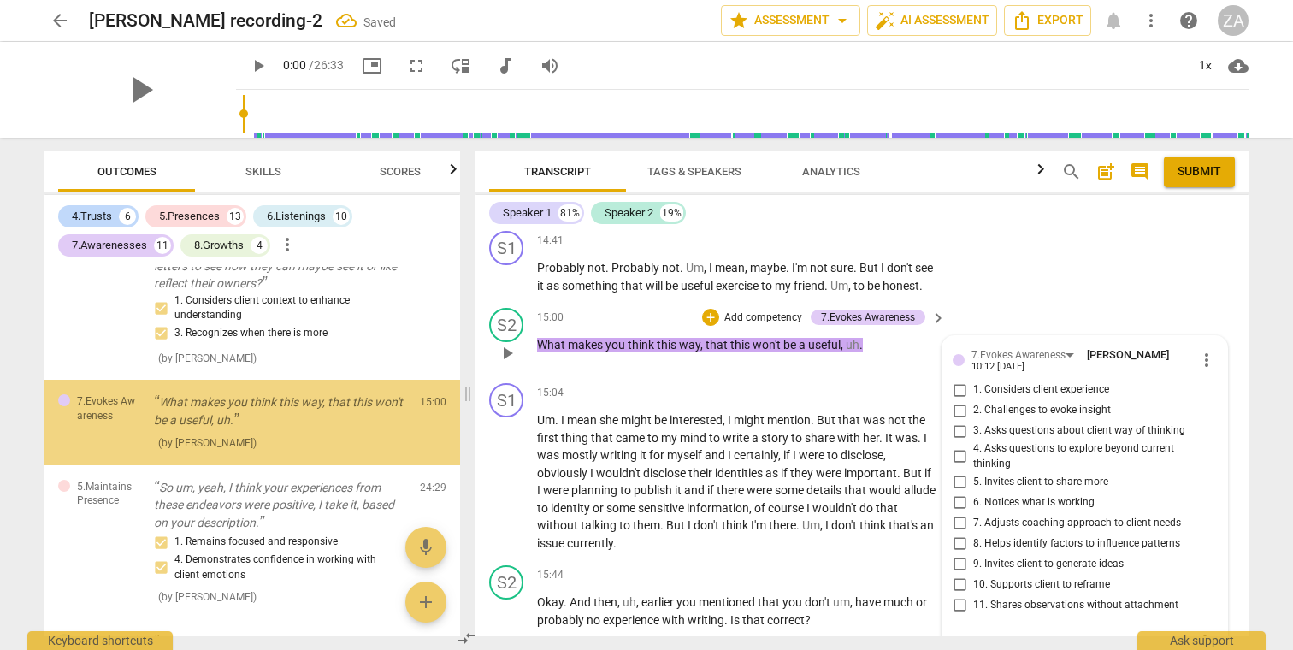
scroll to position [4498, 0]
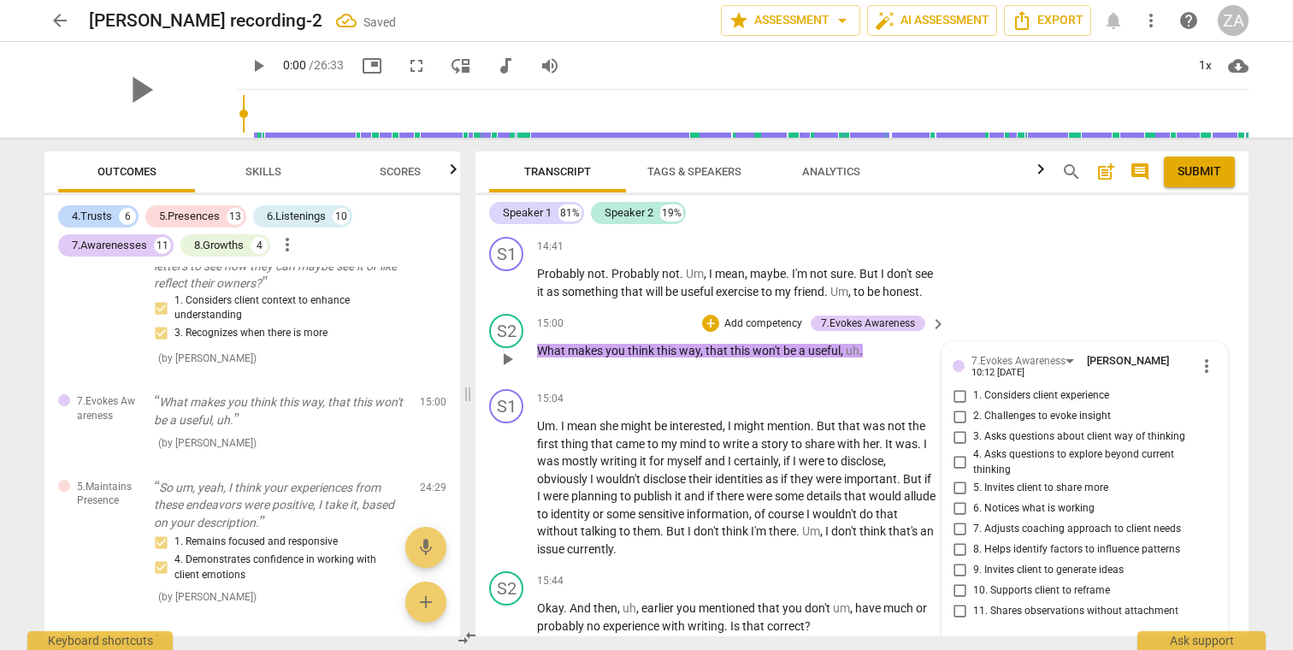
click at [1080, 409] on span "2. Challenges to evoke insight" at bounding box center [1042, 416] width 138 height 15
click at [973, 406] on input "2. Challenges to evoke insight" at bounding box center [958, 416] width 27 height 21
checkbox input "true"
click at [1081, 429] on span "3. Asks questions about client way of thinking" at bounding box center [1079, 436] width 212 height 15
click at [973, 427] on input "3. Asks questions about client way of thinking" at bounding box center [958, 437] width 27 height 21
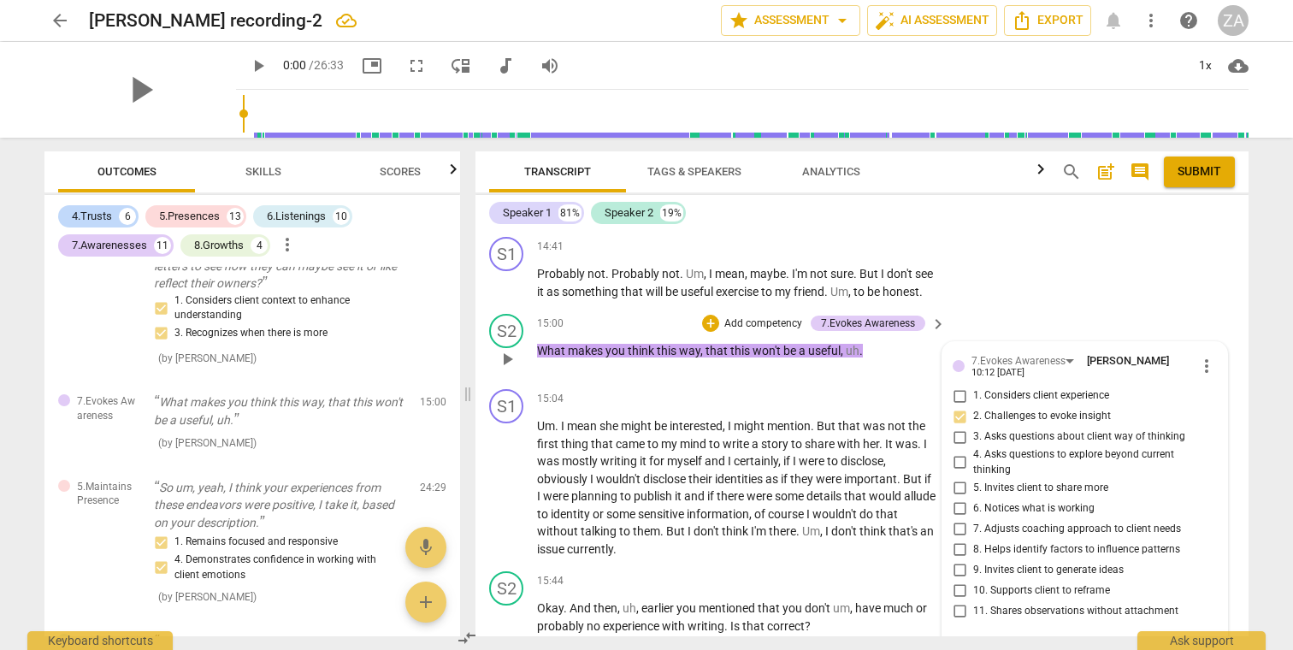
checkbox input "true"
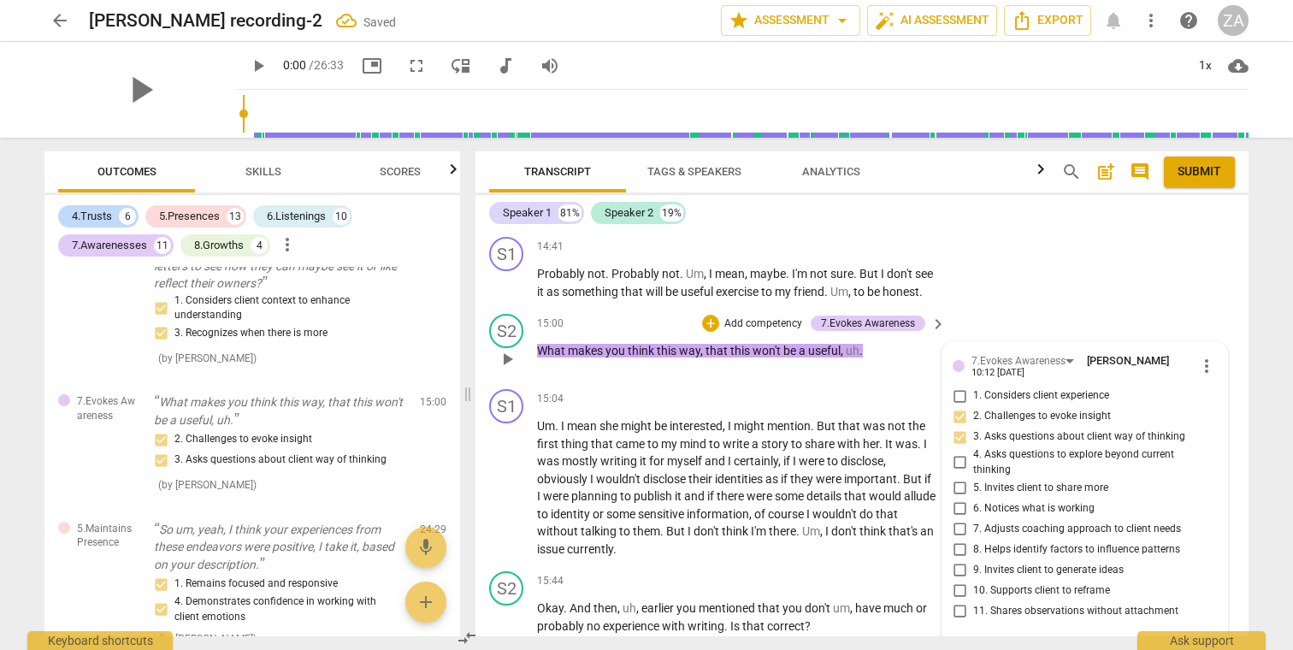
click at [1022, 480] on span "5. Invites client to share more" at bounding box center [1040, 487] width 135 height 15
click at [973, 477] on input "5. Invites client to share more" at bounding box center [958, 487] width 27 height 21
checkbox input "true"
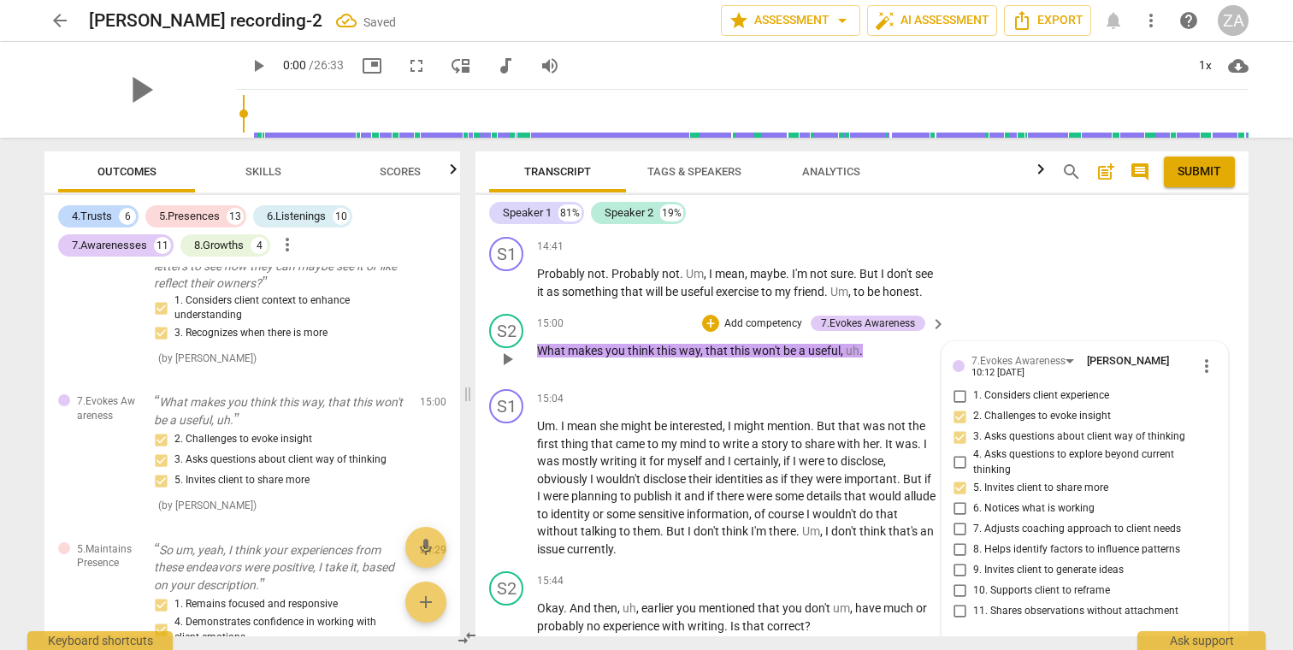
click at [1073, 563] on span "9. Invites client to generate ideas" at bounding box center [1048, 570] width 150 height 15
click at [973, 559] on input "9. Invites client to generate ideas" at bounding box center [958, 569] width 27 height 21
checkbox input "true"
click at [769, 316] on p "Add competency" at bounding box center [762, 323] width 81 height 15
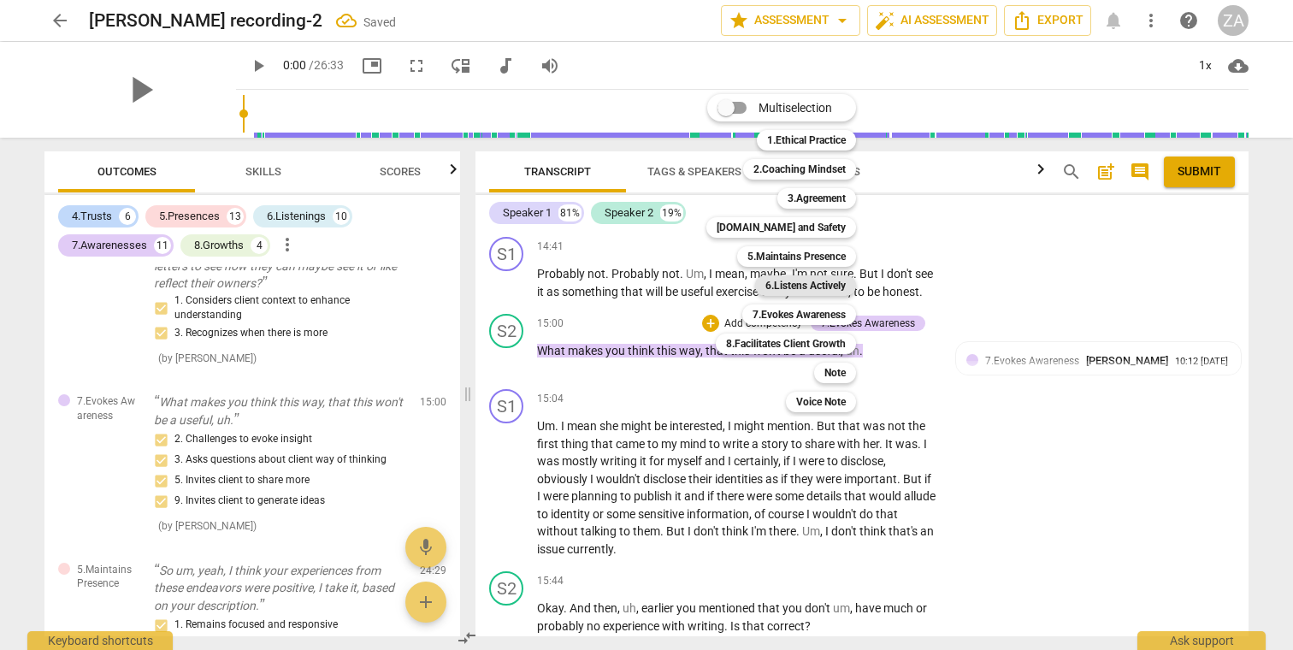
click at [804, 286] on b "6.Listens Actively" at bounding box center [805, 285] width 80 height 21
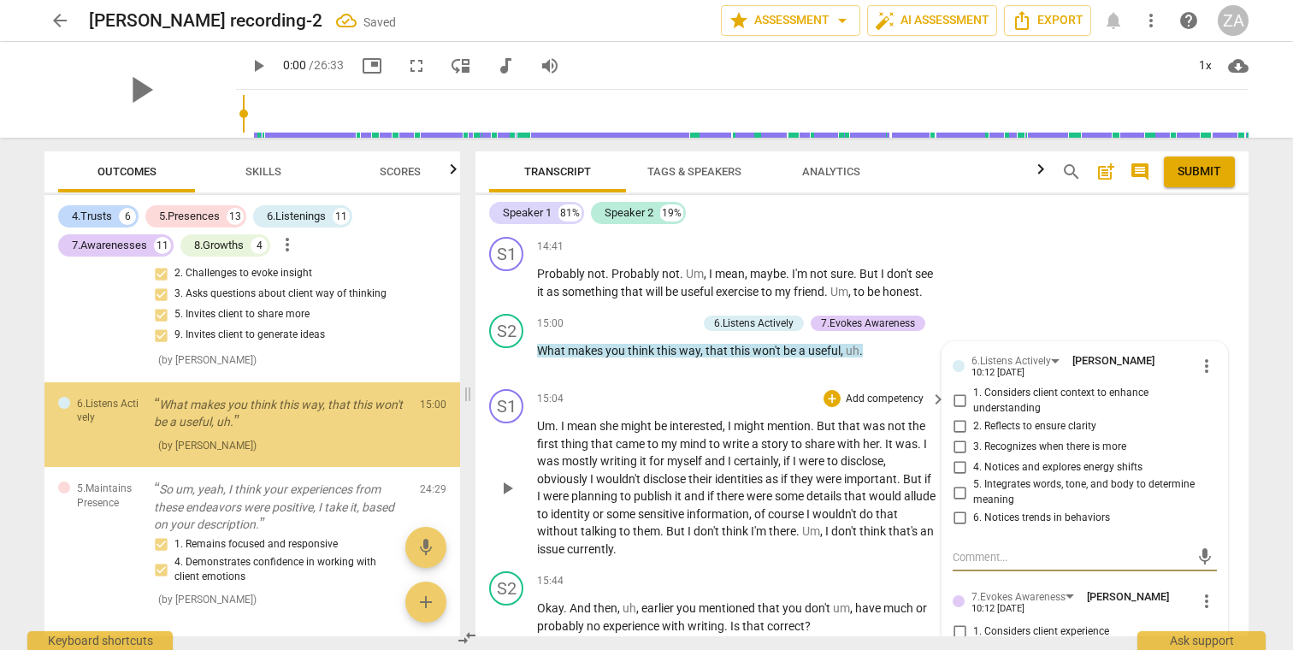
scroll to position [5771, 0]
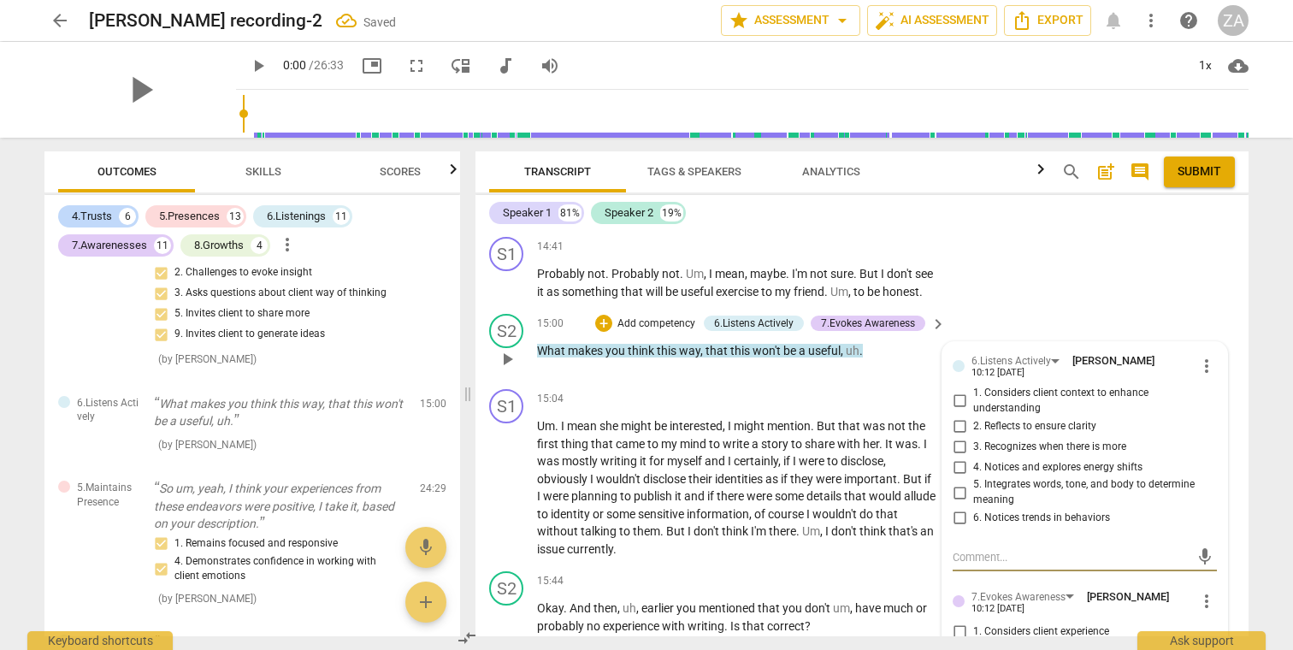
click at [1024, 439] on span "3. Recognizes when there is more" at bounding box center [1049, 446] width 153 height 15
click at [973, 436] on input "3. Recognizes when there is more" at bounding box center [958, 446] width 27 height 21
checkbox input "true"
click at [657, 316] on p "Add competency" at bounding box center [656, 323] width 81 height 15
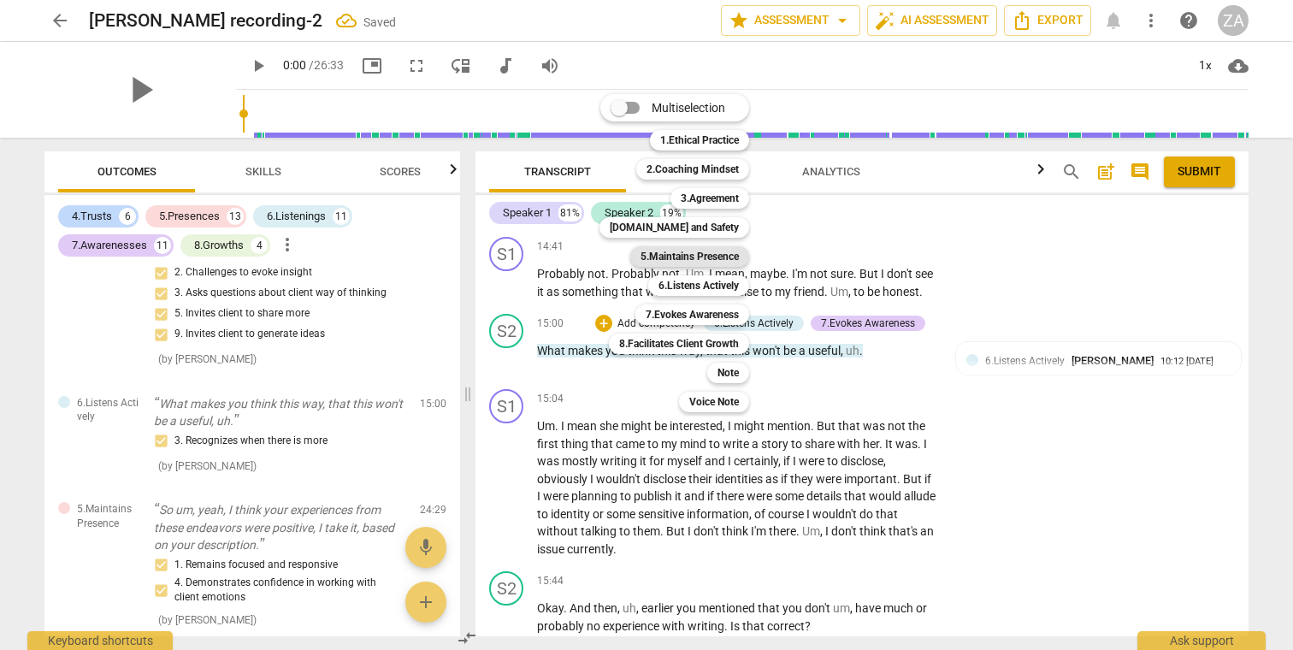
click at [714, 254] on b "5.Maintains Presence" at bounding box center [689, 256] width 98 height 21
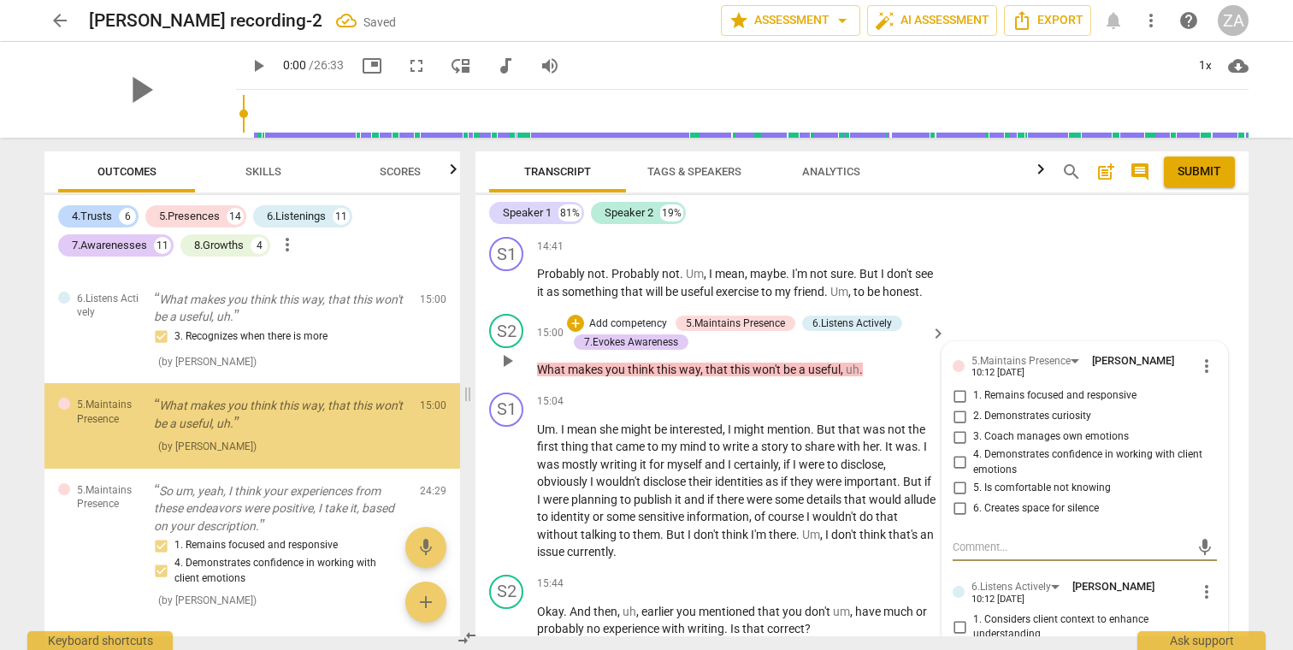
scroll to position [5876, 0]
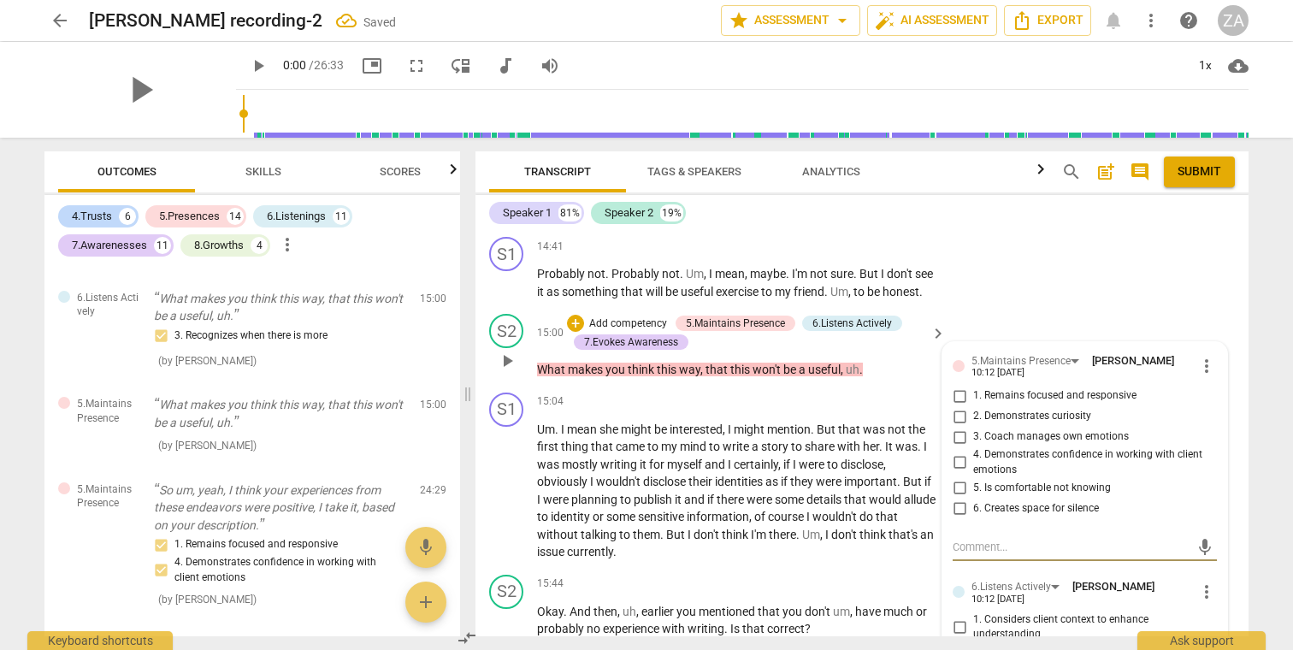
click at [1073, 409] on span "2. Demonstrates curiosity" at bounding box center [1032, 416] width 118 height 15
click at [973, 406] on input "2. Demonstrates curiosity" at bounding box center [958, 416] width 27 height 21
checkbox input "true"
click at [1070, 388] on span "1. Remains focused and responsive" at bounding box center [1054, 395] width 163 height 15
click at [973, 386] on input "1. Remains focused and responsive" at bounding box center [958, 396] width 27 height 21
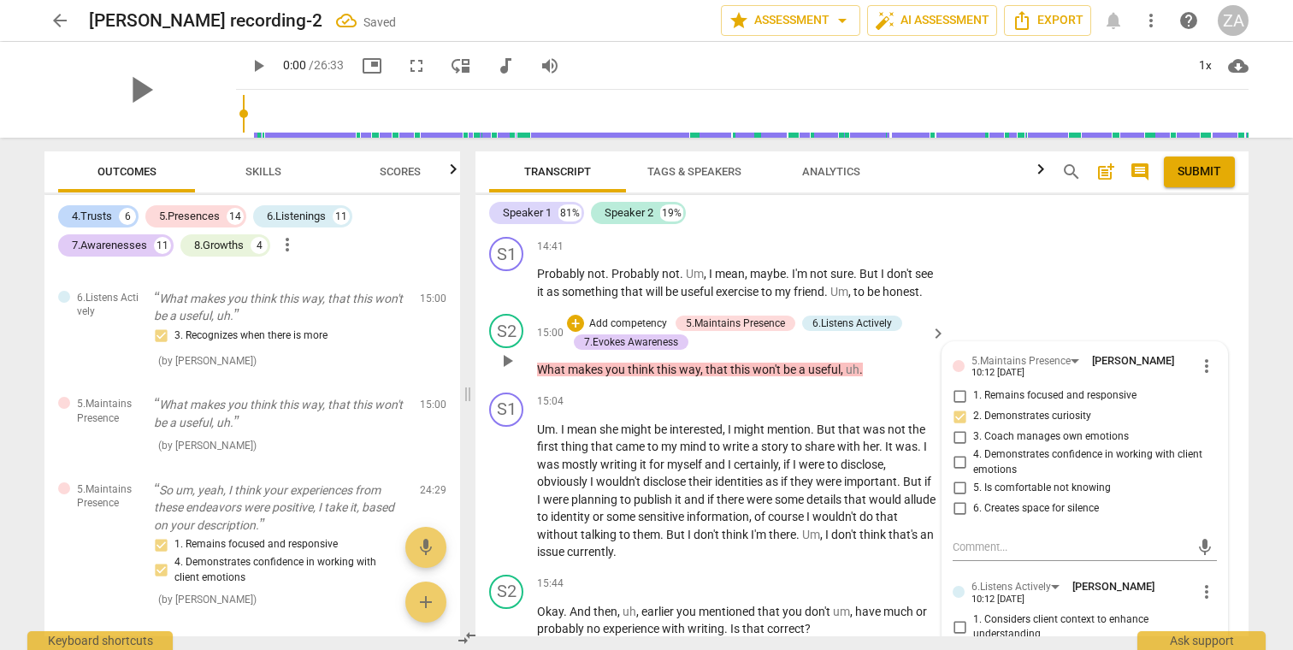
checkbox input "true"
click at [1021, 409] on span "2. Demonstrates curiosity" at bounding box center [1032, 416] width 118 height 15
click at [973, 406] on input "2. Demonstrates curiosity" at bounding box center [958, 416] width 27 height 21
click at [968, 406] on input "2. Demonstrates curiosity" at bounding box center [958, 416] width 27 height 21
checkbox input "false"
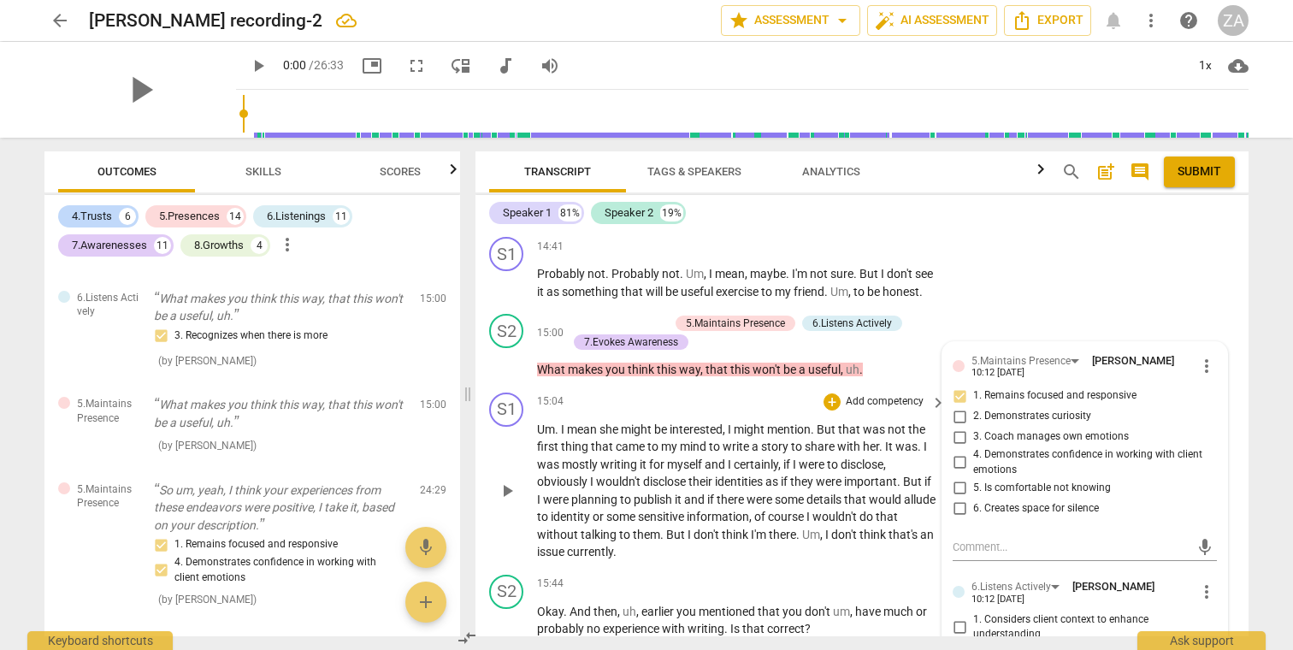
click at [750, 457] on span "certainly" at bounding box center [755, 464] width 44 height 14
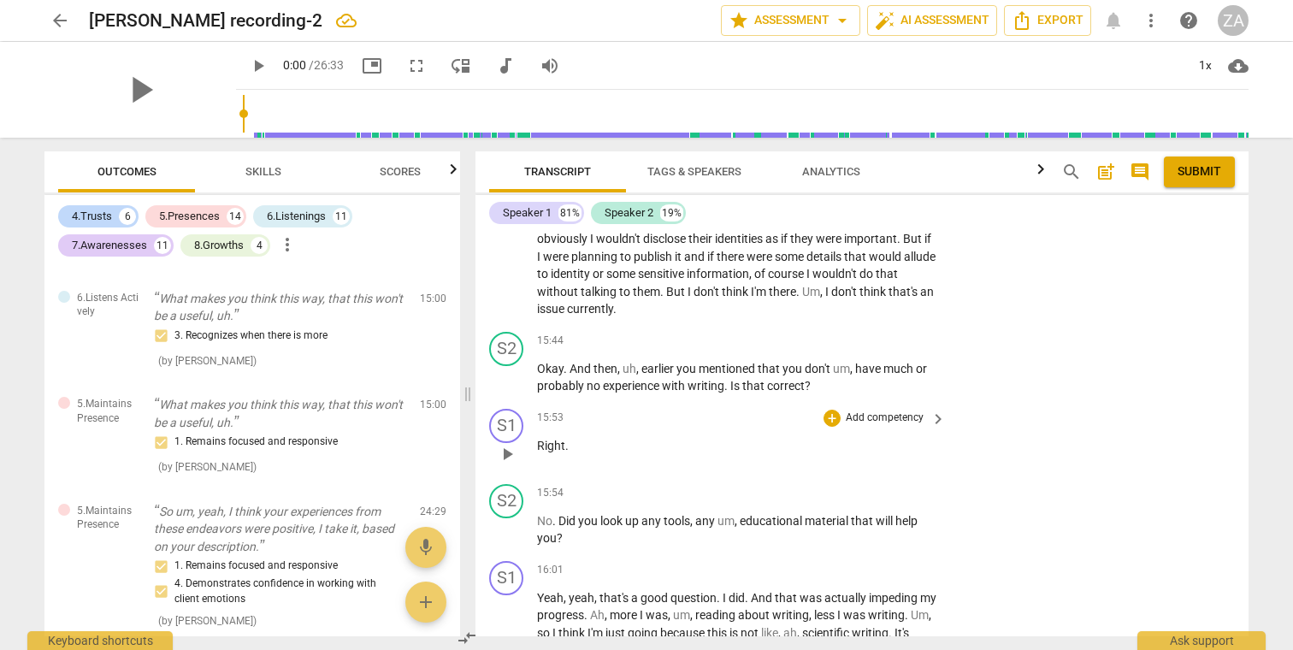
scroll to position [4745, 0]
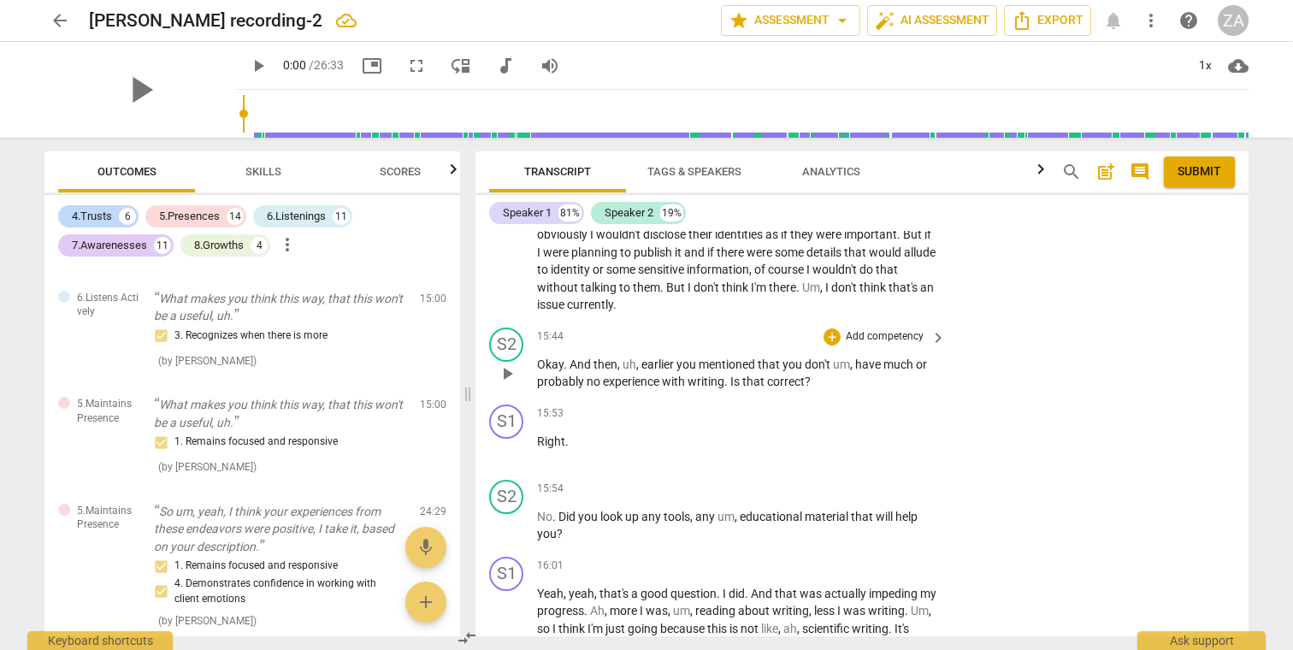
click at [868, 329] on p "Add competency" at bounding box center [884, 336] width 81 height 15
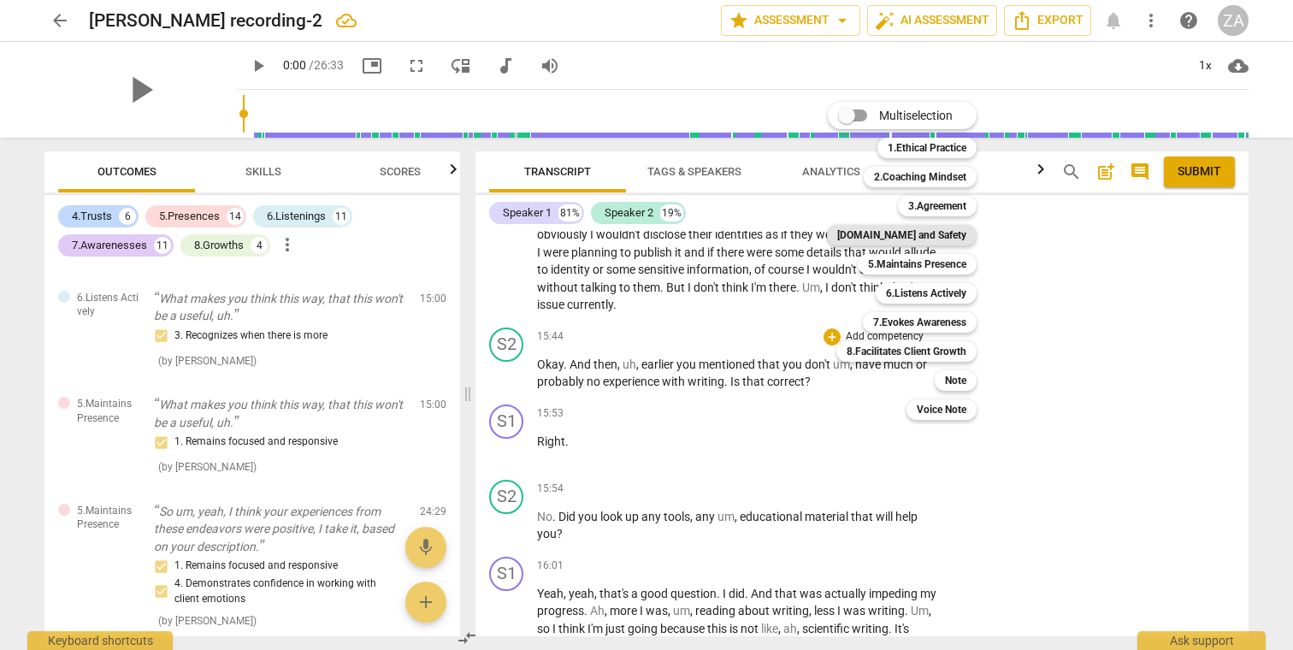
click at [928, 241] on b "[DOMAIN_NAME] and Safety" at bounding box center [901, 235] width 129 height 21
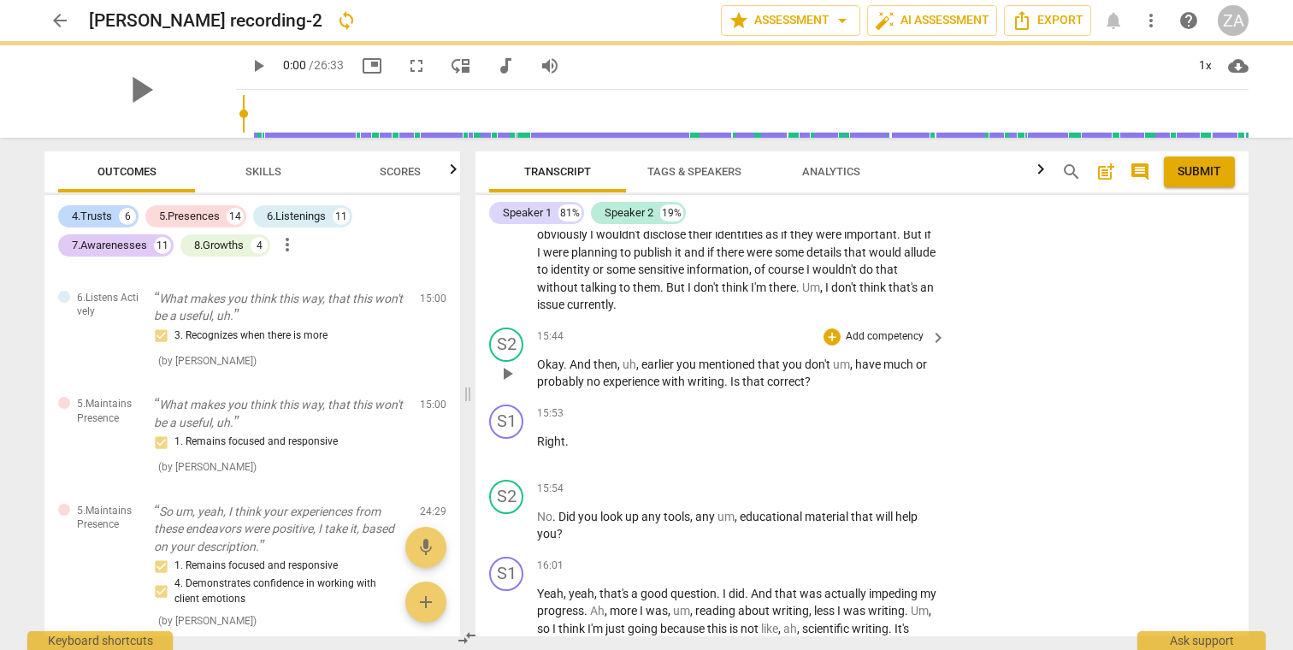
scroll to position [4705, 0]
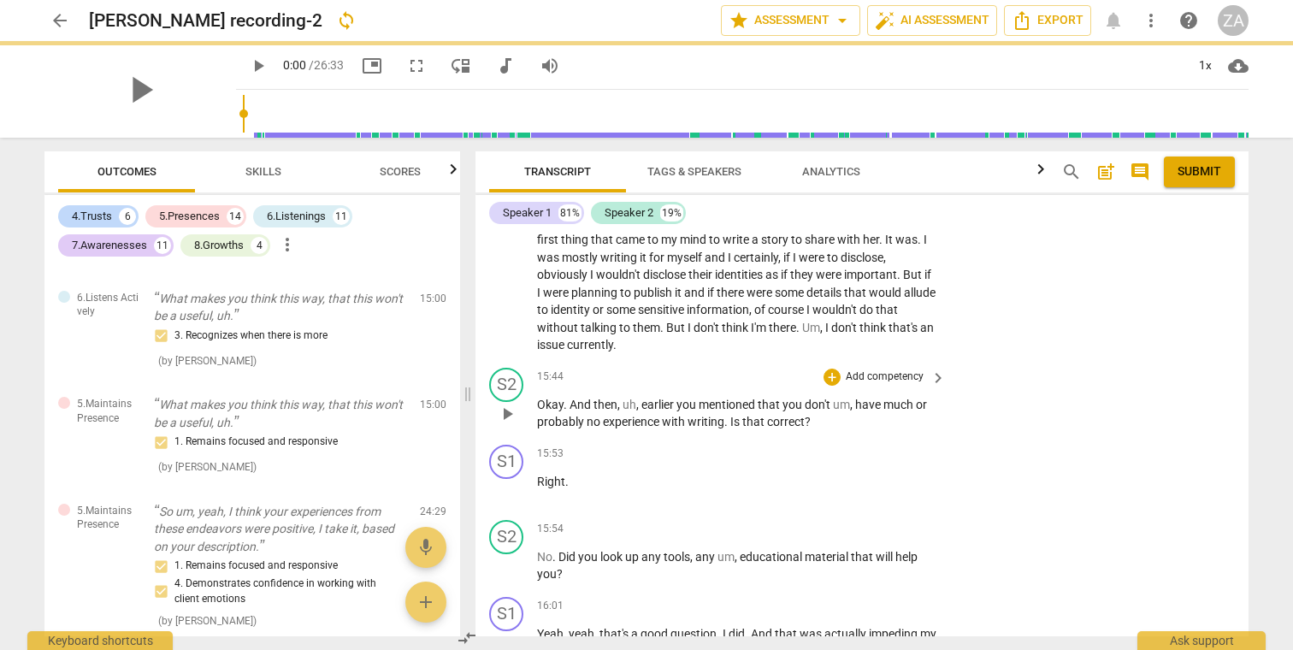
click at [871, 369] on p "Add competency" at bounding box center [884, 376] width 81 height 15
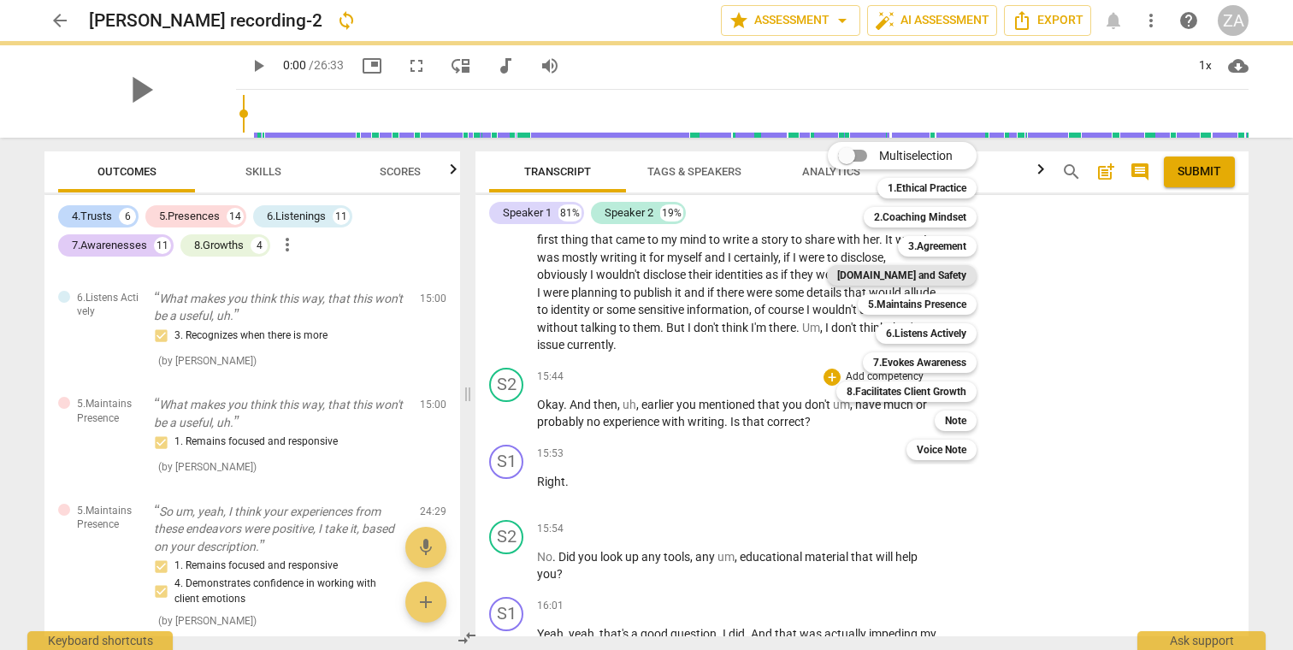
click at [913, 269] on b "[DOMAIN_NAME] and Safety" at bounding box center [901, 275] width 129 height 21
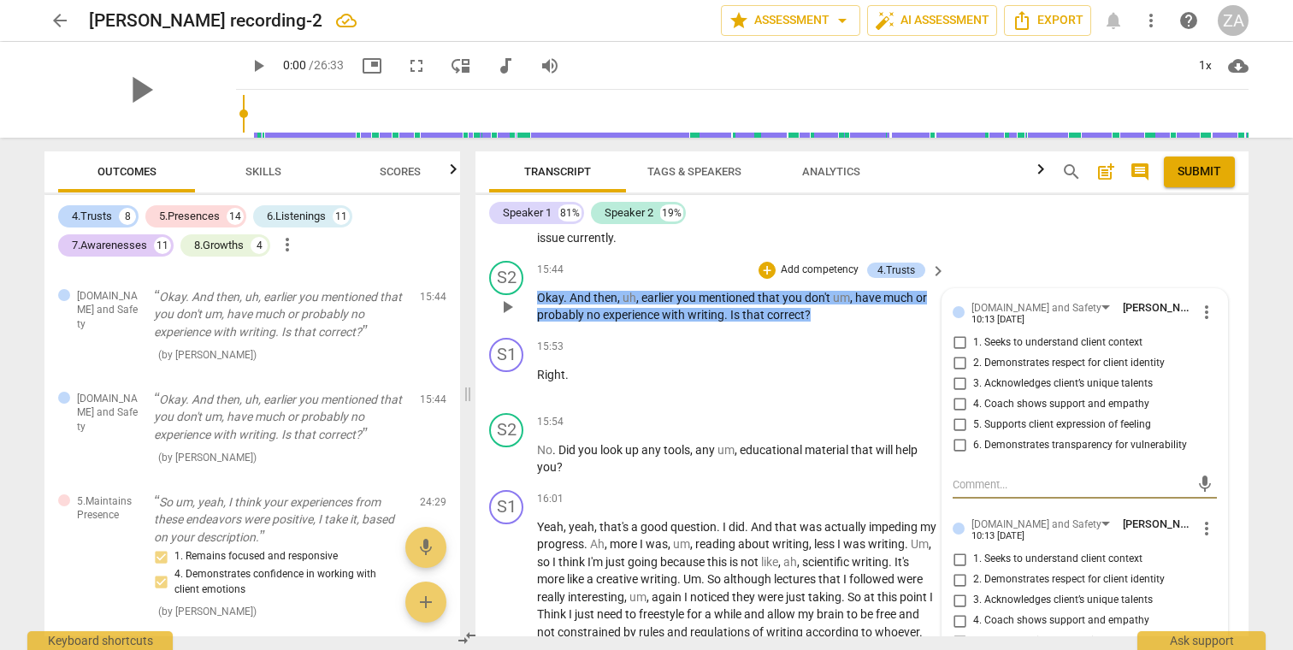
scroll to position [4813, 0]
click at [1204, 517] on span "more_vert" at bounding box center [1206, 527] width 21 height 21
click at [1216, 487] on li "Delete" at bounding box center [1219, 484] width 59 height 32
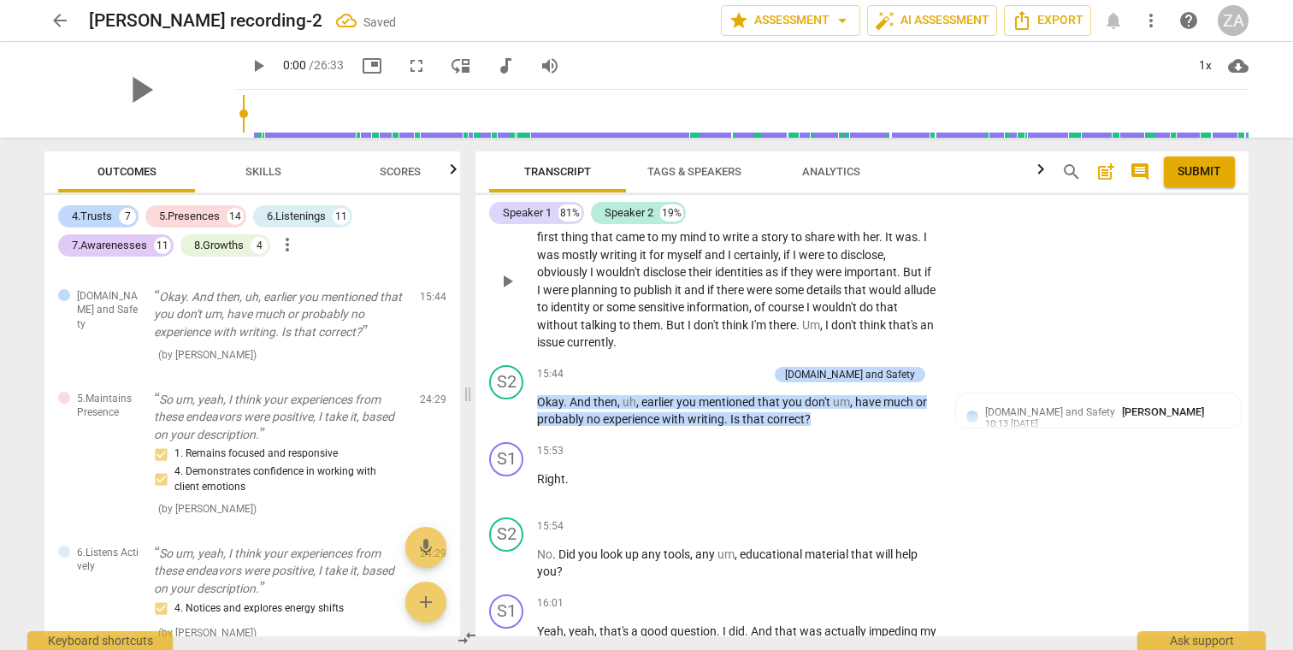
scroll to position [4650, 0]
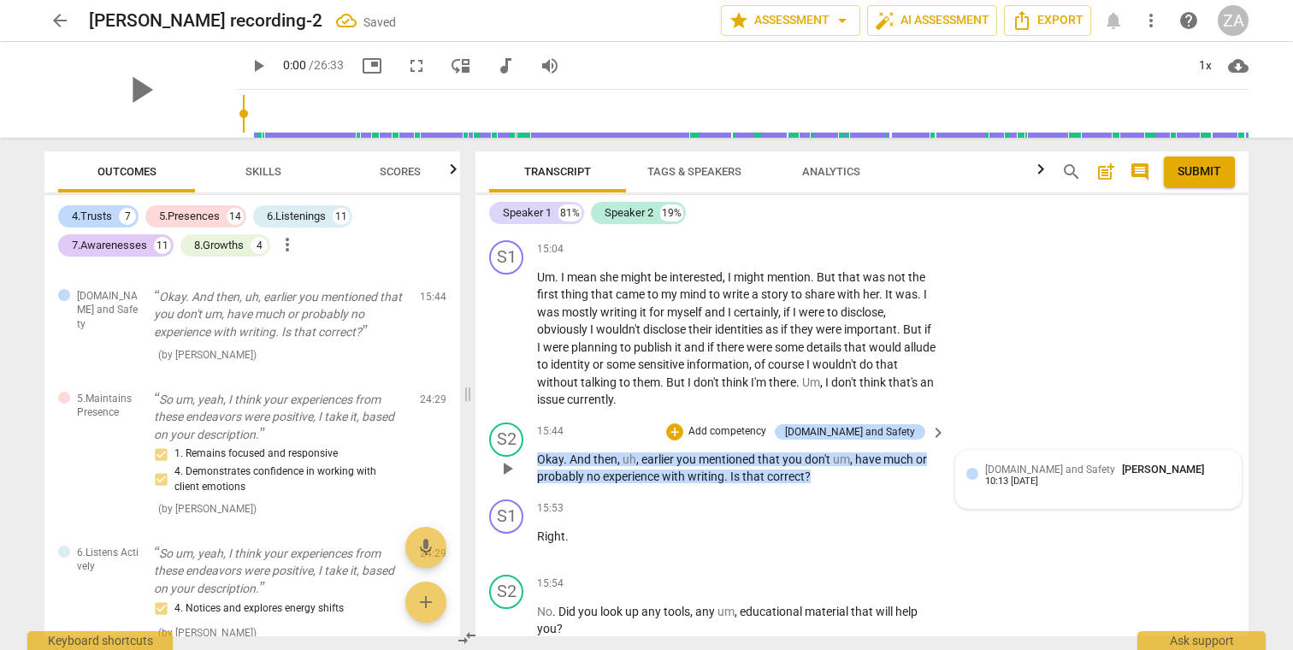
click at [1033, 463] on span "[DOMAIN_NAME] and Safety" at bounding box center [1050, 469] width 130 height 12
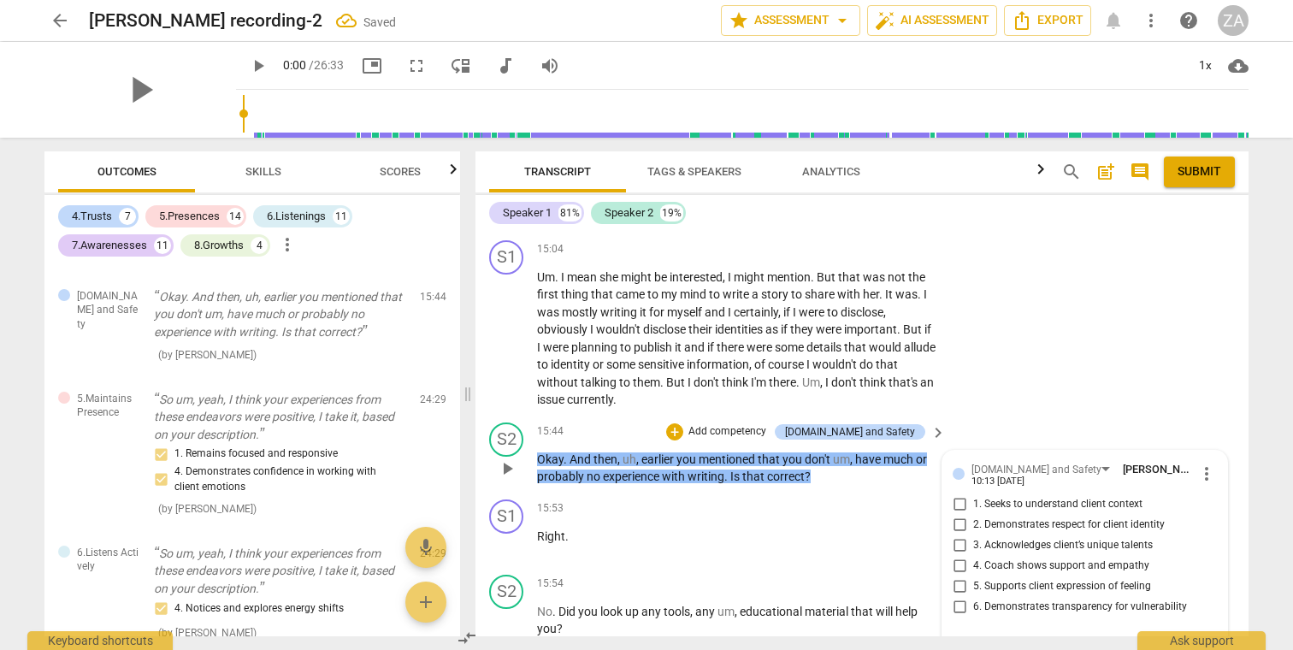
click at [1047, 497] on span "1. Seeks to understand client context" at bounding box center [1057, 504] width 169 height 15
click at [973, 494] on input "1. Seeks to understand client context" at bounding box center [958, 504] width 27 height 21
checkbox input "true"
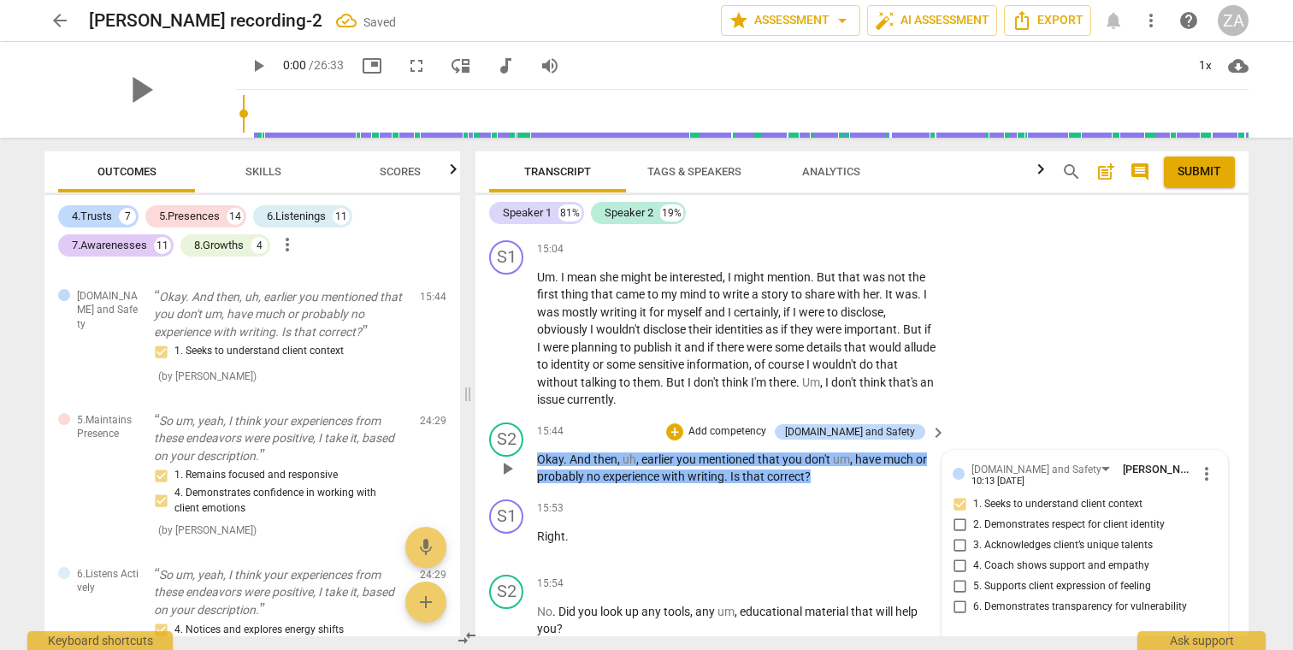
click at [1046, 579] on span "5. Supports client expression of feeling" at bounding box center [1062, 586] width 178 height 15
click at [973, 576] on input "5. Supports client expression of feeling" at bounding box center [958, 586] width 27 height 21
click at [1046, 579] on span "5. Supports client expression of feeling" at bounding box center [1062, 586] width 178 height 15
click at [973, 576] on input "5. Supports client expression of feeling" at bounding box center [958, 586] width 27 height 21
click at [1046, 579] on span "5. Supports client expression of feeling" at bounding box center [1062, 586] width 178 height 15
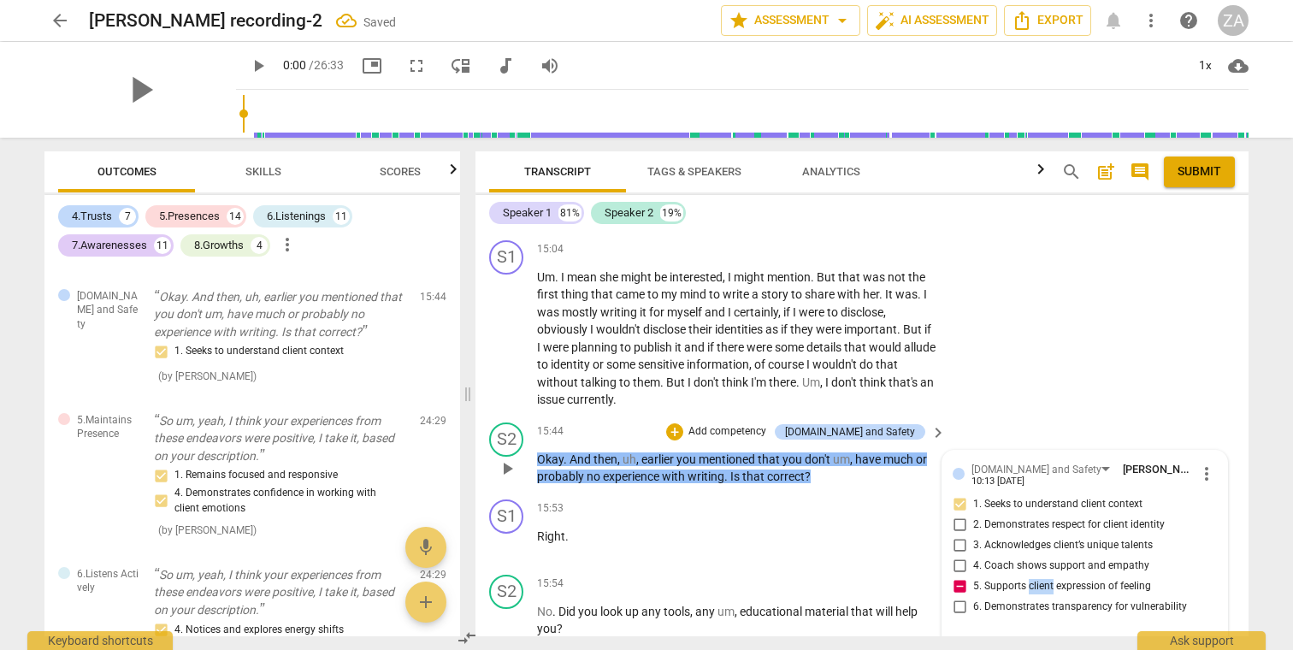
click at [973, 576] on input "5. Supports client expression of feeling" at bounding box center [958, 586] width 27 height 21
checkbox input "false"
click at [752, 424] on p "Add competency" at bounding box center [726, 431] width 81 height 15
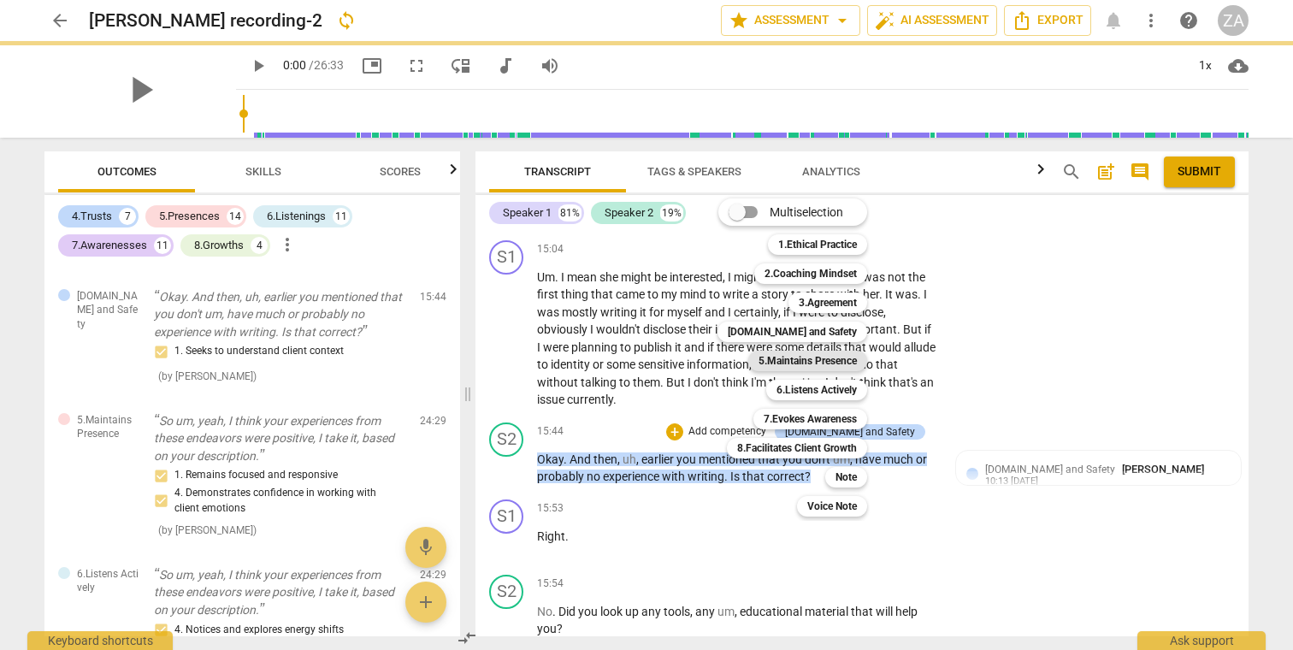
click at [794, 357] on b "5.Maintains Presence" at bounding box center [807, 360] width 98 height 21
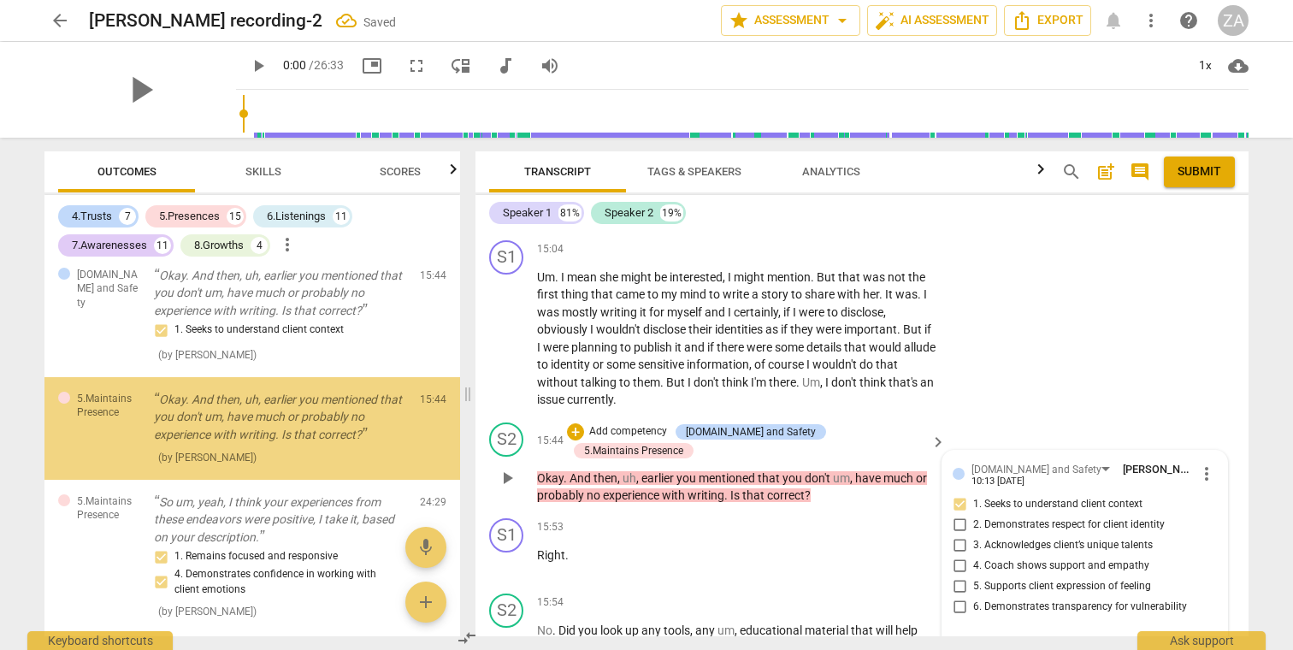
click at [762, 424] on div "[DOMAIN_NAME] and Safety" at bounding box center [751, 431] width 130 height 15
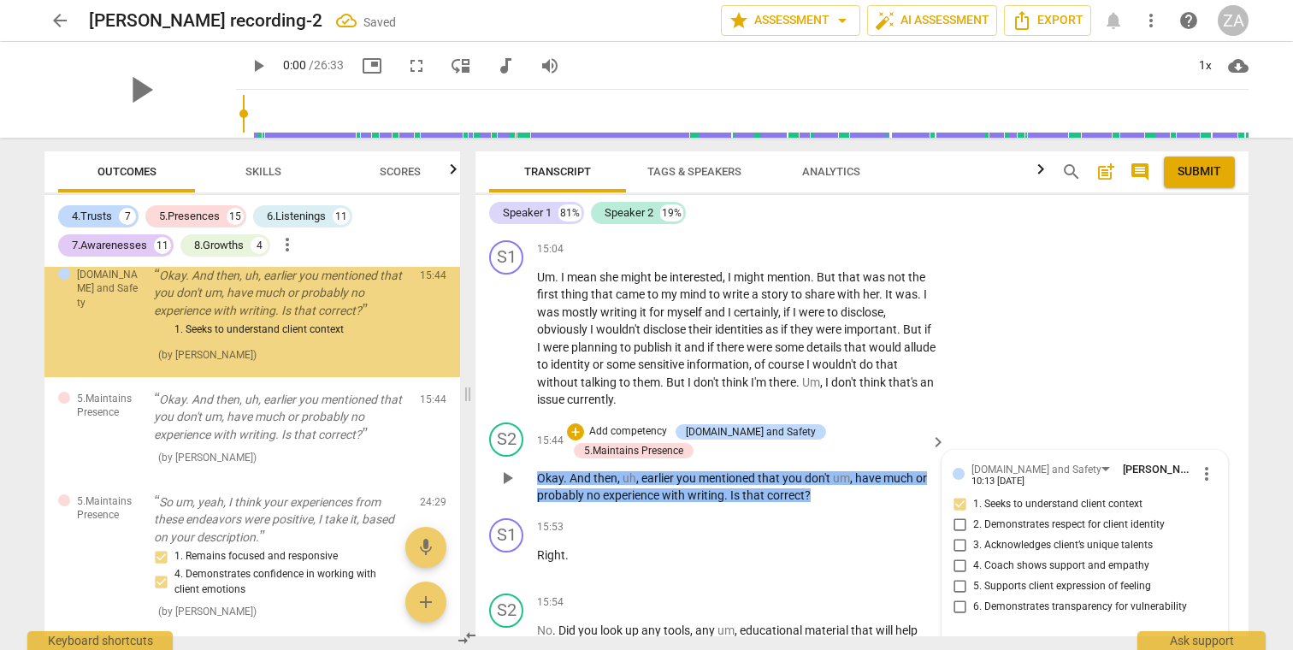
scroll to position [6001, 0]
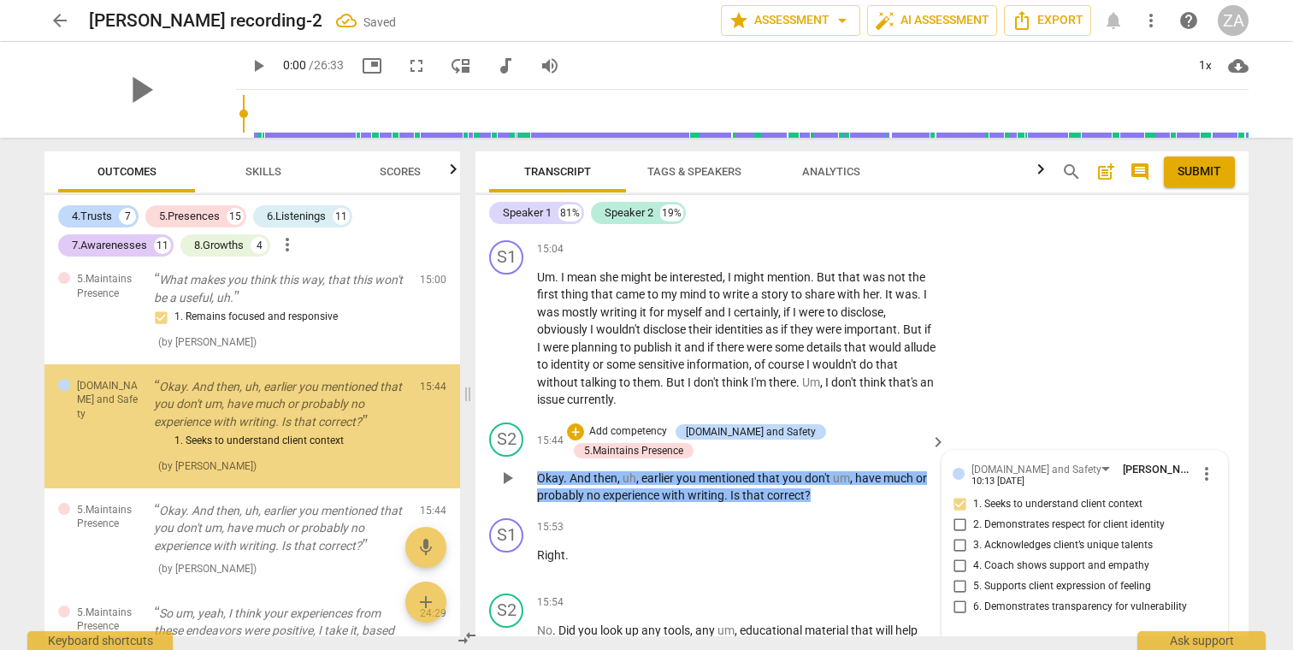
click at [656, 424] on p "Add competency" at bounding box center [627, 431] width 81 height 15
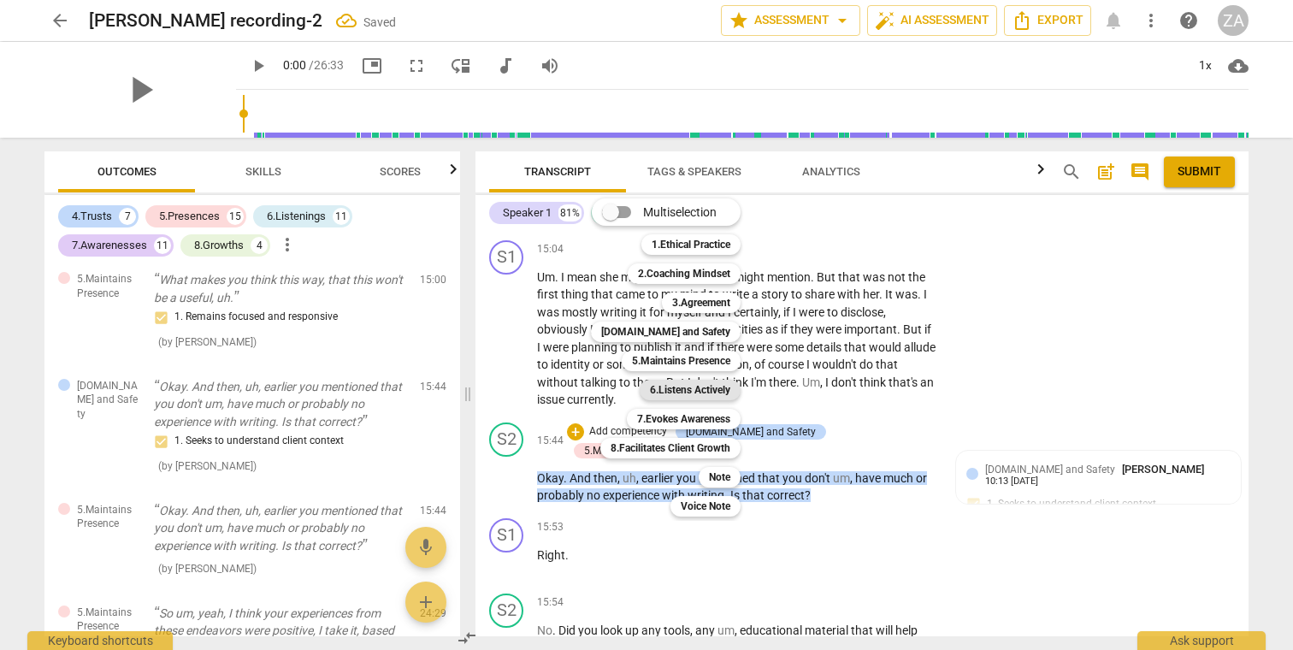
click at [702, 391] on b "6.Listens Actively" at bounding box center [690, 390] width 80 height 21
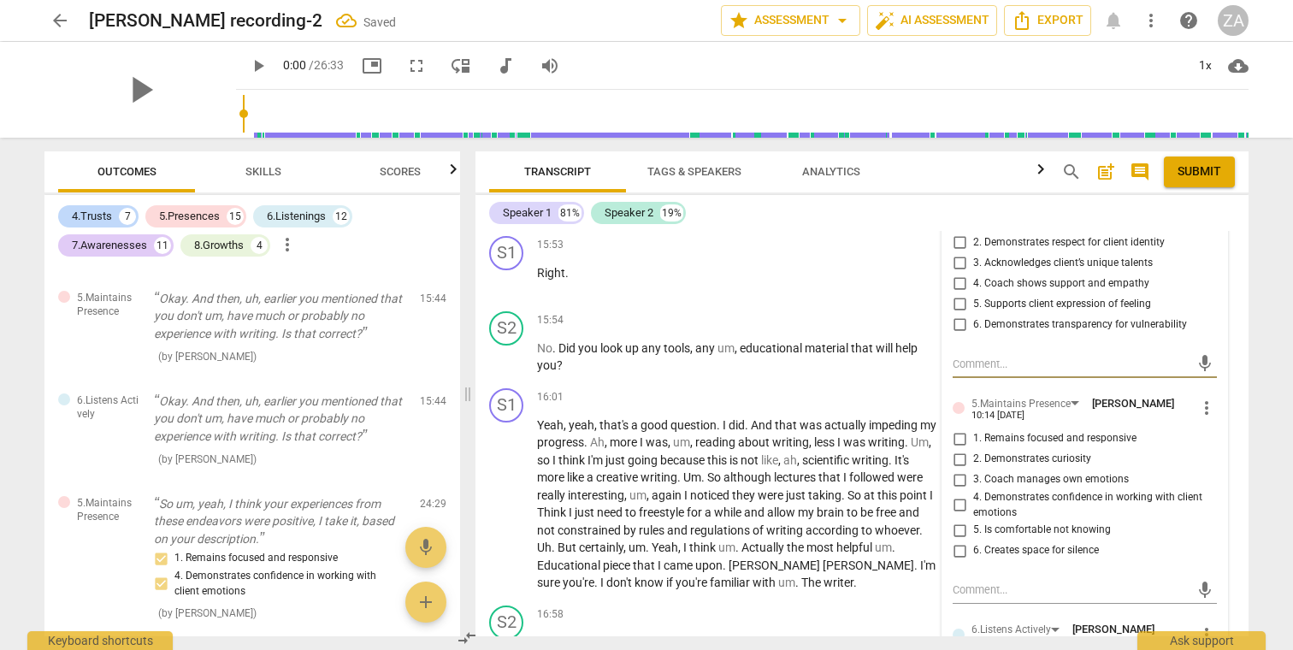
scroll to position [4945, 0]
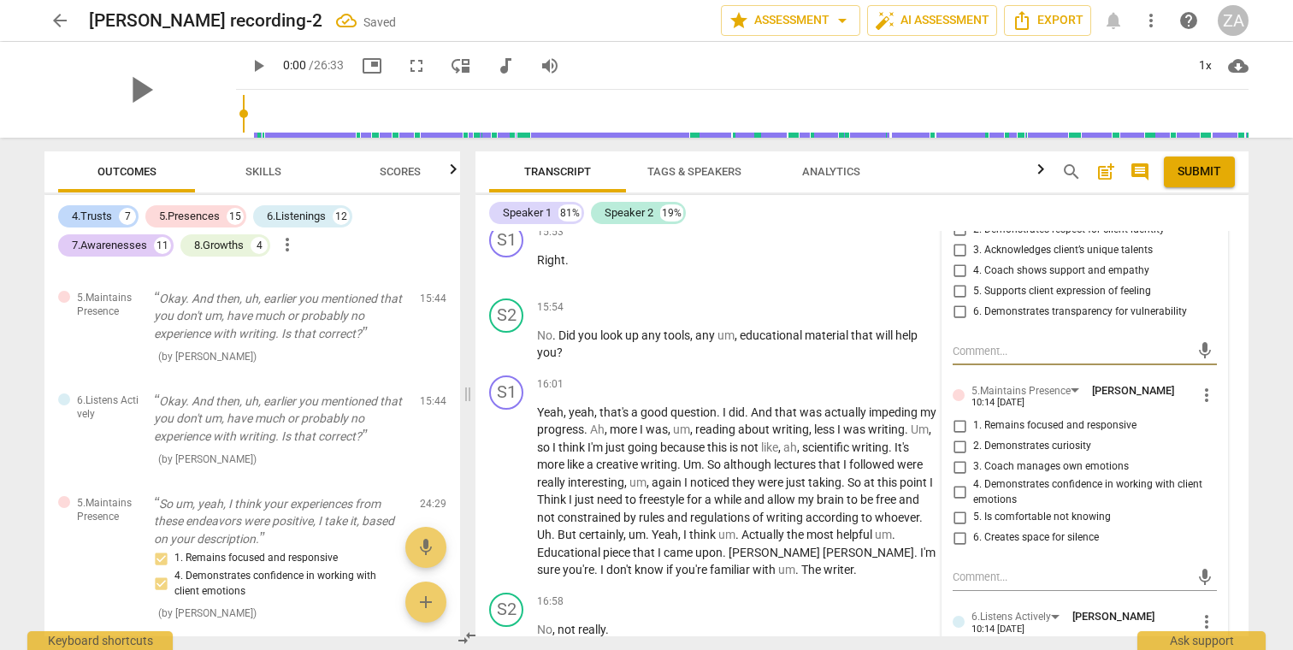
click at [1060, 418] on span "1. Remains focused and responsive" at bounding box center [1054, 425] width 163 height 15
click at [973, 415] on input "1. Remains focused and responsive" at bounding box center [958, 425] width 27 height 21
checkbox input "true"
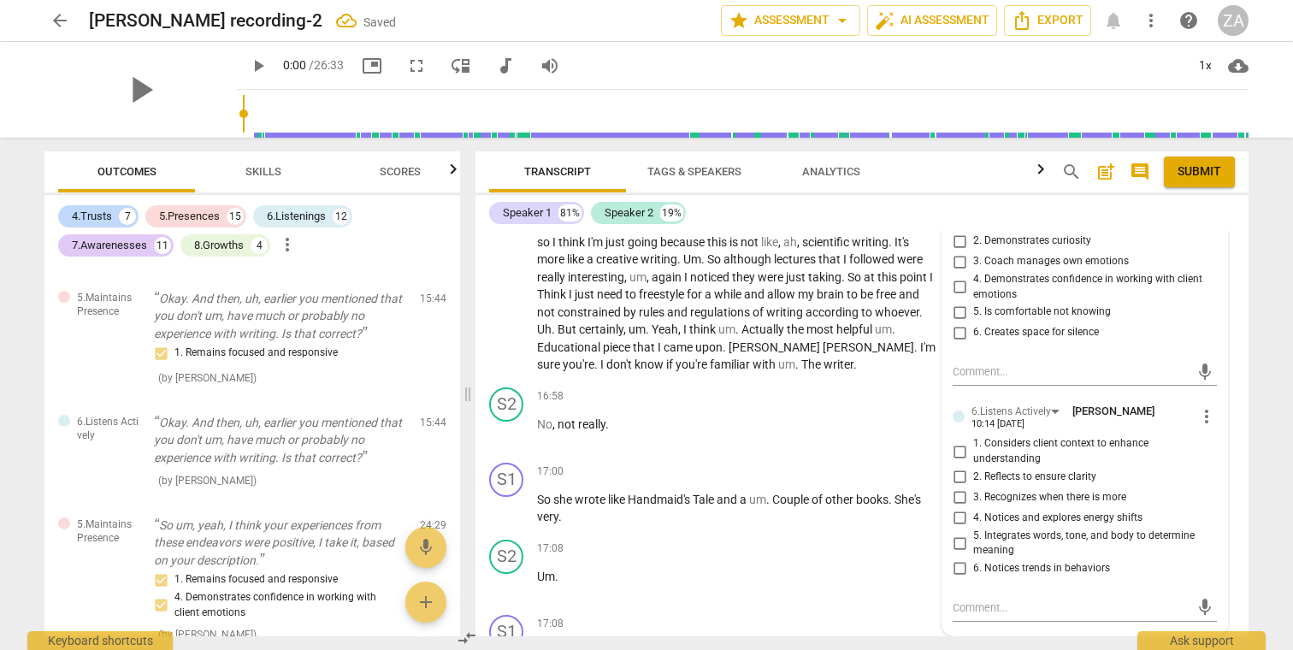
scroll to position [5193, 0]
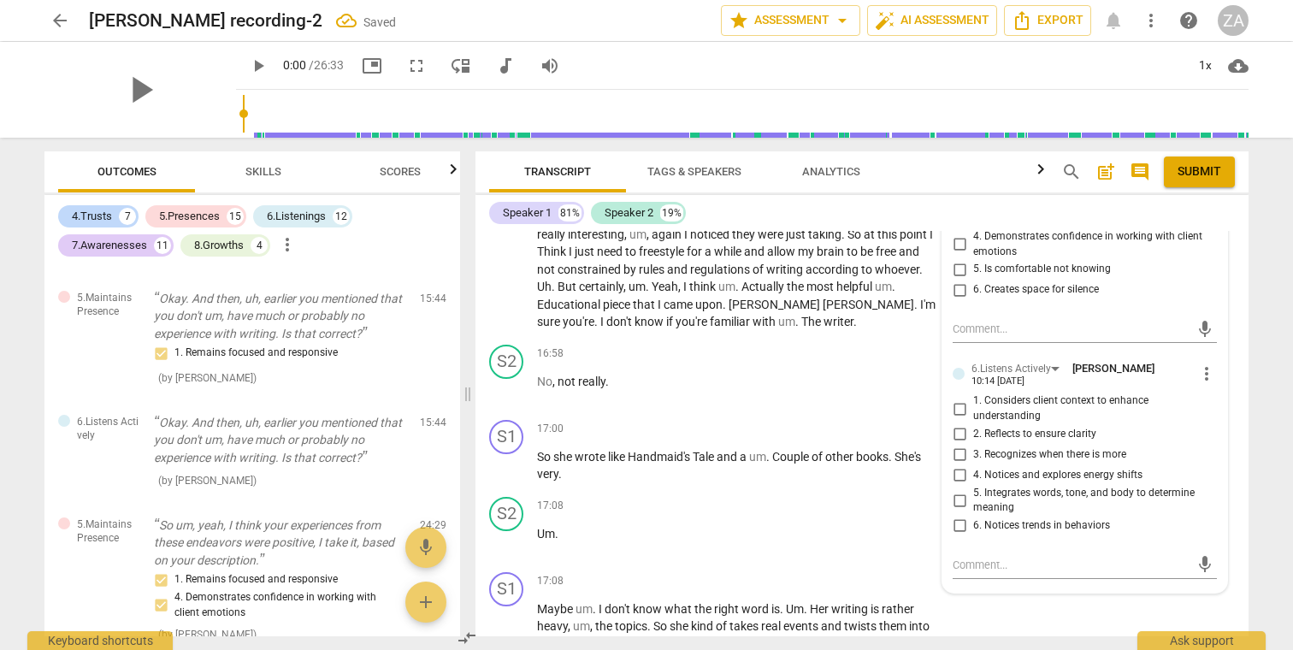
click at [1028, 393] on span "1. Considers client context to enhance understanding" at bounding box center [1091, 408] width 237 height 30
click at [973, 398] on input "1. Considers client context to enhance understanding" at bounding box center [958, 408] width 27 height 21
checkbox input "true"
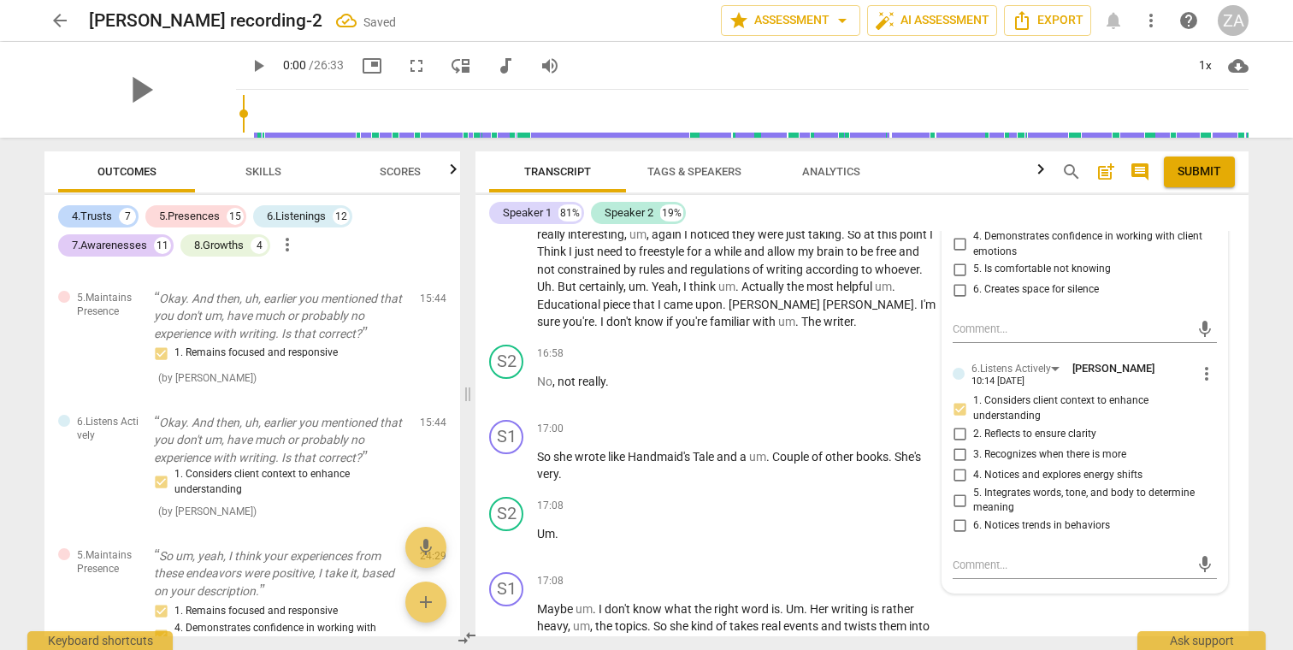
click at [1016, 427] on span "2. Reflects to ensure clarity" at bounding box center [1034, 434] width 123 height 15
click at [973, 424] on input "2. Reflects to ensure clarity" at bounding box center [958, 434] width 27 height 21
checkbox input "true"
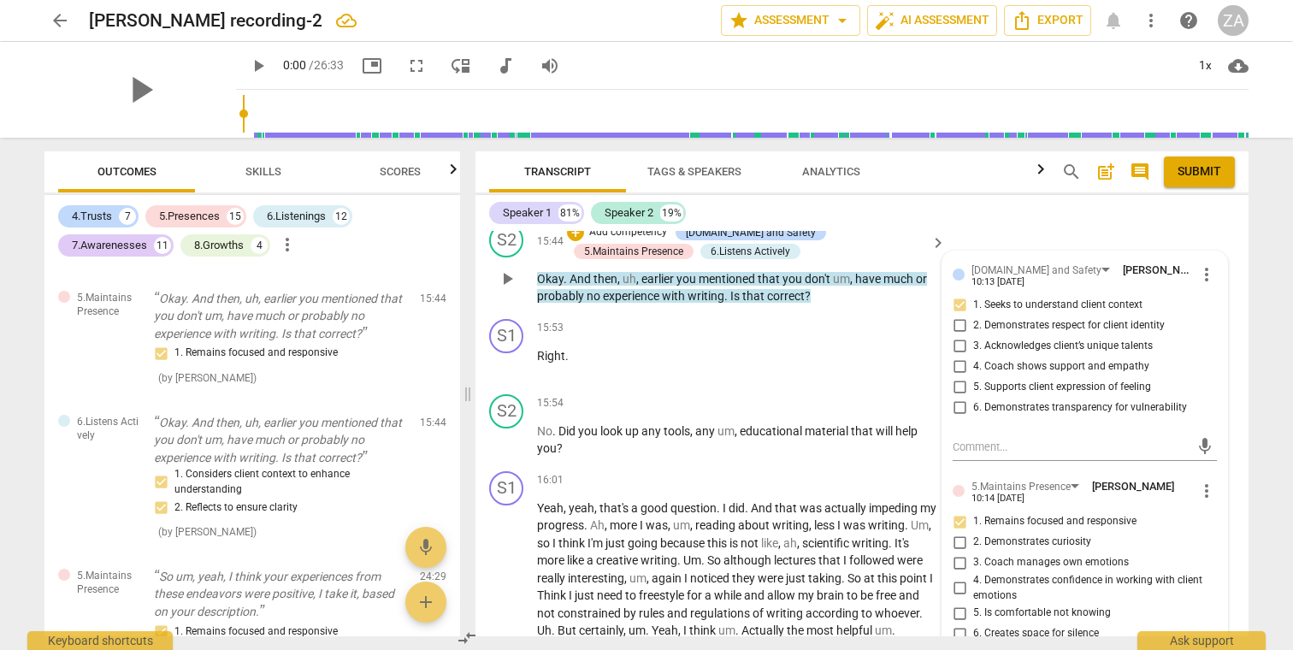
scroll to position [4727, 0]
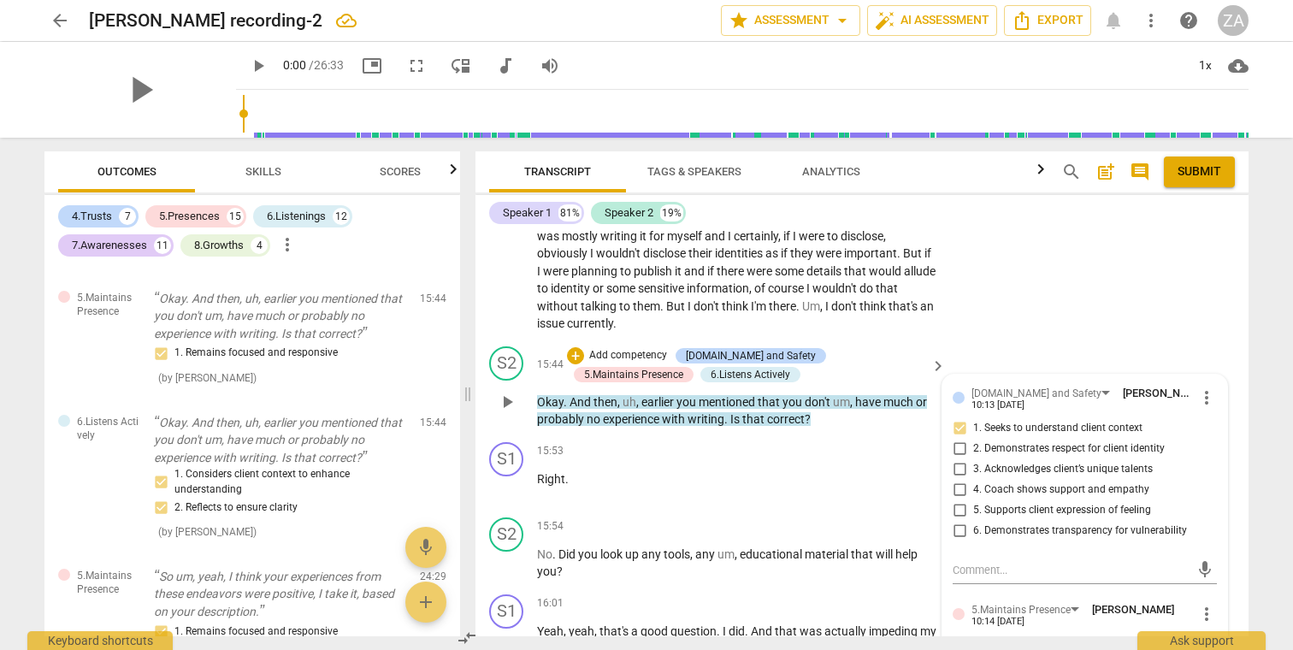
click at [651, 348] on p "Add competency" at bounding box center [627, 355] width 81 height 15
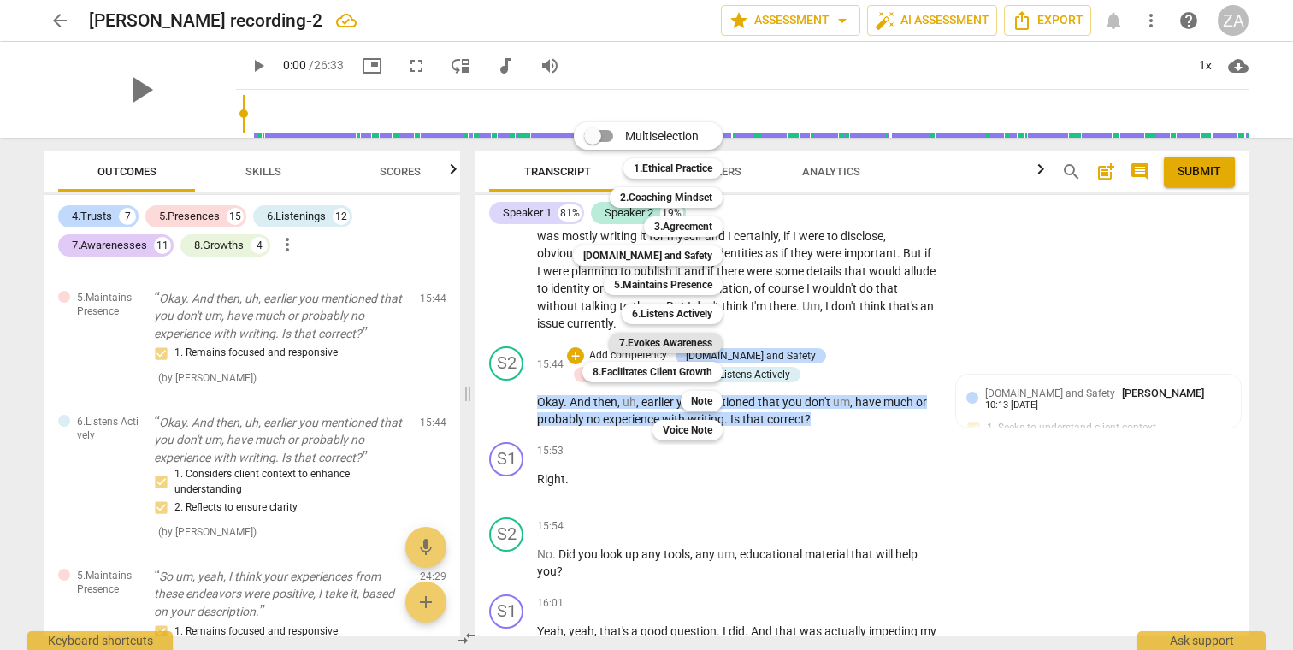
click at [697, 343] on b "7.Evokes Awareness" at bounding box center [665, 343] width 93 height 21
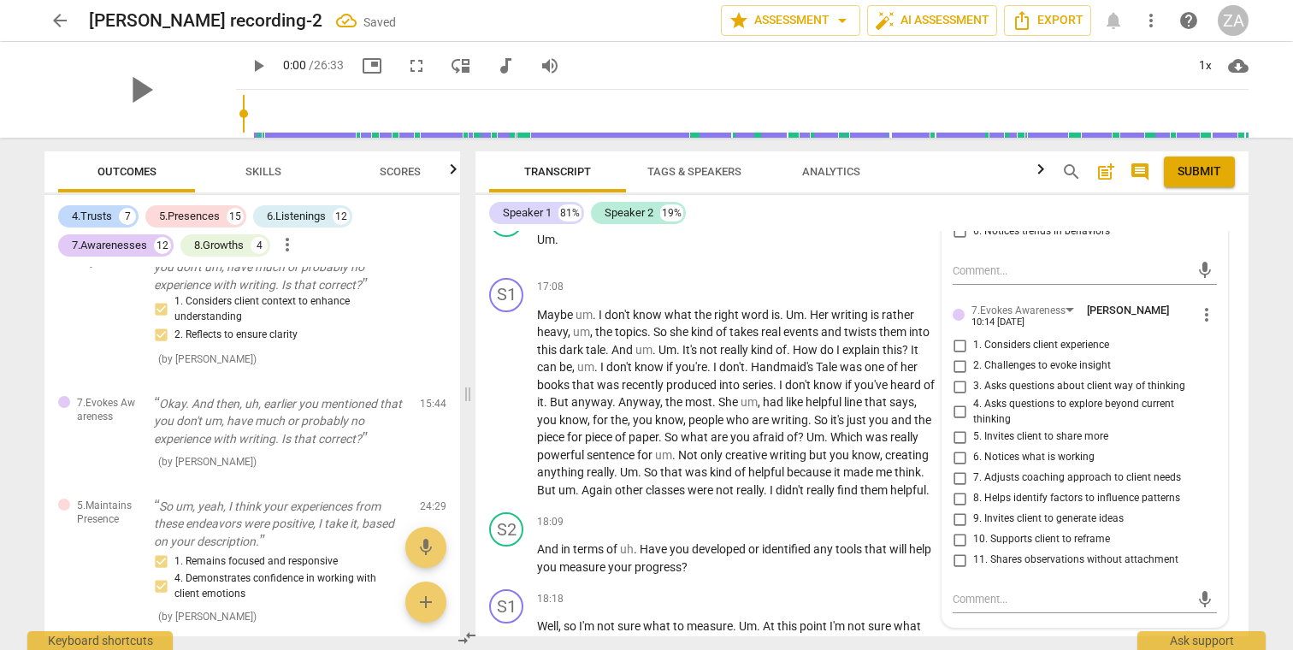
scroll to position [5490, 0]
click at [1059, 427] on span "5. Invites client to share more" at bounding box center [1040, 434] width 135 height 15
click at [973, 424] on input "5. Invites client to share more" at bounding box center [958, 434] width 27 height 21
checkbox input "true"
click at [809, 445] on span "writing" at bounding box center [788, 452] width 39 height 14
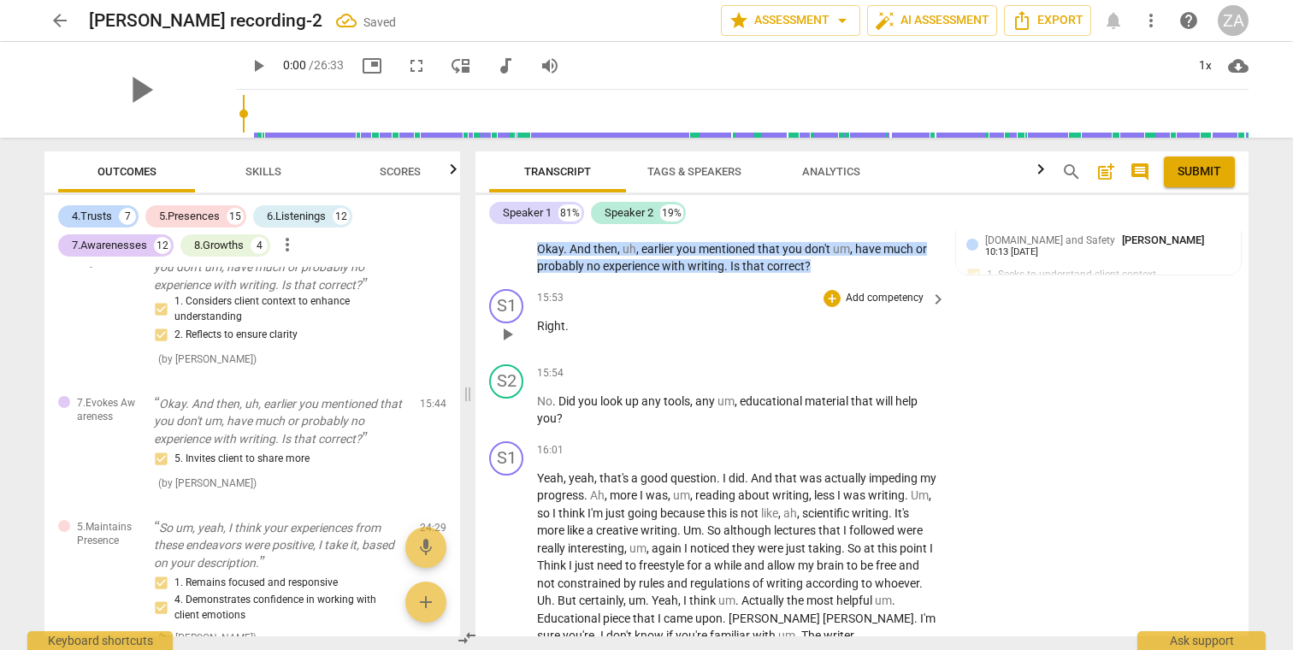
scroll to position [4883, 0]
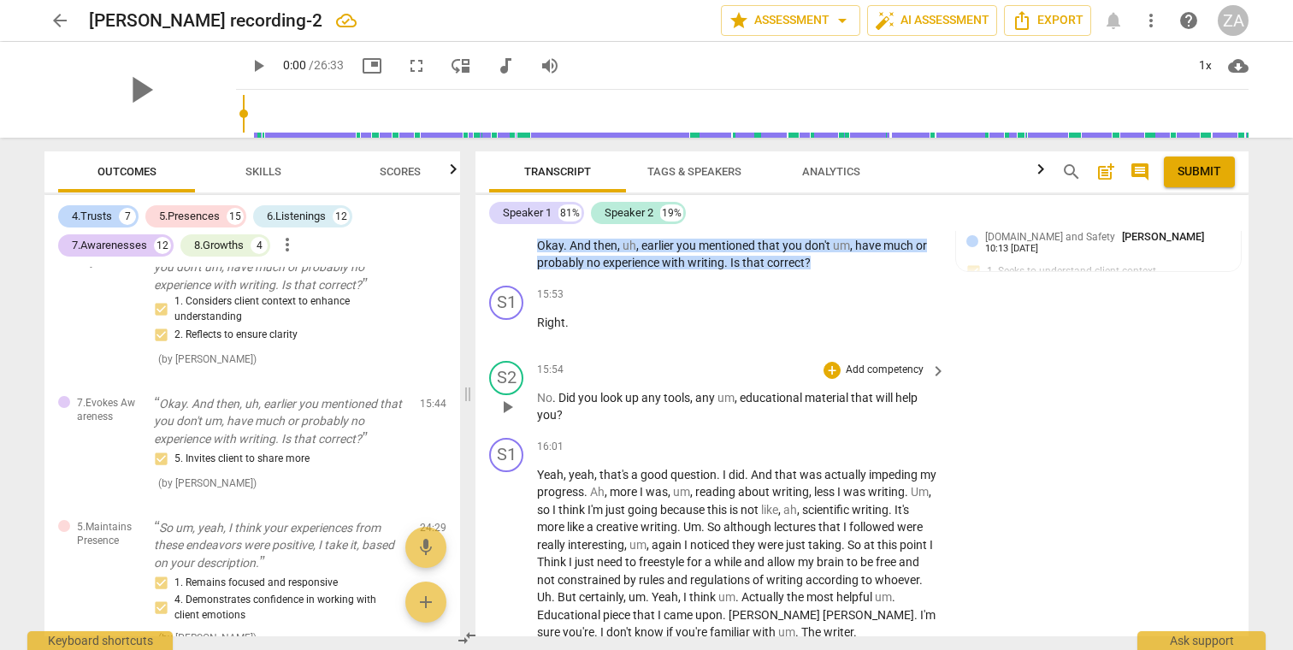
click at [904, 362] on p "Add competency" at bounding box center [884, 369] width 81 height 15
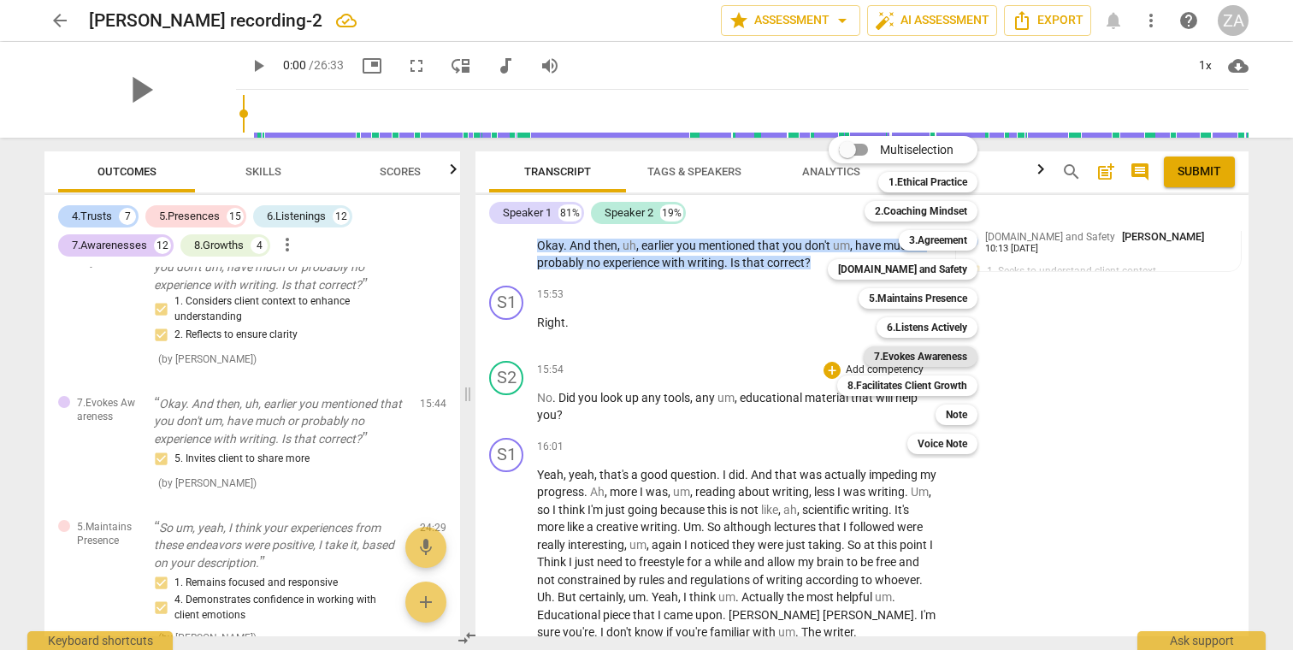
click at [951, 354] on b "7.Evokes Awareness" at bounding box center [920, 356] width 93 height 21
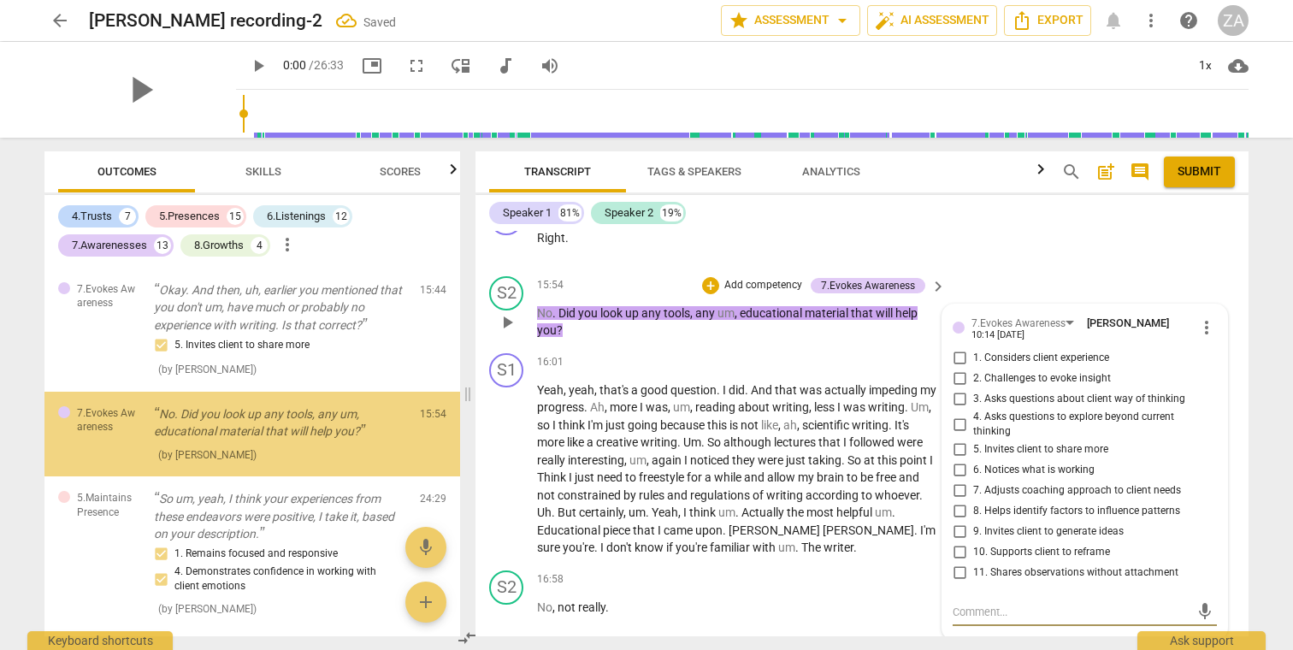
scroll to position [4949, 0]
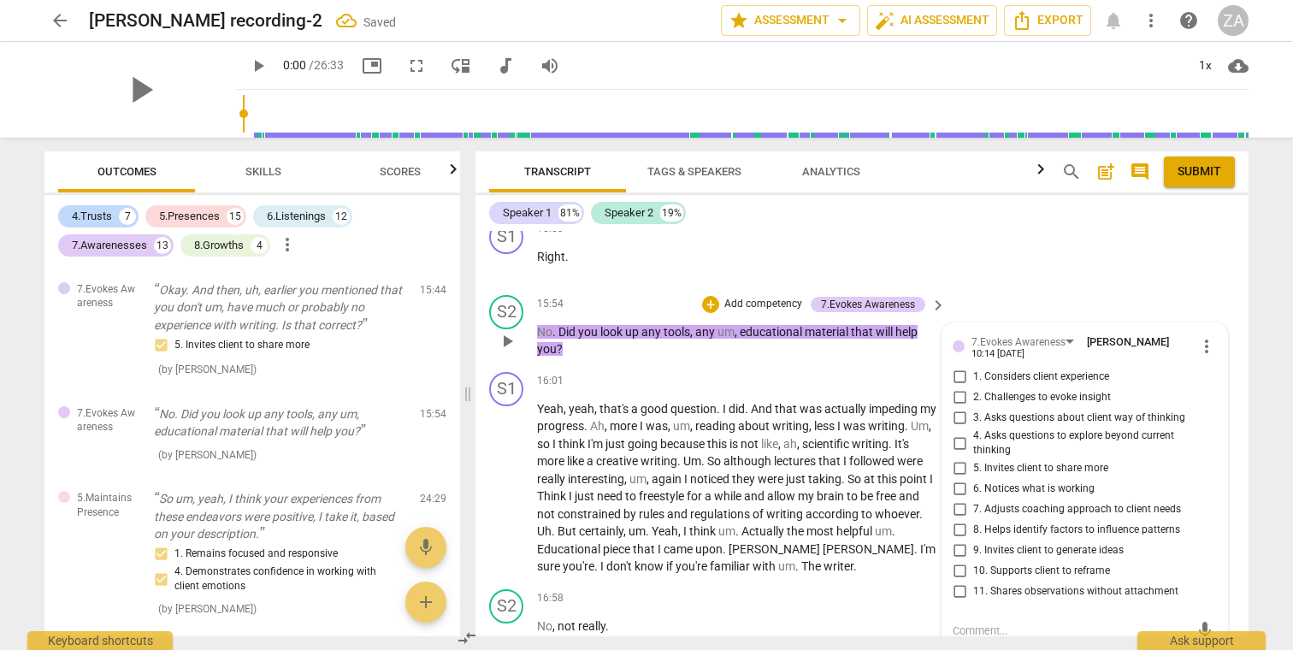
click at [1069, 390] on span "2. Challenges to evoke insight" at bounding box center [1042, 397] width 138 height 15
click at [973, 387] on input "2. Challenges to evoke insight" at bounding box center [958, 397] width 27 height 21
checkbox input "true"
click at [1122, 410] on span "3. Asks questions about client way of thinking" at bounding box center [1079, 417] width 212 height 15
click at [973, 408] on input "3. Asks questions about client way of thinking" at bounding box center [958, 418] width 27 height 21
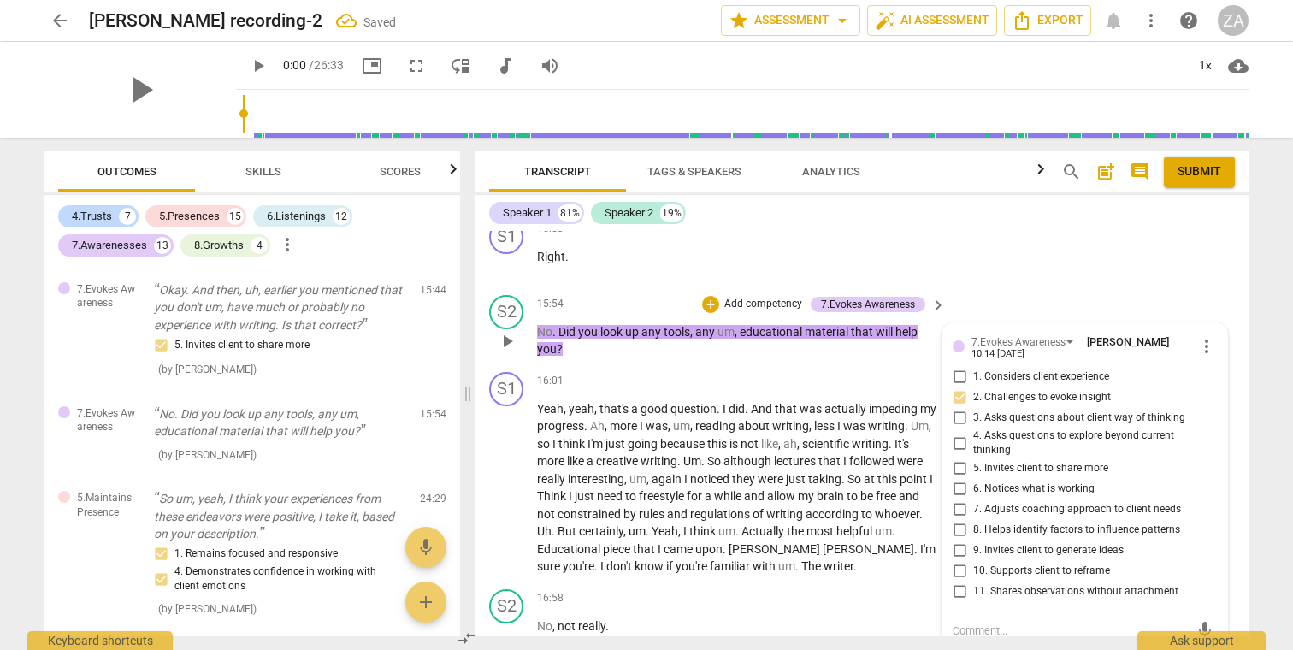
checkbox input "true"
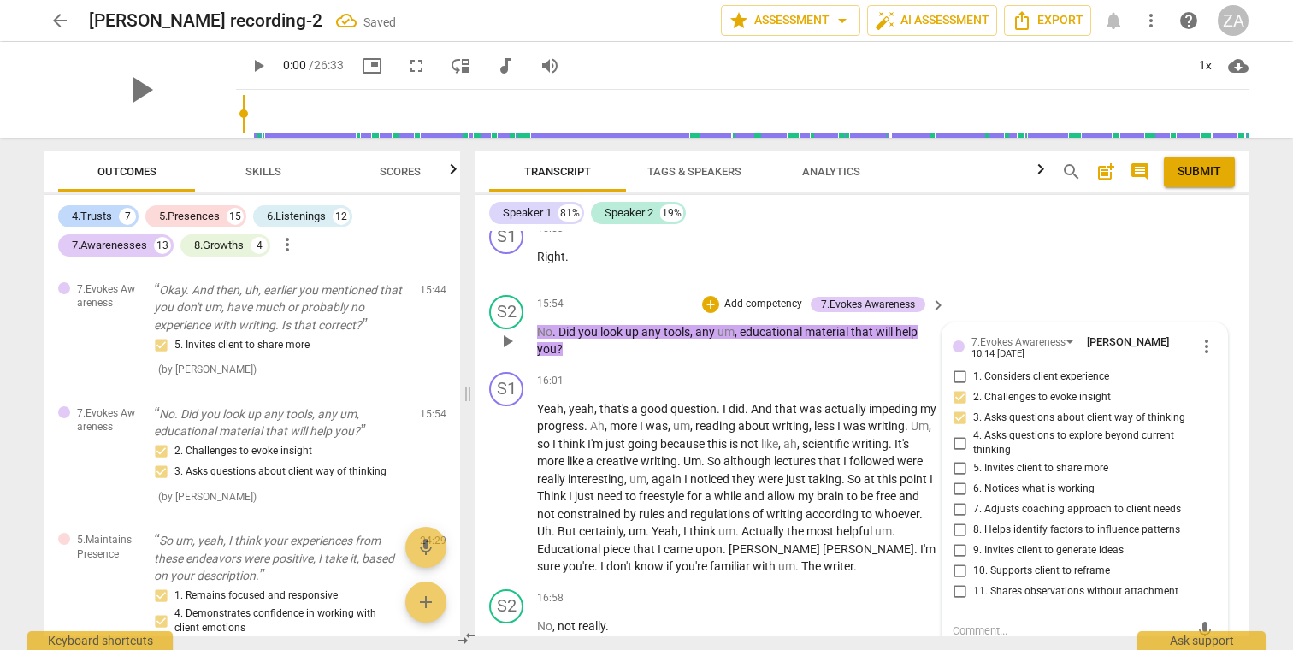
click at [1048, 461] on span "5. Invites client to share more" at bounding box center [1040, 468] width 135 height 15
click at [973, 458] on input "5. Invites client to share more" at bounding box center [958, 468] width 27 height 21
checkbox input "true"
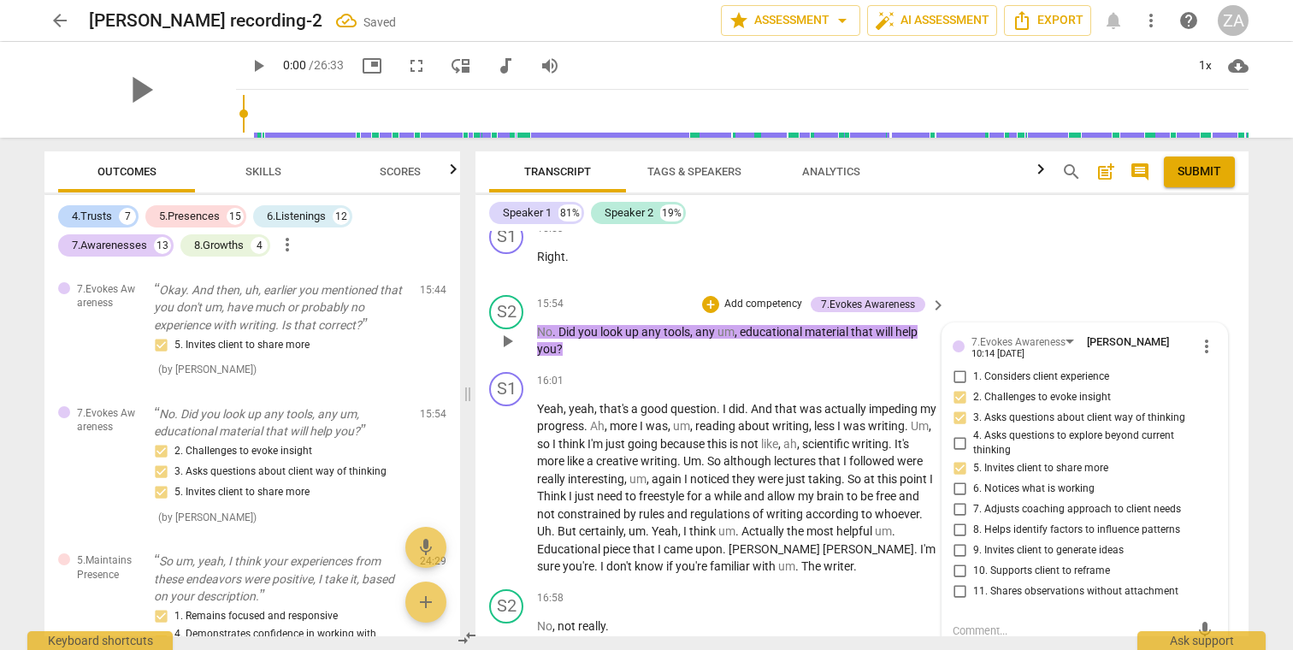
click at [1098, 543] on span "9. Invites client to generate ideas" at bounding box center [1048, 550] width 150 height 15
click at [973, 540] on input "9. Invites client to generate ideas" at bounding box center [958, 550] width 27 height 21
checkbox input "true"
click at [805, 454] on span "lectures" at bounding box center [796, 461] width 44 height 14
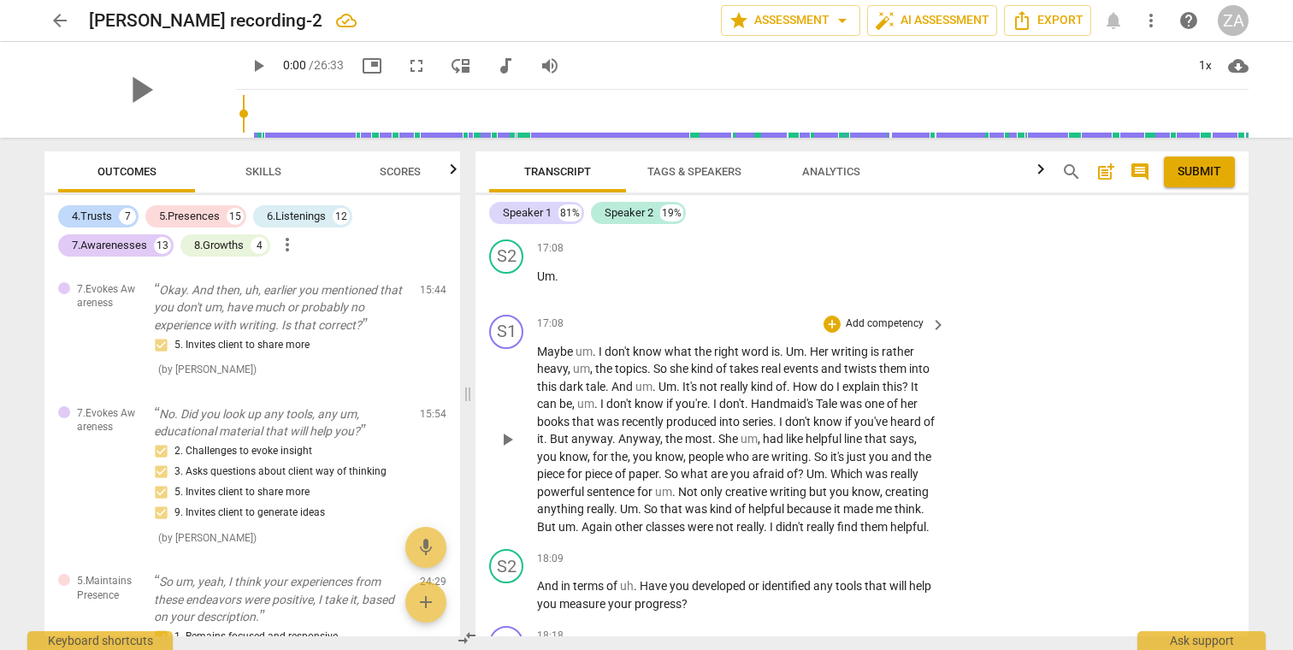
scroll to position [5449, 0]
click at [870, 553] on p "Add competency" at bounding box center [884, 560] width 81 height 15
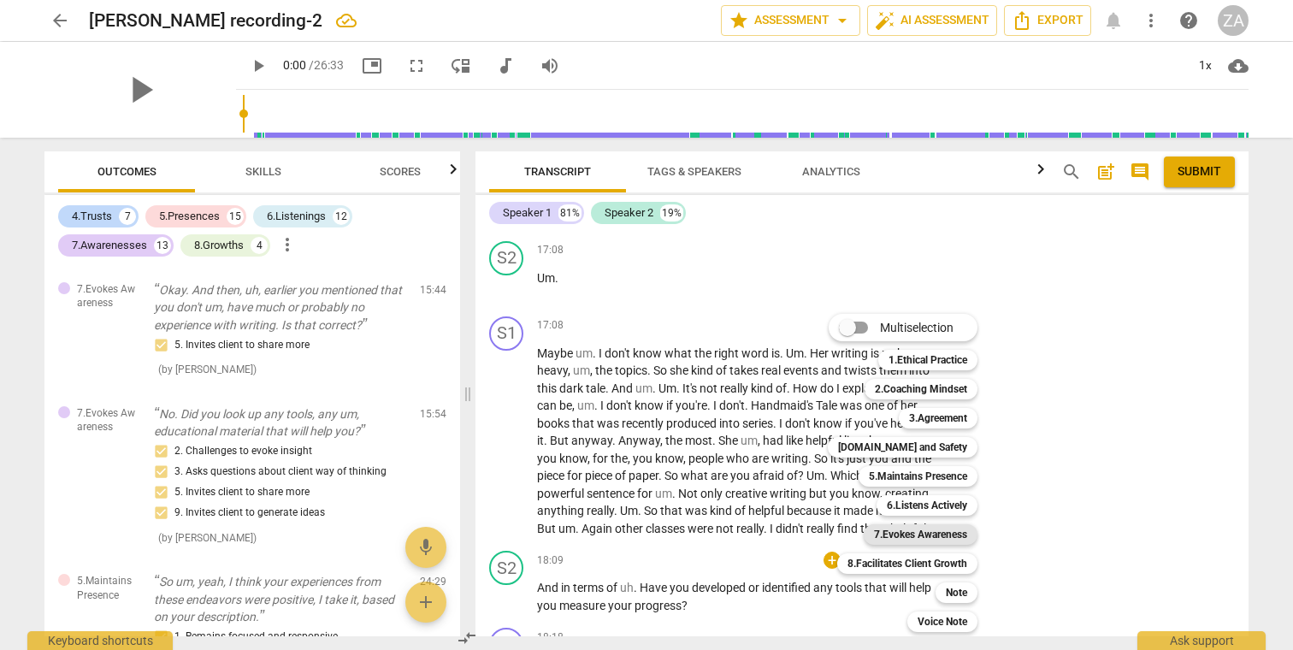
click at [945, 537] on b "7.Evokes Awareness" at bounding box center [920, 534] width 93 height 21
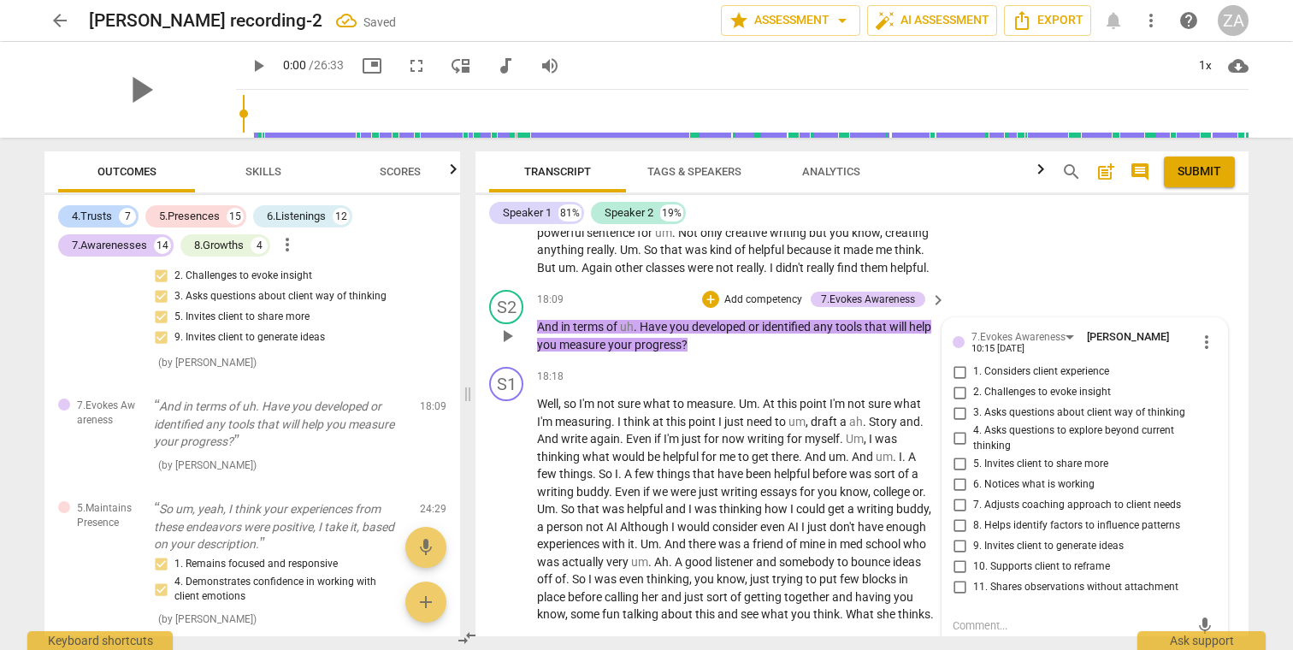
scroll to position [5738, 0]
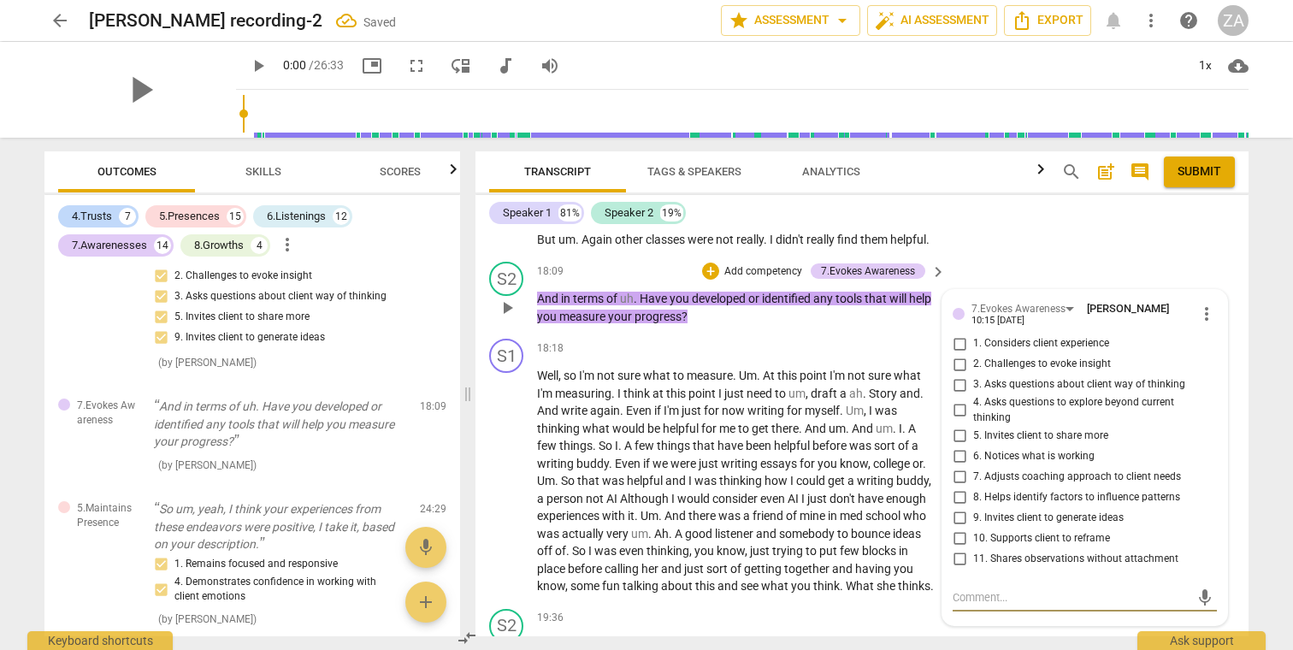
click at [1055, 356] on span "2. Challenges to evoke insight" at bounding box center [1042, 363] width 138 height 15
click at [973, 354] on input "2. Challenges to evoke insight" at bounding box center [958, 364] width 27 height 21
checkbox input "true"
click at [1058, 527] on label "10. Supports client to reframe" at bounding box center [1077, 537] width 264 height 21
click at [973, 527] on input "10. Supports client to reframe" at bounding box center [958, 537] width 27 height 21
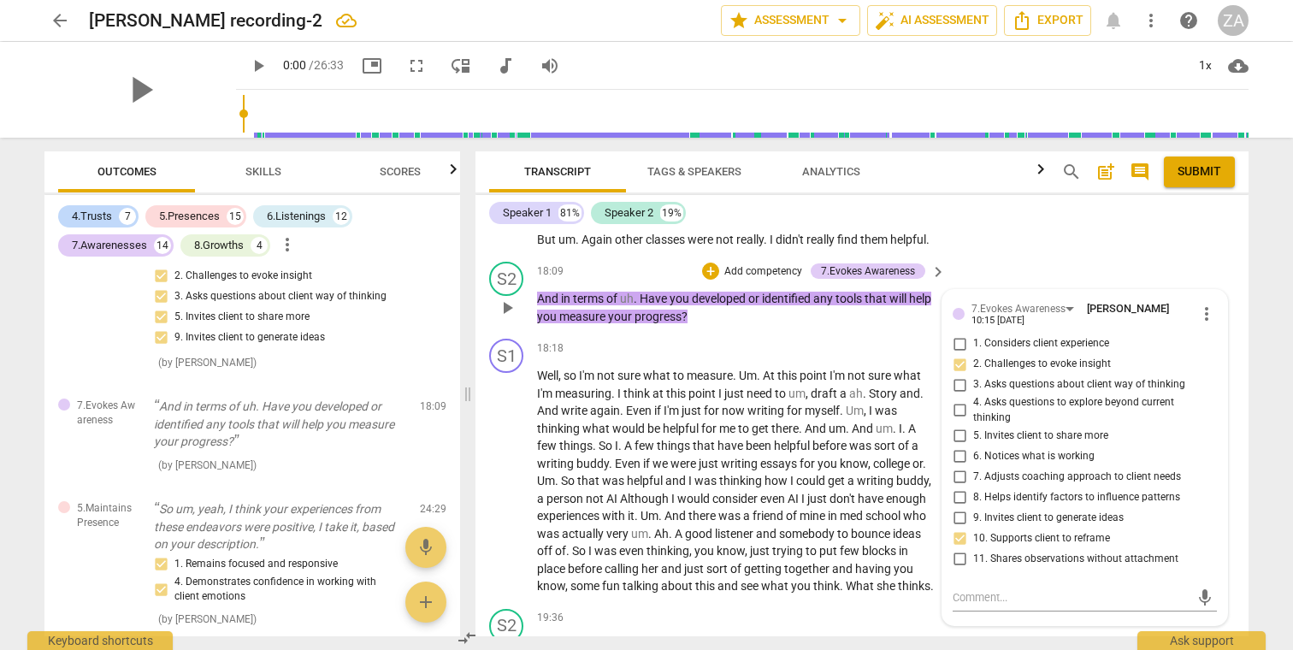
click at [1060, 531] on span "10. Supports client to reframe" at bounding box center [1041, 538] width 137 height 15
click at [973, 527] on input "10. Supports client to reframe" at bounding box center [958, 537] width 27 height 21
click at [1060, 531] on span "10. Supports client to reframe" at bounding box center [1041, 538] width 137 height 15
click at [973, 527] on input "10. Supports client to reframe" at bounding box center [958, 537] width 27 height 21
checkbox input "false"
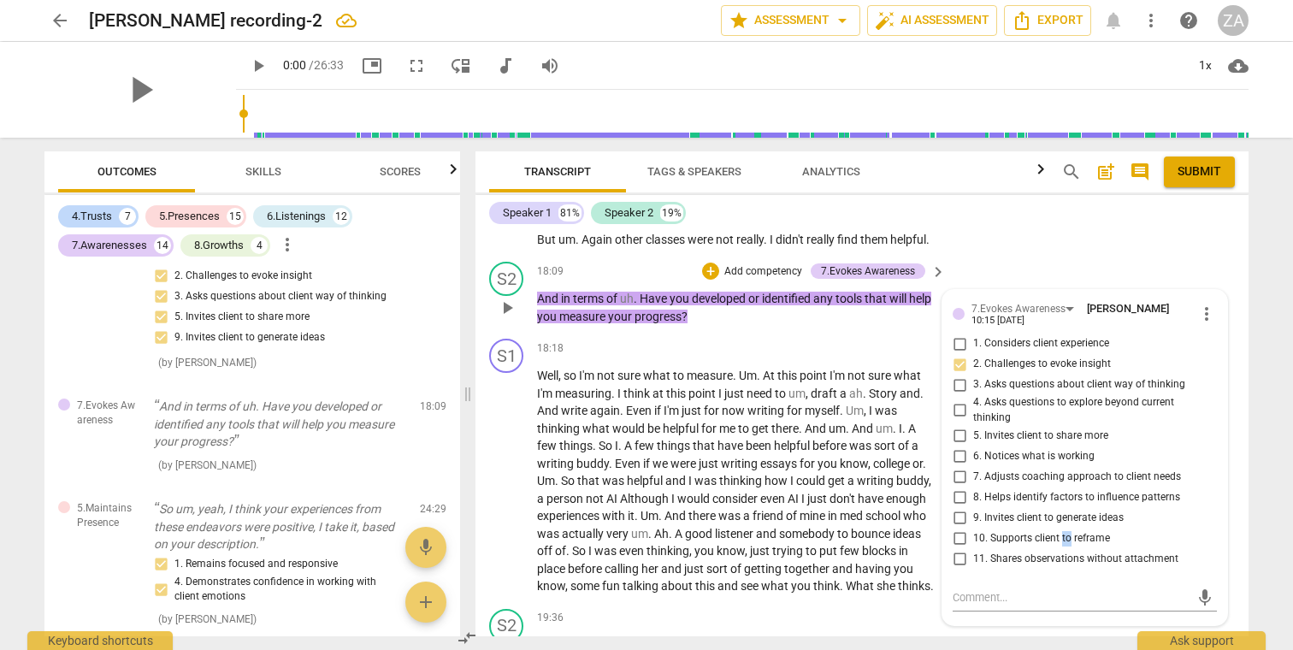
click at [1055, 510] on span "9. Invites client to generate ideas" at bounding box center [1048, 517] width 150 height 15
click at [973, 507] on input "9. Invites client to generate ideas" at bounding box center [958, 517] width 27 height 21
checkbox input "true"
click at [1018, 428] on span "5. Invites client to share more" at bounding box center [1040, 435] width 135 height 15
click at [973, 425] on input "5. Invites client to share more" at bounding box center [958, 435] width 27 height 21
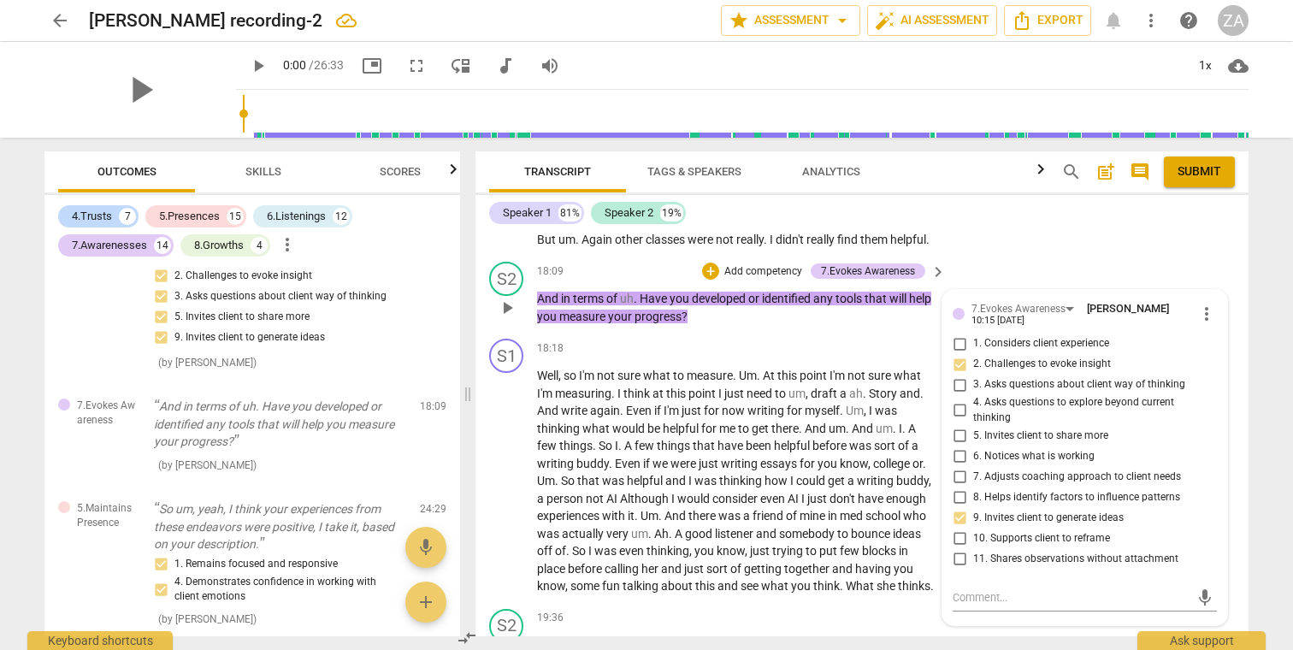
checkbox input "true"
click at [1046, 377] on span "3. Asks questions about client way of thinking" at bounding box center [1079, 384] width 212 height 15
click at [973, 374] on input "3. Asks questions about client way of thinking" at bounding box center [958, 384] width 27 height 21
checkbox input "true"
click at [857, 492] on span "don't" at bounding box center [843, 499] width 28 height 14
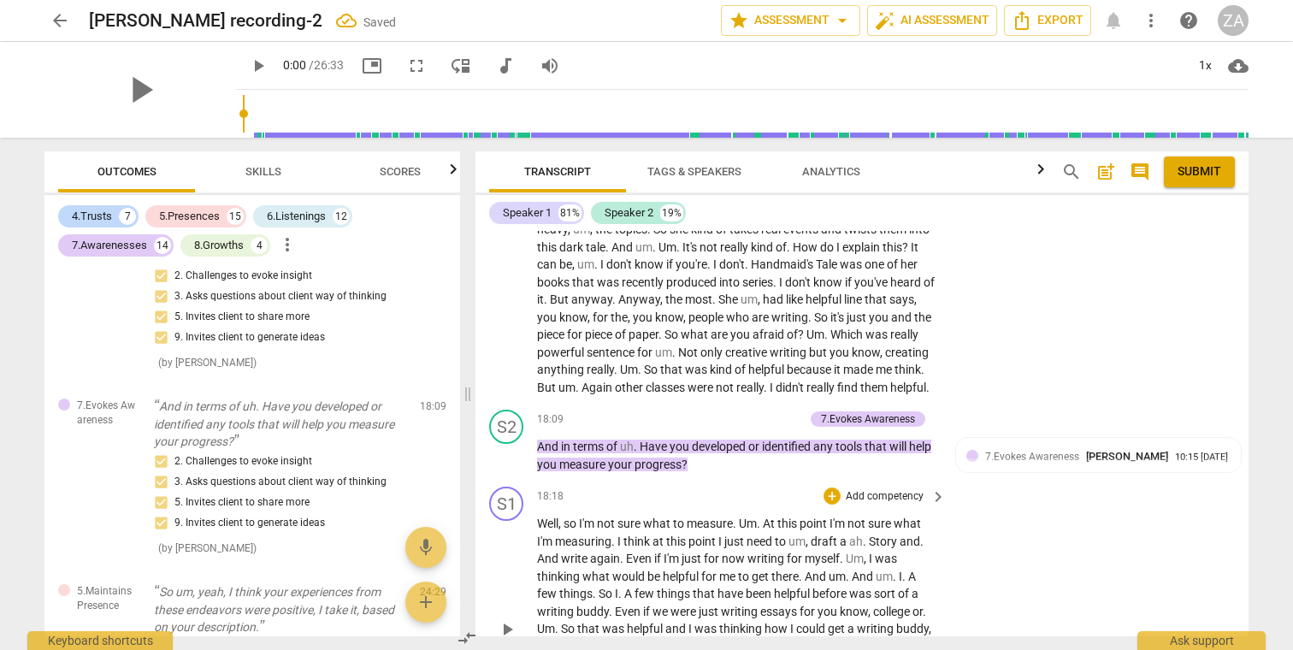
scroll to position [5616, 0]
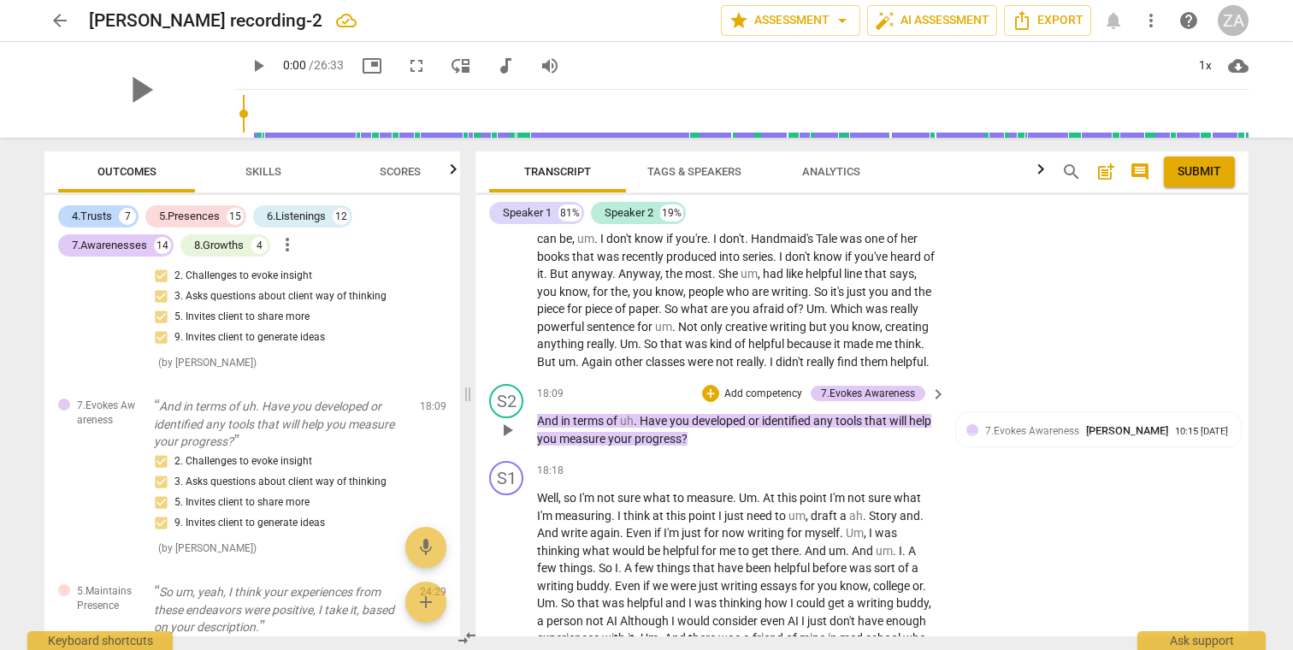
click at [750, 386] on p "Add competency" at bounding box center [762, 393] width 81 height 15
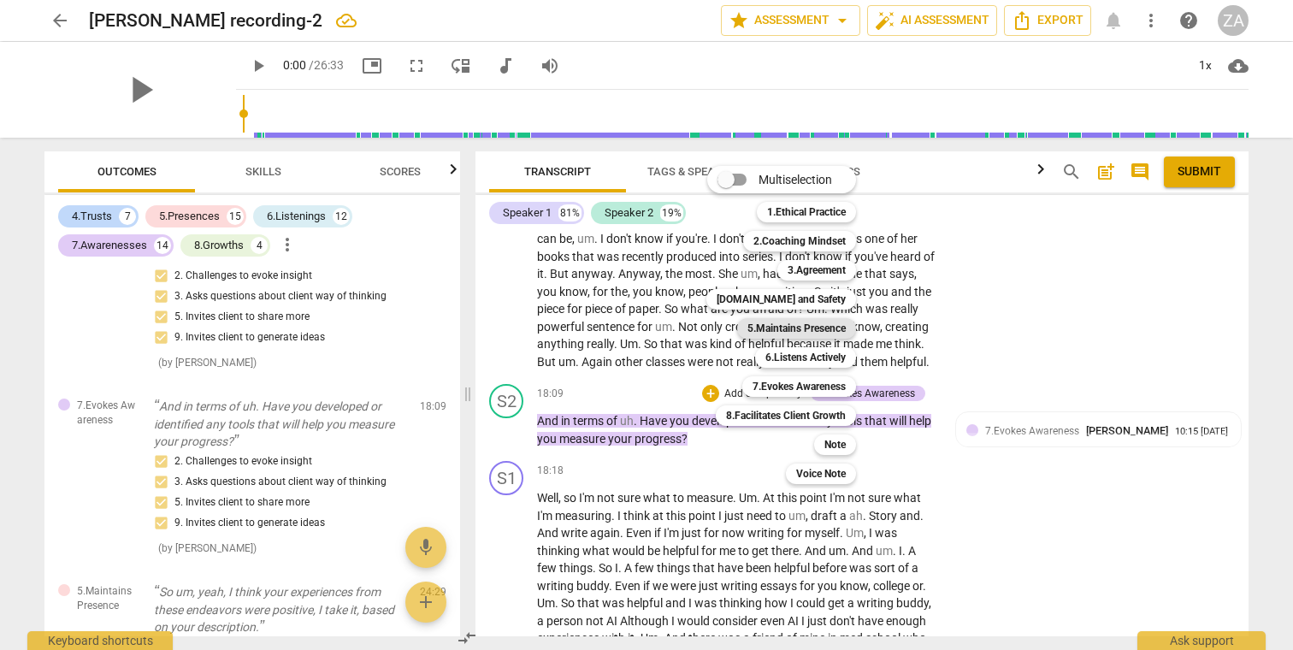
click at [808, 327] on b "5.Maintains Presence" at bounding box center [796, 328] width 98 height 21
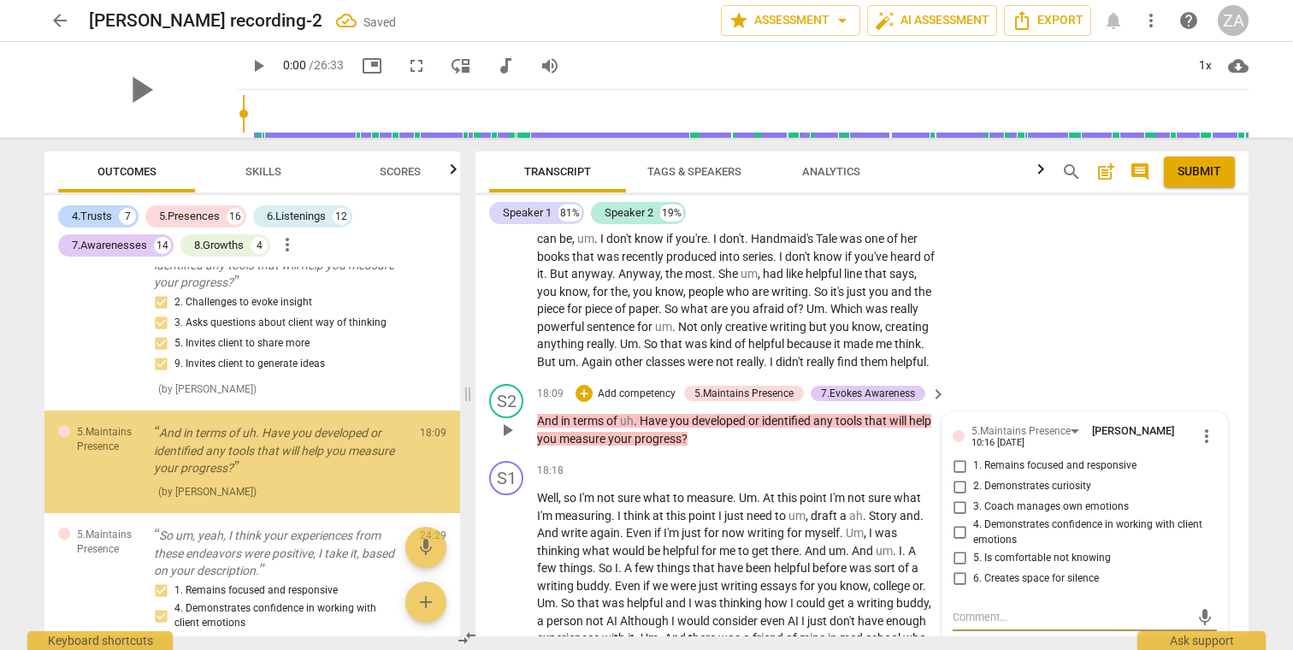
scroll to position [6859, 0]
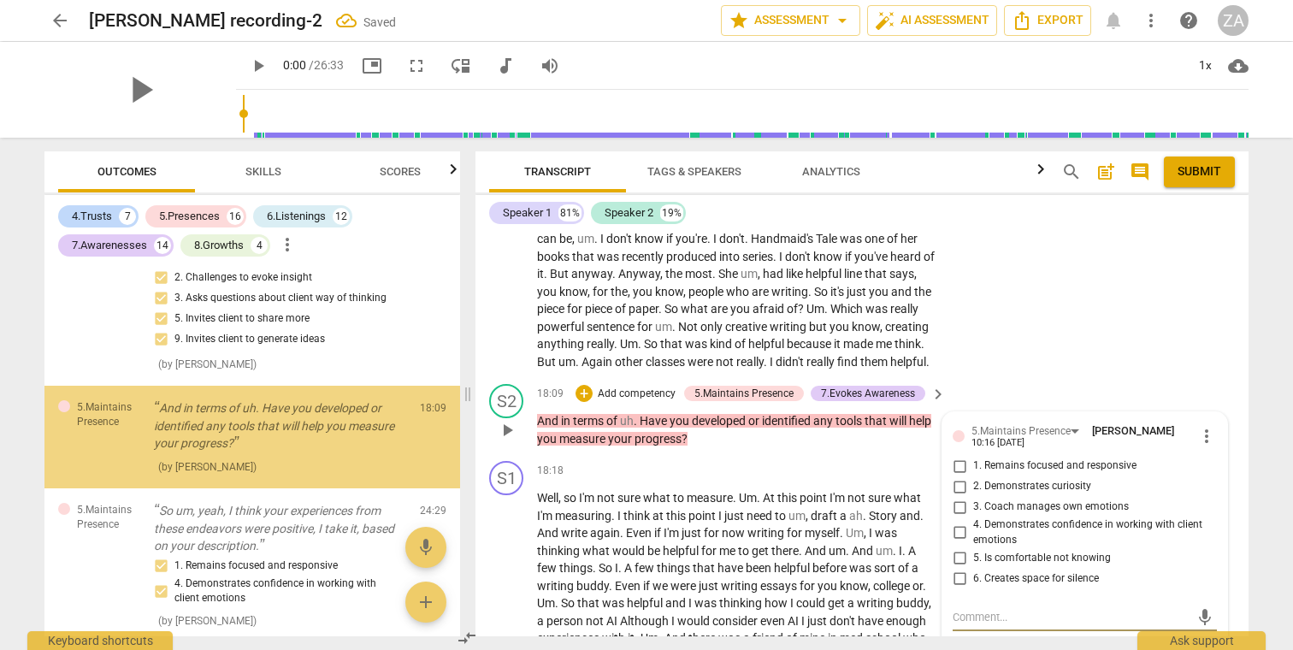
click at [1025, 458] on span "1. Remains focused and responsive" at bounding box center [1054, 465] width 163 height 15
click at [973, 456] on input "1. Remains focused and responsive" at bounding box center [958, 466] width 27 height 21
checkbox input "true"
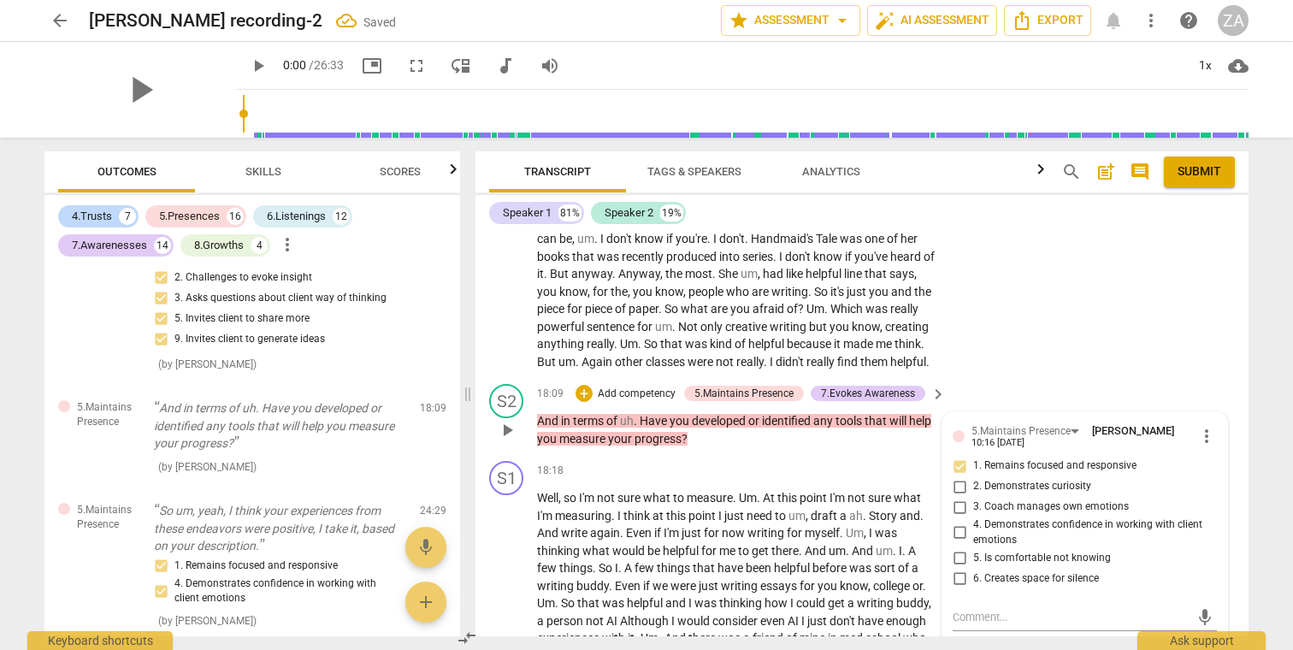
click at [640, 386] on p "Add competency" at bounding box center [636, 393] width 81 height 15
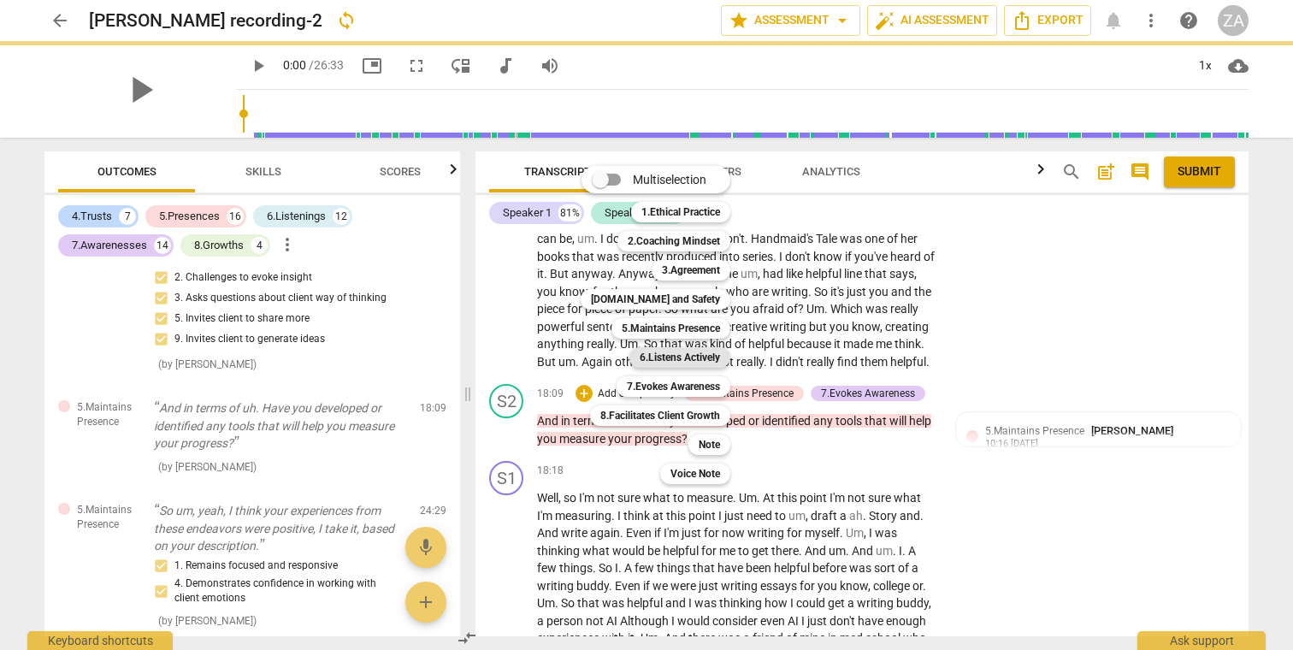
click at [694, 355] on b "6.Listens Actively" at bounding box center [679, 357] width 80 height 21
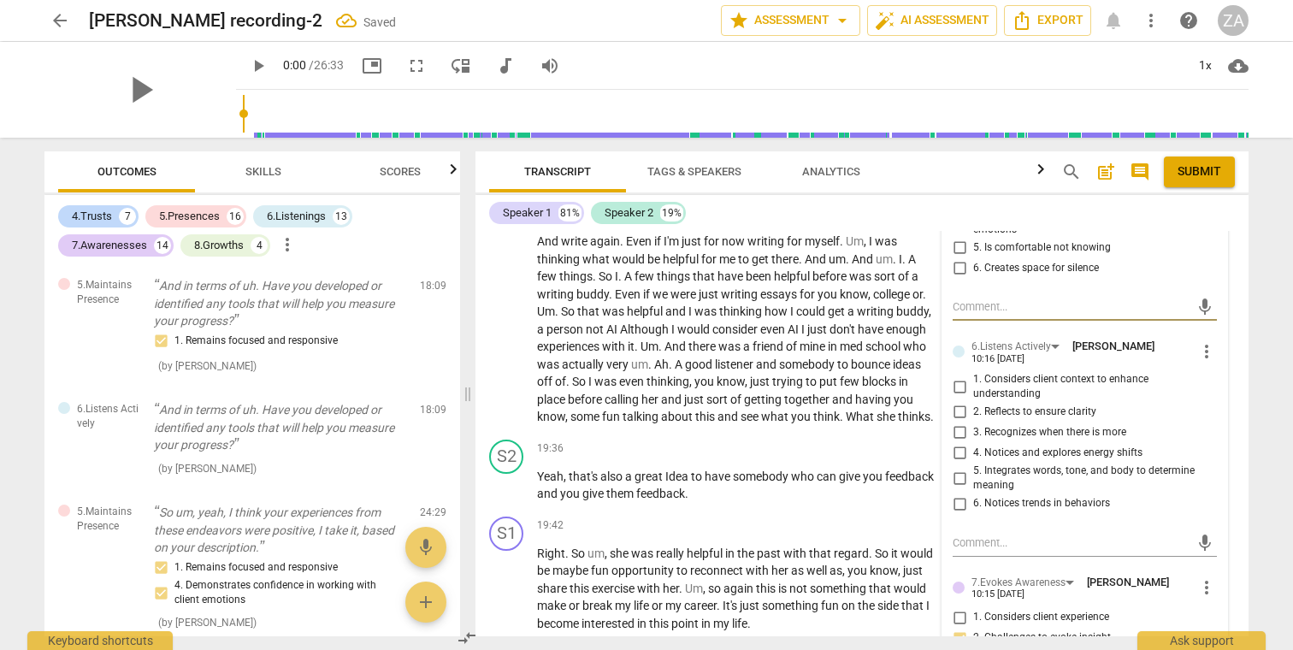
scroll to position [5933, 0]
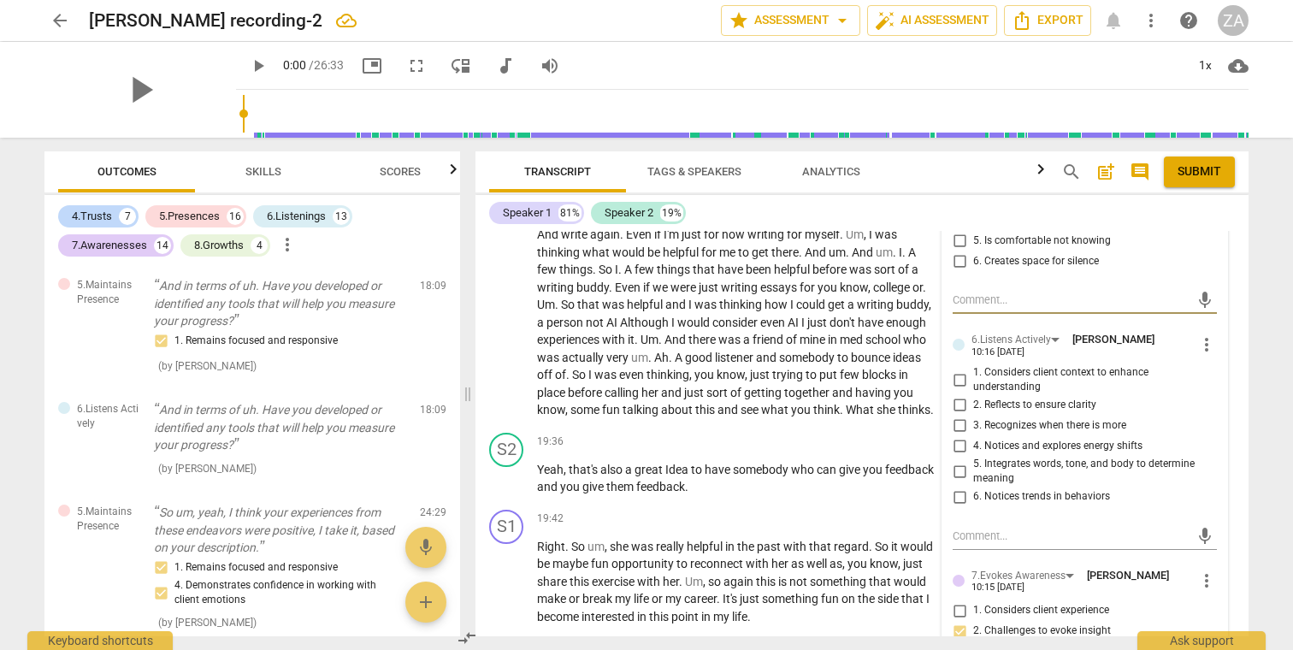
click at [1040, 418] on span "3. Recognizes when there is more" at bounding box center [1049, 425] width 153 height 15
click at [973, 415] on input "3. Recognizes when there is more" at bounding box center [958, 425] width 27 height 21
checkbox input "true"
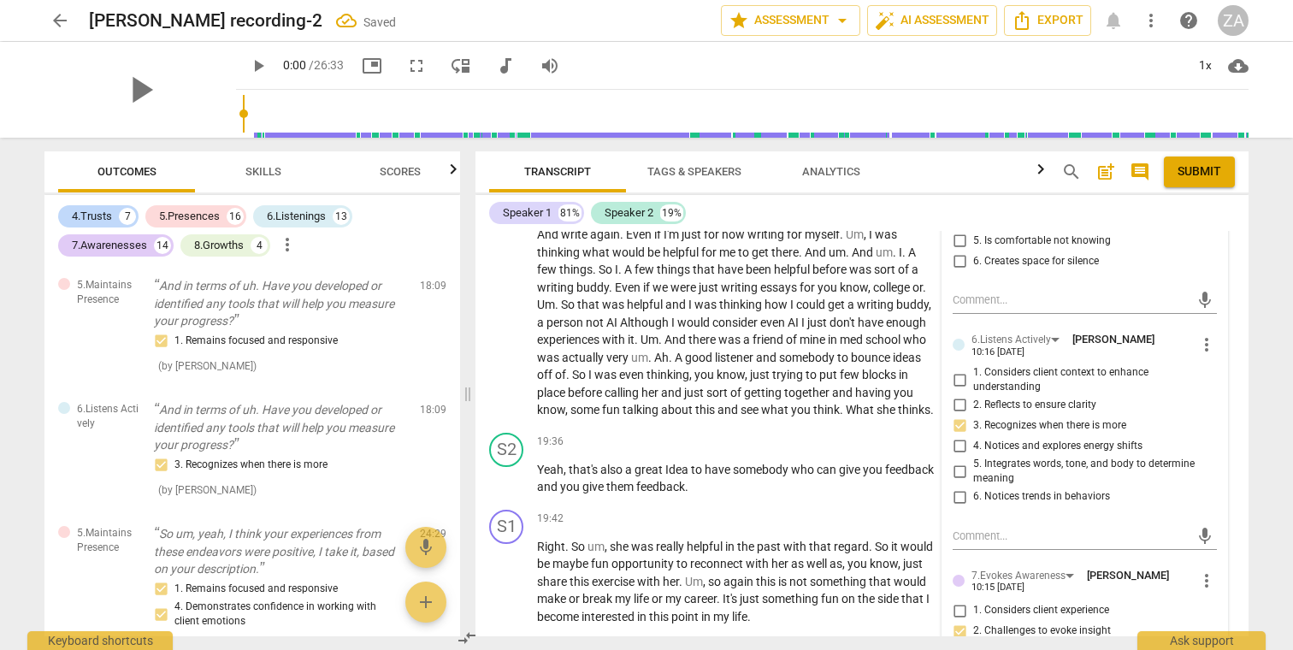
click at [991, 398] on span "2. Reflects to ensure clarity" at bounding box center [1034, 405] width 123 height 15
click at [973, 395] on input "2. Reflects to ensure clarity" at bounding box center [958, 405] width 27 height 21
checkbox input "true"
click at [955, 415] on input "3. Recognizes when there is more" at bounding box center [958, 425] width 27 height 21
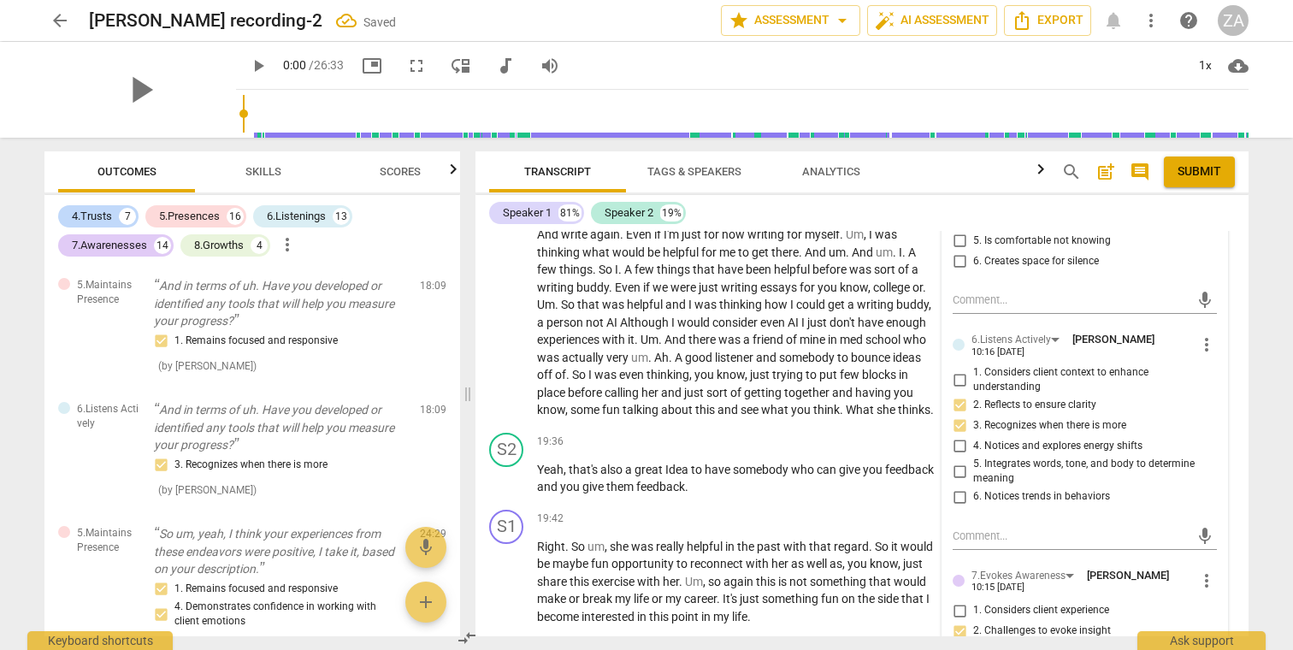
checkbox input "false"
click at [761, 356] on p "Well , so I'm not sure what to measure . Um . At this point I'm not sure what I…" at bounding box center [737, 305] width 400 height 228
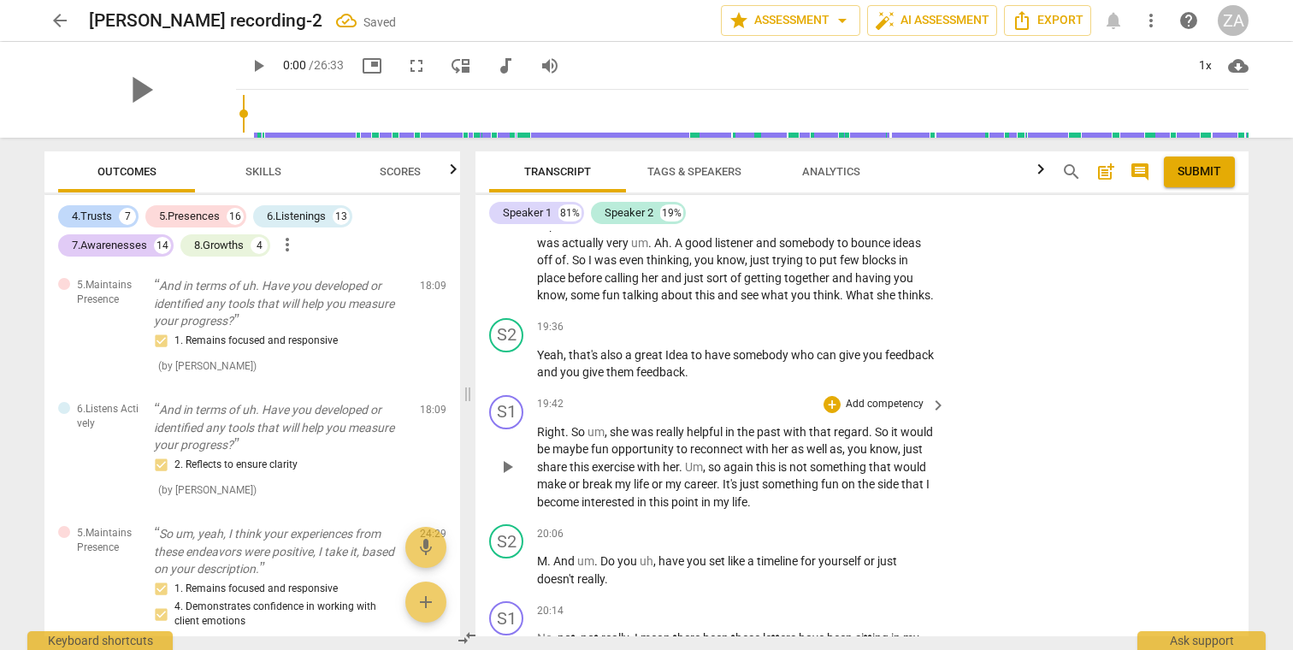
scroll to position [6051, 0]
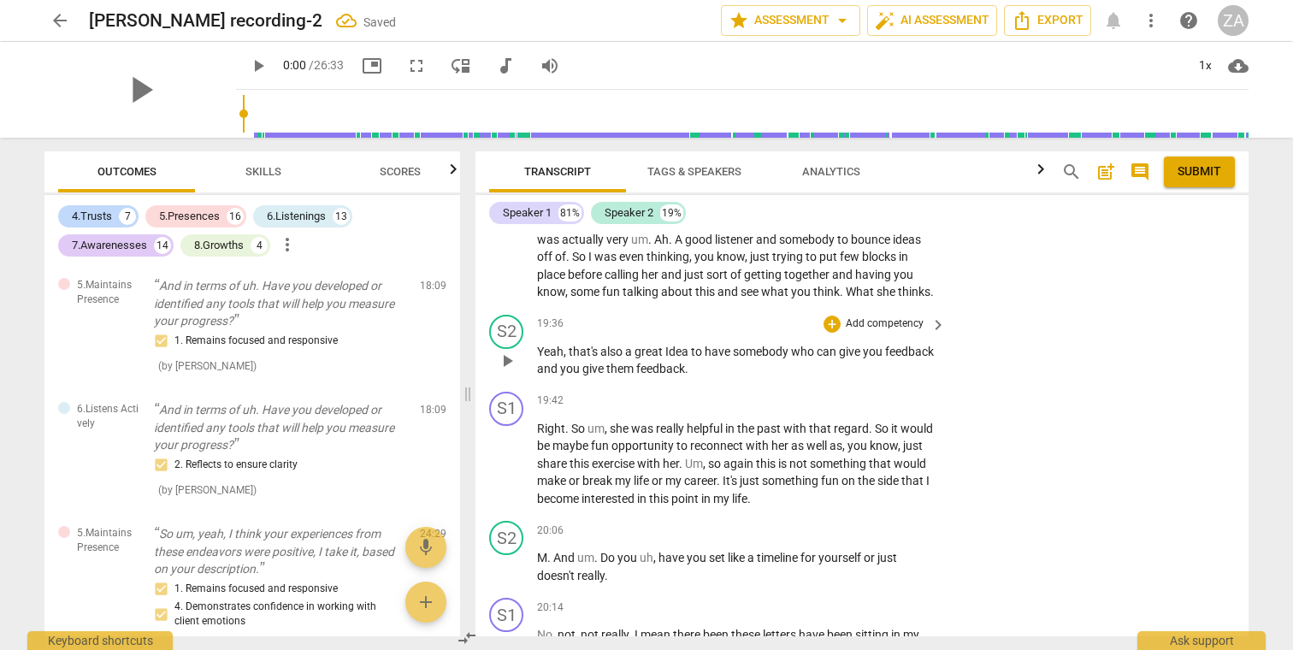
click at [879, 316] on p "Add competency" at bounding box center [884, 323] width 81 height 15
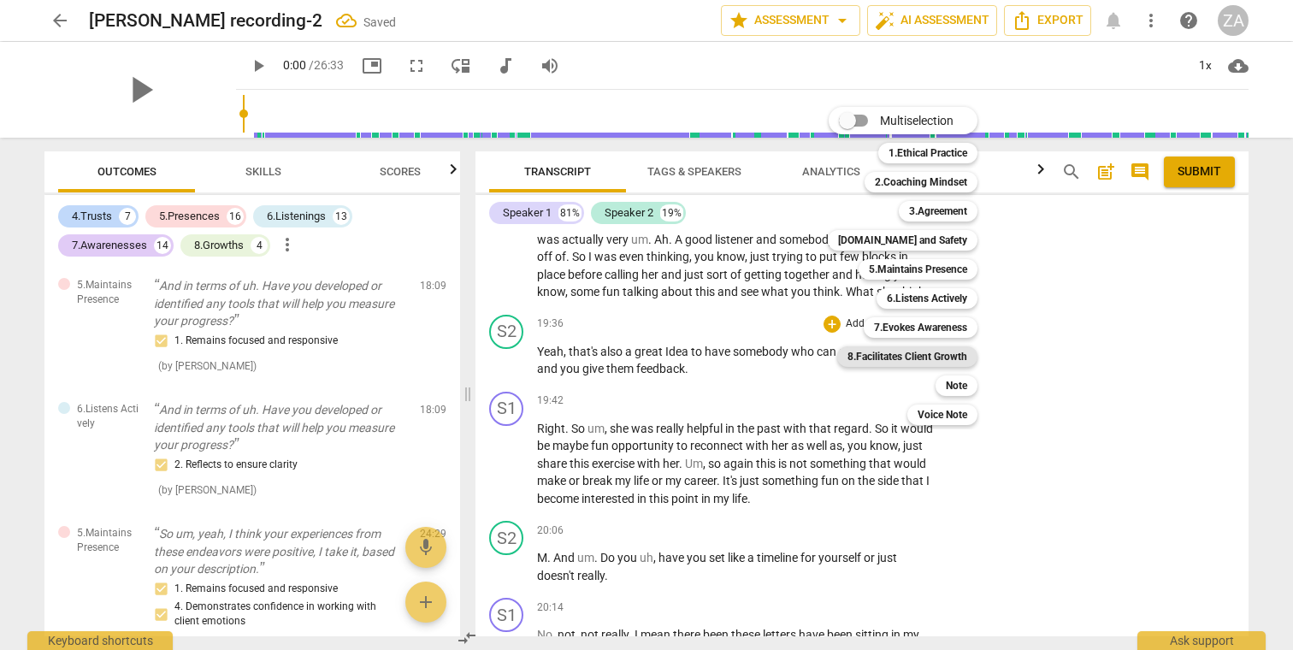
click at [955, 355] on b "8.Facilitates Client Growth" at bounding box center [907, 356] width 120 height 21
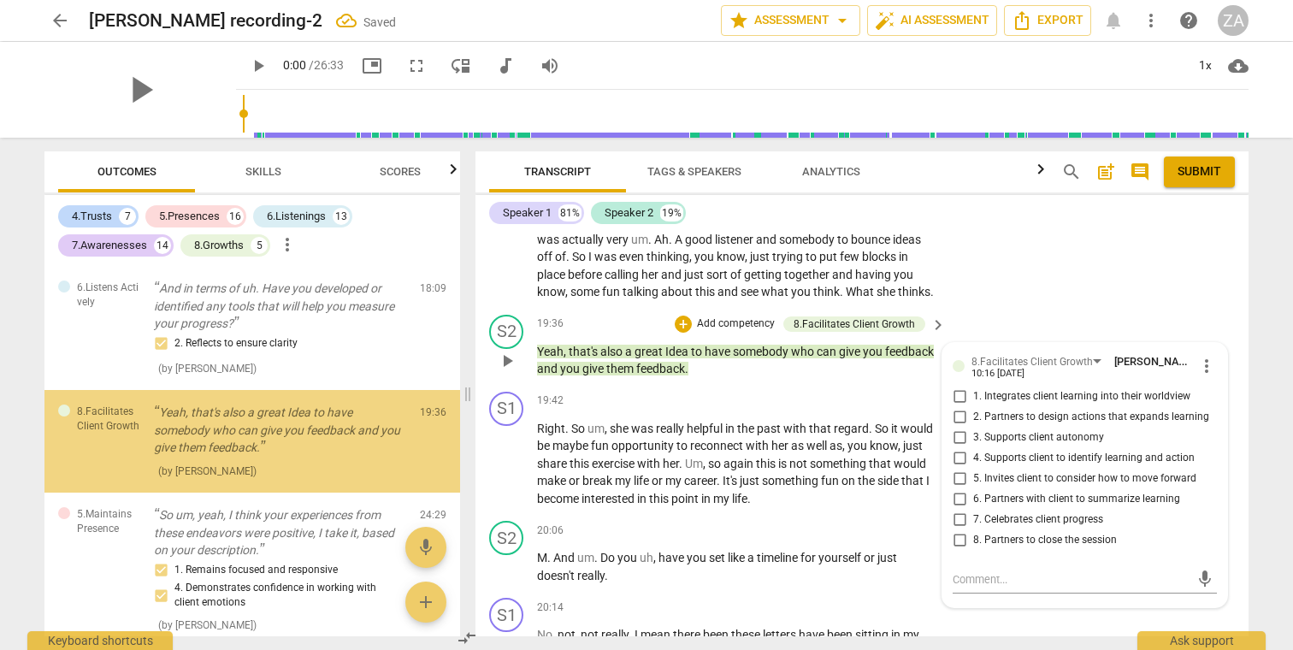
scroll to position [7103, 0]
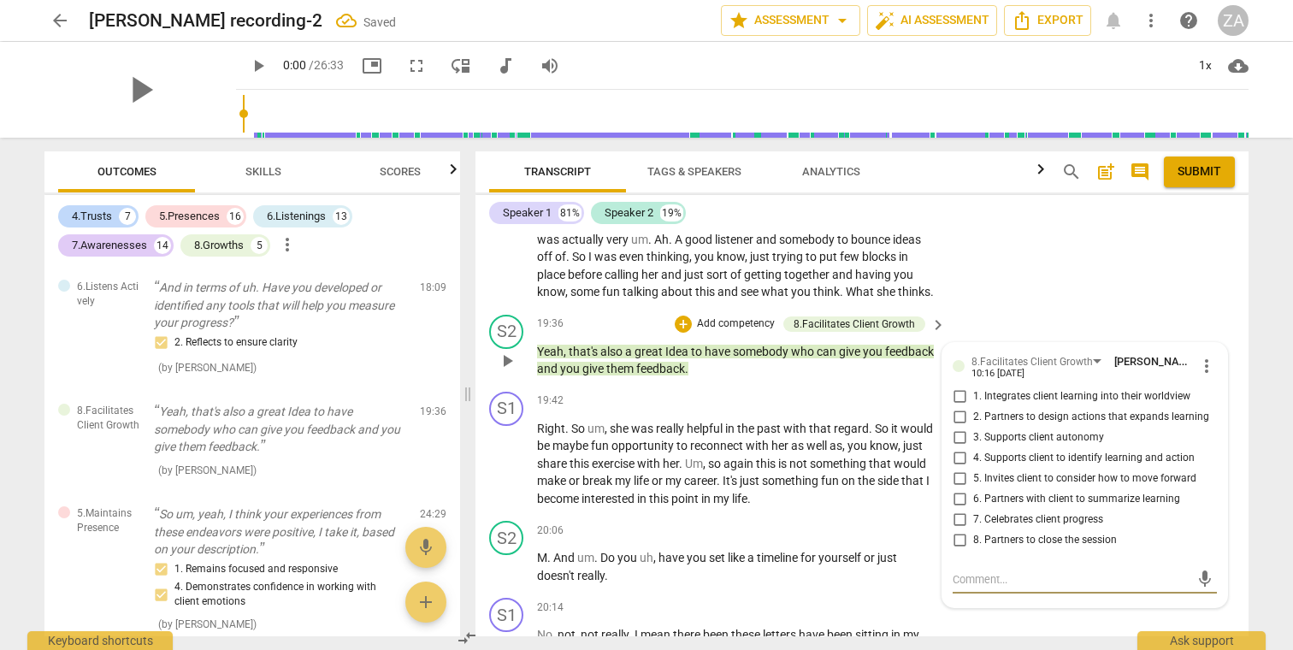
click at [1075, 512] on span "7. Celebrates client progress" at bounding box center [1038, 519] width 130 height 15
click at [973, 510] on input "7. Celebrates client progress" at bounding box center [958, 520] width 27 height 21
checkbox input "true"
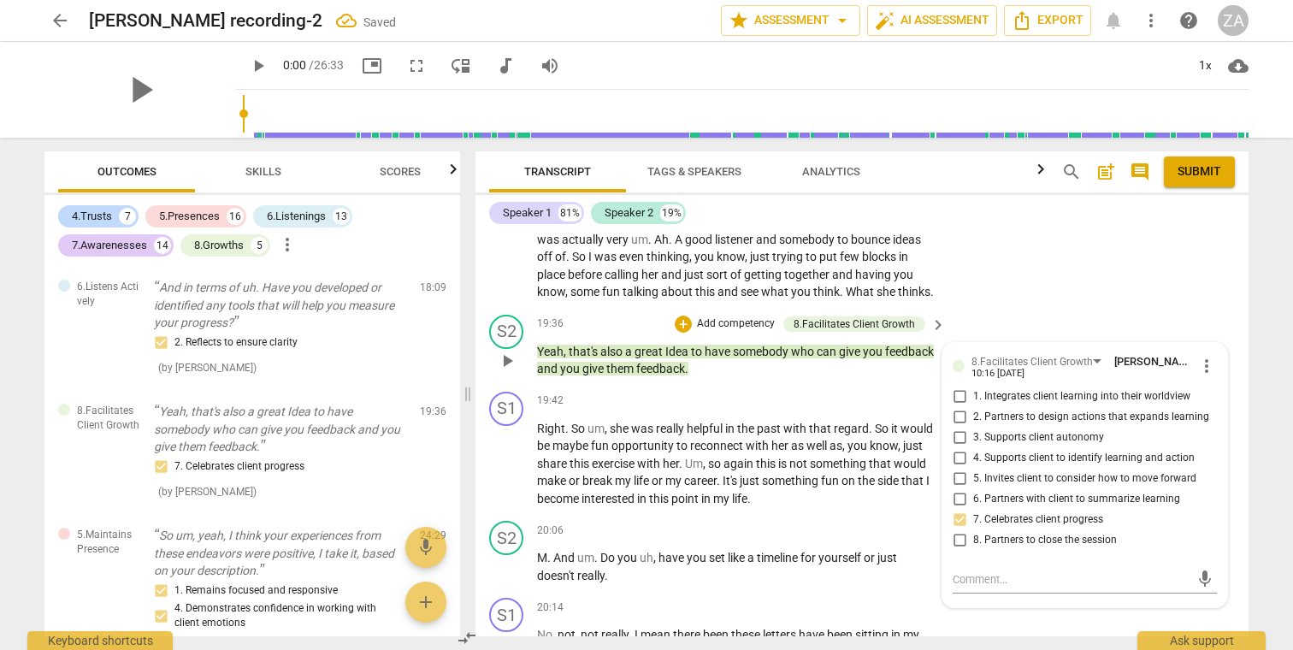
click at [1042, 430] on span "3. Supports client autonomy" at bounding box center [1038, 437] width 131 height 15
click at [973, 427] on input "3. Supports client autonomy" at bounding box center [958, 437] width 27 height 21
checkbox input "true"
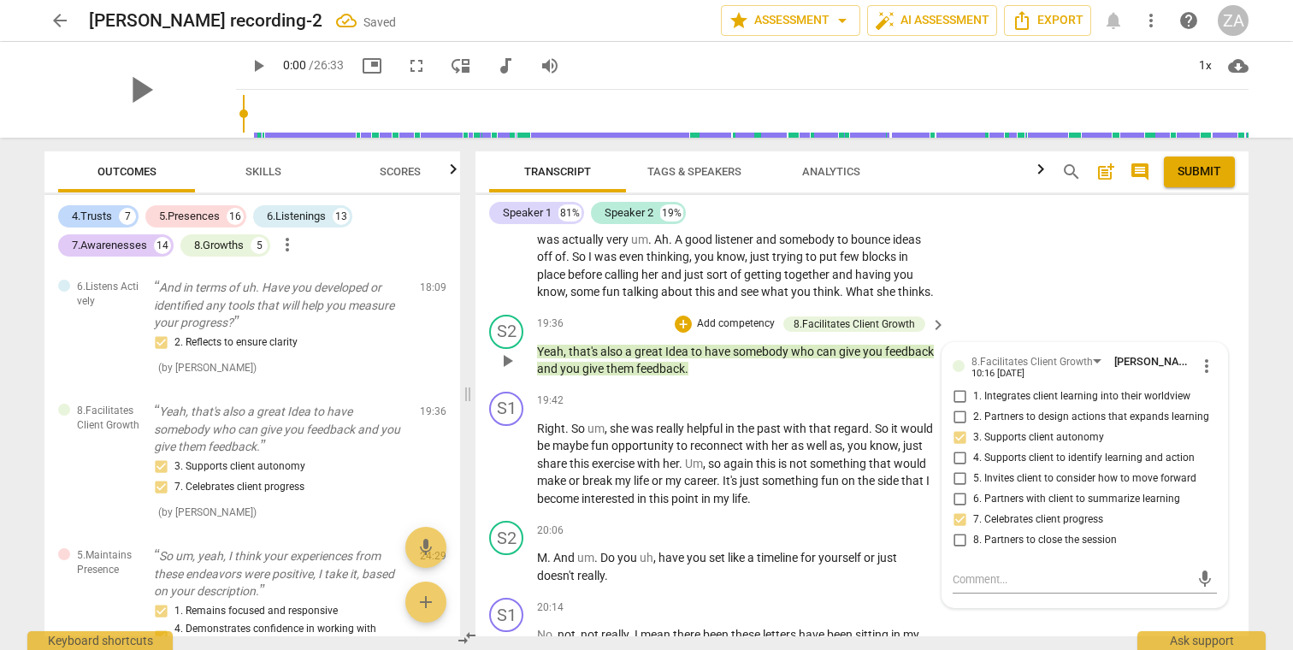
click at [751, 316] on p "Add competency" at bounding box center [735, 323] width 81 height 15
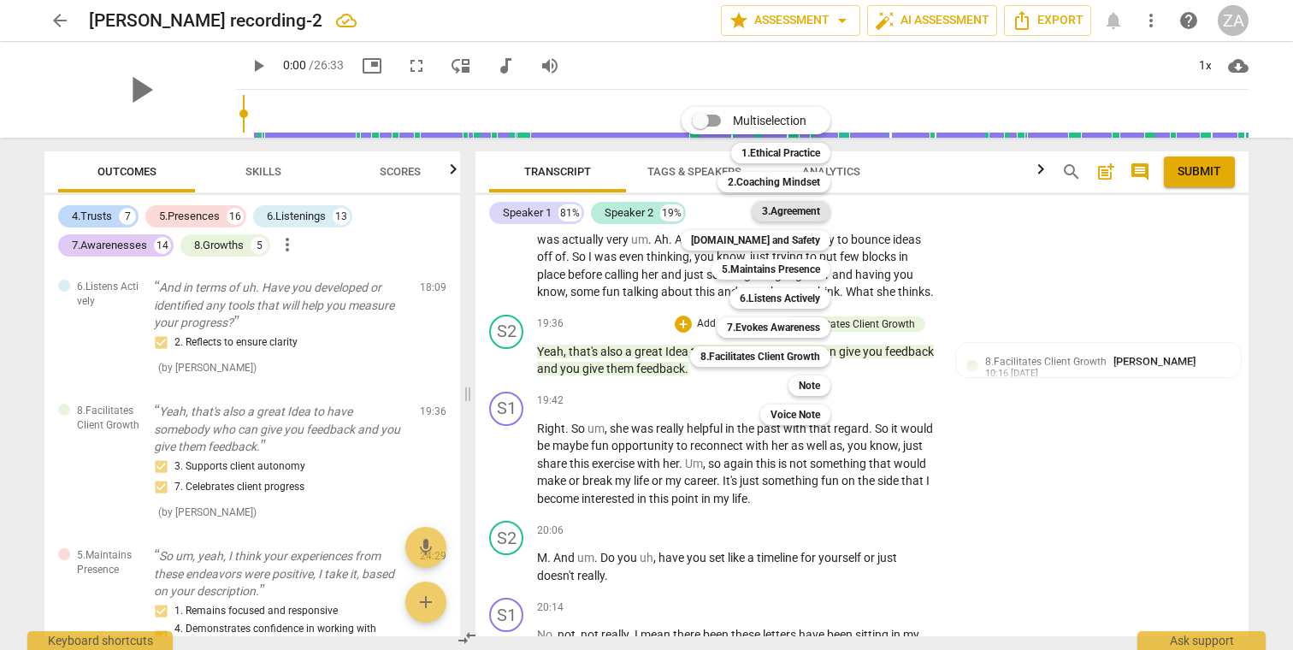
click at [776, 213] on b "3.Agreement" at bounding box center [791, 211] width 58 height 21
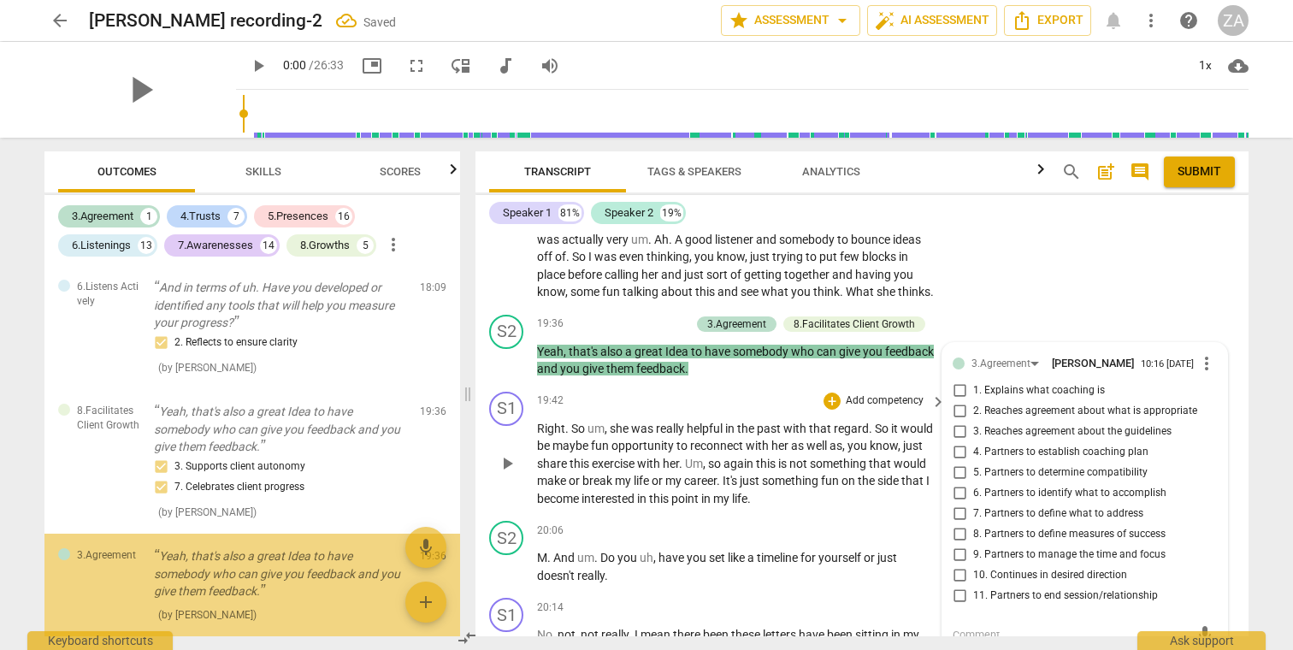
scroll to position [7246, 0]
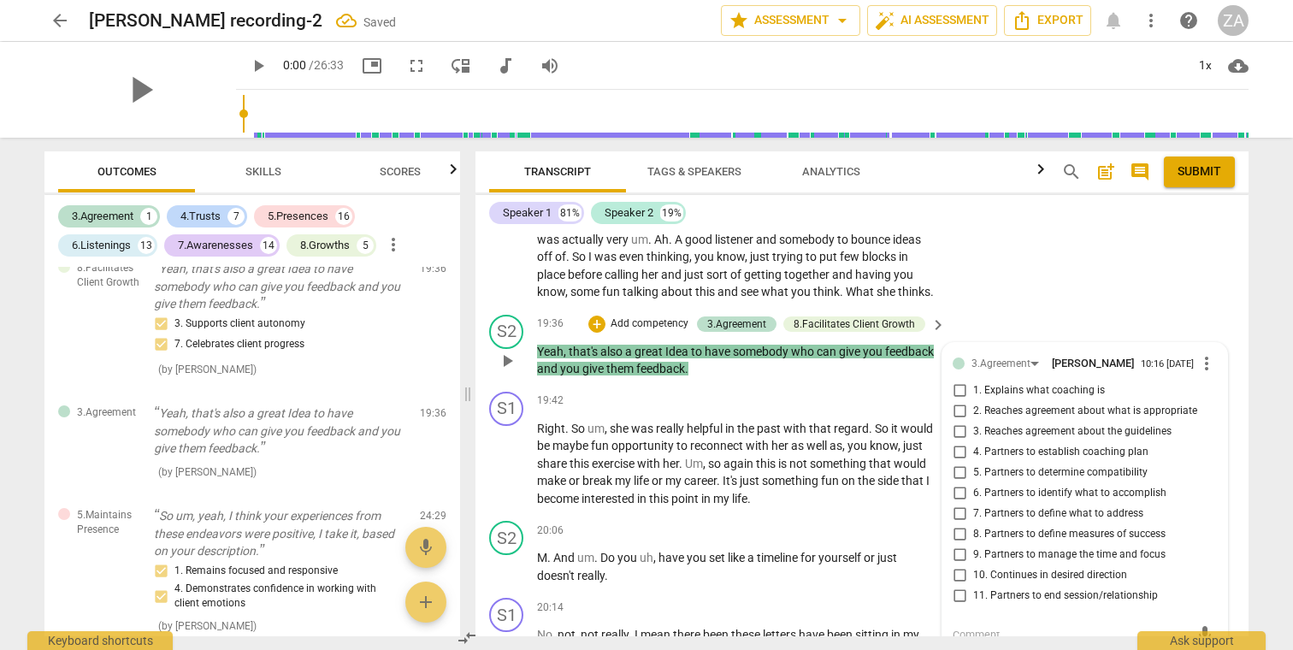
click at [1201, 353] on span "more_vert" at bounding box center [1206, 363] width 21 height 21
click at [1209, 345] on li "Delete" at bounding box center [1219, 340] width 59 height 32
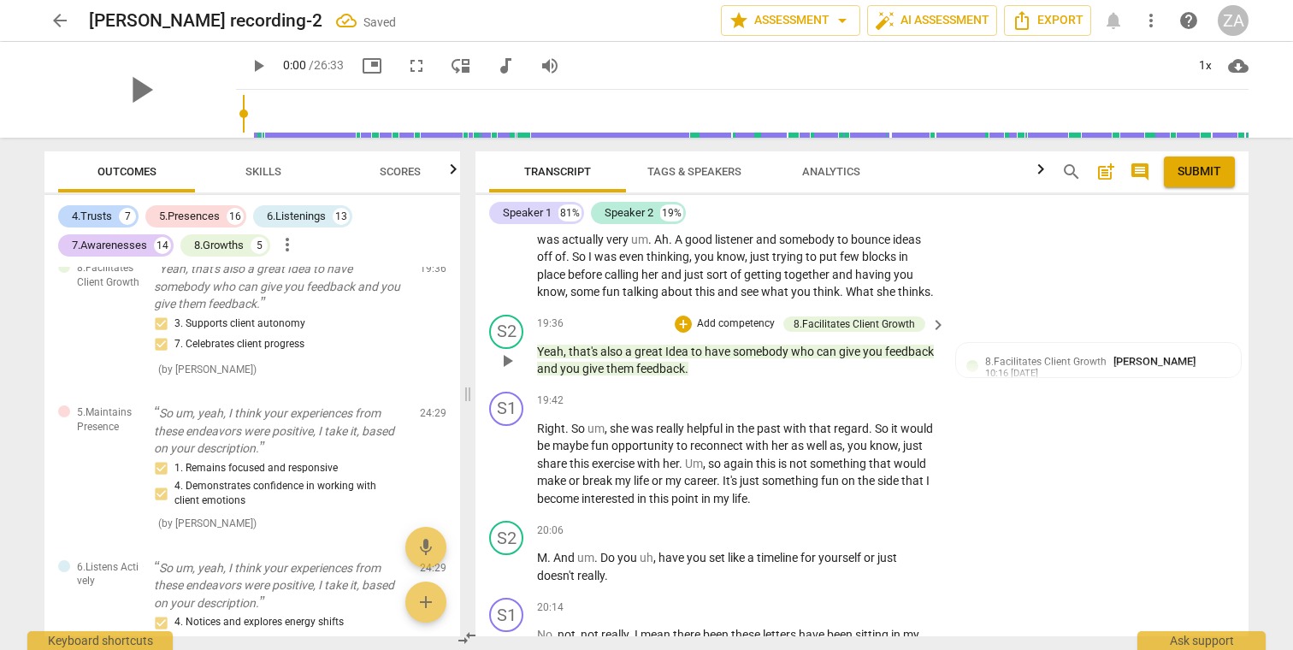
click at [744, 316] on p "Add competency" at bounding box center [735, 323] width 81 height 15
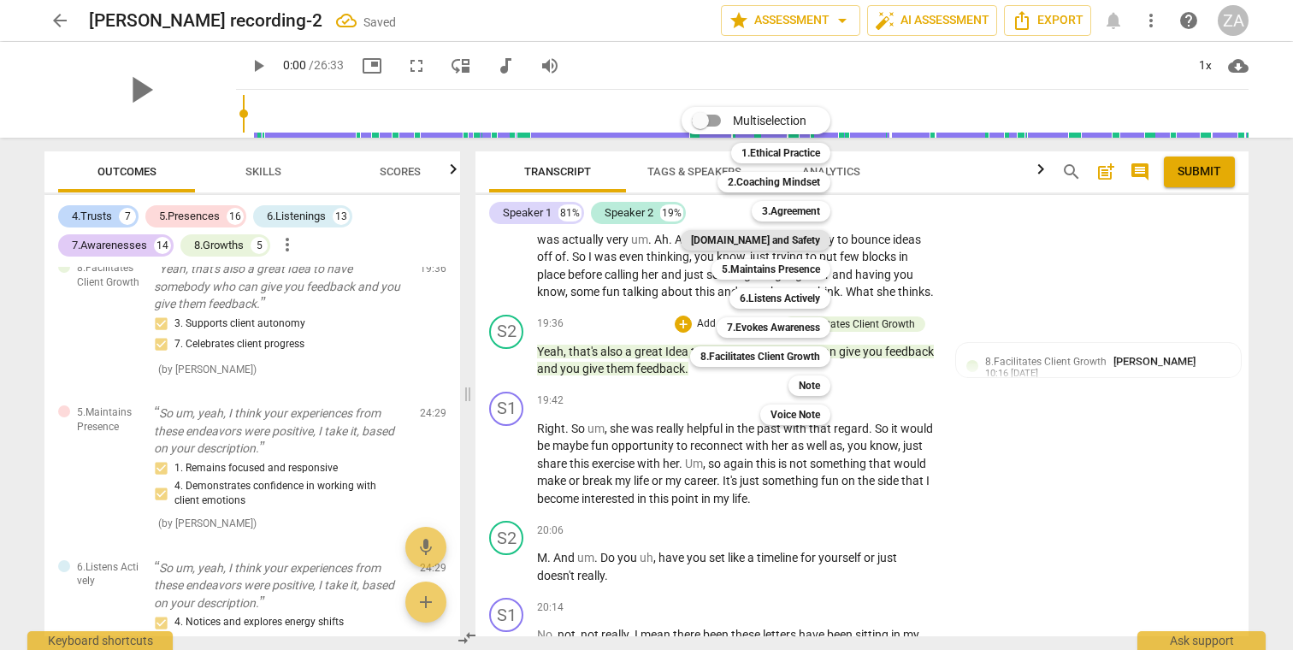
click at [775, 241] on b "[DOMAIN_NAME] and Safety" at bounding box center [755, 240] width 129 height 21
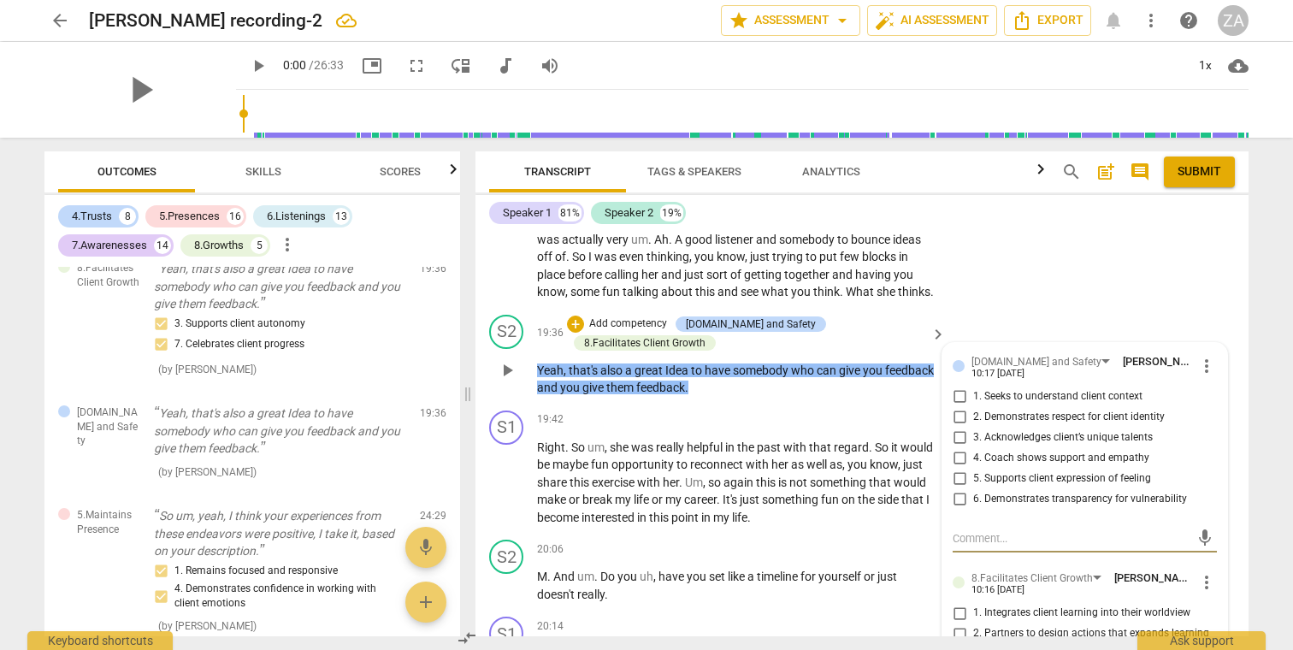
click at [1028, 451] on span "4. Coach shows support and empathy" at bounding box center [1061, 458] width 176 height 15
click at [973, 448] on input "4. Coach shows support and empathy" at bounding box center [958, 458] width 27 height 21
checkbox input "true"
click at [756, 475] on span "again" at bounding box center [739, 482] width 32 height 14
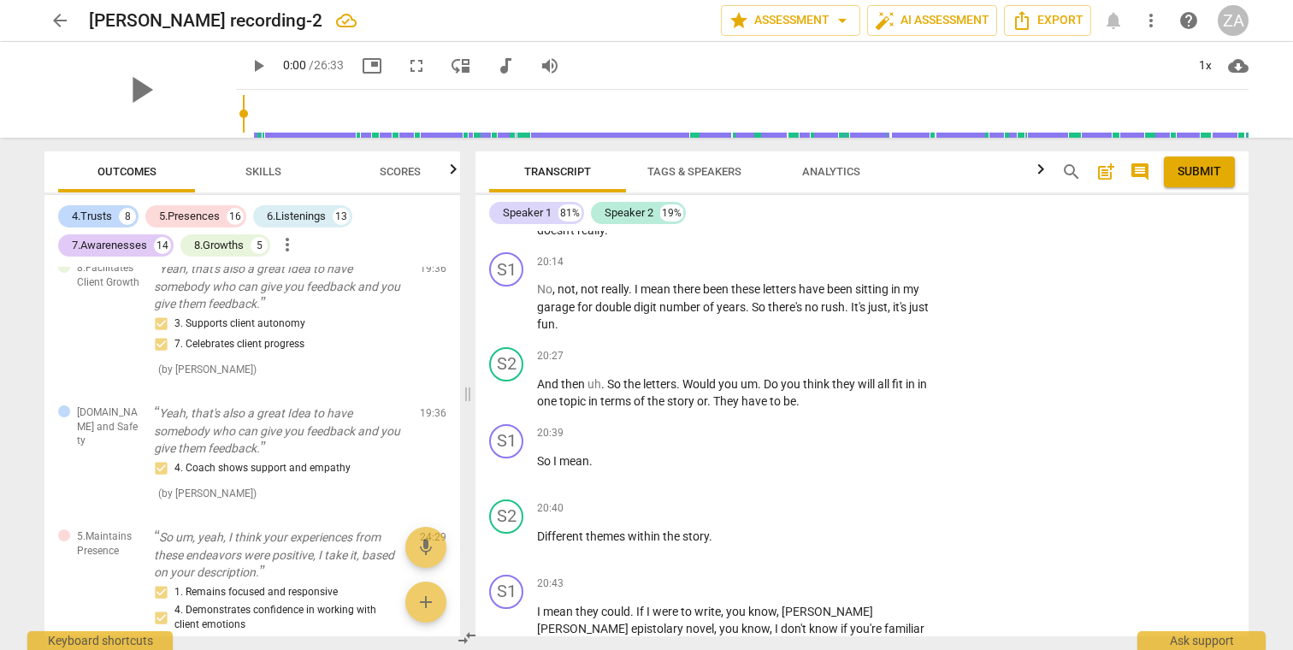
scroll to position [6436, 0]
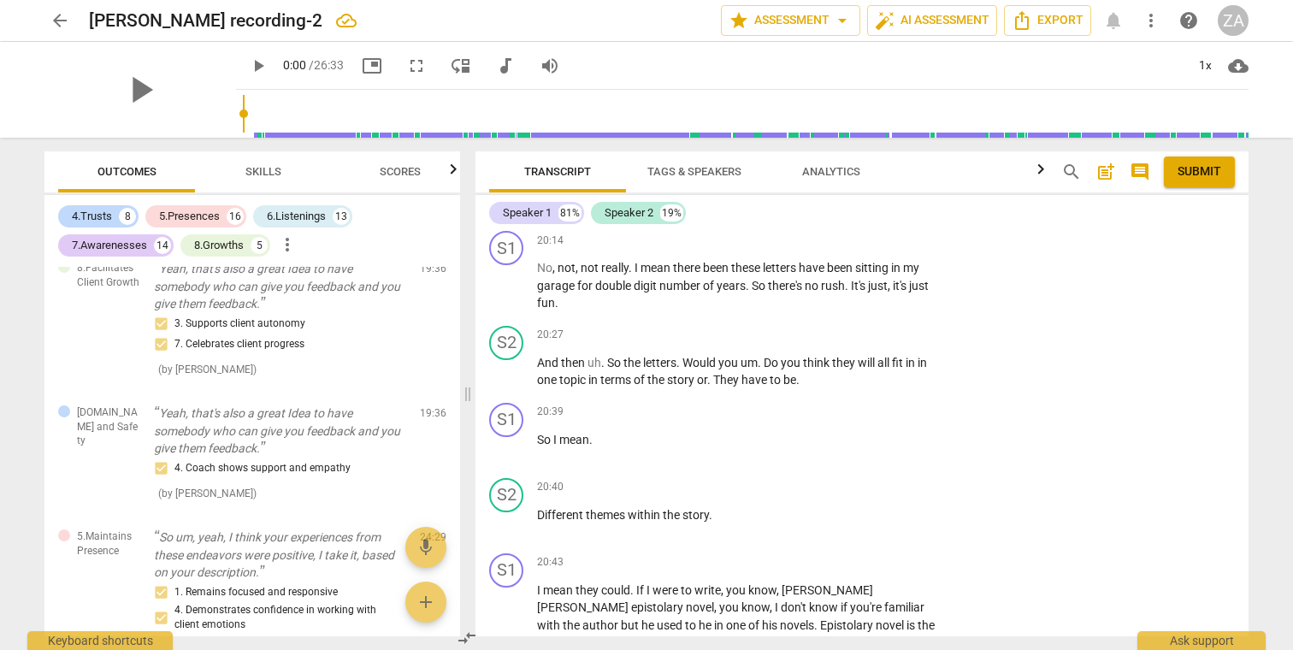
click at [938, 314] on div "S1 play_arrow pause 00:16 + Add competency keyboard_arrow_right I think , well …" at bounding box center [861, 433] width 773 height 405
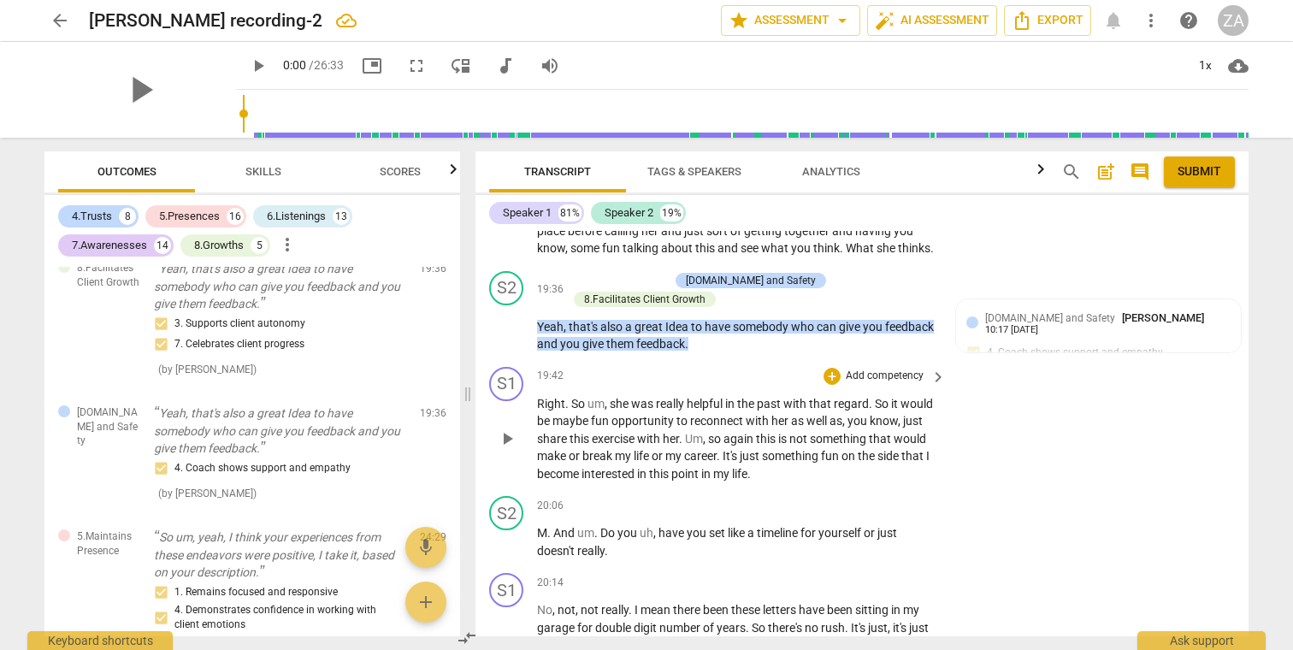
scroll to position [6091, 0]
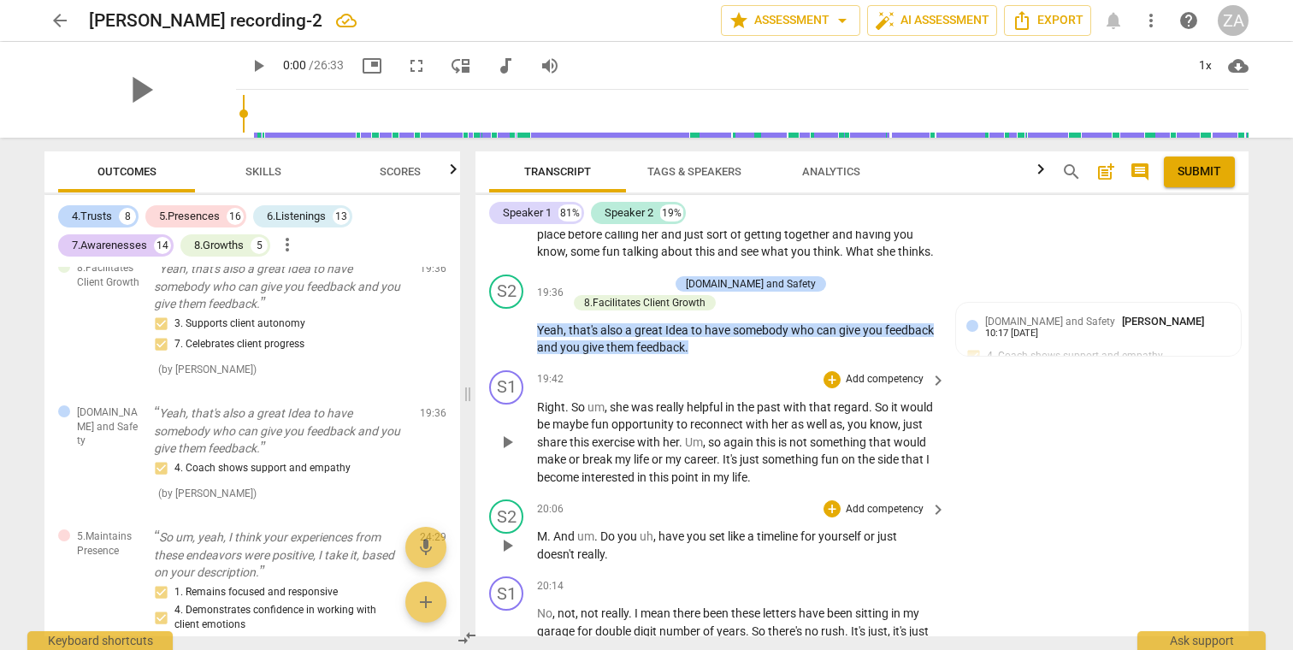
click at [884, 502] on p "Add competency" at bounding box center [884, 509] width 81 height 15
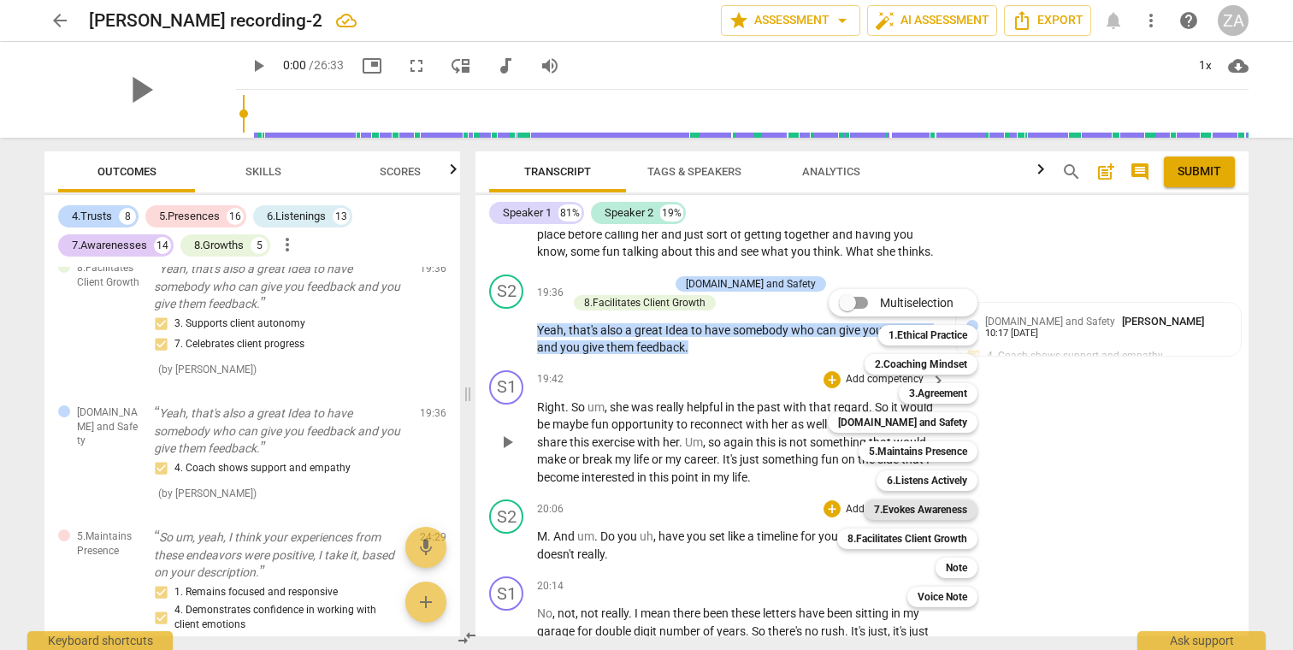
click at [928, 505] on b "7.Evokes Awareness" at bounding box center [920, 509] width 93 height 21
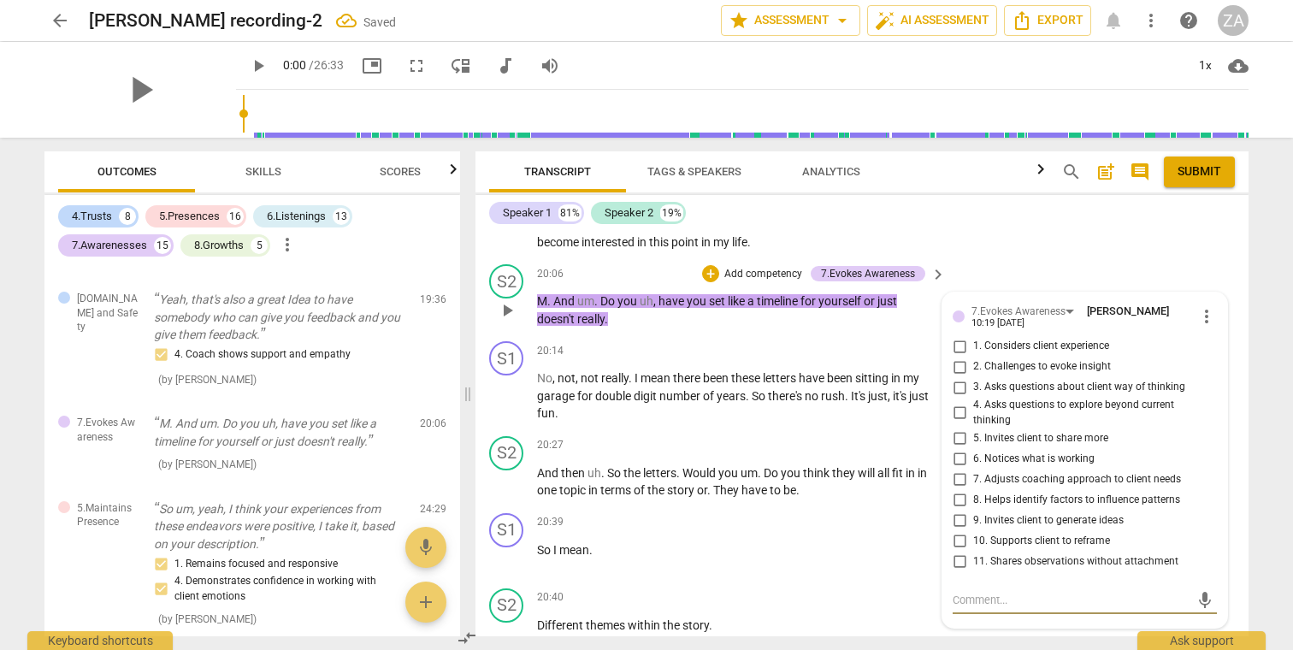
scroll to position [6296, 0]
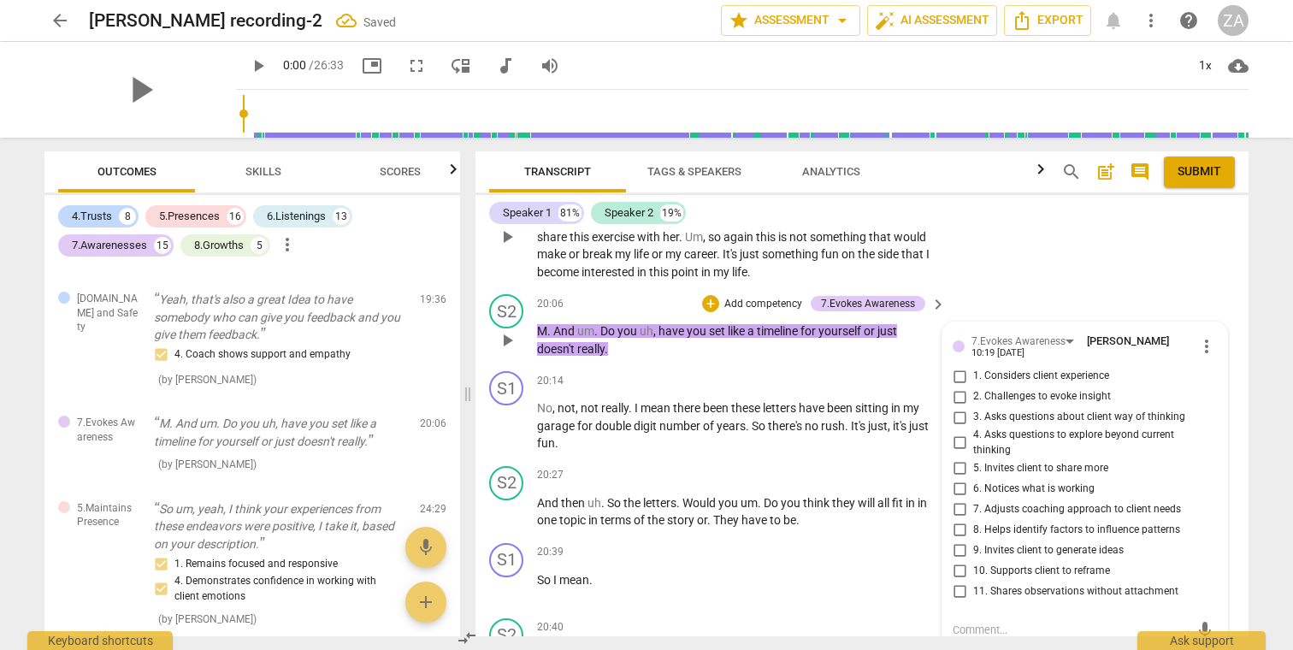
click at [1067, 409] on span "3. Asks questions about client way of thinking" at bounding box center [1079, 416] width 212 height 15
click at [973, 407] on input "3. Asks questions about client way of thinking" at bounding box center [958, 417] width 27 height 21
checkbox input "true"
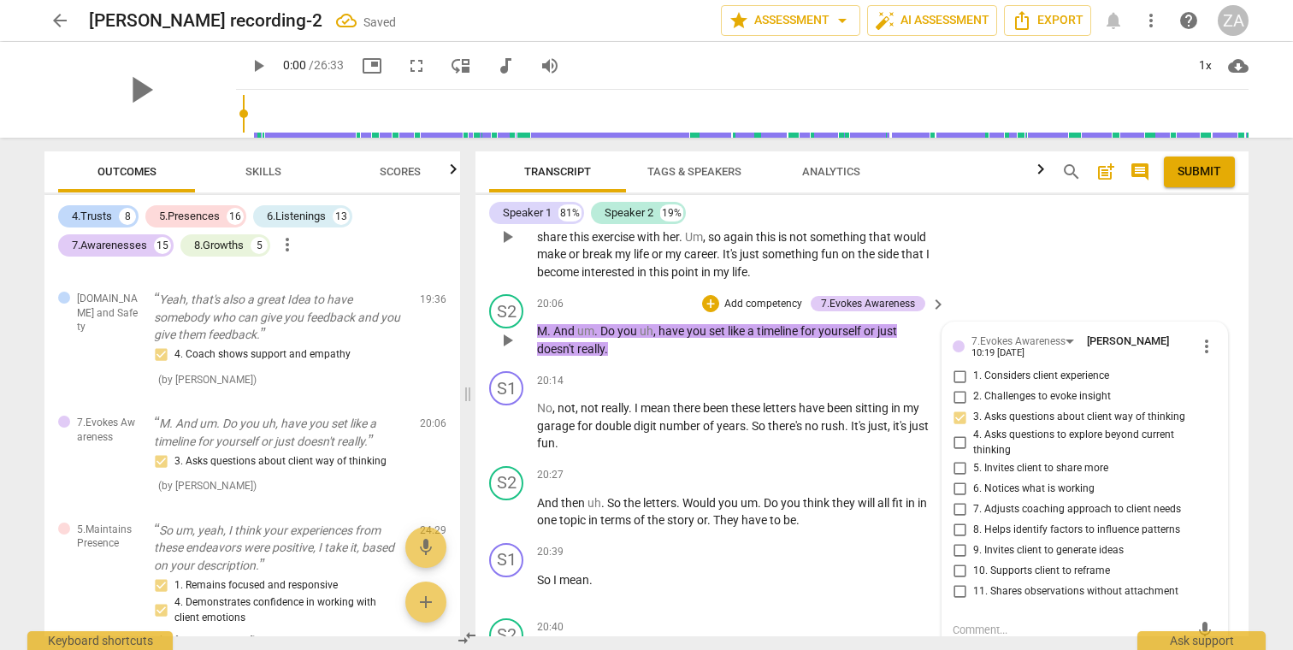
click at [1048, 543] on span "9. Invites client to generate ideas" at bounding box center [1048, 550] width 150 height 15
click at [973, 539] on input "9. Invites client to generate ideas" at bounding box center [958, 549] width 27 height 21
checkbox input "true"
click at [1056, 461] on span "5. Invites client to share more" at bounding box center [1040, 468] width 135 height 15
click at [973, 457] on input "5. Invites client to share more" at bounding box center [958, 467] width 27 height 21
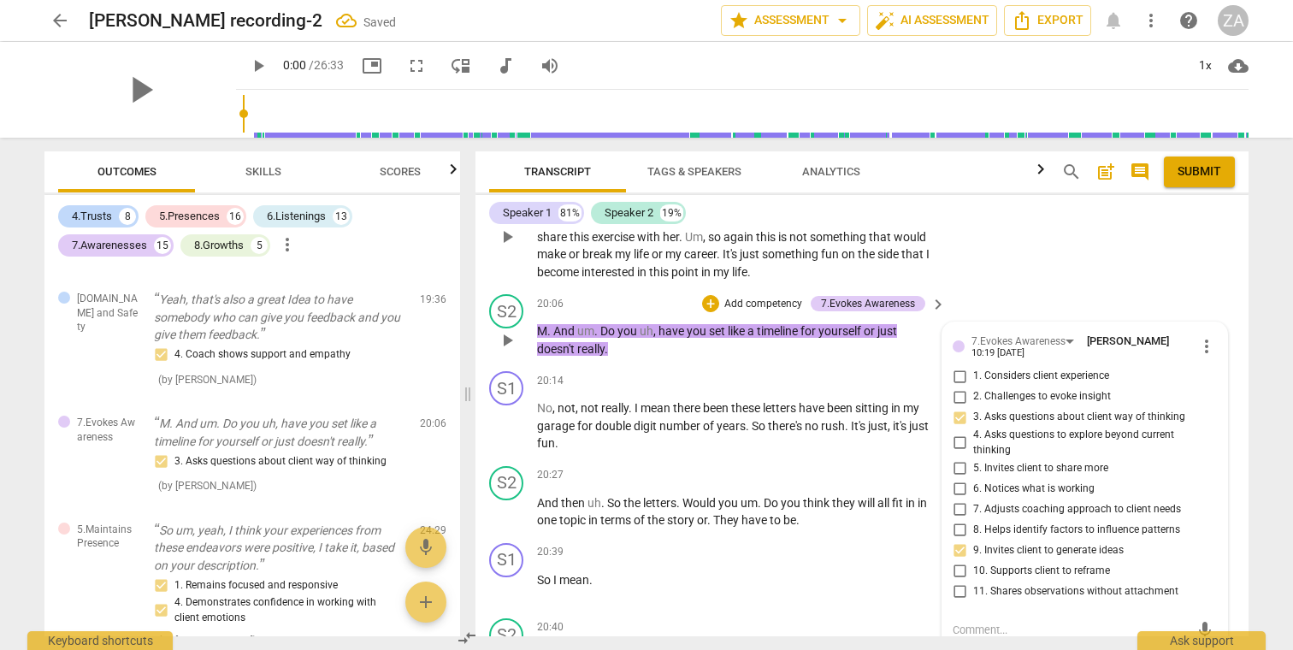
checkbox input "true"
click at [721, 543] on div "20:39 + Add competency keyboard_arrow_right" at bounding box center [742, 552] width 410 height 19
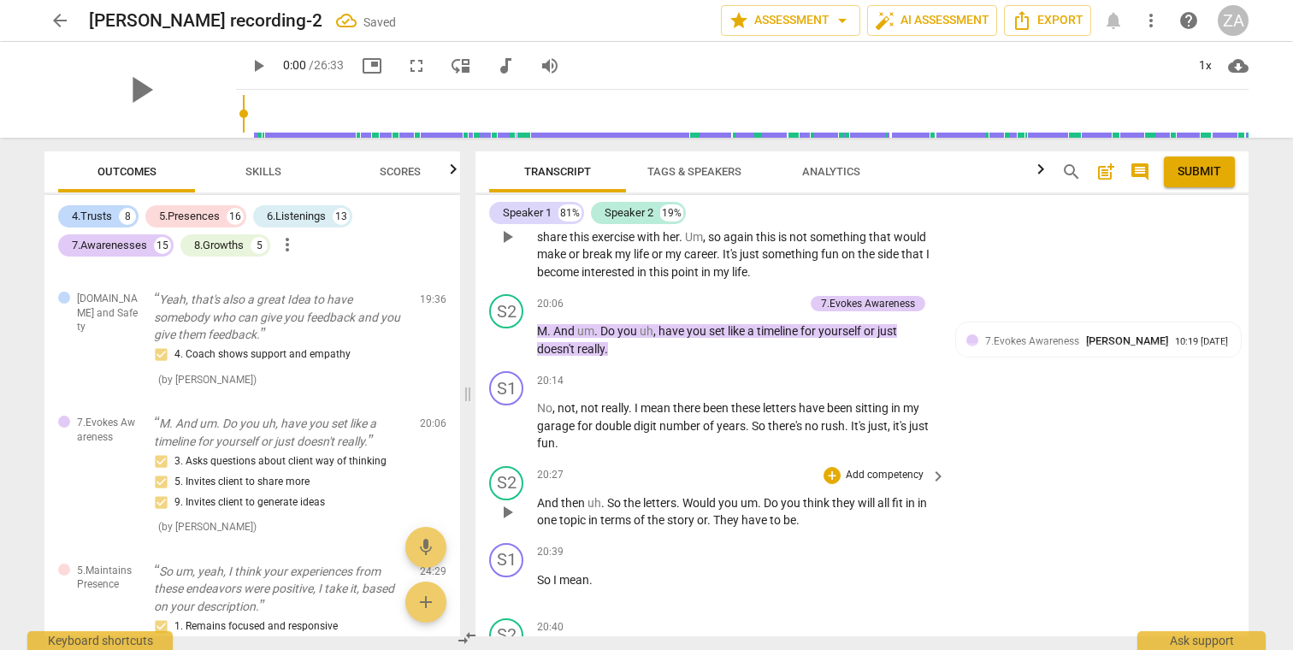
click at [876, 468] on p "Add competency" at bounding box center [884, 475] width 81 height 15
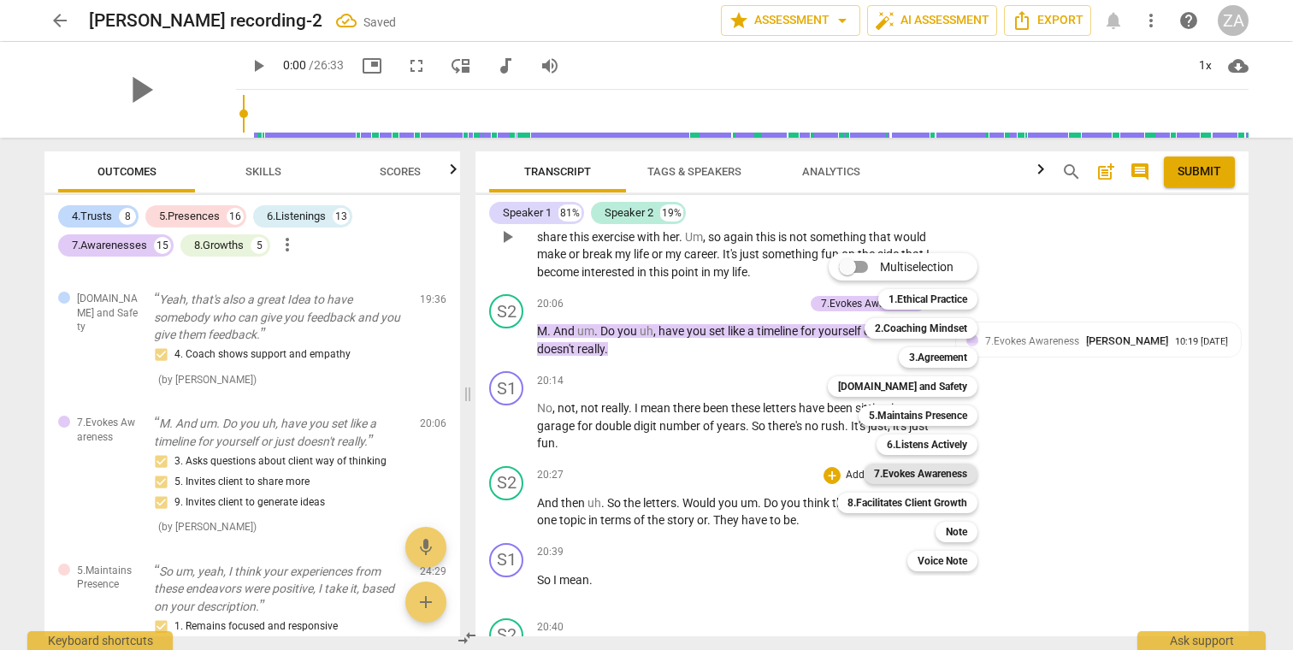
click at [904, 473] on b "7.Evokes Awareness" at bounding box center [920, 473] width 93 height 21
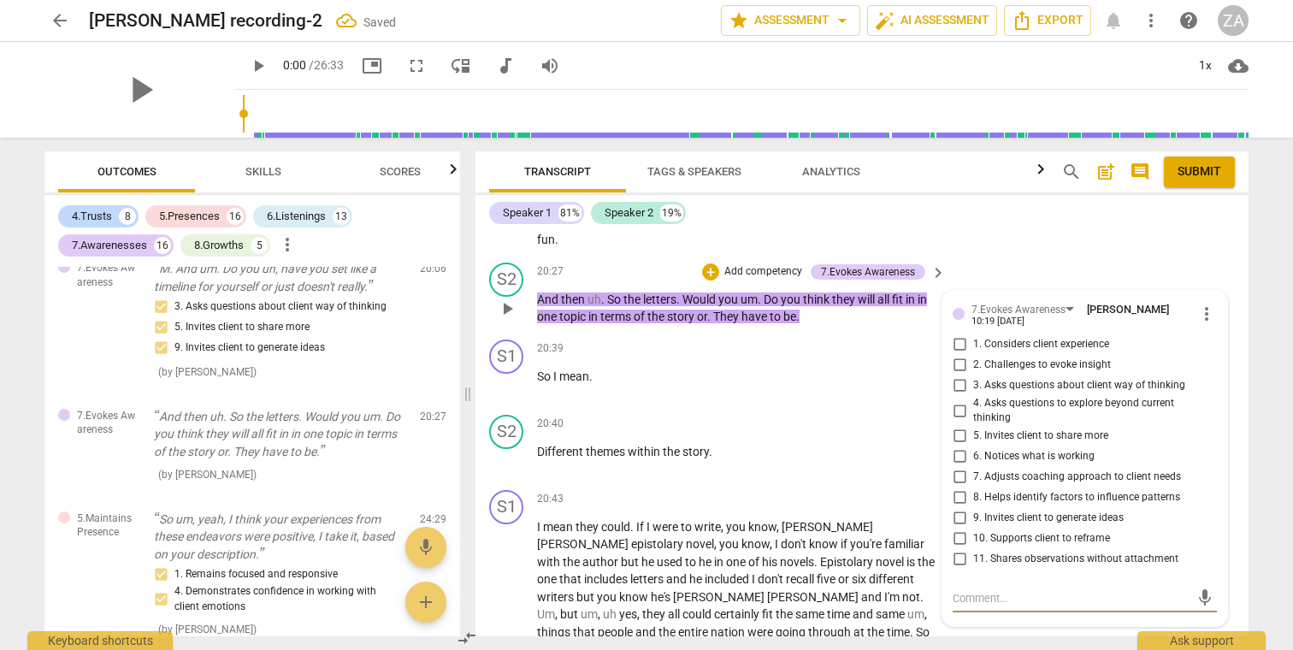
scroll to position [6487, 0]
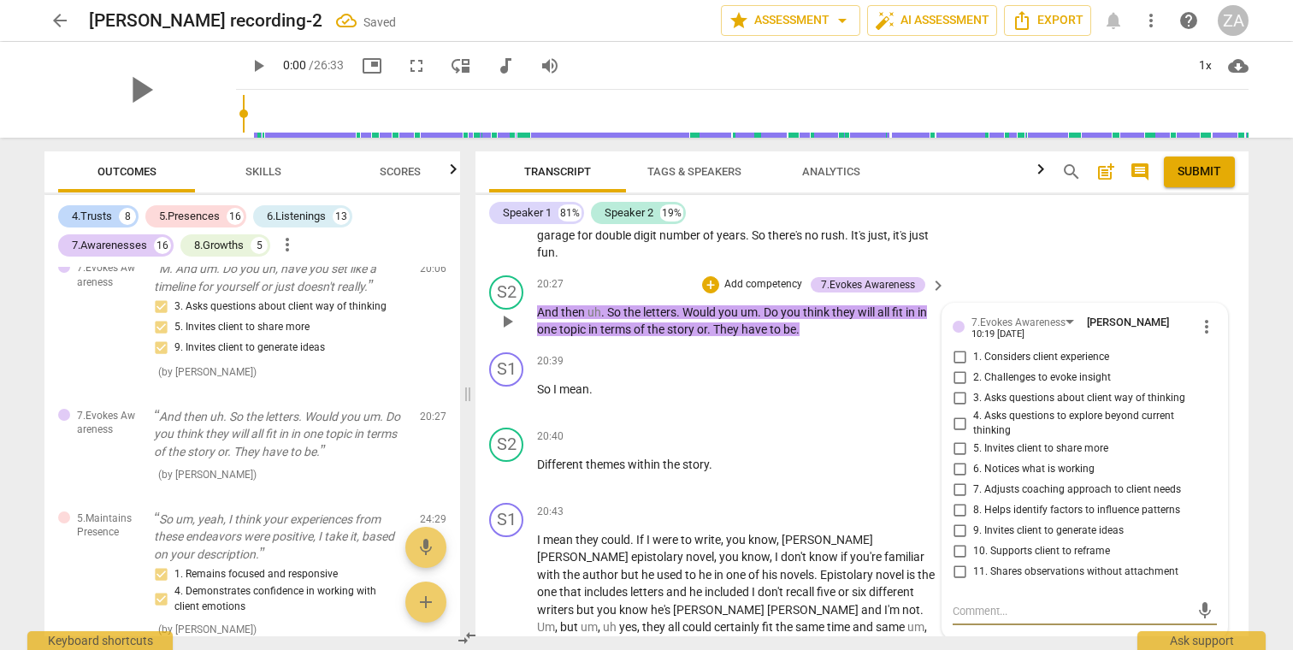
click at [1057, 370] on span "2. Challenges to evoke insight" at bounding box center [1042, 377] width 138 height 15
click at [973, 368] on input "2. Challenges to evoke insight" at bounding box center [958, 378] width 27 height 21
checkbox input "true"
click at [1063, 391] on span "3. Asks questions about client way of thinking" at bounding box center [1079, 398] width 212 height 15
click at [973, 388] on input "3. Asks questions about client way of thinking" at bounding box center [958, 398] width 27 height 21
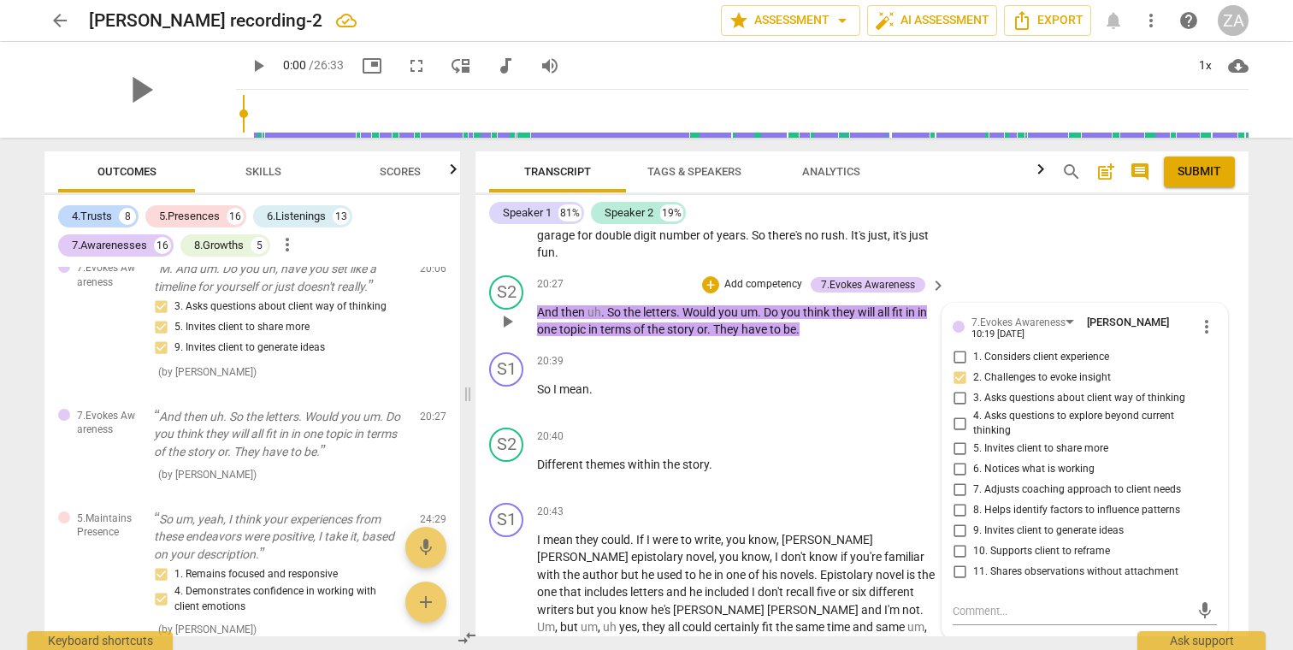
checkbox input "true"
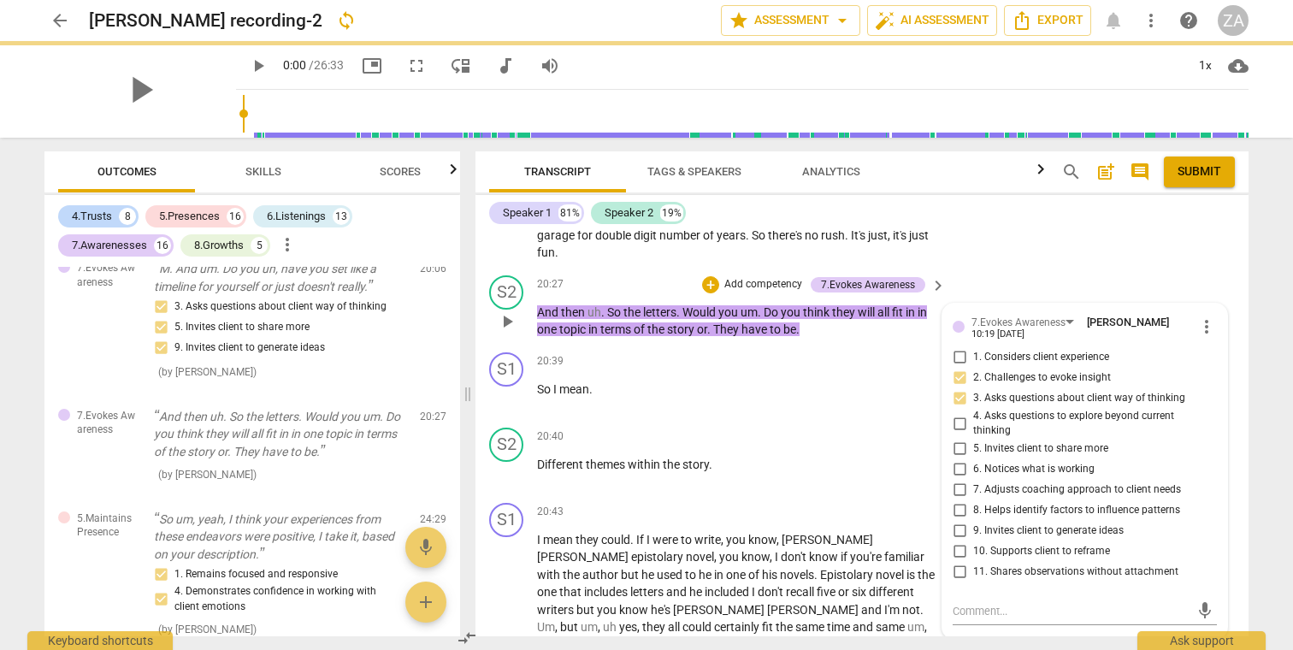
click at [1051, 523] on span "9. Invites client to generate ideas" at bounding box center [1048, 530] width 150 height 15
click at [973, 521] on input "9. Invites client to generate ideas" at bounding box center [958, 531] width 27 height 21
checkbox input "true"
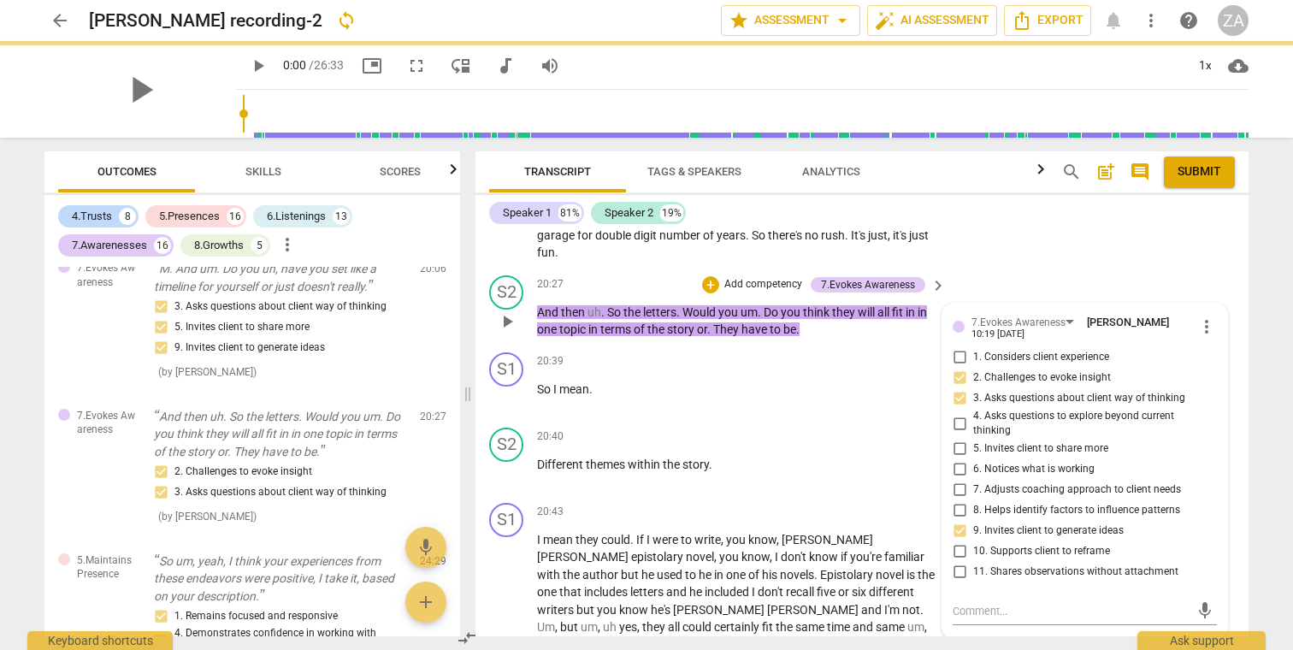
click at [1052, 441] on span "5. Invites client to share more" at bounding box center [1040, 448] width 135 height 15
click at [973, 439] on input "5. Invites client to share more" at bounding box center [958, 449] width 27 height 21
checkbox input "true"
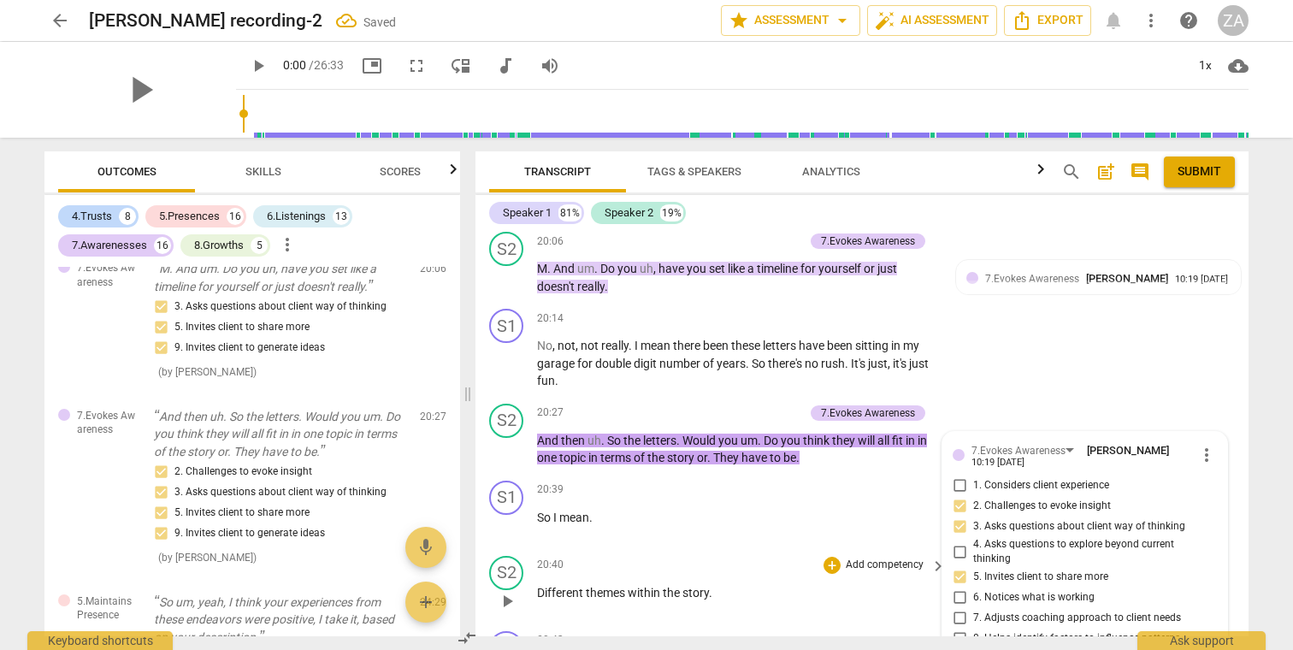
scroll to position [6352, 0]
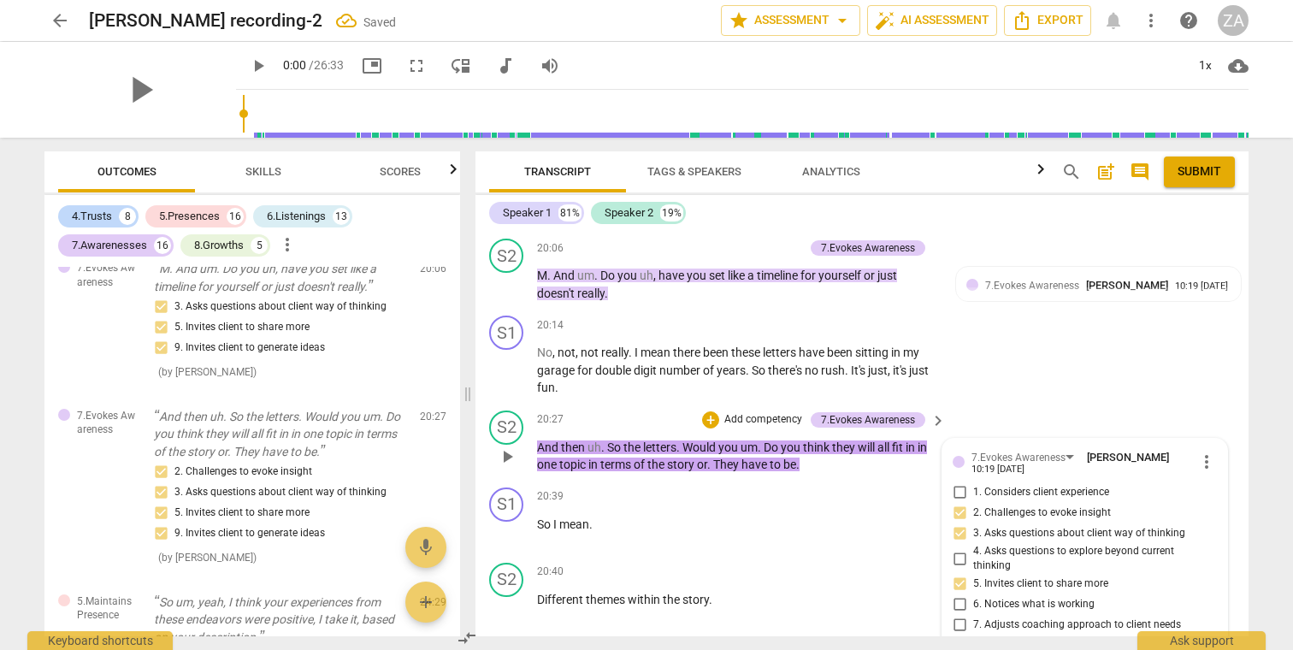
click at [780, 412] on p "Add competency" at bounding box center [762, 419] width 81 height 15
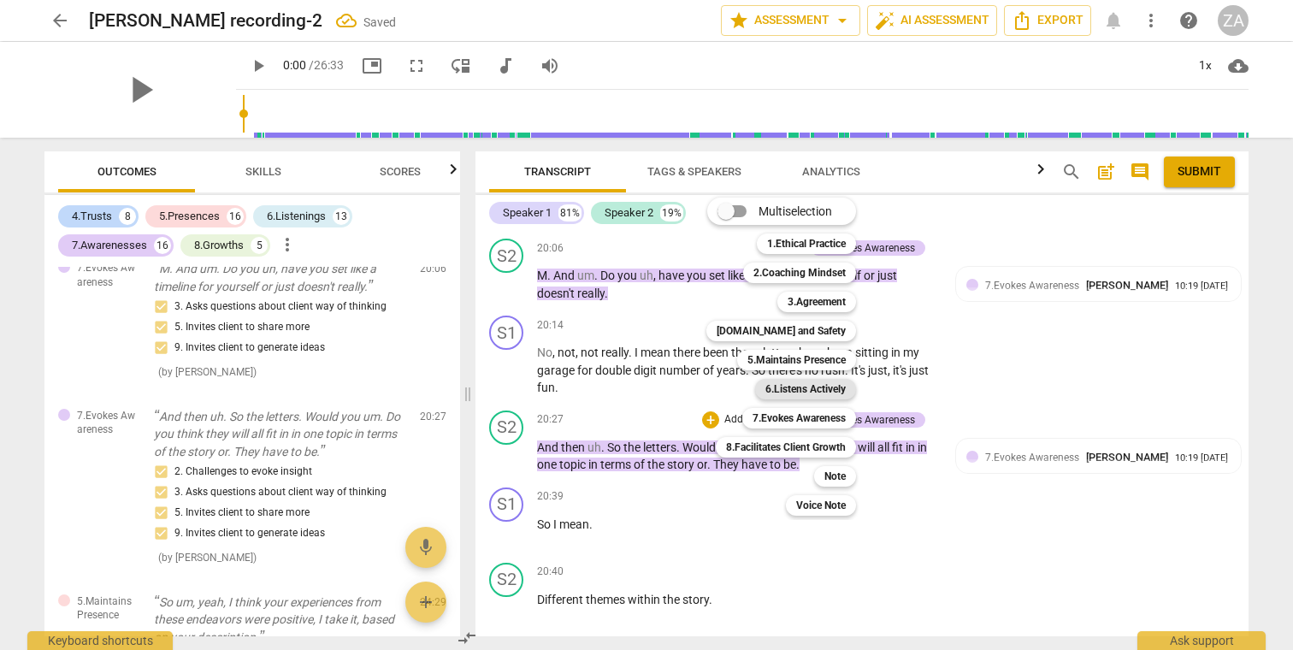
click at [804, 386] on b "6.Listens Actively" at bounding box center [805, 389] width 80 height 21
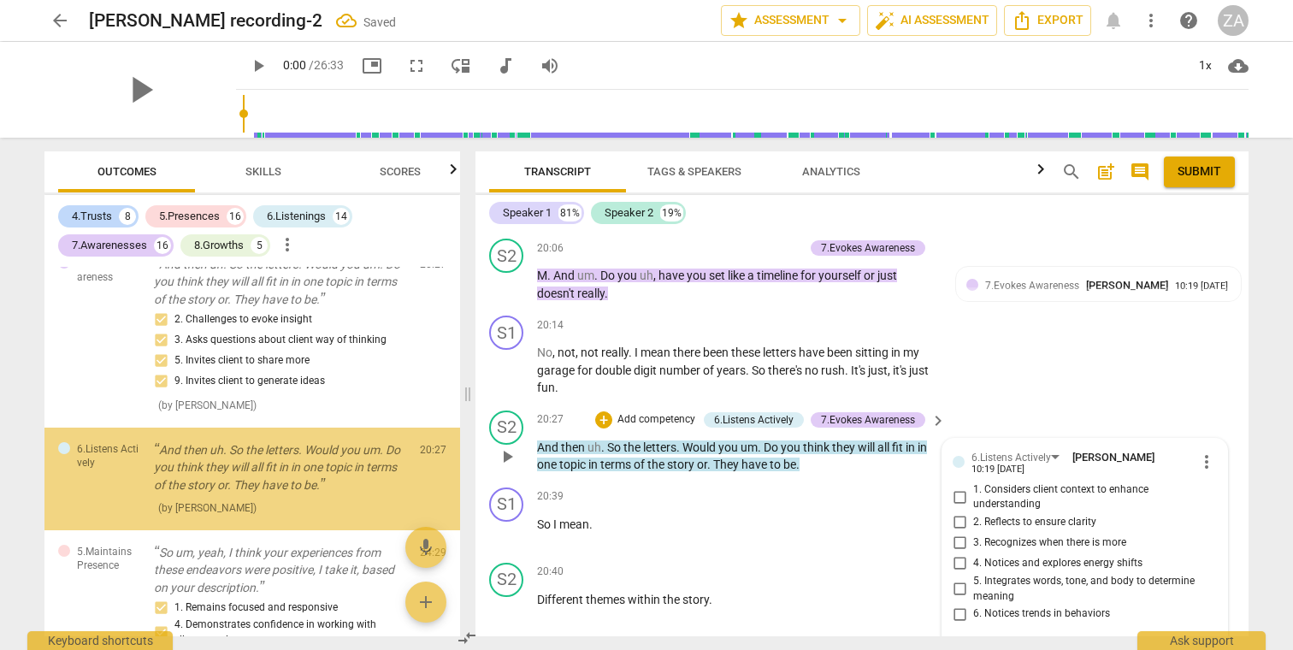
scroll to position [7698, 0]
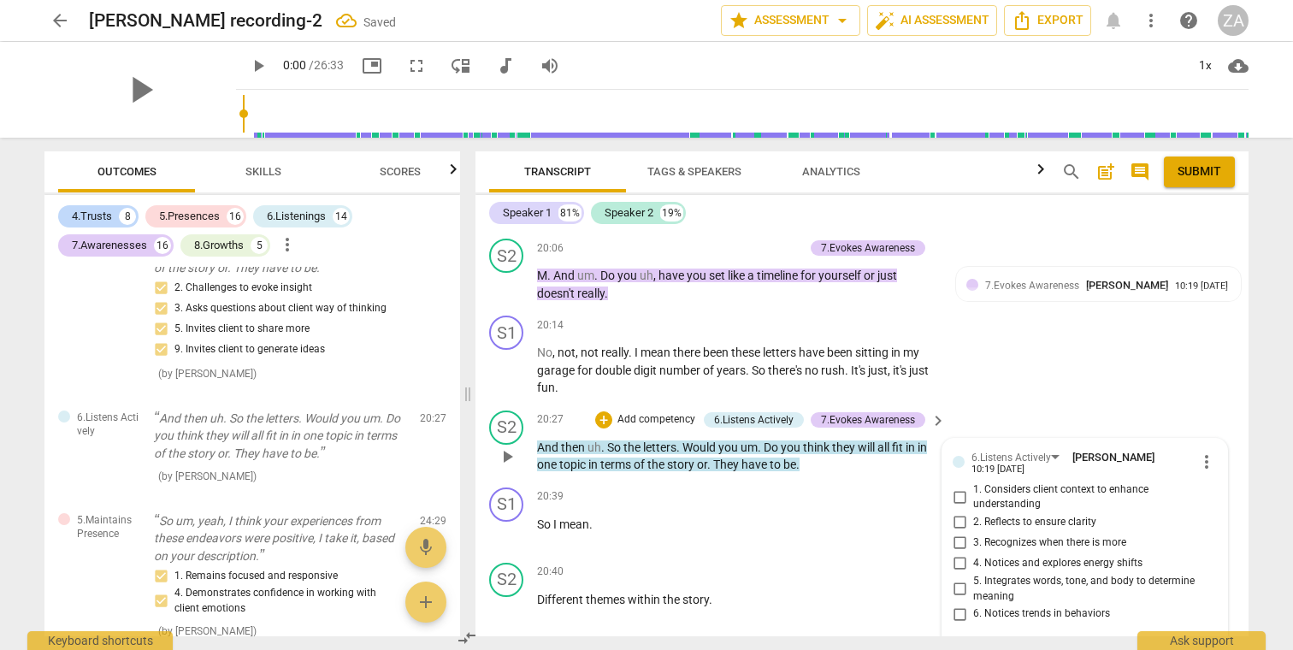
click at [1051, 515] on span "2. Reflects to ensure clarity" at bounding box center [1034, 522] width 123 height 15
click at [973, 512] on input "2. Reflects to ensure clarity" at bounding box center [958, 522] width 27 height 21
click at [959, 512] on input "2. Reflects to ensure clarity" at bounding box center [958, 522] width 27 height 21
checkbox input "false"
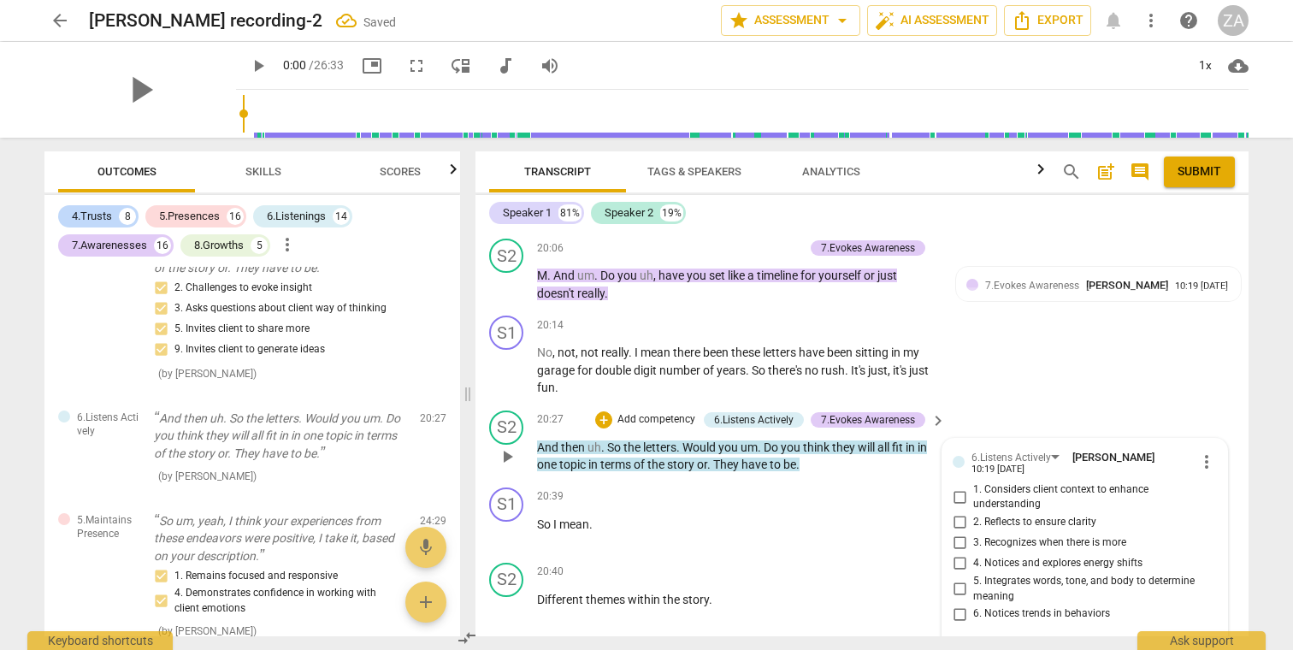
click at [1201, 451] on span "more_vert" at bounding box center [1206, 461] width 21 height 21
click at [1212, 427] on li "Delete" at bounding box center [1219, 431] width 59 height 32
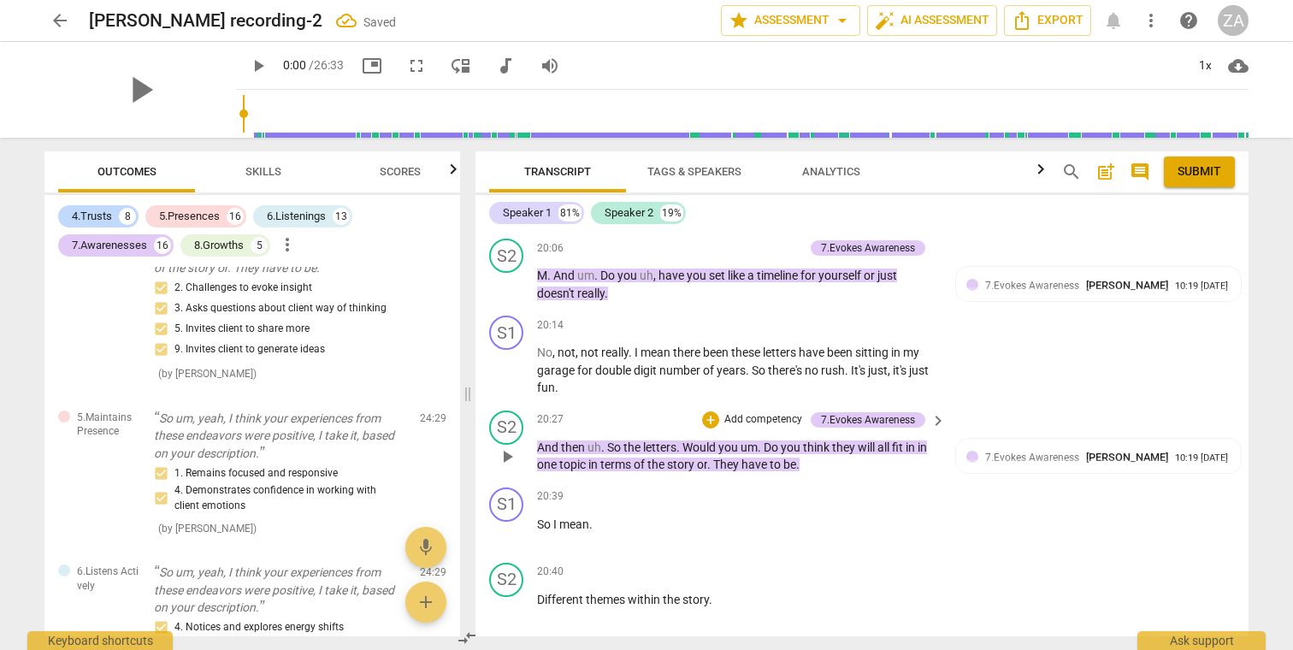
click at [734, 412] on p "Add competency" at bounding box center [762, 419] width 81 height 15
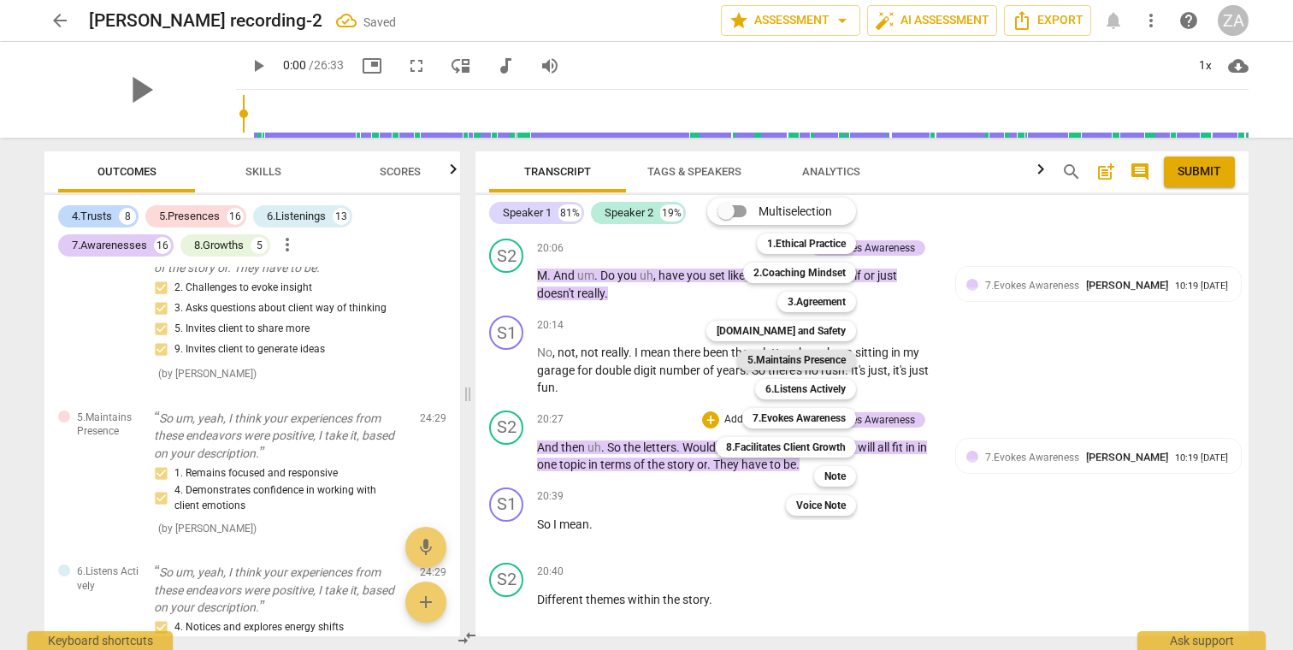
click at [803, 362] on b "5.Maintains Presence" at bounding box center [796, 360] width 98 height 21
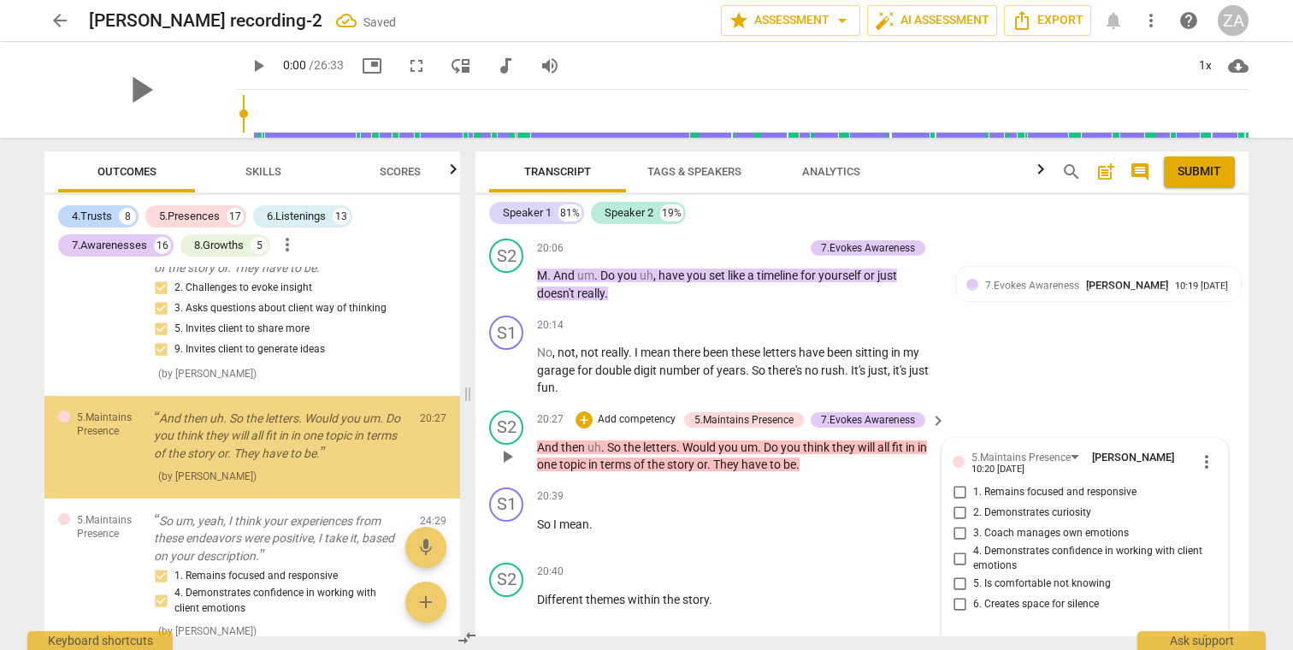
click at [1050, 485] on span "1. Remains focused and responsive" at bounding box center [1054, 492] width 163 height 15
click at [973, 482] on input "1. Remains focused and responsive" at bounding box center [958, 492] width 27 height 21
checkbox input "true"
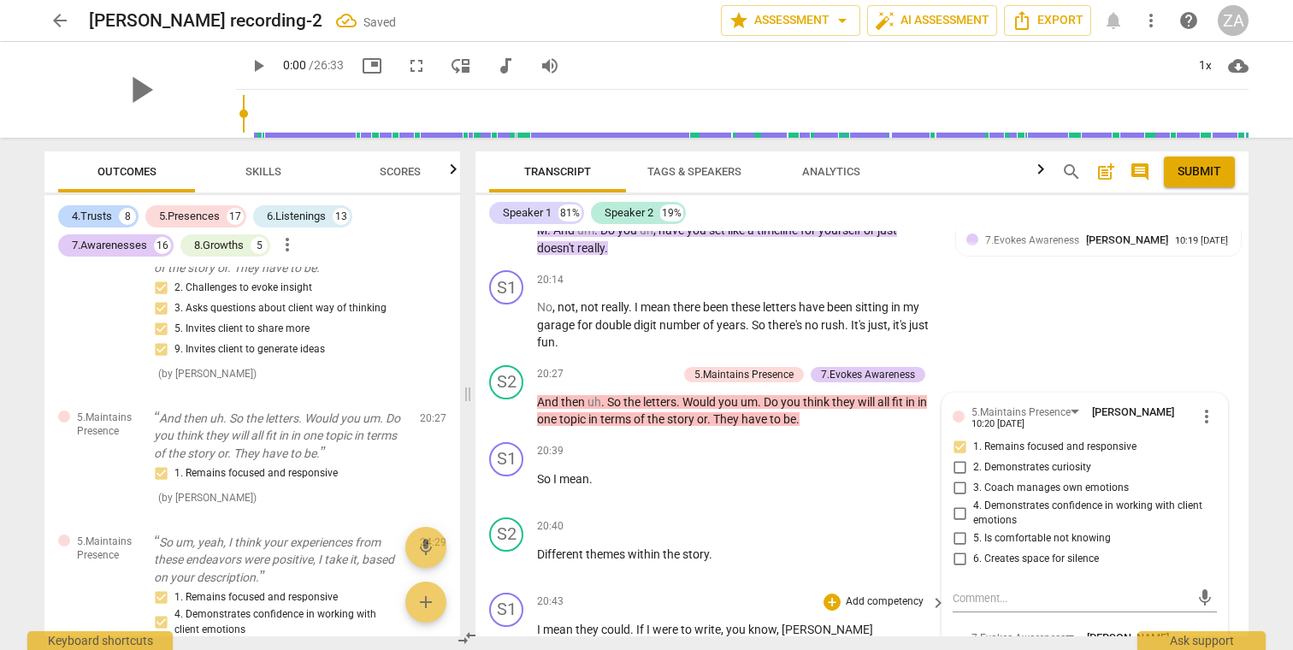
scroll to position [6400, 0]
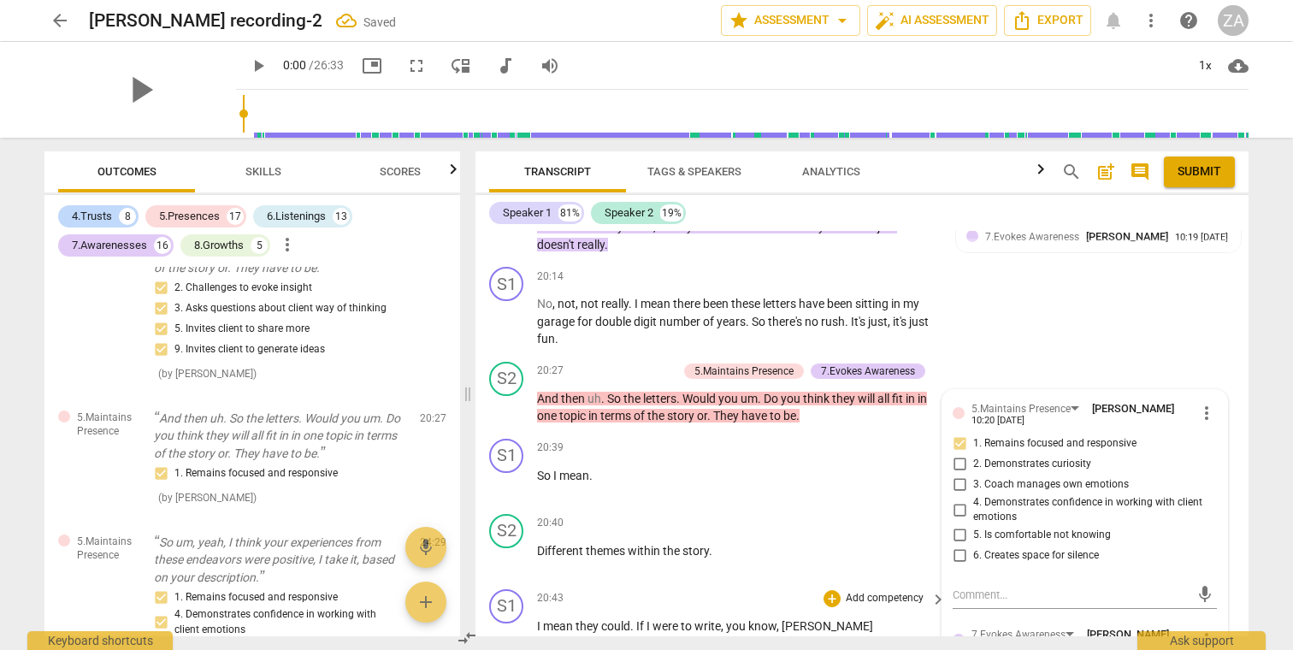
click at [797, 619] on span "[PERSON_NAME]" at bounding box center [826, 626] width 91 height 14
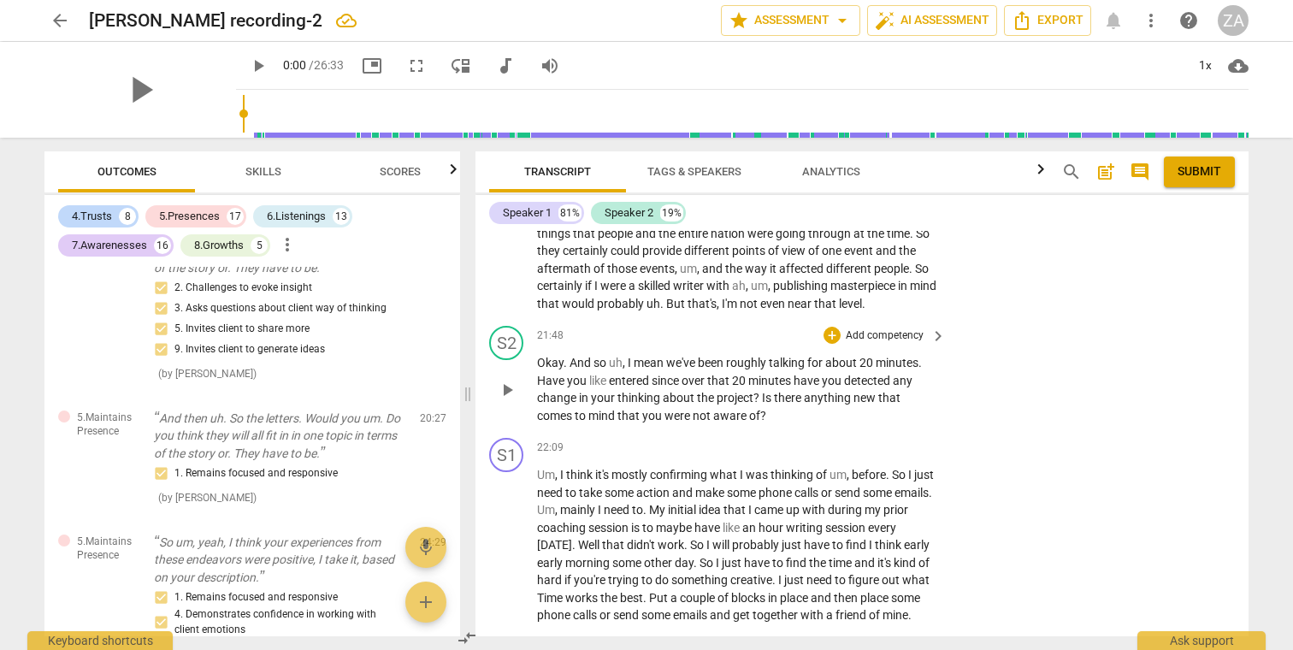
scroll to position [6913, 0]
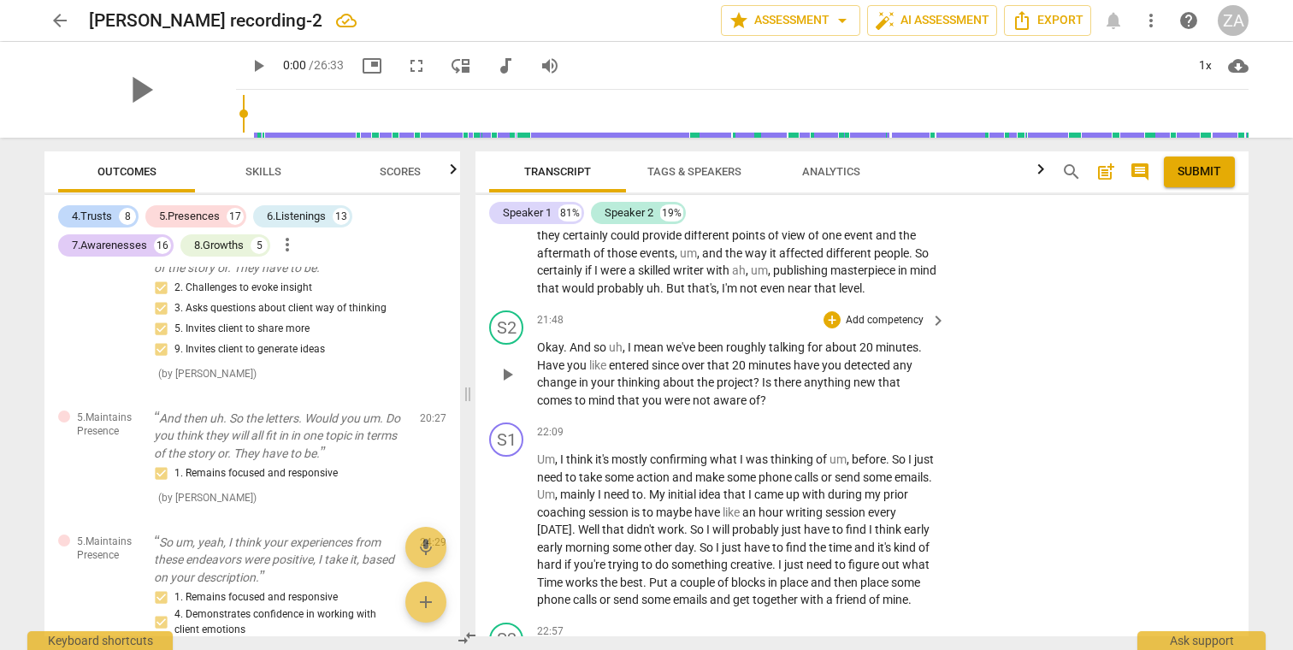
click at [901, 313] on p "Add competency" at bounding box center [884, 320] width 81 height 15
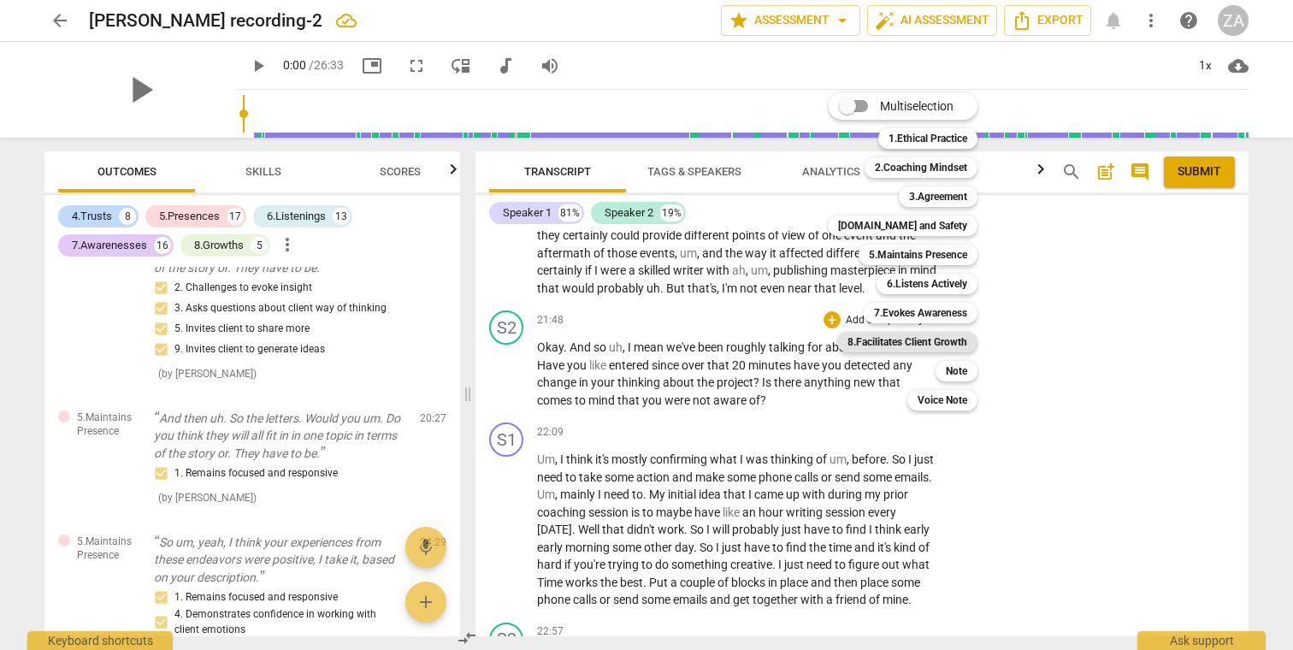
click at [944, 341] on b "8.Facilitates Client Growth" at bounding box center [907, 342] width 120 height 21
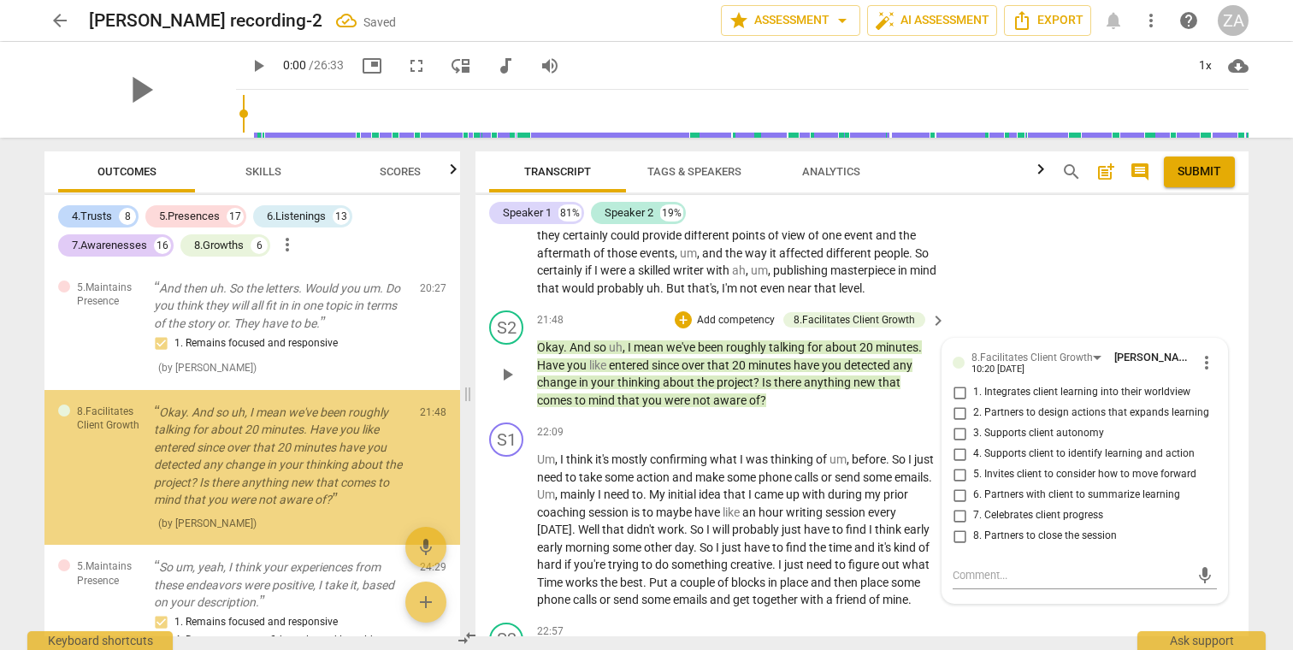
scroll to position [7846, 0]
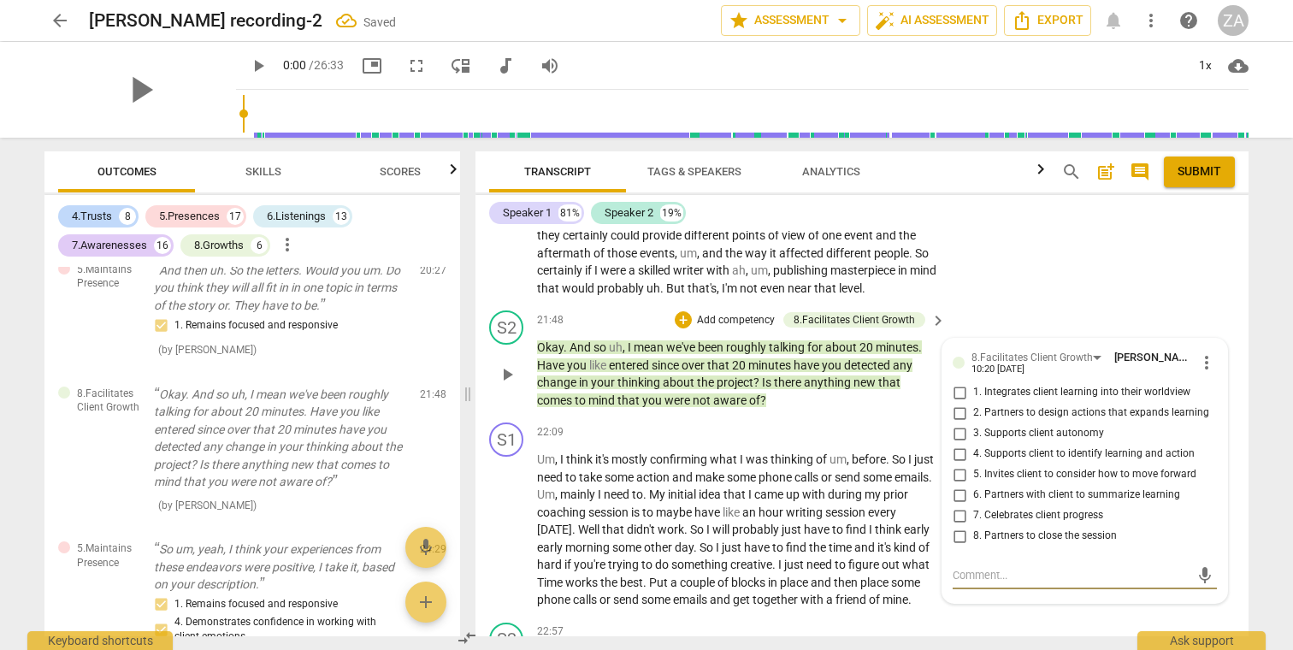
click at [1016, 487] on span "6. Partners with client to summarize learning" at bounding box center [1076, 494] width 207 height 15
click at [973, 485] on input "6. Partners with client to summarize learning" at bounding box center [958, 495] width 27 height 21
checkbox input "true"
click at [1034, 467] on span "5. Invites client to consider how to move forward" at bounding box center [1084, 474] width 223 height 15
click at [973, 464] on input "5. Invites client to consider how to move forward" at bounding box center [958, 474] width 27 height 21
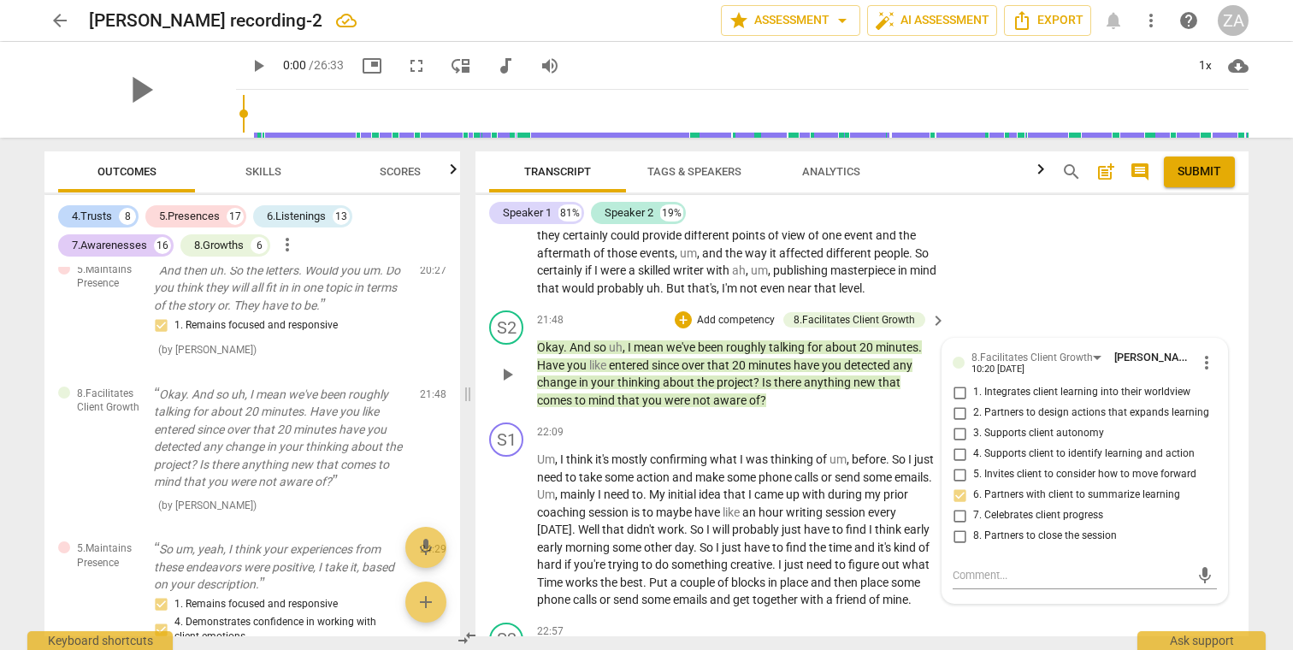
checkbox input "true"
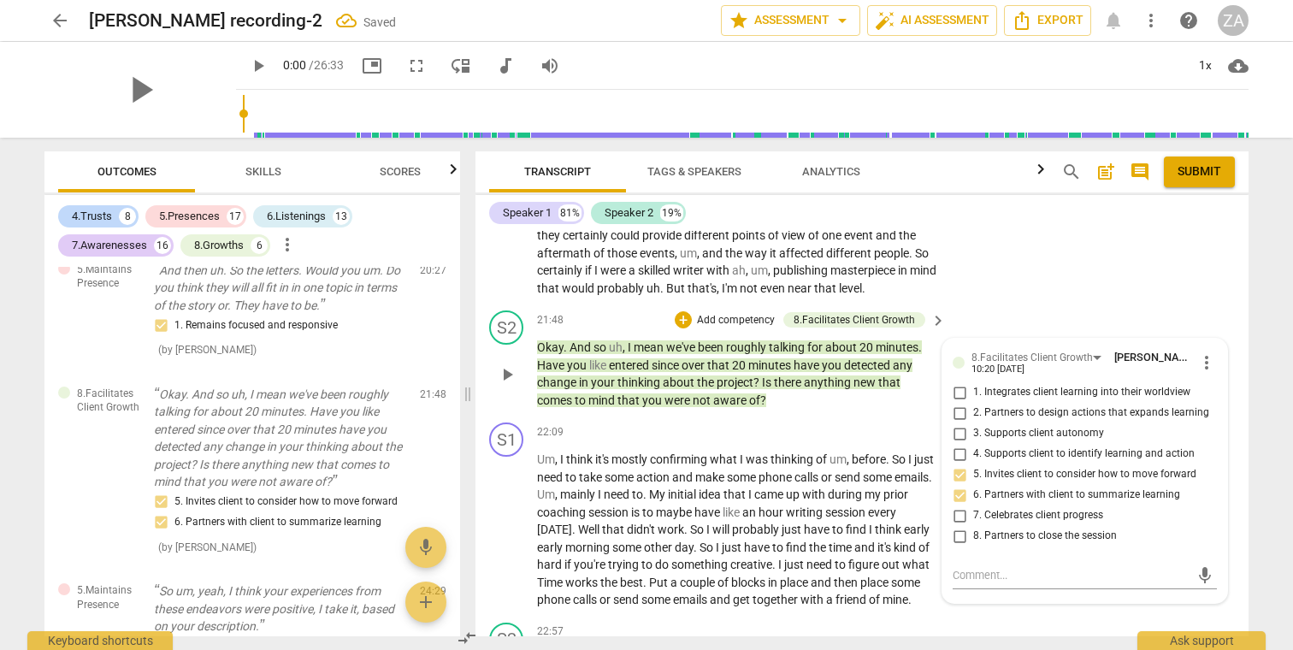
click at [1031, 446] on span "4. Supports client to identify learning and action" at bounding box center [1083, 453] width 221 height 15
click at [973, 444] on input "4. Supports client to identify learning and action" at bounding box center [958, 454] width 27 height 21
checkbox input "true"
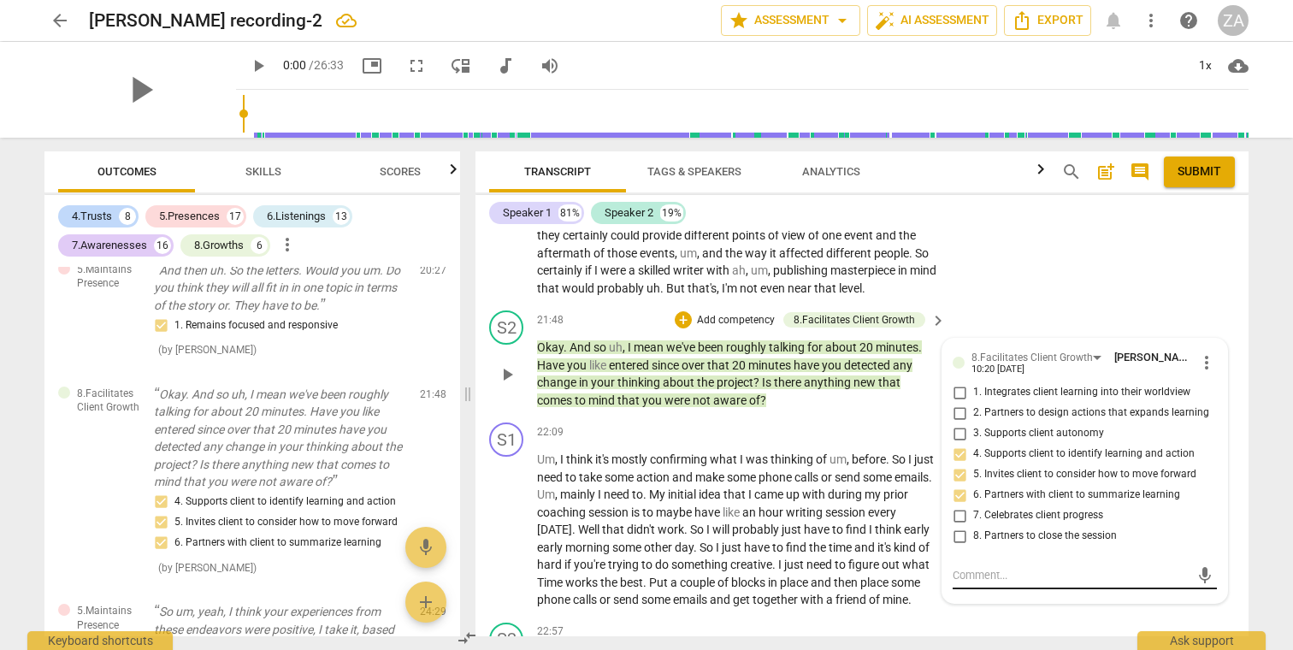
click at [998, 567] on textarea at bounding box center [1070, 575] width 237 height 16
type textarea "p"
type textarea "pr"
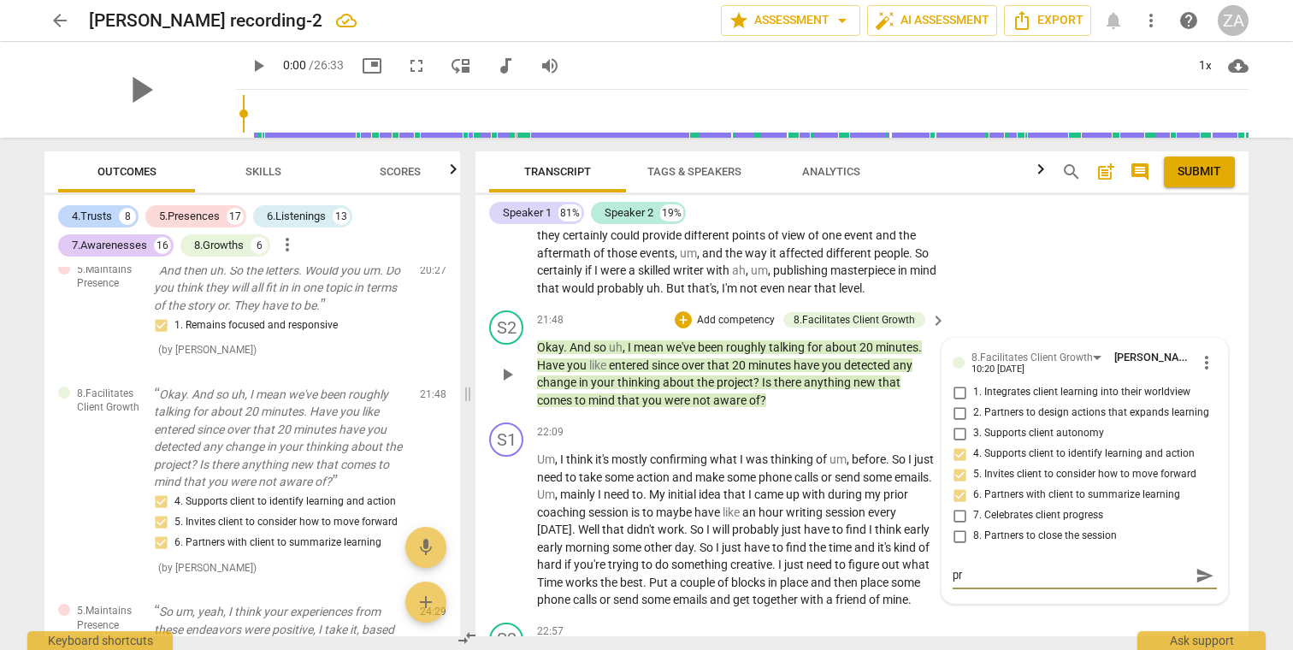
type textarea "pro"
type textarea "prob"
type textarea "proba"
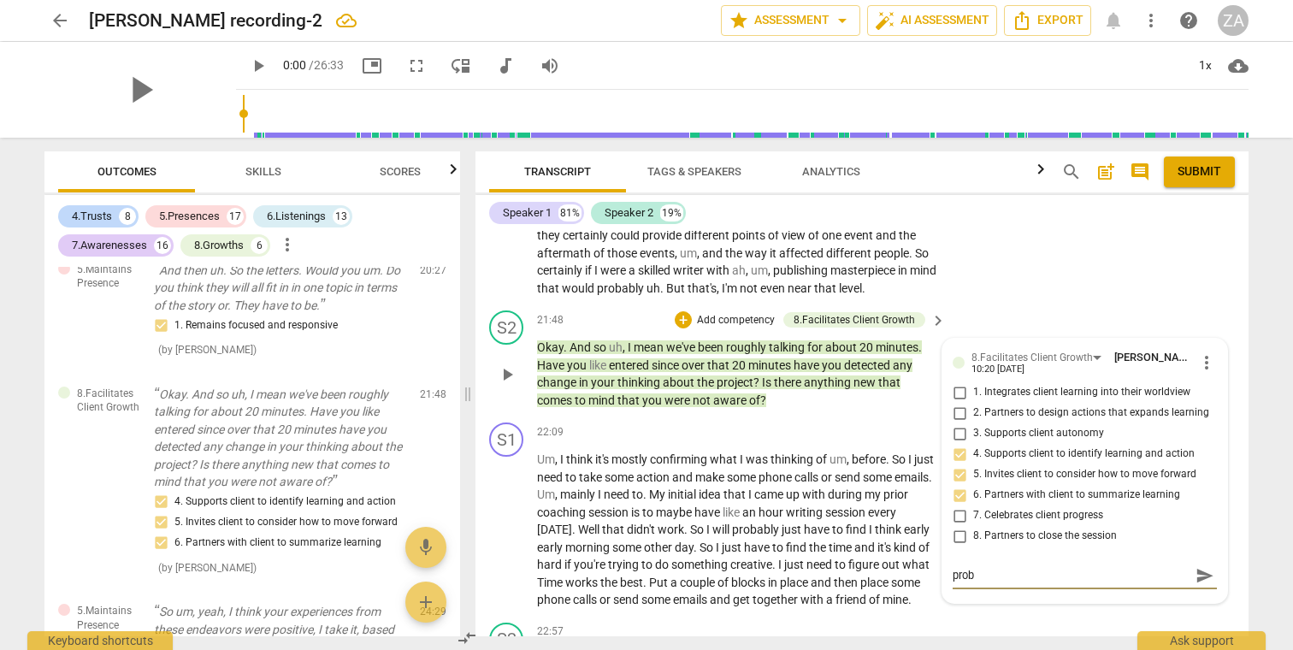
type textarea "proba"
type textarea "probab"
type textarea "probabl"
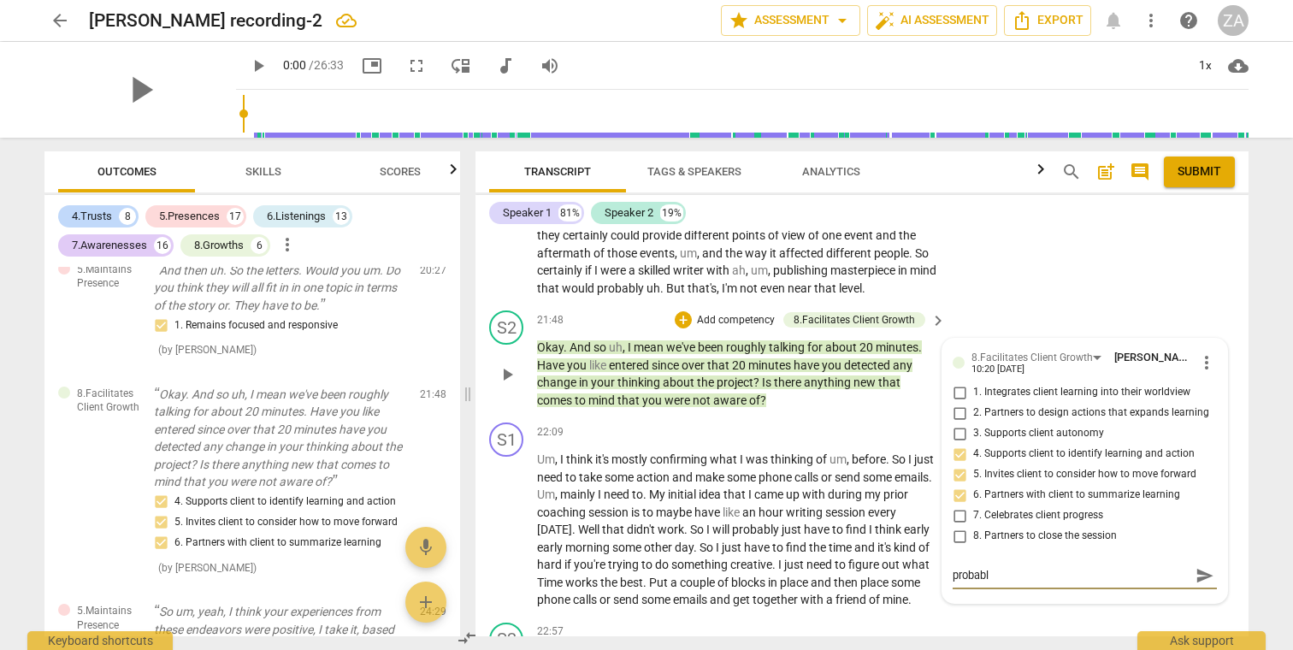
type textarea "probably"
type textarea "probably I"
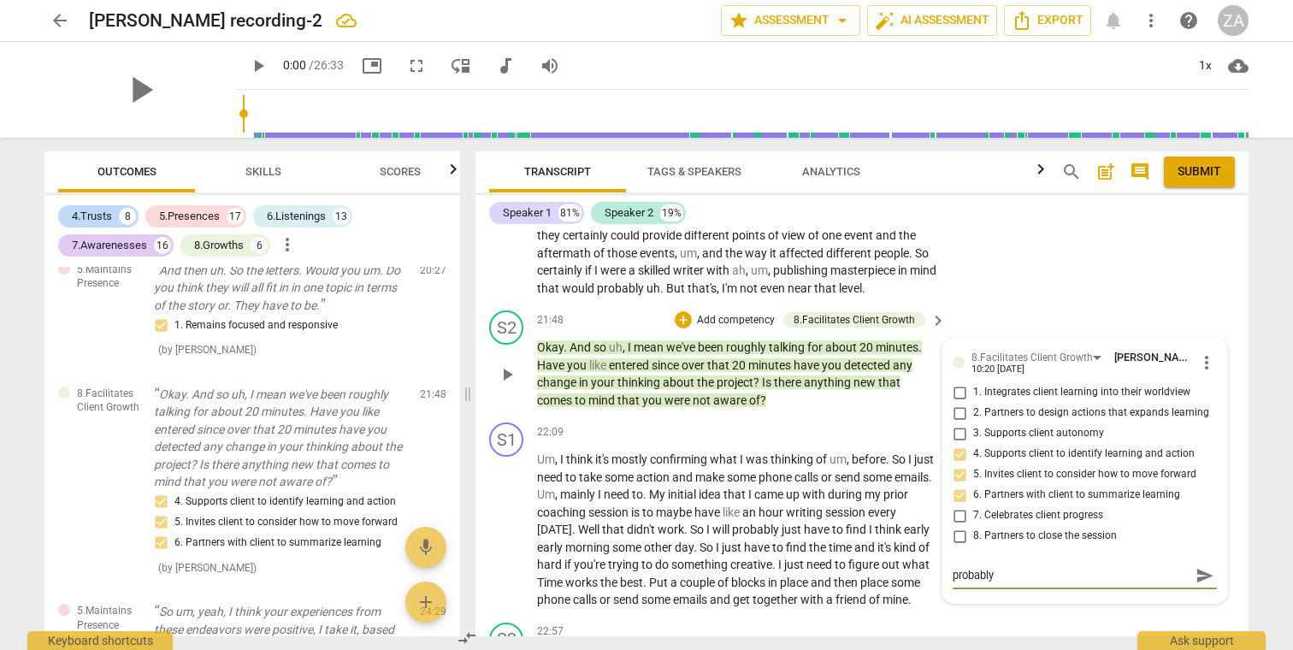
type textarea "probably I"
type textarea "probably I h"
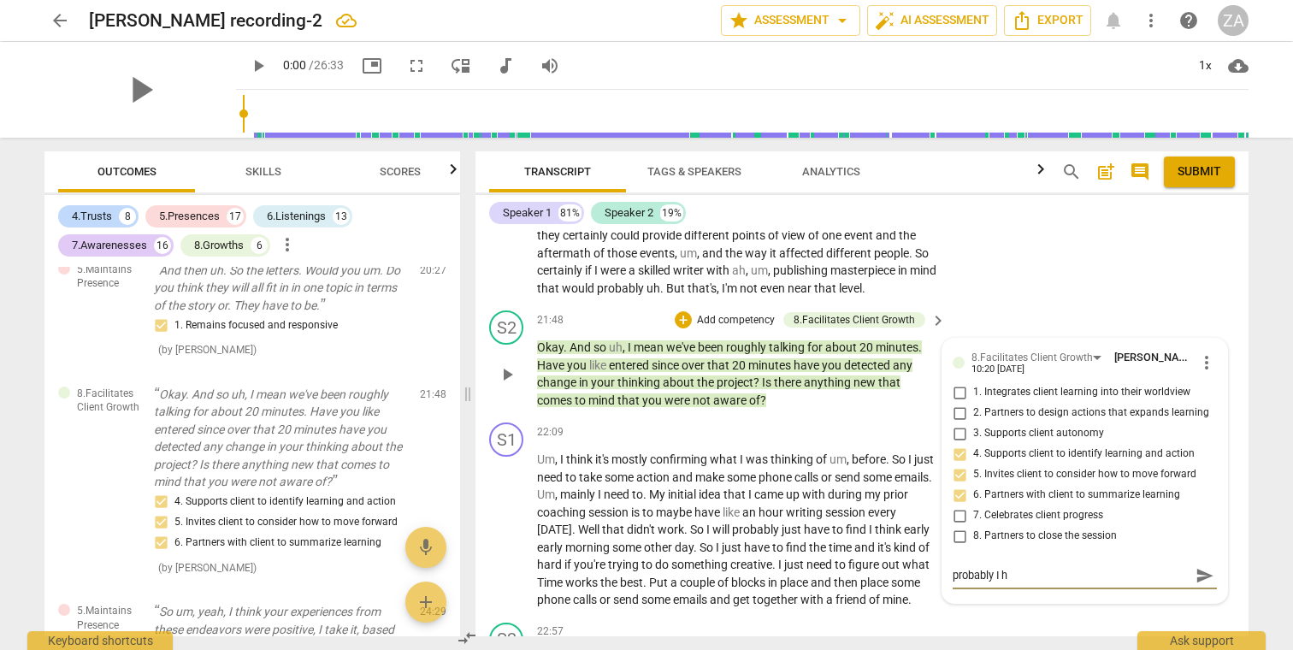
type textarea "probably I"
type textarea "probably I s"
type textarea "probably I sh"
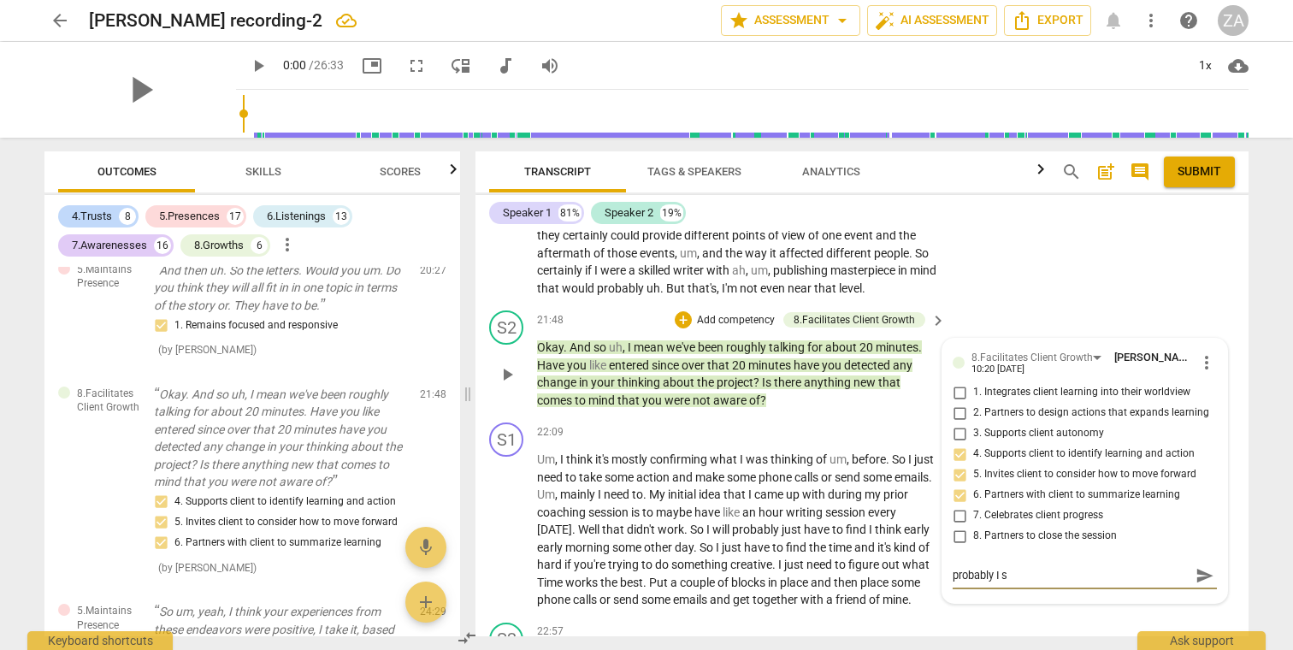
type textarea "probably I sh"
type textarea "probably I sho"
type textarea "probably I shou"
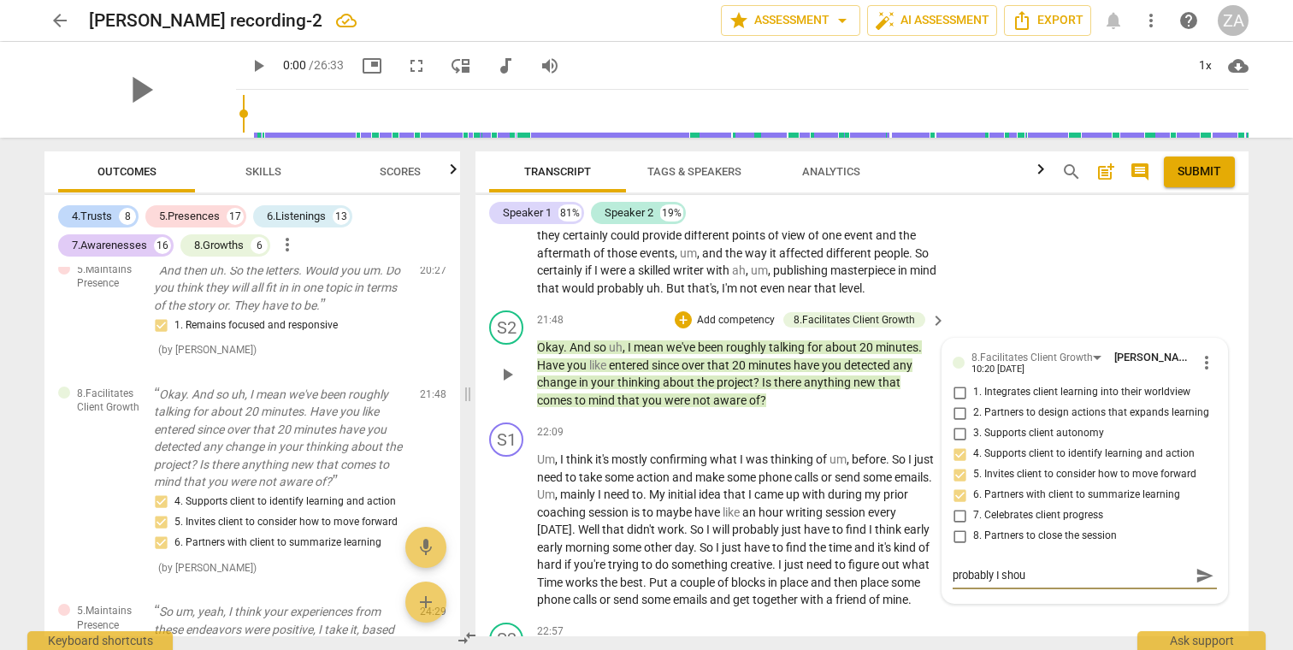
type textarea "probably I shoul"
type textarea "probably I should"
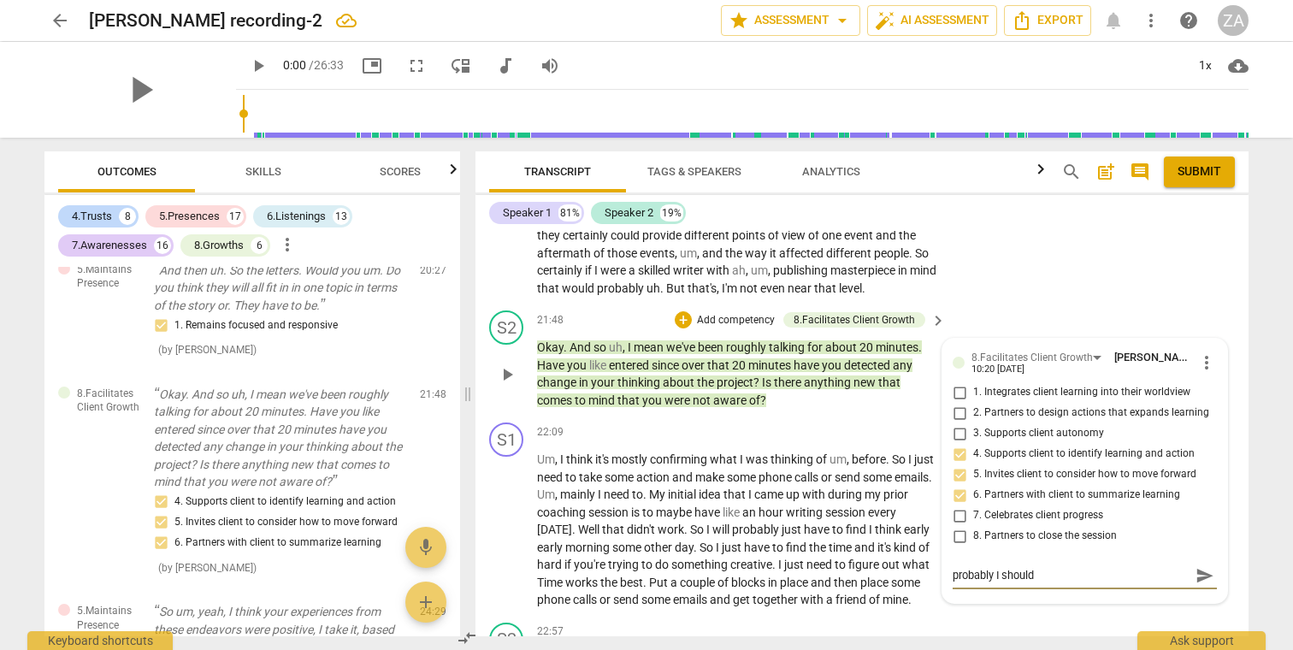
type textarea "probably I should"
type textarea "probably I shouldn"
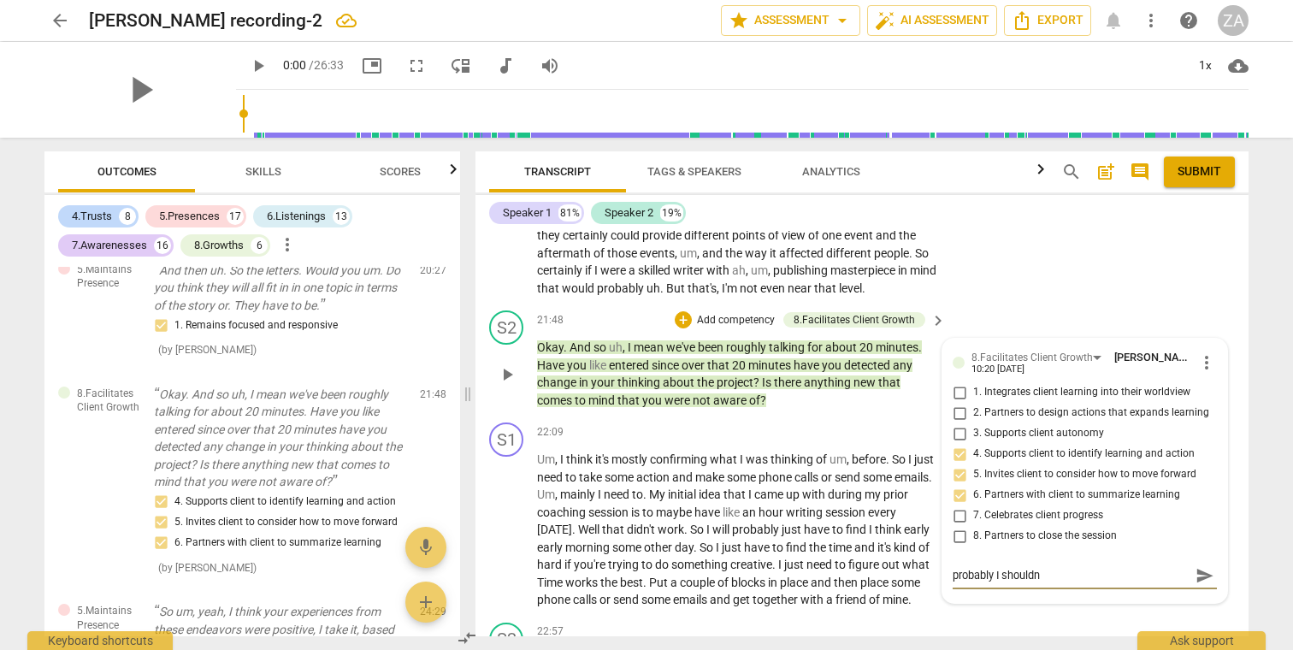
type textarea "probably I shouldn'"
type textarea "probably I shouldn't"
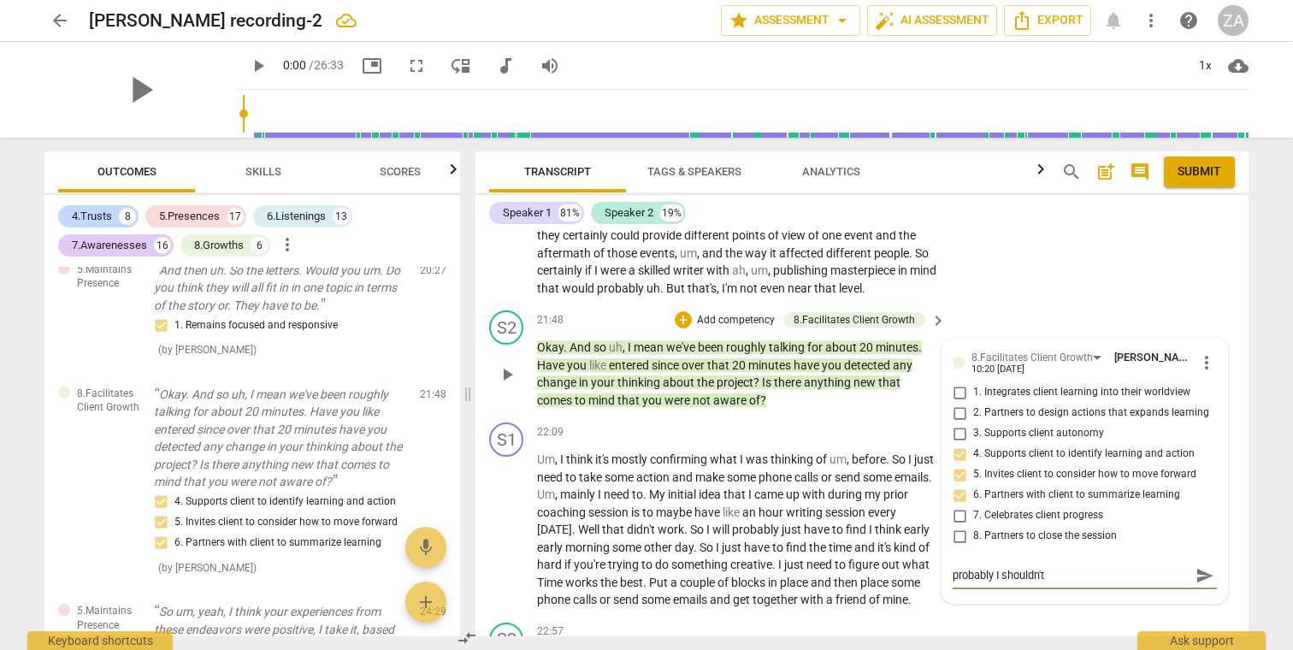
type textarea "probably I shouldn't"
type textarea "probably I shouldn't h"
type textarea "probably I shouldn't ha"
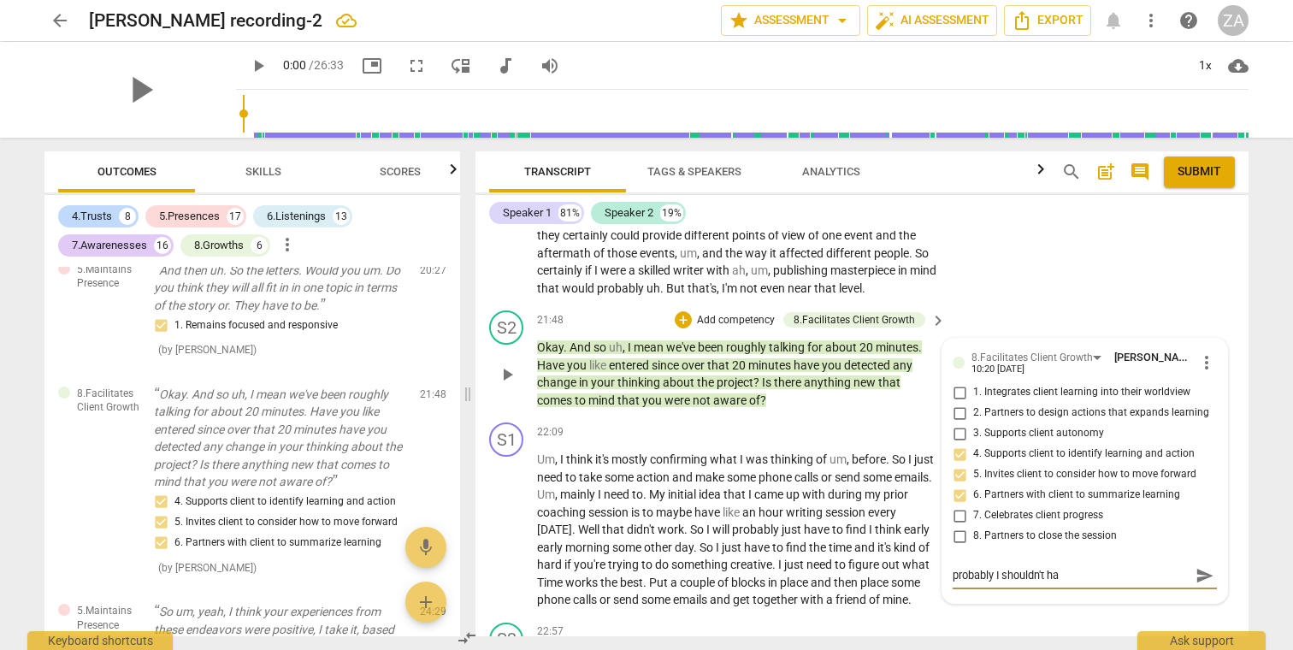
type textarea "probably I shouldn't hav"
type textarea "probably I shouldn't have"
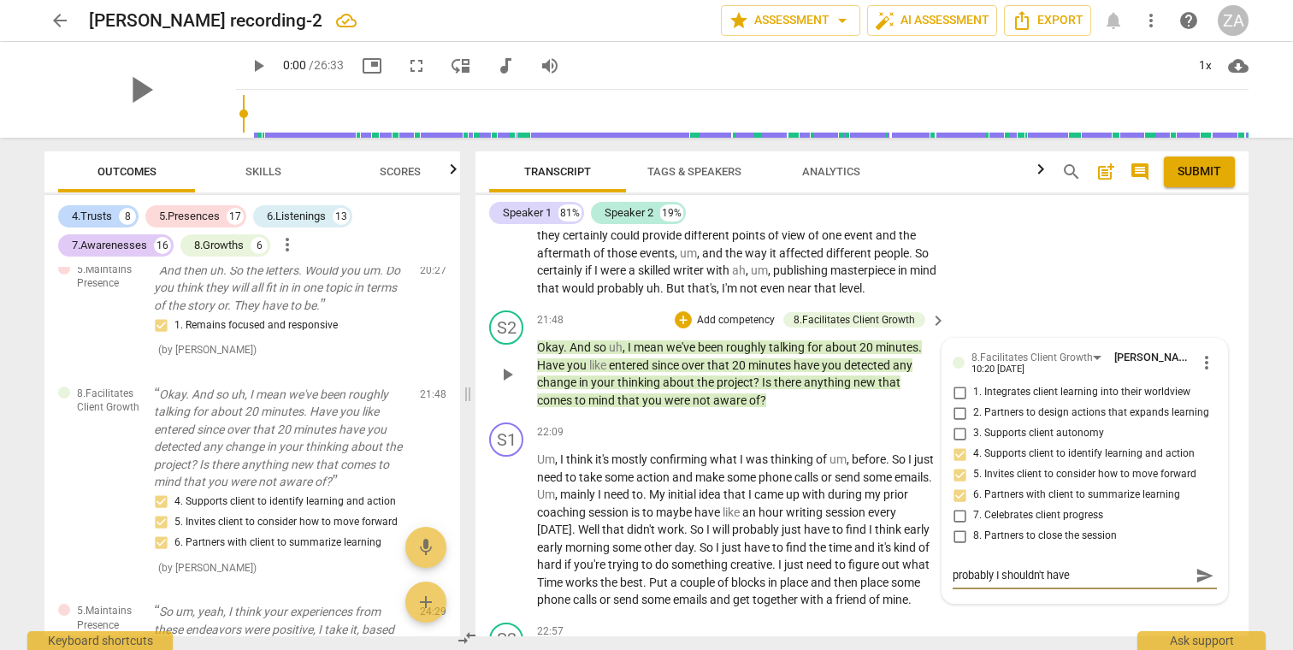
type textarea "probably I shouldn't have"
type textarea "probably I shouldn't have m"
type textarea "probably I shouldn't have me"
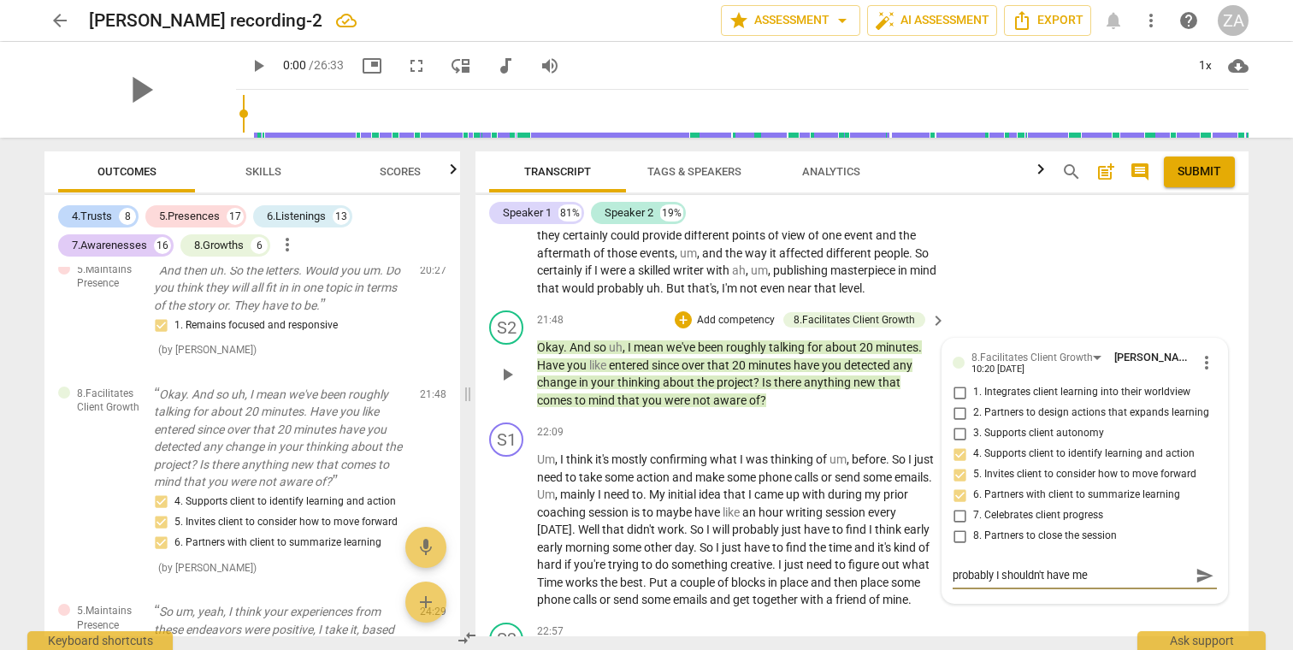
type textarea "probably I shouldn't have men"
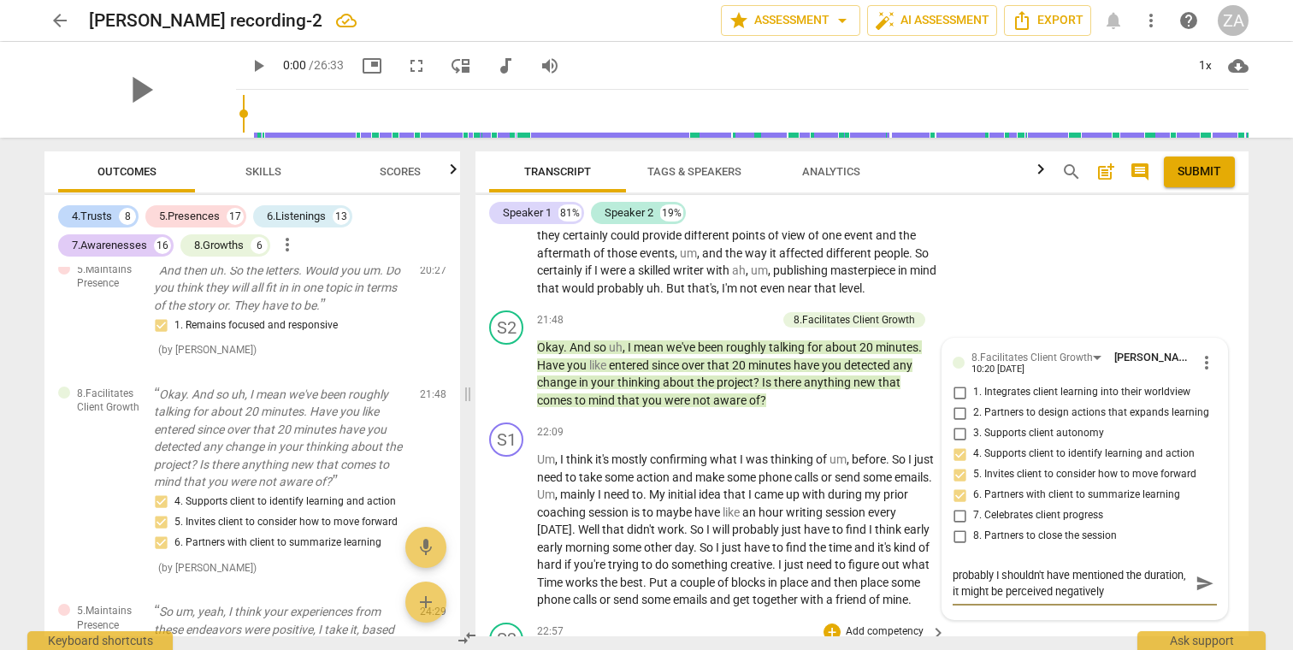
drag, startPoint x: 998, startPoint y: 509, endPoint x: 945, endPoint y: 559, distance: 72.5
click at [945, 616] on div "S2 play_arrow pause 22:57 + Add competency keyboard_arrow_right M . And um , do…" at bounding box center [861, 654] width 773 height 77
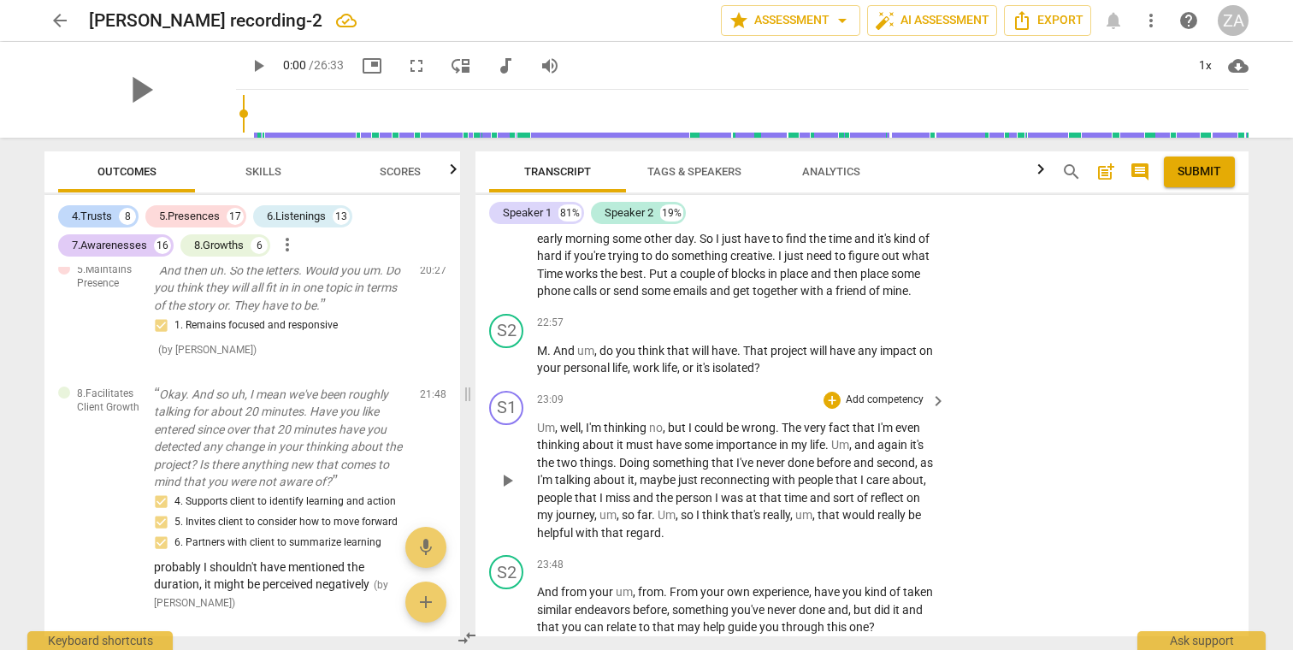
scroll to position [7224, 0]
click at [918, 314] on p "Add competency" at bounding box center [884, 321] width 81 height 15
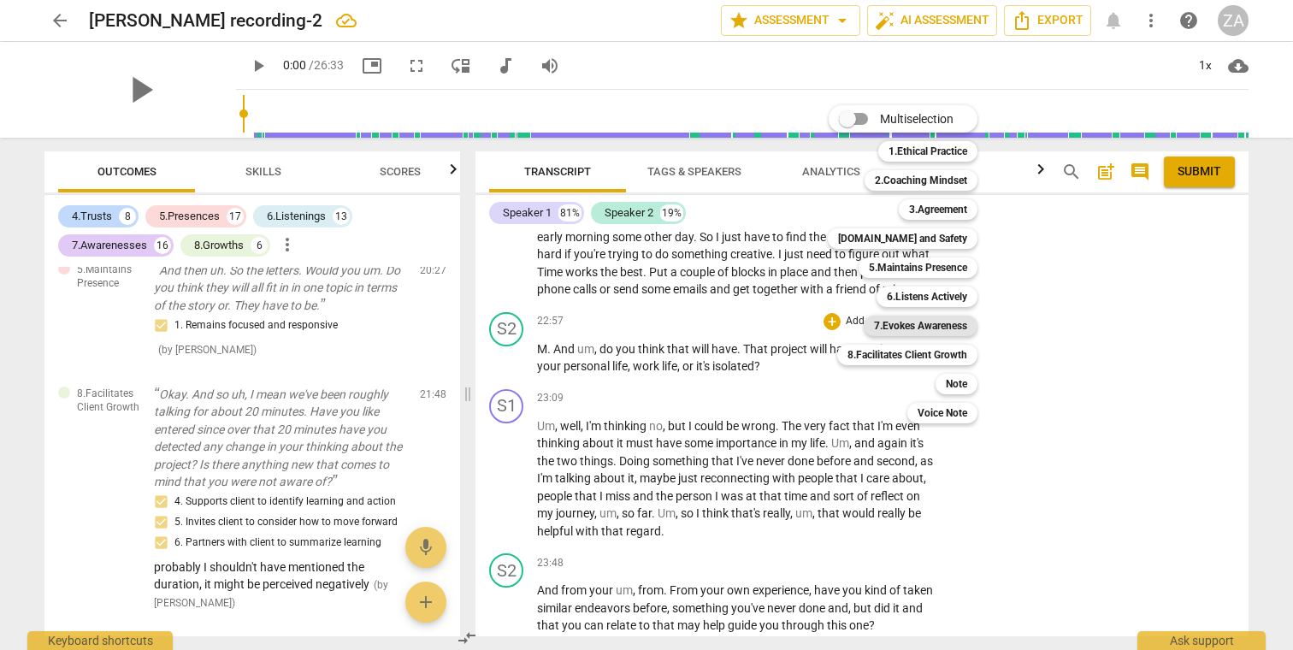
click at [945, 317] on b "7.Evokes Awareness" at bounding box center [920, 325] width 93 height 21
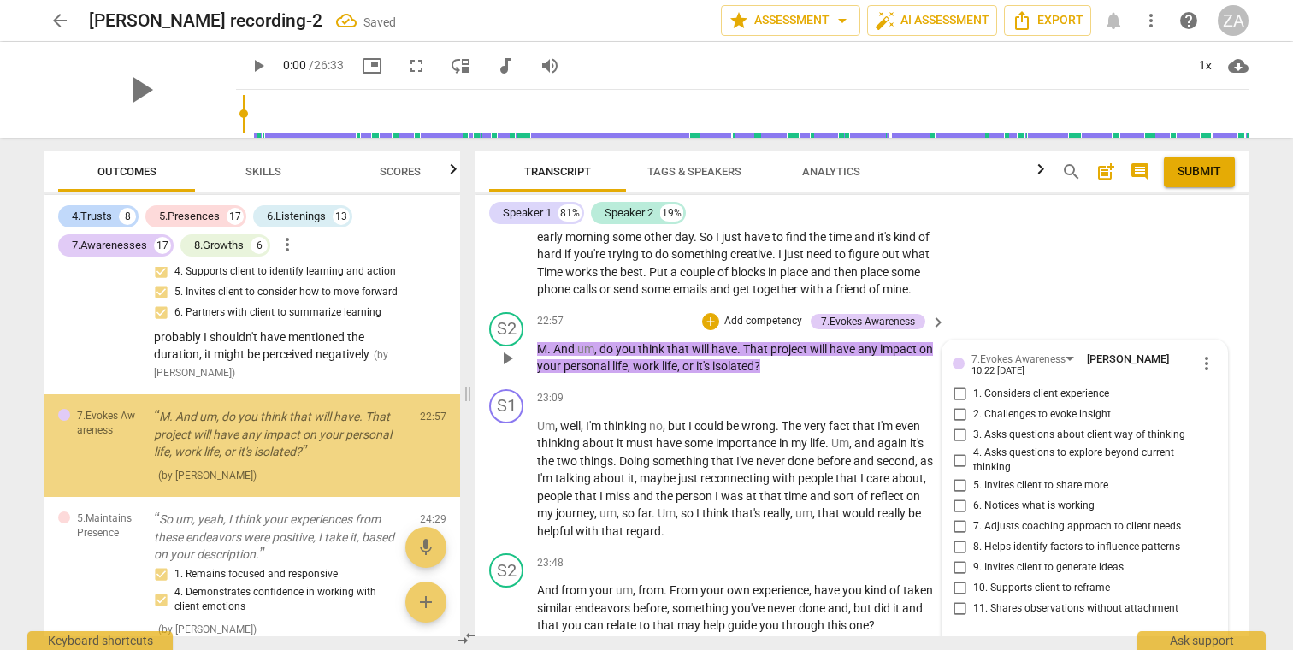
scroll to position [8078, 0]
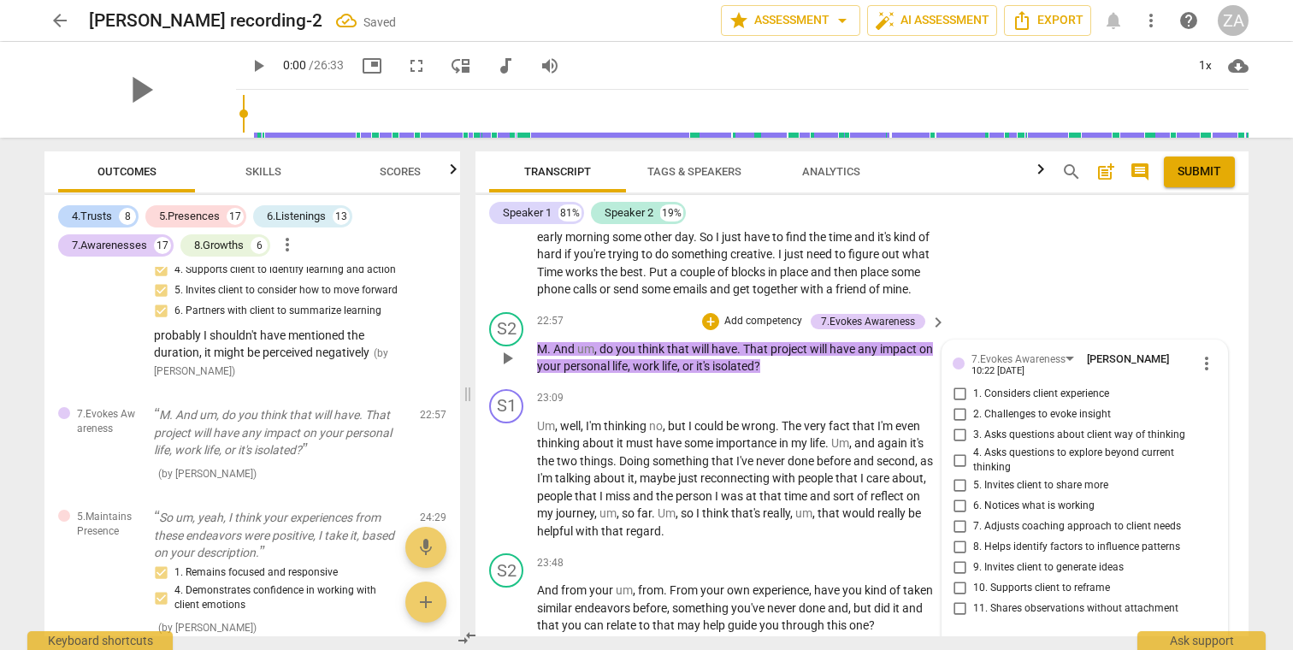
click at [1073, 407] on span "2. Challenges to evoke insight" at bounding box center [1042, 414] width 138 height 15
click at [973, 404] on input "2. Challenges to evoke insight" at bounding box center [958, 414] width 27 height 21
click at [1105, 427] on span "3. Asks questions about client way of thinking" at bounding box center [1079, 434] width 212 height 15
click at [973, 425] on input "3. Asks questions about client way of thinking" at bounding box center [958, 435] width 27 height 21
click at [1071, 560] on span "9. Invites client to generate ideas" at bounding box center [1048, 567] width 150 height 15
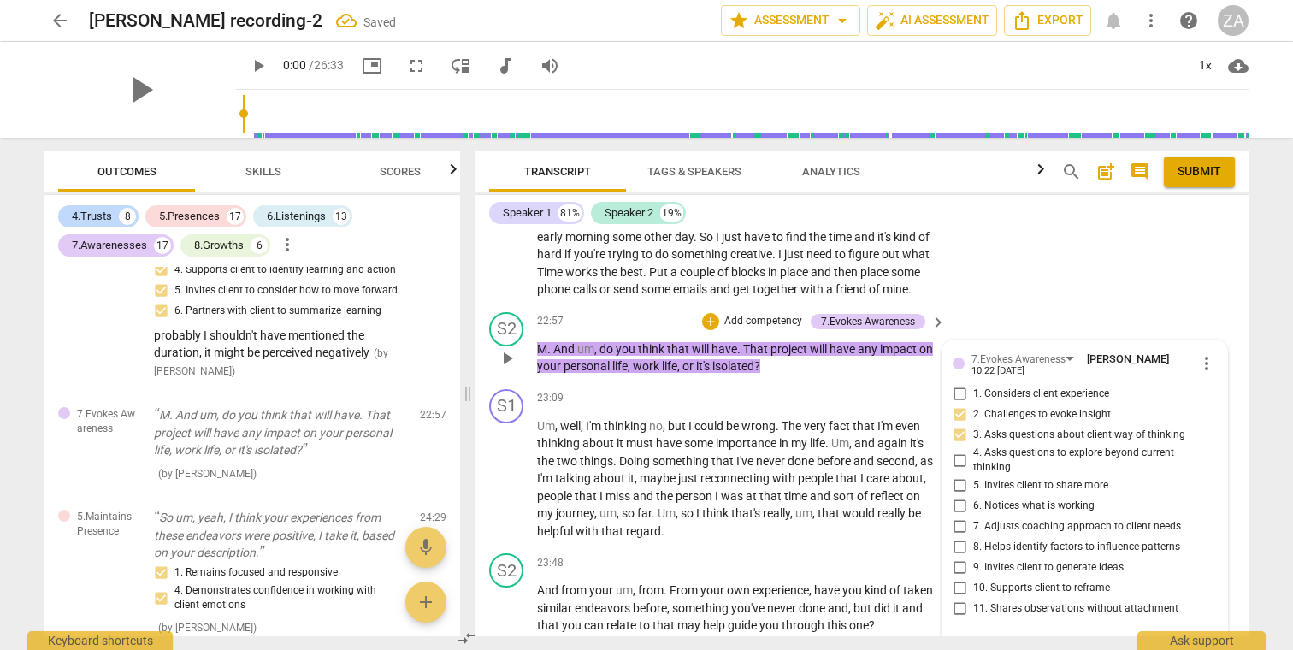
click at [973, 557] on input "9. Invites client to generate ideas" at bounding box center [958, 567] width 27 height 21
click at [1057, 478] on span "5. Invites client to share more" at bounding box center [1040, 485] width 135 height 15
click at [973, 475] on input "5. Invites client to share more" at bounding box center [958, 485] width 27 height 21
click at [773, 314] on p "Add competency" at bounding box center [762, 321] width 81 height 15
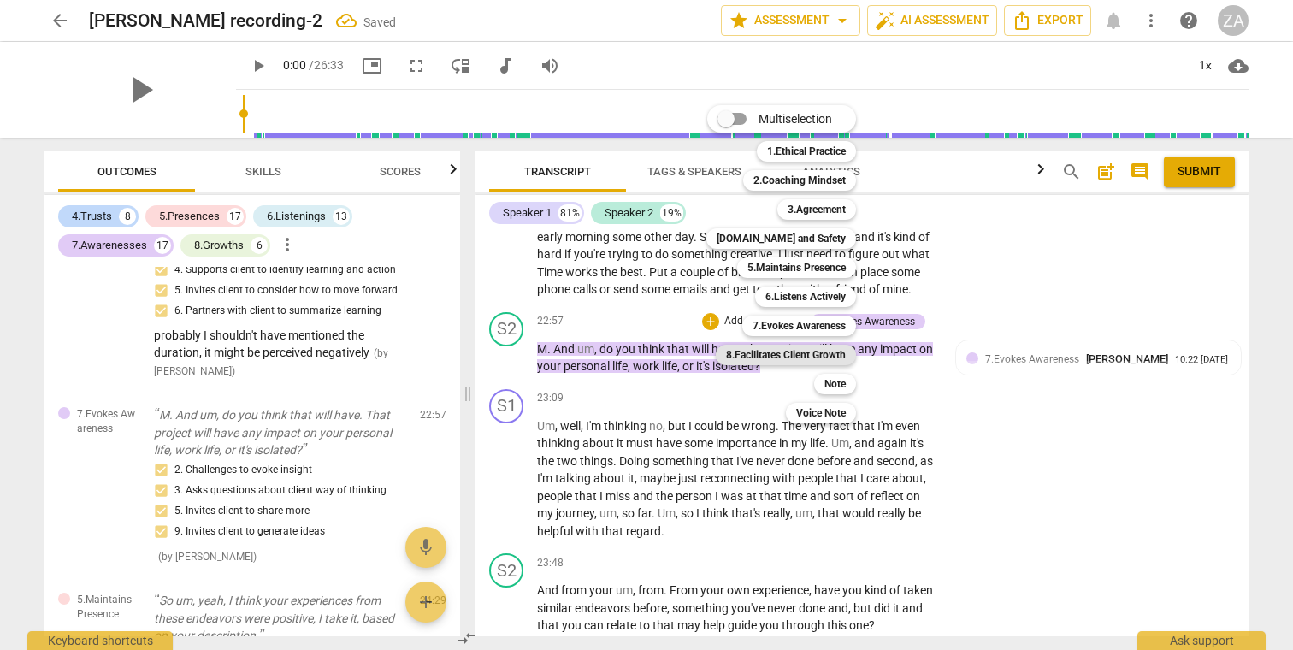
click at [811, 357] on b "8.Facilitates Client Growth" at bounding box center [786, 355] width 120 height 21
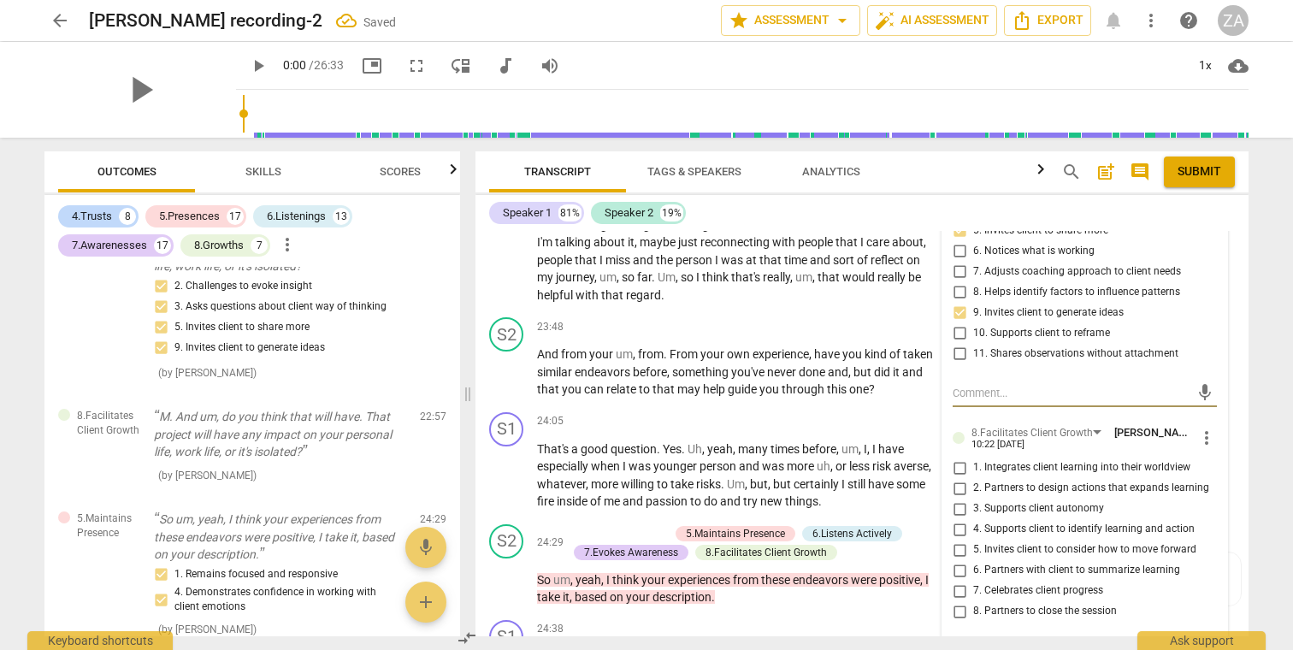
scroll to position [7480, 0]
click at [1018, 458] on span "1. Integrates client learning into their worldview" at bounding box center [1081, 465] width 217 height 15
click at [973, 456] on input "1. Integrates client learning into their worldview" at bounding box center [958, 466] width 27 height 21
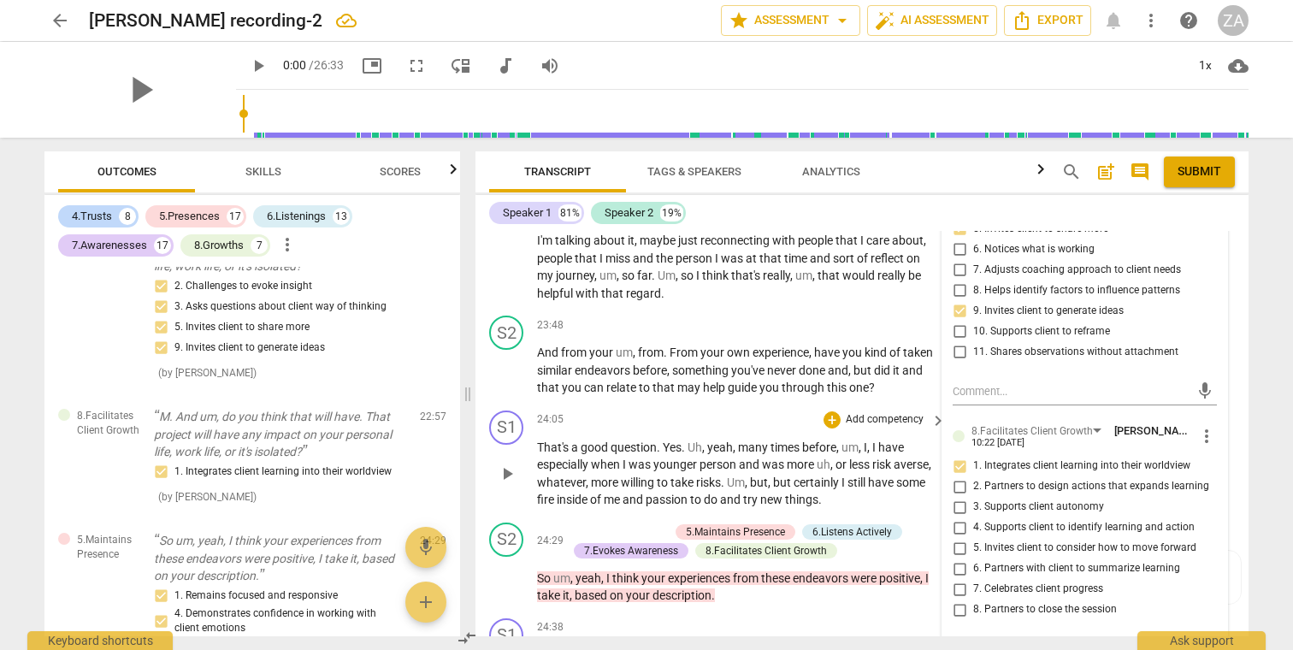
click at [769, 440] on span "many" at bounding box center [754, 447] width 32 height 14
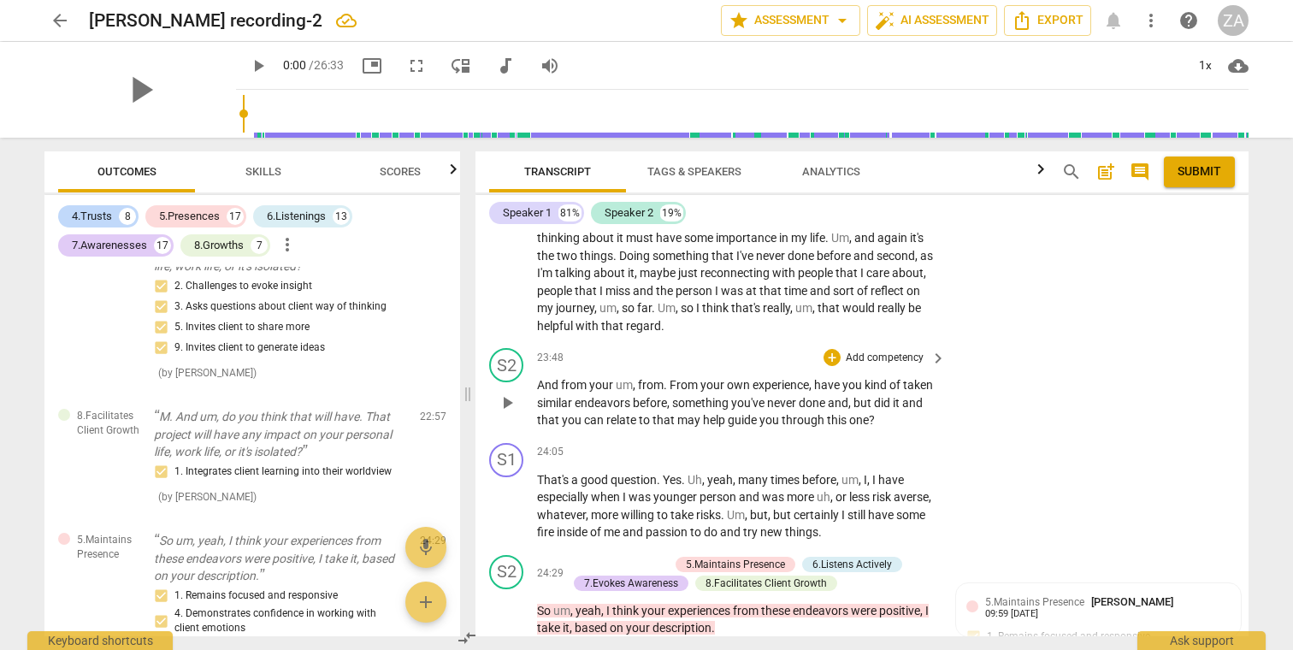
scroll to position [7430, 0]
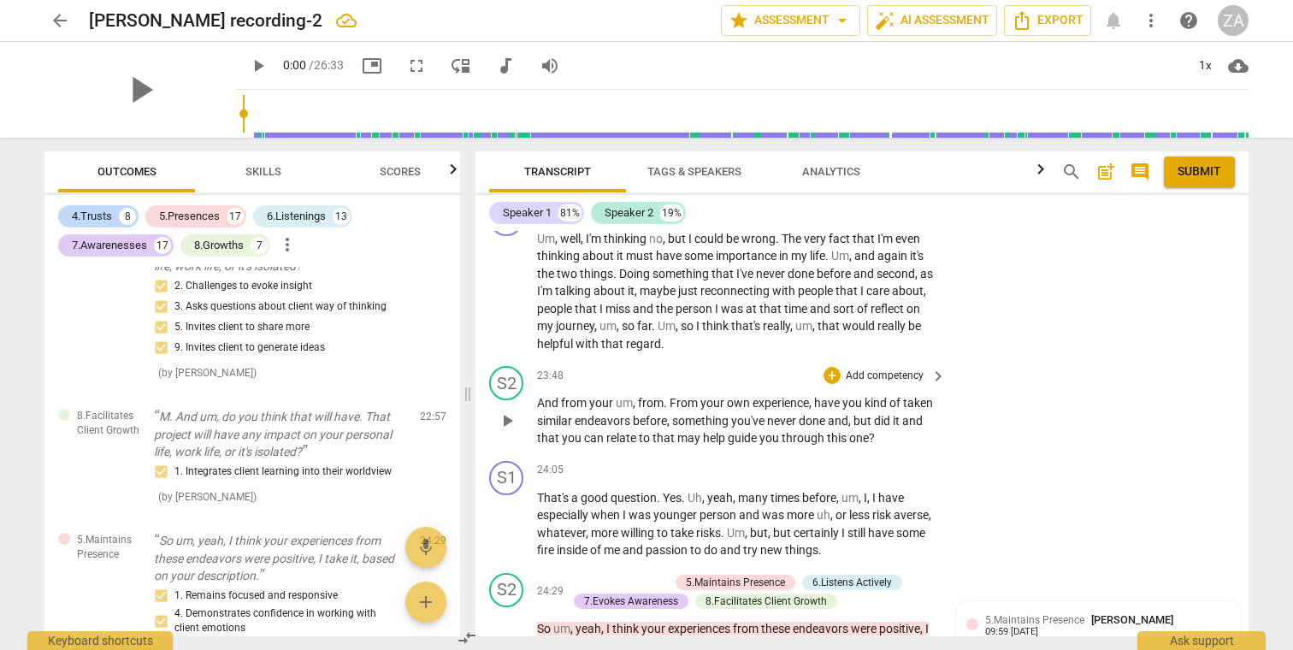
click at [885, 368] on p "Add competency" at bounding box center [884, 375] width 81 height 15
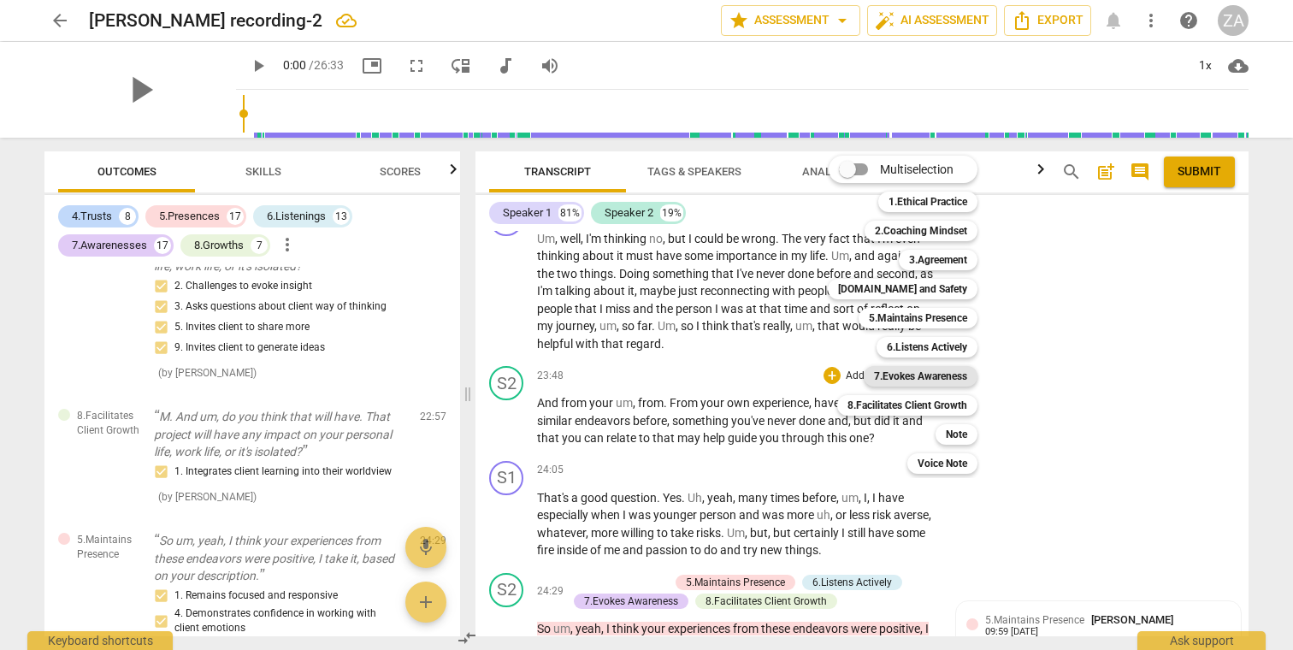
click at [935, 374] on b "7.Evokes Awareness" at bounding box center [920, 376] width 93 height 21
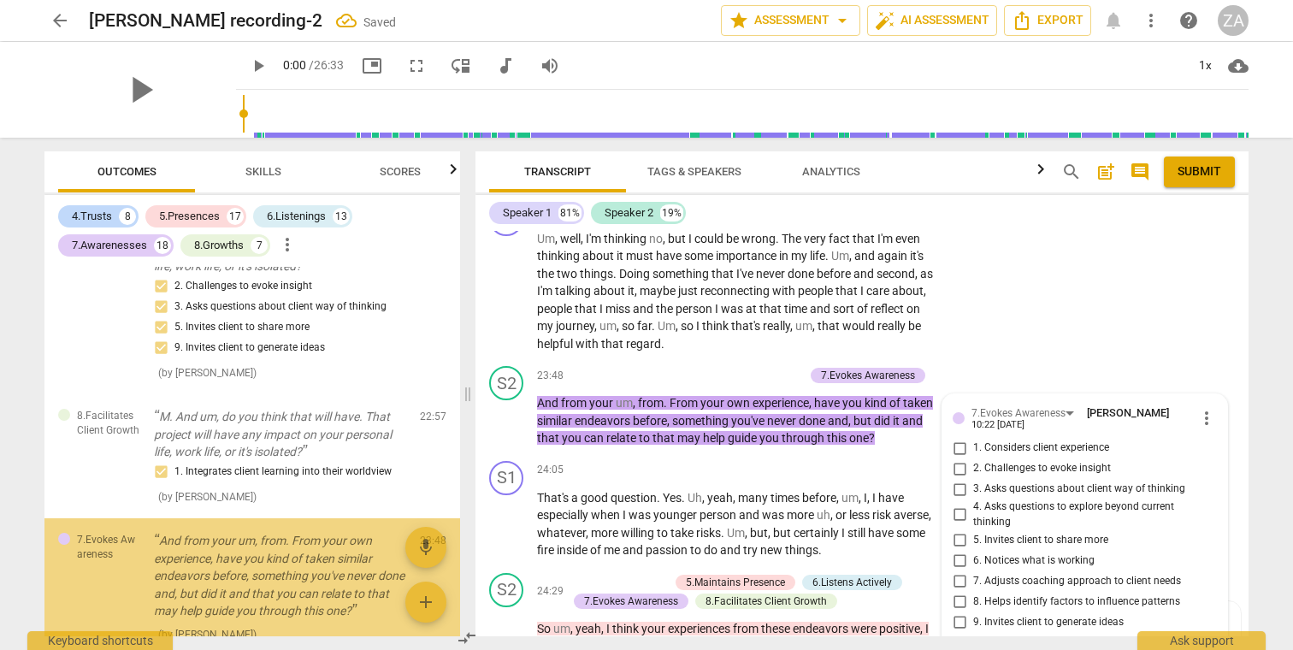
scroll to position [8401, 0]
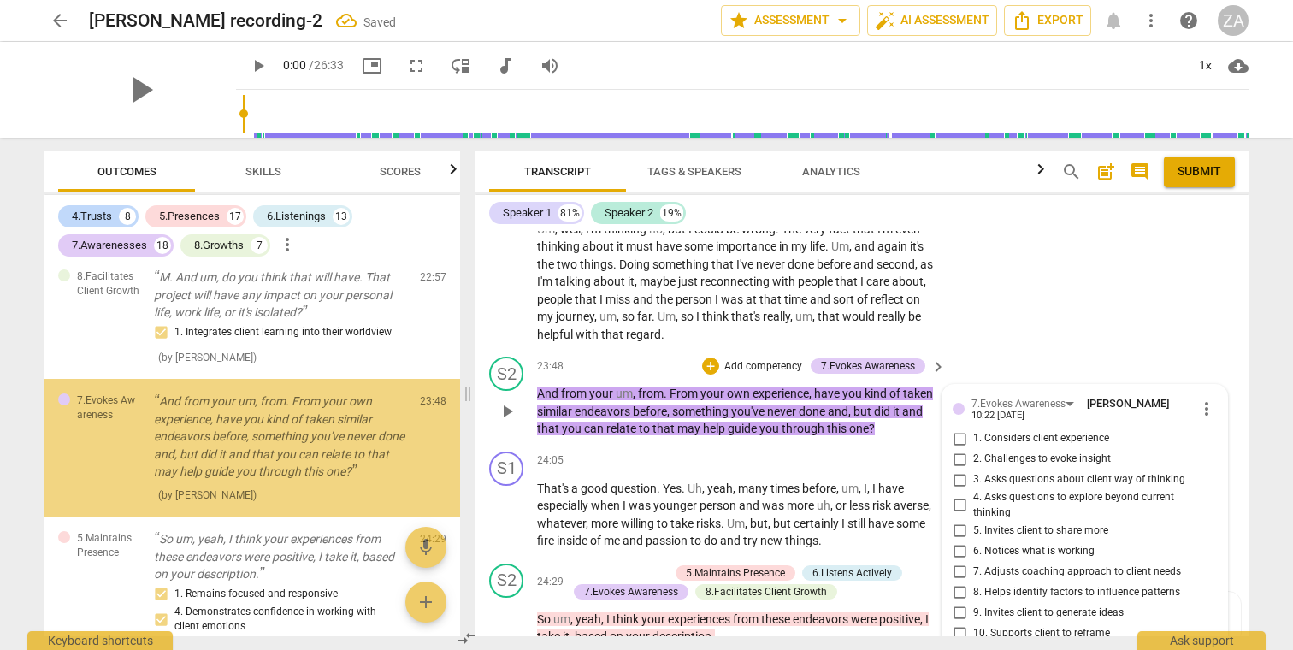
click at [754, 359] on p "Add competency" at bounding box center [762, 366] width 81 height 15
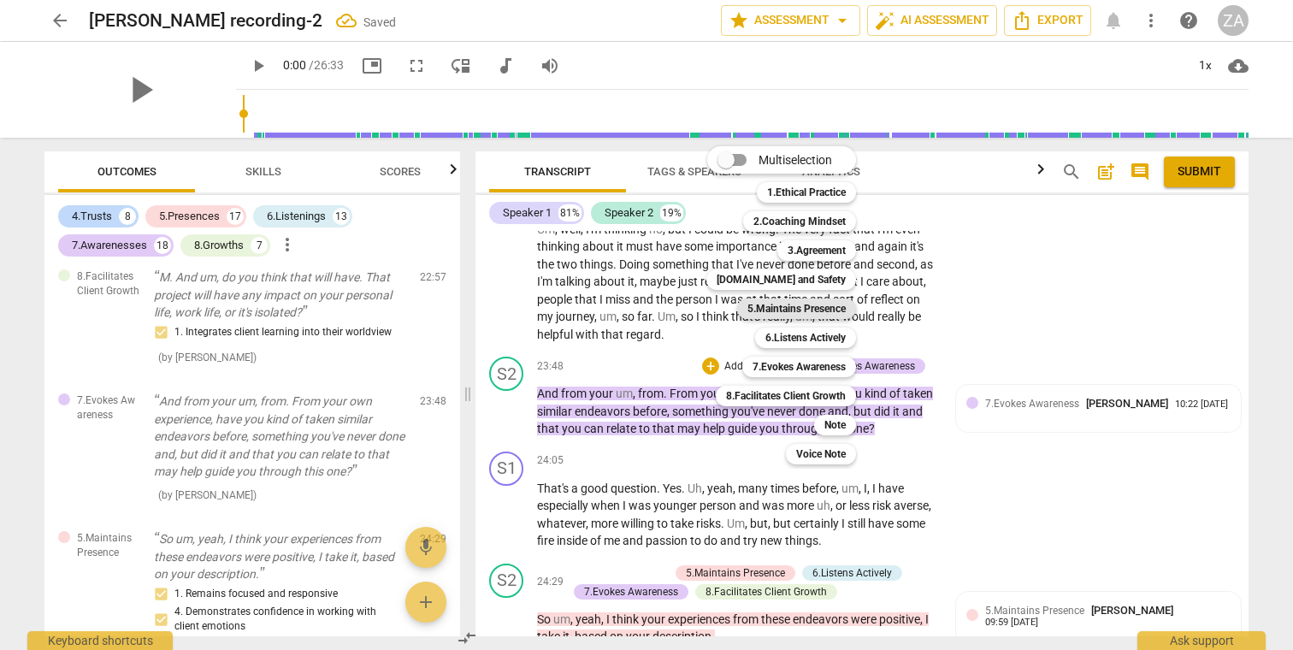
click at [787, 306] on b "5.Maintains Presence" at bounding box center [796, 308] width 98 height 21
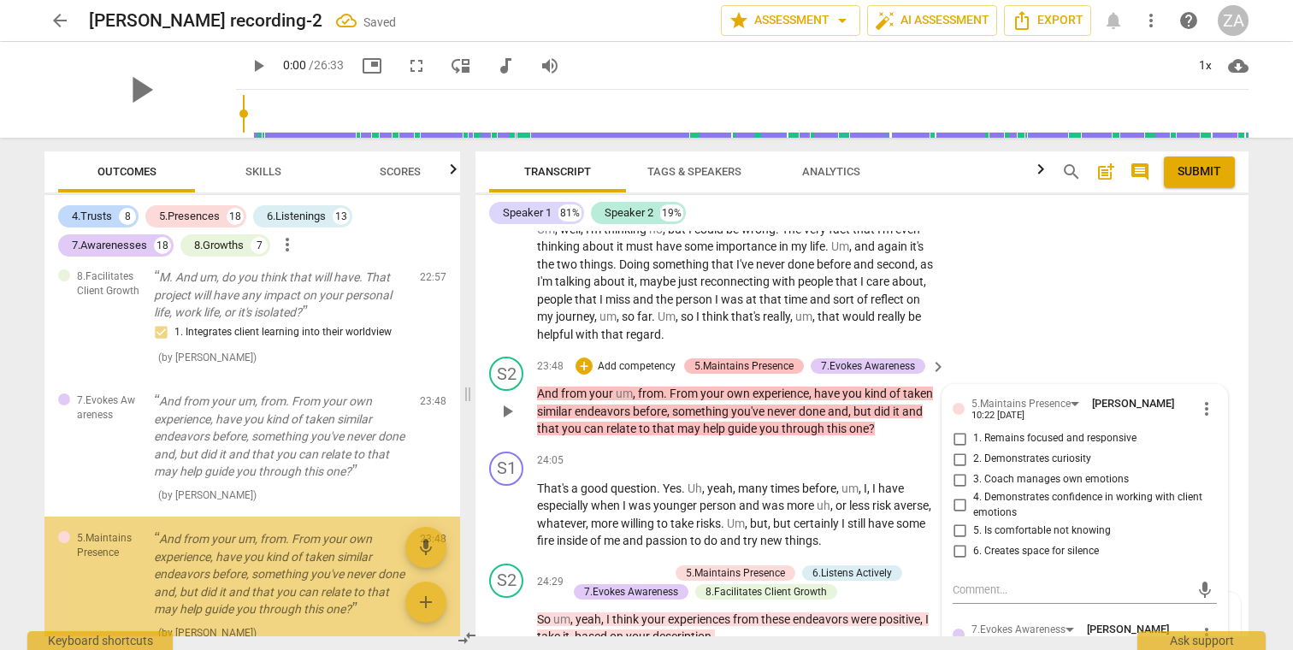
scroll to position [8536, 0]
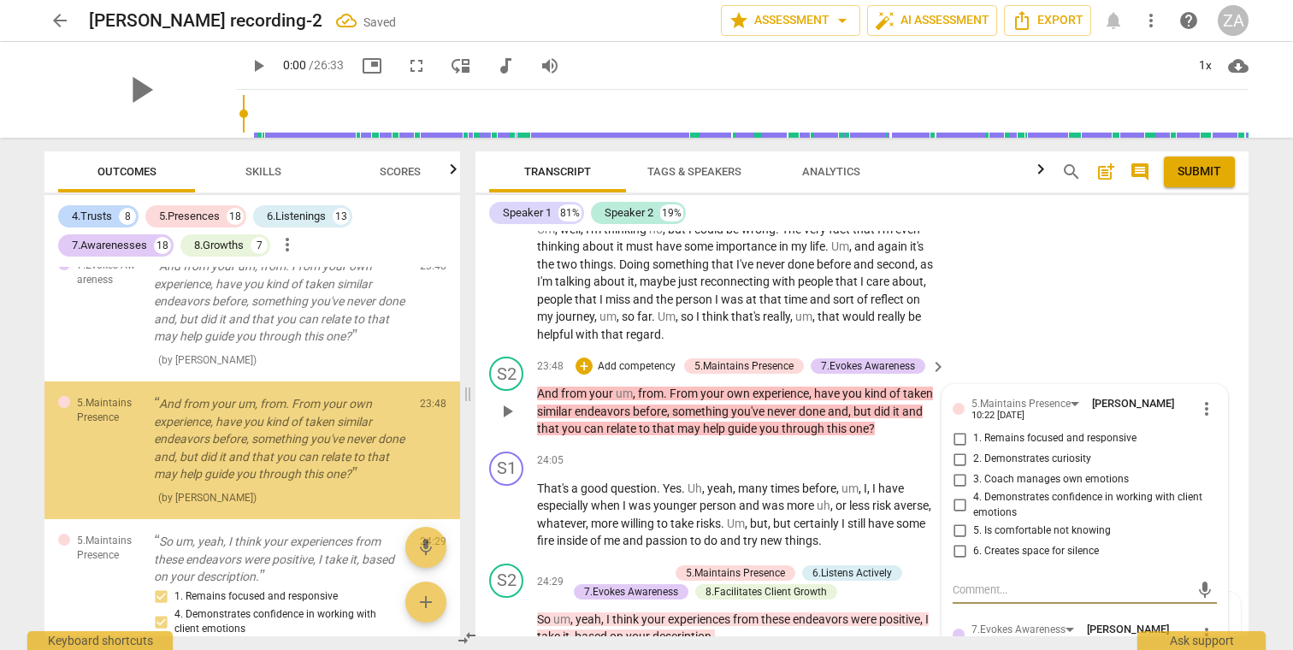
click at [658, 359] on p "Add competency" at bounding box center [636, 366] width 81 height 15
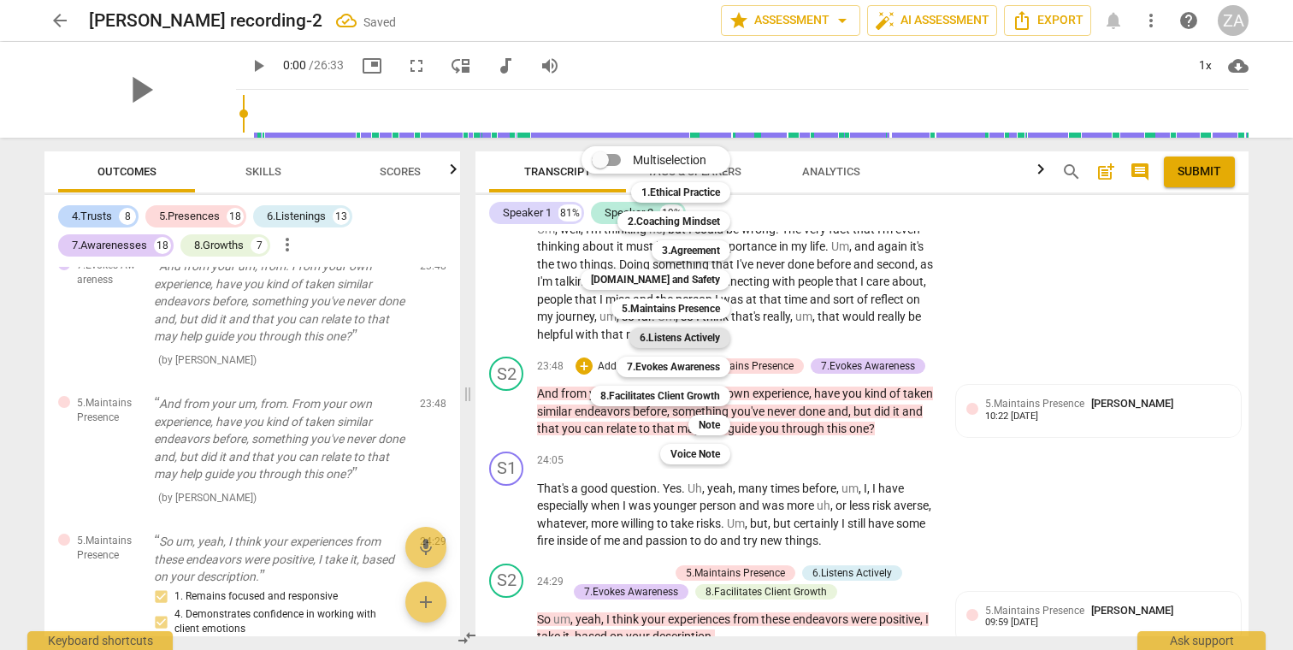
click at [690, 340] on b "6.Listens Actively" at bounding box center [679, 337] width 80 height 21
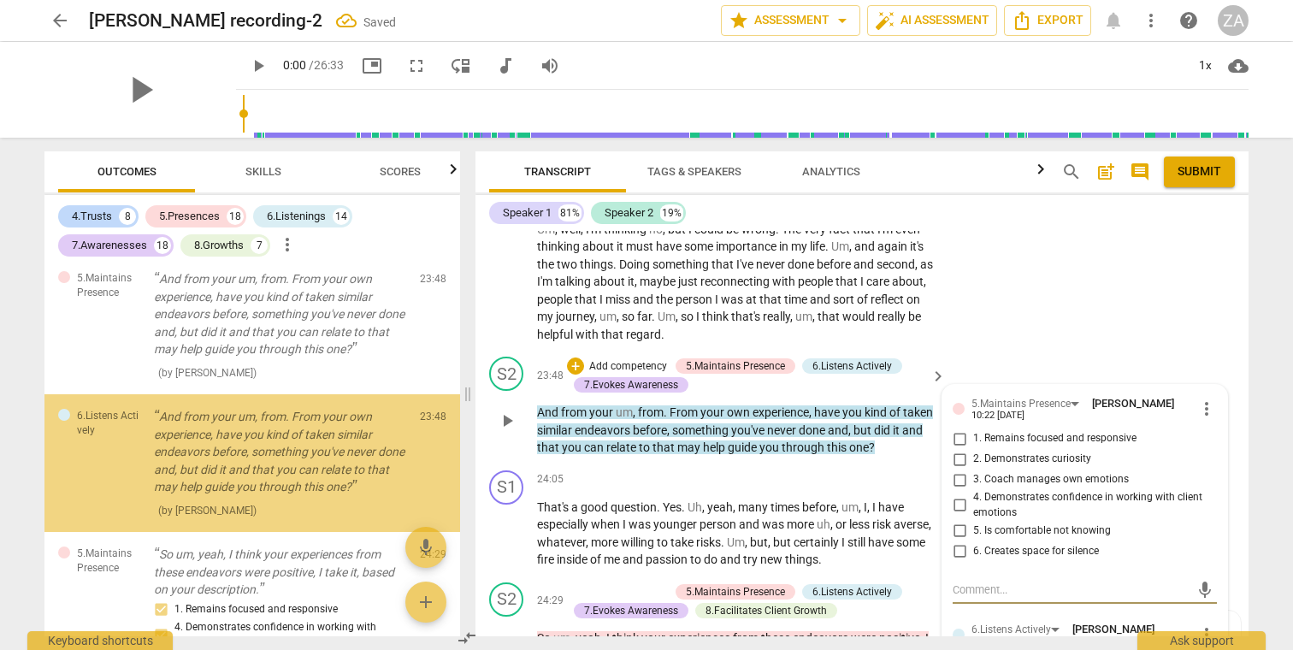
scroll to position [8671, 0]
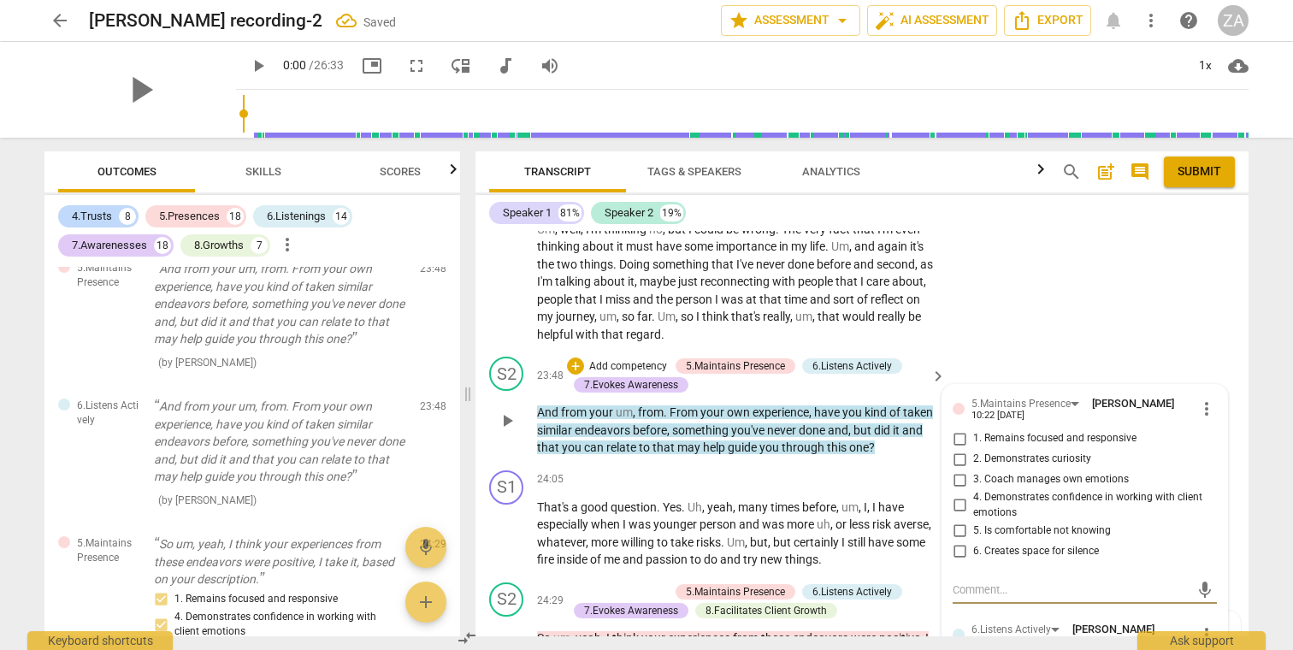
click at [1068, 431] on span "1. Remains focused and responsive" at bounding box center [1054, 438] width 163 height 15
click at [973, 428] on input "1. Remains focused and responsive" at bounding box center [958, 438] width 27 height 21
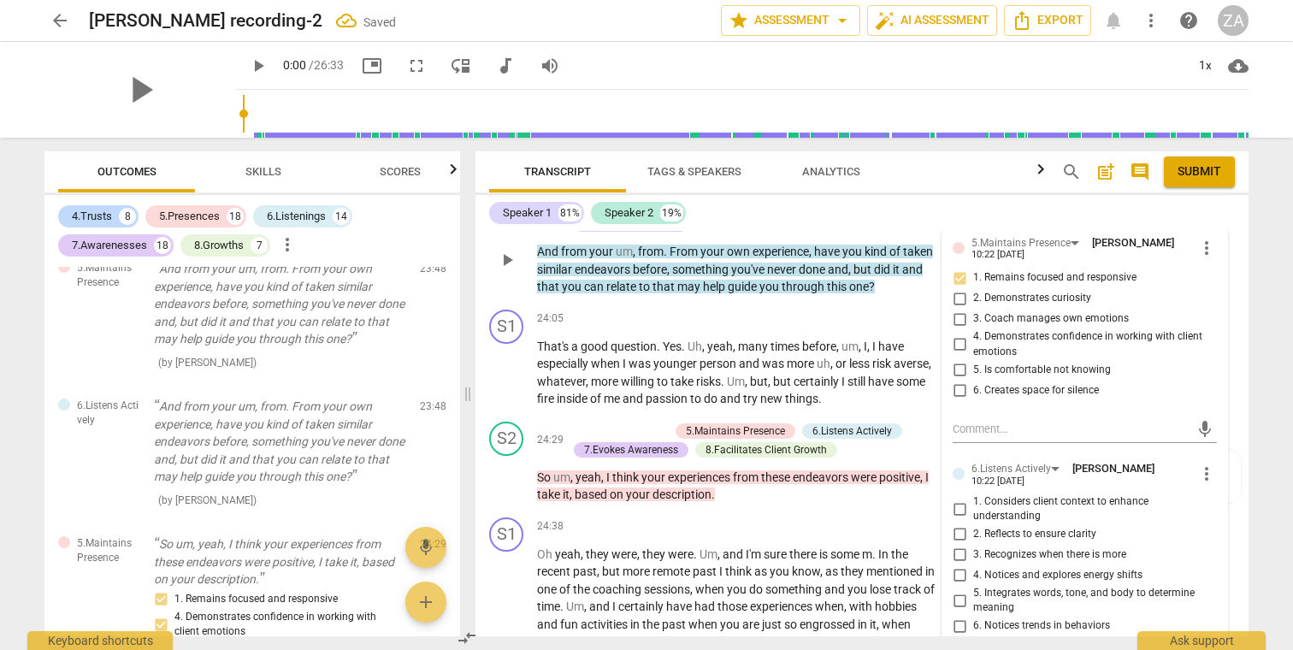
scroll to position [7637, 0]
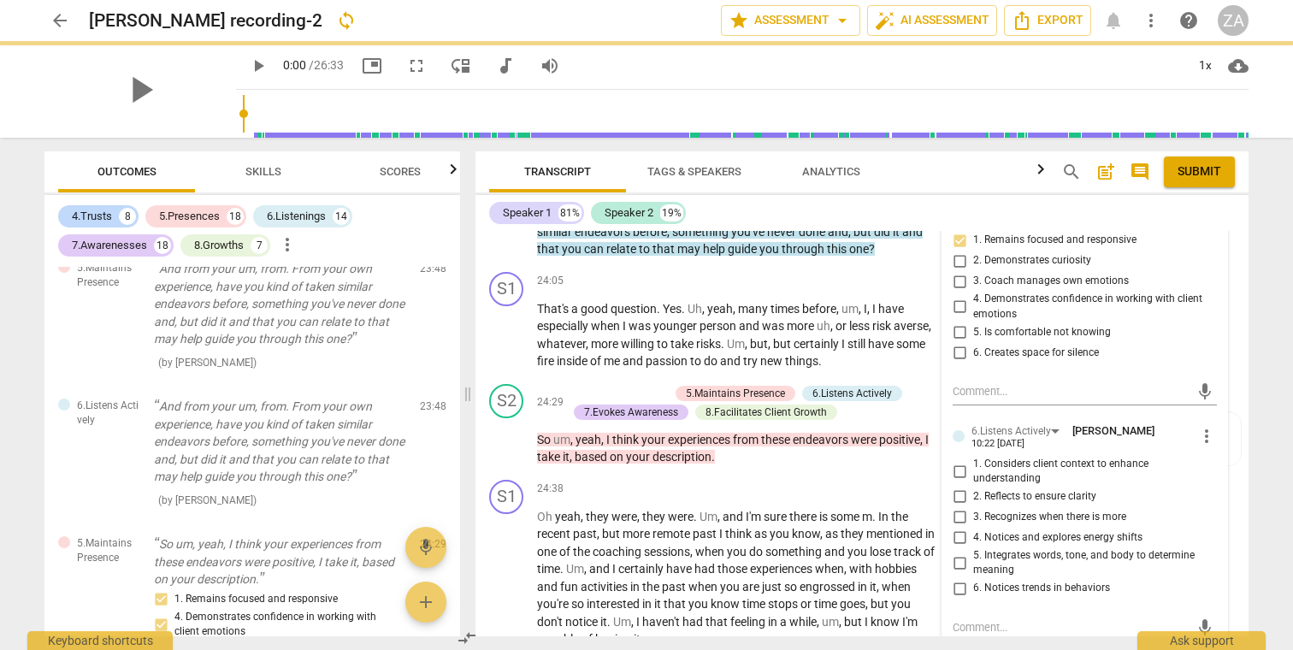
click at [1081, 456] on span "1. Considers client context to enhance understanding" at bounding box center [1091, 471] width 237 height 30
click at [973, 461] on input "1. Considers client context to enhance understanding" at bounding box center [958, 471] width 27 height 21
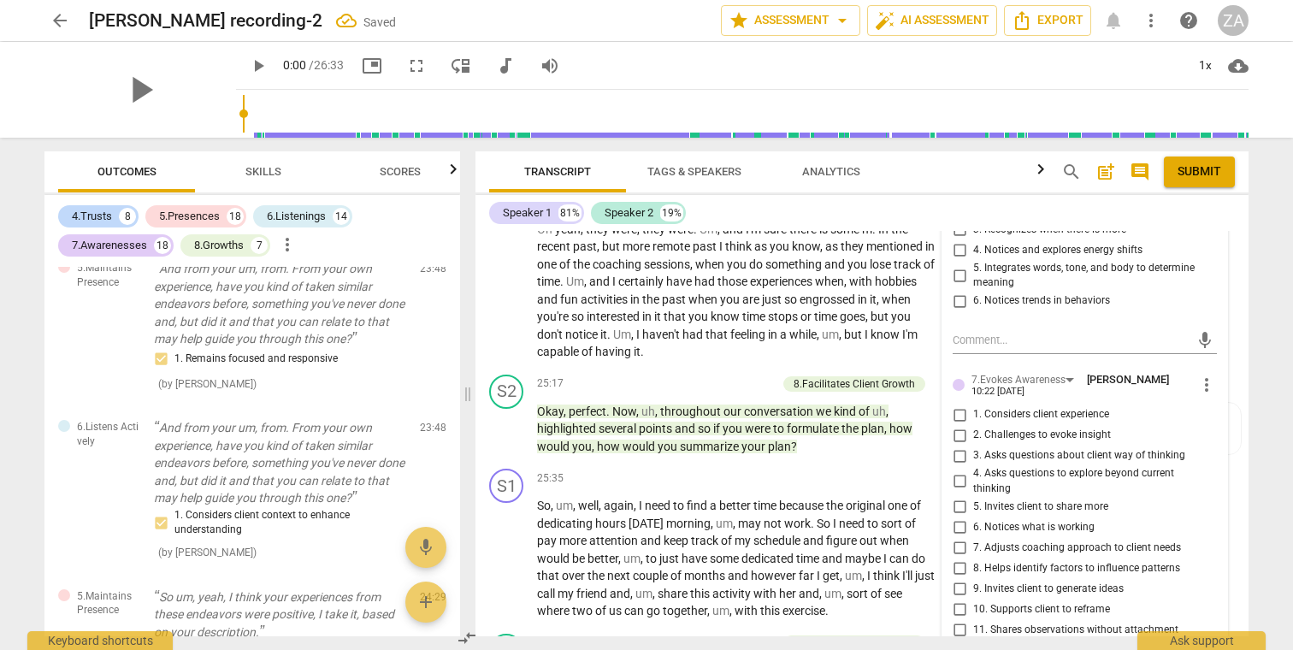
scroll to position [7938, 0]
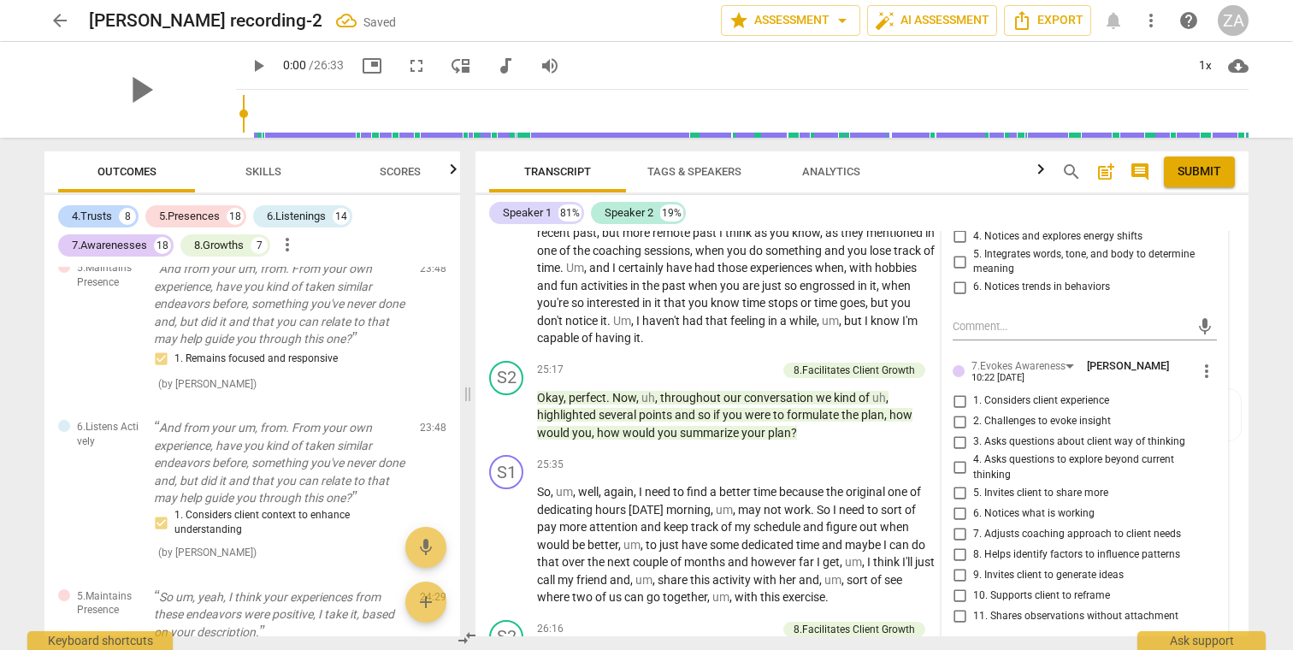
click at [1076, 434] on span "3. Asks questions about client way of thinking" at bounding box center [1079, 441] width 212 height 15
click at [973, 432] on input "3. Asks questions about client way of thinking" at bounding box center [958, 442] width 27 height 21
click at [1063, 486] on span "5. Invites client to share more" at bounding box center [1040, 493] width 135 height 15
click at [973, 482] on input "5. Invites client to share more" at bounding box center [958, 492] width 27 height 21
click at [1053, 568] on span "9. Invites client to generate ideas" at bounding box center [1048, 575] width 150 height 15
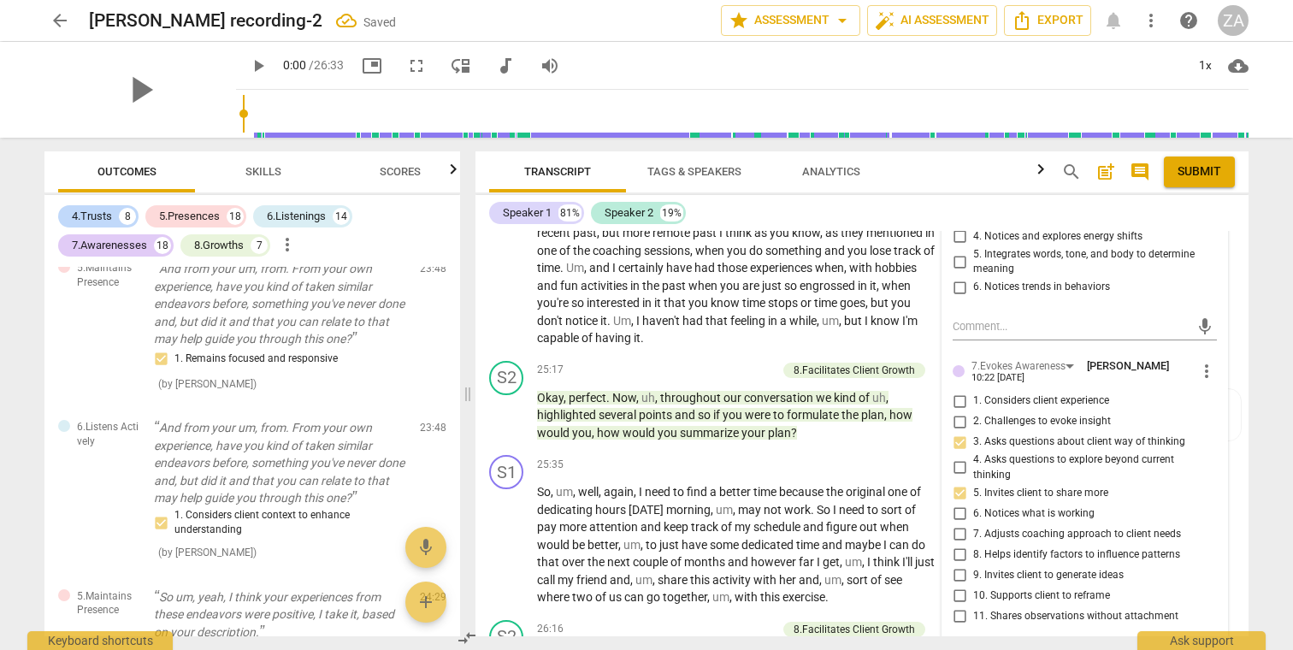
click at [973, 564] on input "9. Invites client to generate ideas" at bounding box center [958, 574] width 27 height 21
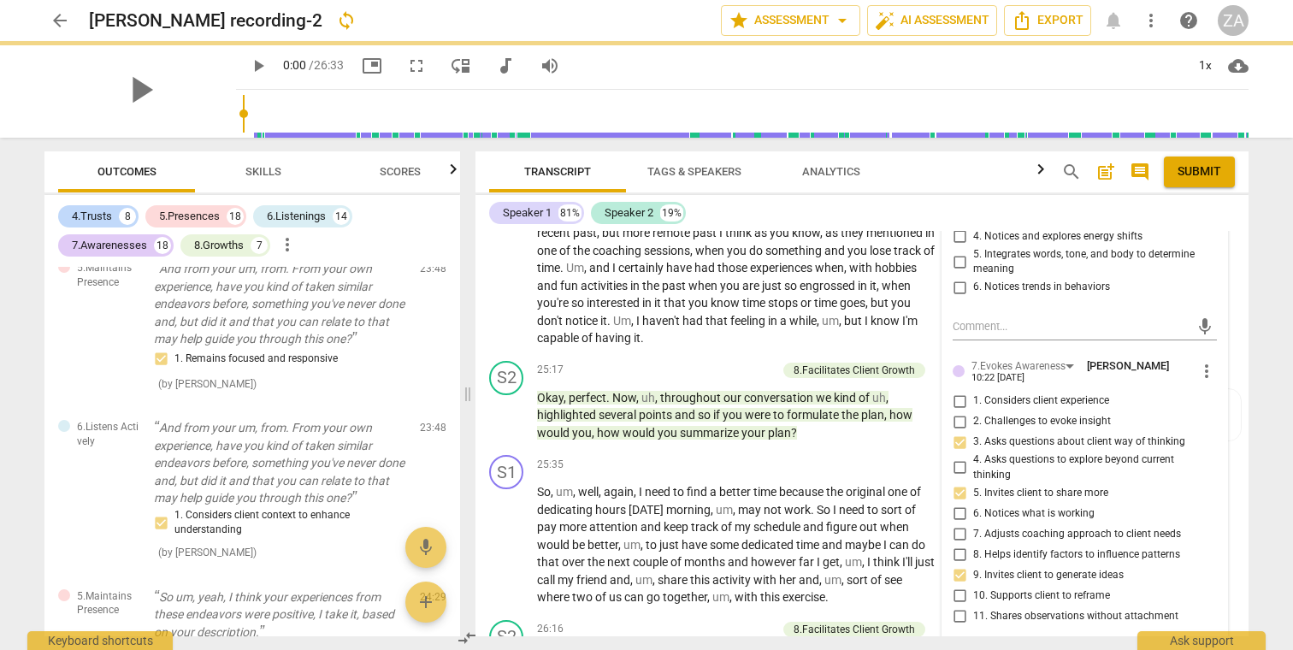
click at [1026, 568] on span "9. Invites client to generate ideas" at bounding box center [1048, 575] width 150 height 15
click at [973, 564] on input "9. Invites client to generate ideas" at bounding box center [958, 574] width 27 height 21
click at [1026, 568] on span "9. Invites client to generate ideas" at bounding box center [1048, 575] width 150 height 15
click at [973, 564] on input "9. Invites client to generate ideas" at bounding box center [958, 574] width 27 height 21
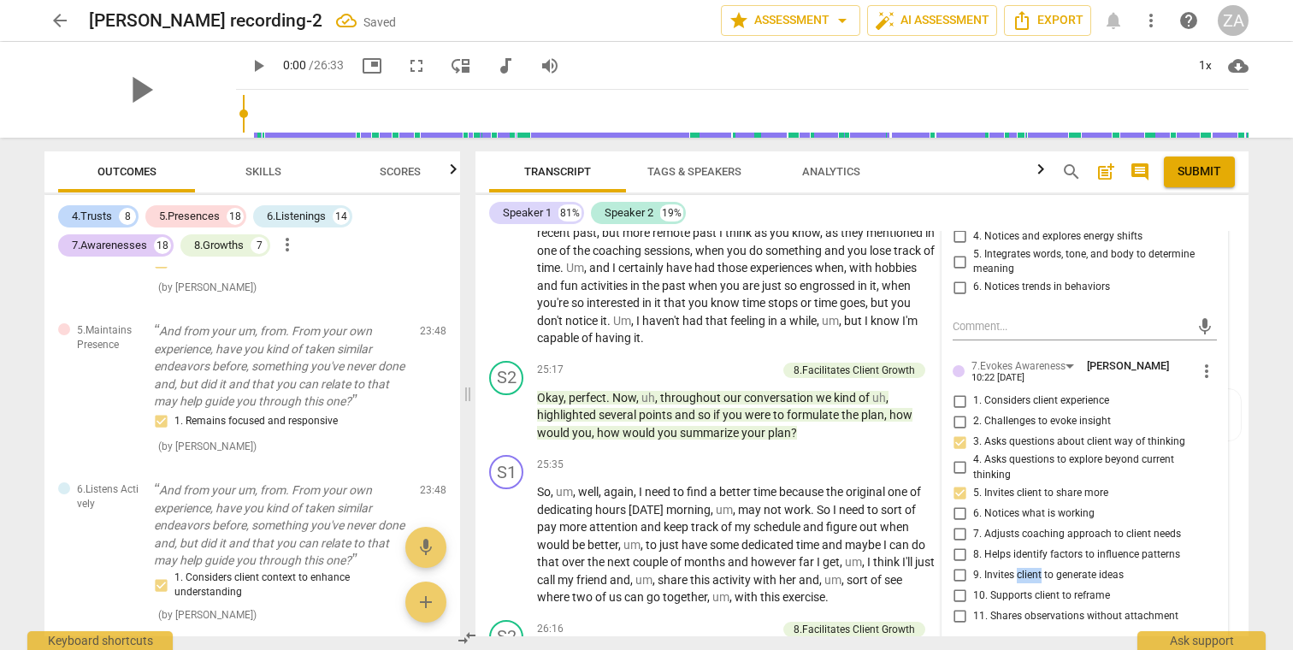
click at [1026, 568] on span "9. Invites client to generate ideas" at bounding box center [1048, 575] width 150 height 15
click at [973, 564] on input "9. Invites client to generate ideas" at bounding box center [958, 574] width 27 height 21
click at [863, 520] on span "out" at bounding box center [869, 527] width 21 height 14
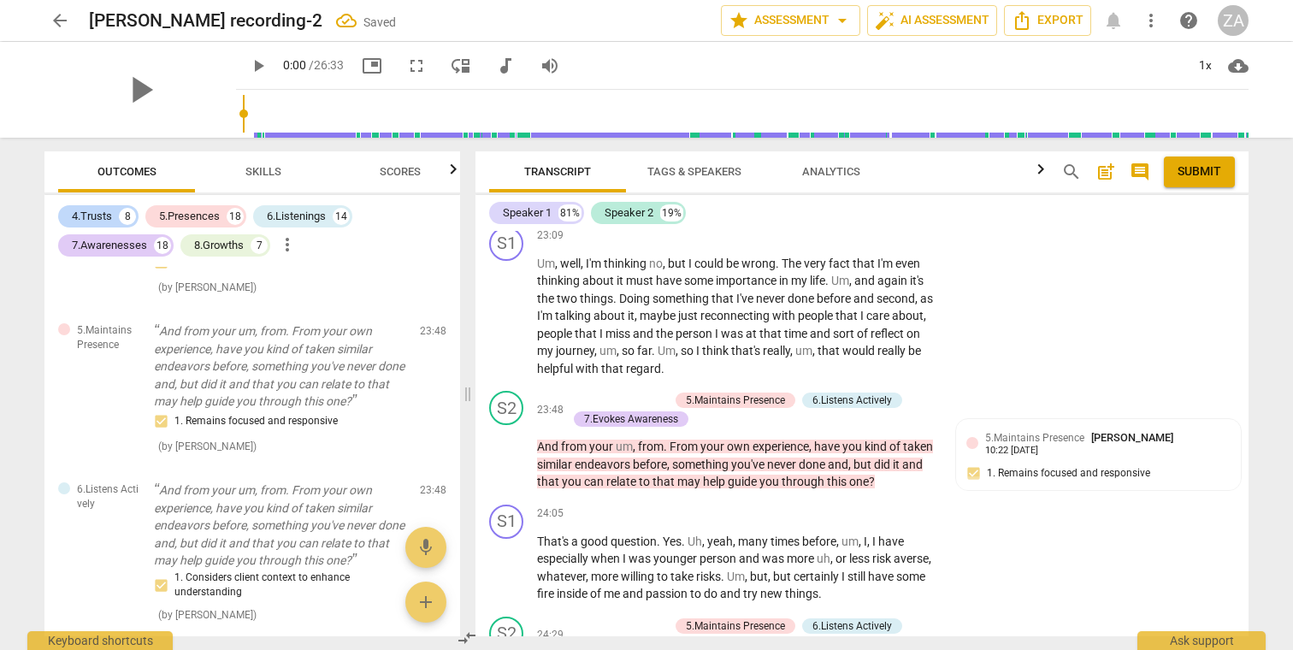
scroll to position [6983, 0]
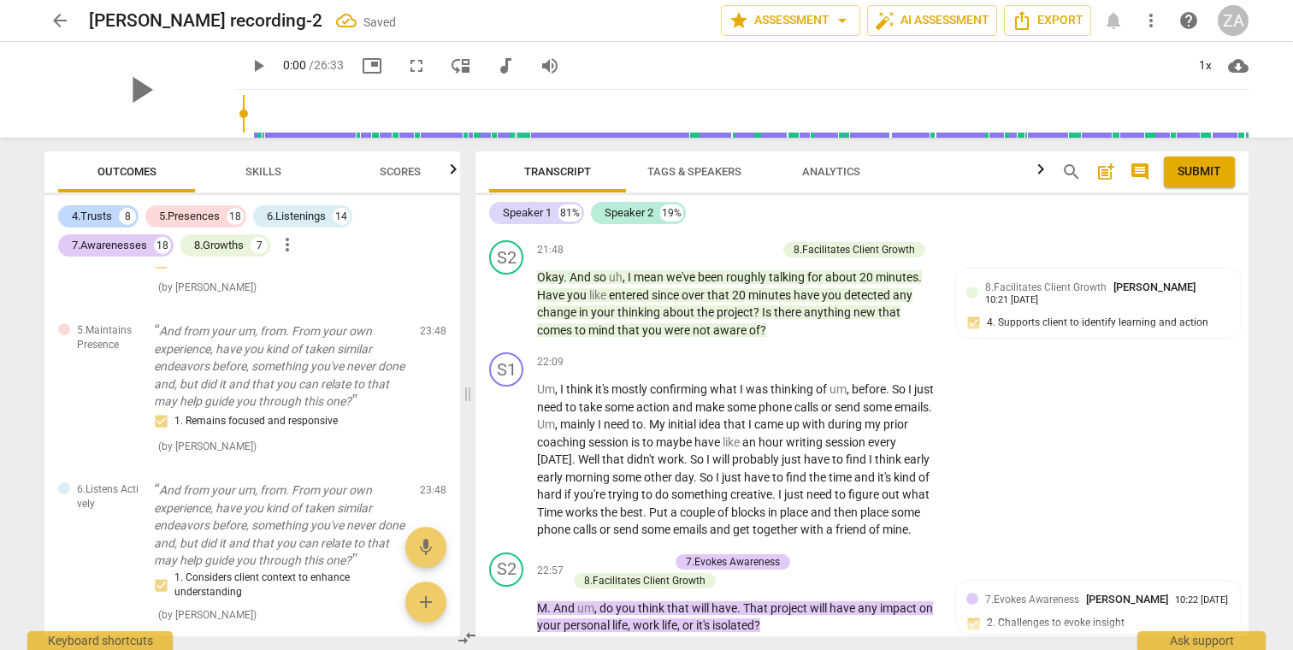
click at [1202, 175] on span "Submit" at bounding box center [1199, 171] width 44 height 17
